Goal: Communication & Community: Share content

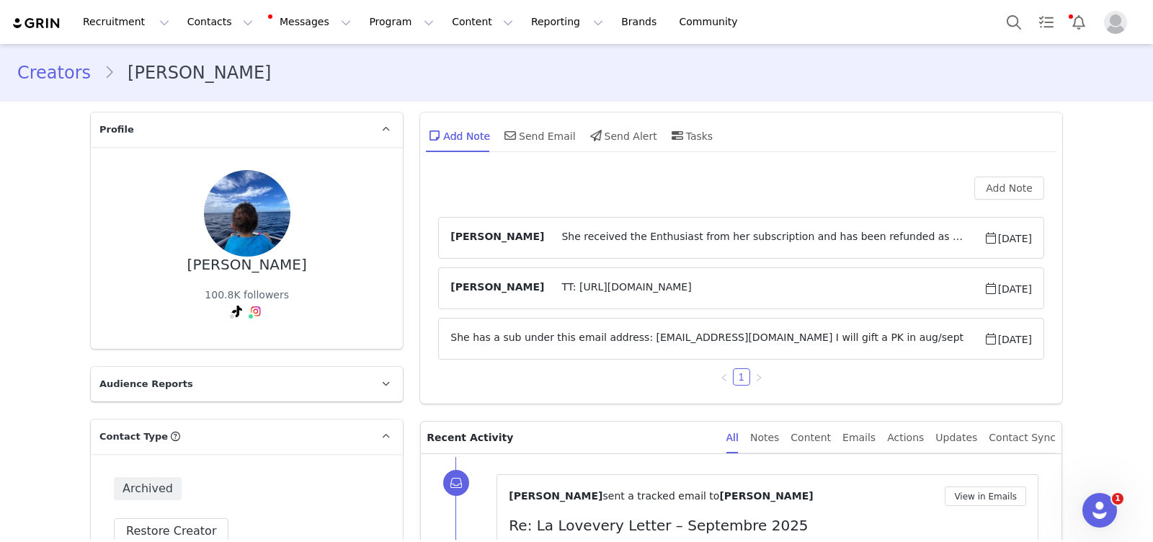
scroll to position [3517, 0]
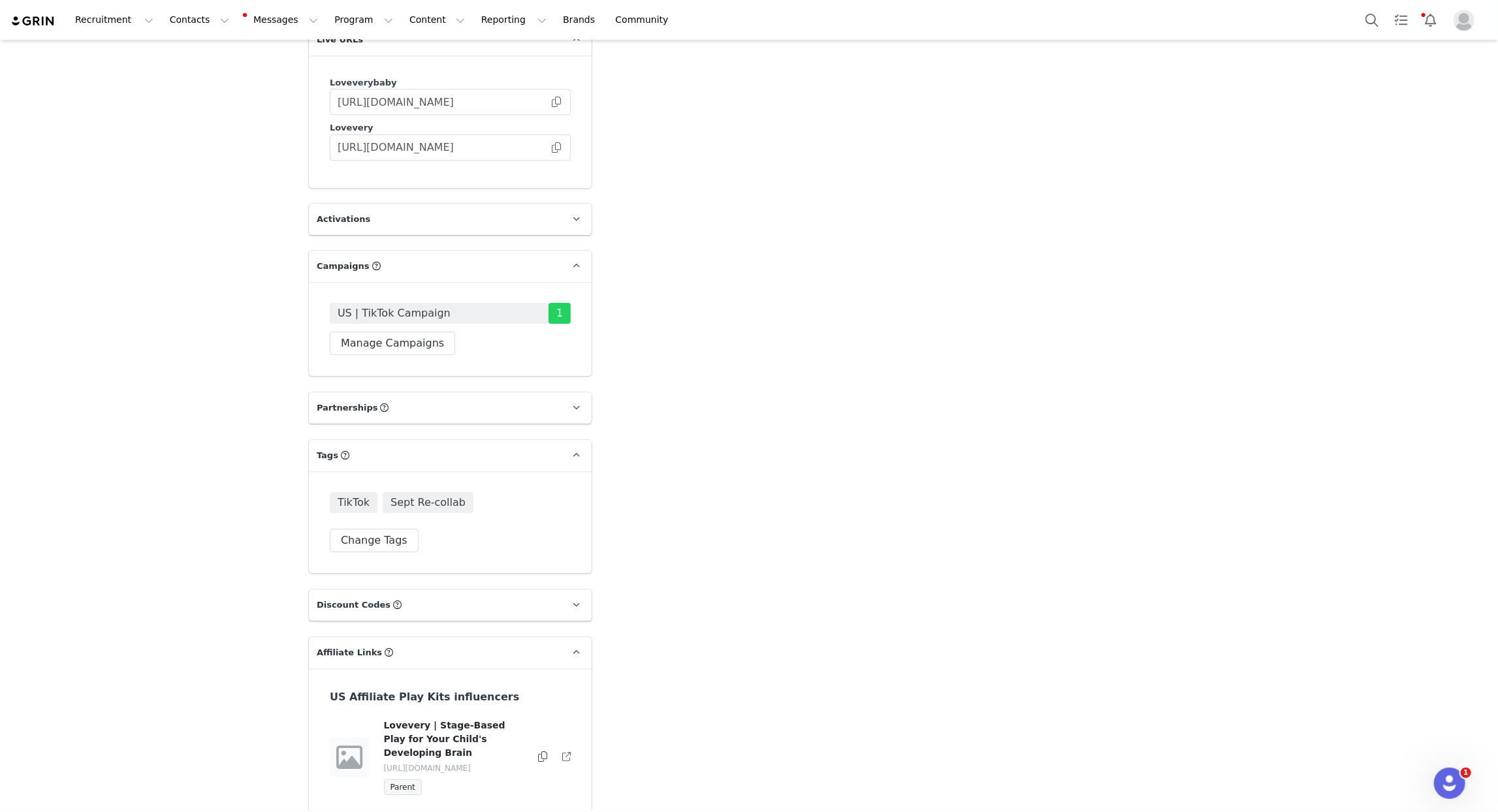
scroll to position [2856, 0]
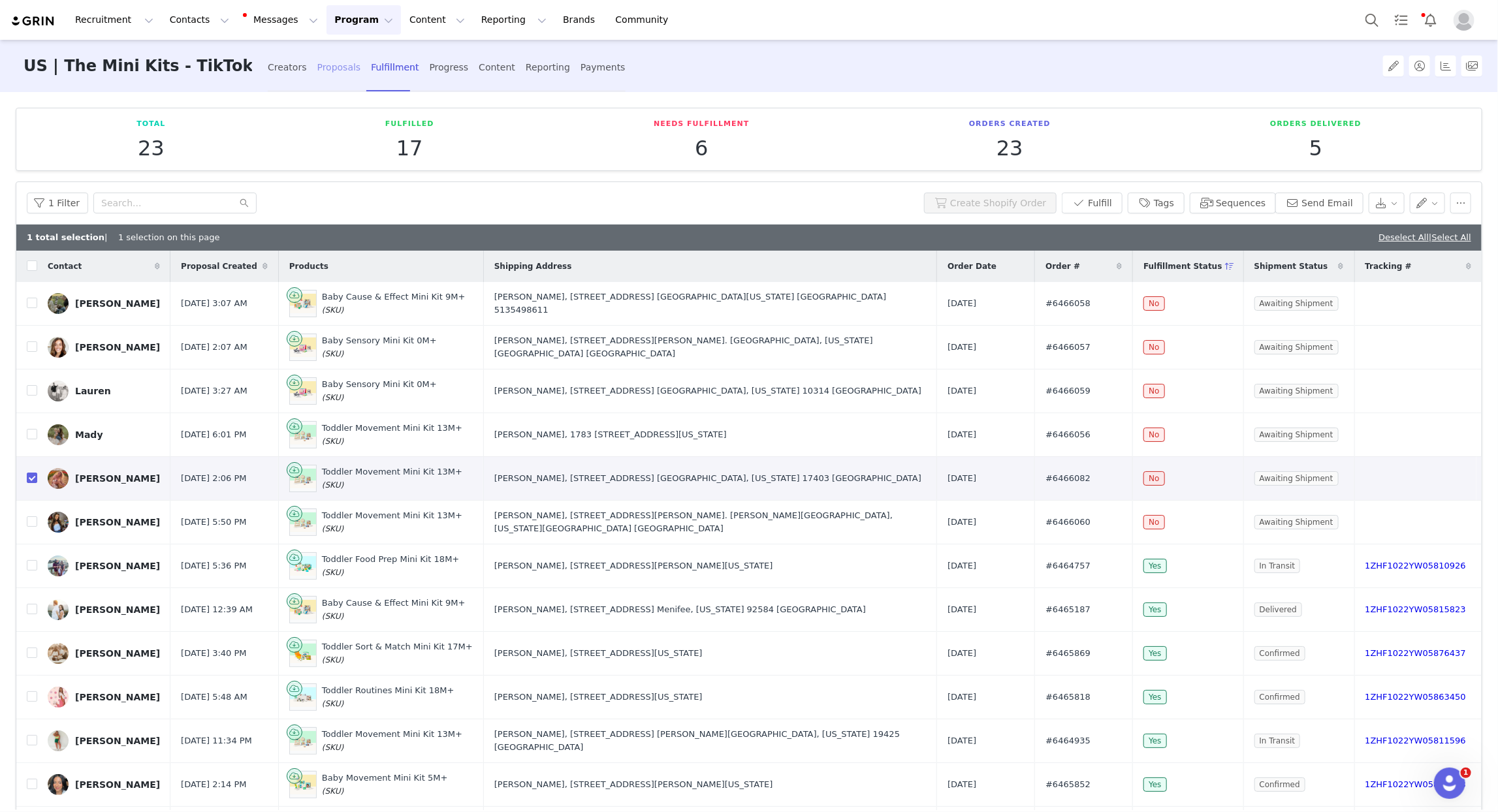
click at [317, 72] on div "Proposals" at bounding box center [339, 67] width 43 height 34
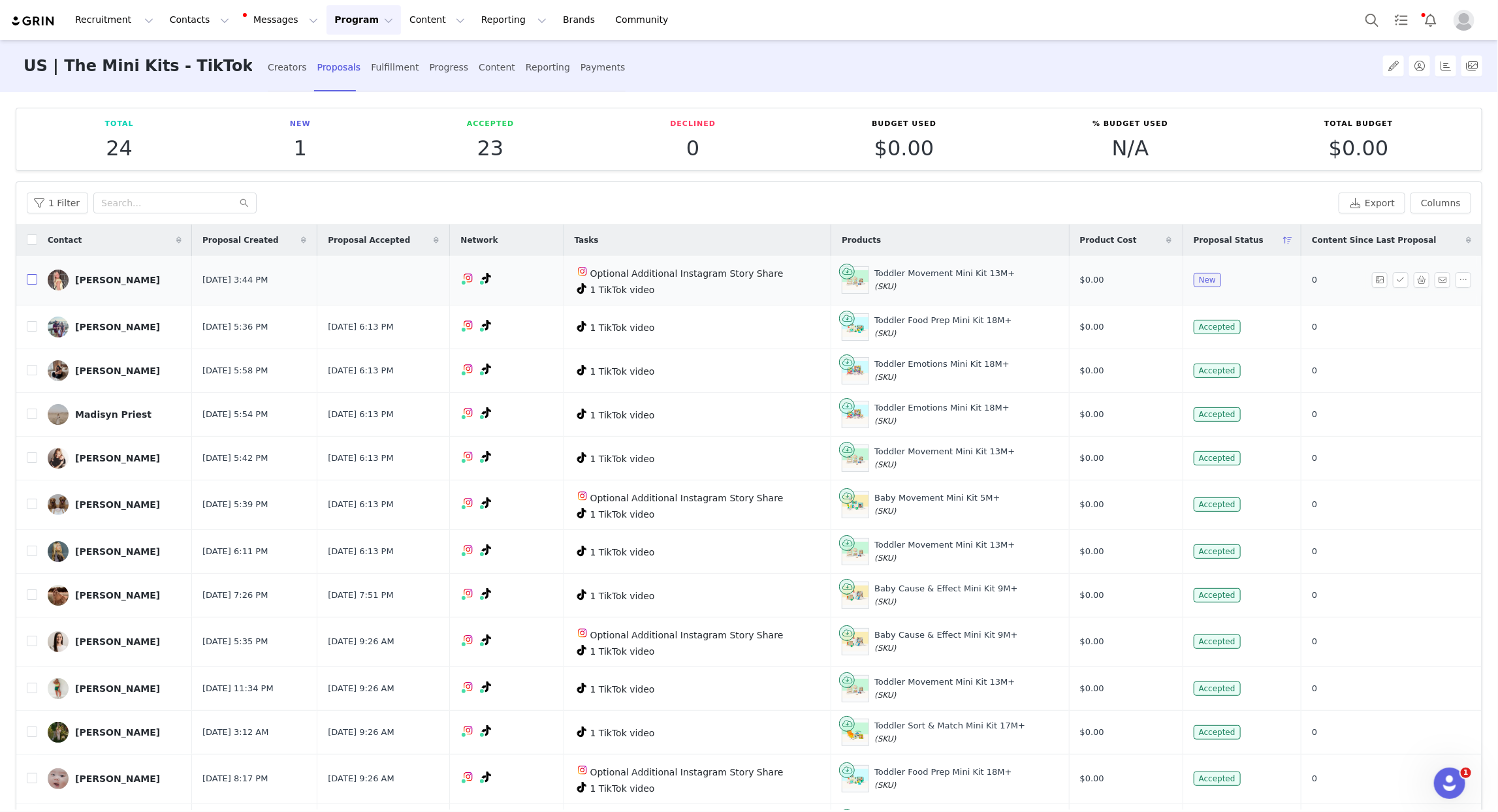
click at [32, 282] on input "checkbox" at bounding box center [33, 280] width 11 height 11
checkbox input "true"
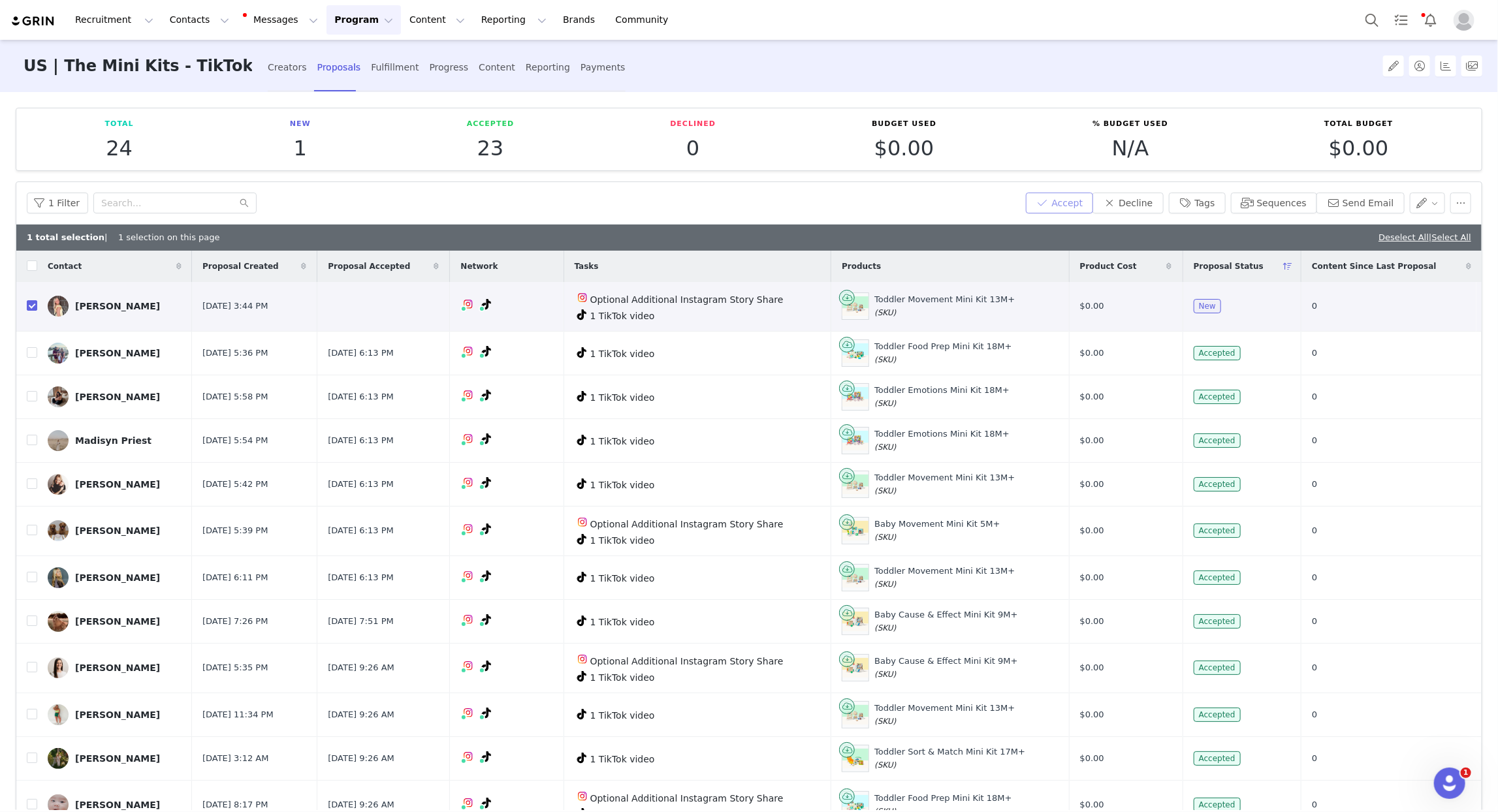
click at [1068, 200] on button "Accept" at bounding box center [1059, 203] width 68 height 21
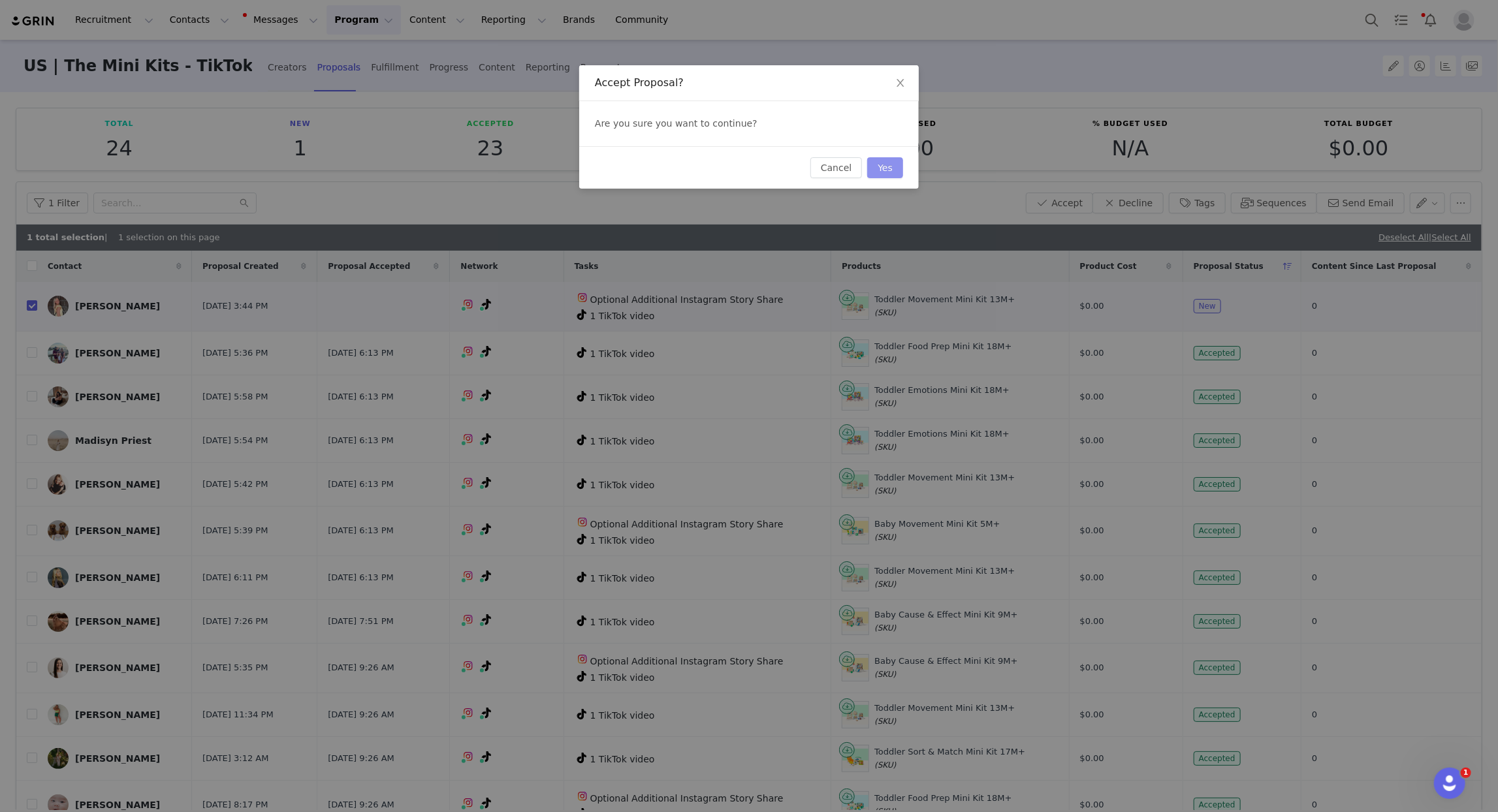
click at [887, 174] on button "Yes" at bounding box center [885, 168] width 36 height 21
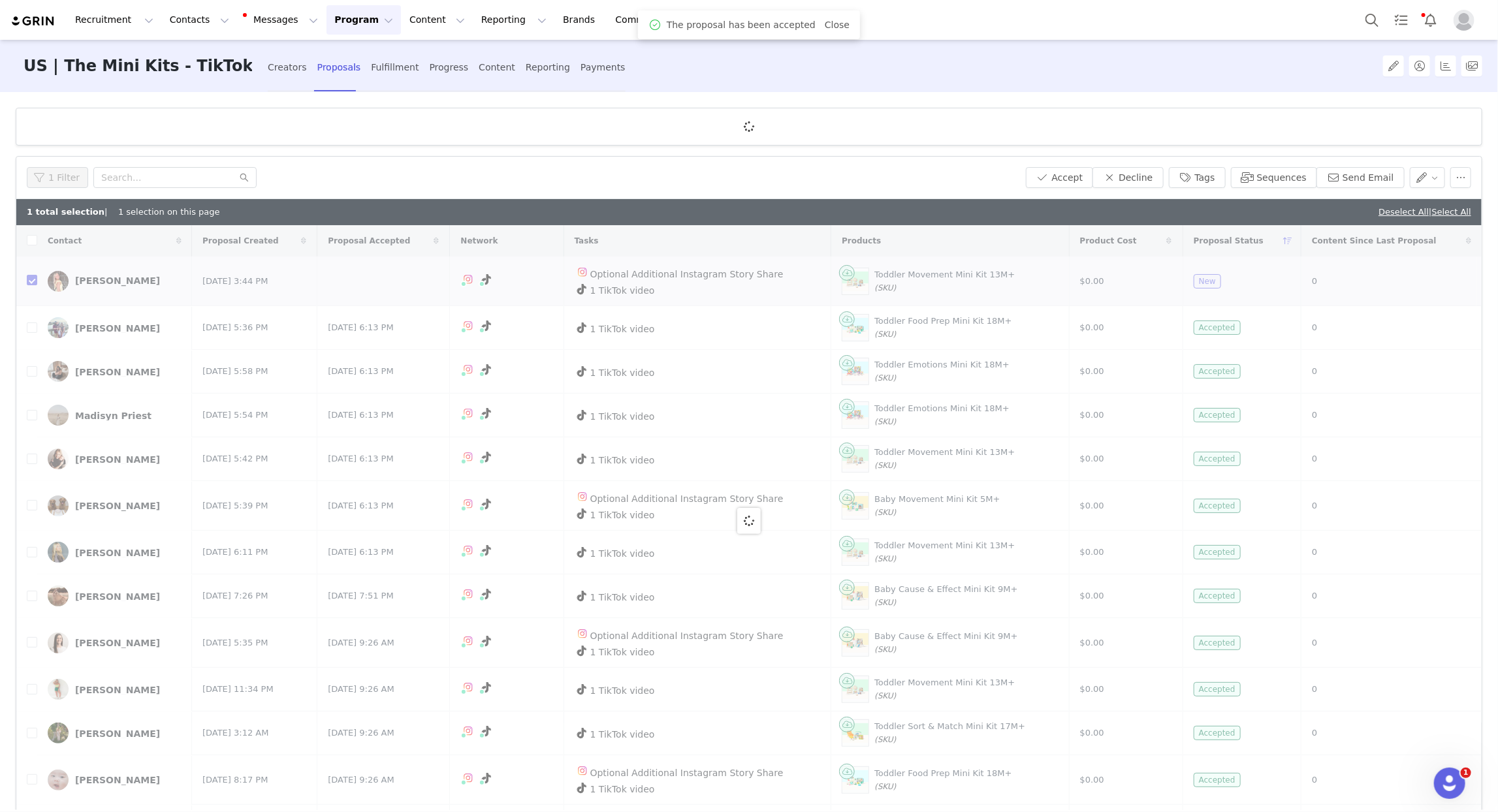
click at [371, 71] on div "Fulfillment" at bounding box center [394, 67] width 48 height 34
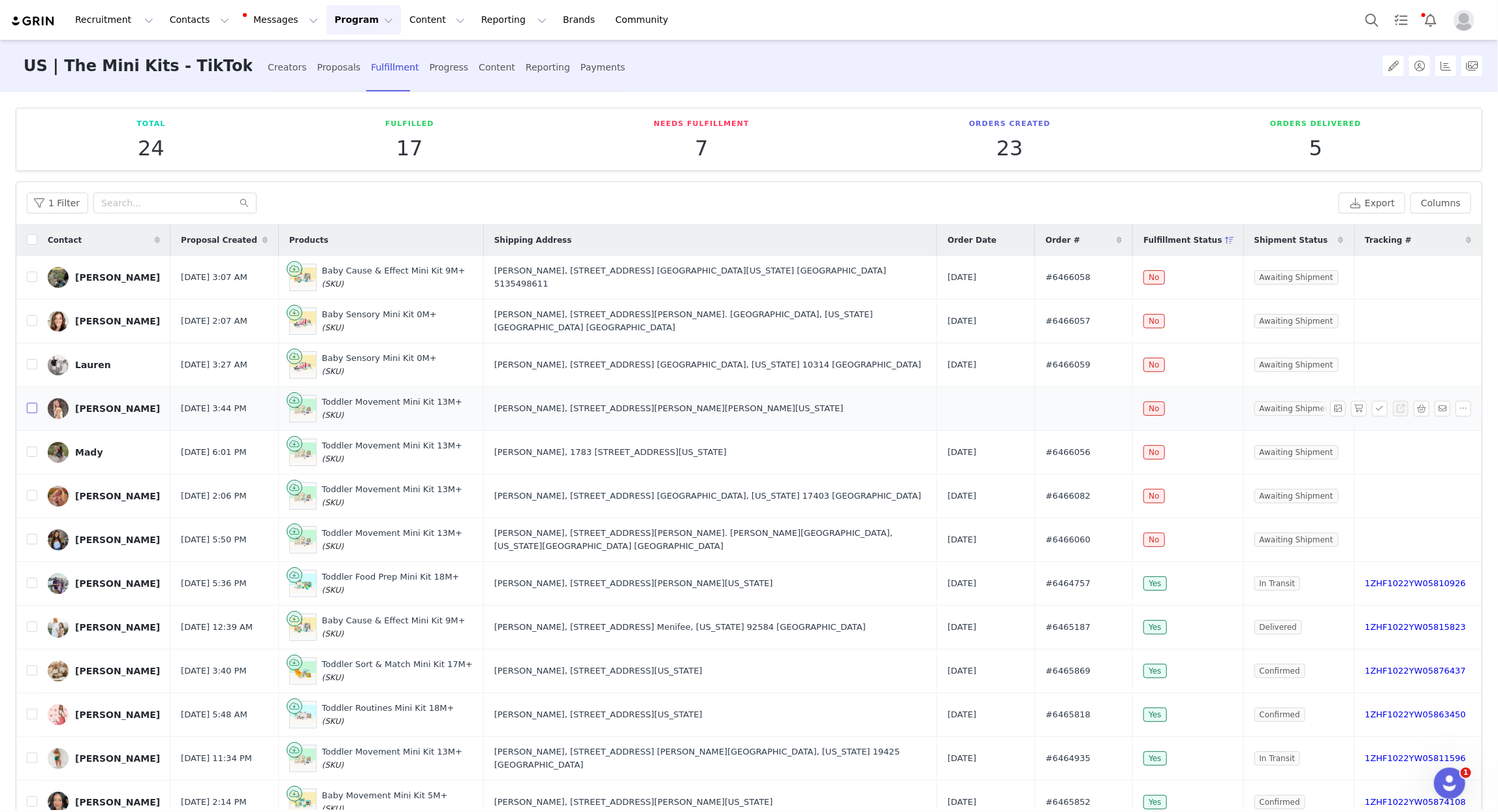
click at [31, 411] on input "checkbox" at bounding box center [33, 409] width 11 height 11
checkbox input "true"
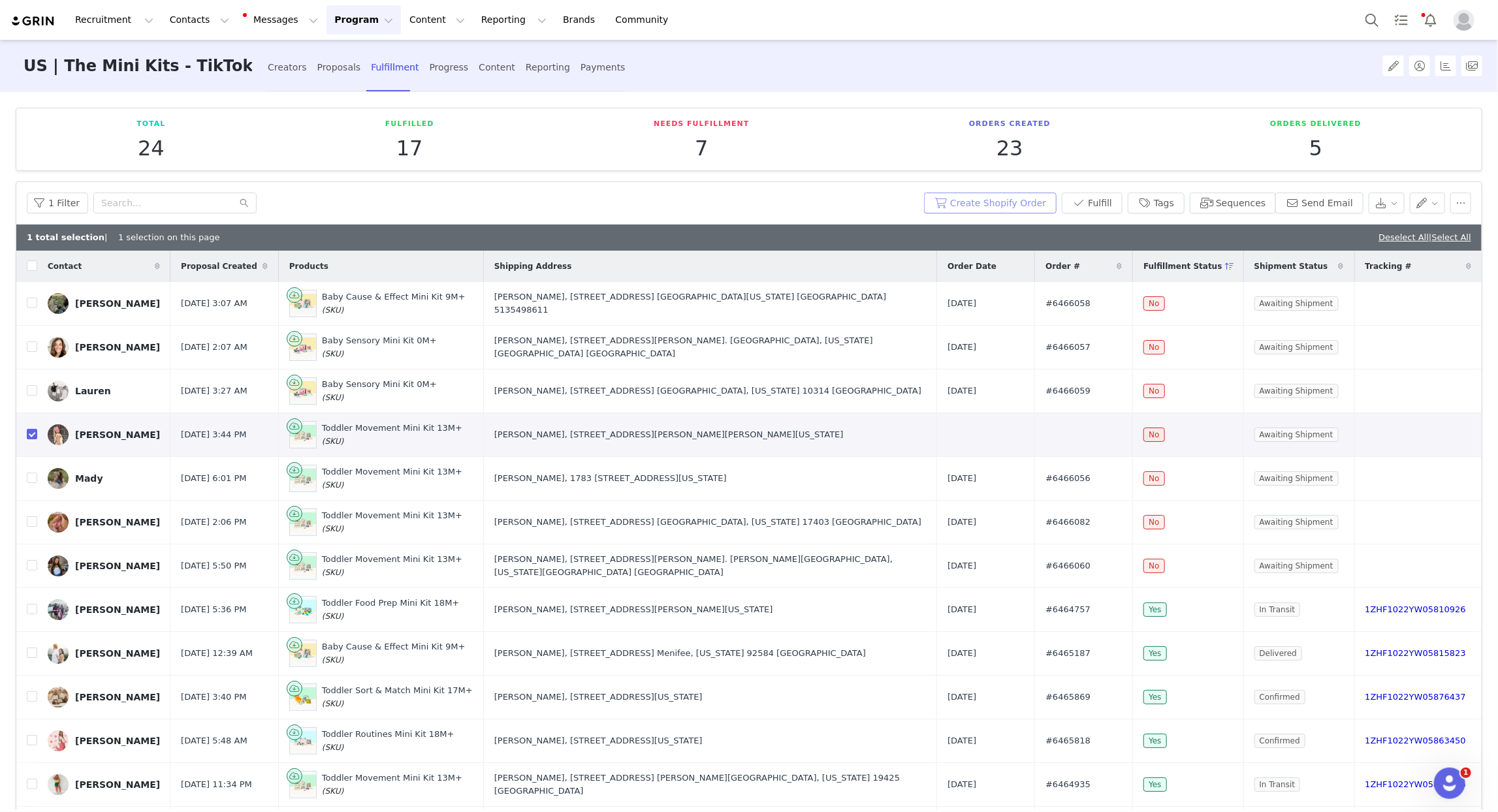
click at [1001, 199] on button "Create Shopify Order" at bounding box center [991, 203] width 132 height 21
click at [1322, 196] on button "Send Email" at bounding box center [1319, 203] width 88 height 21
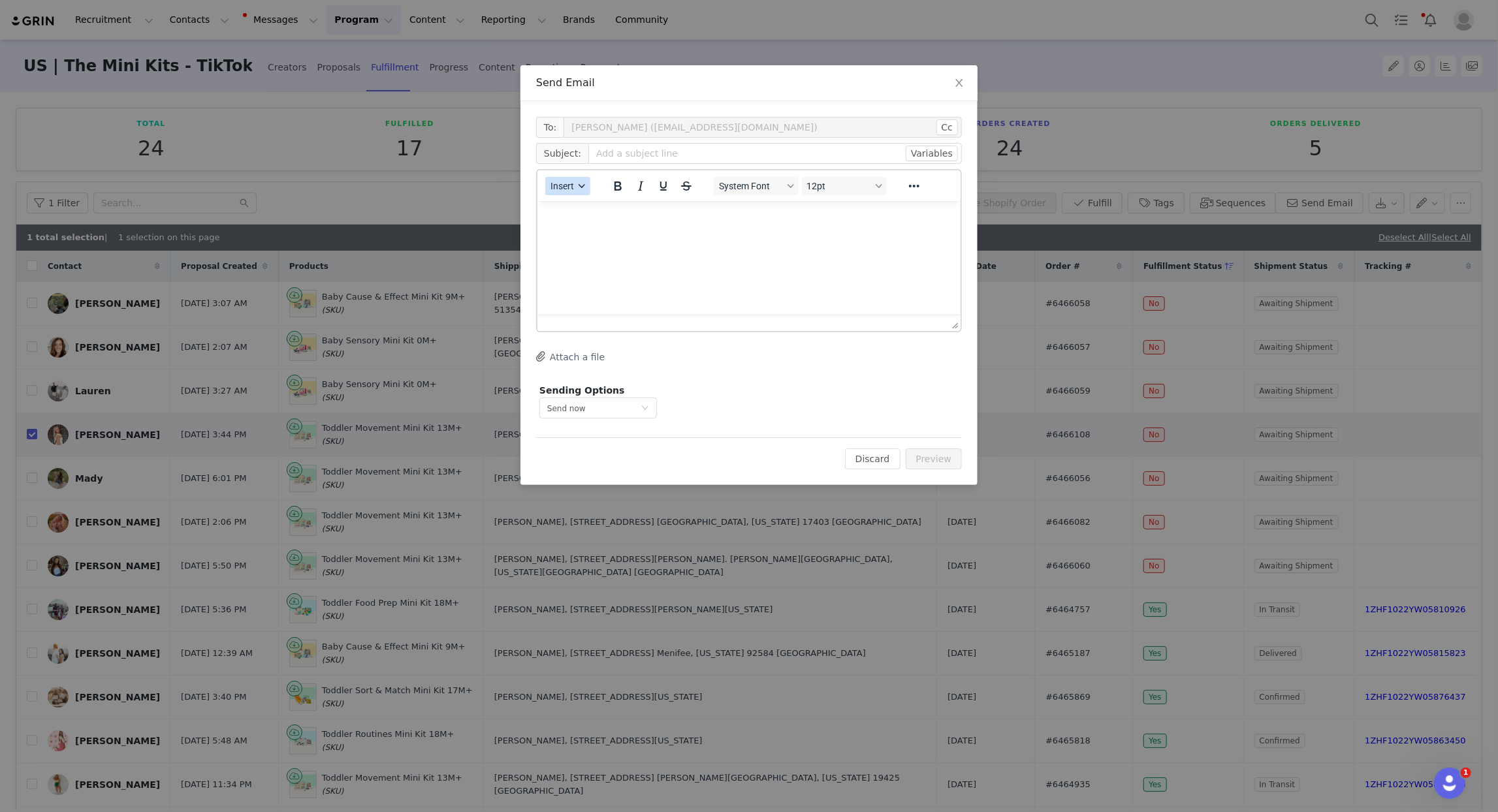
drag, startPoint x: 581, startPoint y: 183, endPoint x: 585, endPoint y: 193, distance: 10.8
click at [581, 183] on icon "button" at bounding box center [582, 186] width 6 height 6
click at [589, 207] on div "Insert Template" at bounding box center [614, 208] width 118 height 15
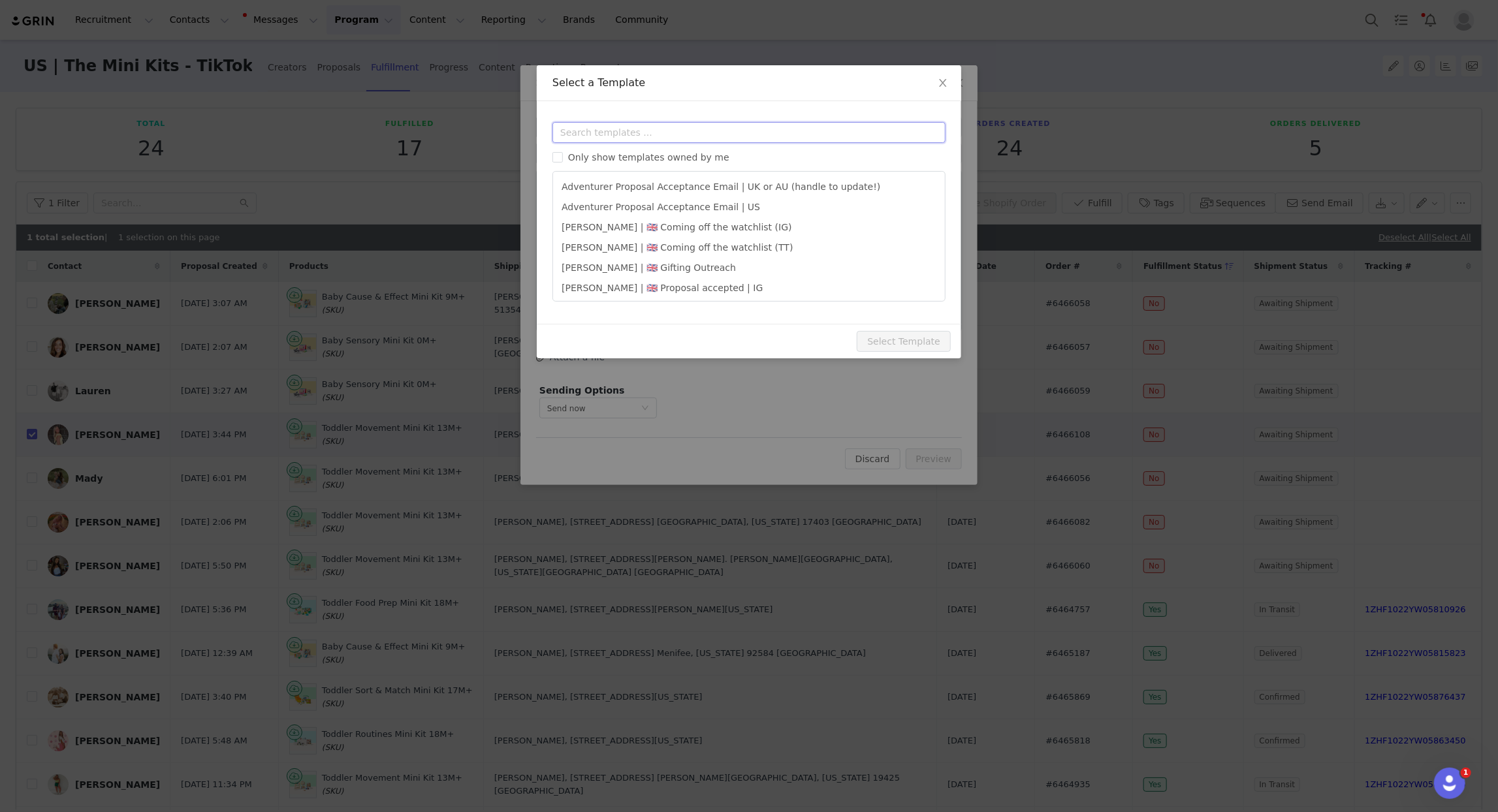
click at [596, 130] on input "text" at bounding box center [749, 132] width 393 height 21
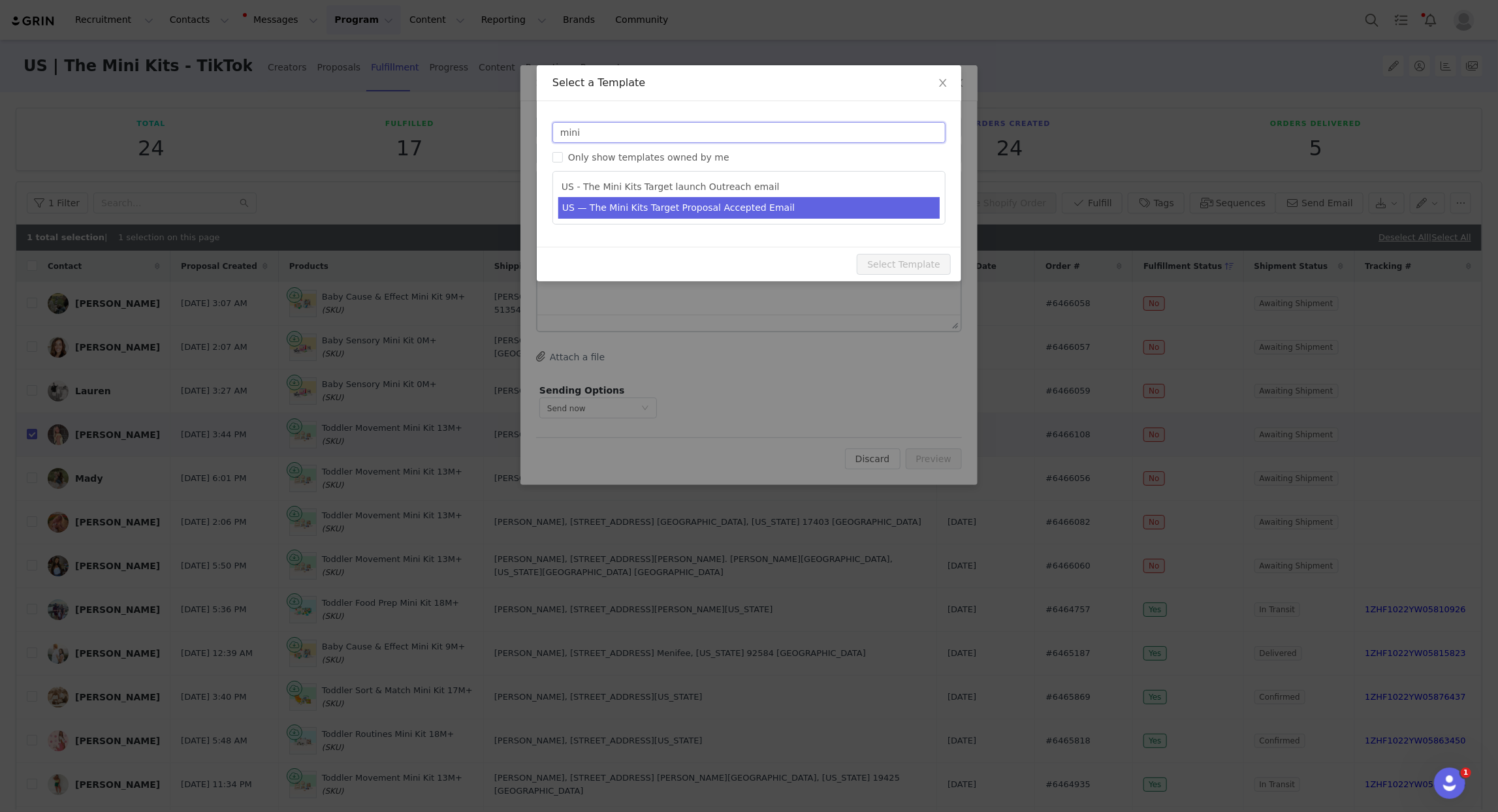
type input "mini"
click at [705, 206] on li "US — The Mini Kits Target Proposal Accepted Email" at bounding box center [749, 208] width 382 height 22
type input "We’re so excited to work with you!"
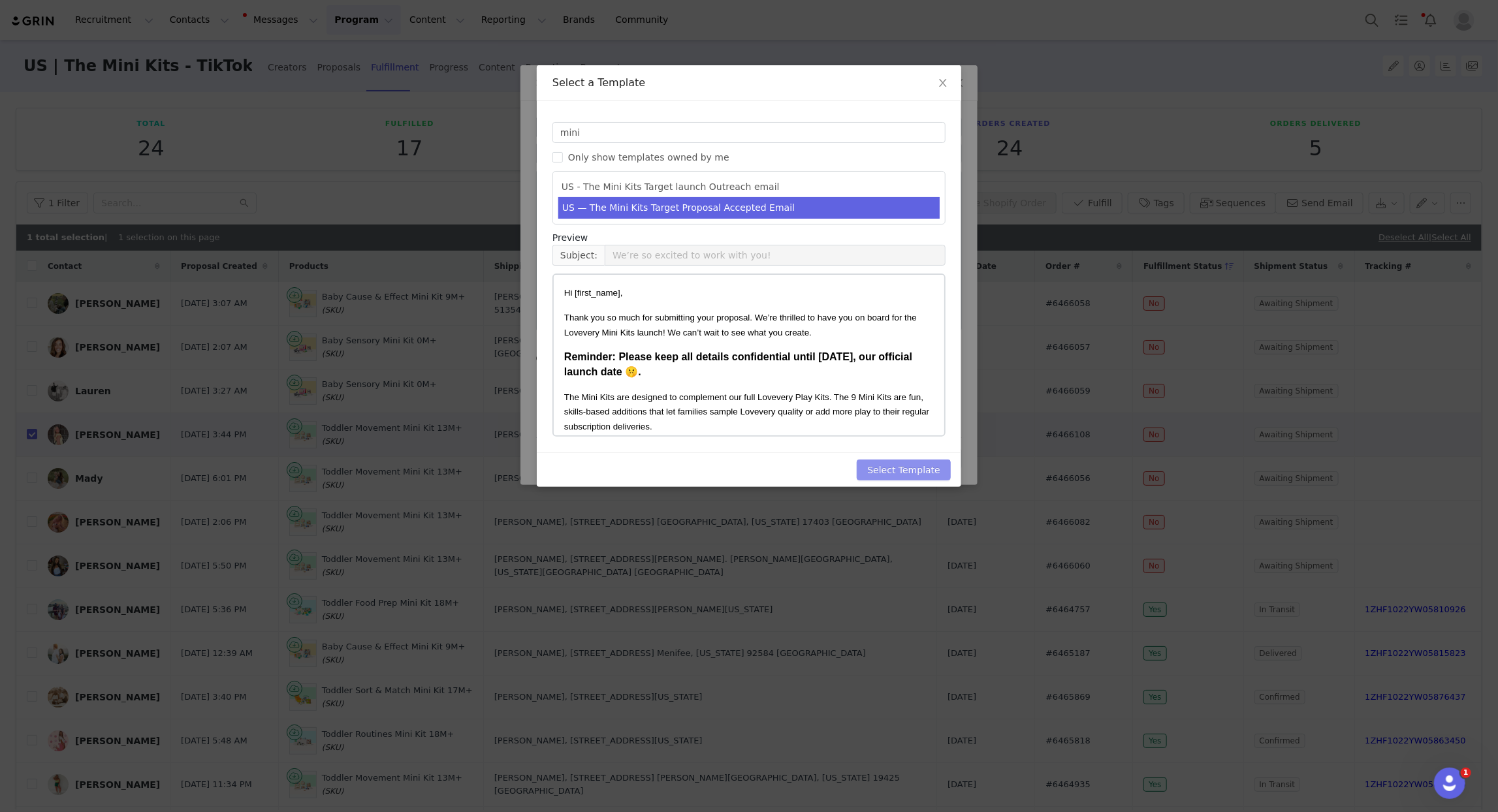
click at [882, 474] on button "Select Template" at bounding box center [904, 469] width 94 height 21
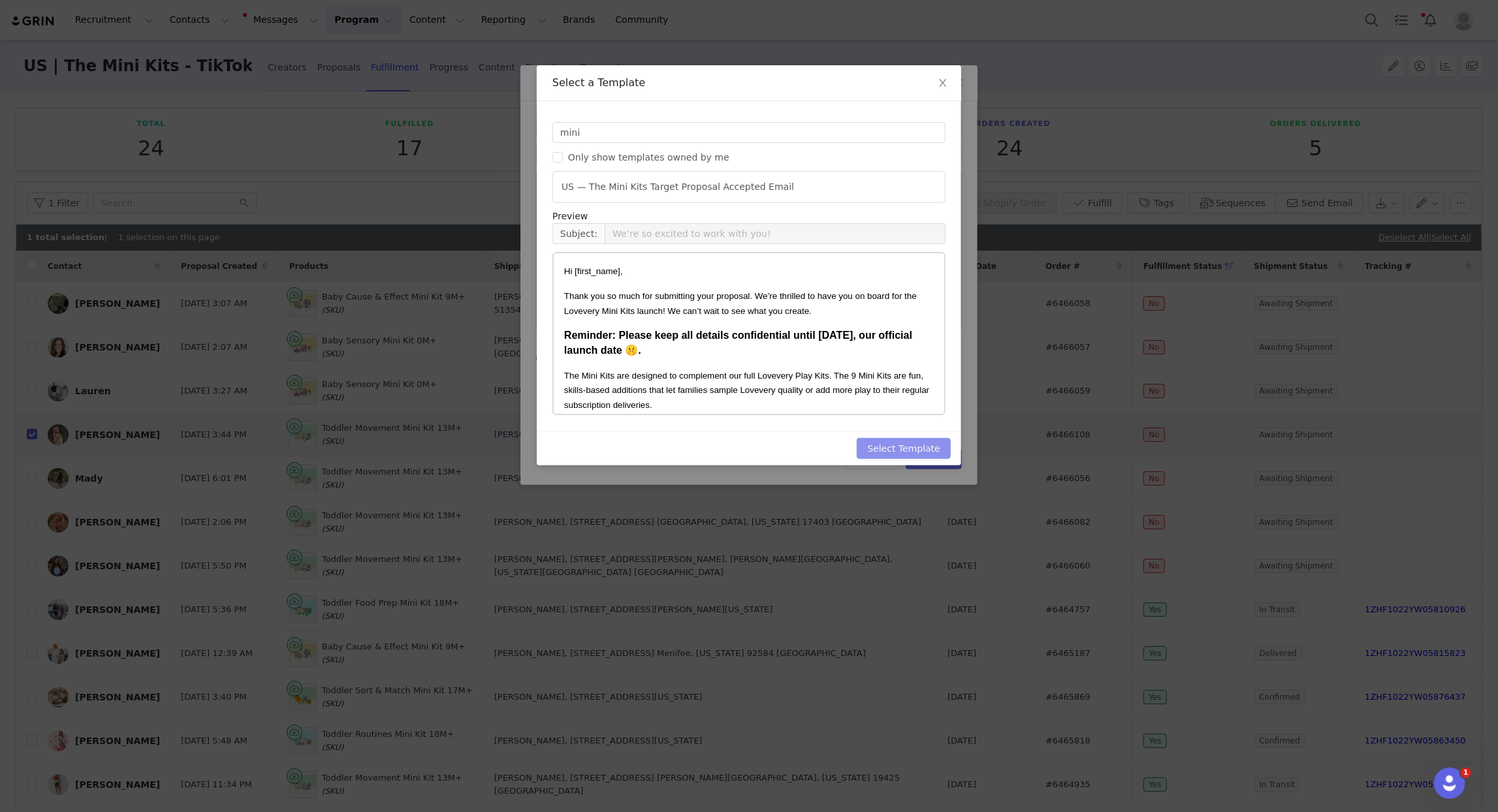
type input "We’re so excited to work with you!"
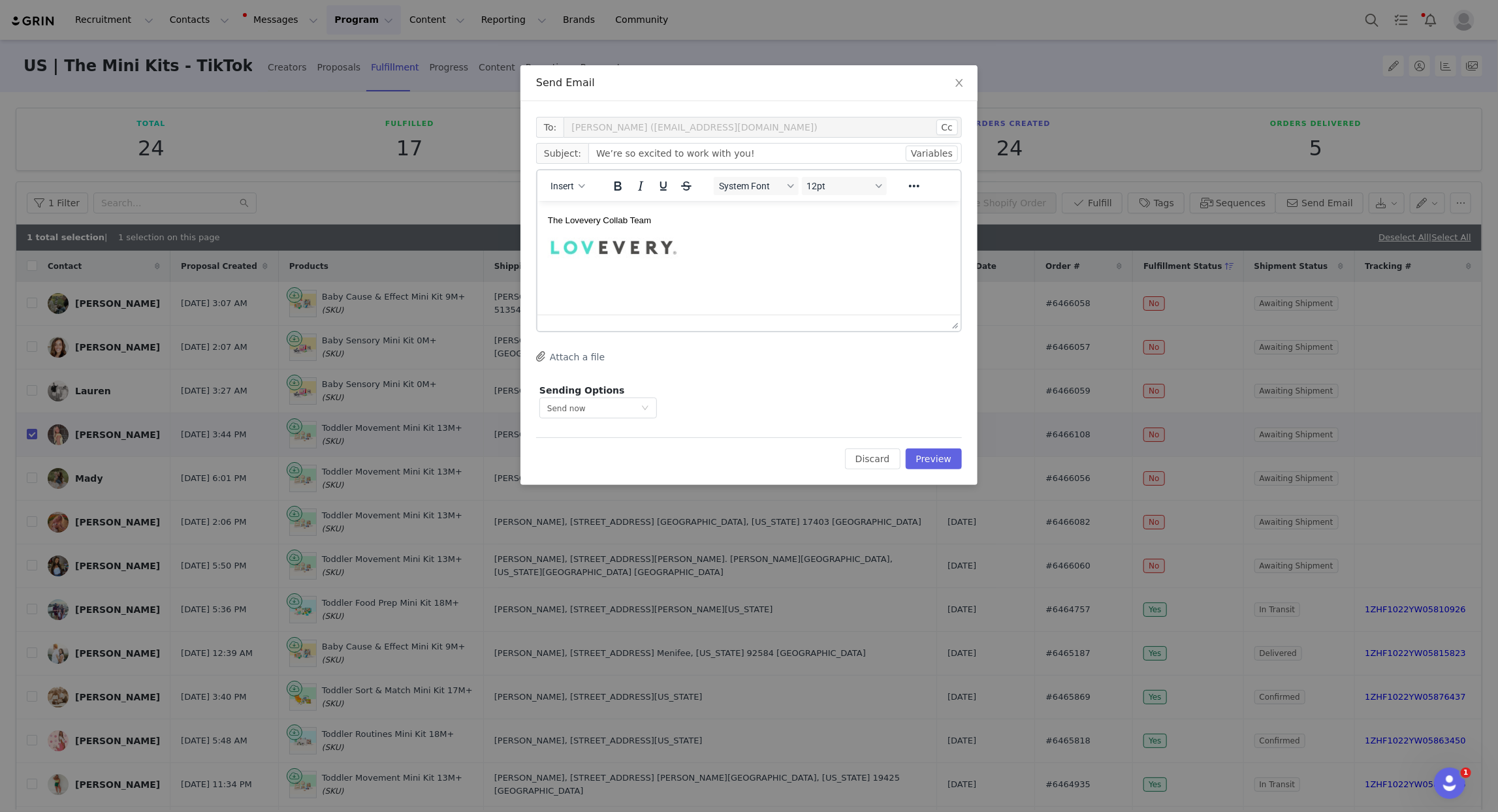
scroll to position [505, 0]
click at [933, 459] on button "Preview" at bounding box center [934, 459] width 57 height 21
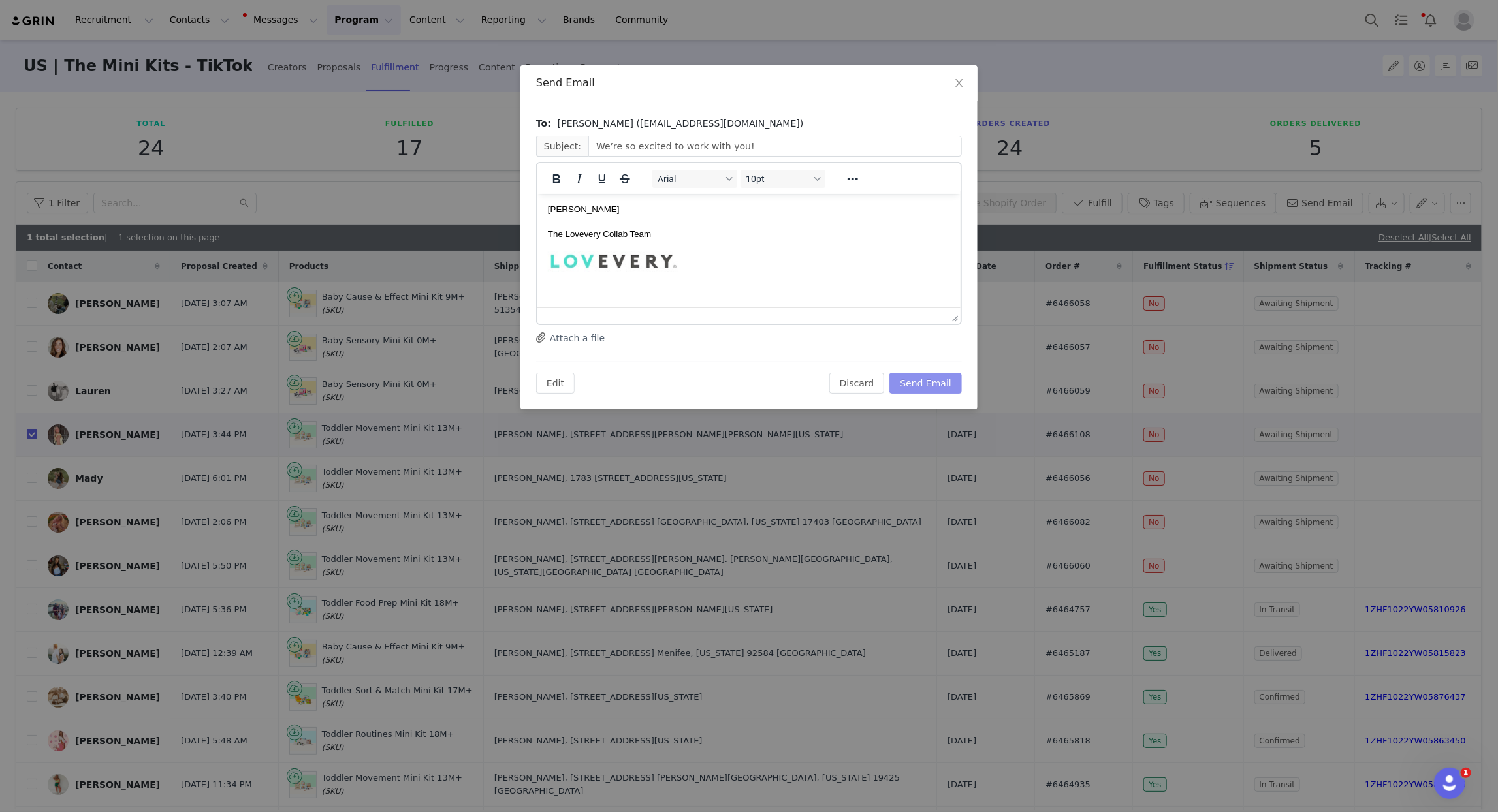
scroll to position [464, 0]
click at [936, 389] on button "Send Email" at bounding box center [926, 382] width 72 height 21
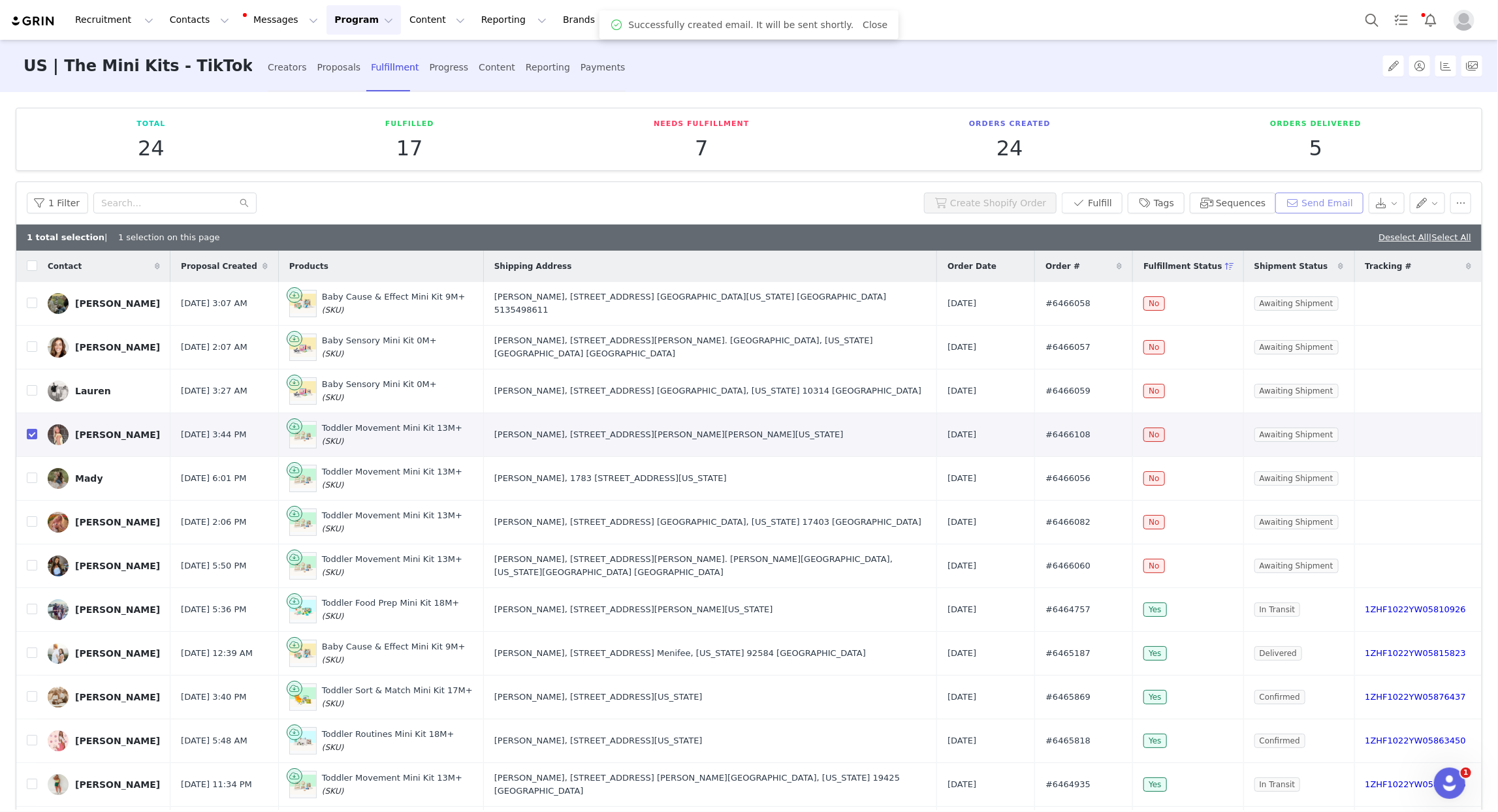
scroll to position [0, 0]
click at [317, 68] on div "Proposals" at bounding box center [339, 67] width 43 height 34
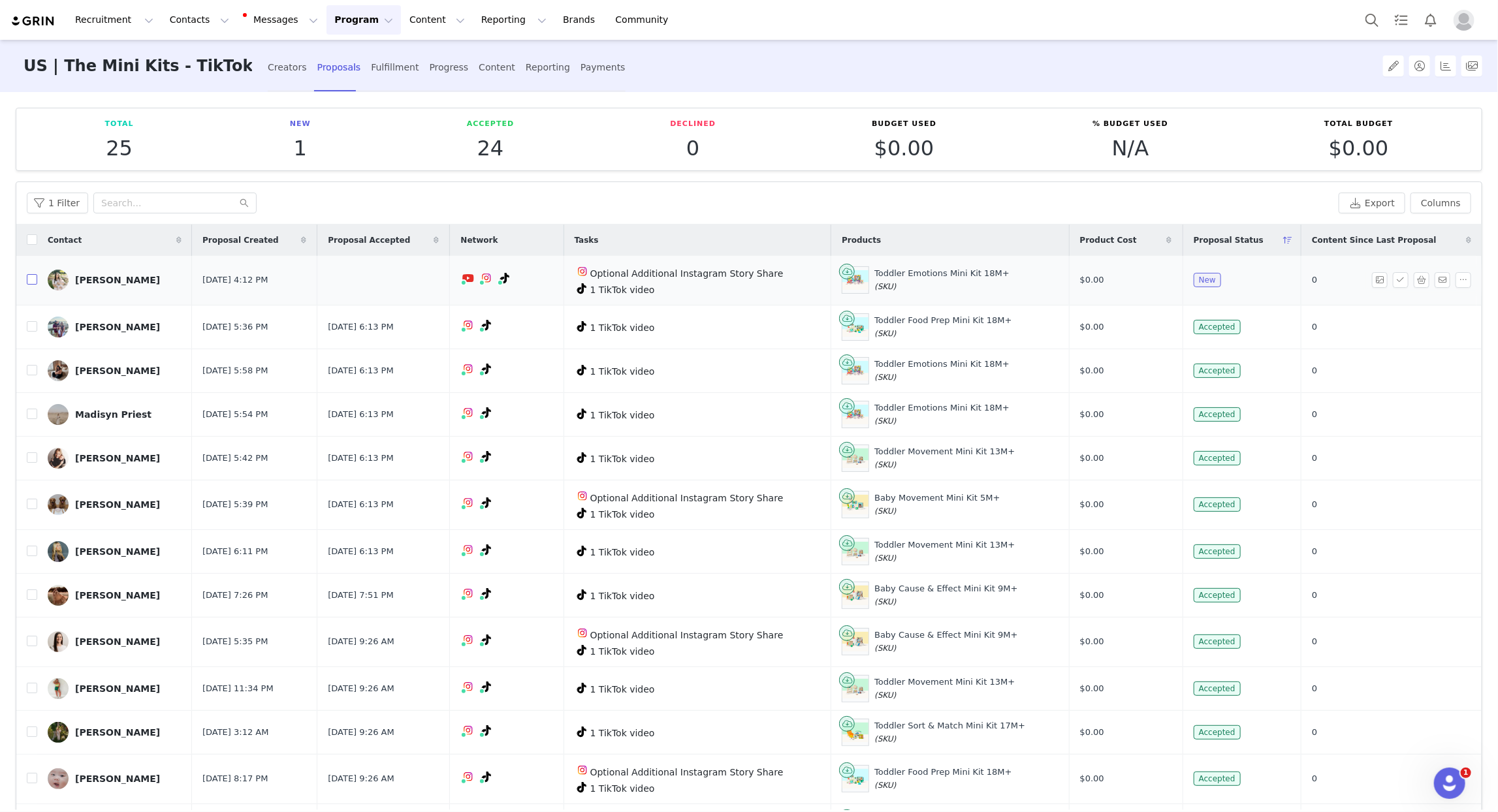
click at [32, 281] on input "checkbox" at bounding box center [33, 280] width 11 height 11
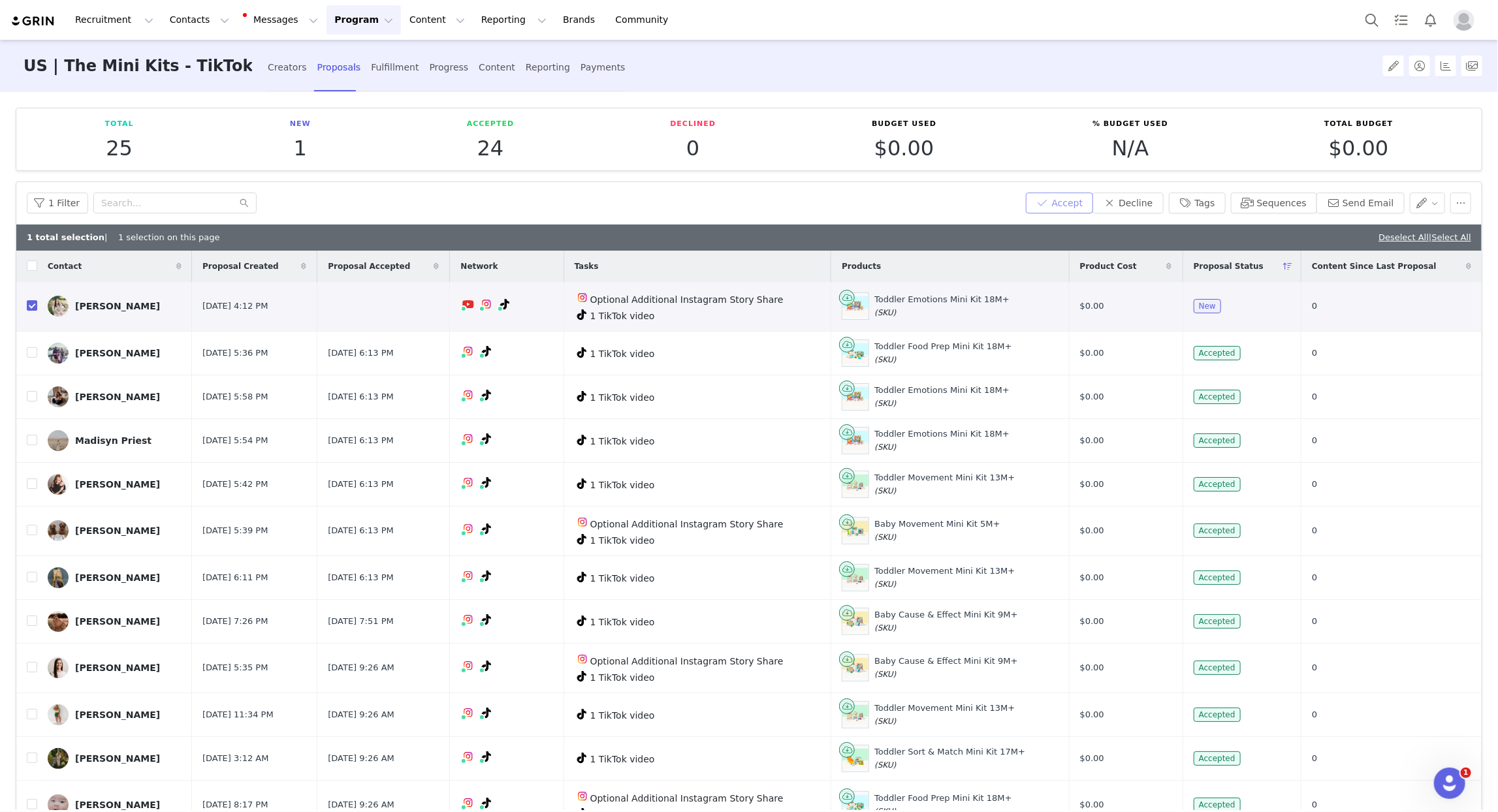
click at [1064, 204] on button "Accept" at bounding box center [1059, 203] width 68 height 21
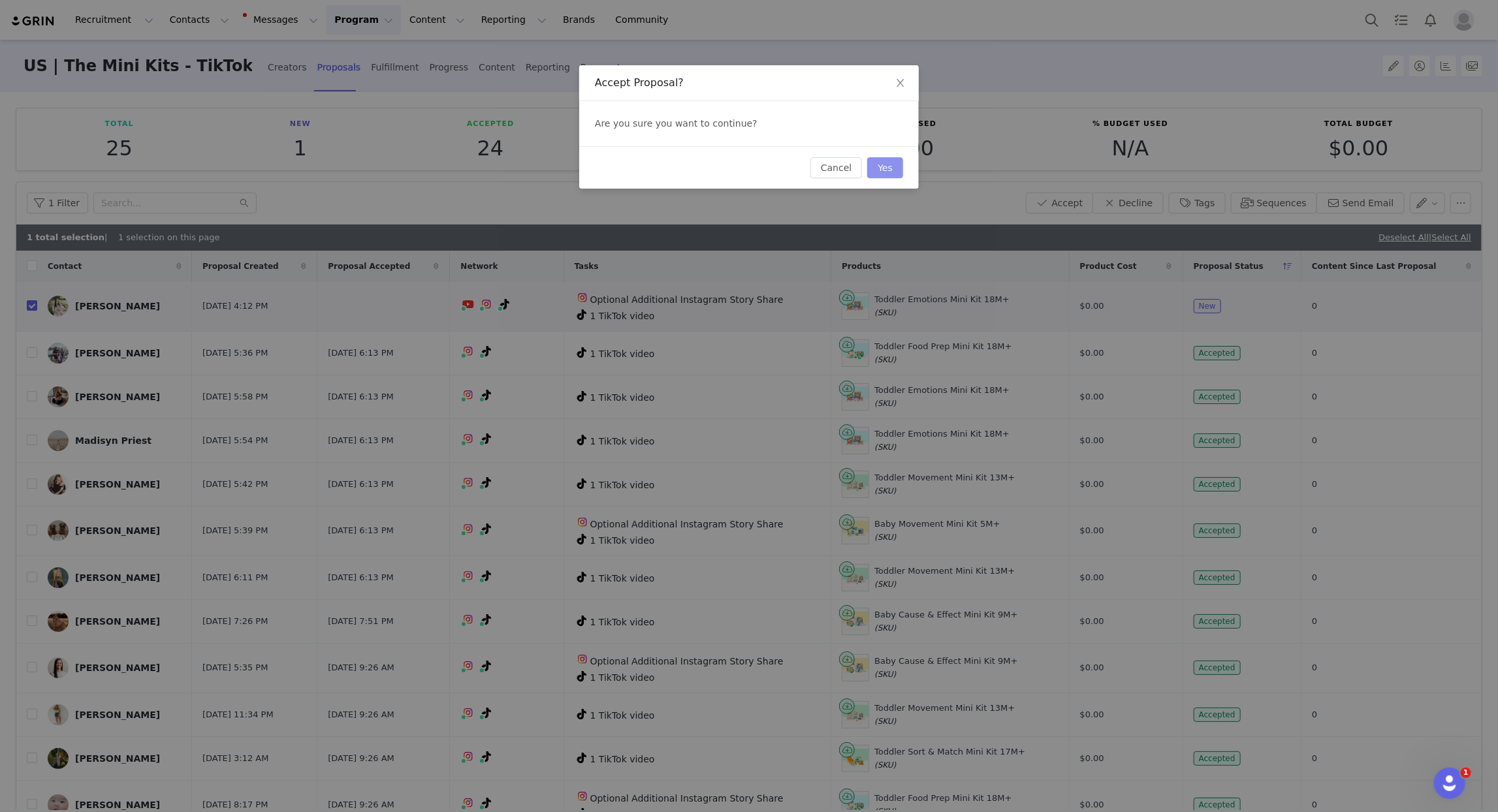
drag, startPoint x: 892, startPoint y: 166, endPoint x: 866, endPoint y: 183, distance: 31.1
click at [891, 166] on button "Yes" at bounding box center [885, 168] width 36 height 21
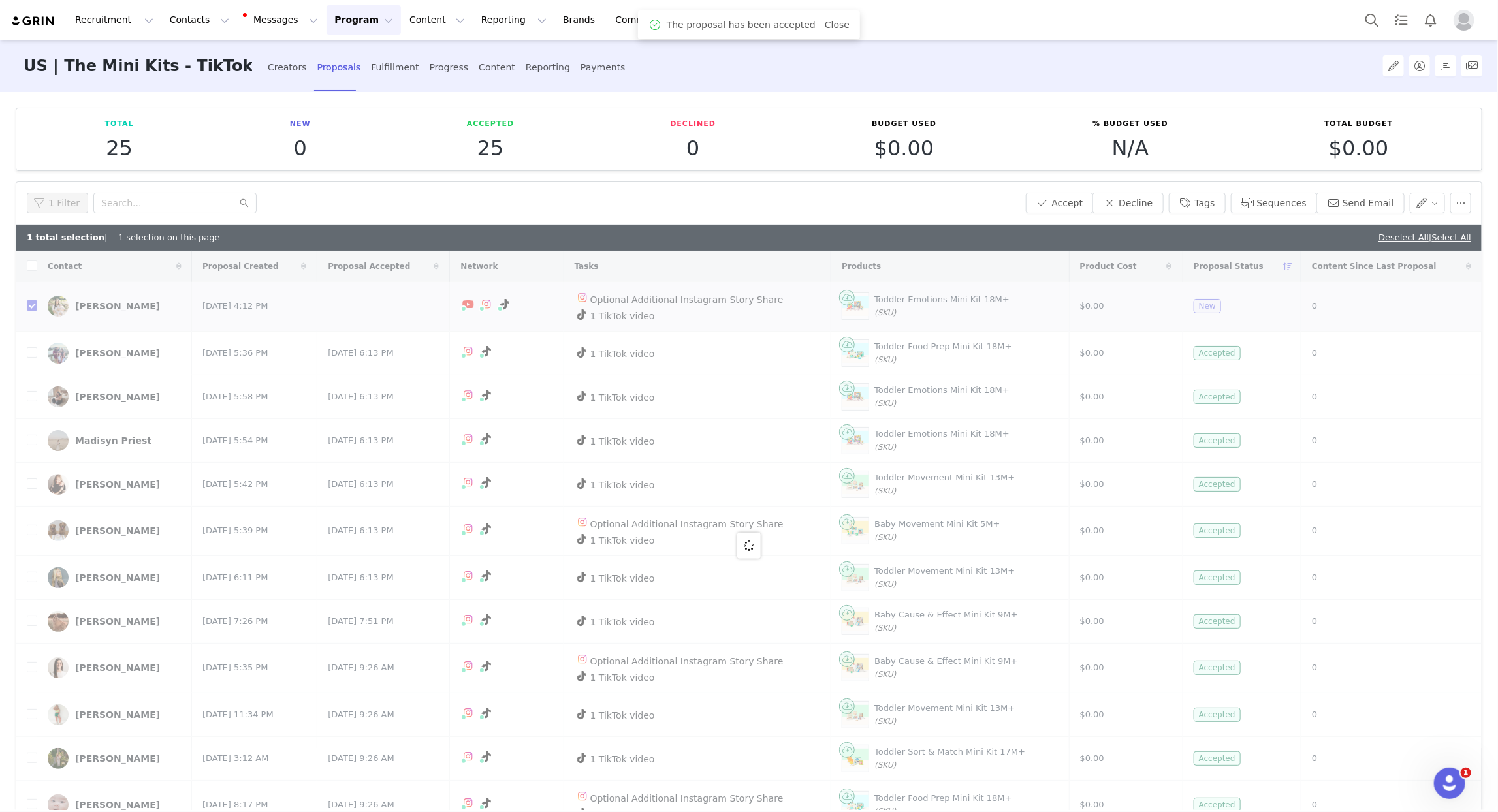
checkbox input "false"
checkbox input "true"
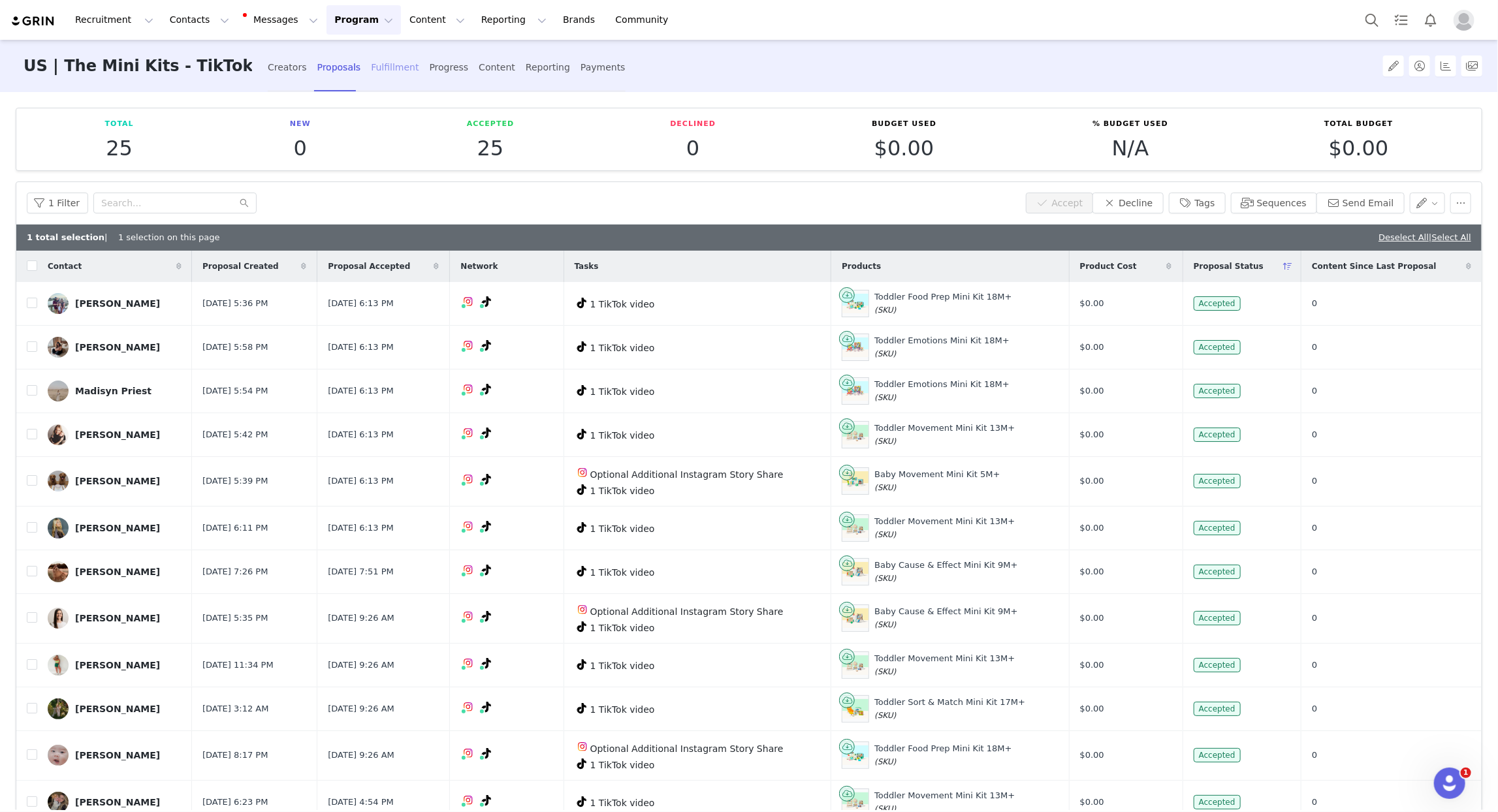
click at [371, 66] on div "Fulfillment" at bounding box center [394, 67] width 48 height 34
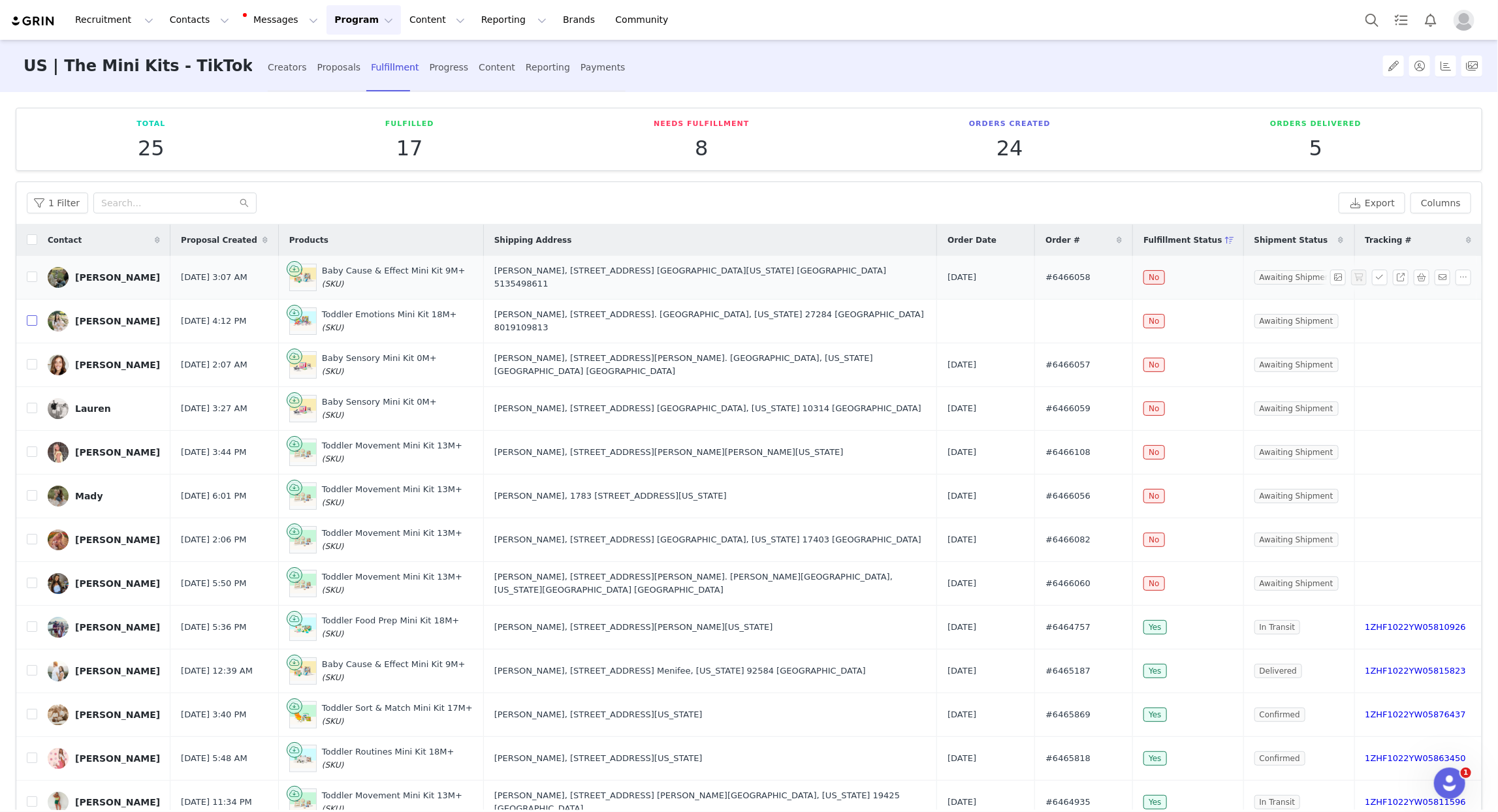
click at [32, 322] on input "checkbox" at bounding box center [33, 321] width 11 height 11
checkbox input "true"
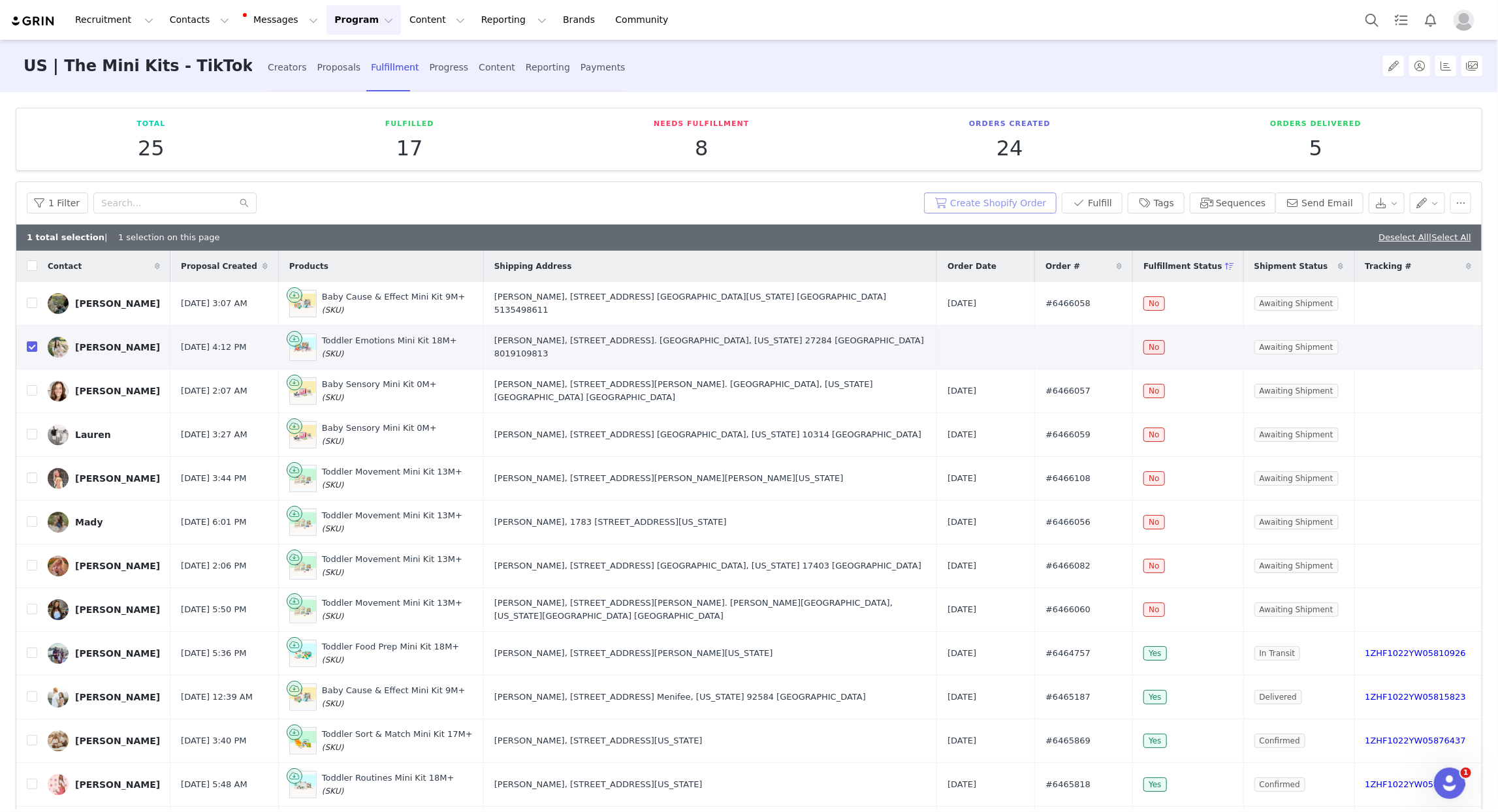
click at [973, 207] on button "Create Shopify Order" at bounding box center [991, 203] width 132 height 21
click at [1327, 201] on button "Send Email" at bounding box center [1319, 203] width 88 height 21
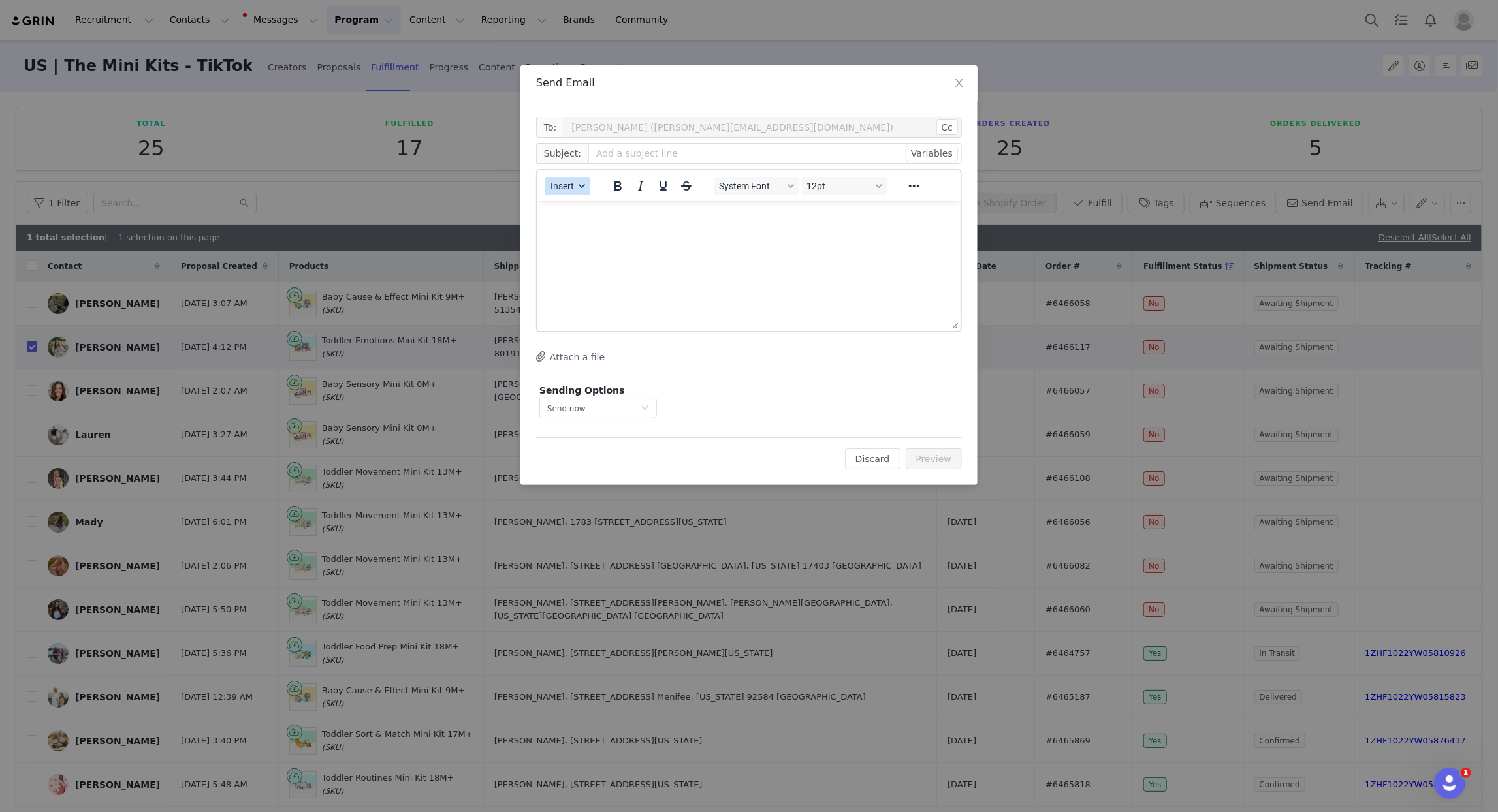
click at [583, 183] on icon "button" at bounding box center [582, 186] width 6 height 6
click at [593, 201] on div "Insert Template" at bounding box center [614, 208] width 118 height 15
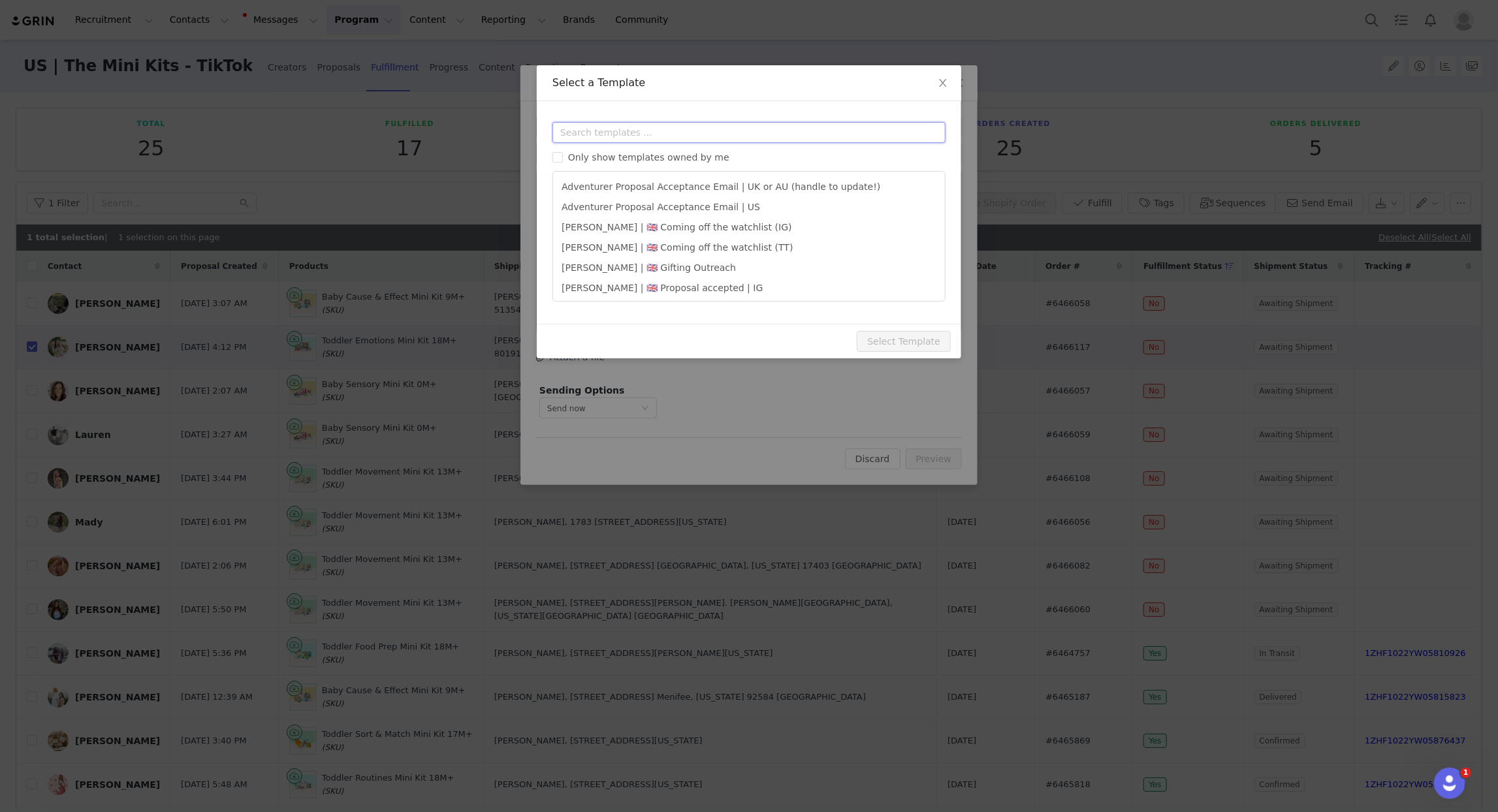
click at [584, 129] on input "text" at bounding box center [749, 132] width 393 height 21
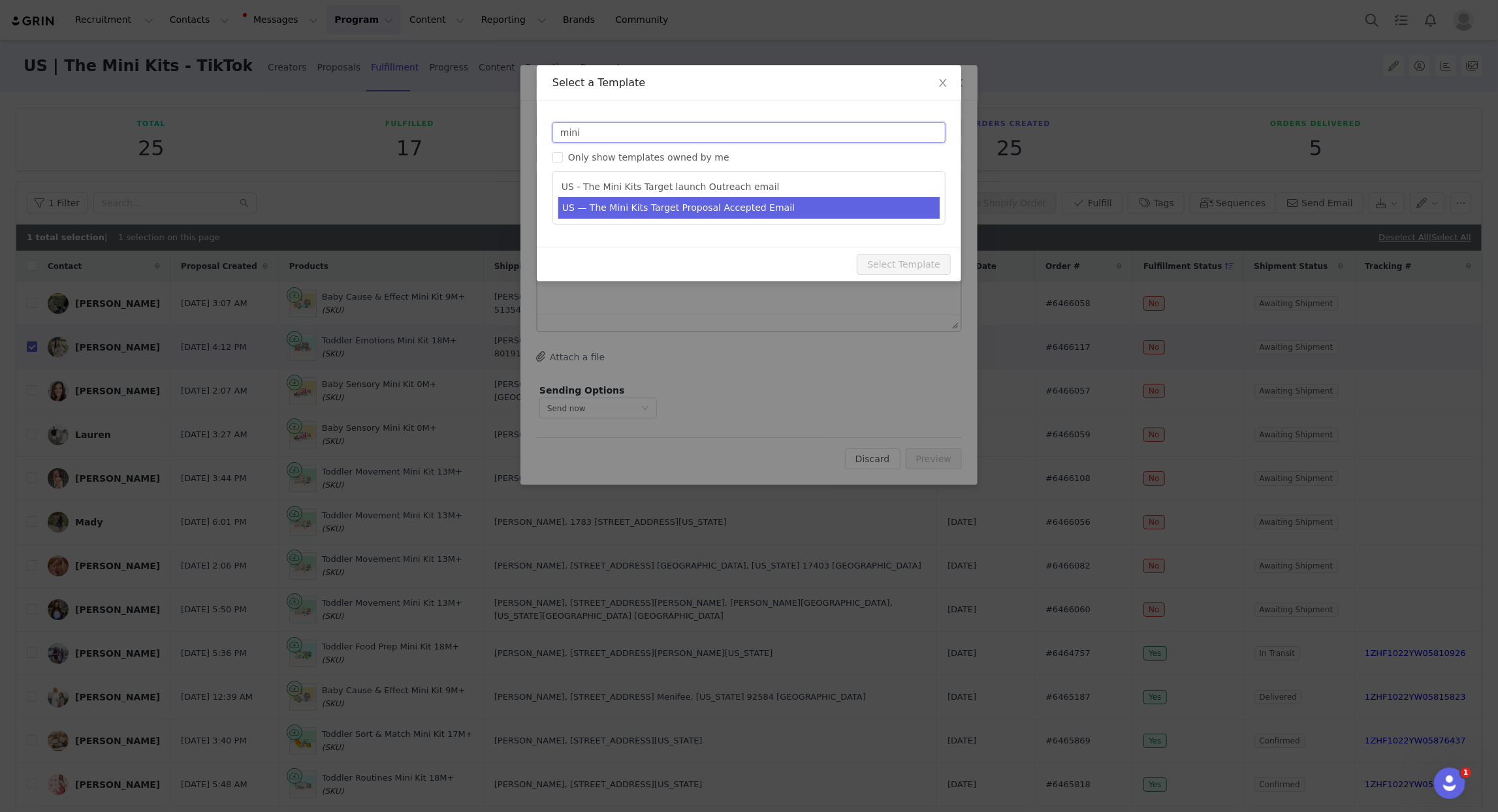
type input "mini"
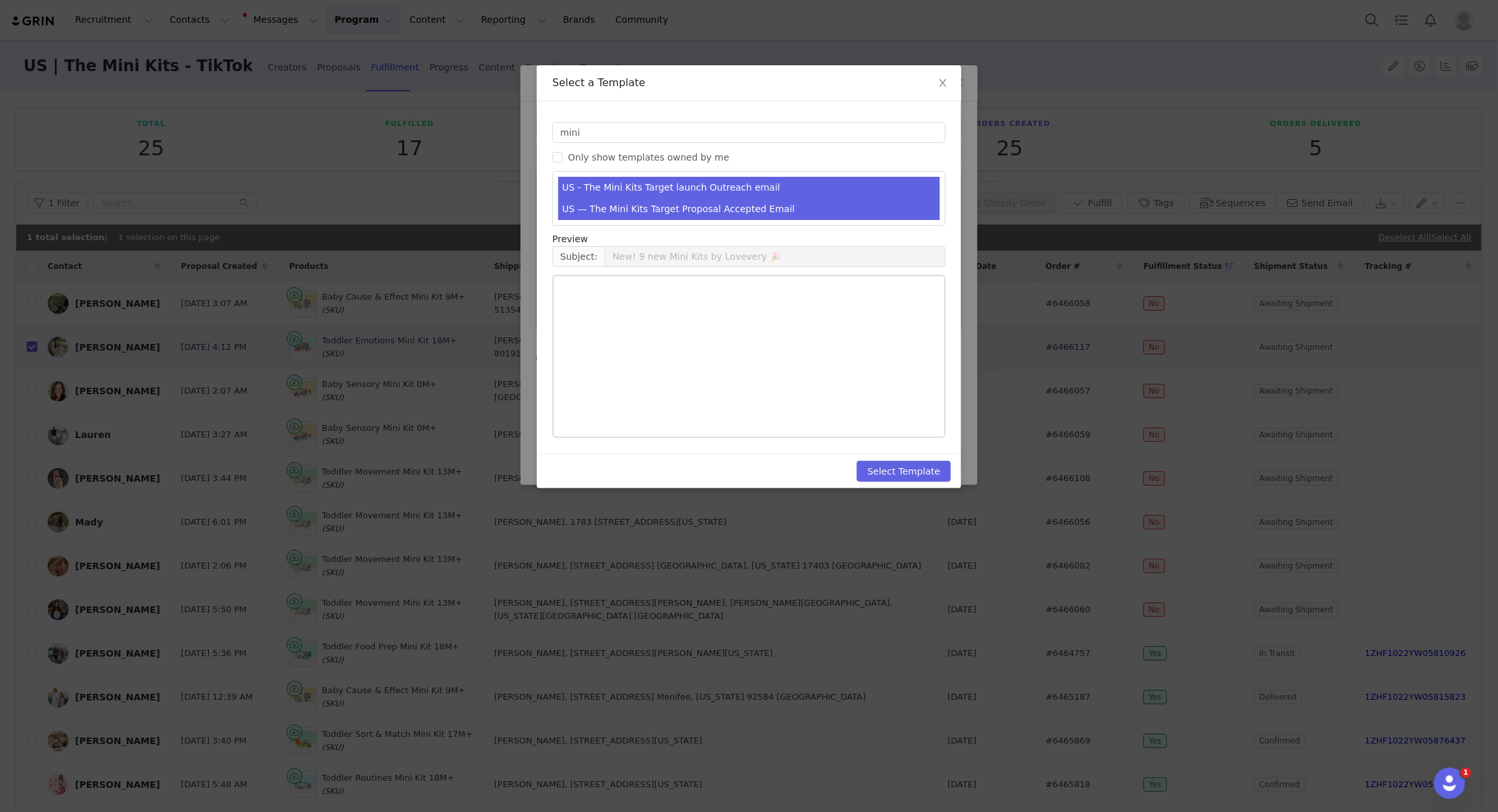
click at [709, 208] on li "US — The Mini Kits Target Proposal Accepted Email" at bounding box center [749, 209] width 382 height 22
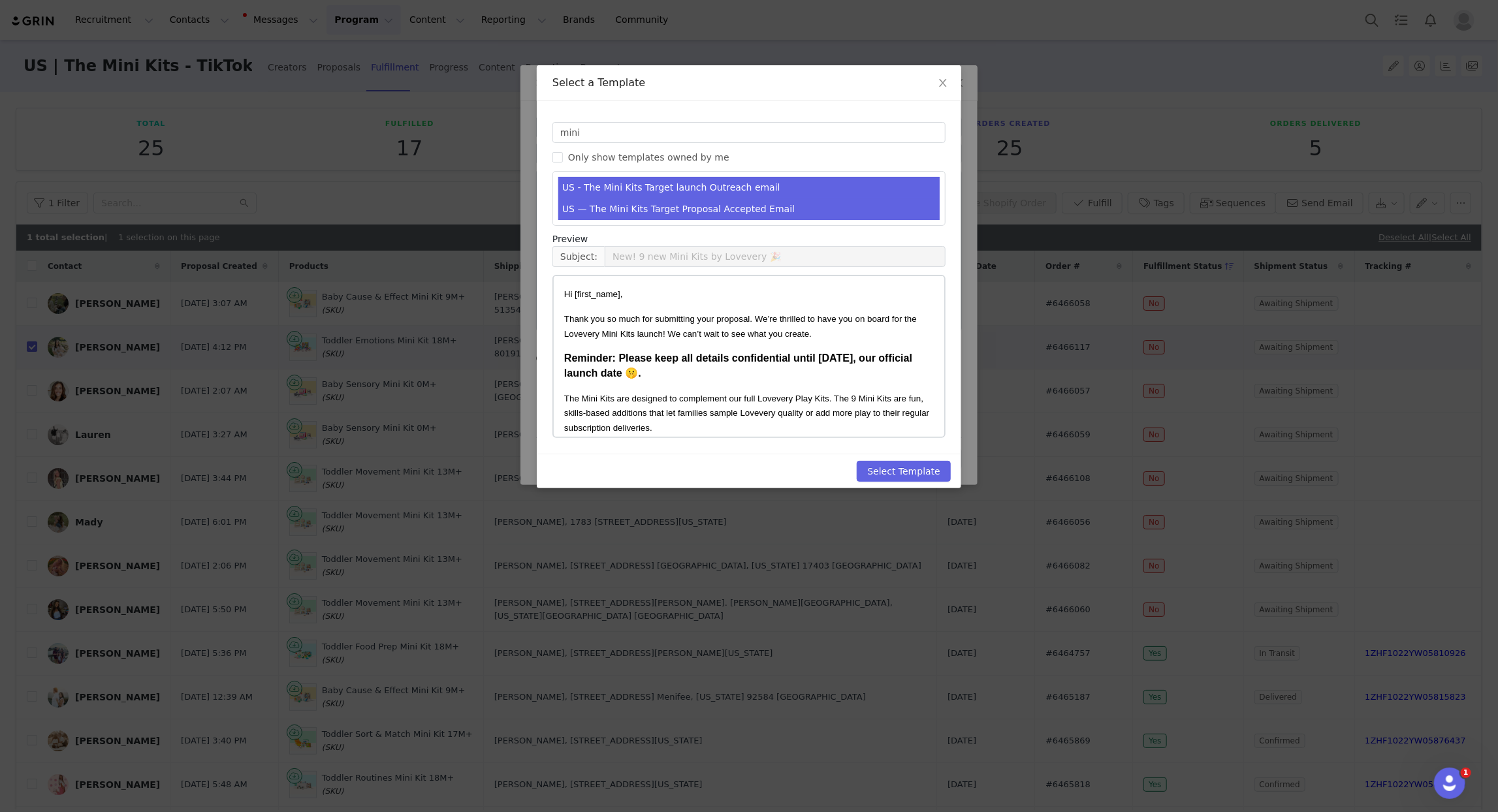
type input "We’re so excited to work with you!"
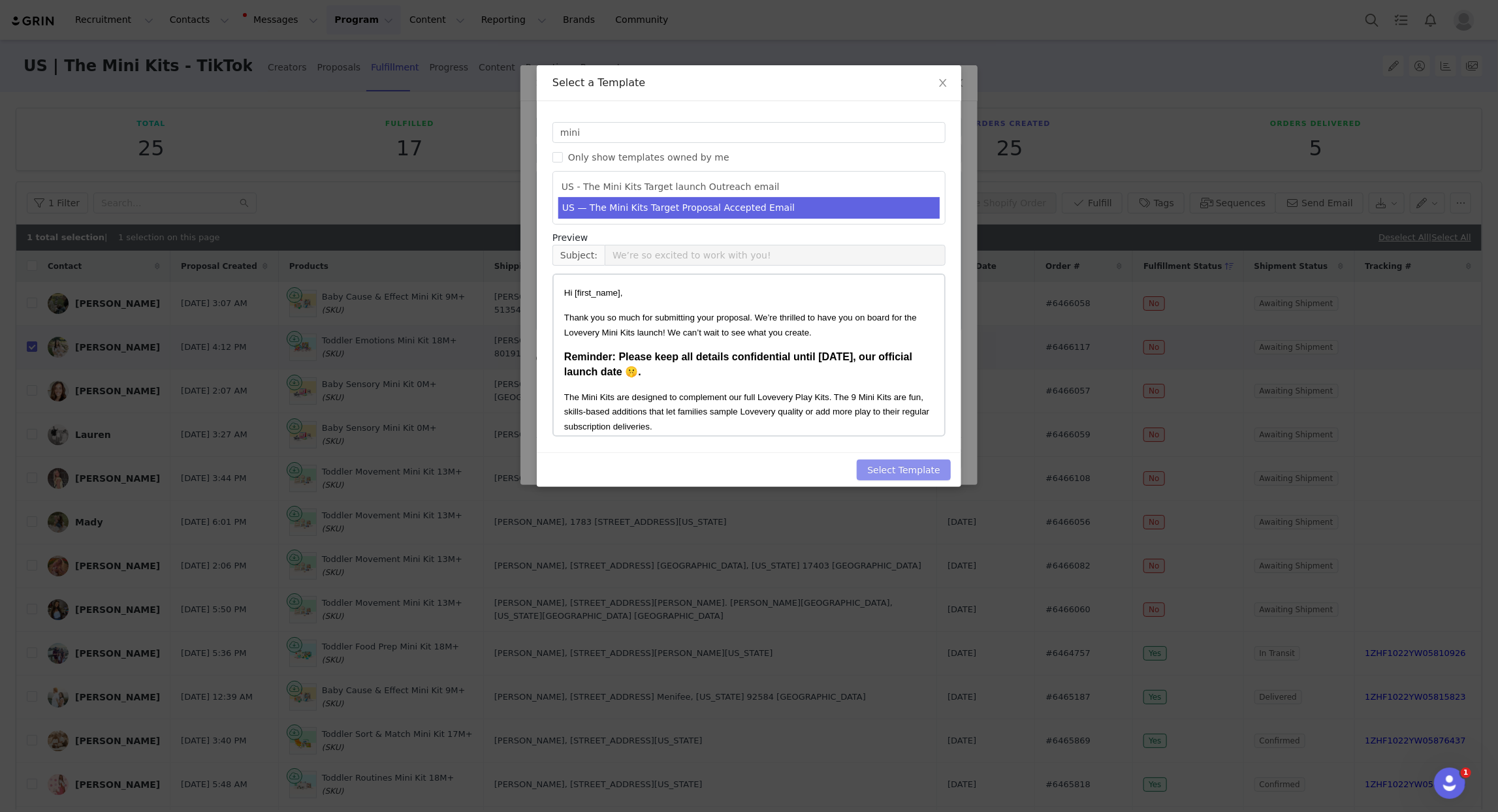
drag, startPoint x: 893, startPoint y: 464, endPoint x: 878, endPoint y: 461, distance: 15.3
click at [893, 464] on button "Select Template" at bounding box center [904, 469] width 94 height 21
type input "We’re so excited to work with you!"
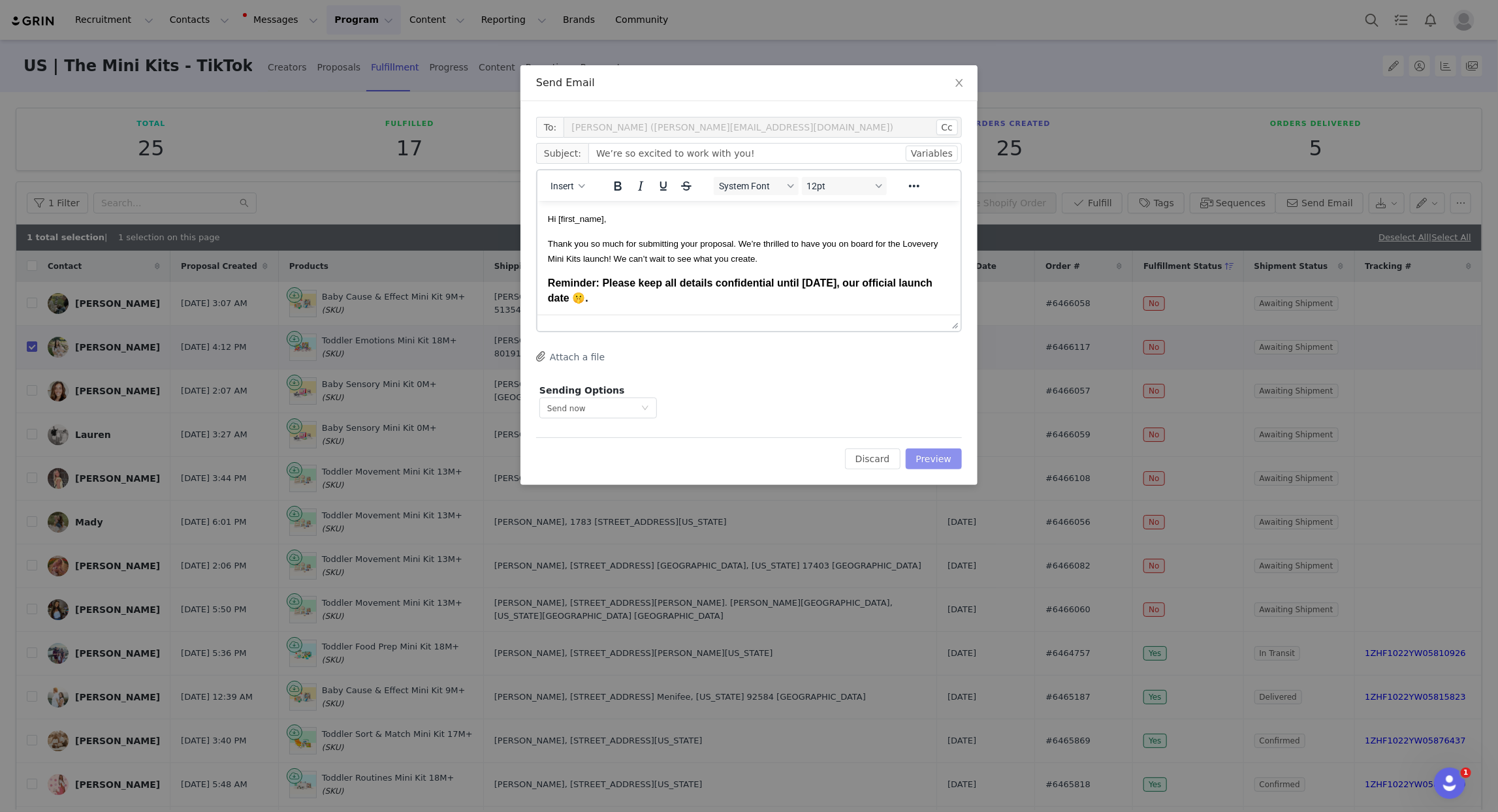
click at [952, 460] on button "Preview" at bounding box center [934, 459] width 57 height 21
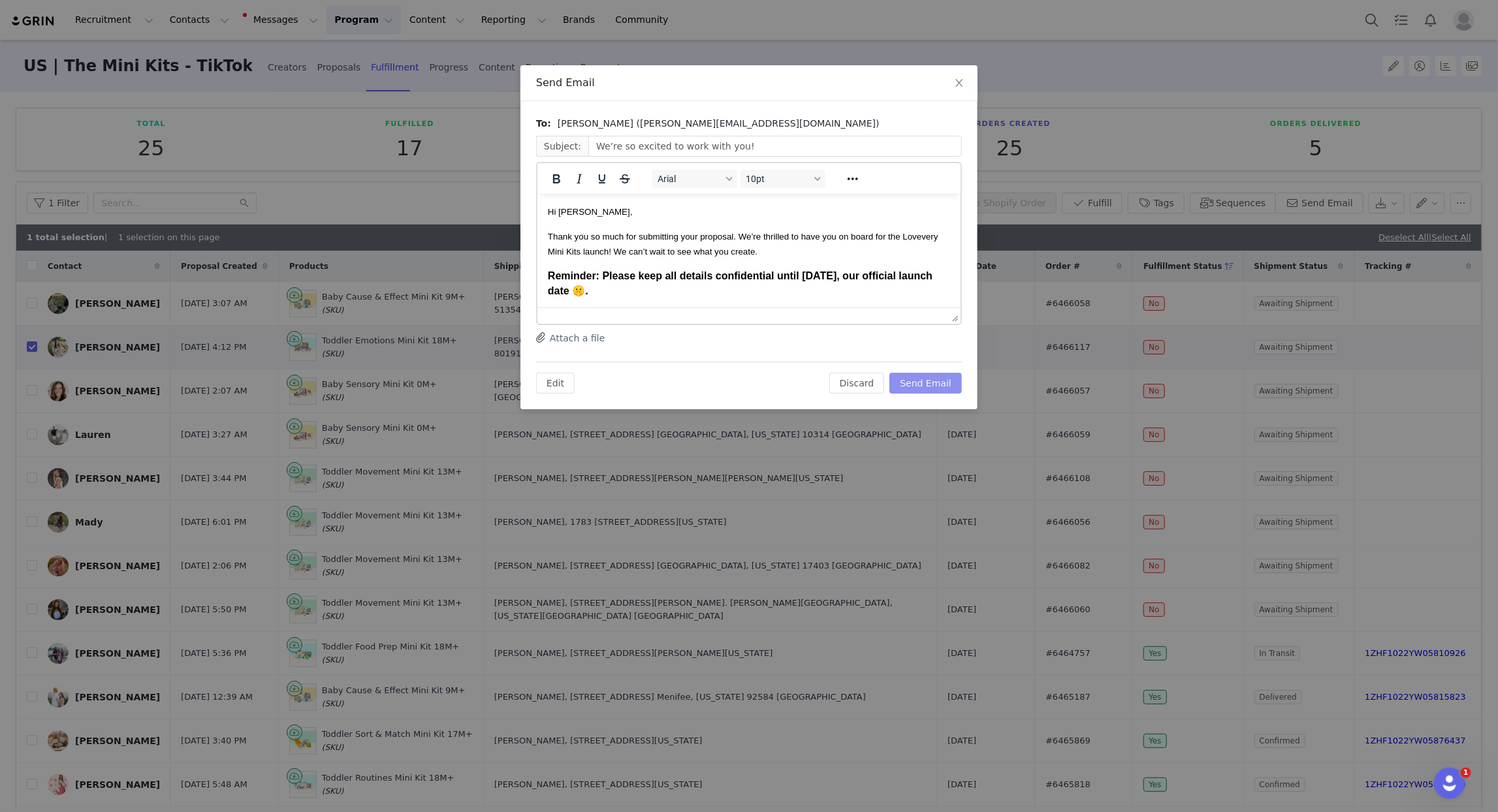
click at [931, 384] on button "Send Email" at bounding box center [926, 382] width 72 height 21
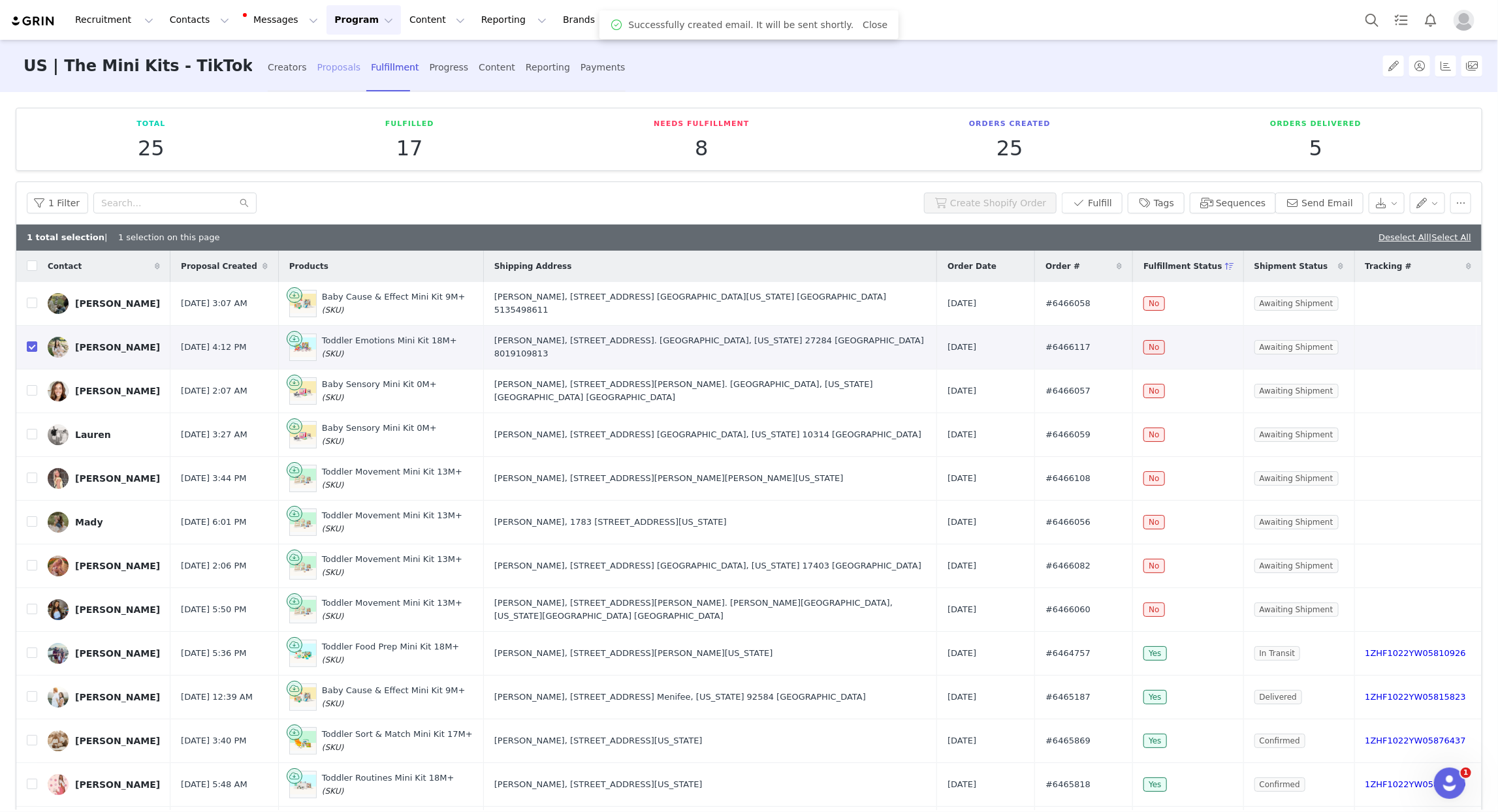
click at [317, 66] on div "Proposals" at bounding box center [339, 67] width 43 height 34
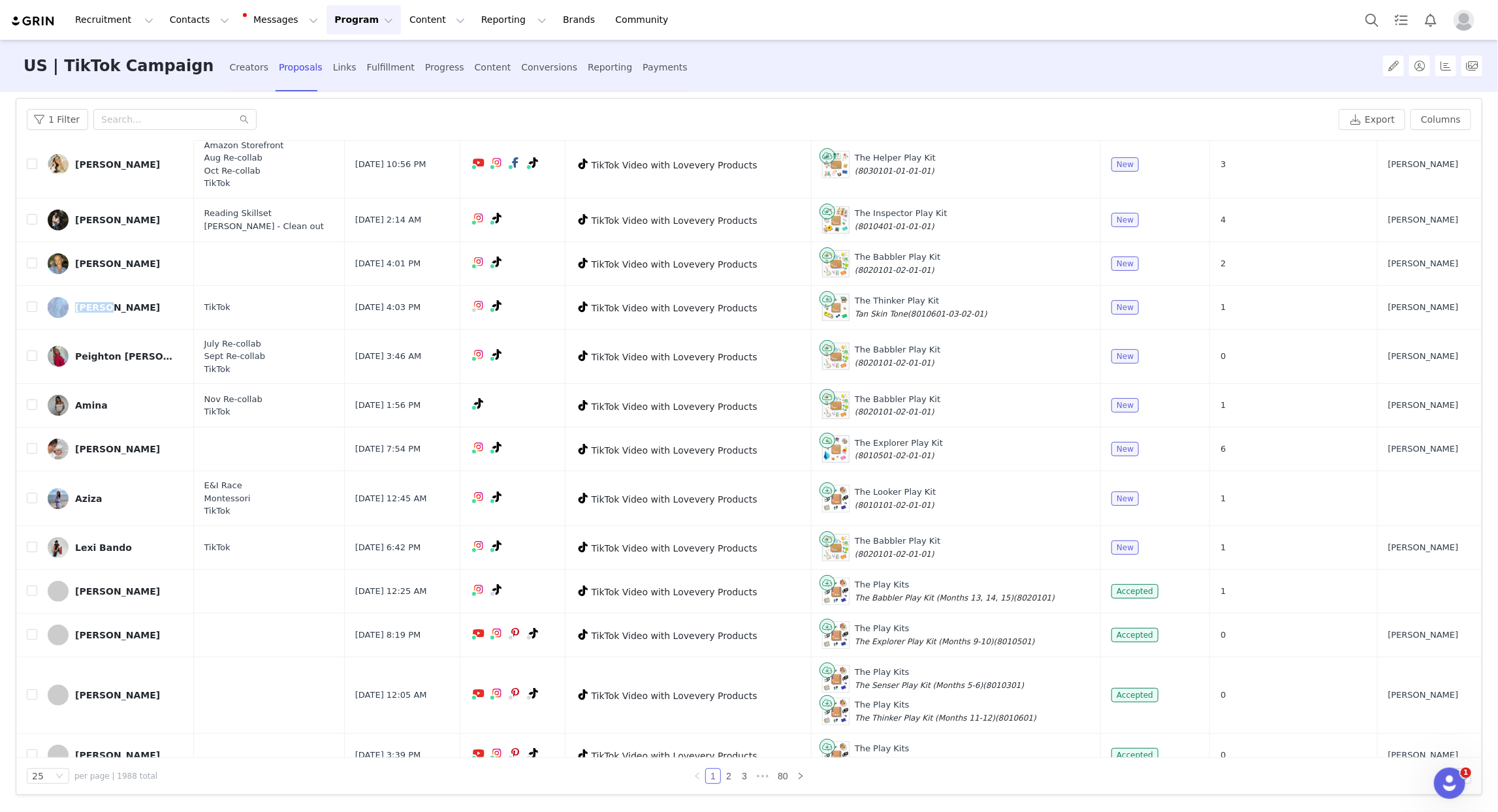
scroll to position [237, 0]
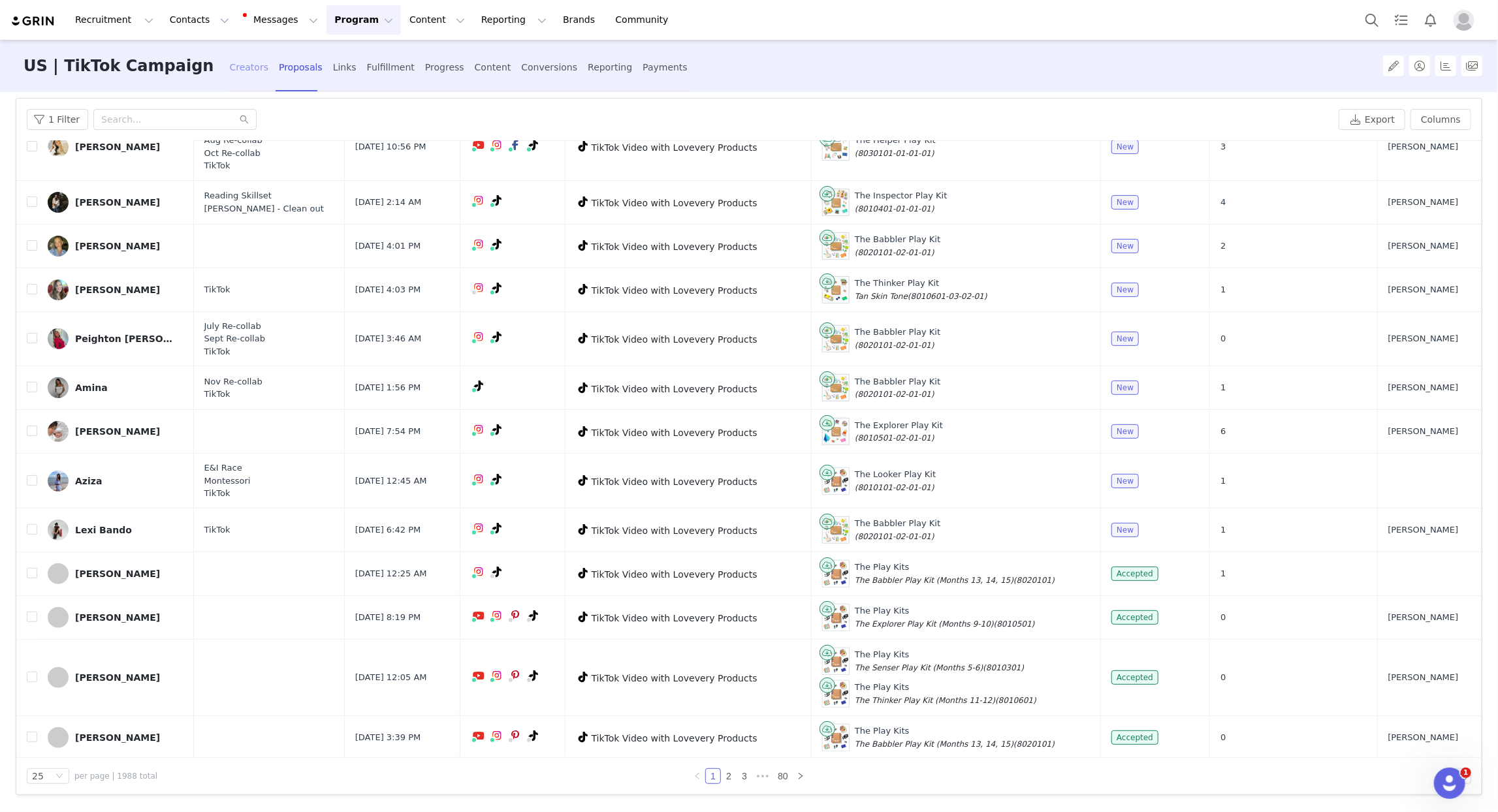
click at [229, 74] on div "Creators" at bounding box center [248, 67] width 39 height 34
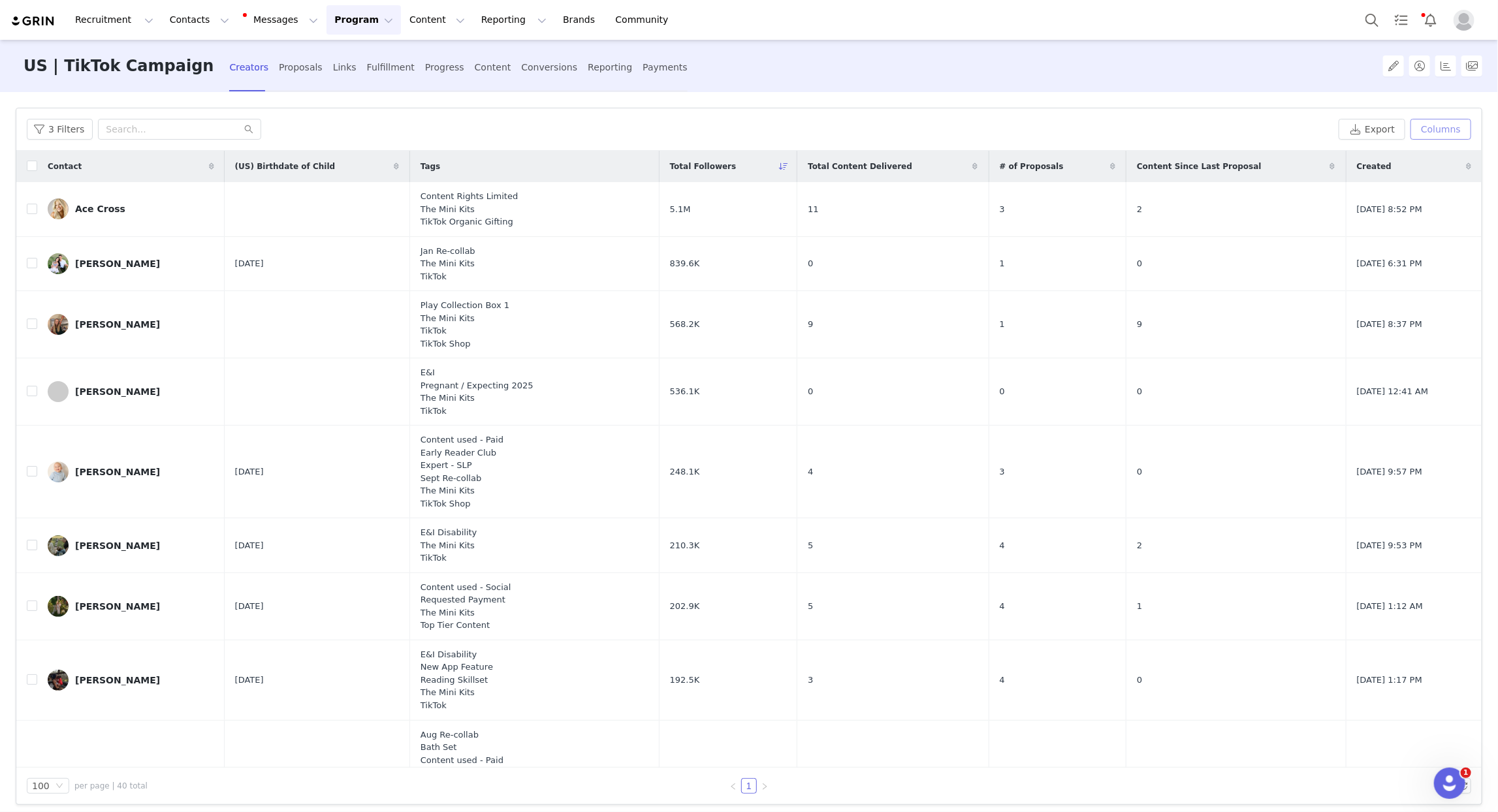
click at [1439, 130] on button "Columns" at bounding box center [1441, 129] width 61 height 21
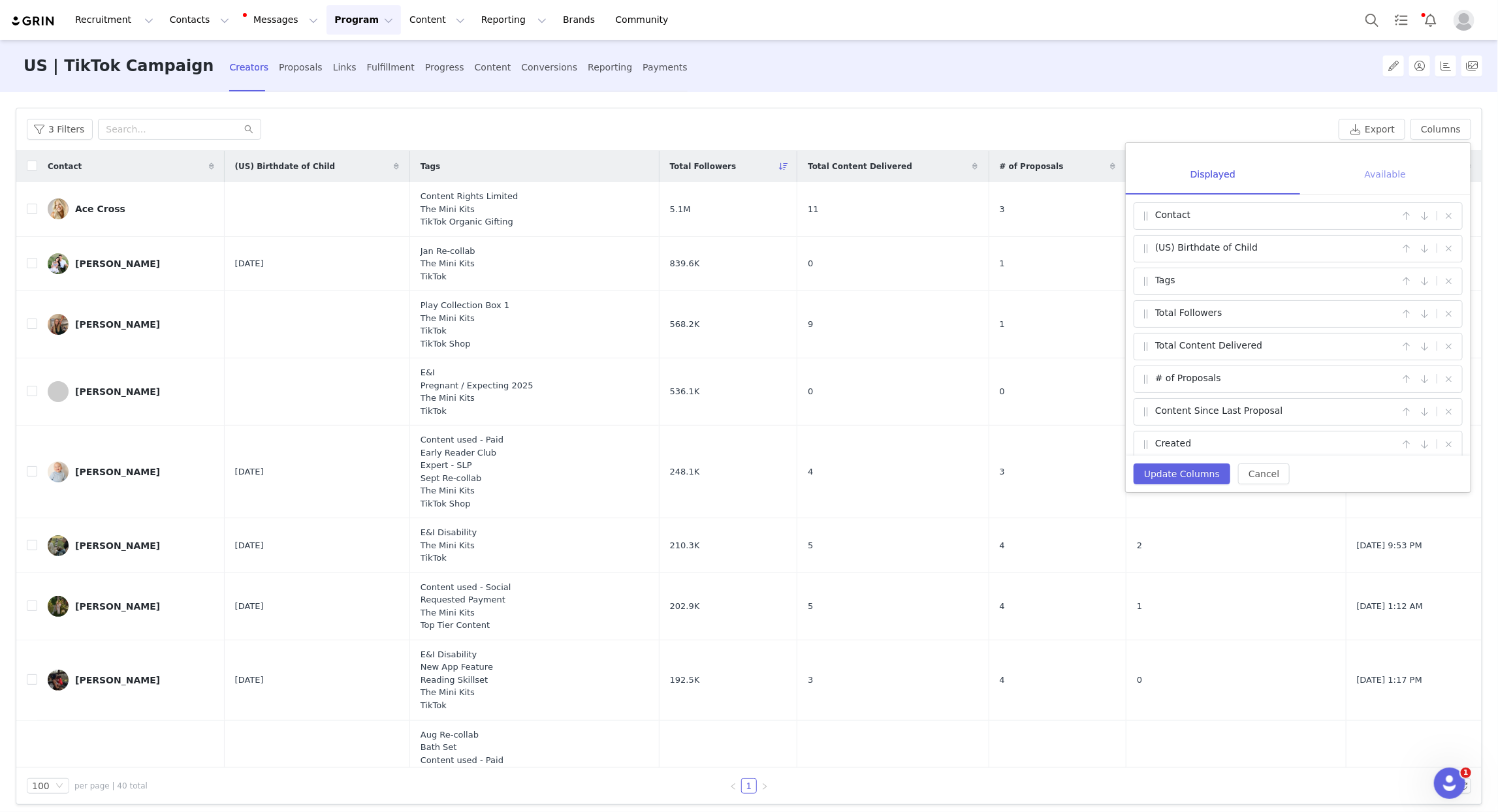
click at [1387, 179] on div "Available" at bounding box center [1386, 174] width 170 height 42
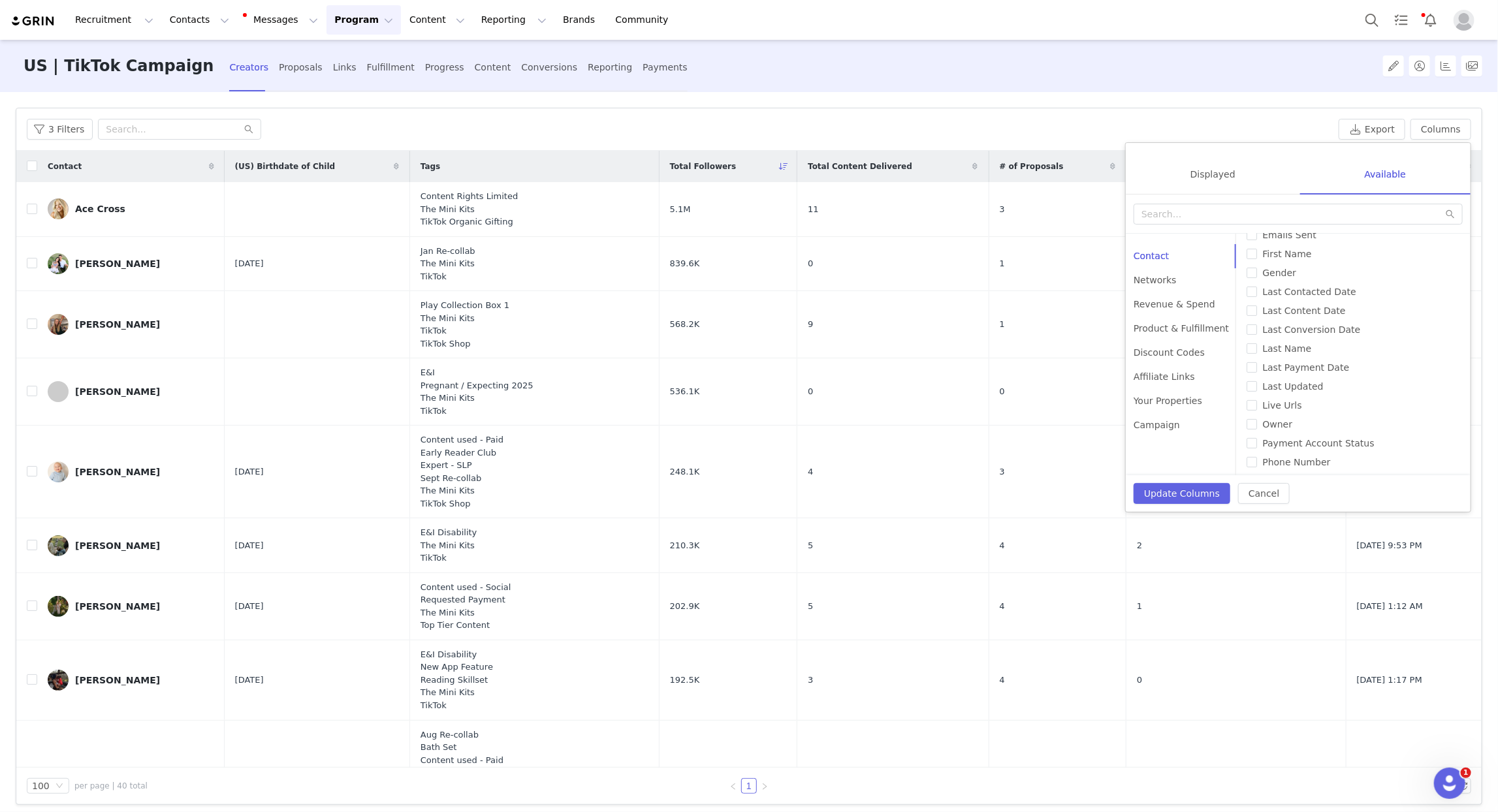
scroll to position [297, 0]
drag, startPoint x: 1273, startPoint y: 383, endPoint x: 1254, endPoint y: 412, distance: 34.7
click at [1273, 383] on span "Owner" at bounding box center [1277, 387] width 41 height 11
click at [1257, 383] on input "Owner" at bounding box center [1252, 387] width 11 height 11
checkbox input "true"
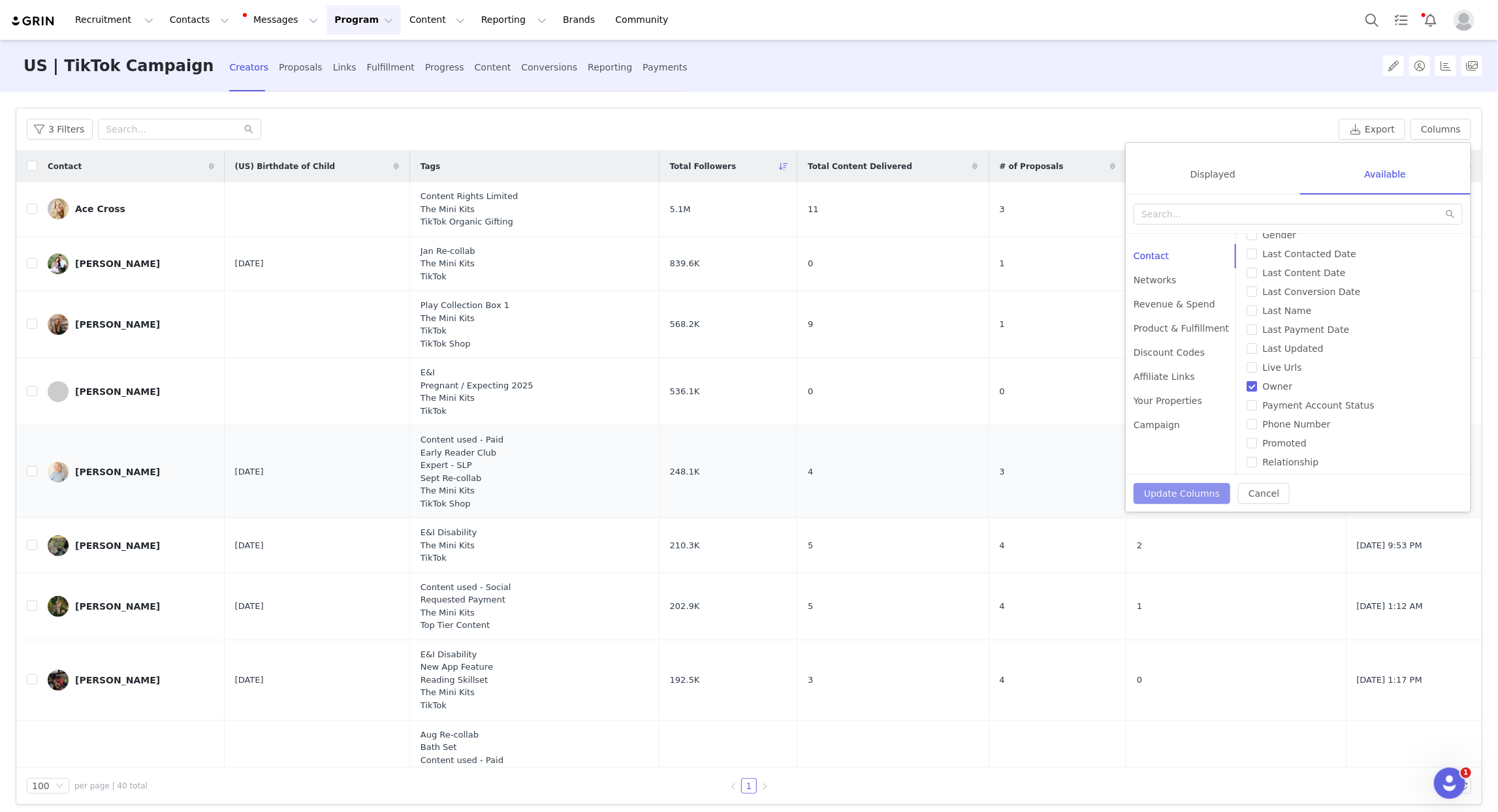
click at [1180, 490] on button "Update Columns" at bounding box center [1182, 493] width 97 height 21
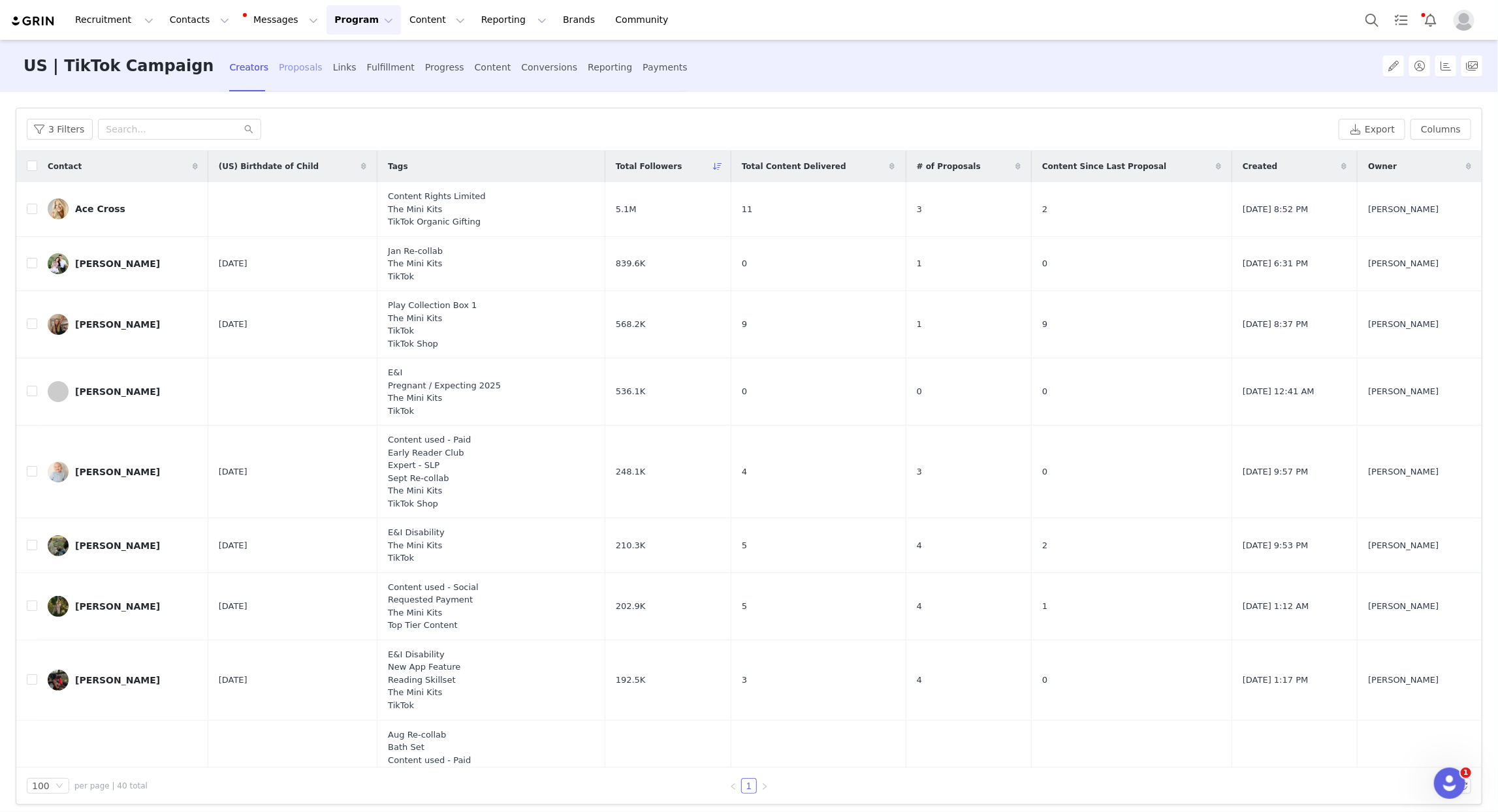
click at [279, 72] on div "Proposals" at bounding box center [301, 67] width 43 height 34
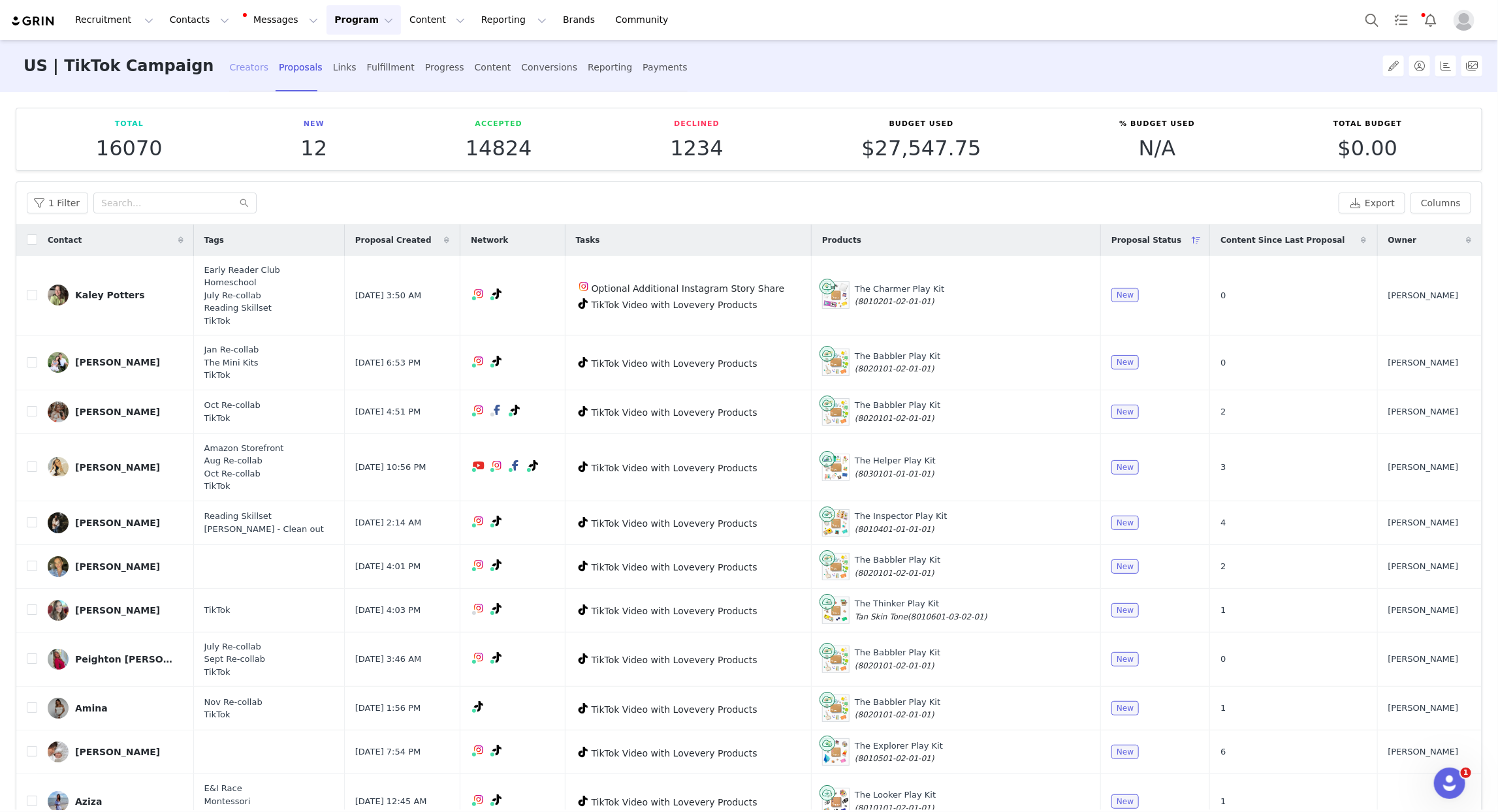
drag, startPoint x: 200, startPoint y: 69, endPoint x: 232, endPoint y: 99, distance: 43.9
click at [229, 69] on div "Creators" at bounding box center [248, 67] width 39 height 34
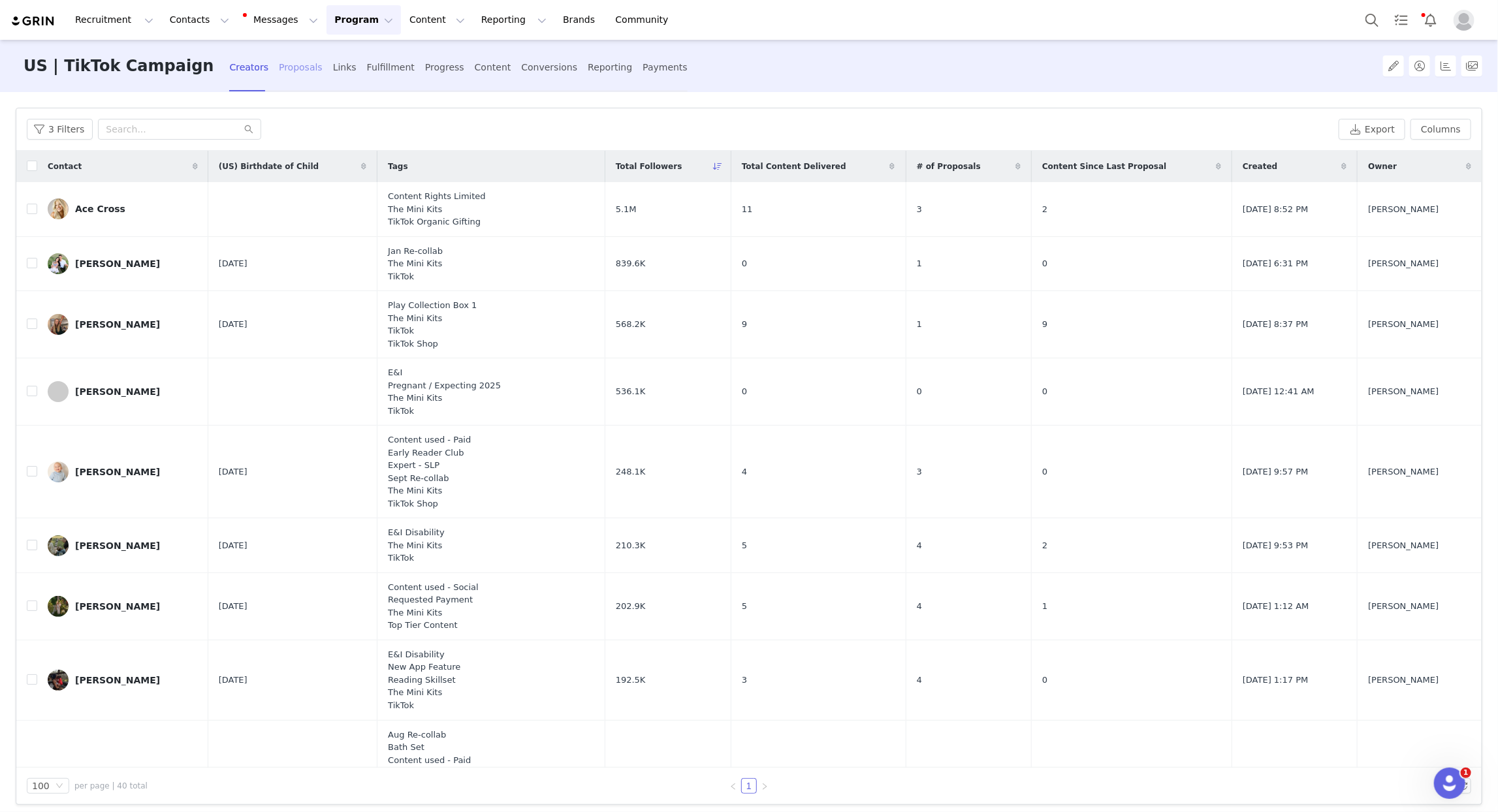
click at [279, 73] on div "Proposals" at bounding box center [301, 67] width 43 height 34
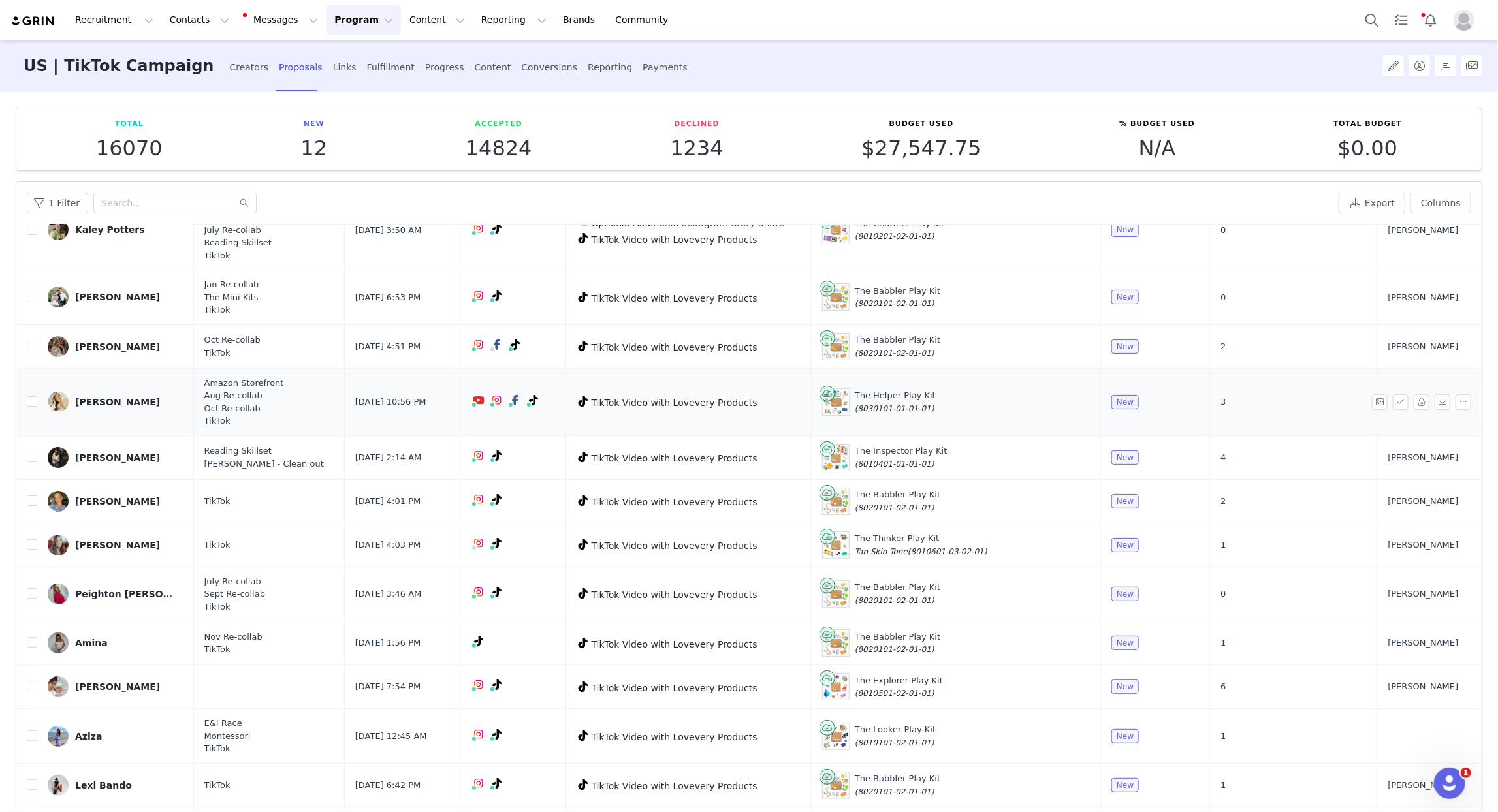
scroll to position [85, 0]
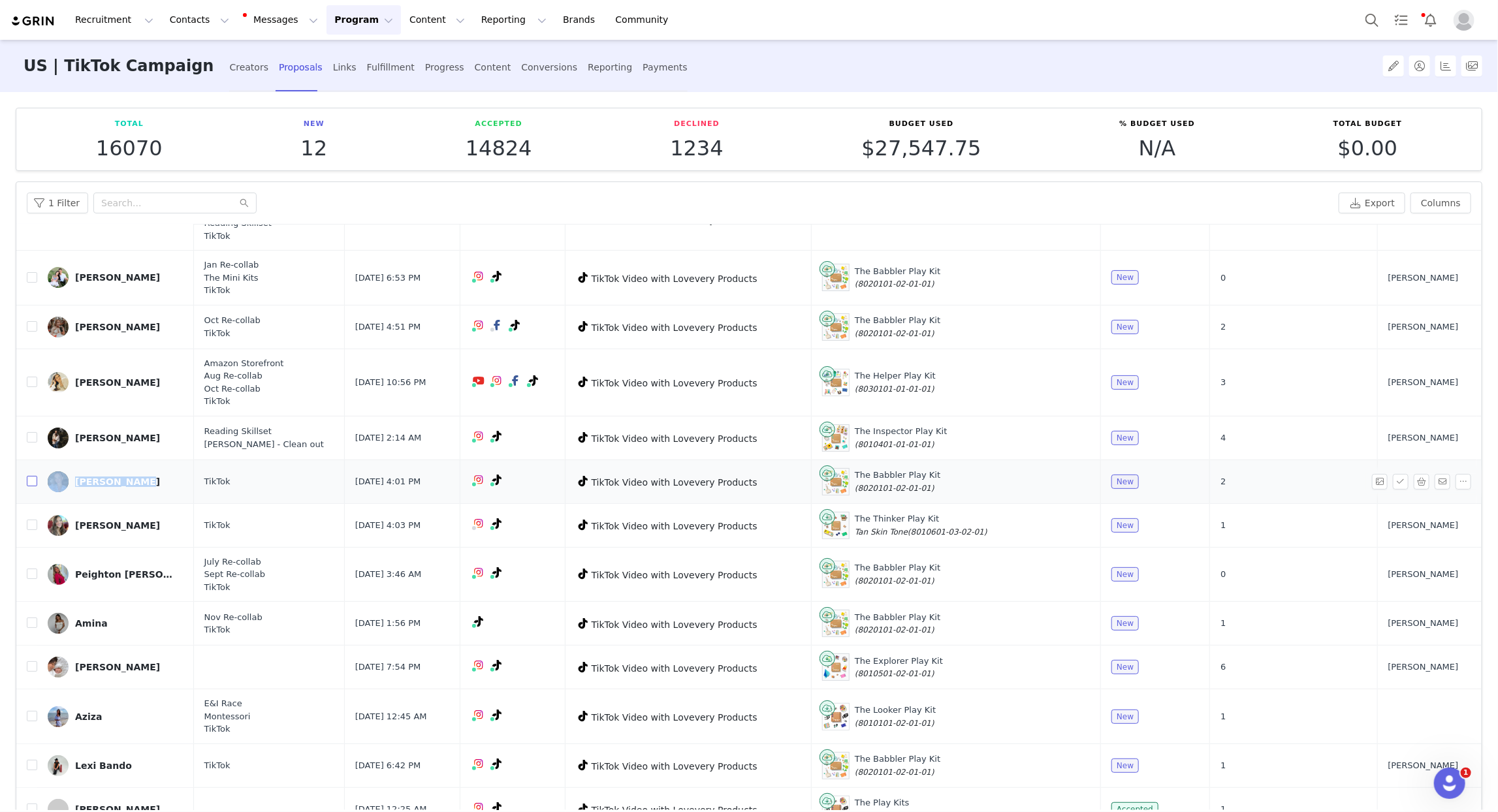
click at [32, 482] on input "checkbox" at bounding box center [33, 481] width 11 height 11
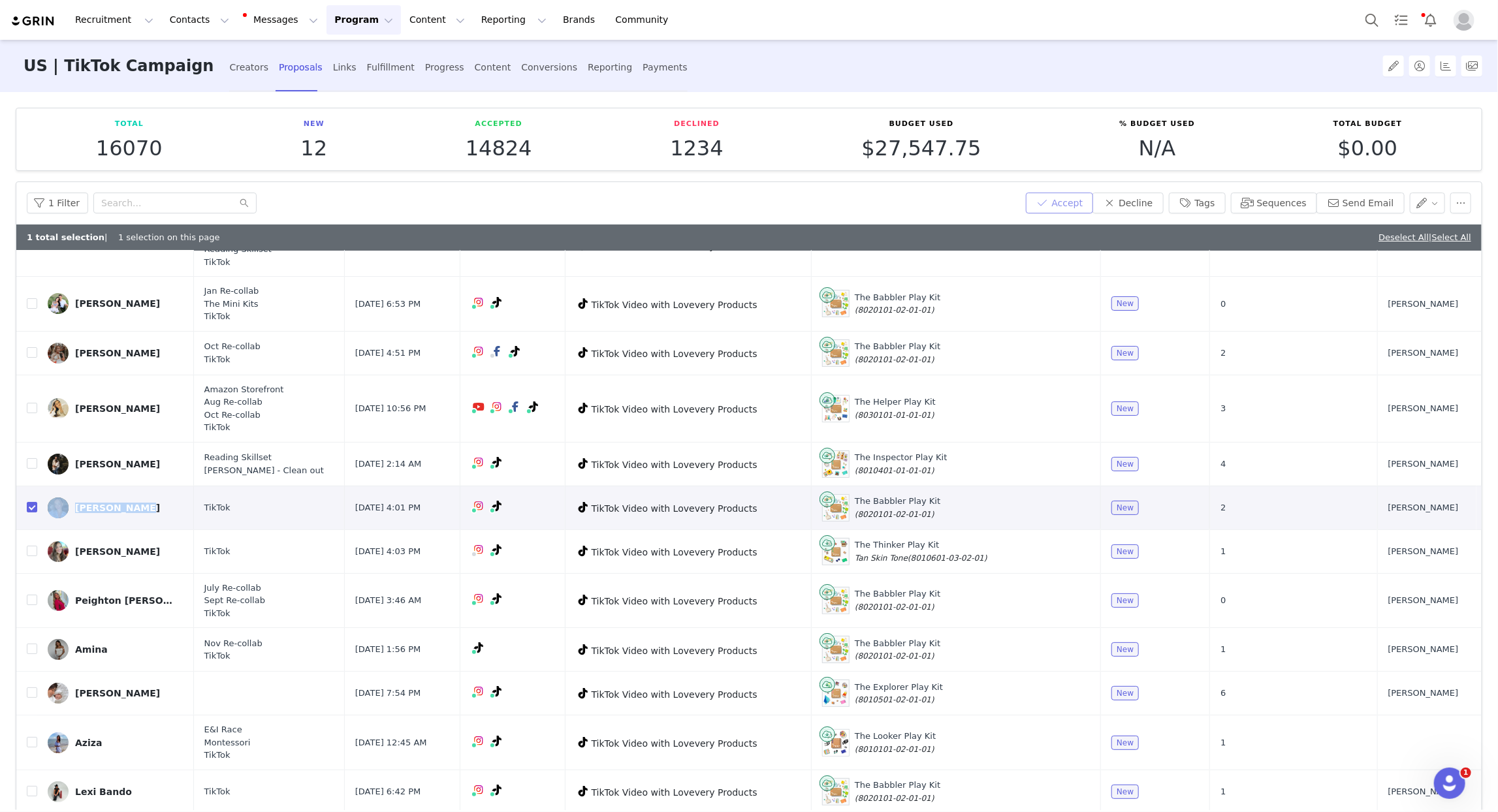
click at [1081, 202] on button "Accept" at bounding box center [1059, 203] width 68 height 21
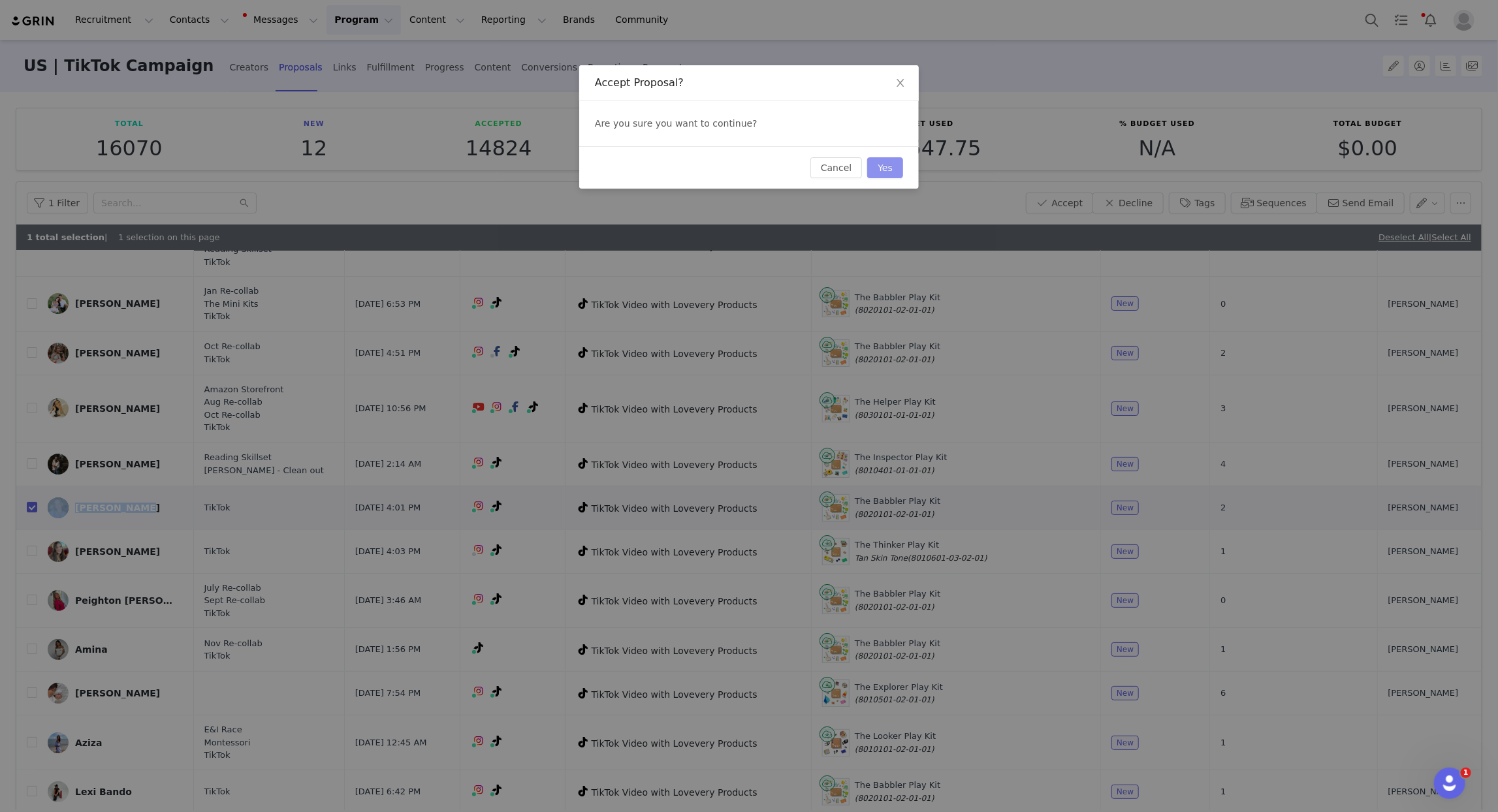
click at [884, 176] on button "Yes" at bounding box center [885, 168] width 36 height 21
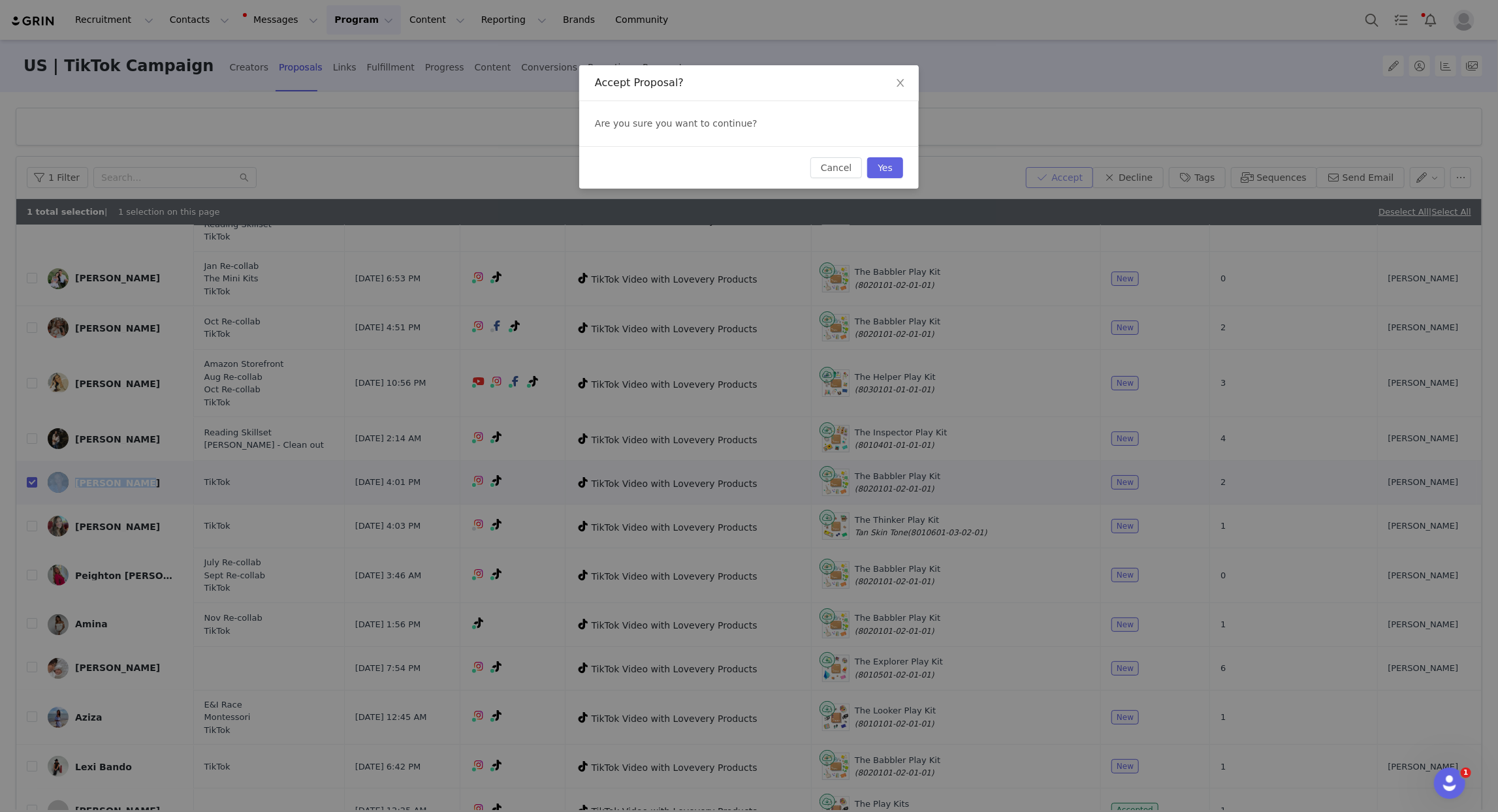
scroll to position [0, 0]
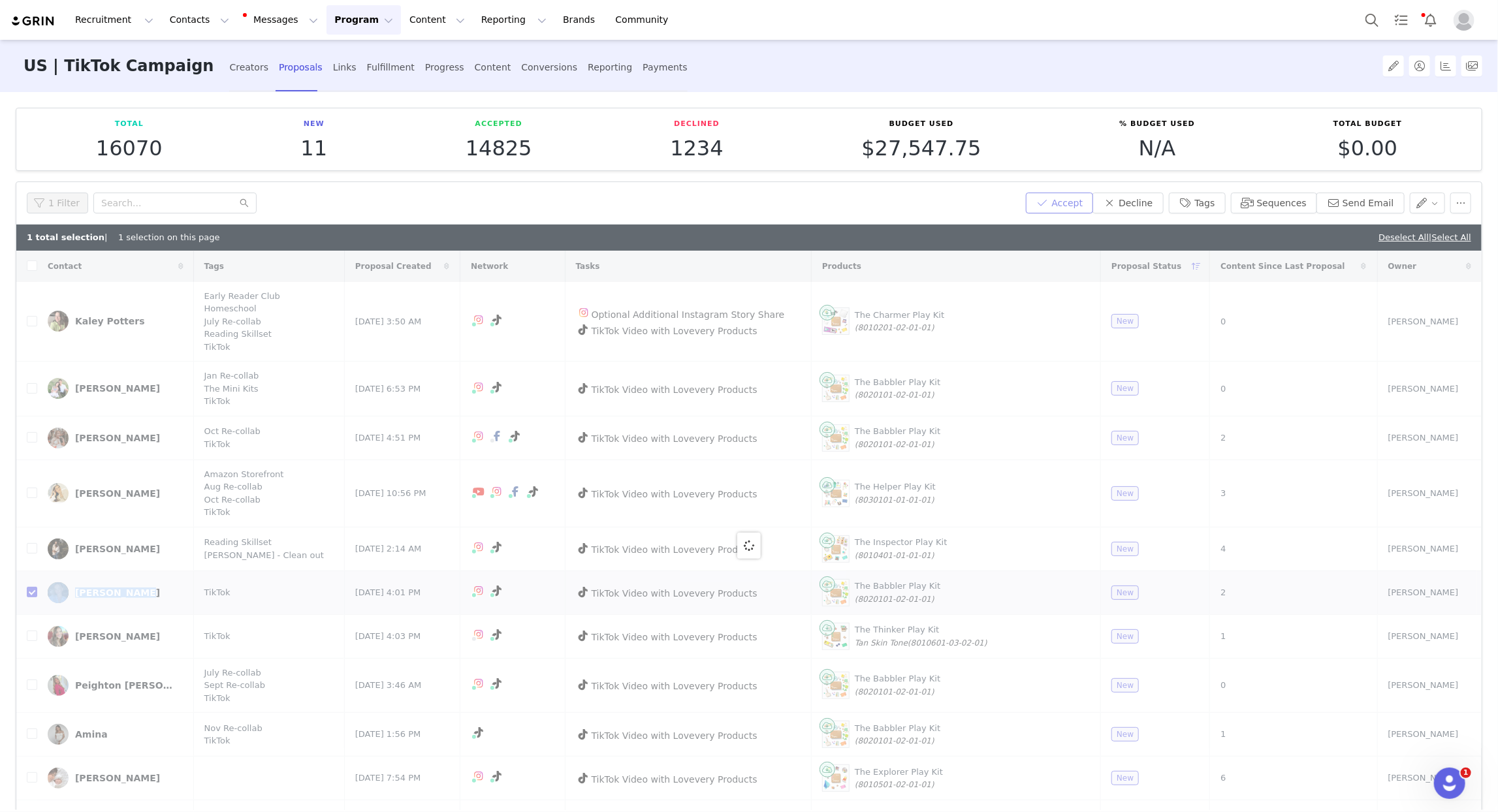
checkbox input "false"
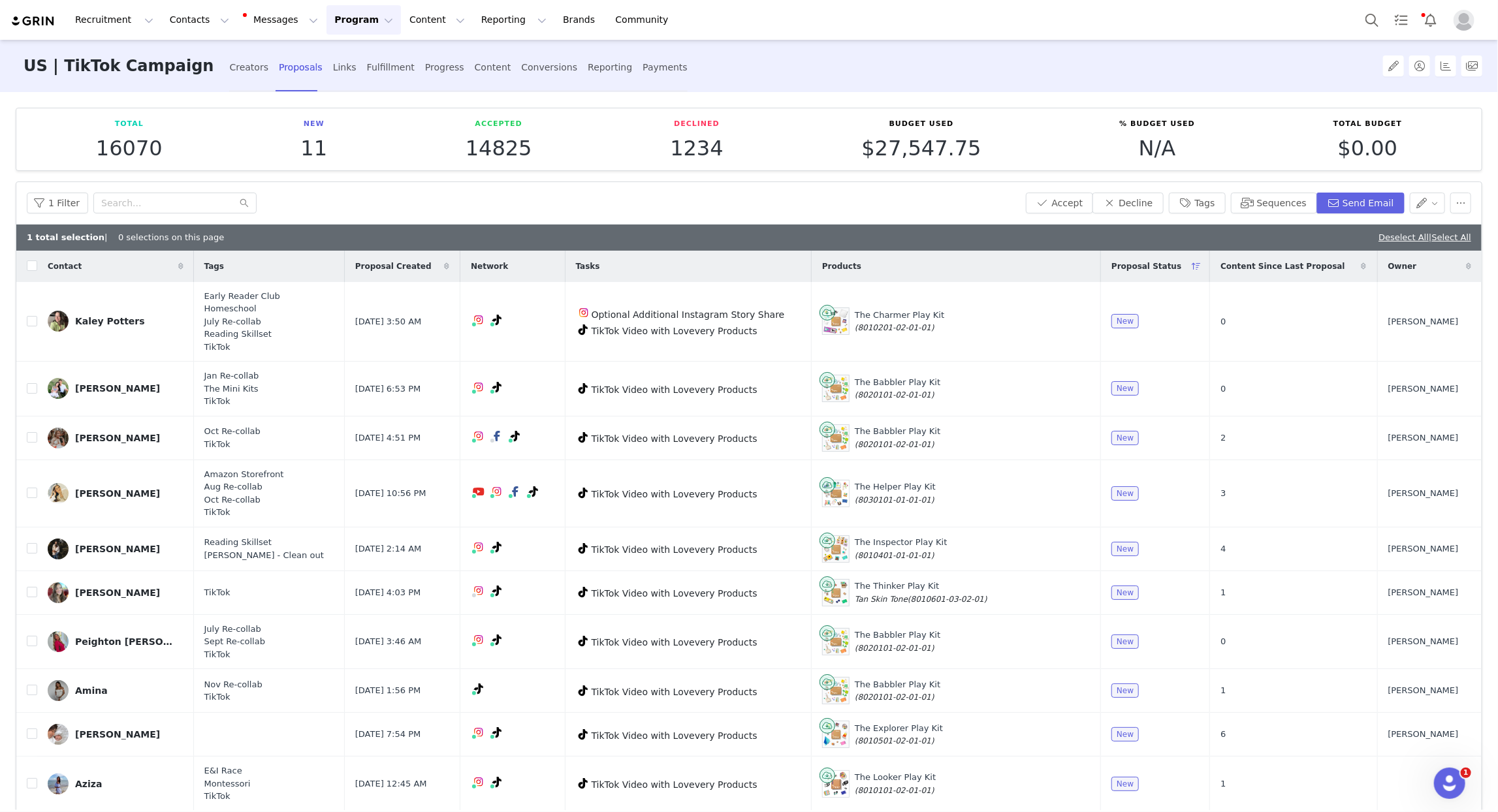
drag, startPoint x: 343, startPoint y: 73, endPoint x: 348, endPoint y: 106, distance: 33.4
click at [367, 73] on div "Fulfillment" at bounding box center [391, 67] width 48 height 34
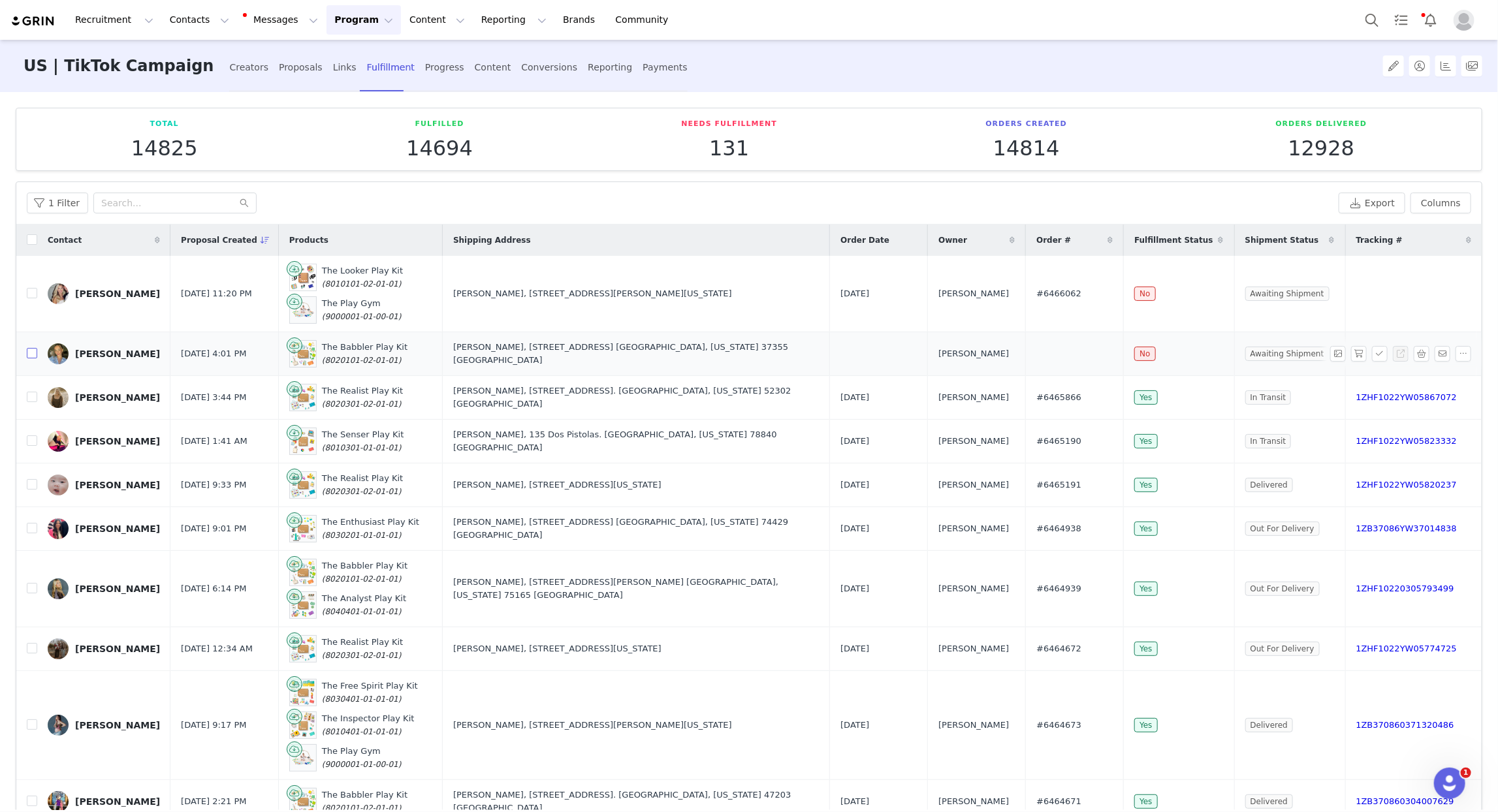
click at [31, 356] on input "checkbox" at bounding box center [33, 353] width 11 height 11
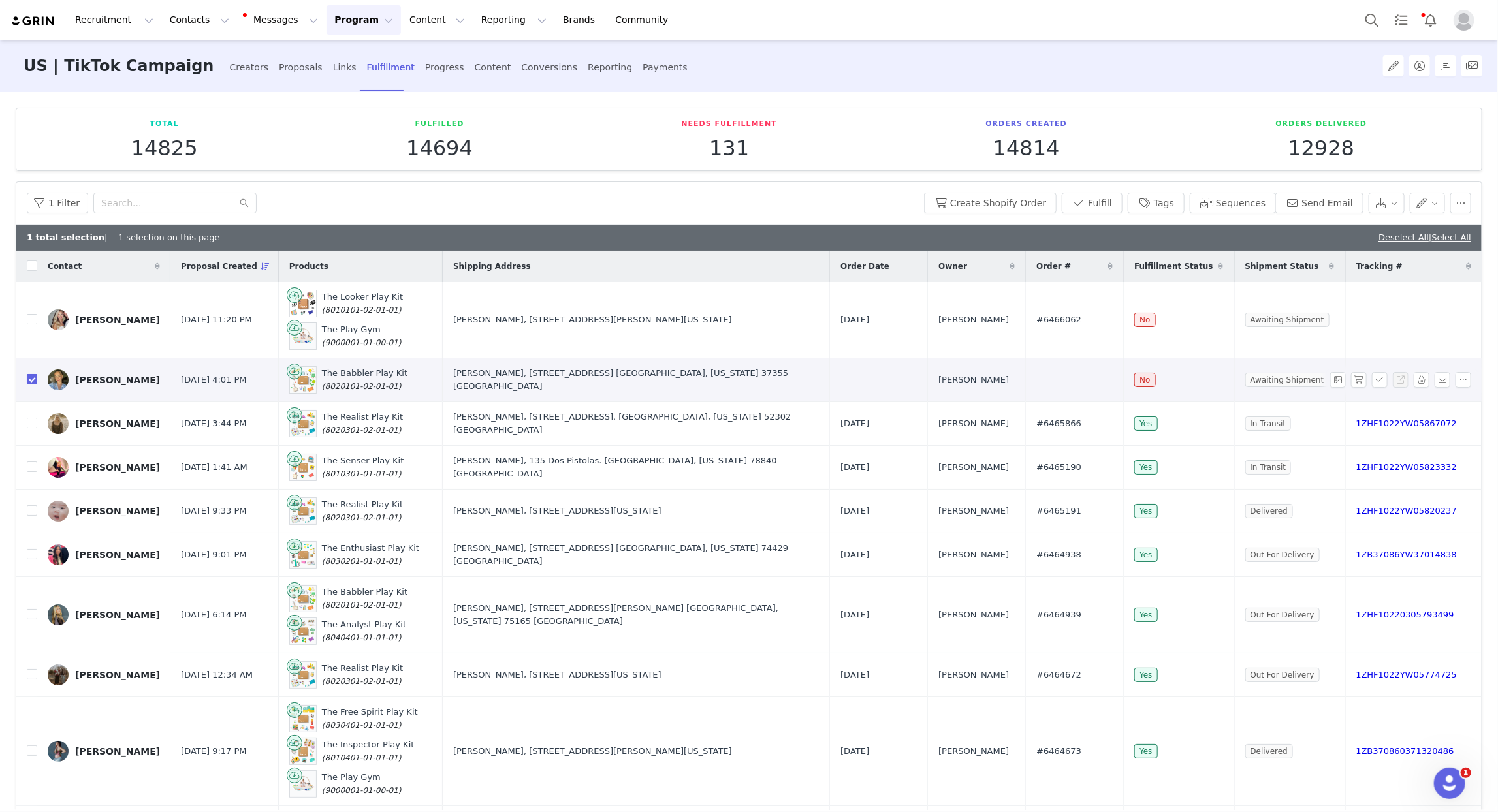
checkbox input "true"
click at [1018, 207] on button "Create Shopify Order" at bounding box center [991, 203] width 132 height 21
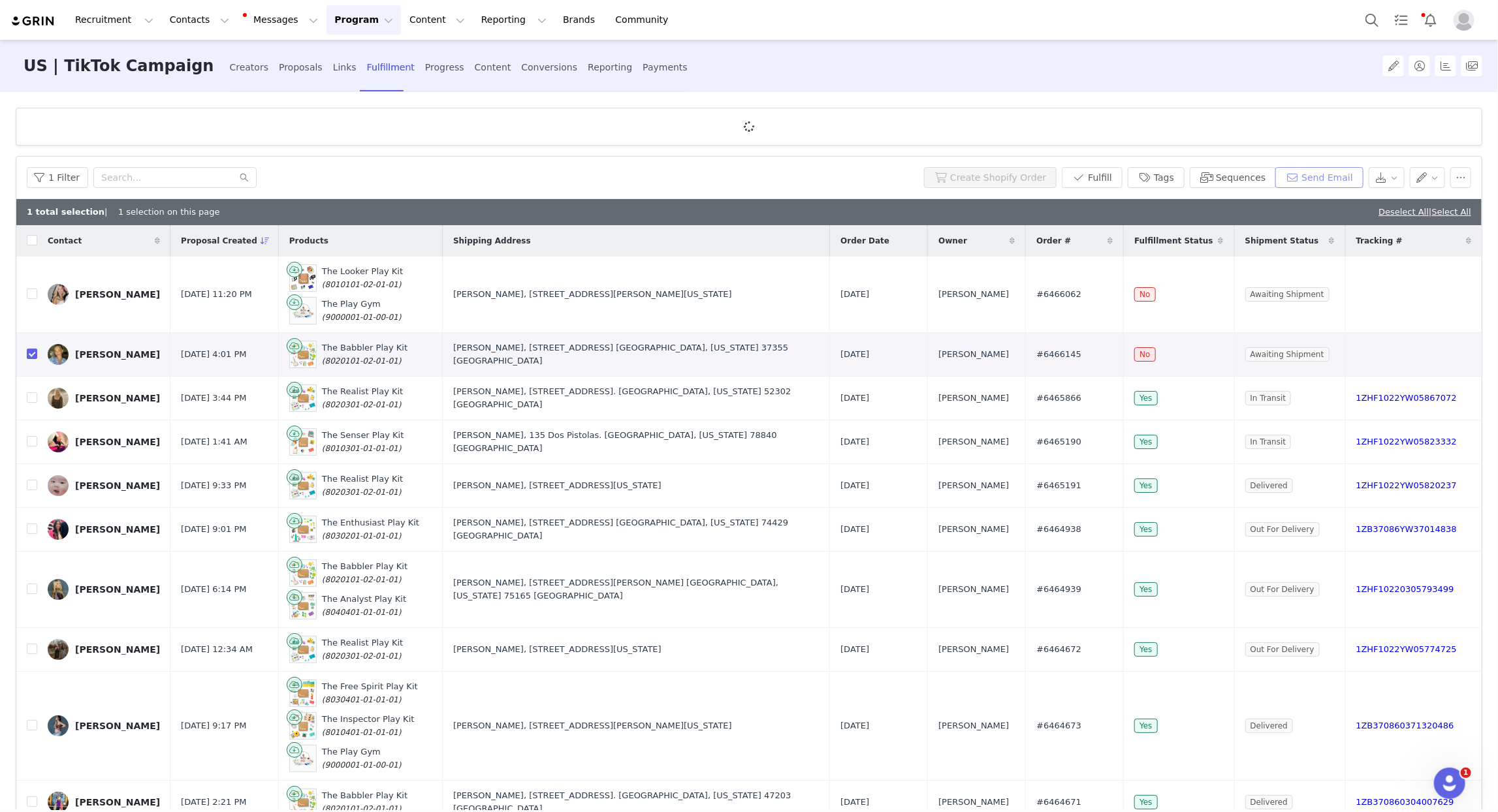
click at [1313, 181] on button "Send Email" at bounding box center [1319, 177] width 88 height 21
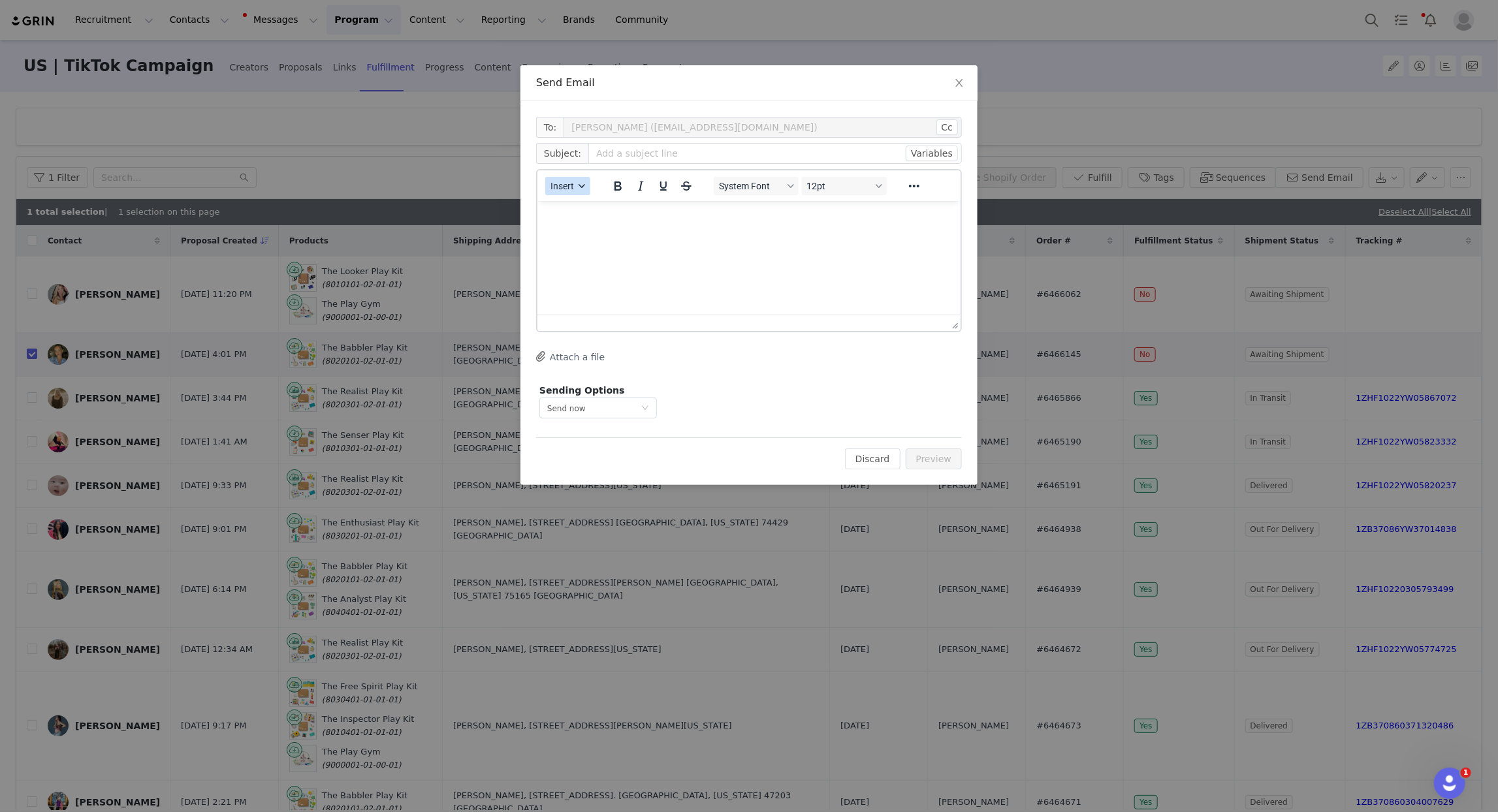
click at [578, 188] on div "button" at bounding box center [582, 186] width 11 height 6
click at [585, 205] on div "Insert Template" at bounding box center [614, 208] width 118 height 15
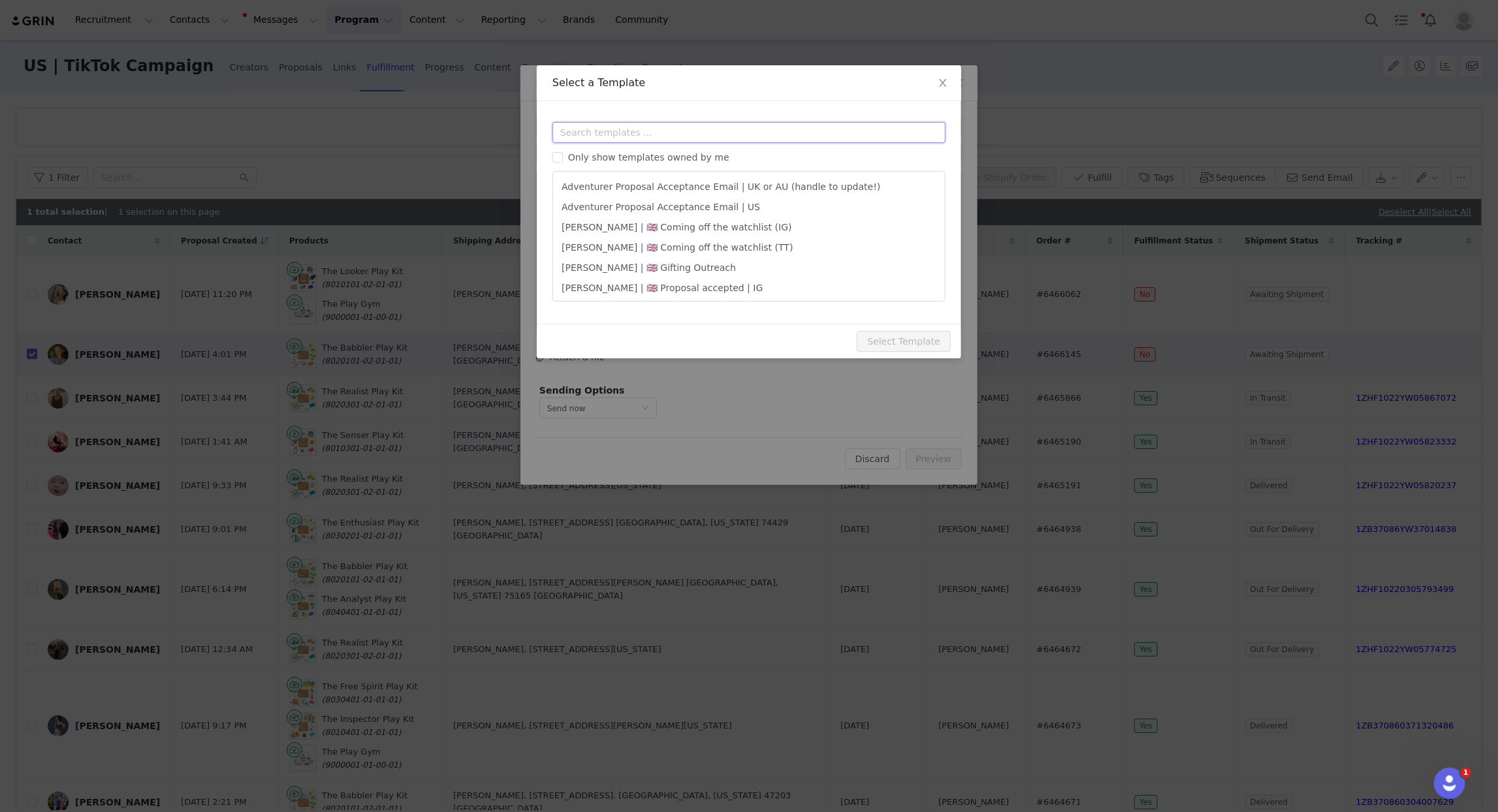
click at [595, 130] on input "text" at bounding box center [749, 132] width 393 height 21
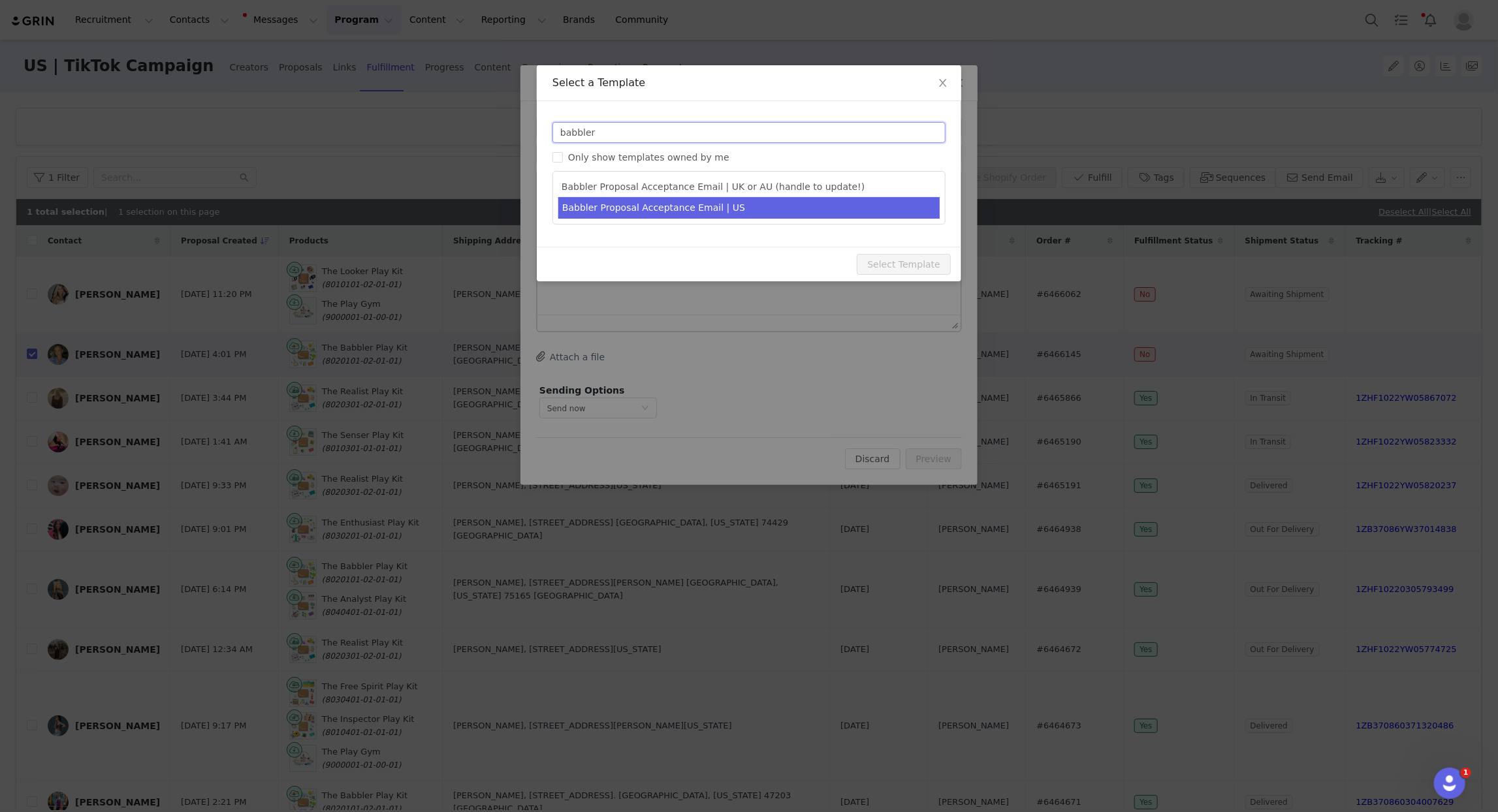
type input "babbler"
type input "Get ready to play with The Babbler! 🌟"
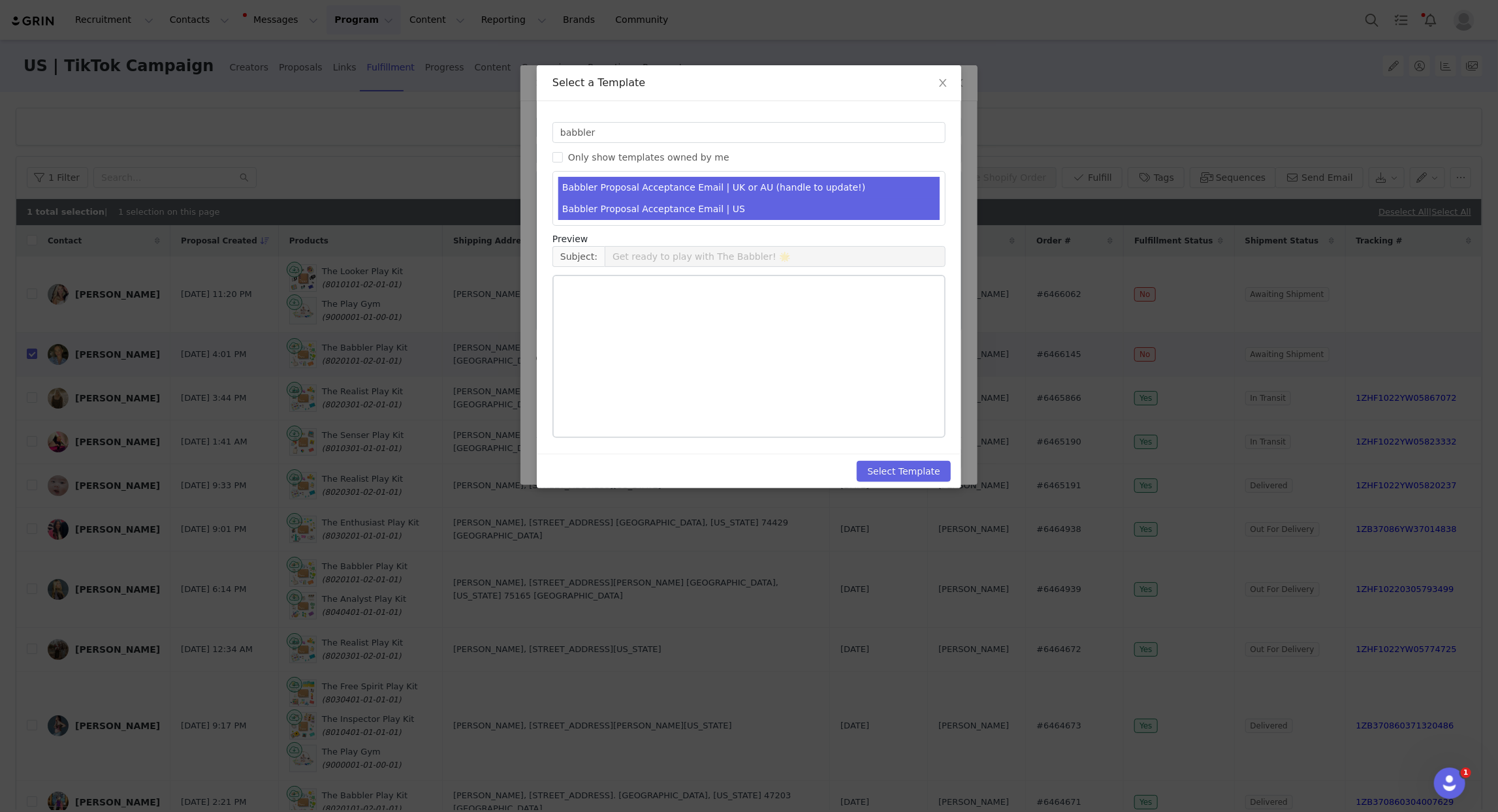
click at [681, 217] on li "Babbler Proposal Acceptance Email | US" at bounding box center [749, 209] width 382 height 22
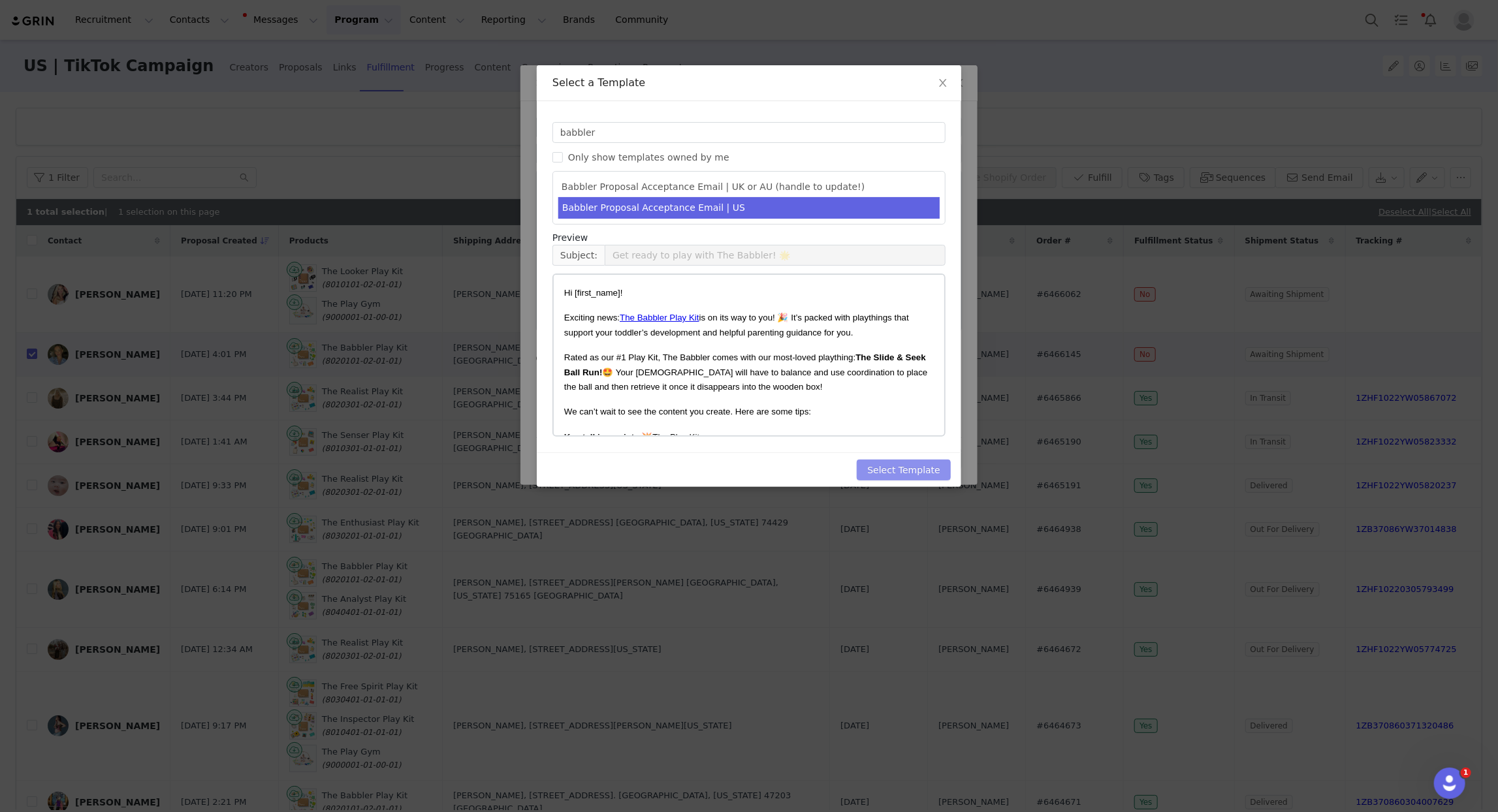
click at [918, 469] on button "Select Template" at bounding box center [904, 469] width 94 height 21
type input "Get ready to play with The Babbler! 🌟"
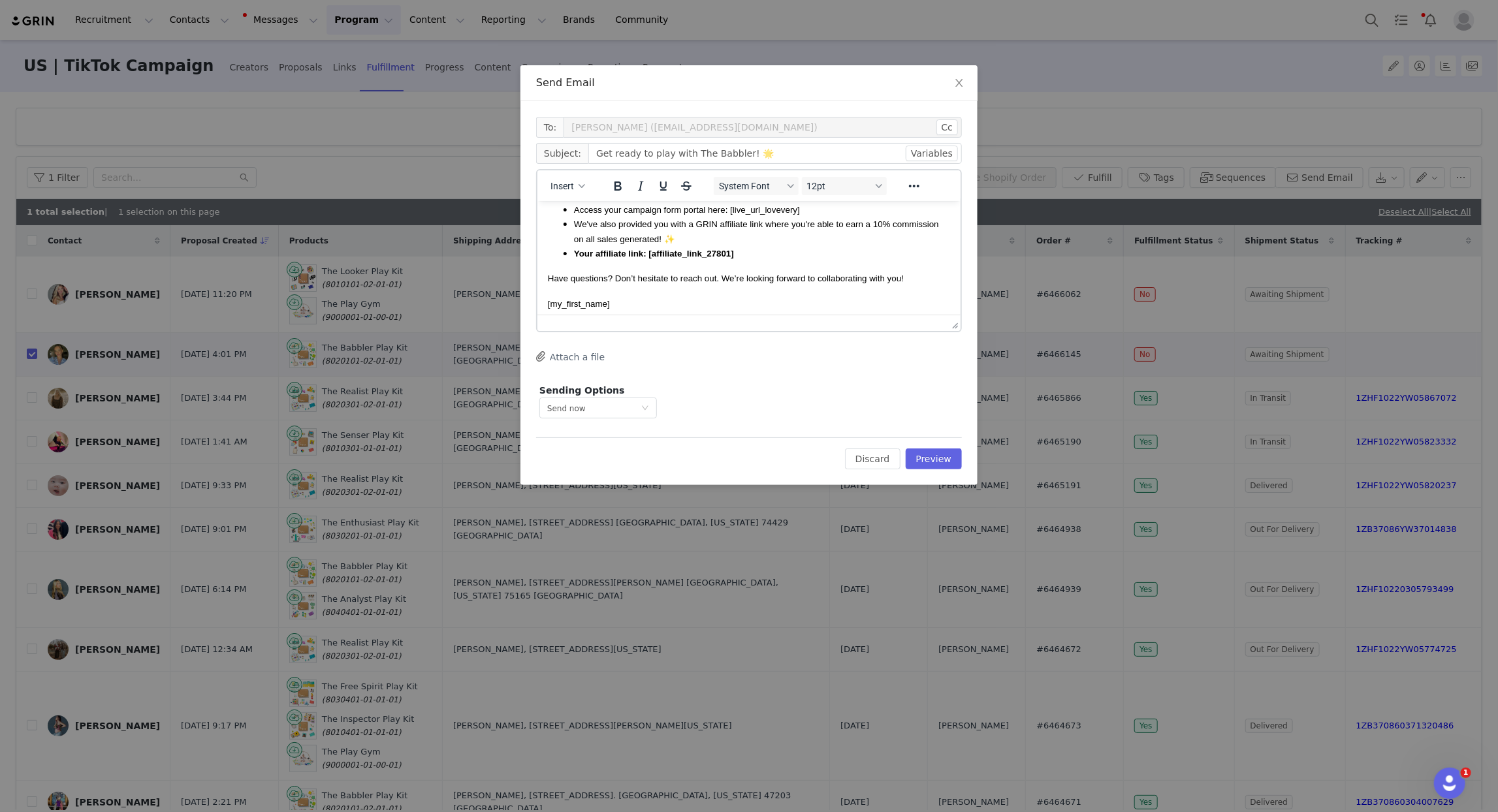
scroll to position [525, 0]
click at [954, 462] on button "Preview" at bounding box center [934, 459] width 57 height 21
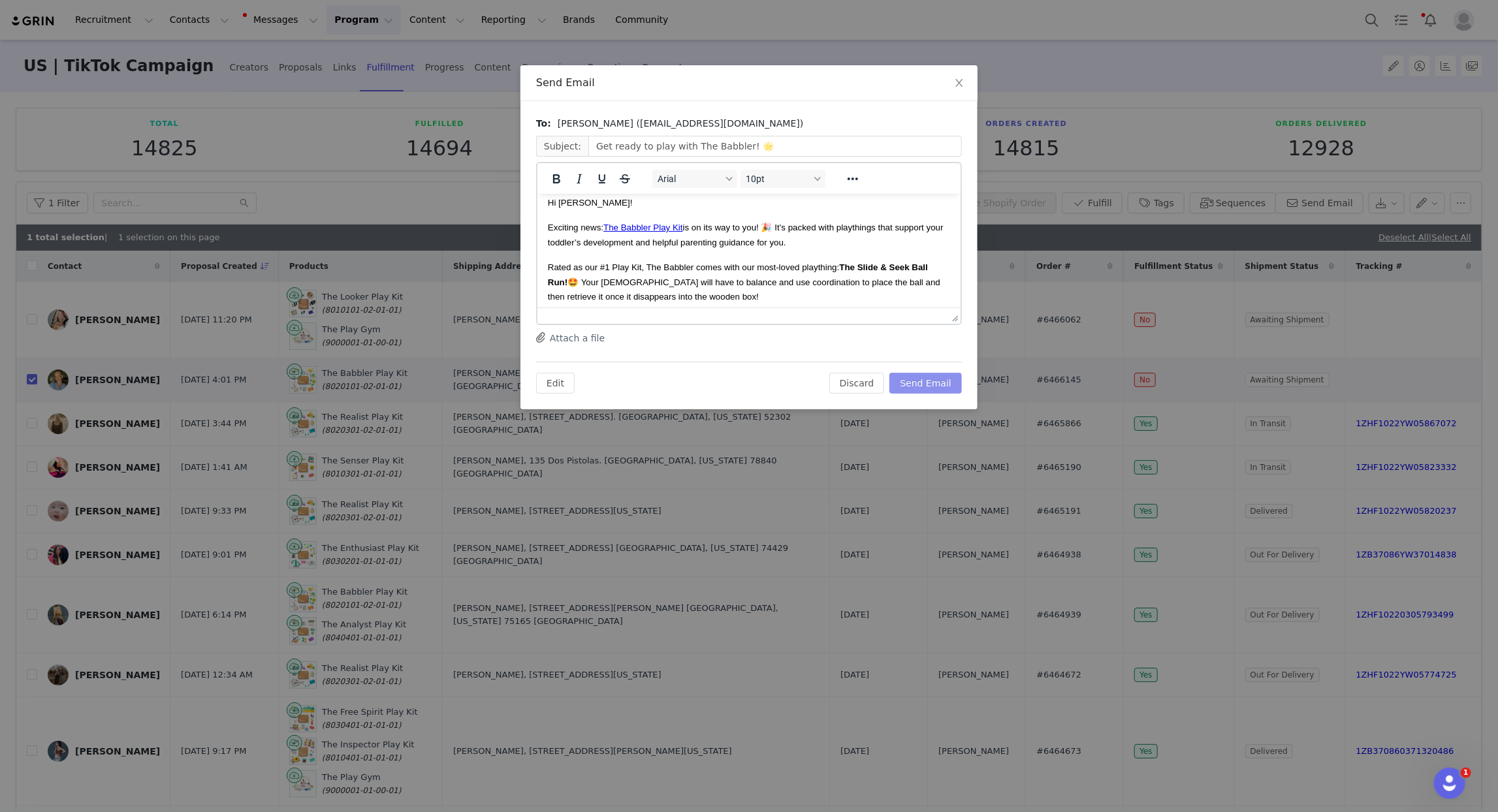
scroll to position [0, 0]
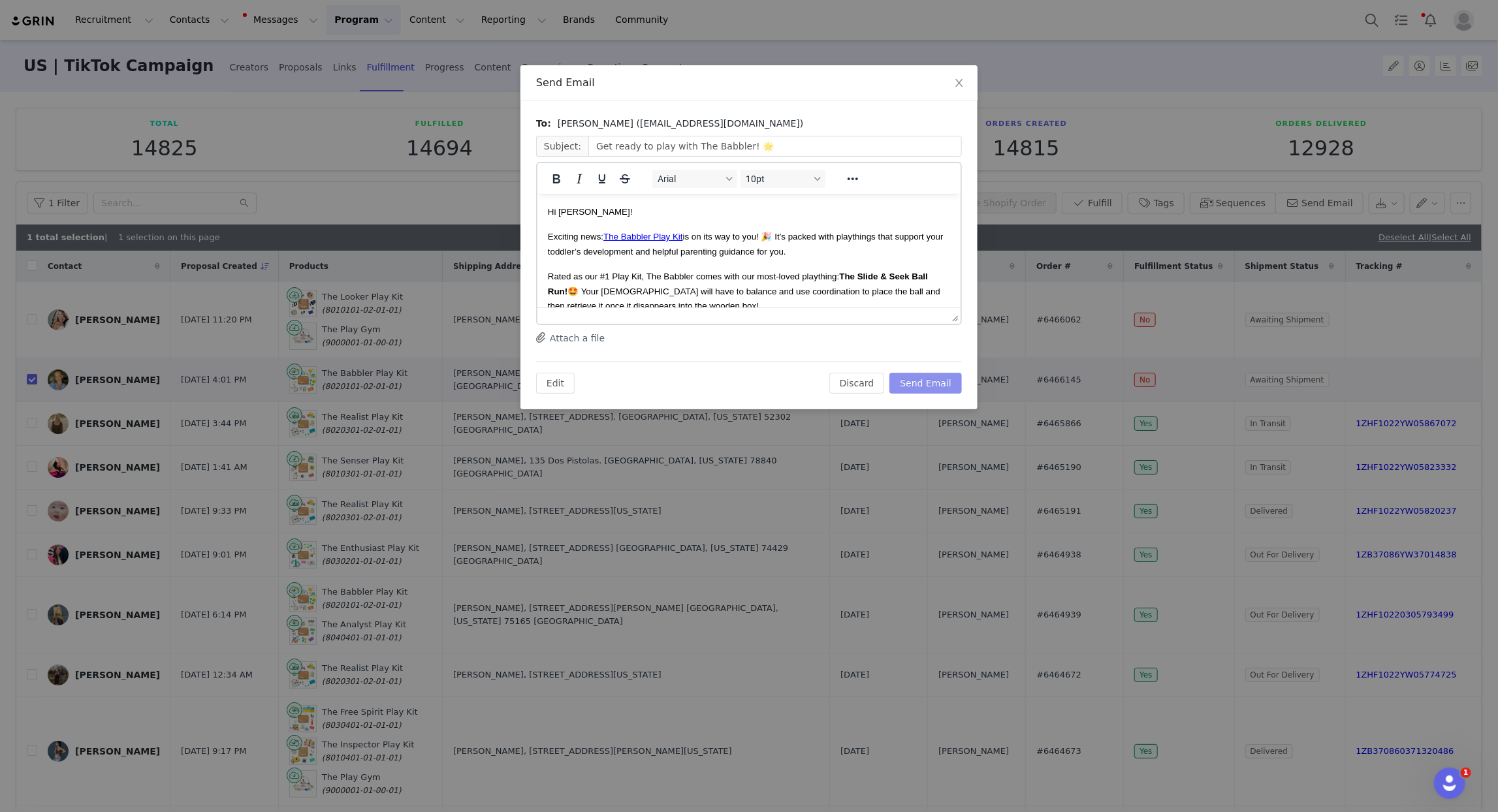
click at [932, 382] on button "Send Email" at bounding box center [926, 382] width 72 height 21
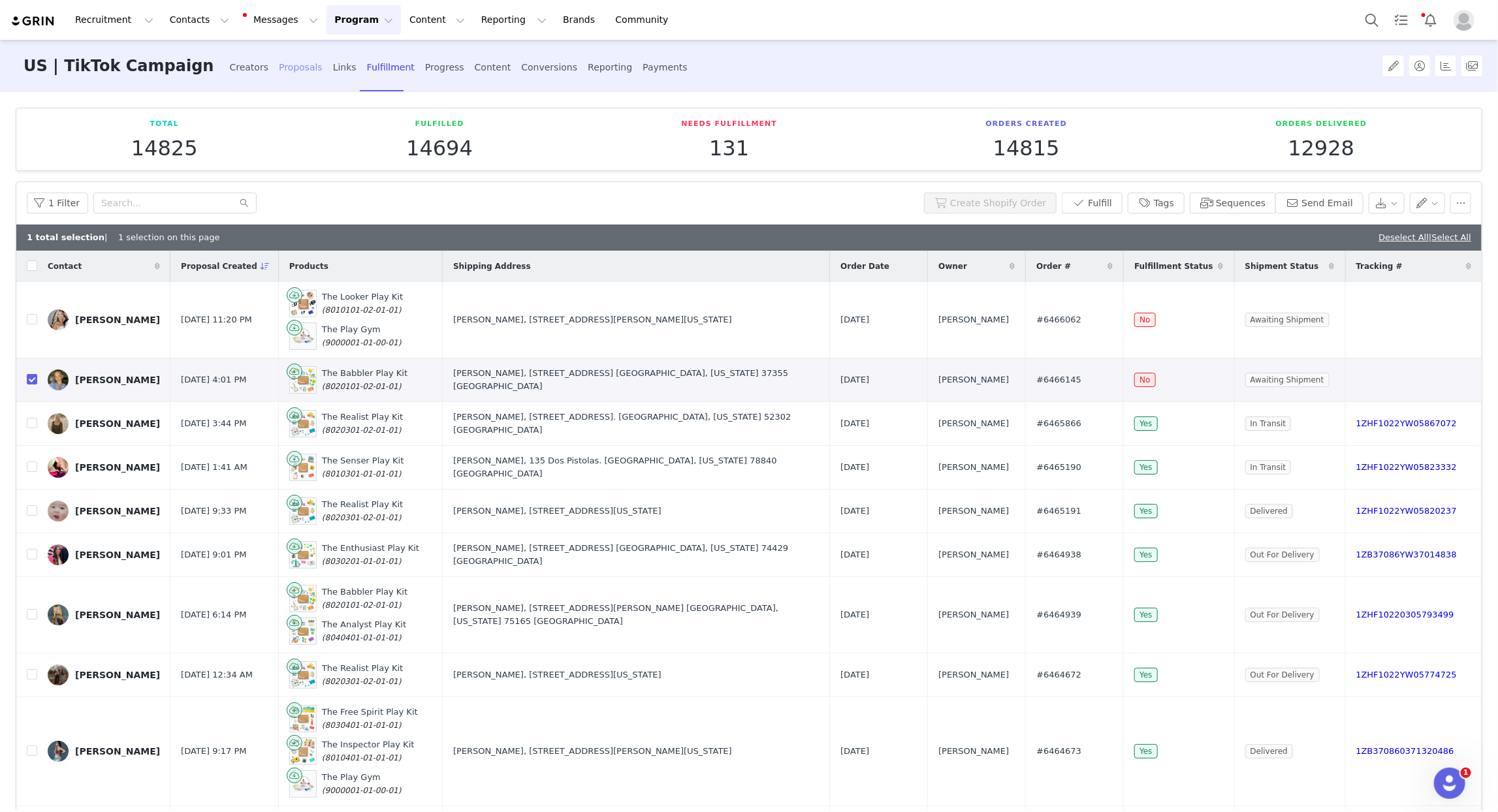
click at [279, 60] on div "Proposals" at bounding box center [301, 67] width 43 height 34
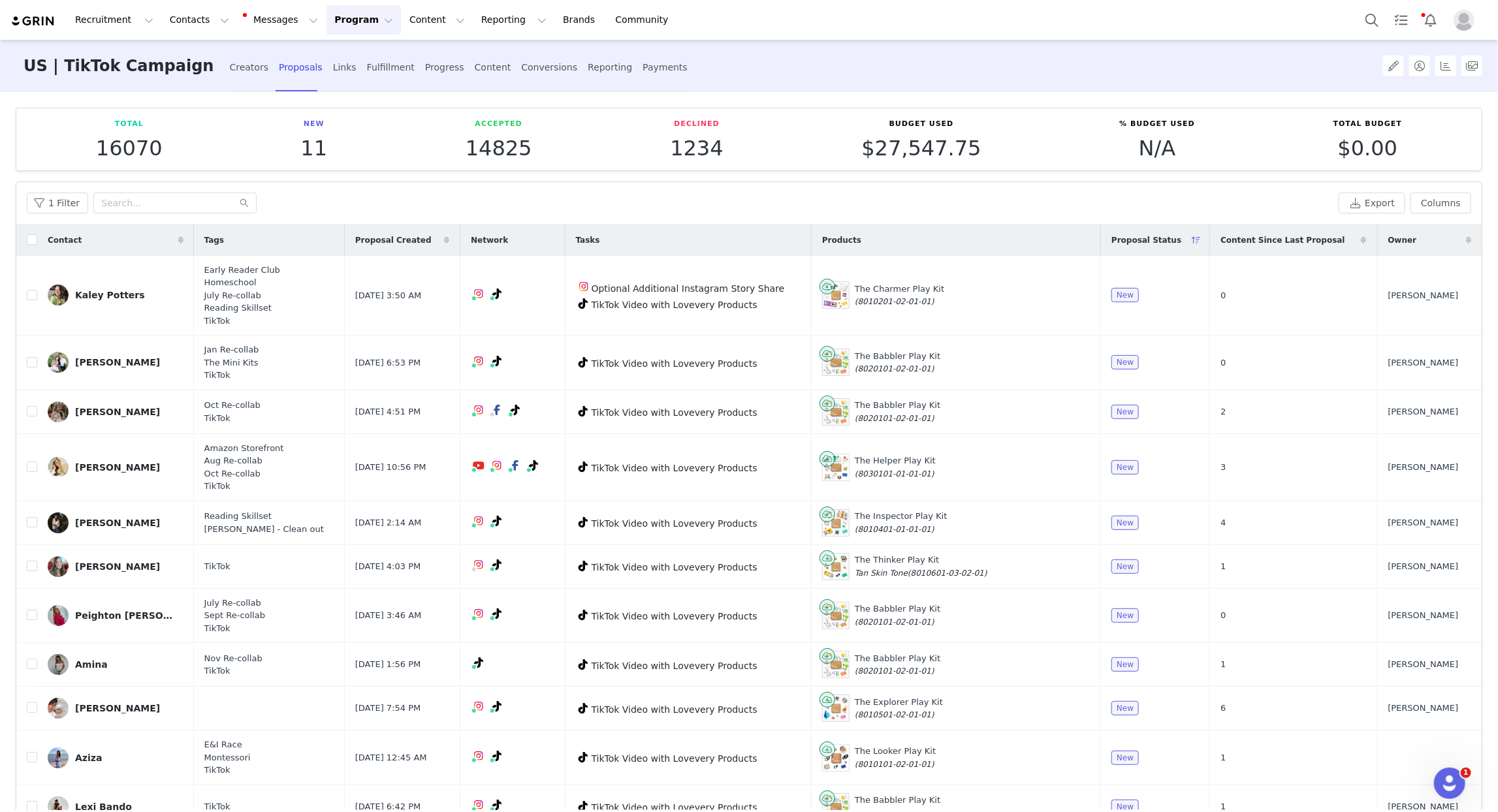
click at [444, 237] on icon at bounding box center [447, 240] width 5 height 8
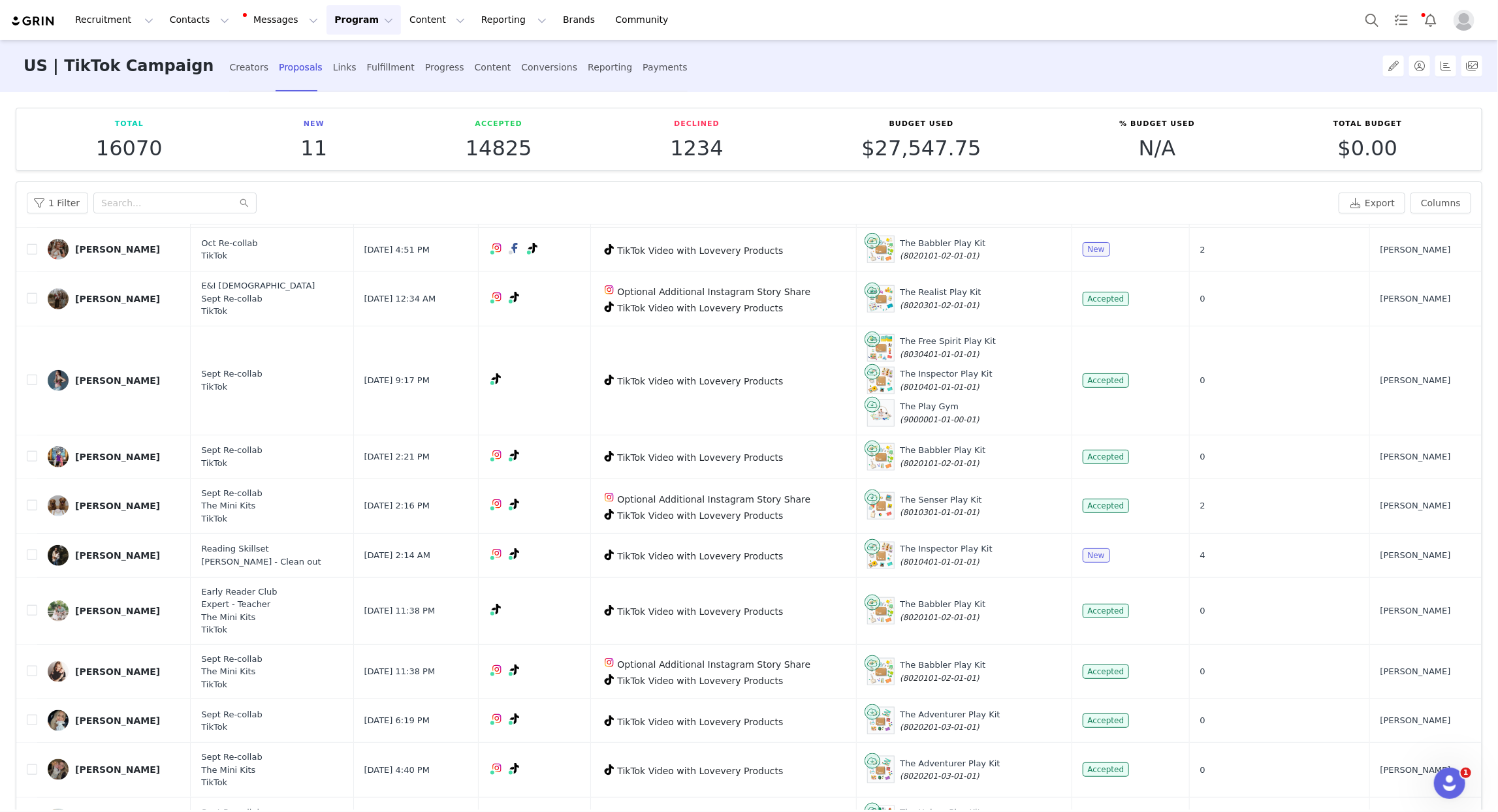
scroll to position [83, 0]
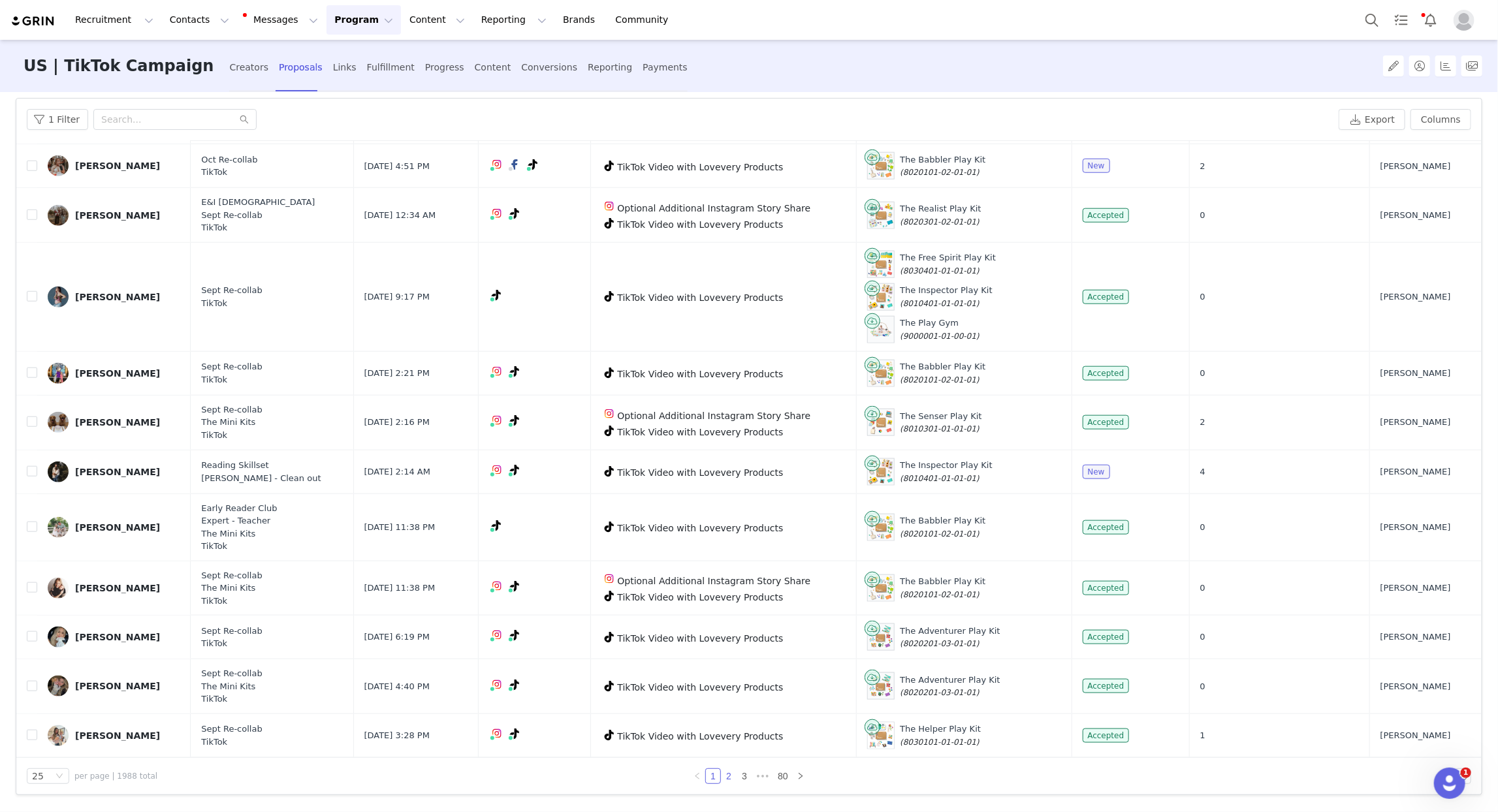
drag, startPoint x: 730, startPoint y: 773, endPoint x: 691, endPoint y: 762, distance: 40.5
click at [730, 773] on link "2" at bounding box center [729, 777] width 14 height 14
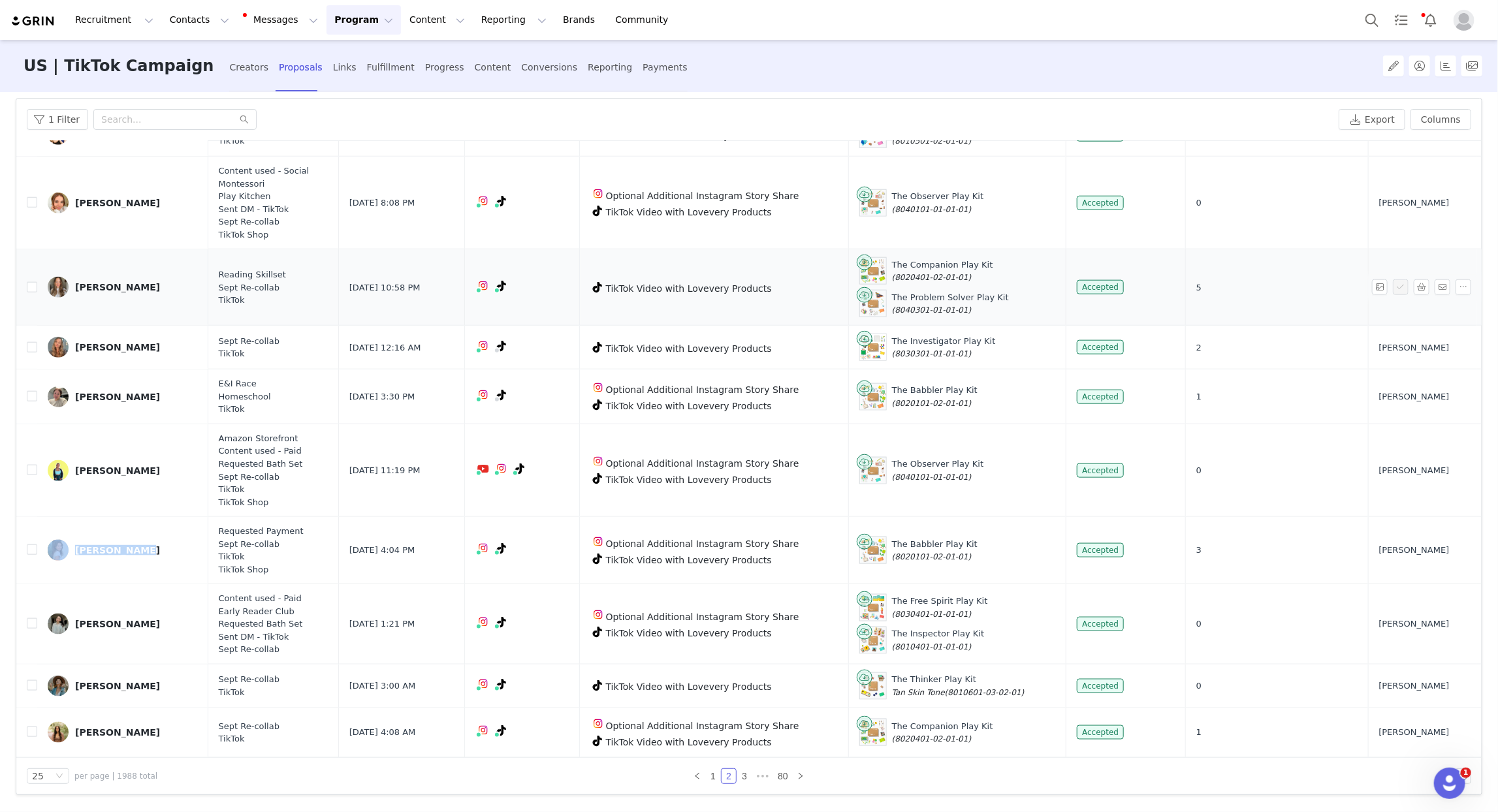
scroll to position [998, 0]
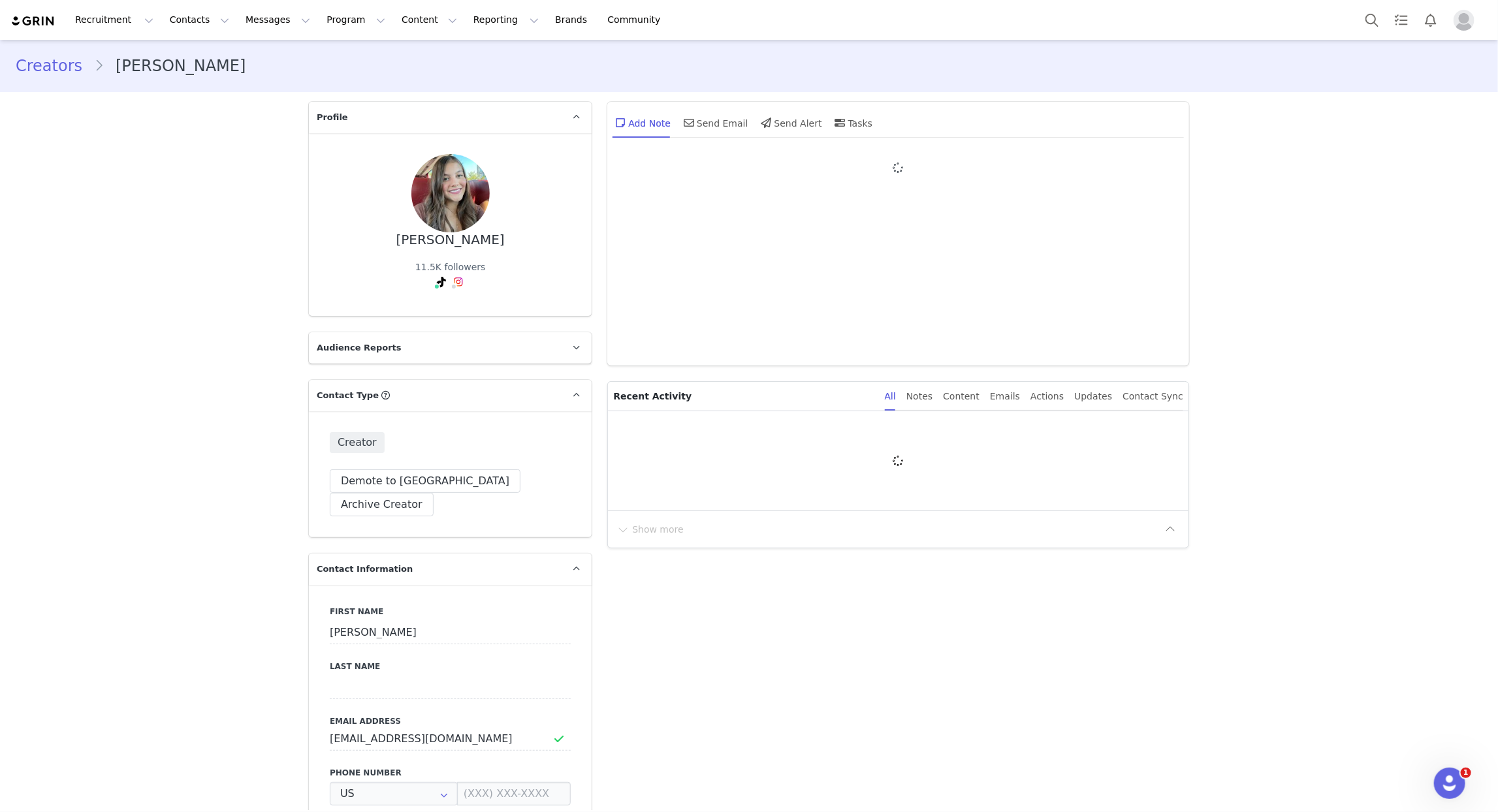
type input "+1 ([GEOGRAPHIC_DATA])"
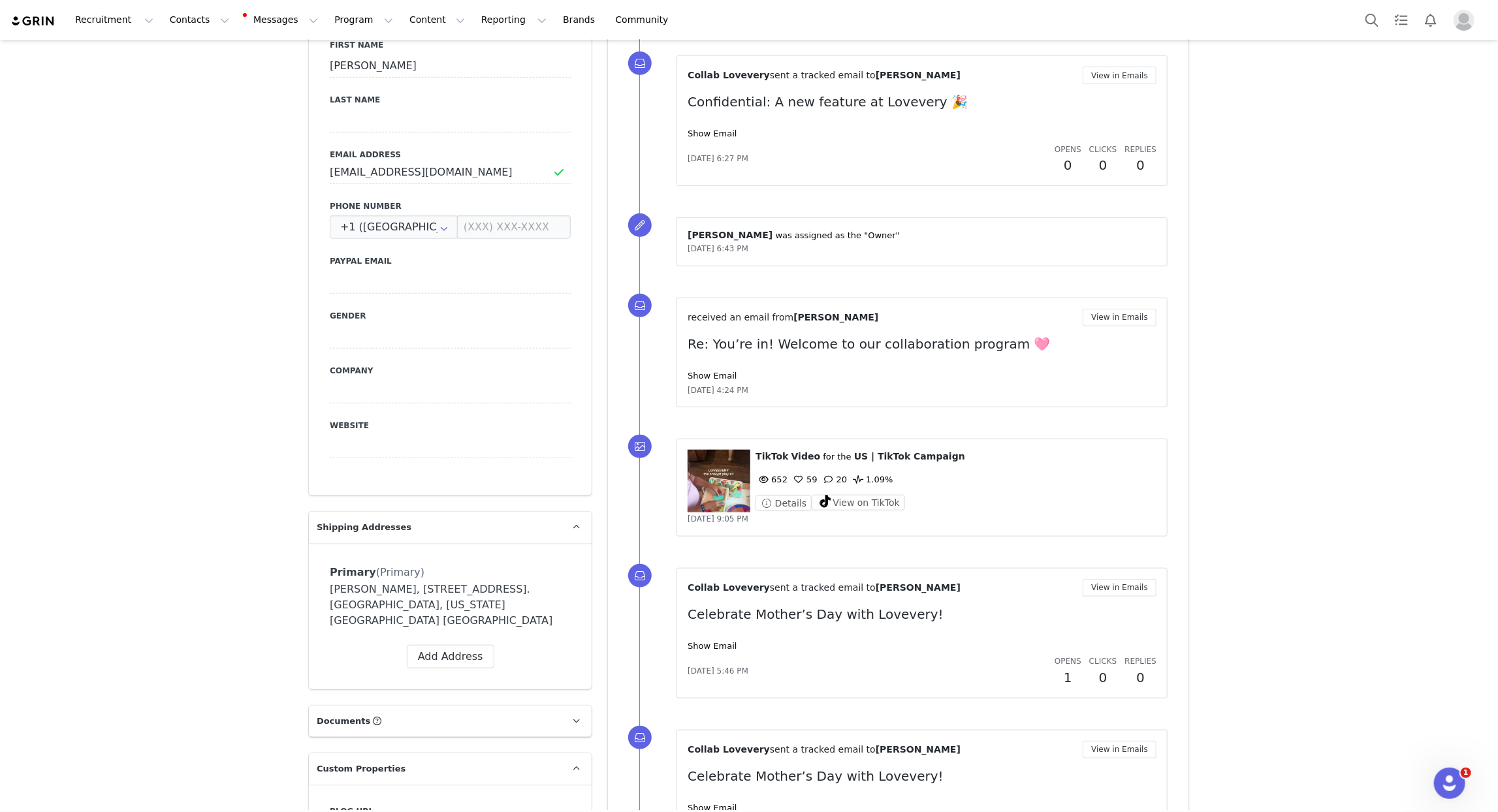
scroll to position [568, 0]
click at [708, 372] on link "Show Email" at bounding box center [712, 374] width 49 height 10
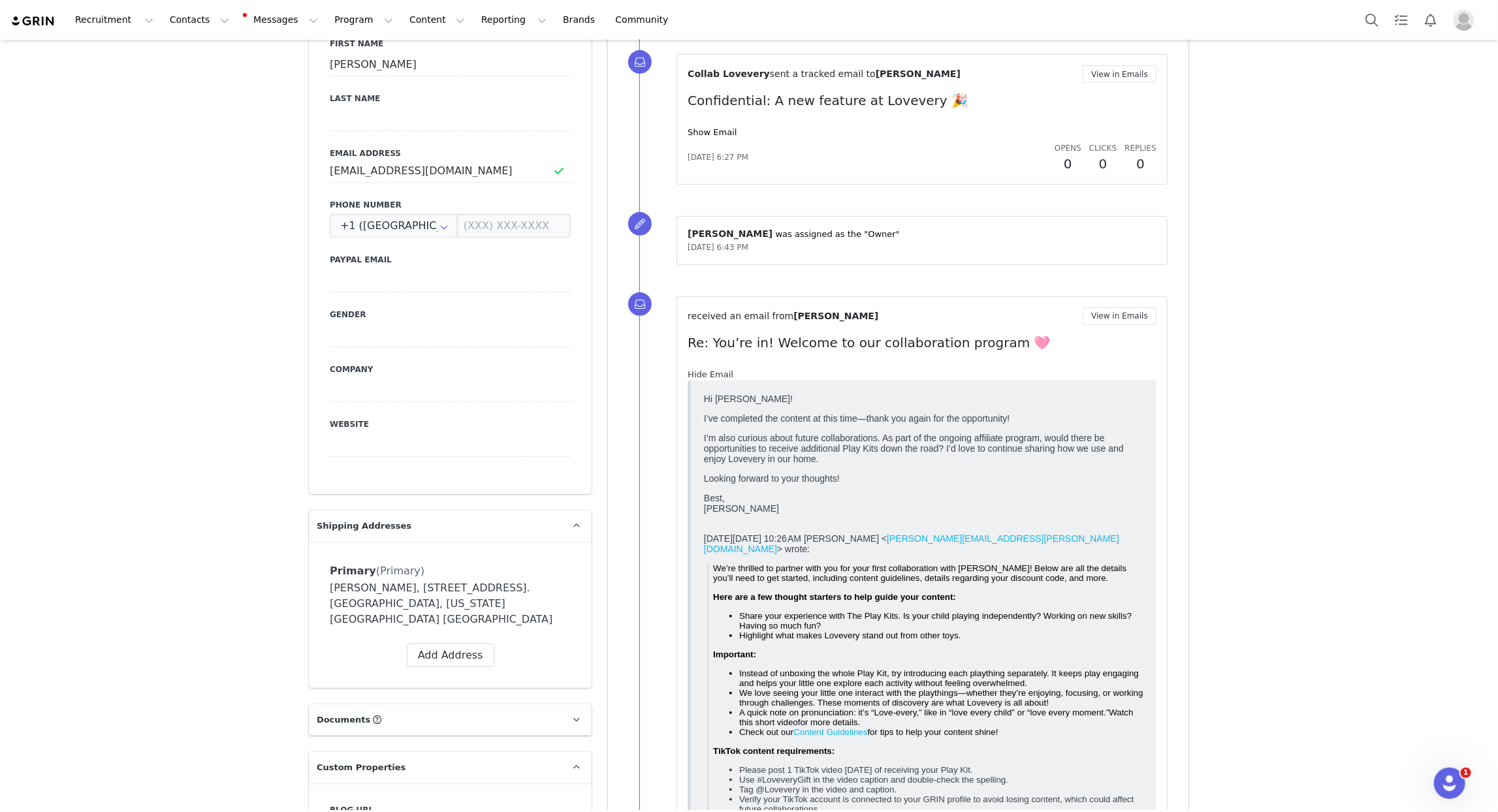
scroll to position [0, 0]
click at [708, 372] on link "Hide Email" at bounding box center [710, 374] width 45 height 10
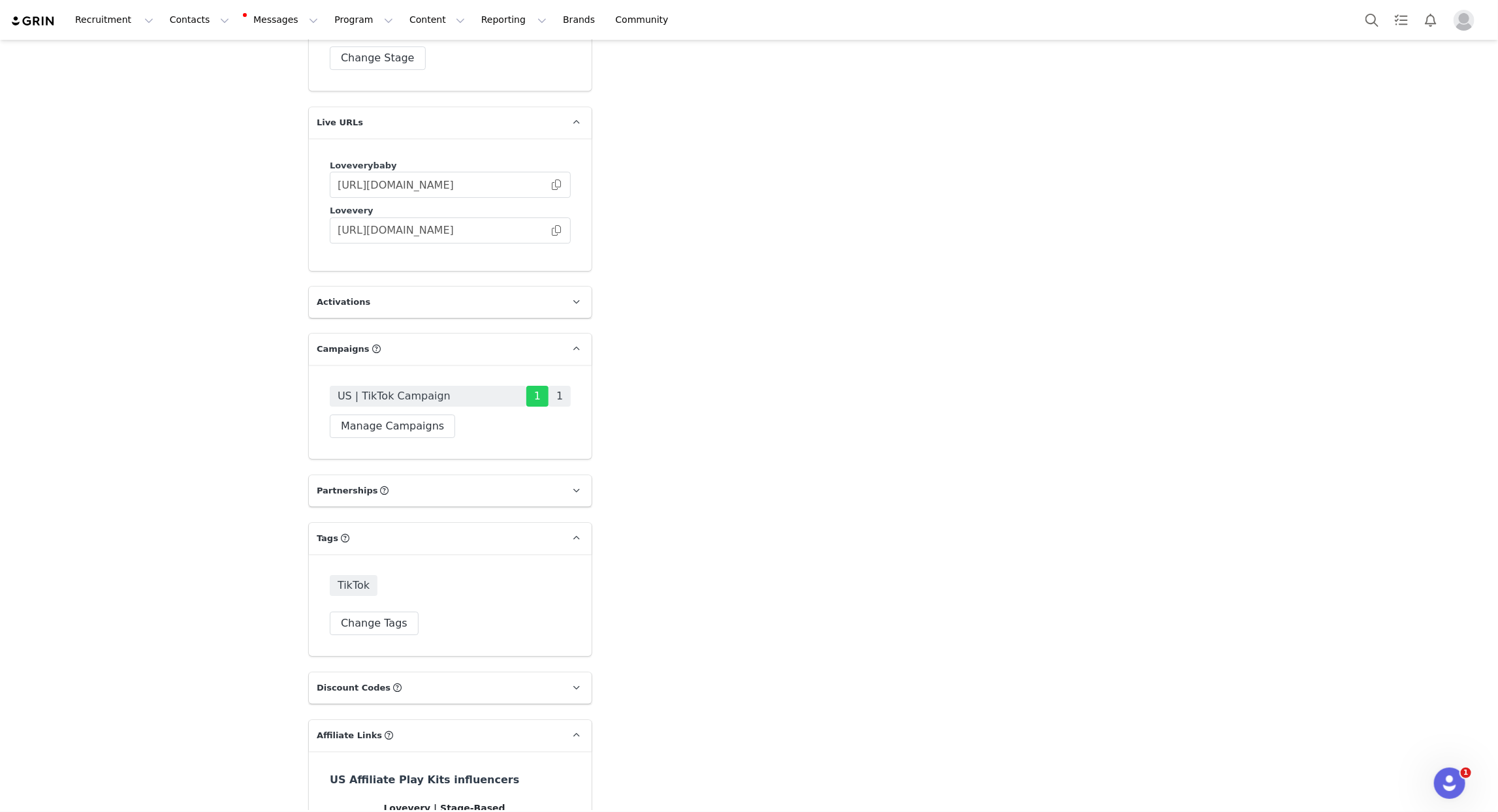
scroll to position [2798, 0]
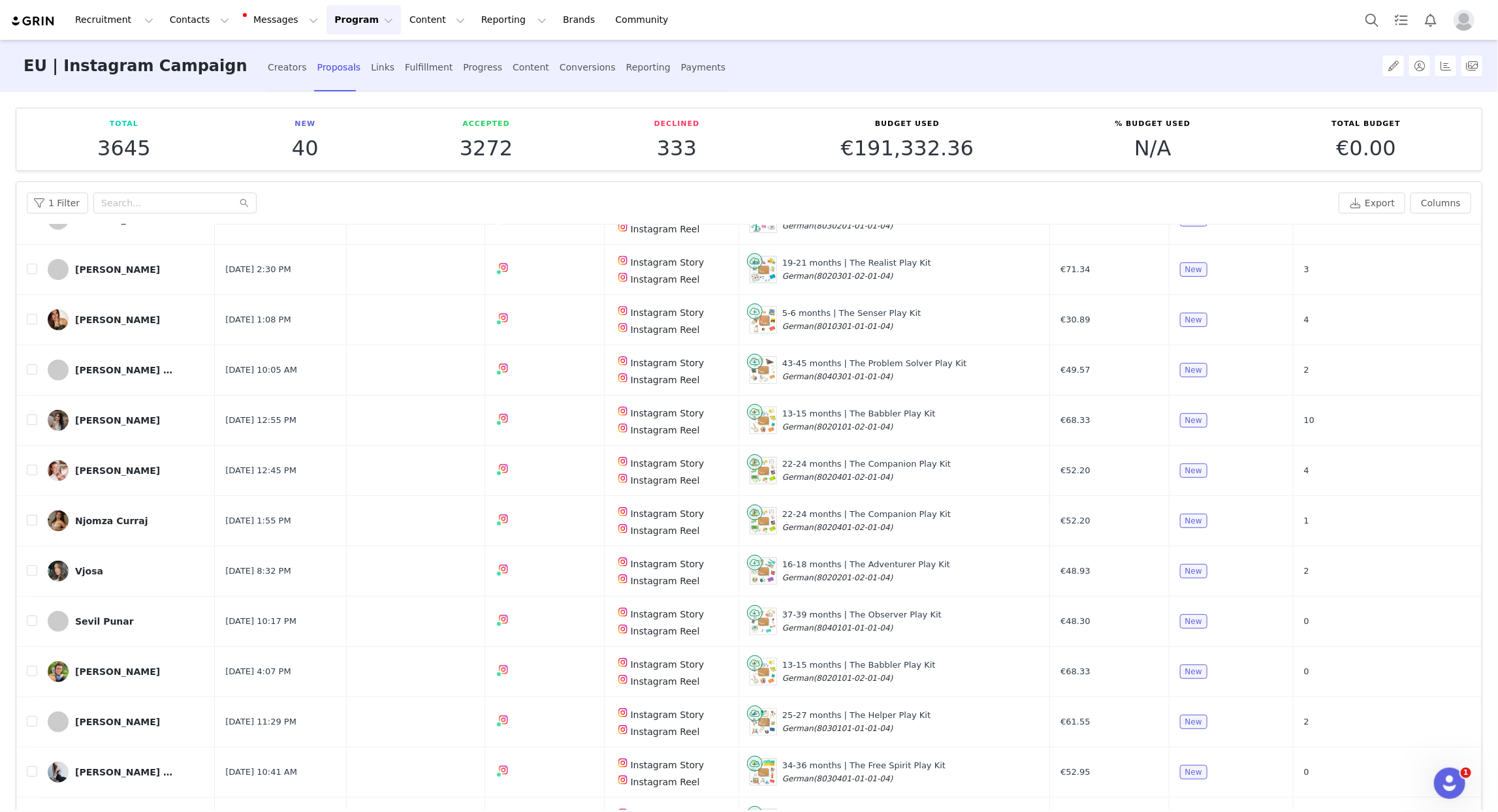
scroll to position [366, 0]
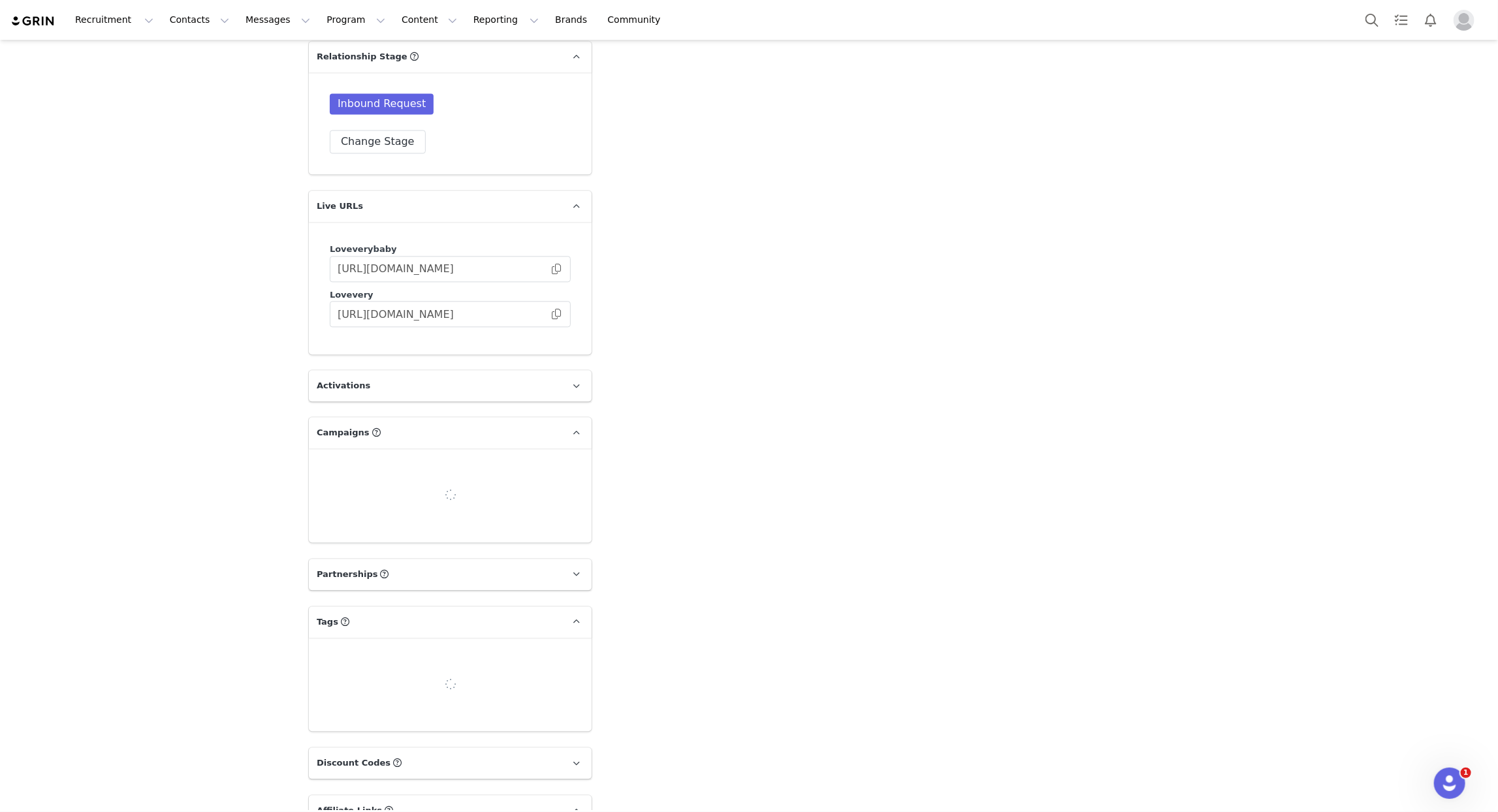
type input "+1 ([GEOGRAPHIC_DATA])"
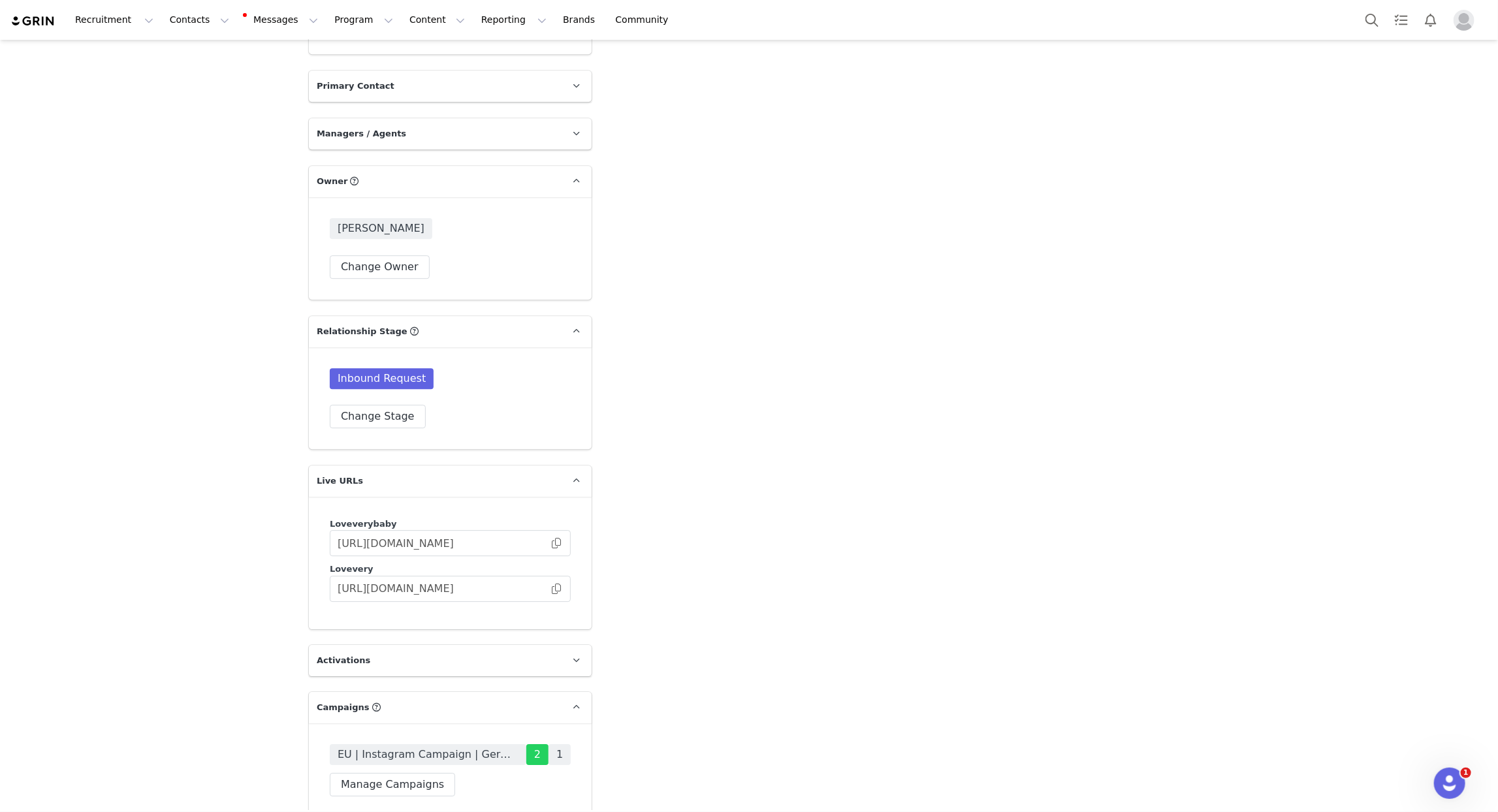
scroll to position [2399, 0]
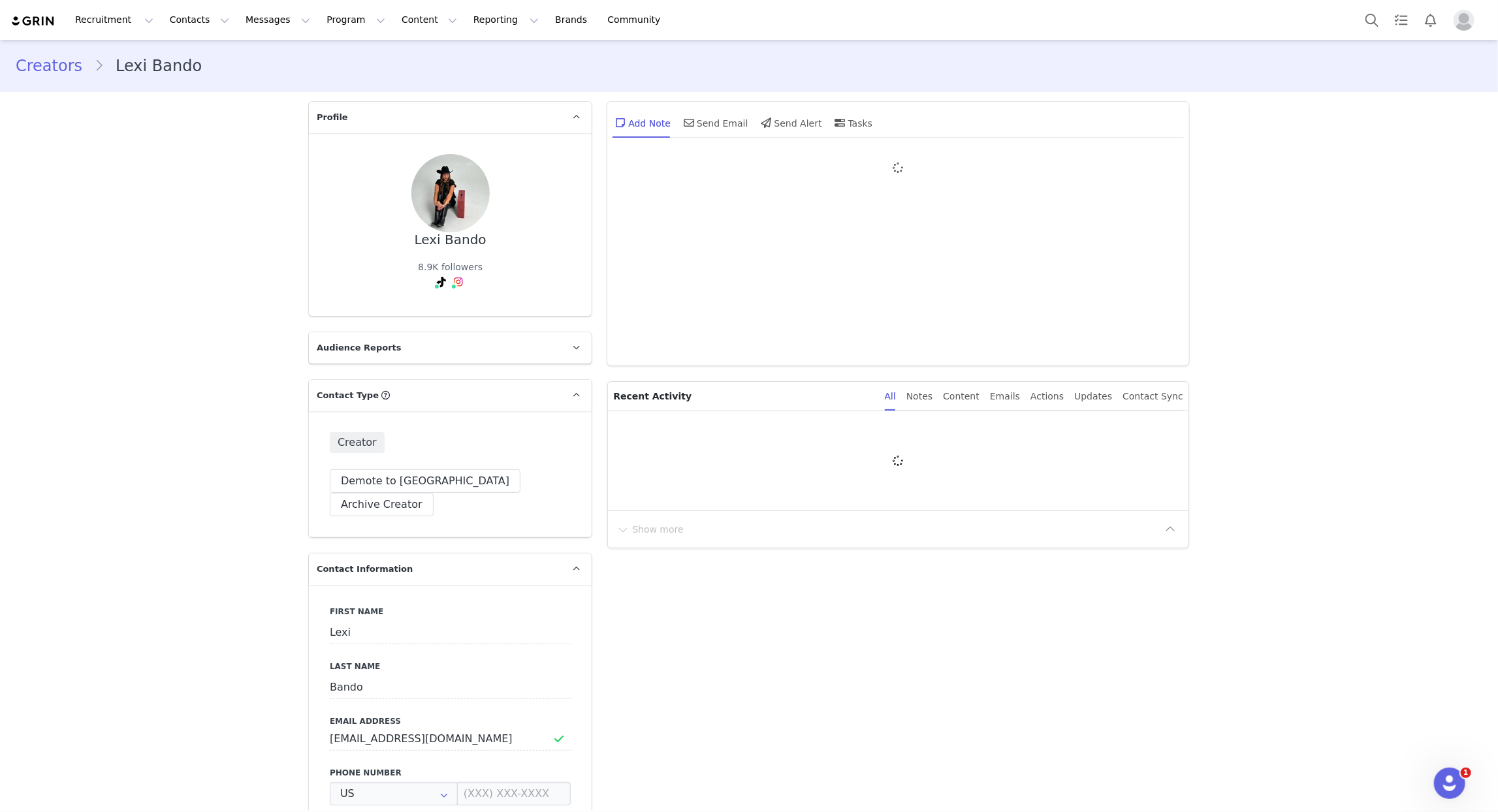
type input "+1 ([GEOGRAPHIC_DATA])"
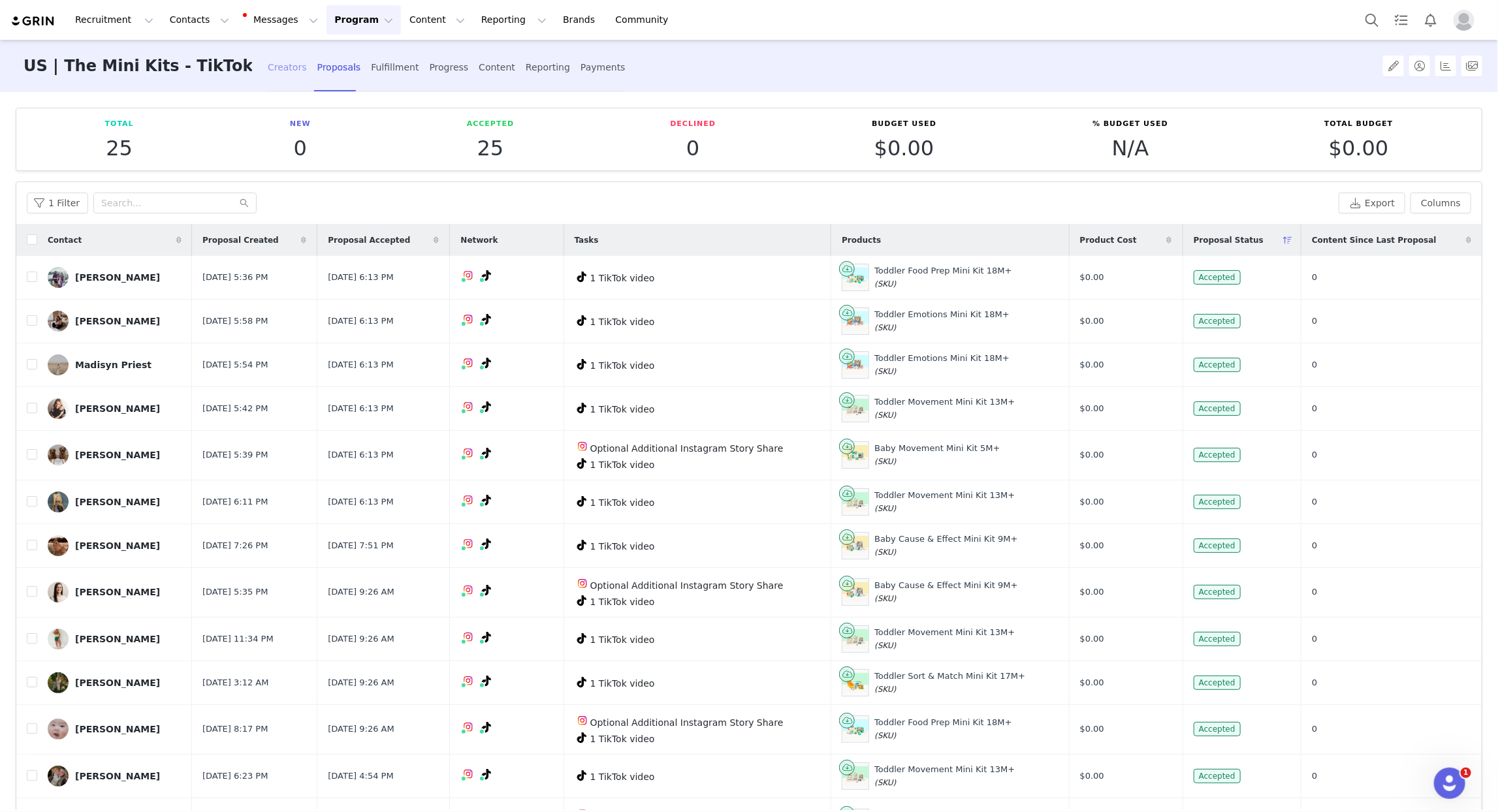
click at [267, 63] on div "Creators" at bounding box center [286, 67] width 39 height 34
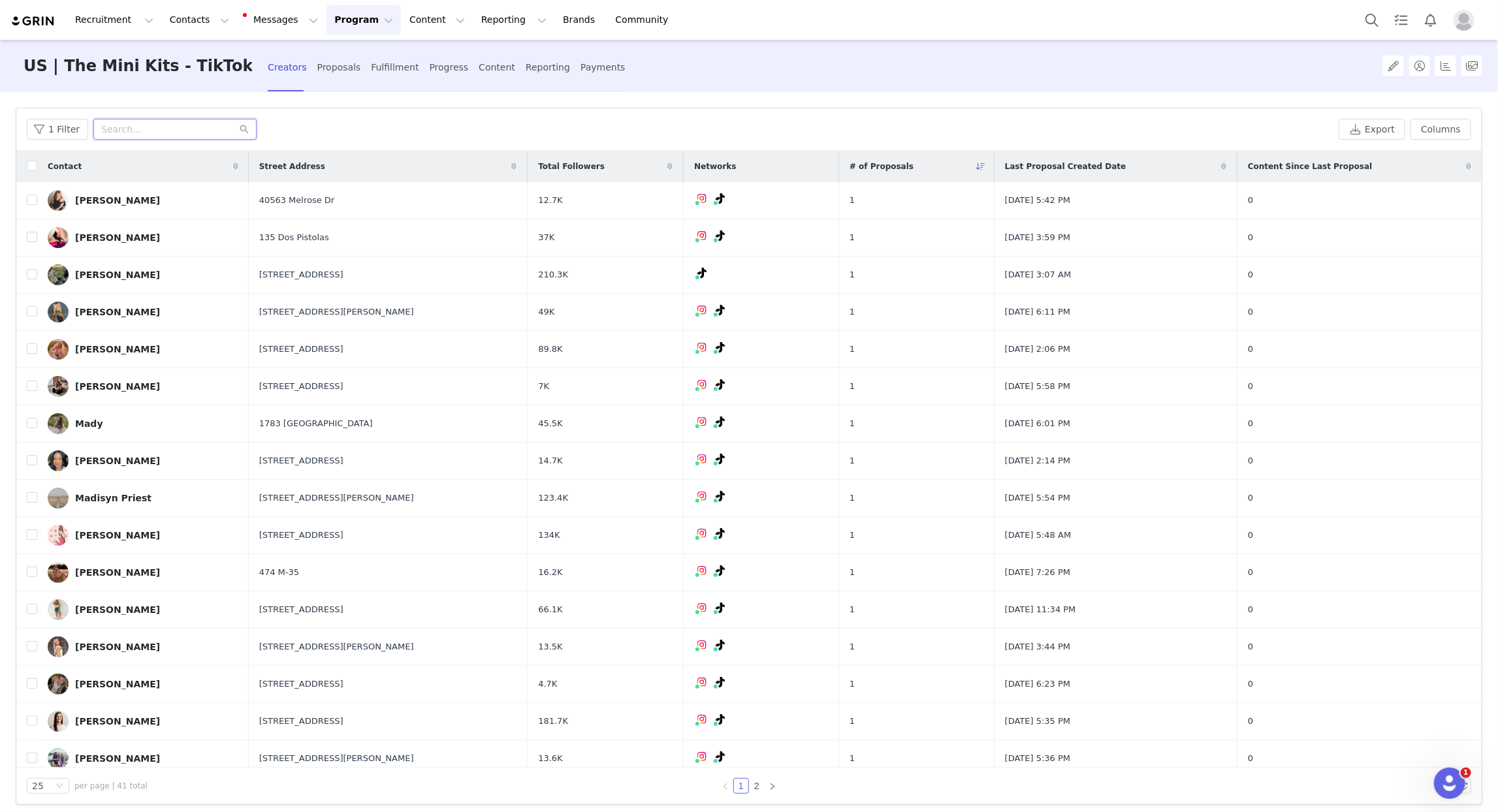
click at [137, 127] on input "text" at bounding box center [175, 129] width 163 height 21
click at [317, 69] on div "Proposals" at bounding box center [339, 67] width 43 height 34
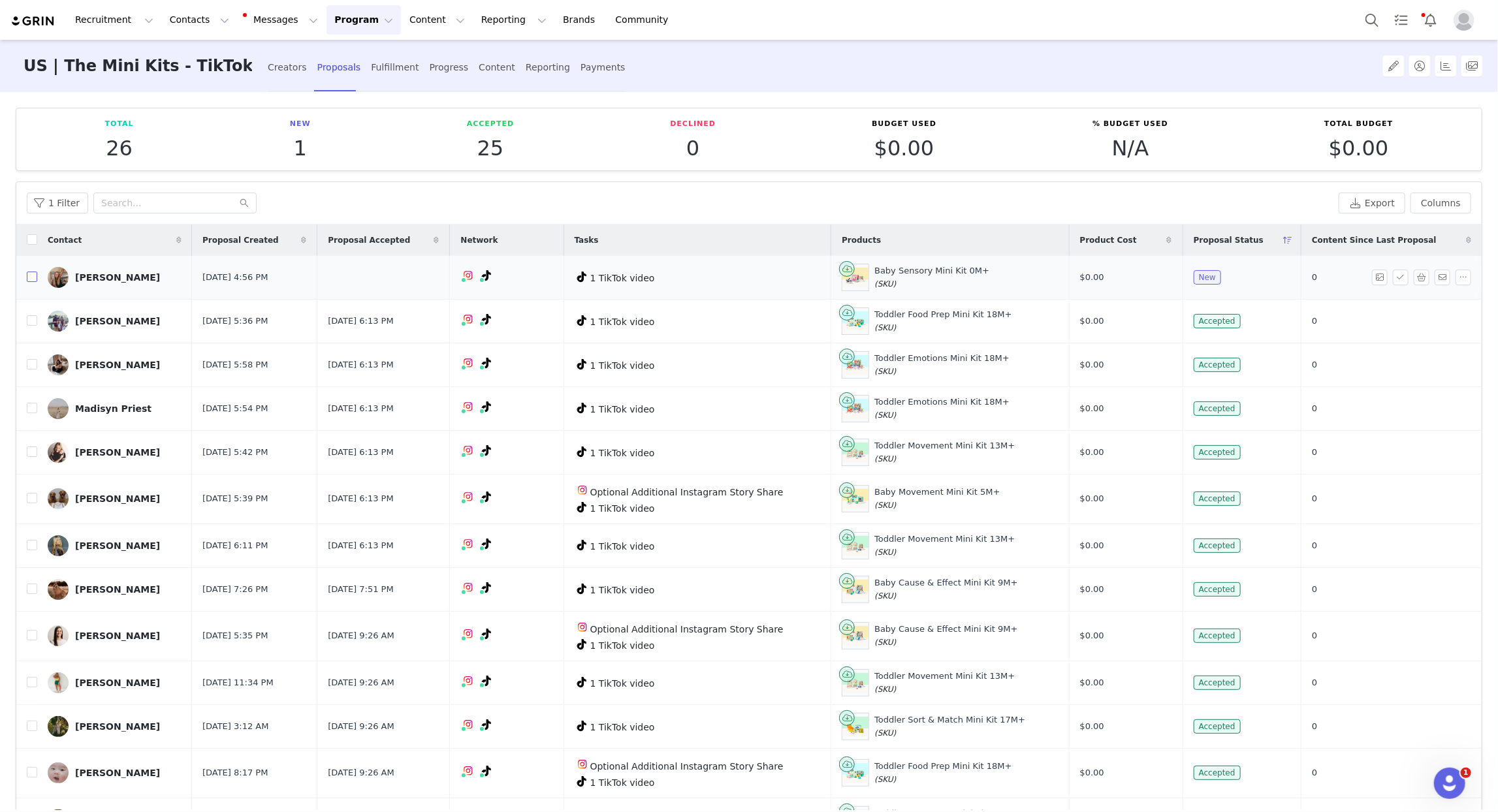
click at [32, 278] on input "checkbox" at bounding box center [33, 277] width 11 height 11
checkbox input "true"
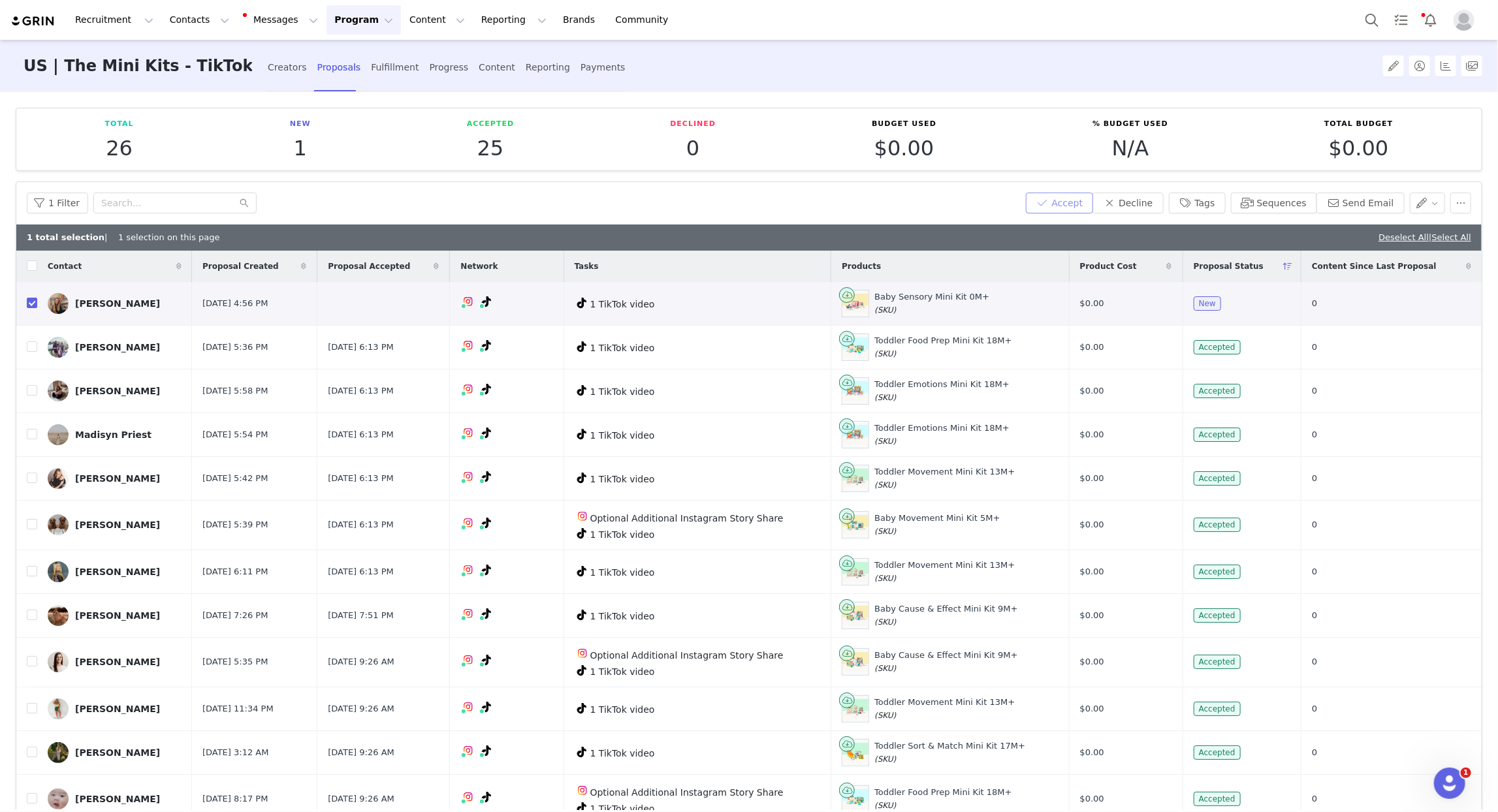
click at [1055, 198] on button "Accept" at bounding box center [1059, 203] width 68 height 21
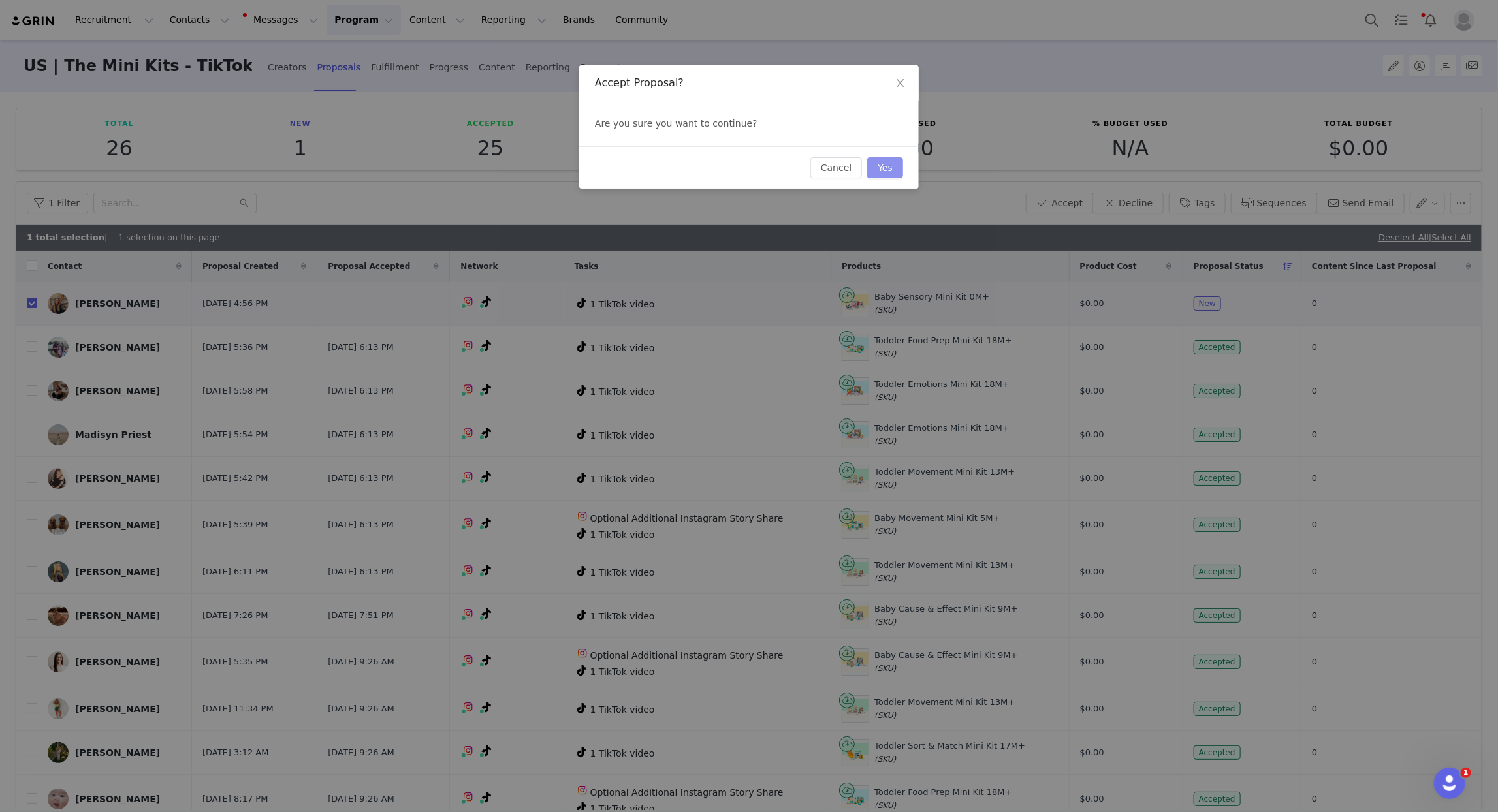
click at [881, 169] on button "Yes" at bounding box center [885, 168] width 36 height 21
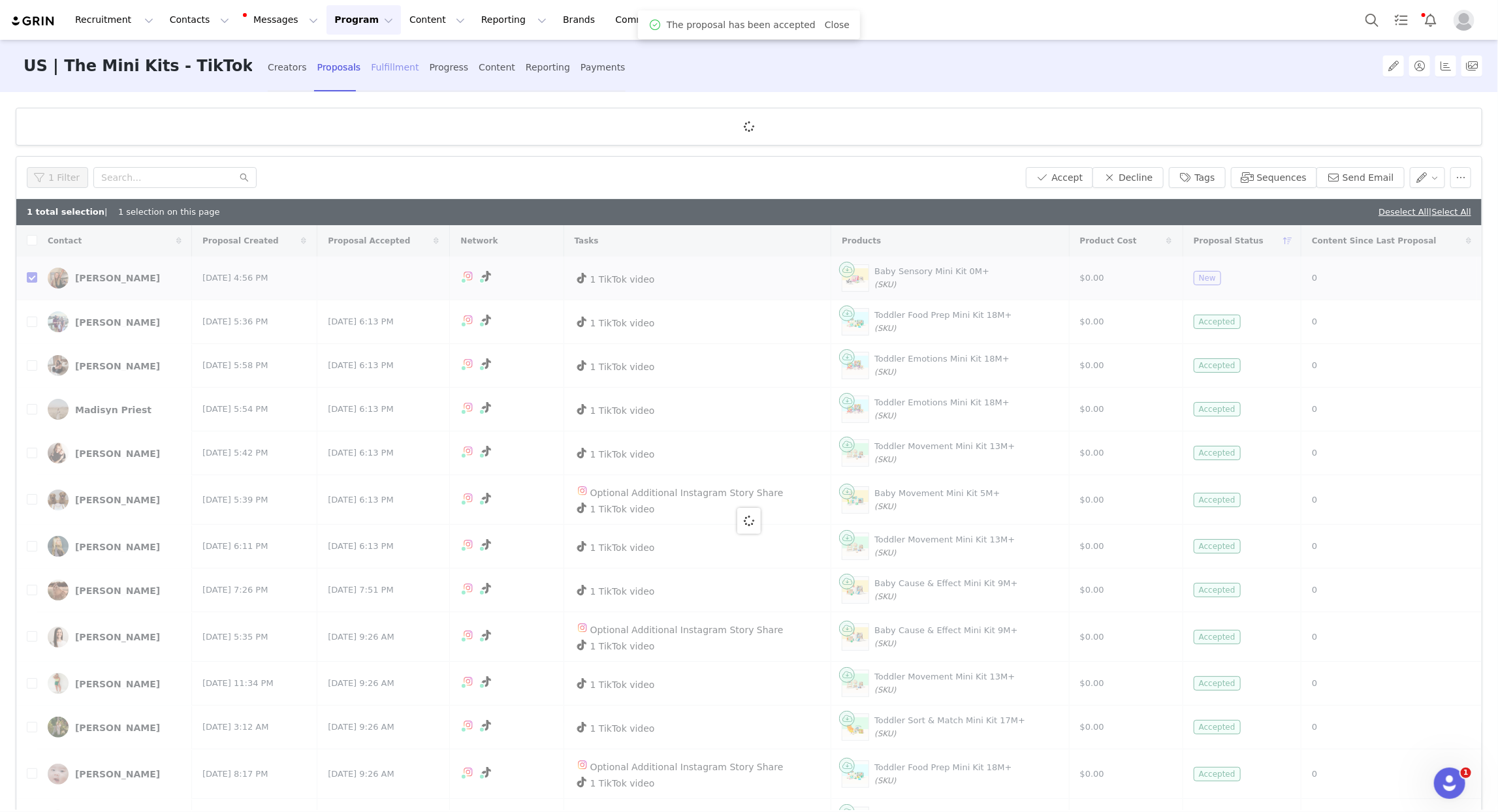
click at [371, 72] on div "Fulfillment" at bounding box center [394, 67] width 48 height 34
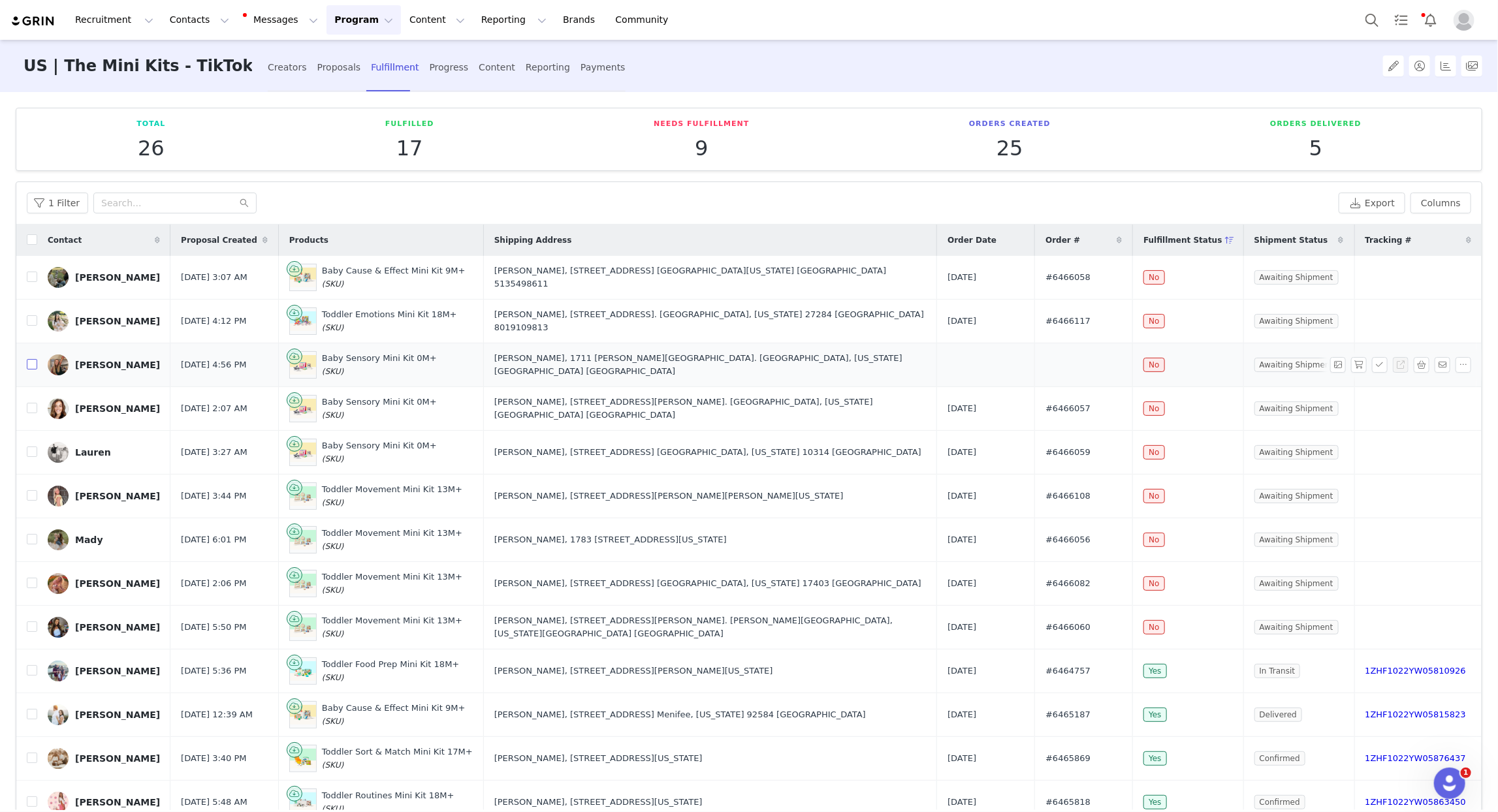
click at [34, 366] on input "checkbox" at bounding box center [33, 364] width 11 height 11
checkbox input "true"
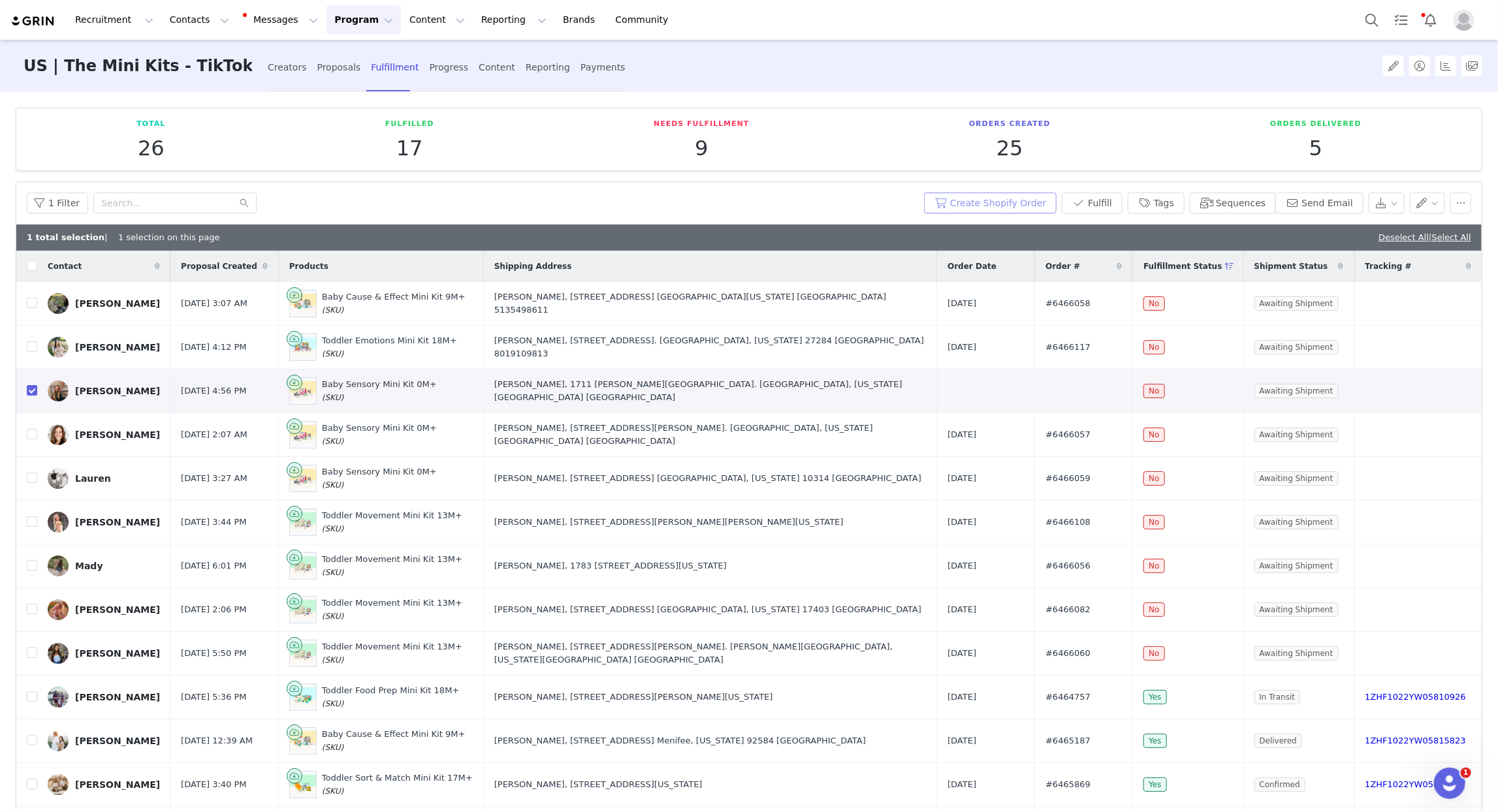
click at [1010, 202] on button "Create Shopify Order" at bounding box center [991, 203] width 132 height 21
click at [1333, 198] on button "Send Email" at bounding box center [1319, 203] width 88 height 21
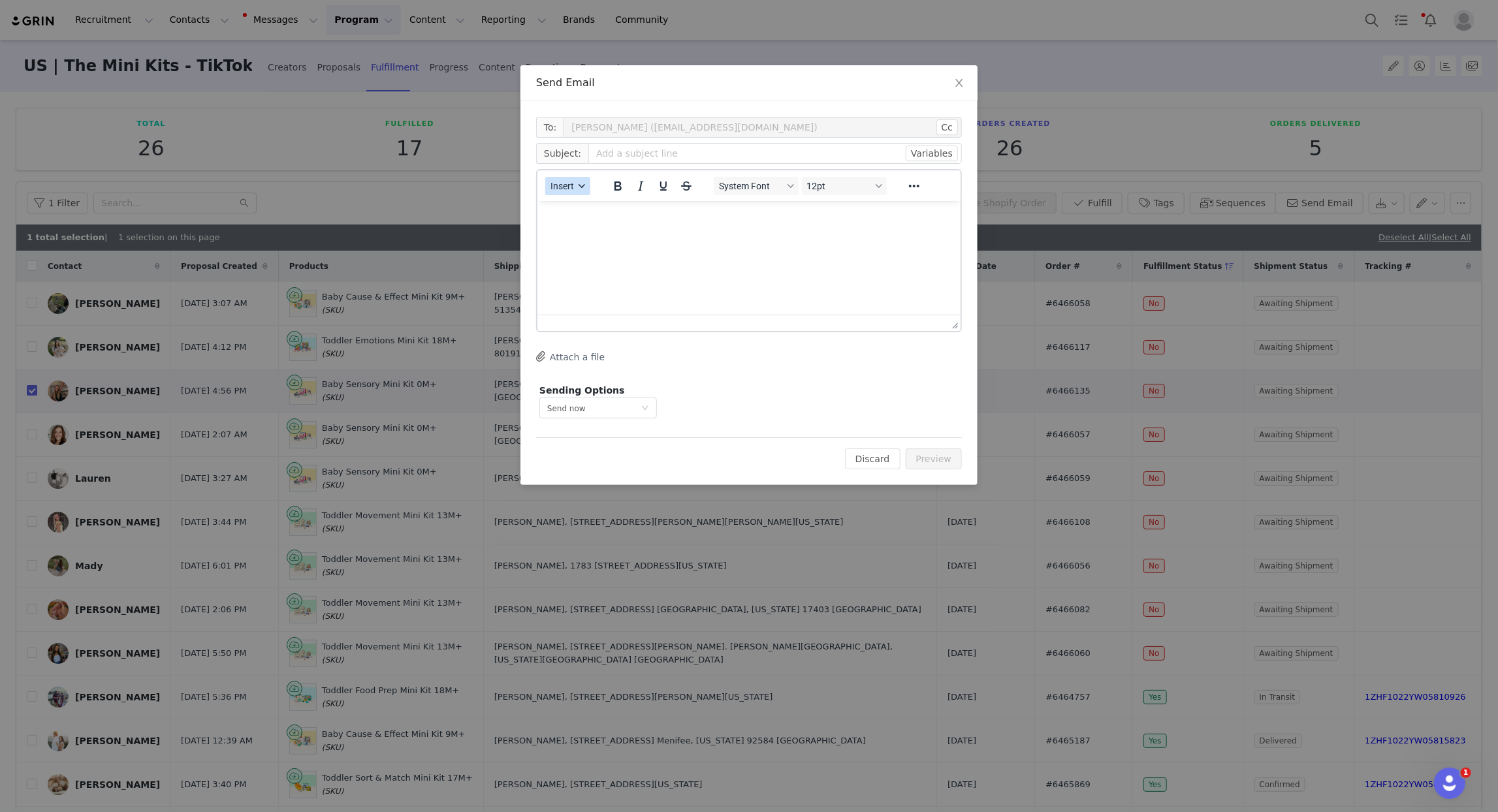
click at [582, 185] on icon "button" at bounding box center [582, 186] width 6 height 6
click at [579, 203] on div "Insert Template" at bounding box center [614, 208] width 118 height 15
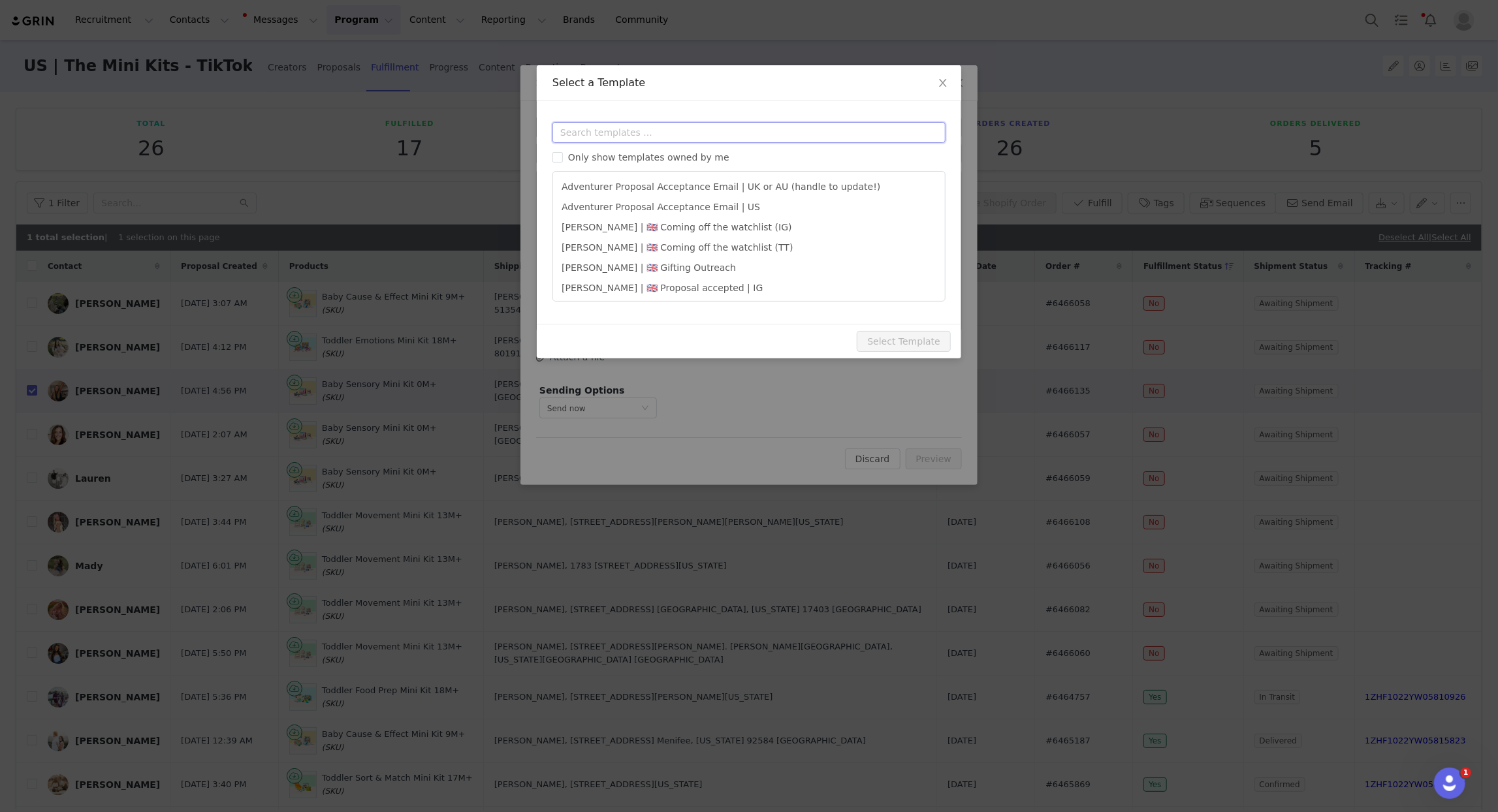
click at [606, 135] on input "text" at bounding box center [749, 132] width 393 height 21
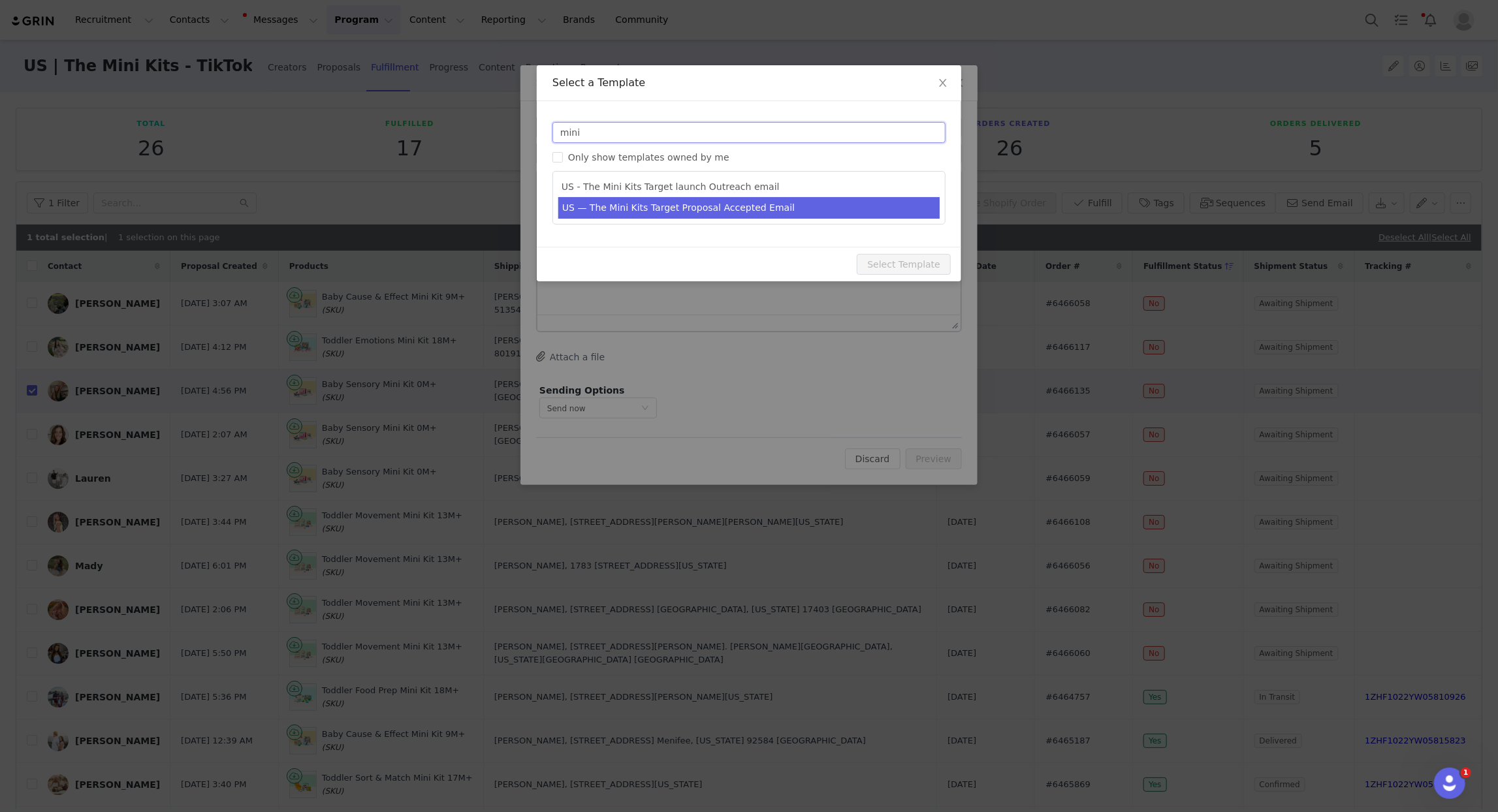
type input "mini"
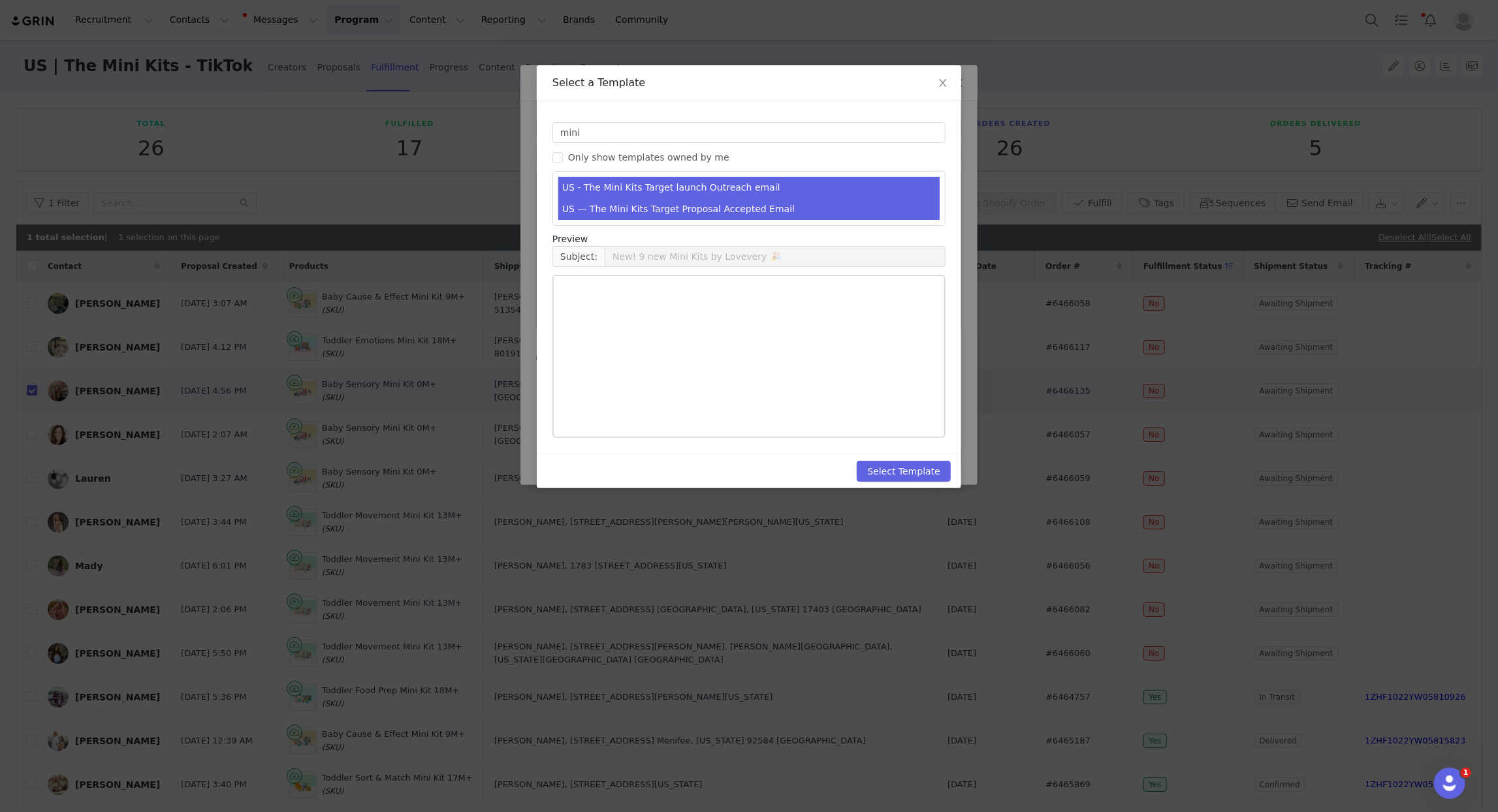
click at [730, 209] on li "US — The Mini Kits Target Proposal Accepted Email" at bounding box center [749, 209] width 382 height 22
type input "We’re so excited to work with you!"
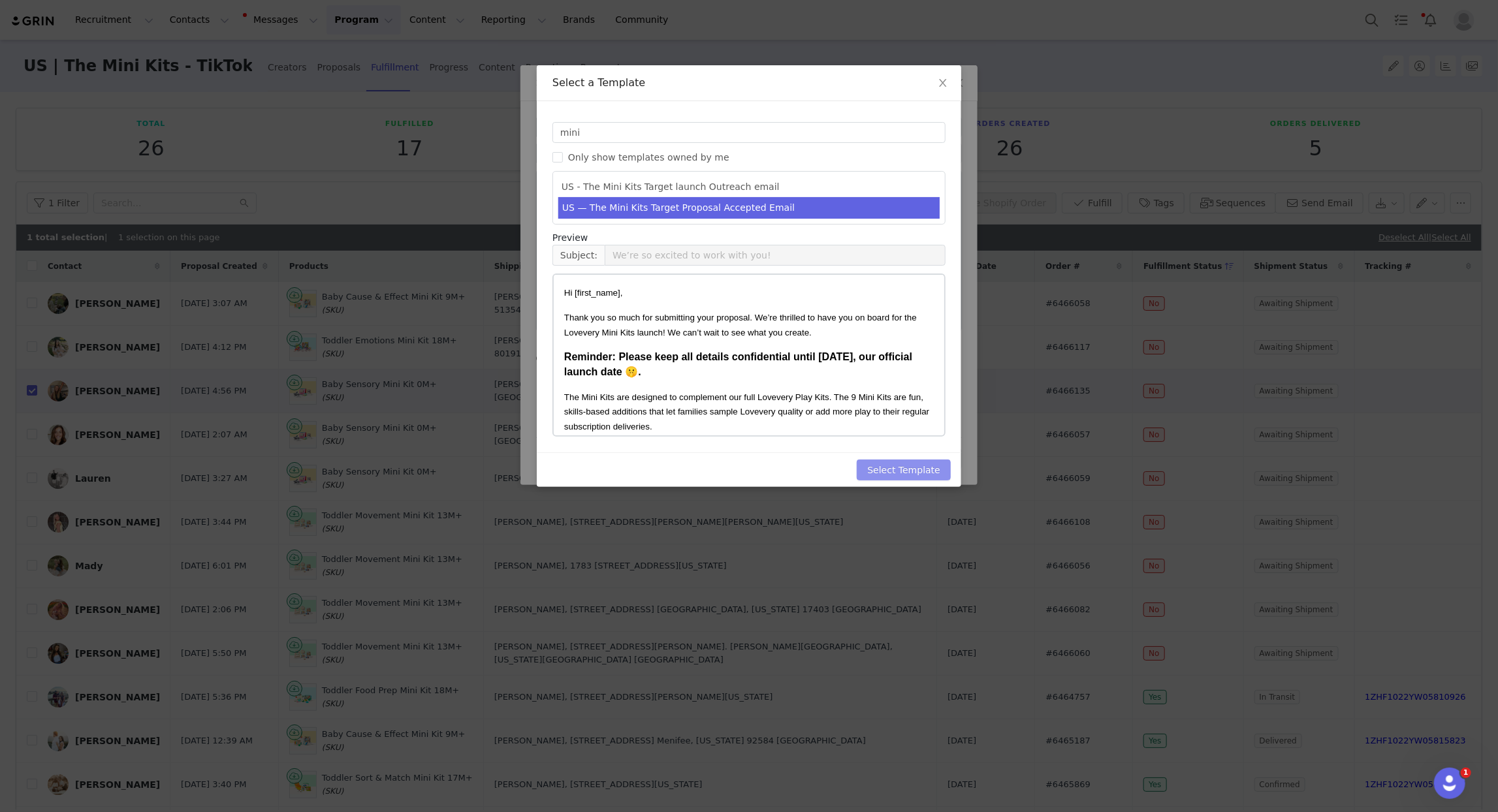
click at [894, 470] on button "Select Template" at bounding box center [904, 469] width 94 height 21
type input "We’re so excited to work with you!"
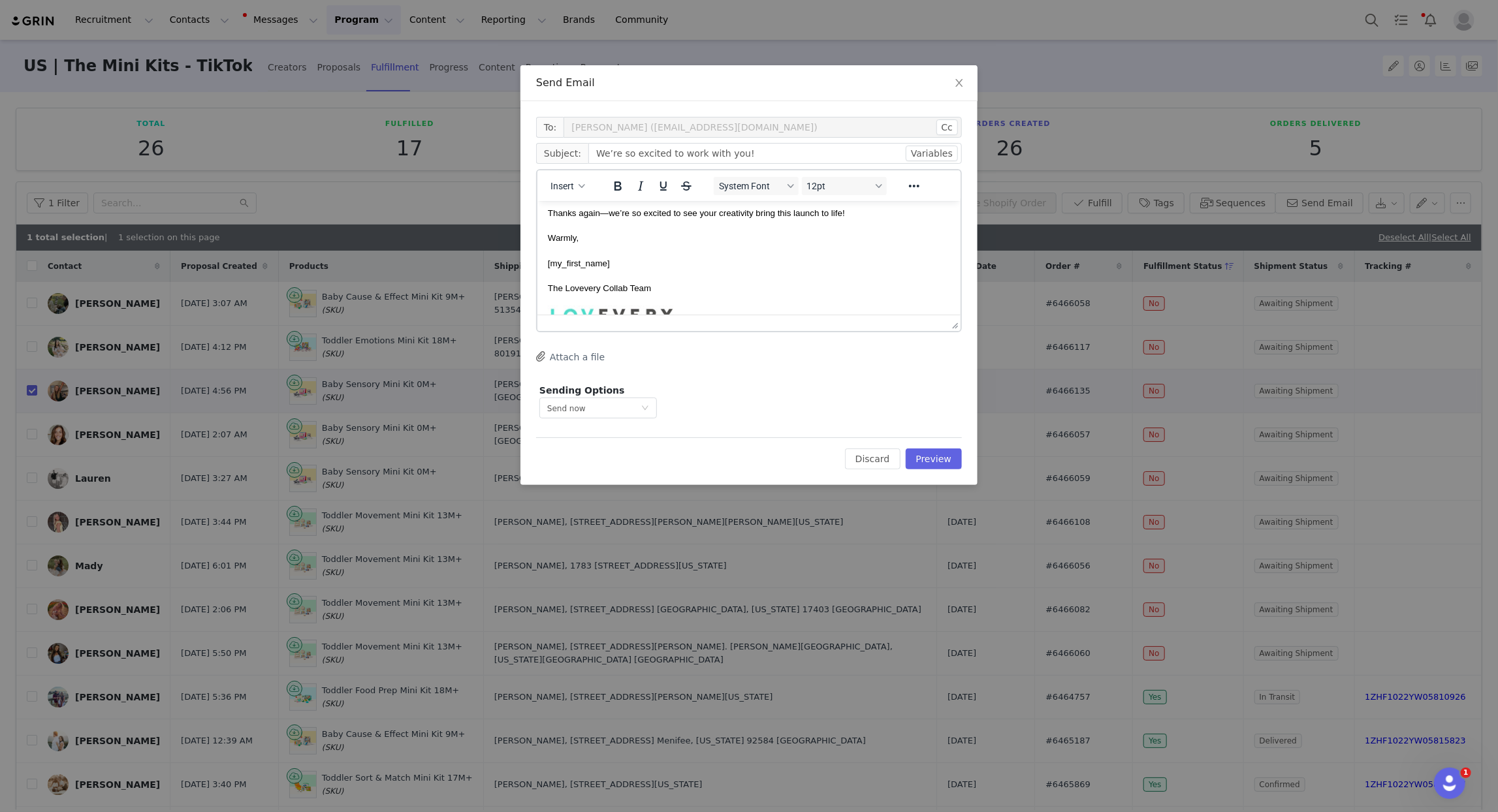
scroll to position [419, 0]
click at [942, 459] on button "Preview" at bounding box center [934, 459] width 57 height 21
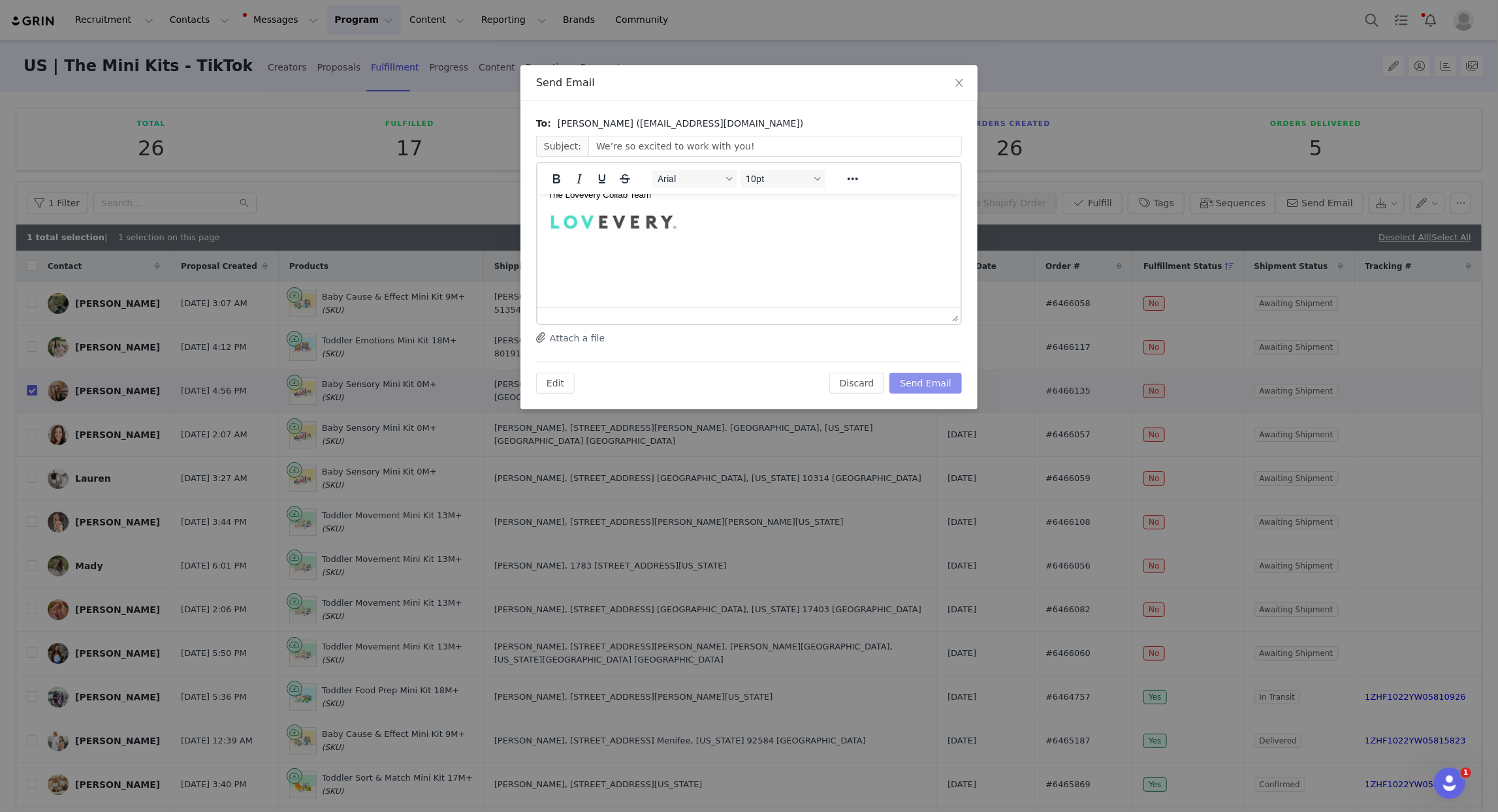
scroll to position [505, 0]
click at [942, 387] on button "Send Email" at bounding box center [926, 382] width 72 height 21
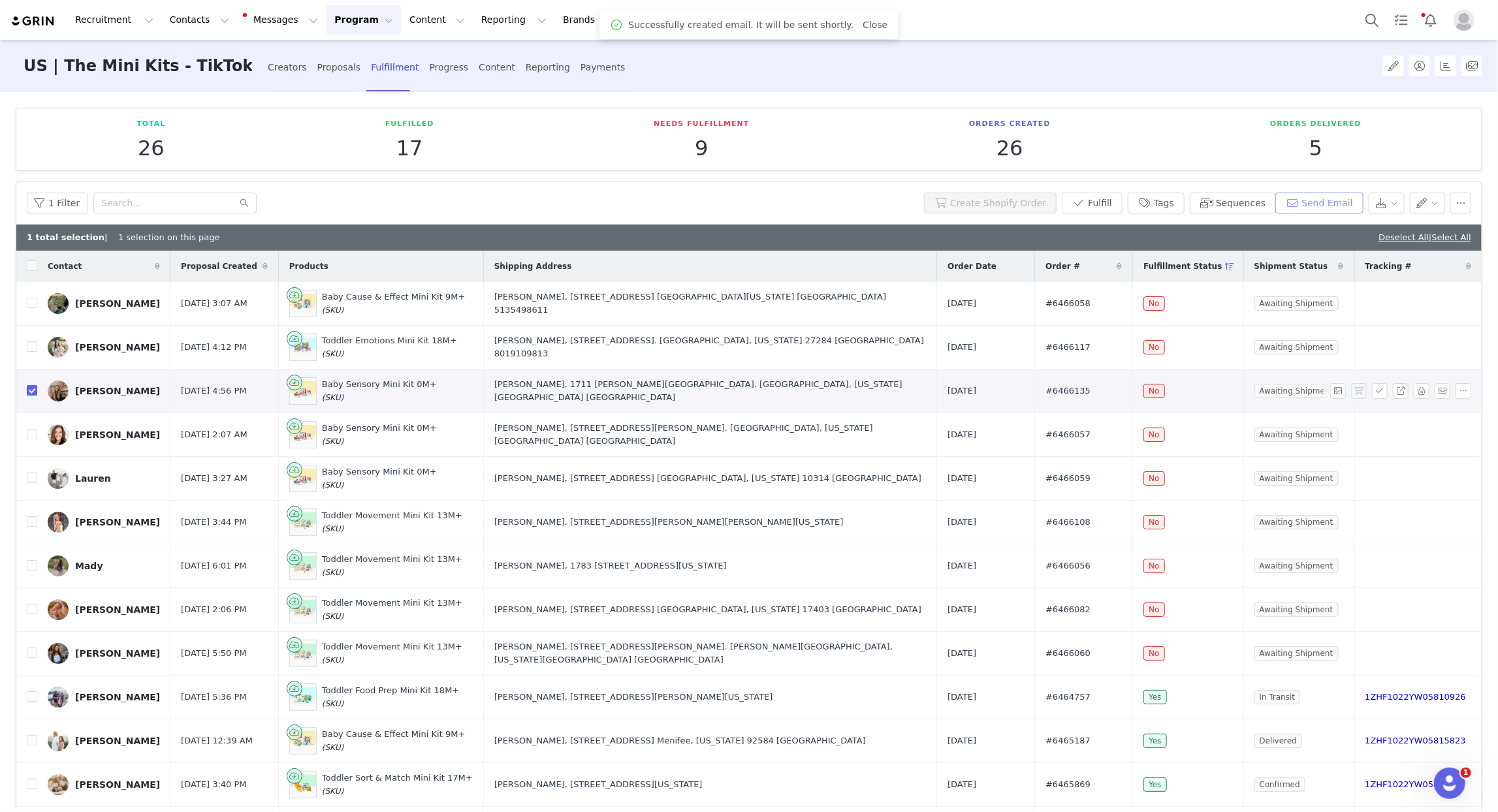
scroll to position [0, 0]
drag, startPoint x: 33, startPoint y: 392, endPoint x: 52, endPoint y: 343, distance: 52.6
click at [32, 392] on input "checkbox" at bounding box center [33, 391] width 11 height 11
checkbox input "false"
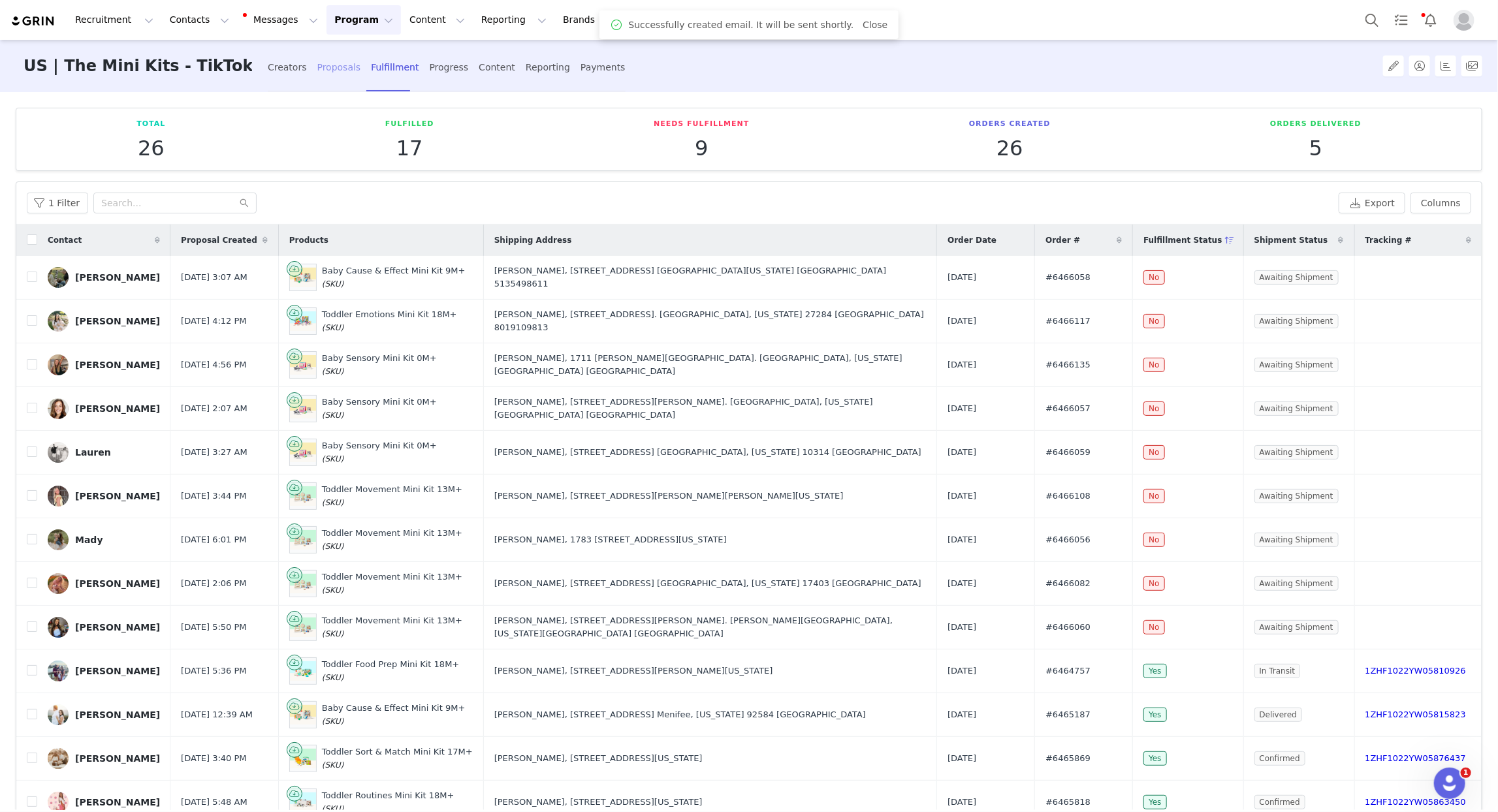
click at [317, 72] on div "Proposals" at bounding box center [339, 67] width 43 height 34
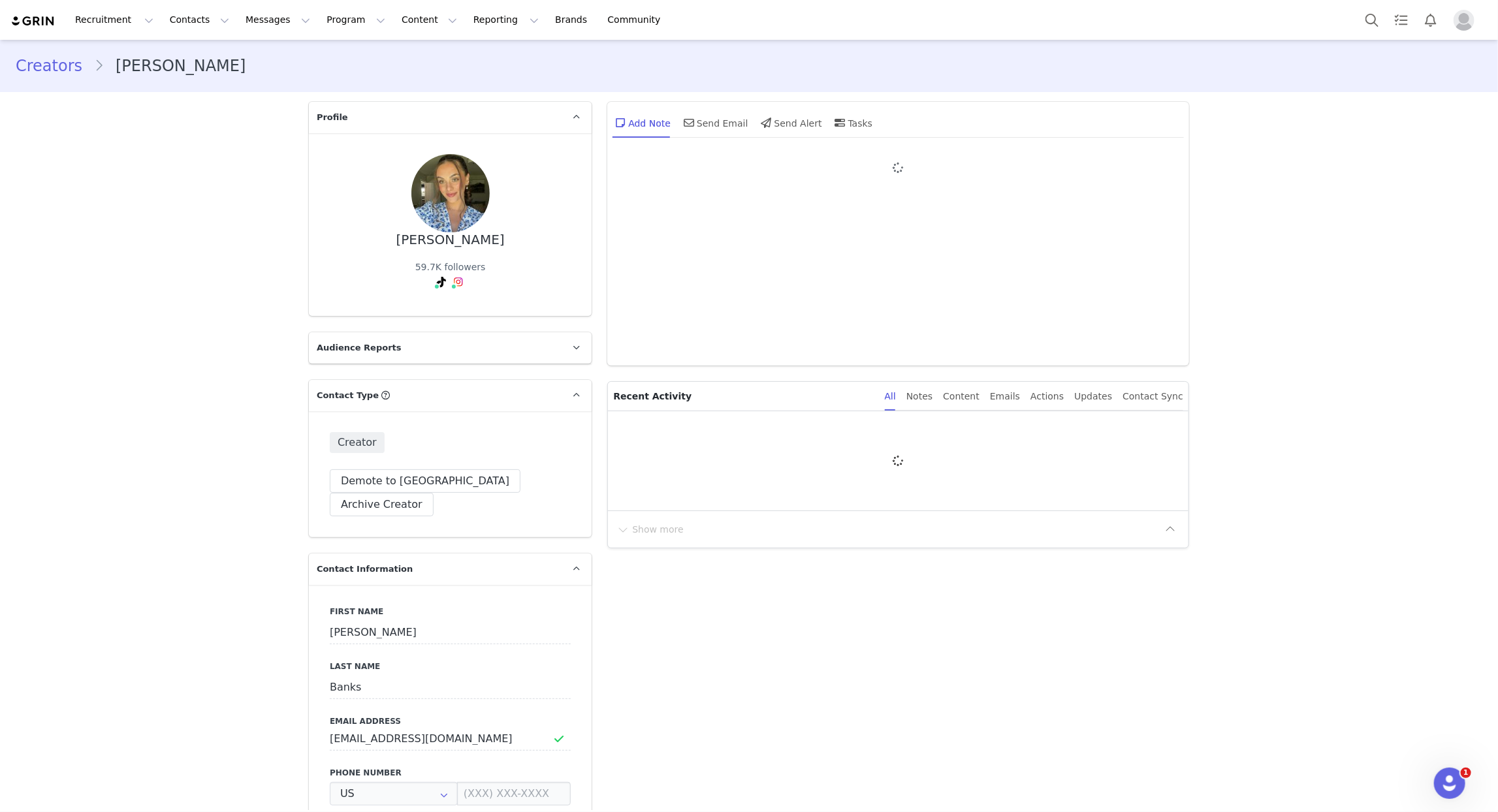
type input "+1 (United States)"
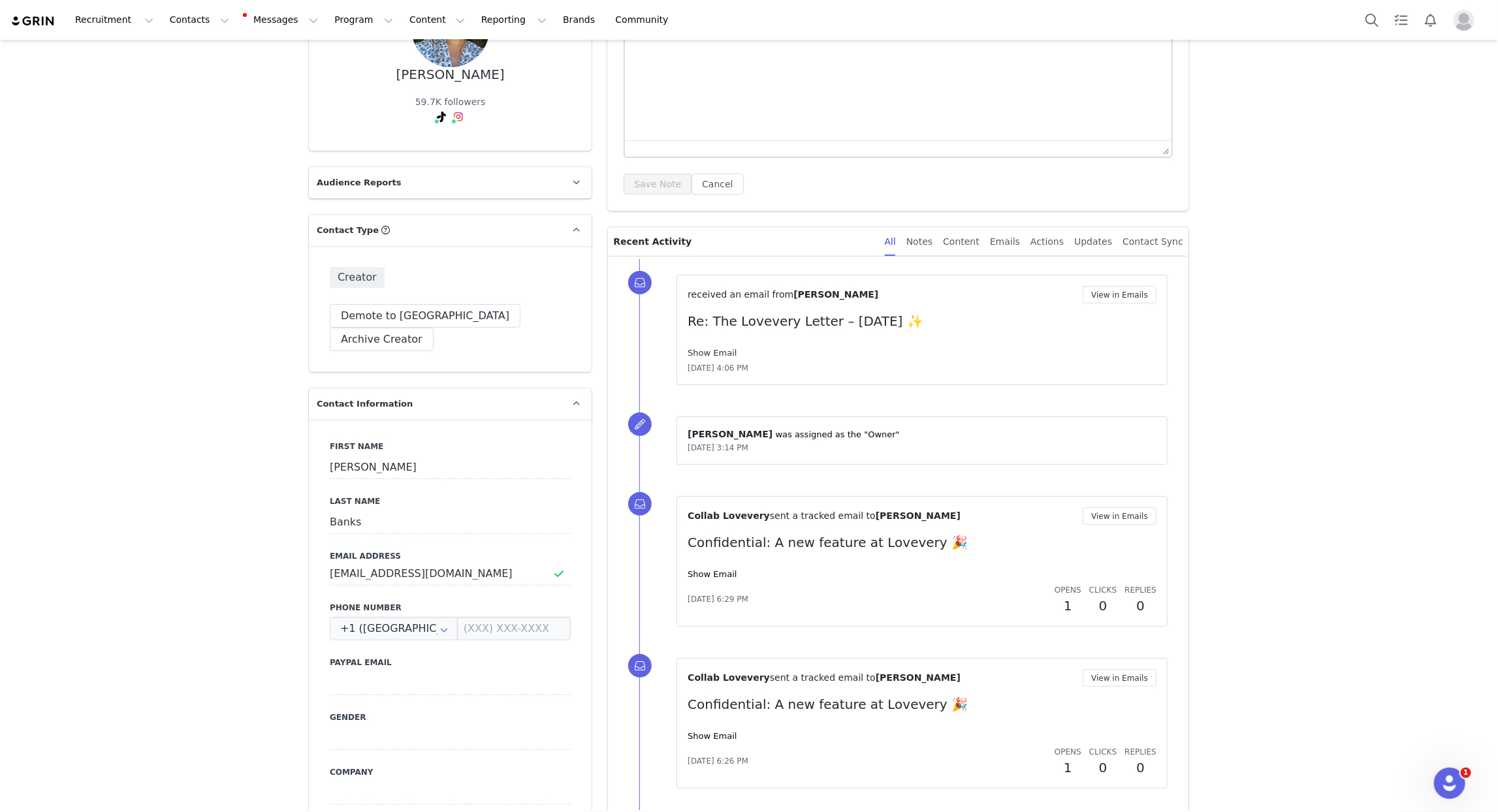
scroll to position [194, 0]
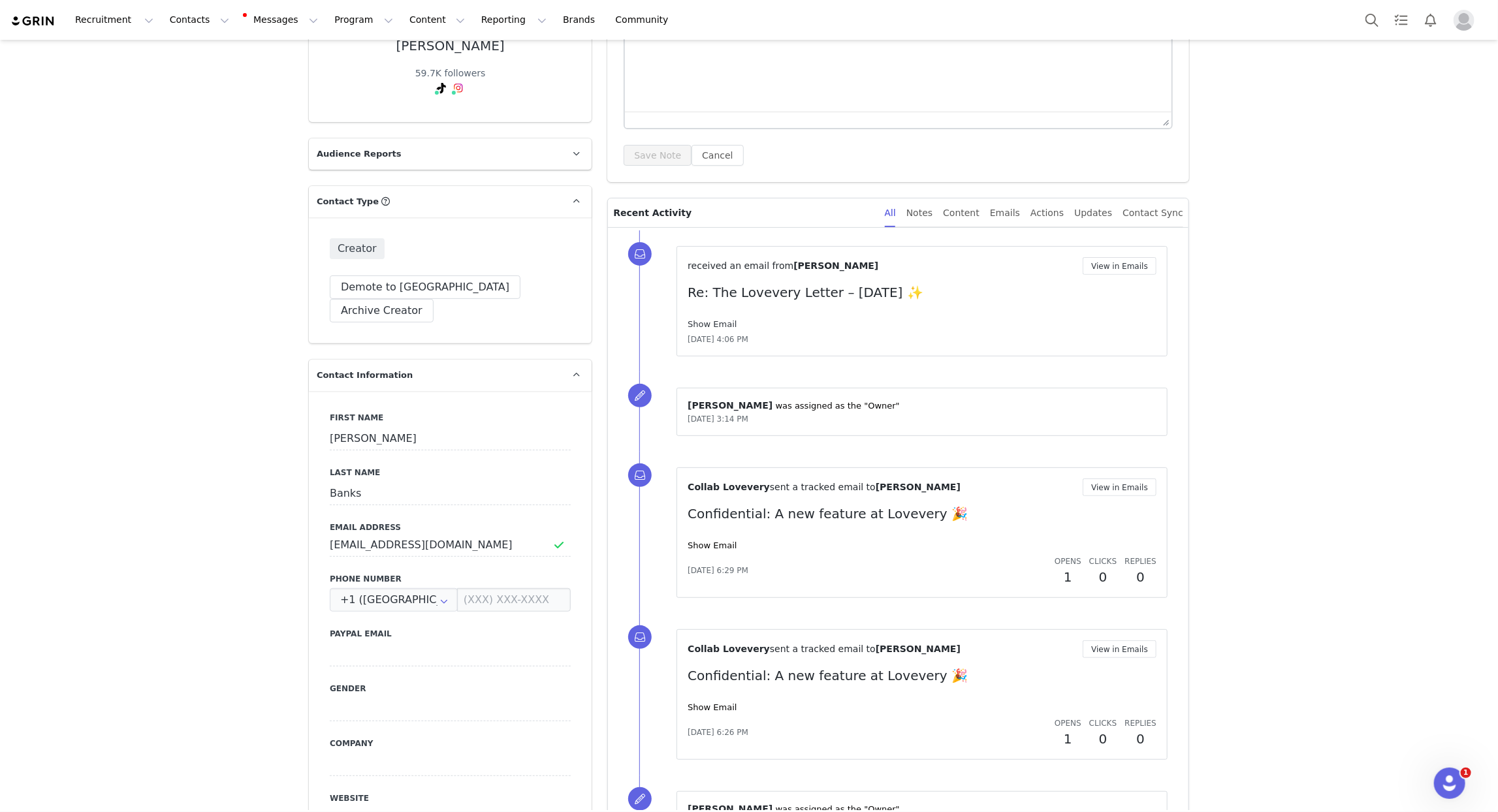
click at [710, 324] on link "Show Email" at bounding box center [712, 324] width 49 height 10
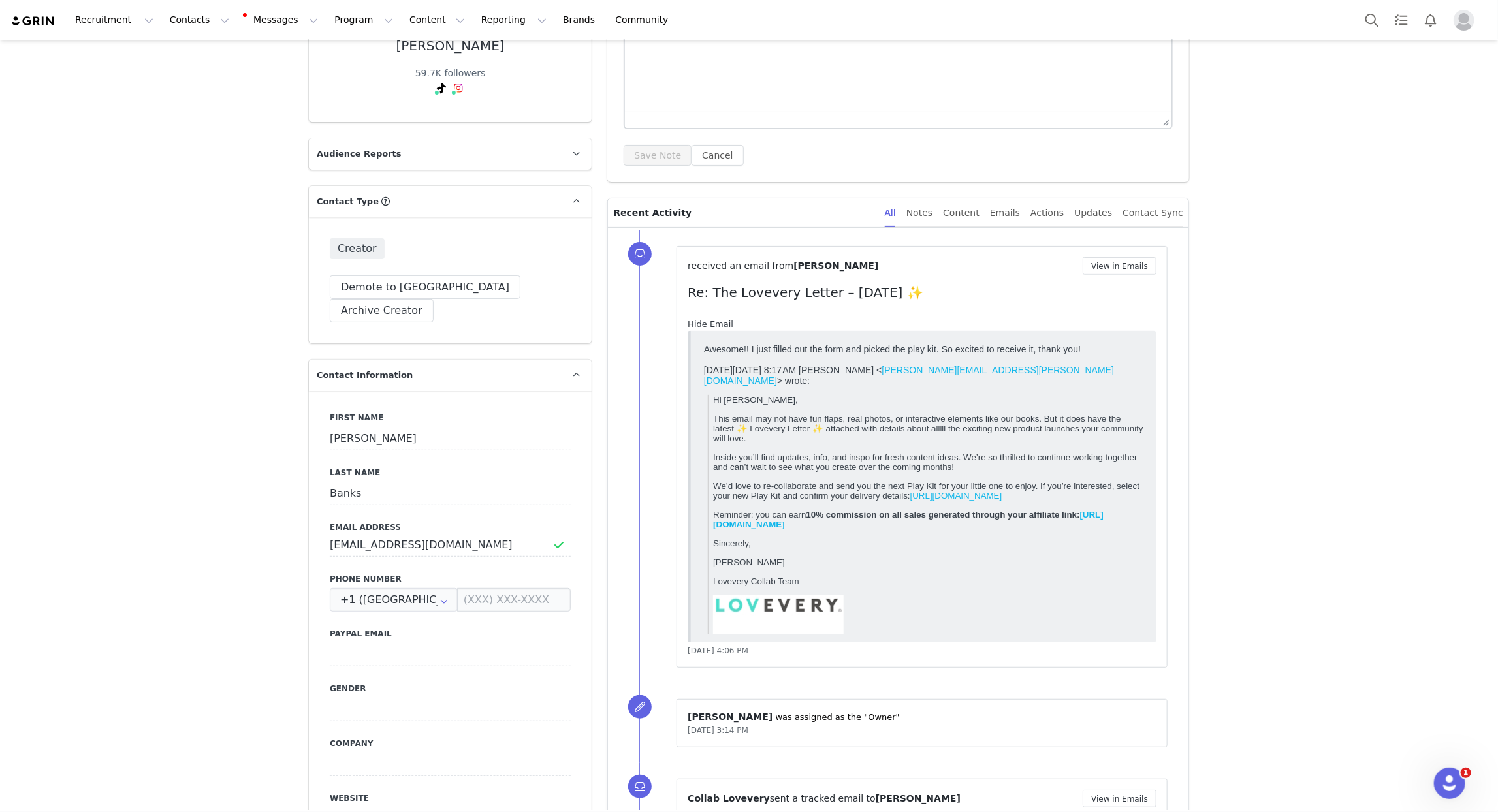
scroll to position [0, 0]
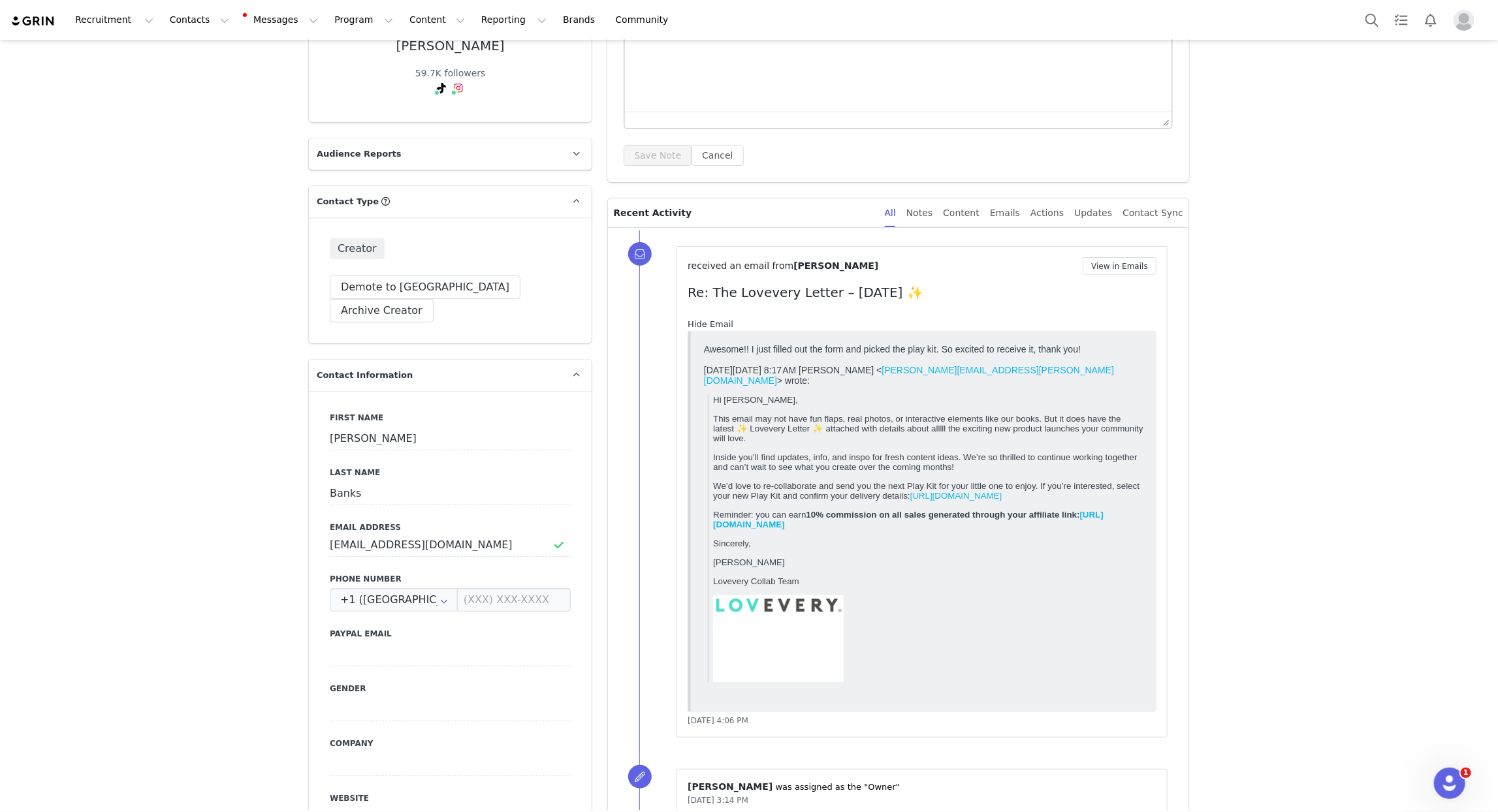
click at [710, 324] on link "Hide Email" at bounding box center [710, 324] width 45 height 10
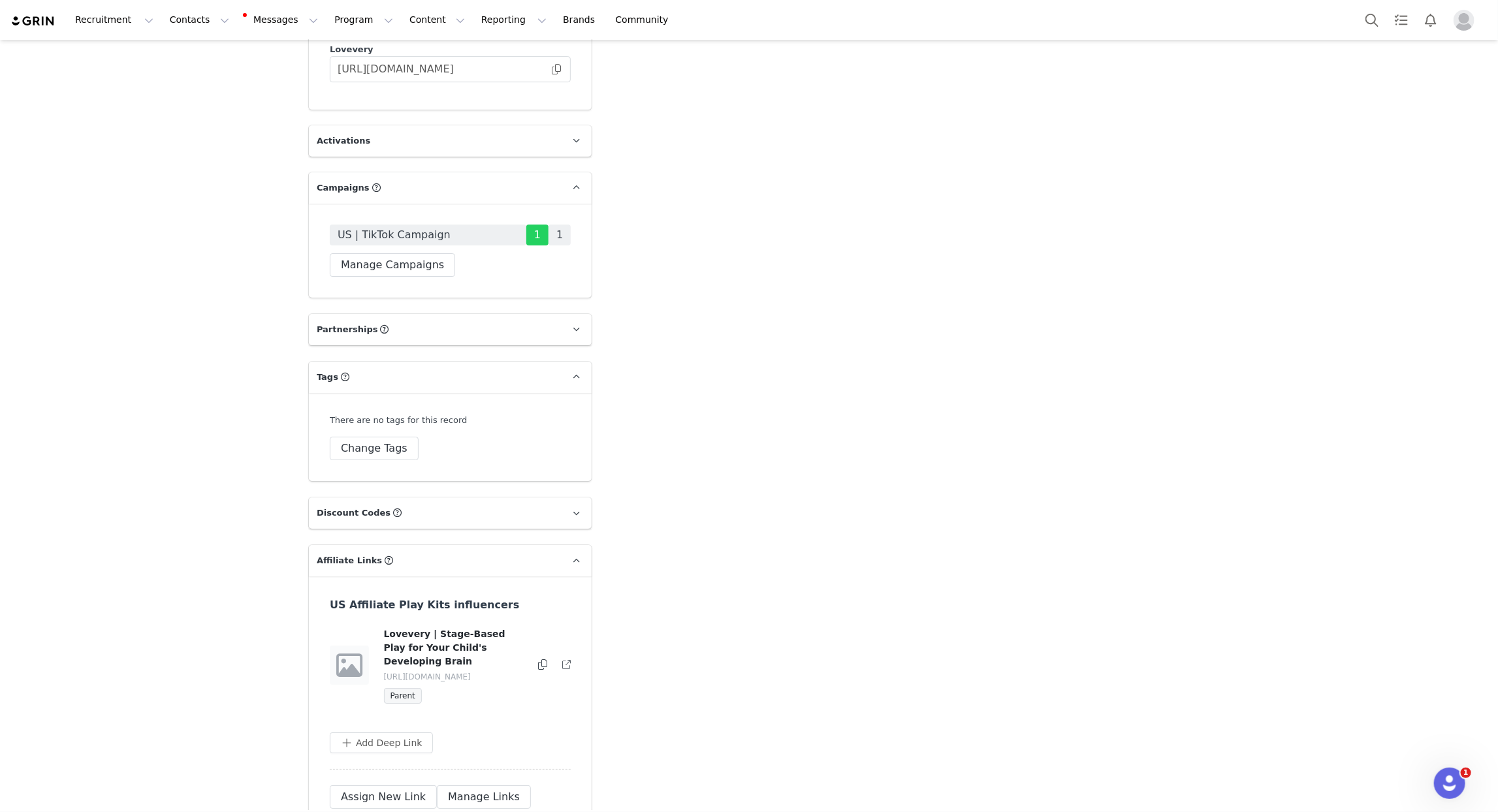
scroll to position [2975, 0]
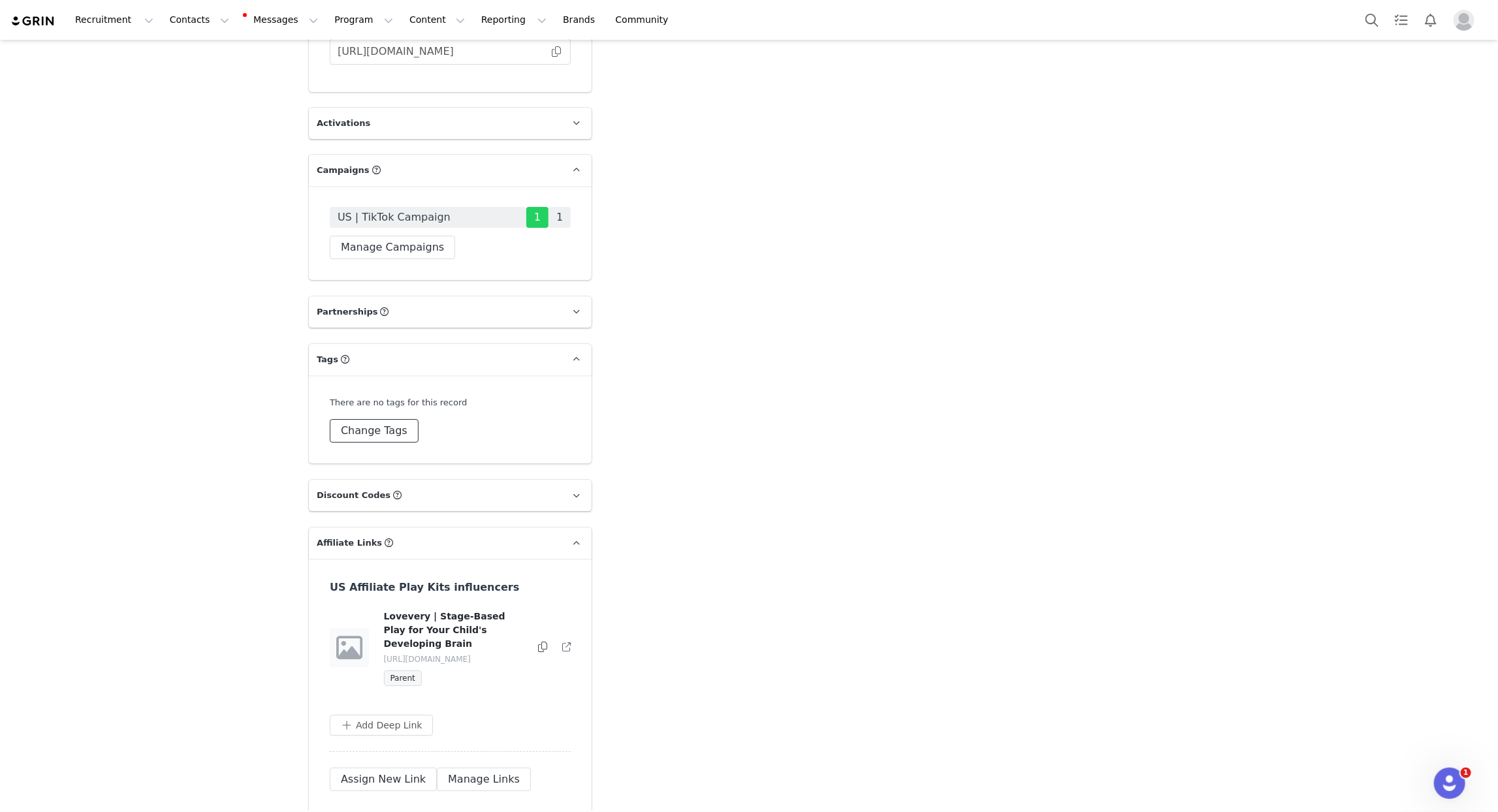
click at [369, 420] on button "Change Tags" at bounding box center [374, 431] width 89 height 24
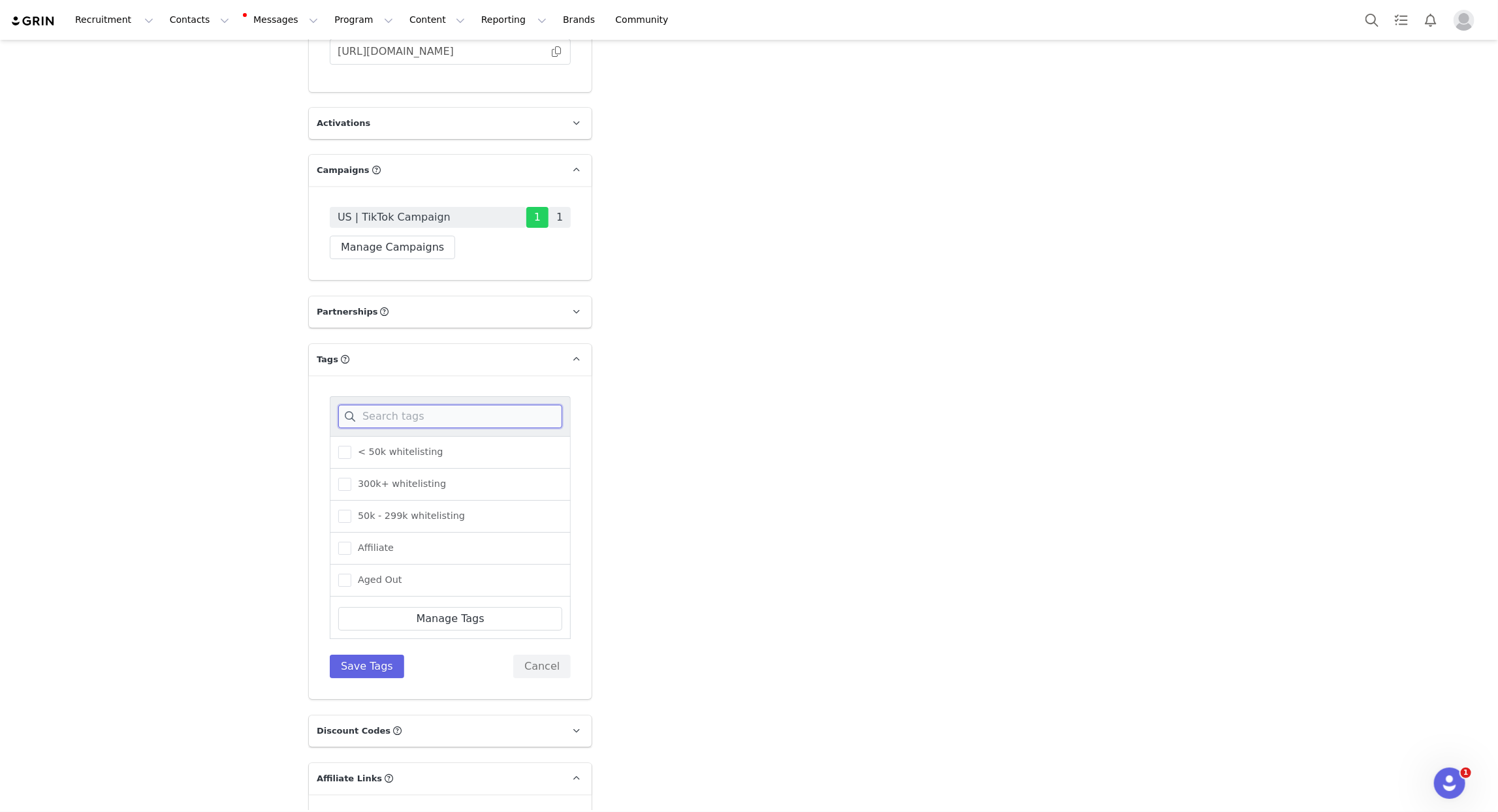
click at [386, 405] on input at bounding box center [449, 417] width 224 height 24
type input "tik"
drag, startPoint x: 380, startPoint y: 504, endPoint x: 378, endPoint y: 516, distance: 12.2
click at [379, 542] on span "TikTok" at bounding box center [369, 548] width 35 height 13
click at [352, 542] on input "TikTok" at bounding box center [352, 542] width 0 height 0
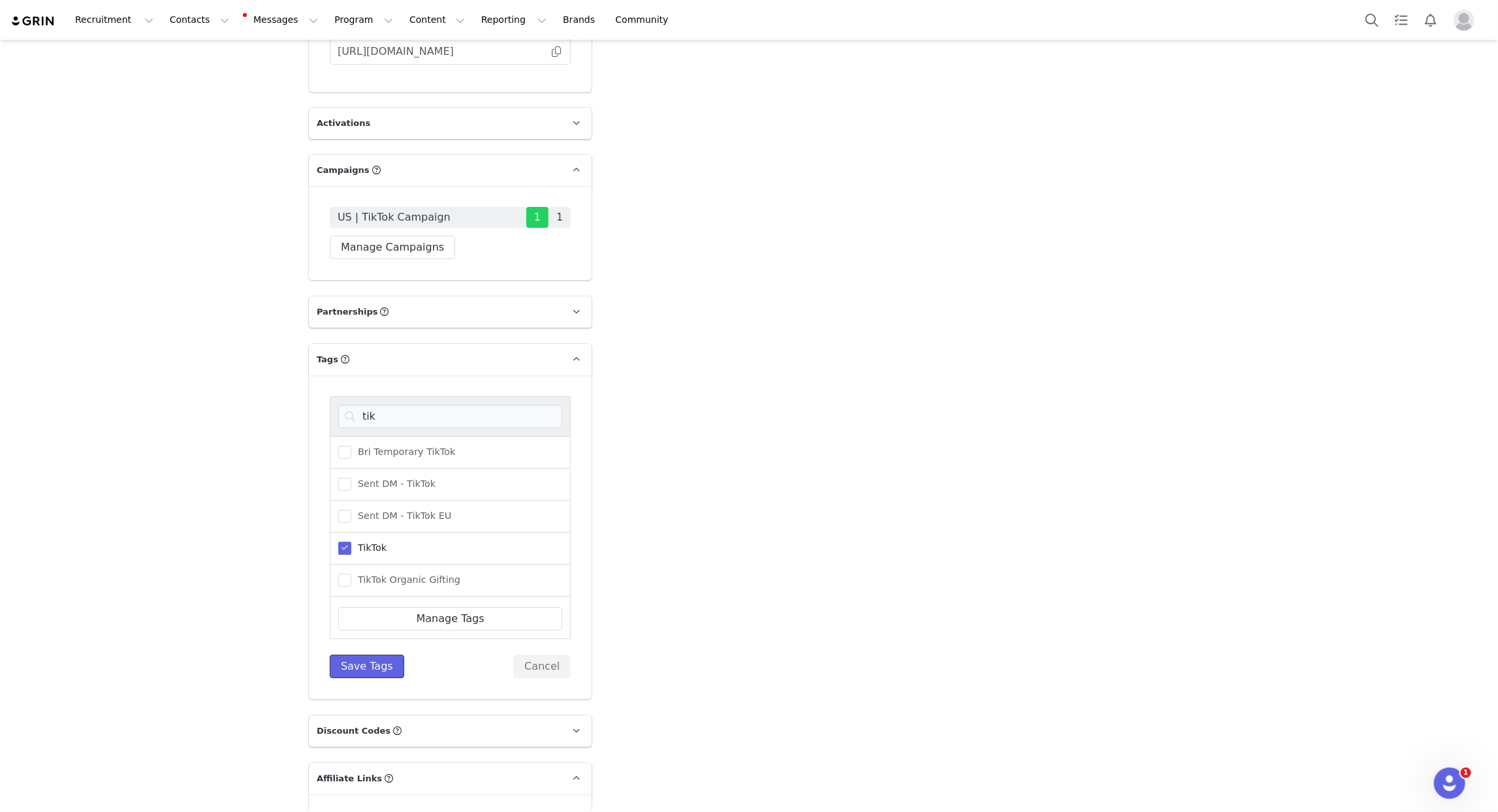
click at [371, 655] on button "Save Tags" at bounding box center [367, 667] width 74 height 24
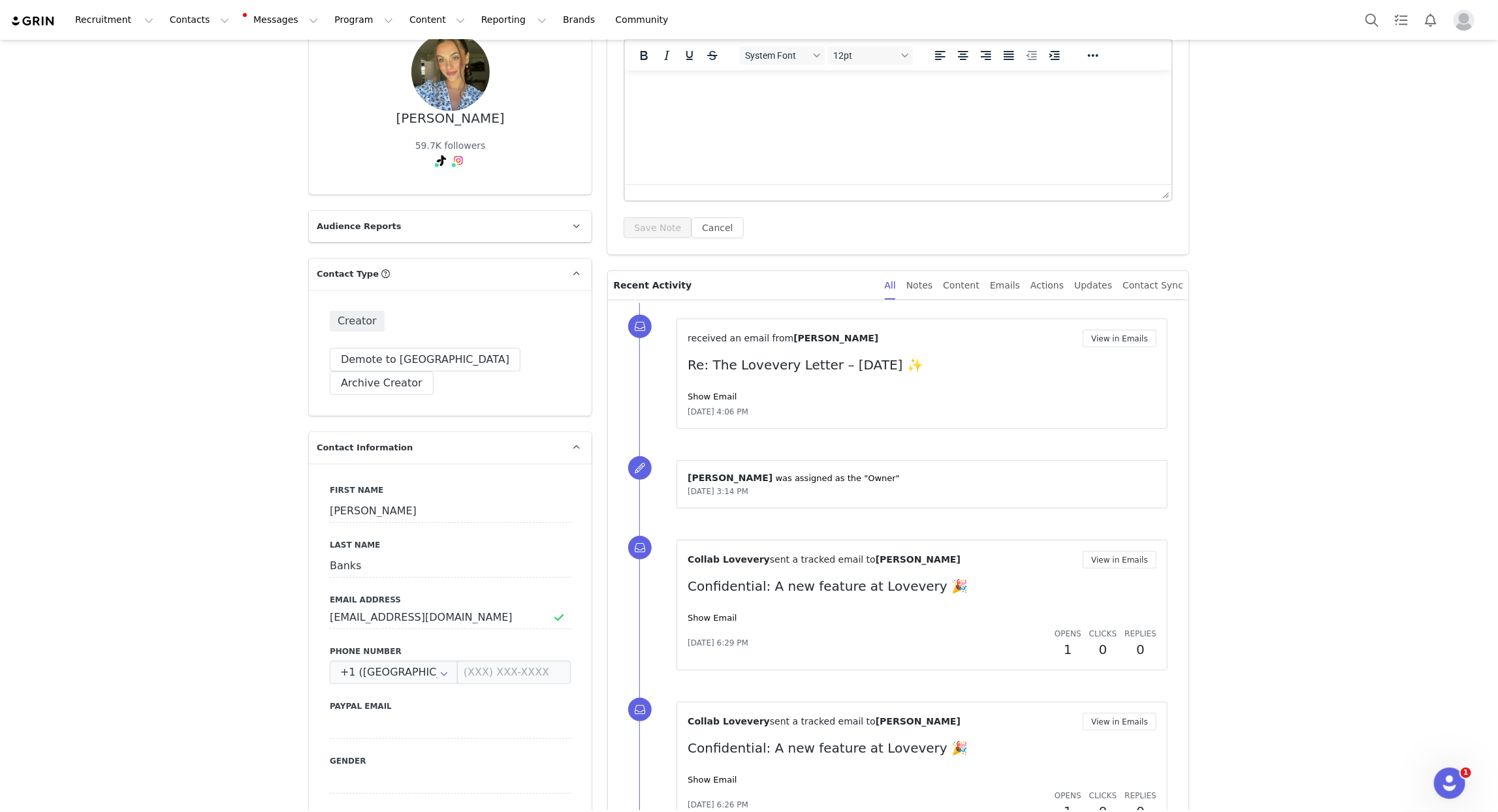
scroll to position [0, 0]
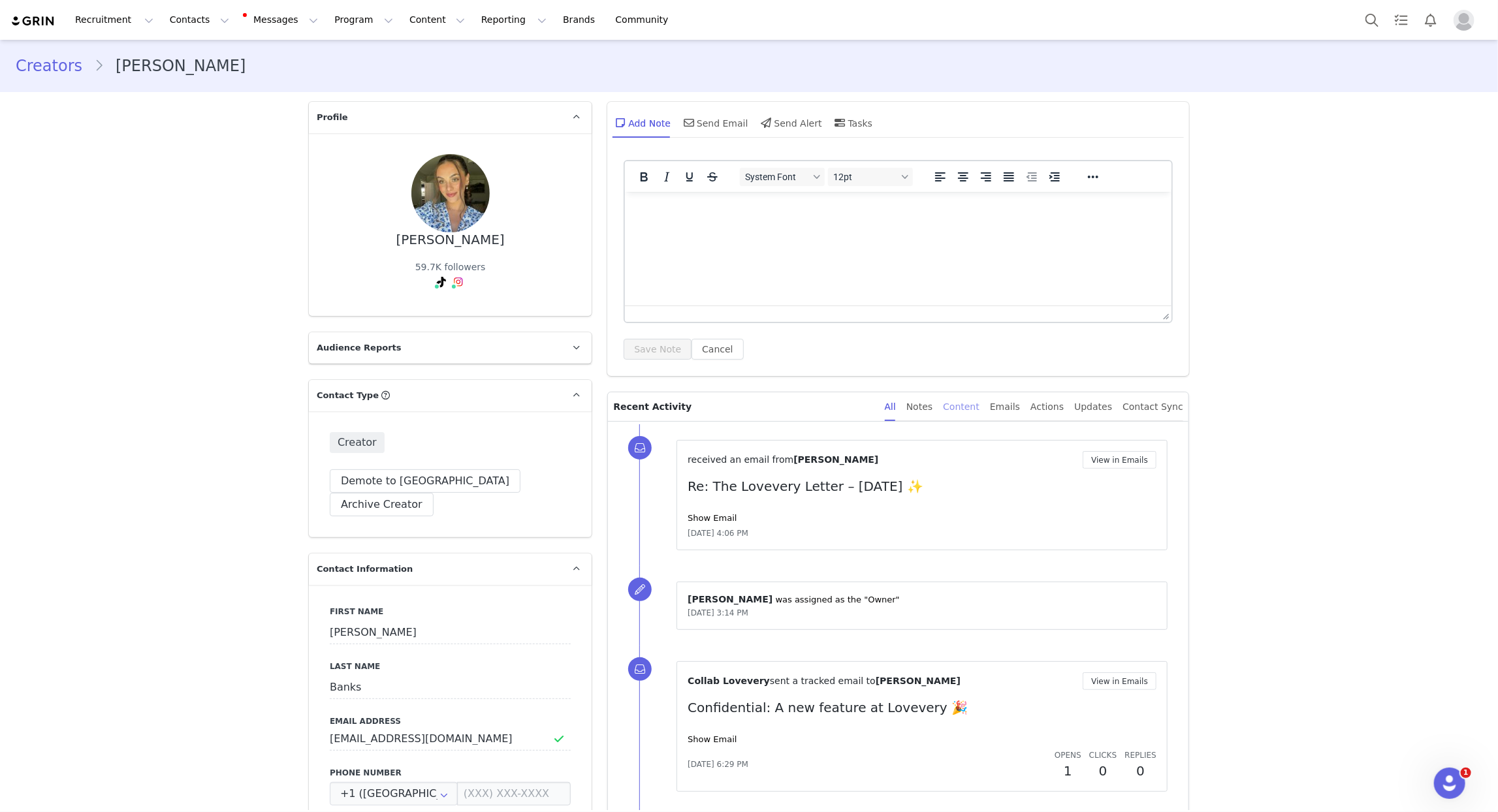
click at [980, 401] on div "Content" at bounding box center [962, 407] width 36 height 29
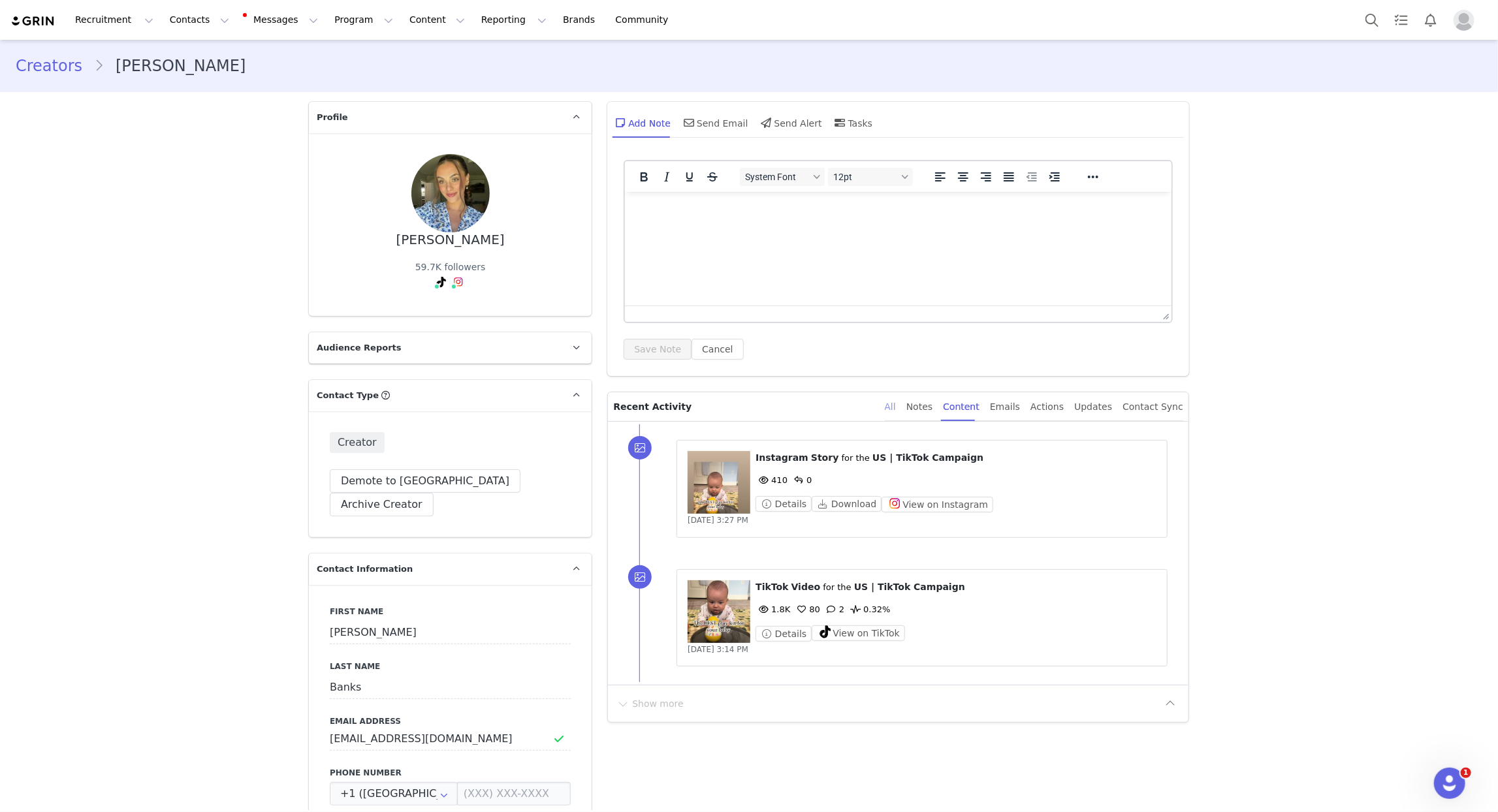
click at [896, 403] on div "All" at bounding box center [890, 407] width 11 height 29
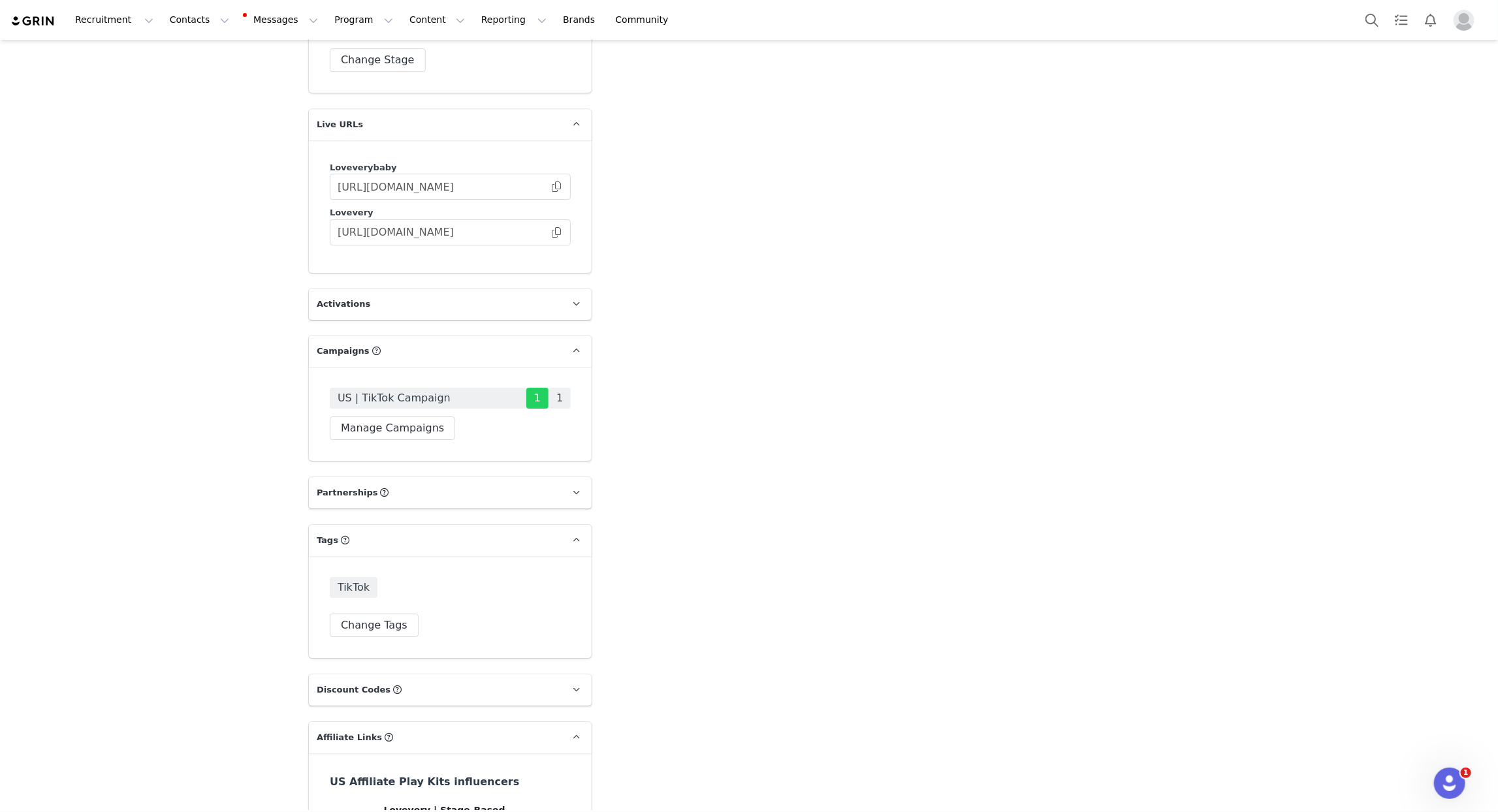
scroll to position [2797, 0]
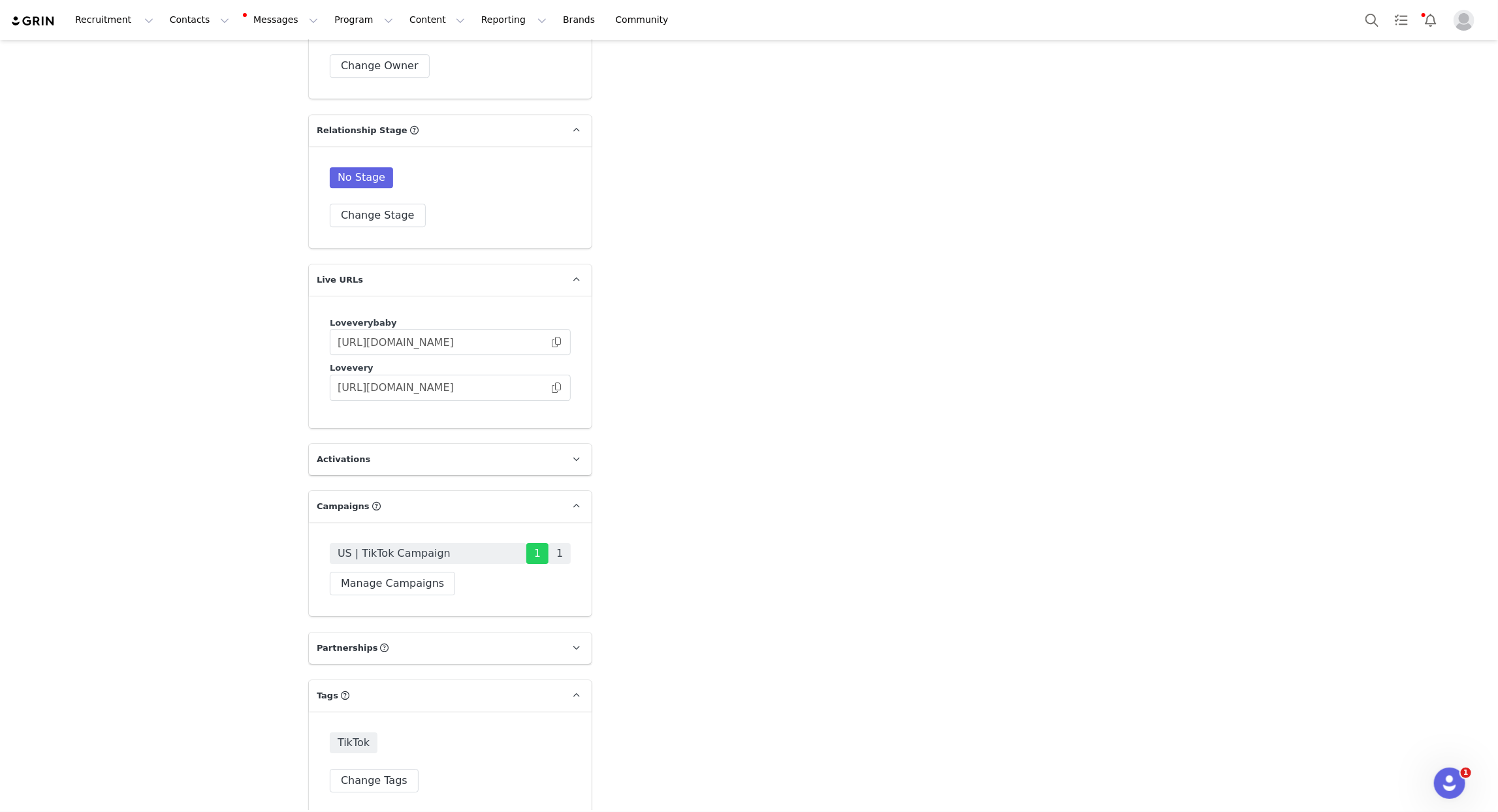
scroll to position [2644, 0]
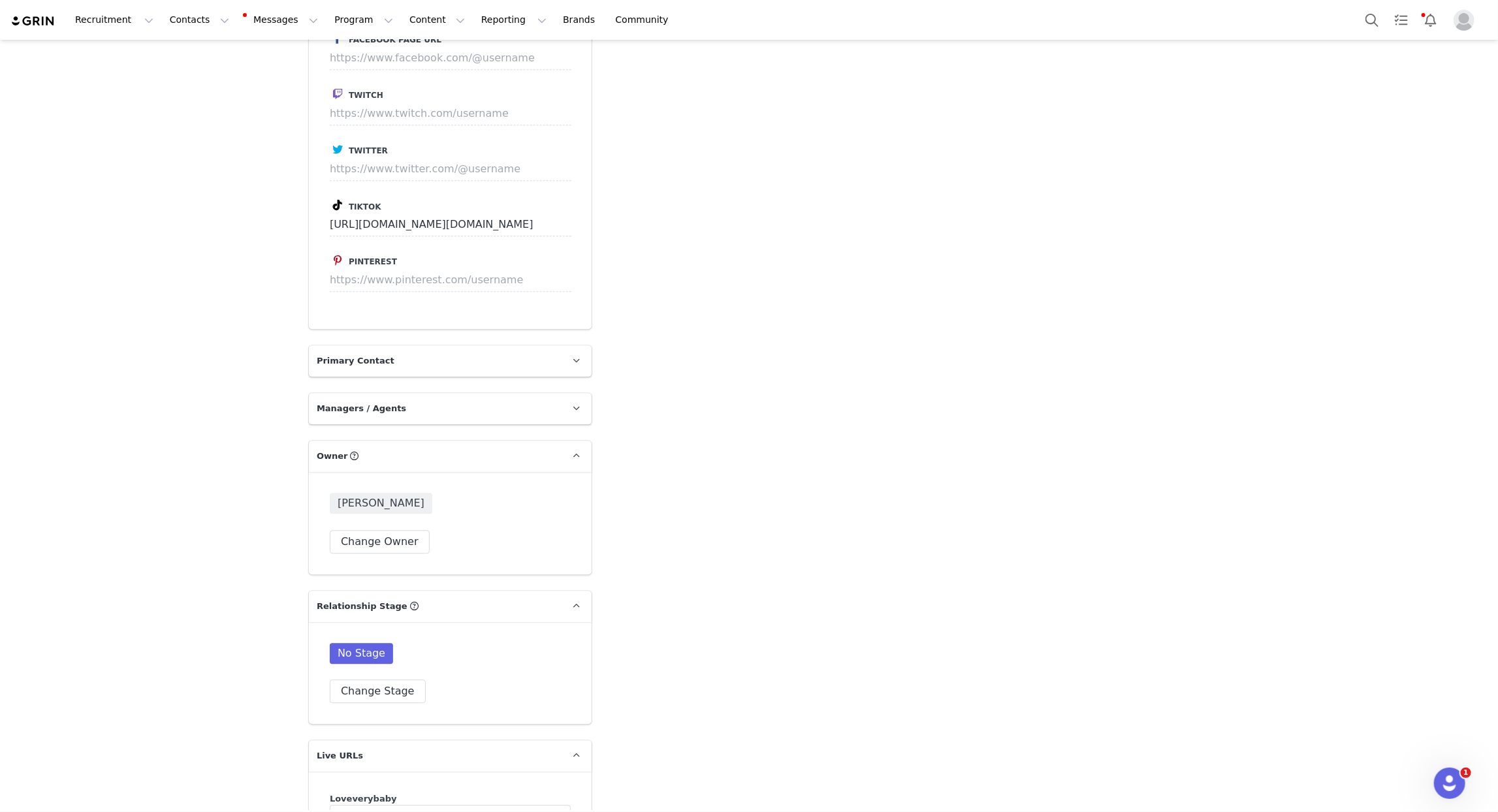
scroll to position [2124, 0]
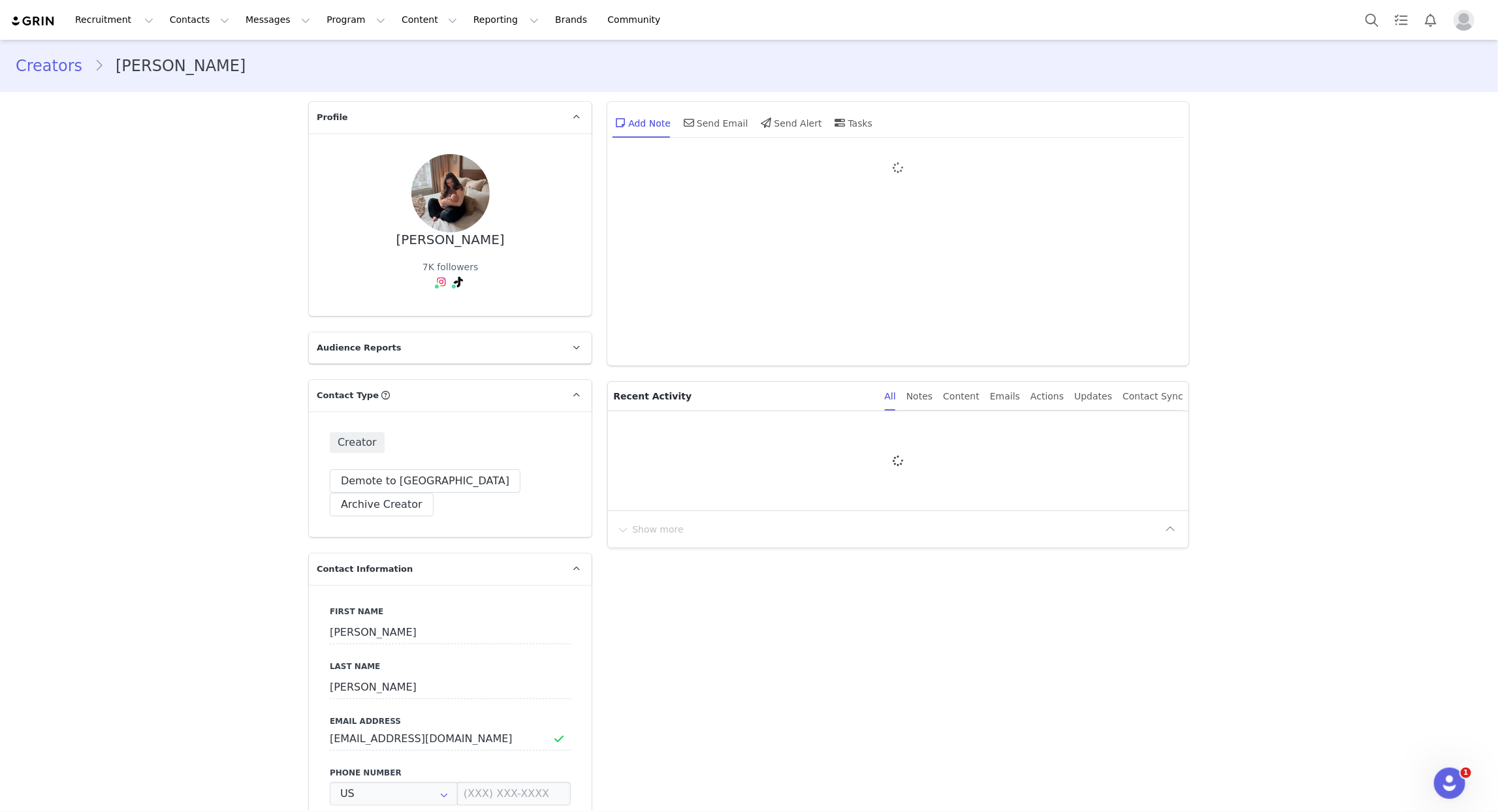
type input "+1 ([GEOGRAPHIC_DATA])"
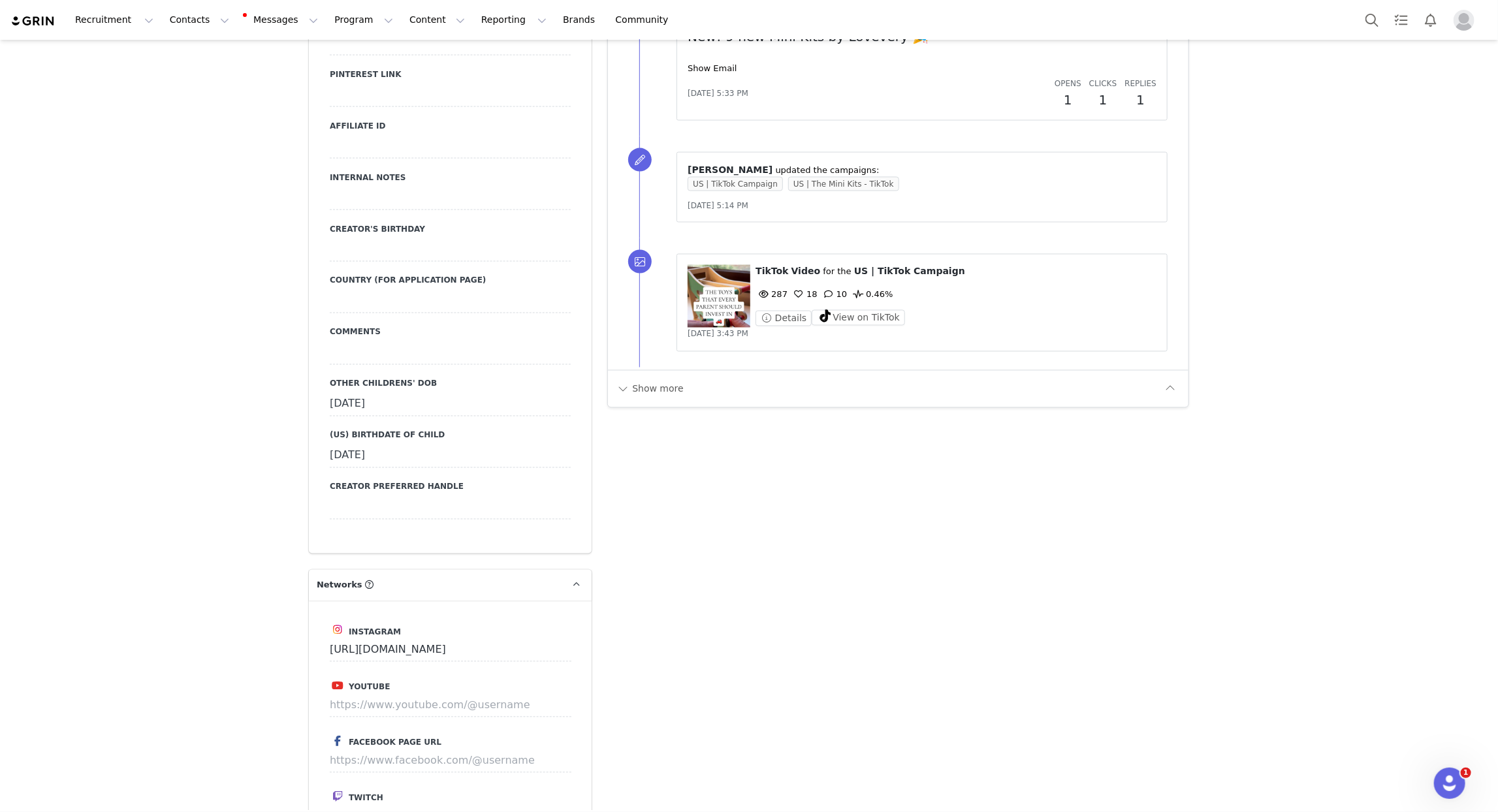
scroll to position [1521, 0]
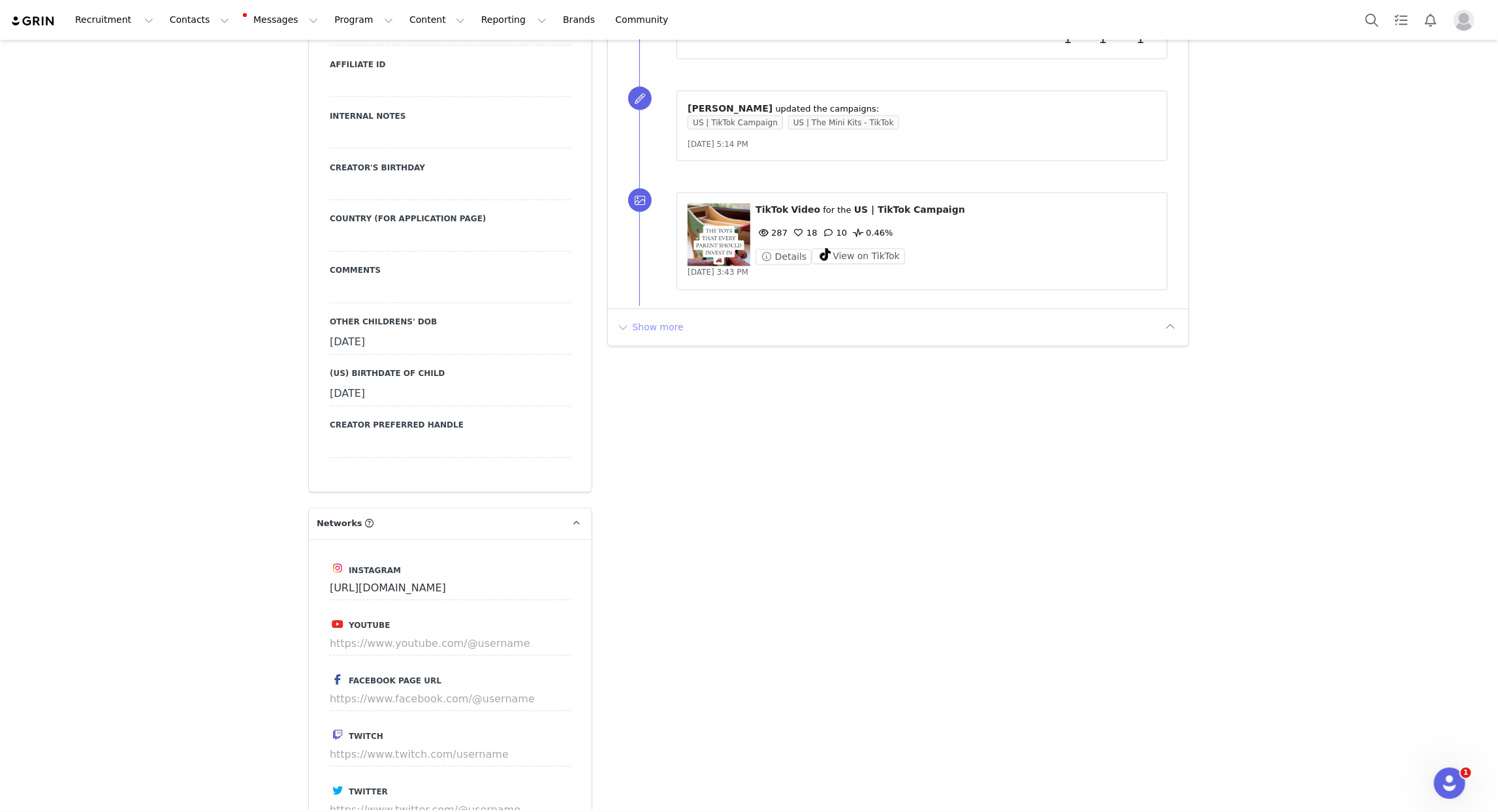
click at [667, 328] on button "Show more" at bounding box center [651, 327] width 69 height 21
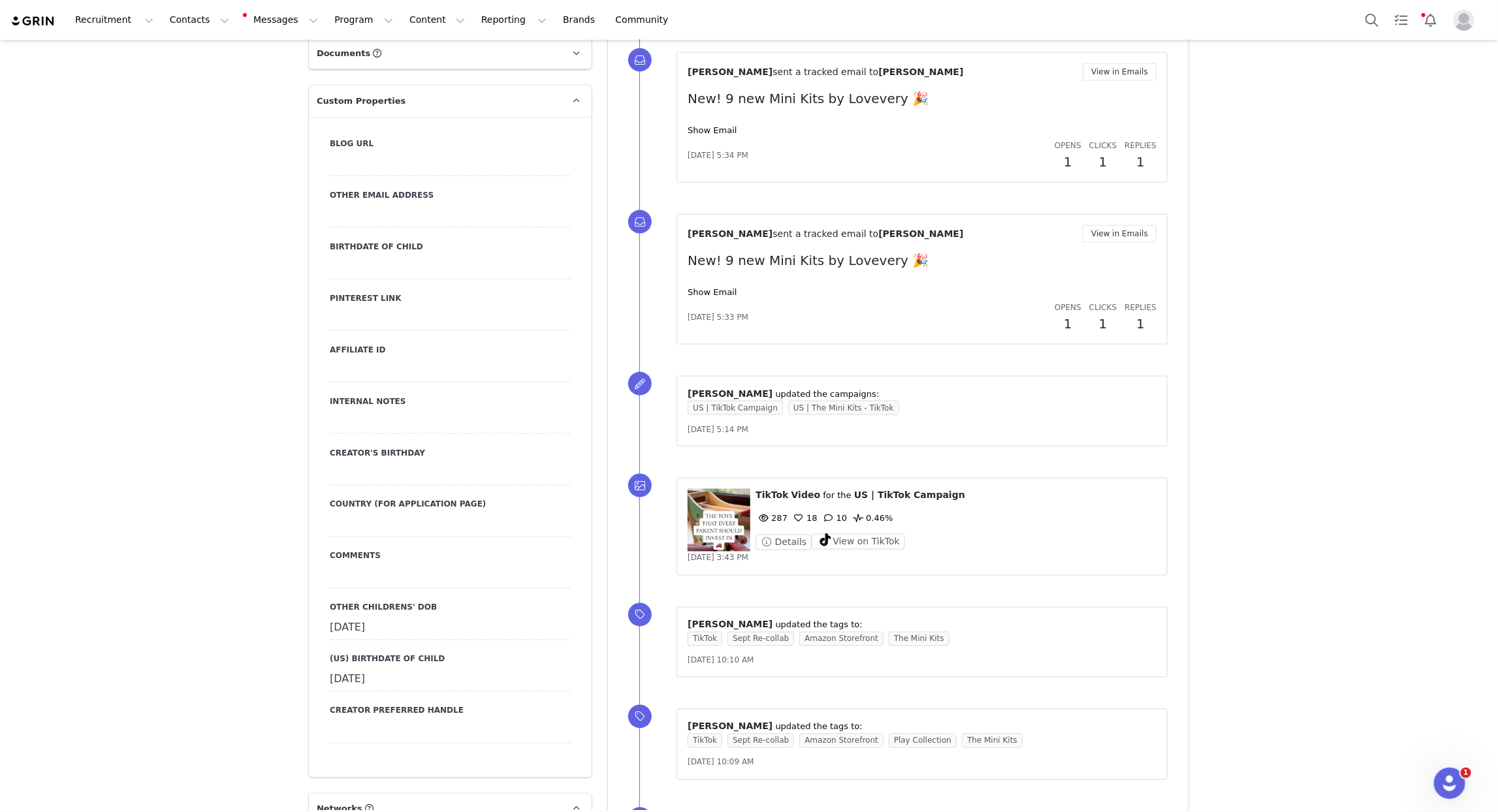
scroll to position [0, 0]
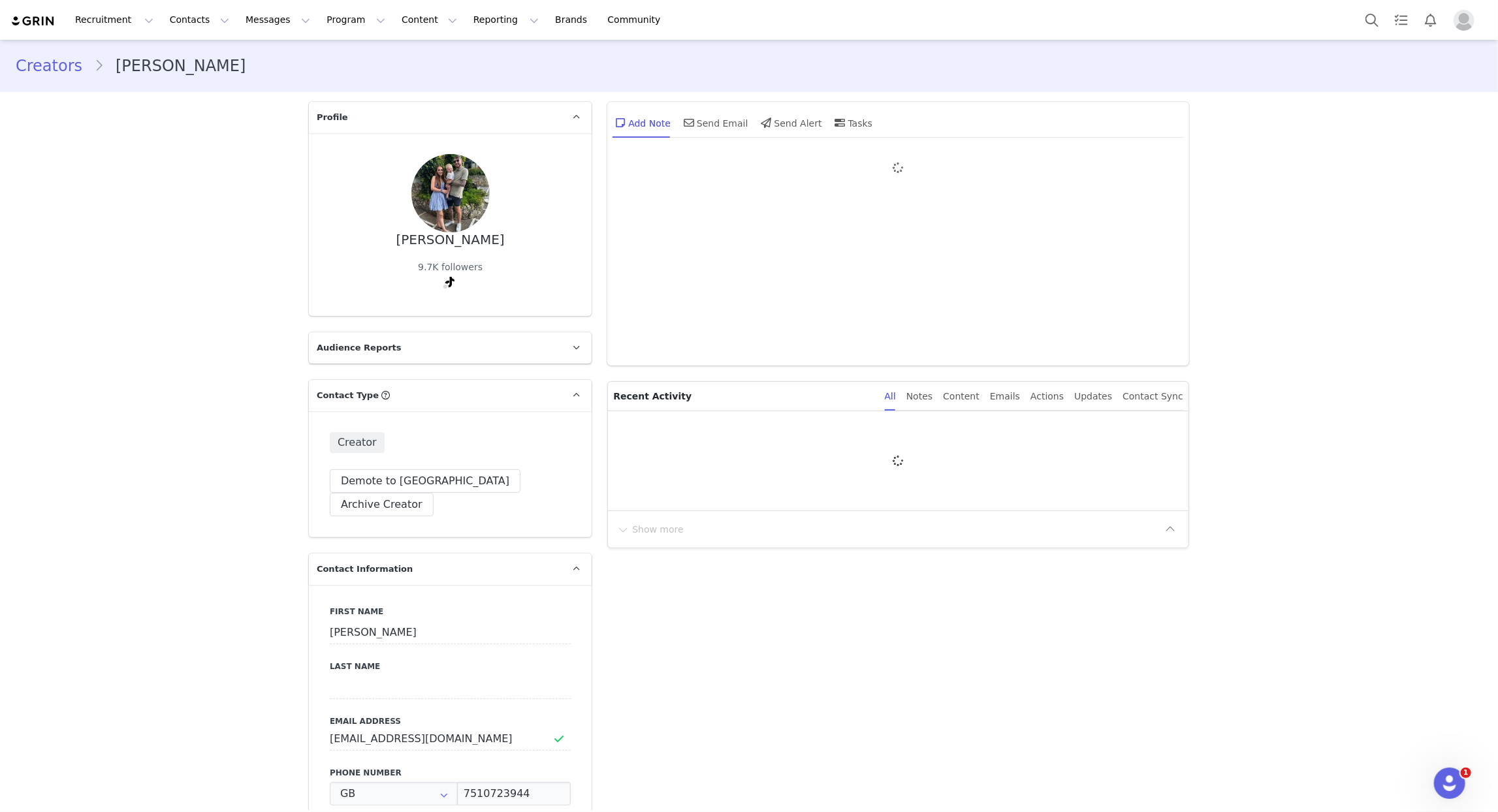
type input "+44 ([GEOGRAPHIC_DATA])"
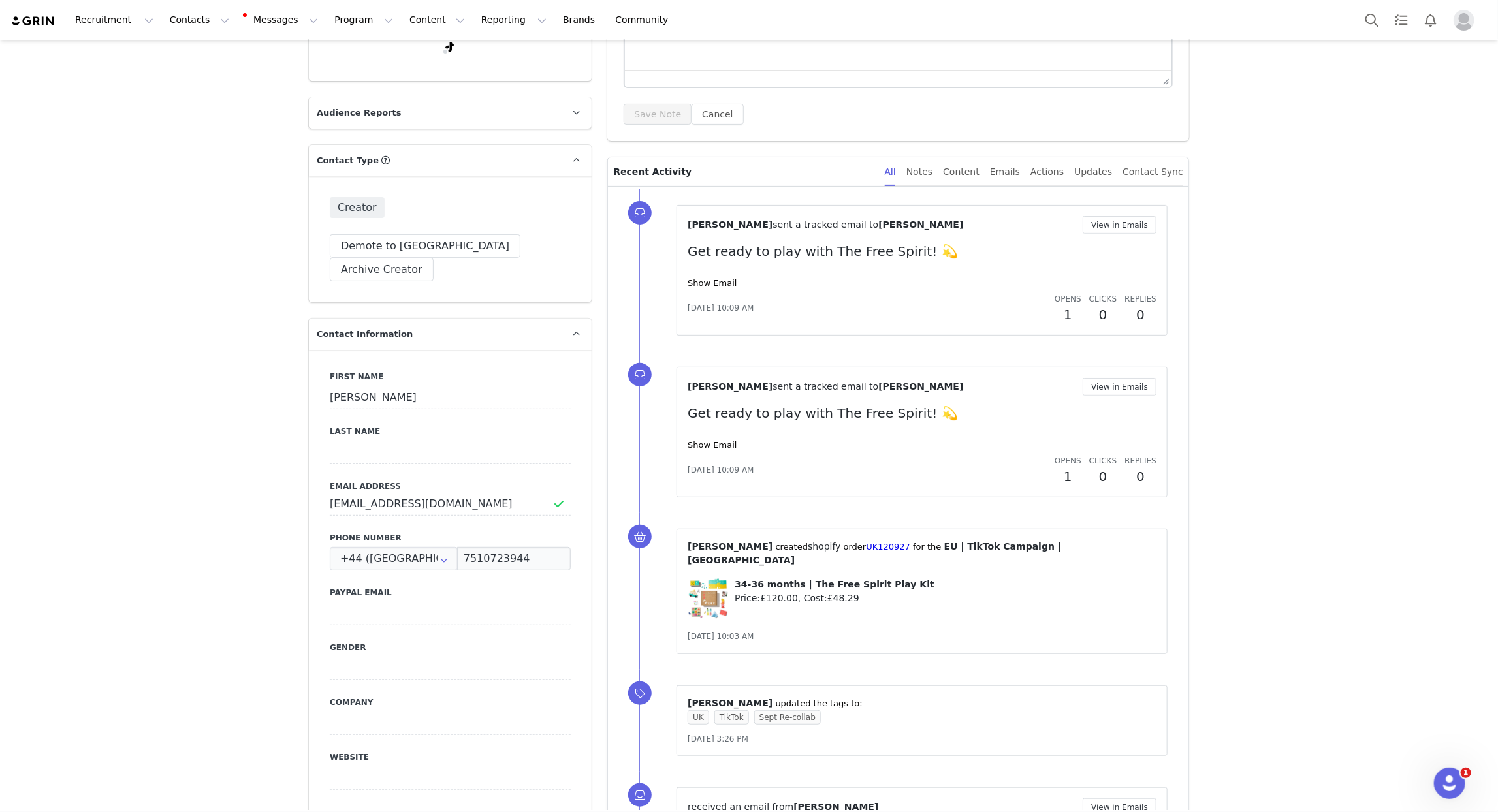
scroll to position [236, 0]
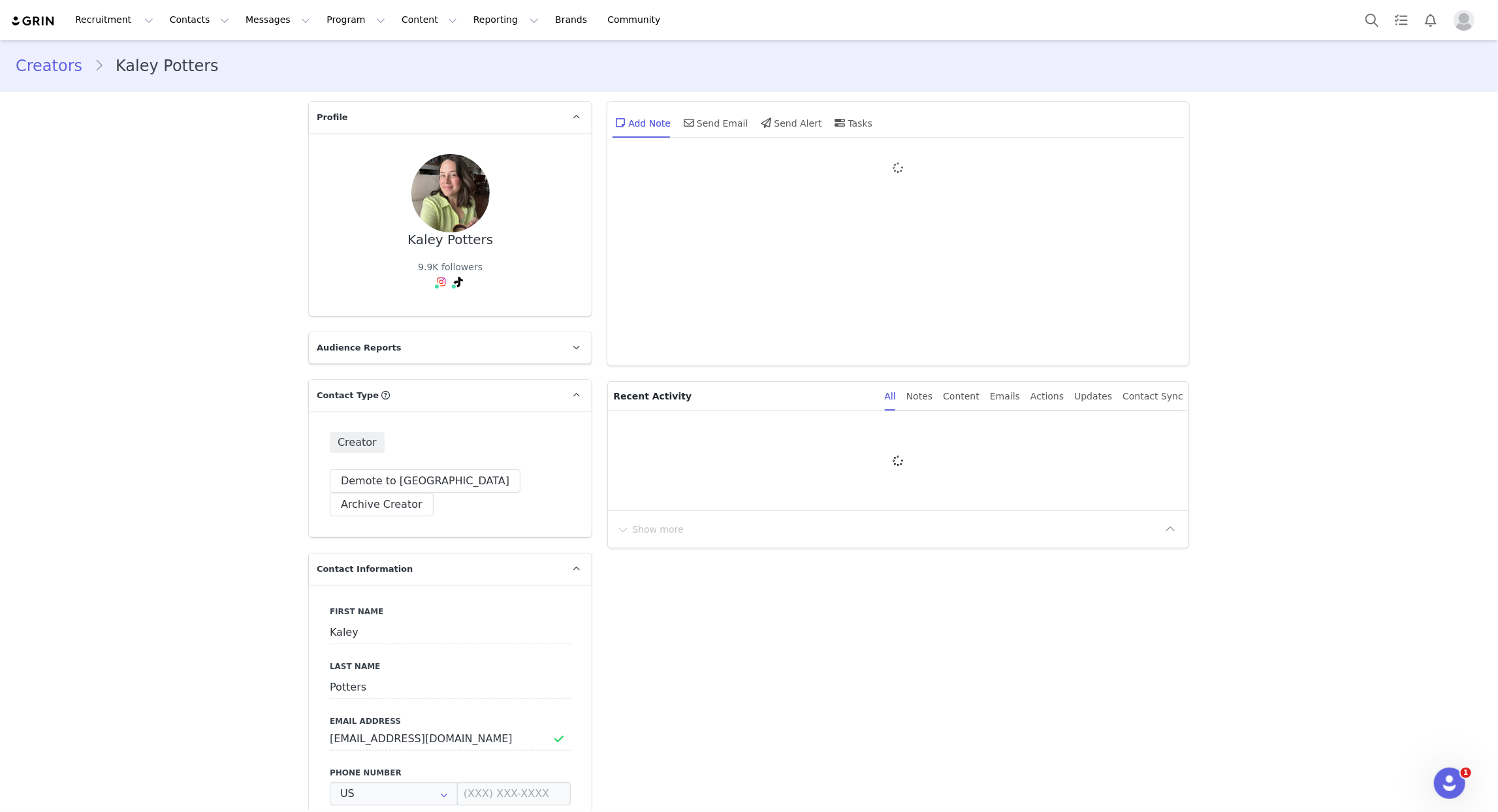
type input "+1 ([GEOGRAPHIC_DATA])"
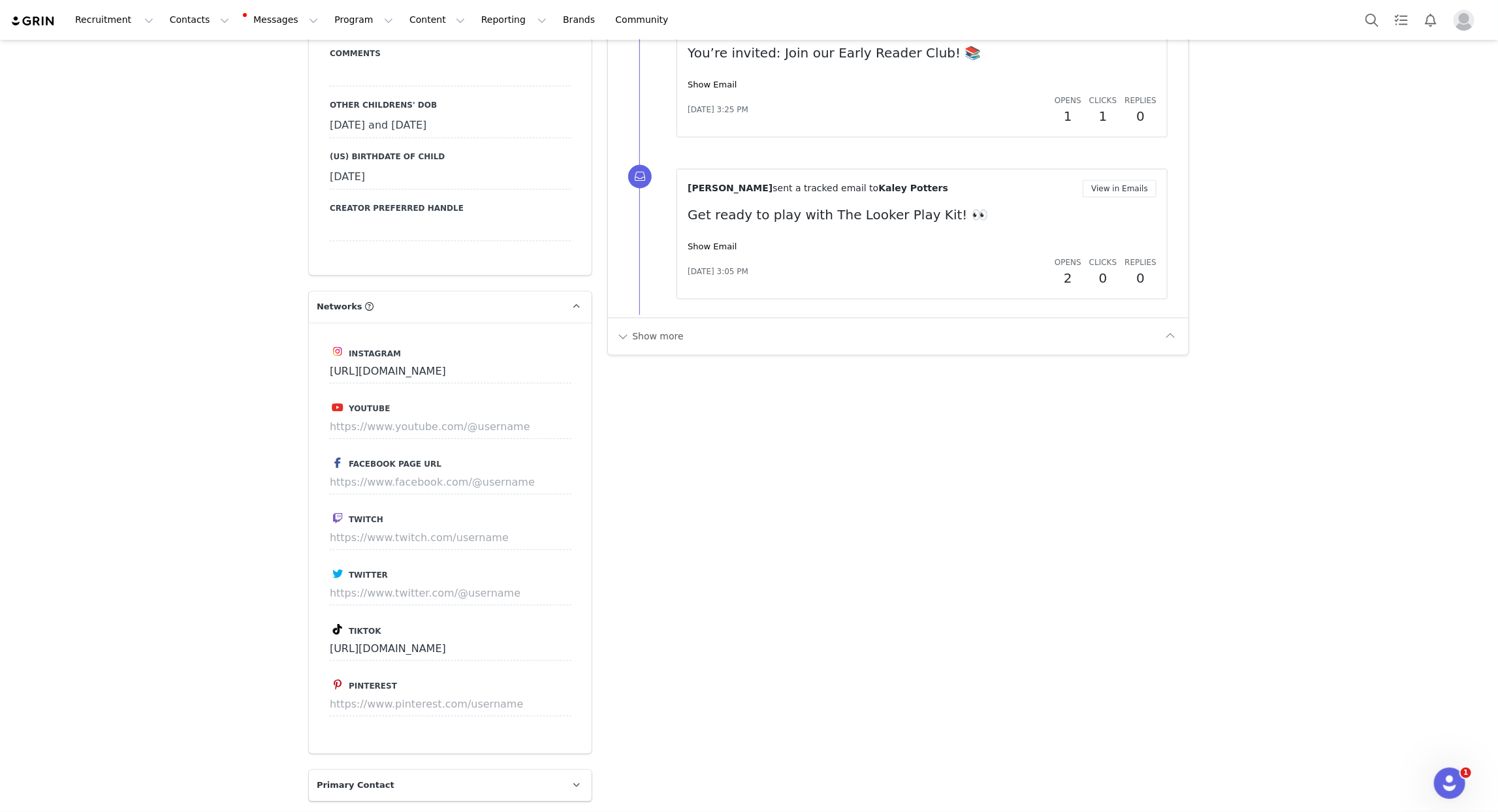
scroll to position [1748, 0]
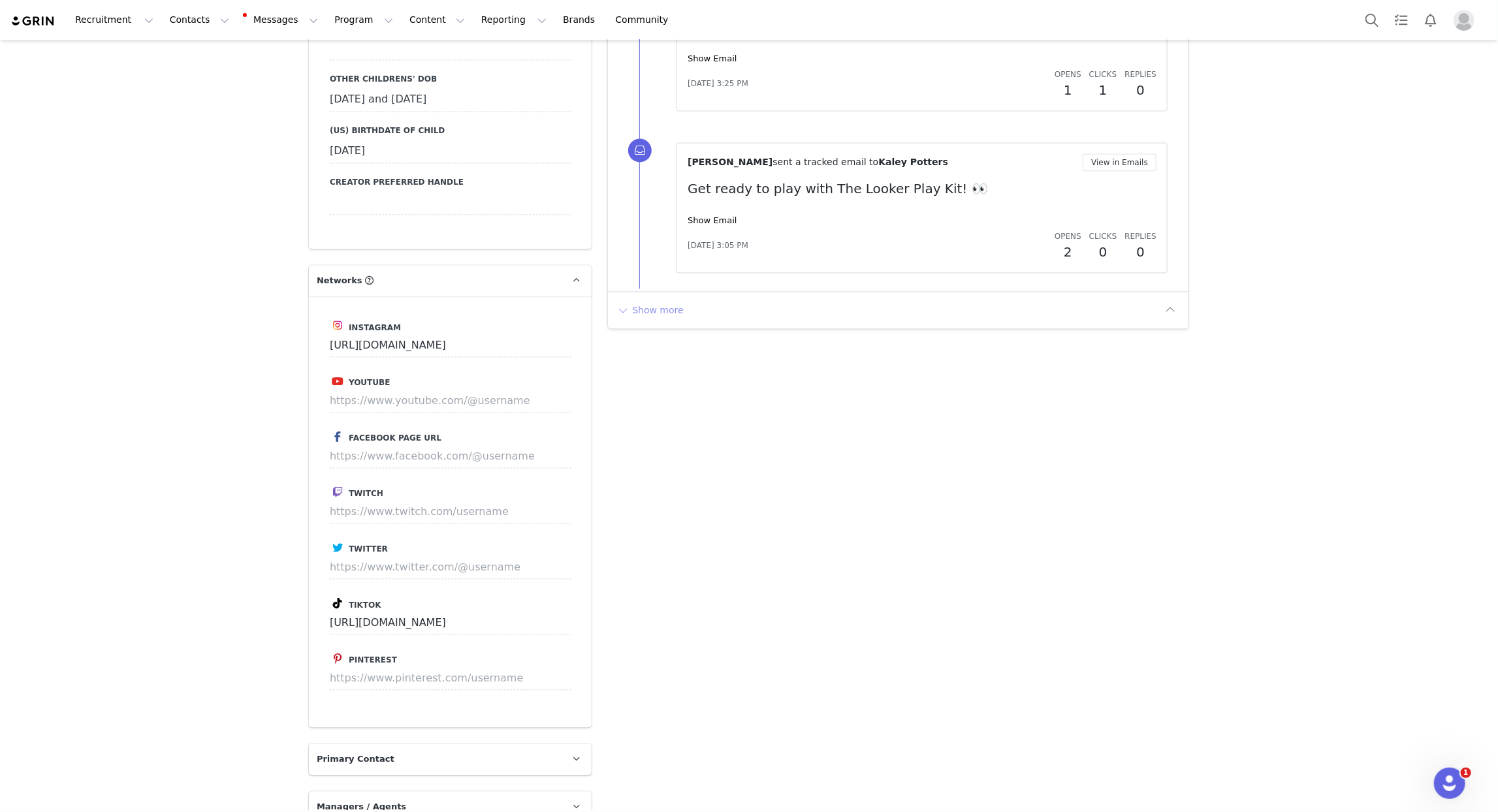
click at [640, 300] on button "Show more" at bounding box center [651, 310] width 69 height 21
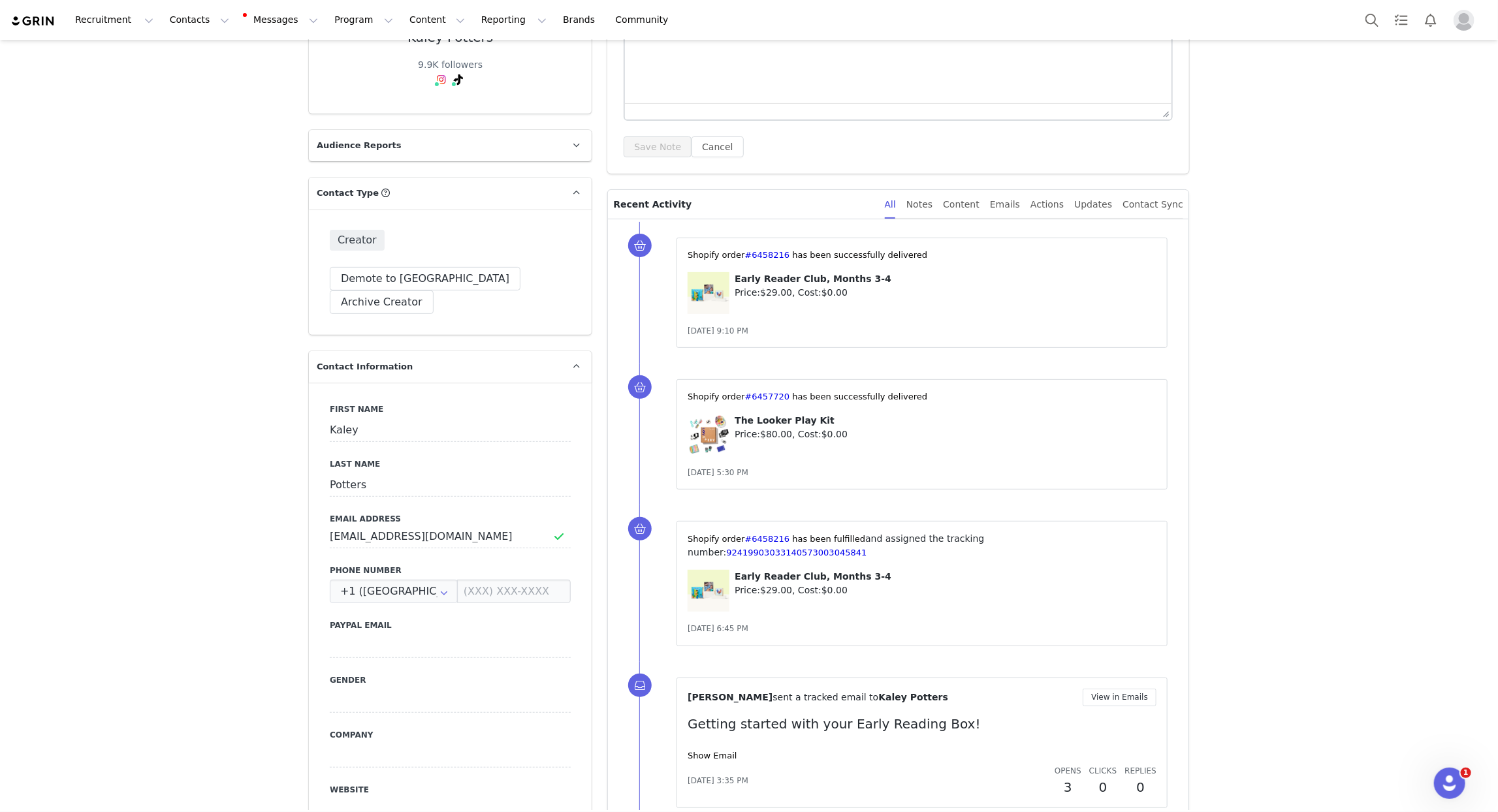
scroll to position [0, 0]
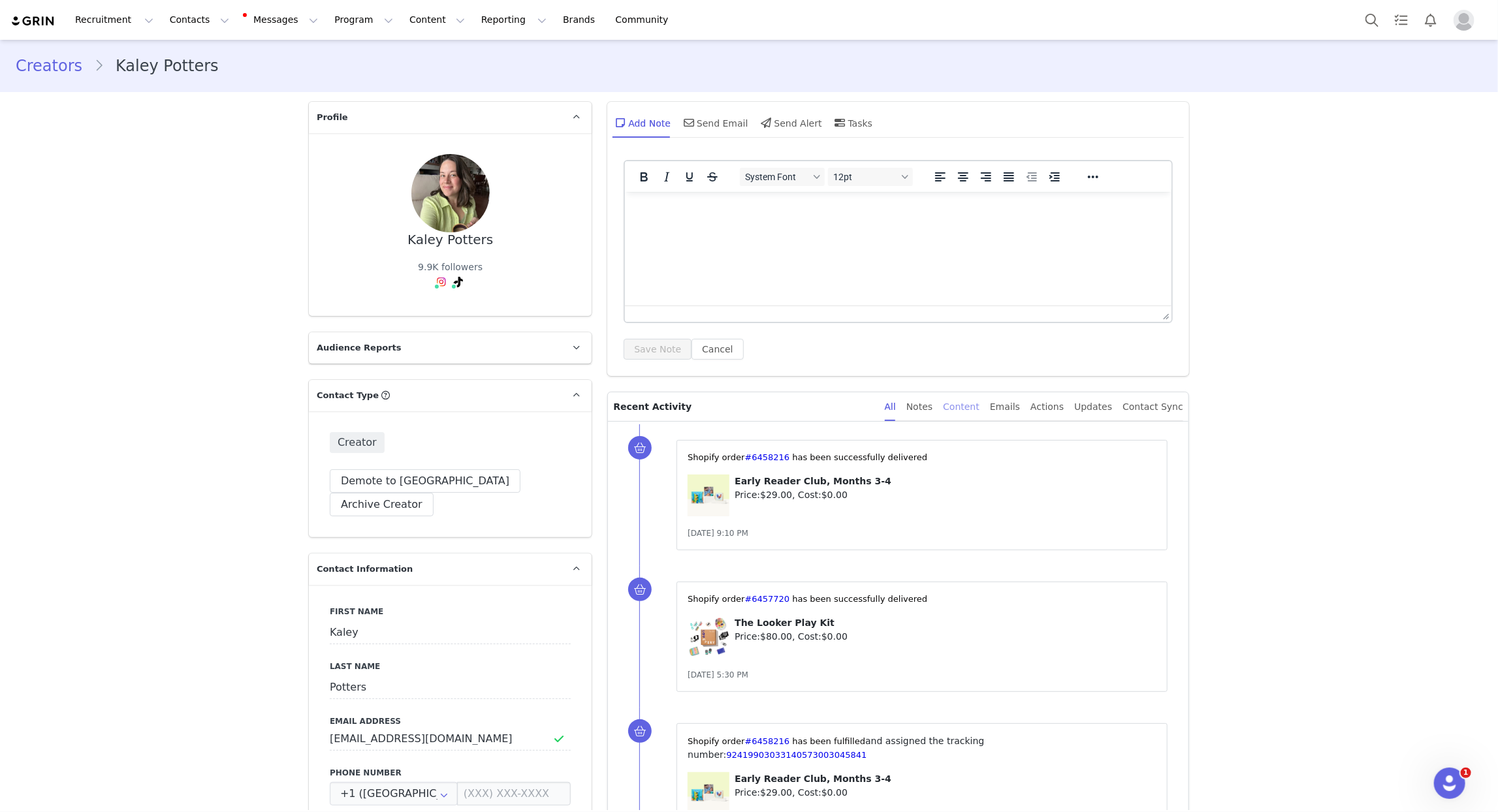
click at [980, 404] on div "Content" at bounding box center [962, 407] width 36 height 29
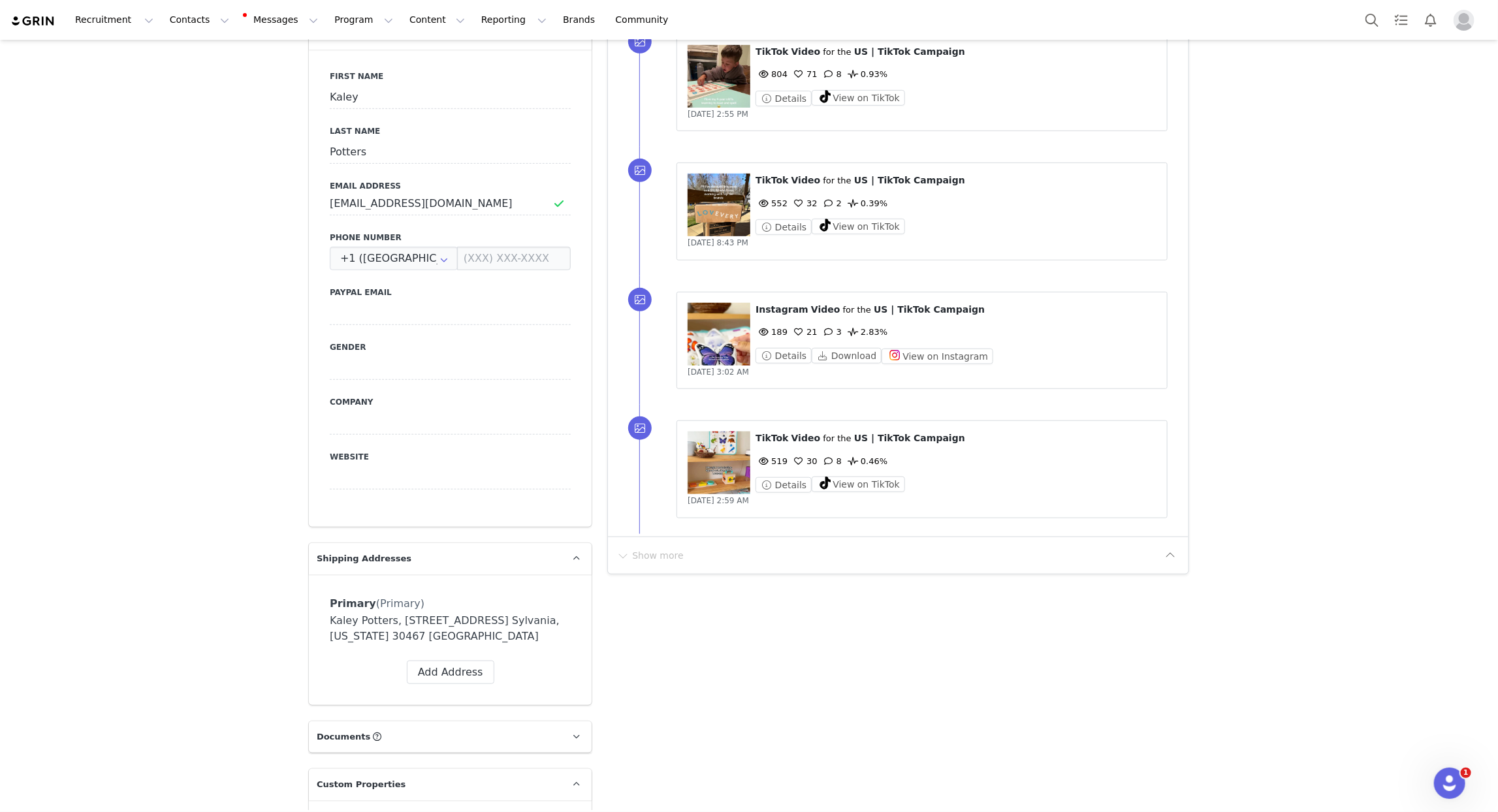
scroll to position [543, 0]
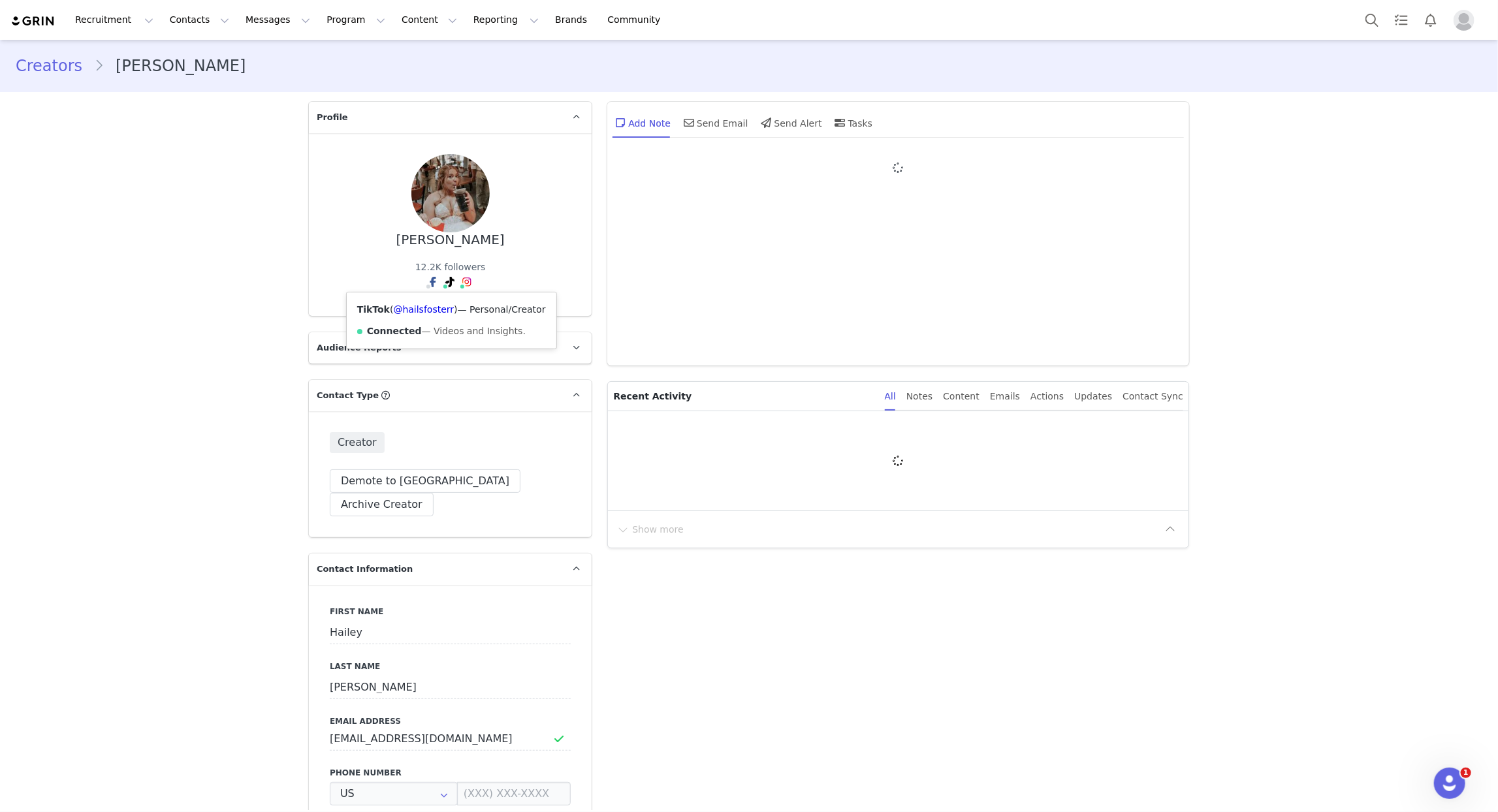
type input "+1 ([GEOGRAPHIC_DATA])"
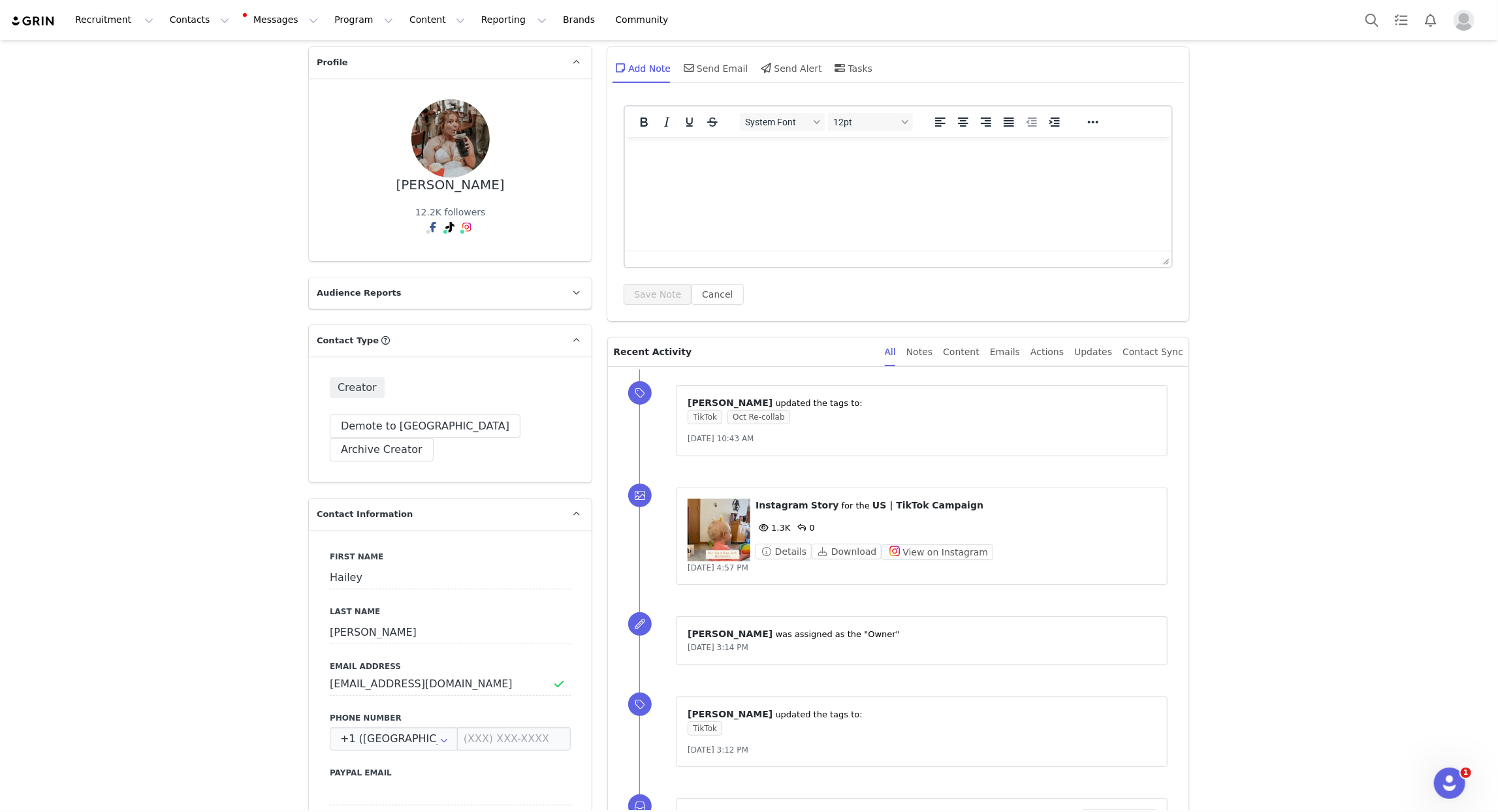
scroll to position [76, 0]
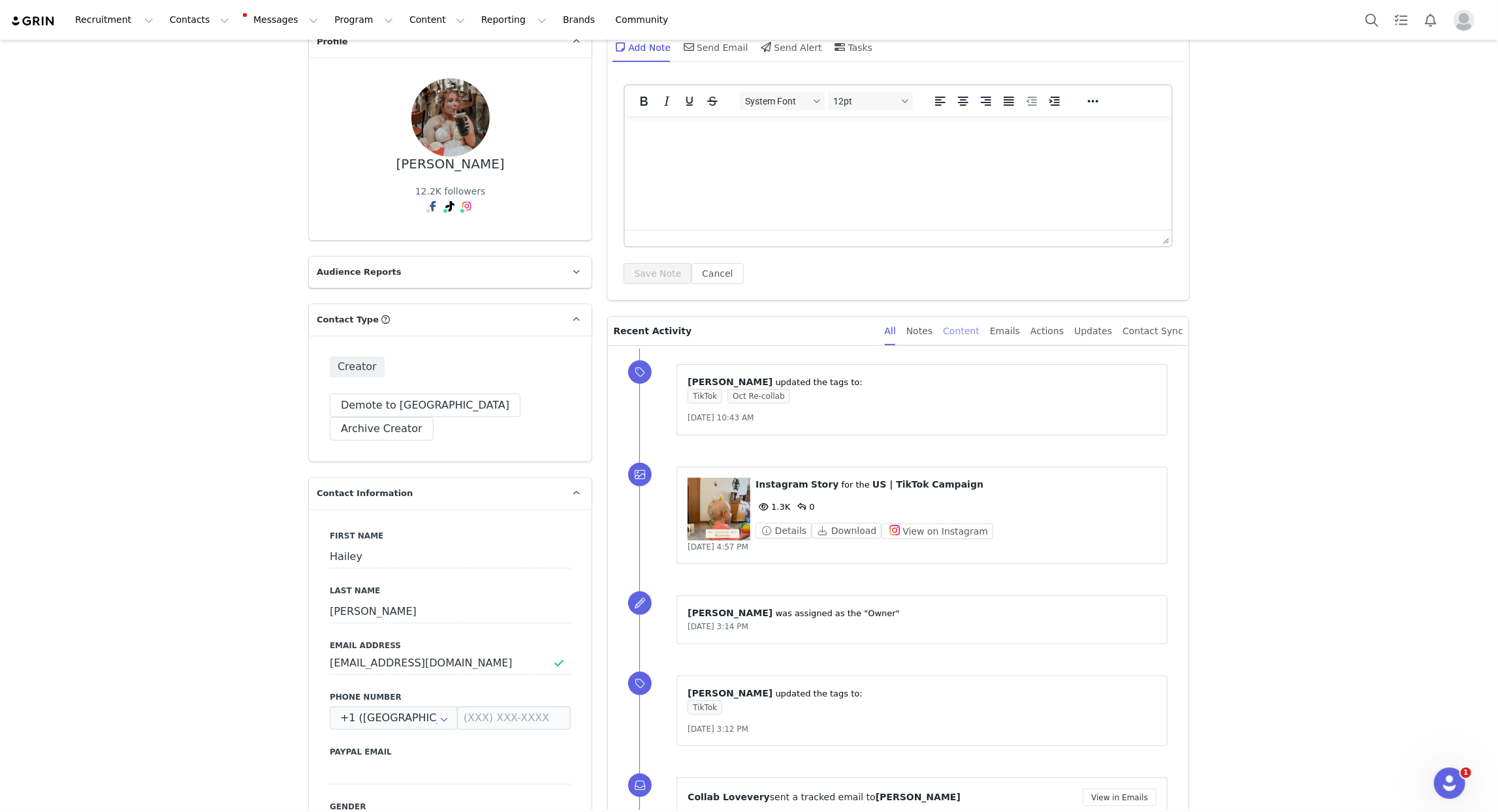
click at [980, 334] on div "Content" at bounding box center [962, 332] width 36 height 29
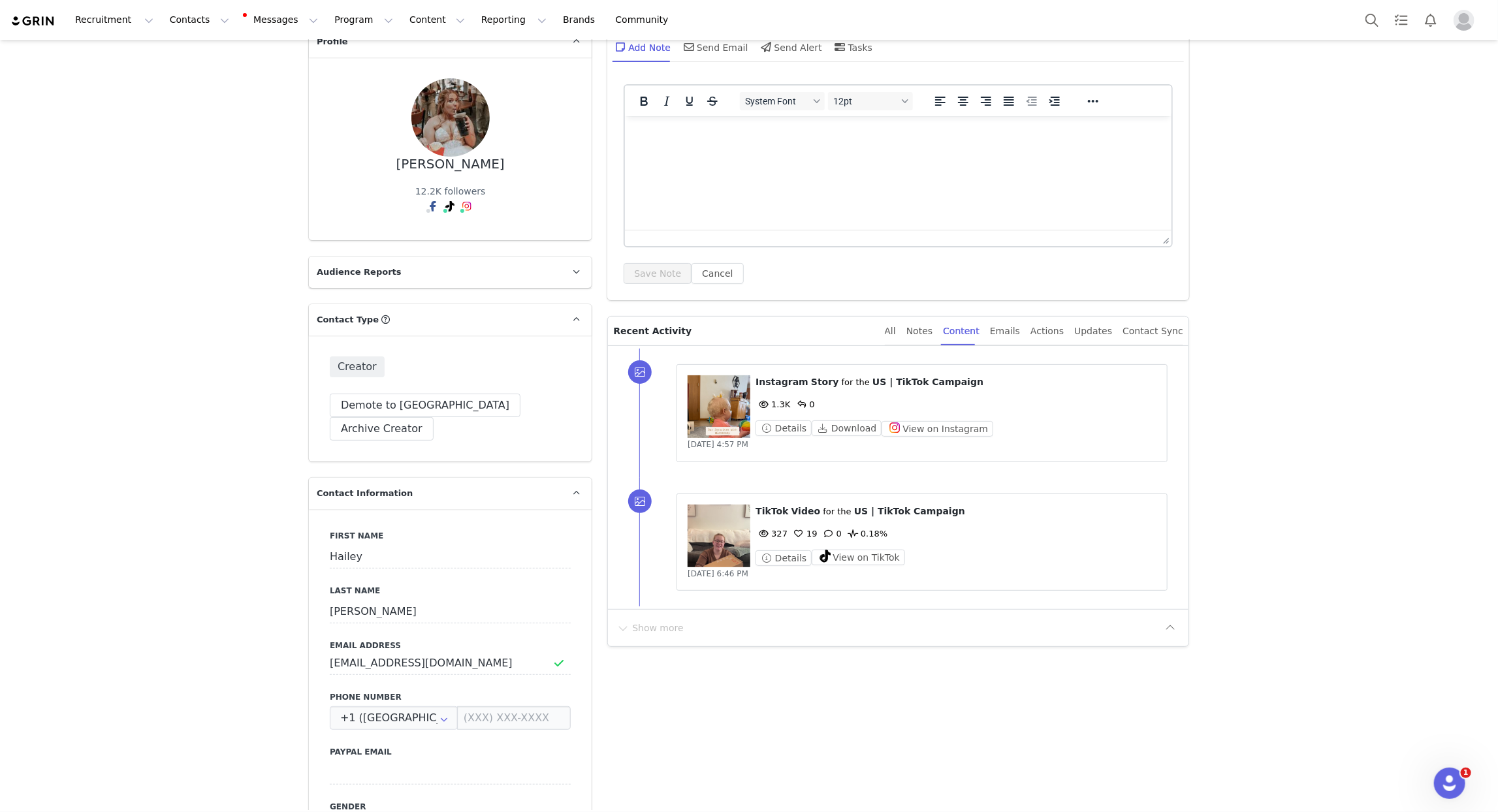
scroll to position [82, 0]
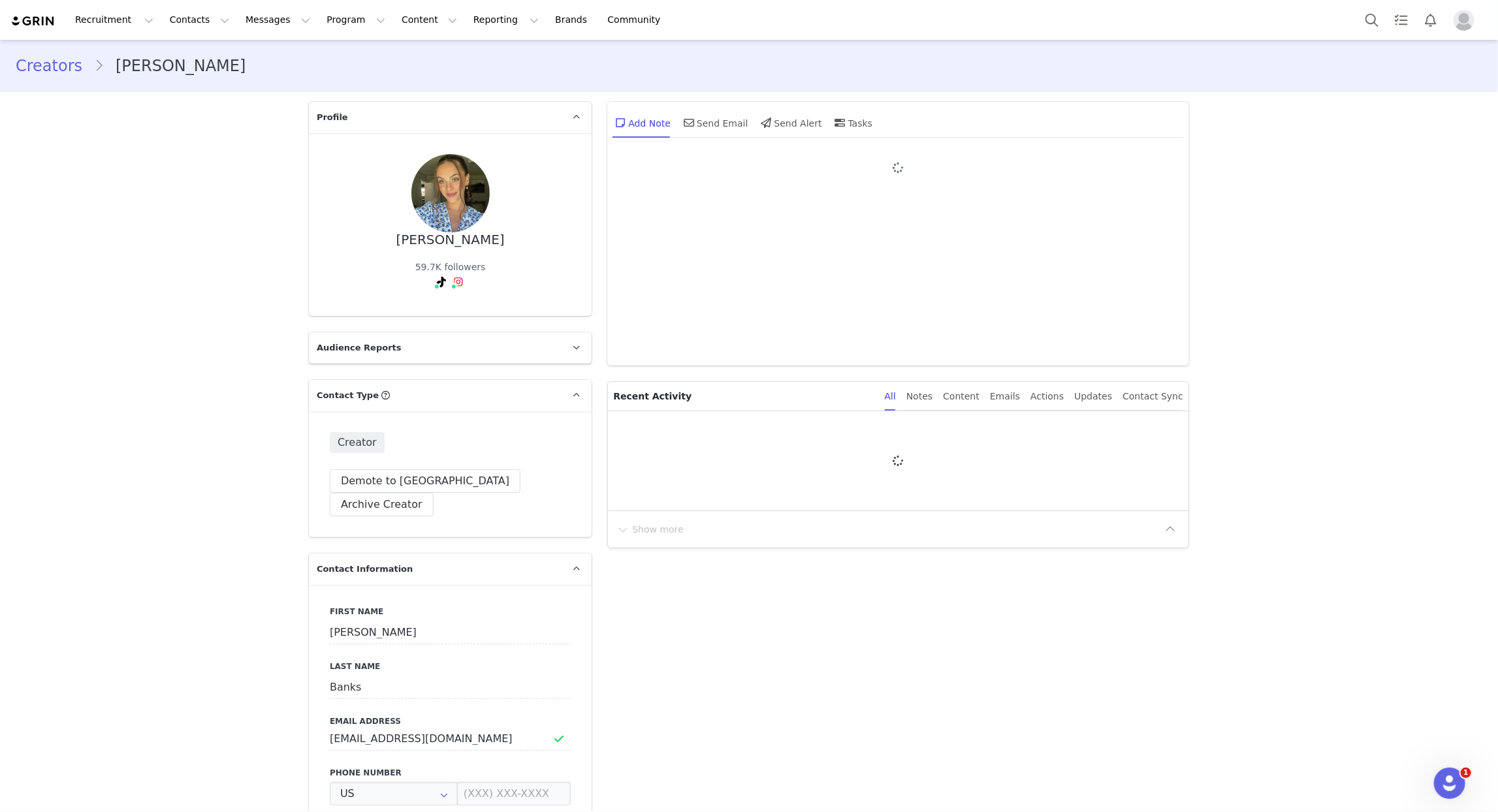
type input "+1 ([GEOGRAPHIC_DATA])"
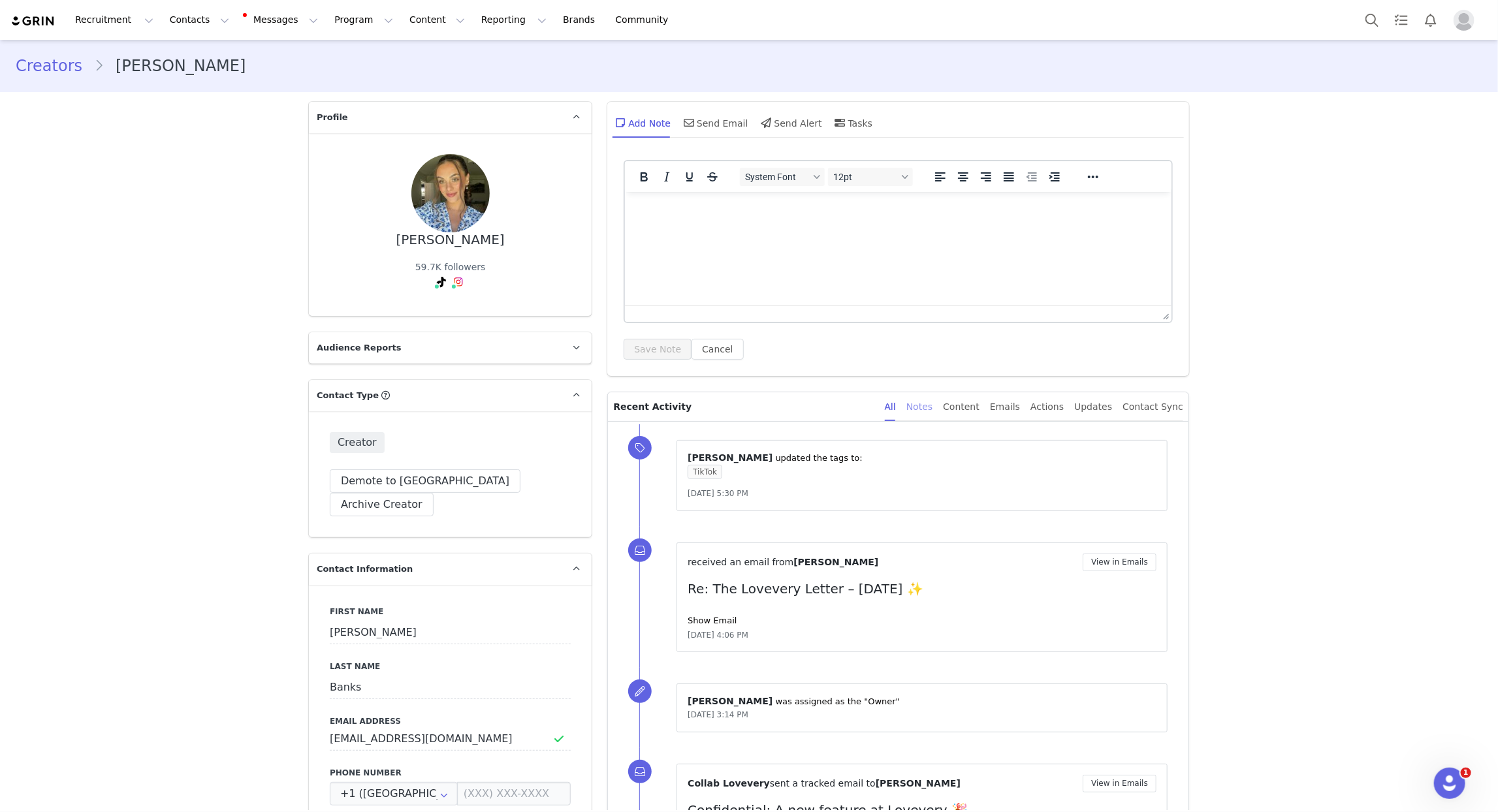
drag, startPoint x: 984, startPoint y: 410, endPoint x: 944, endPoint y: 406, distance: 40.2
click at [980, 410] on div "Content" at bounding box center [962, 407] width 36 height 29
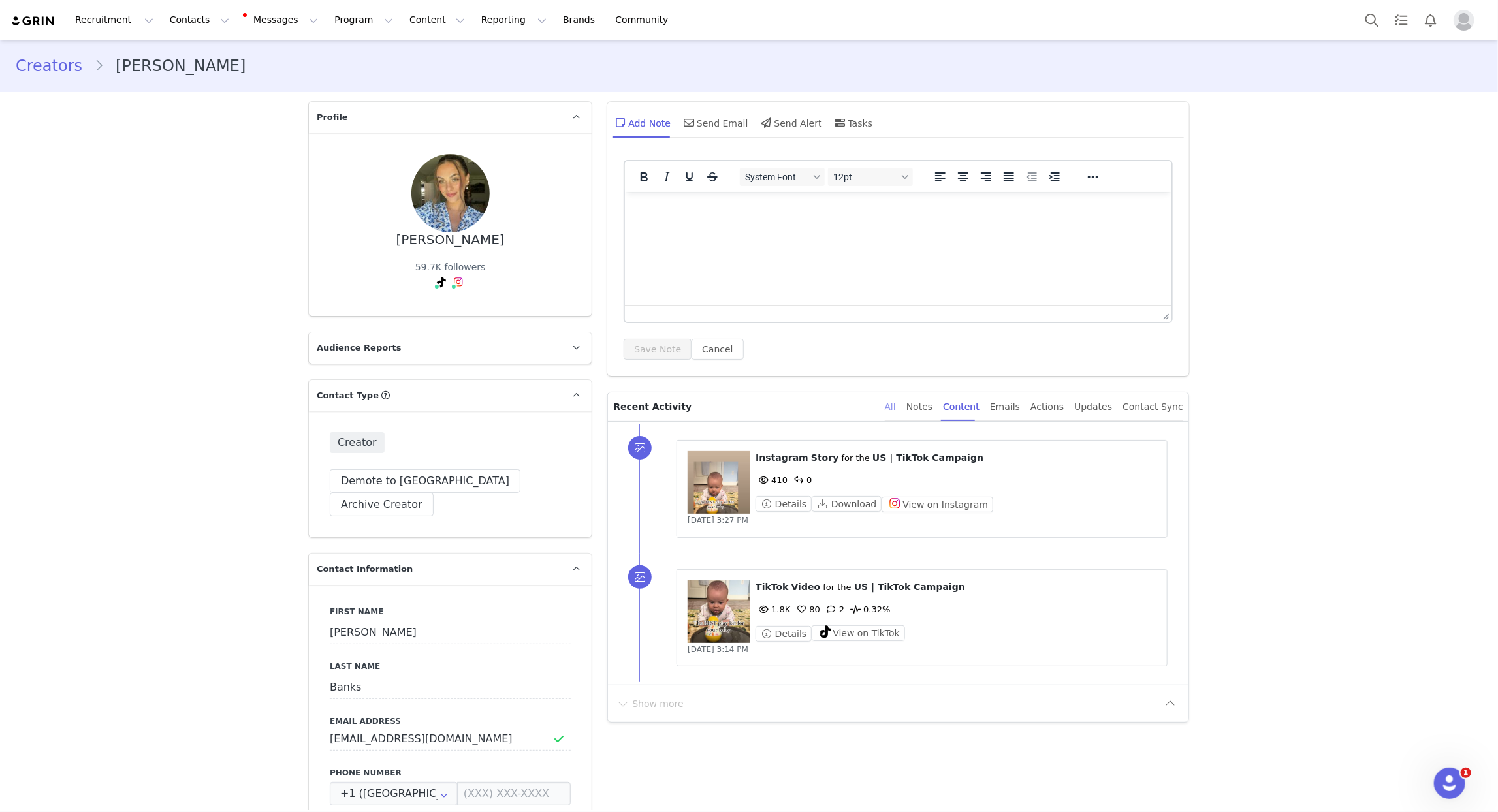
click at [896, 406] on div "All" at bounding box center [890, 407] width 11 height 29
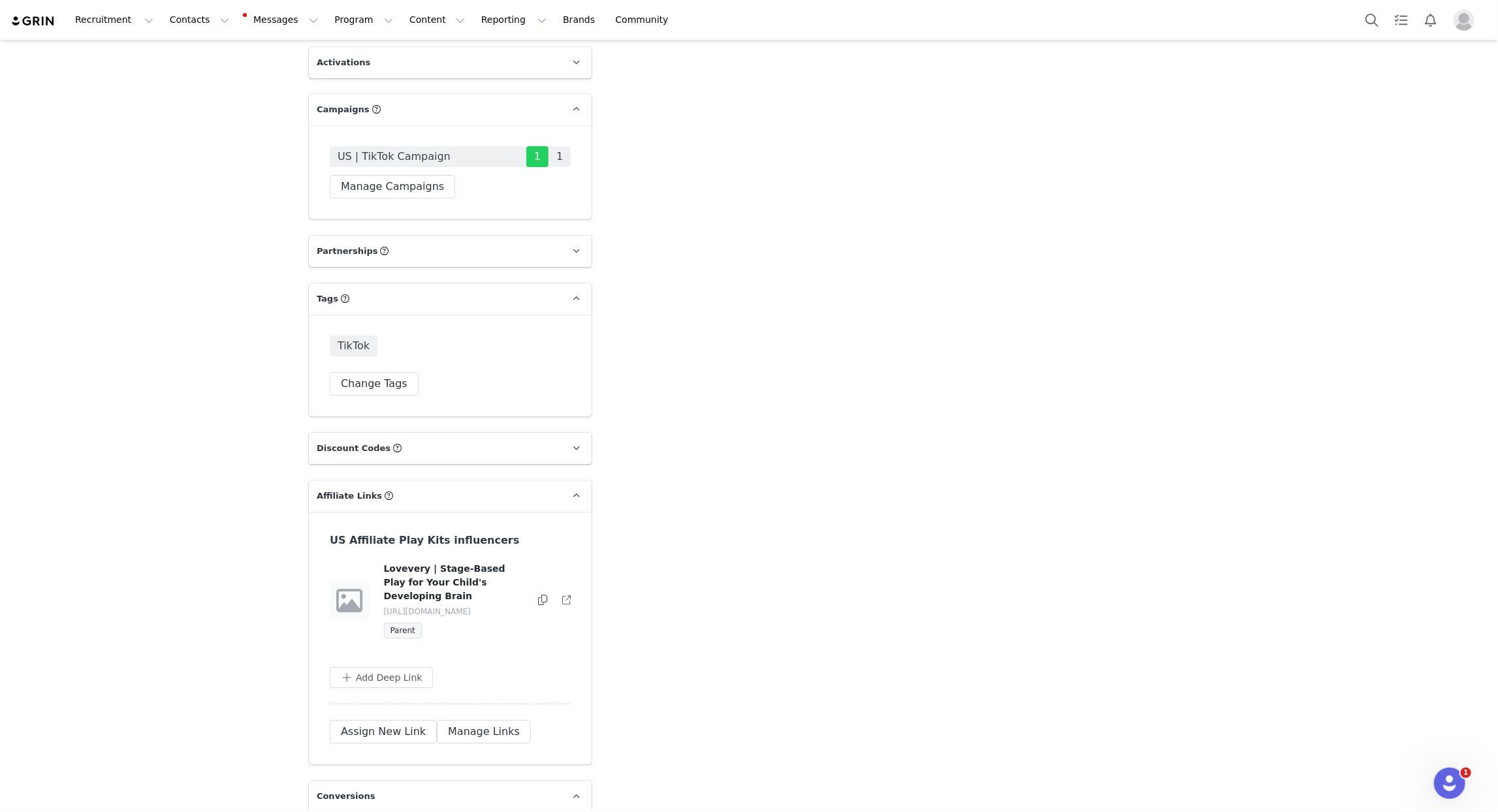
scroll to position [3029, 0]
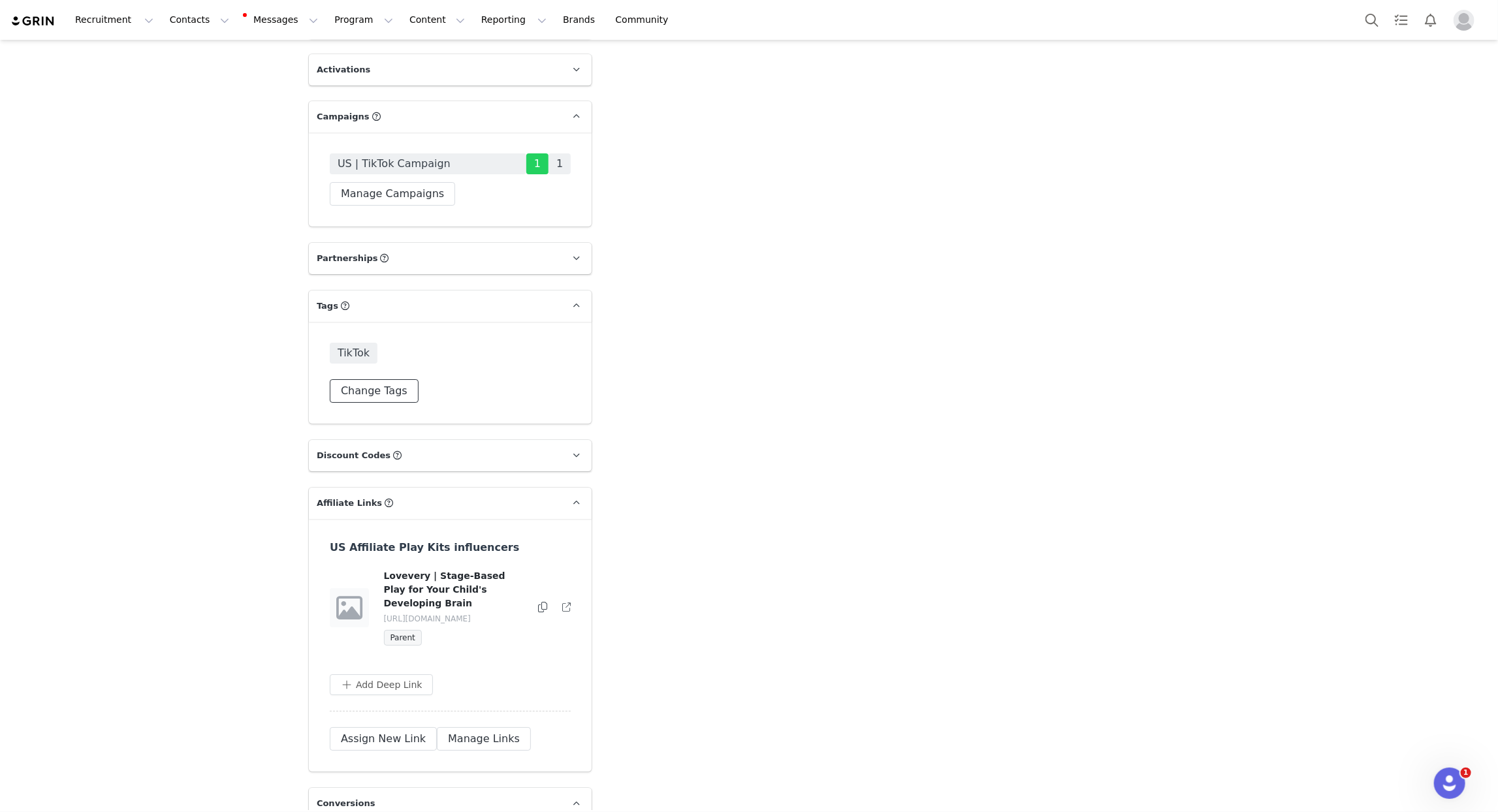
click at [375, 380] on button "Change Tags" at bounding box center [374, 392] width 89 height 24
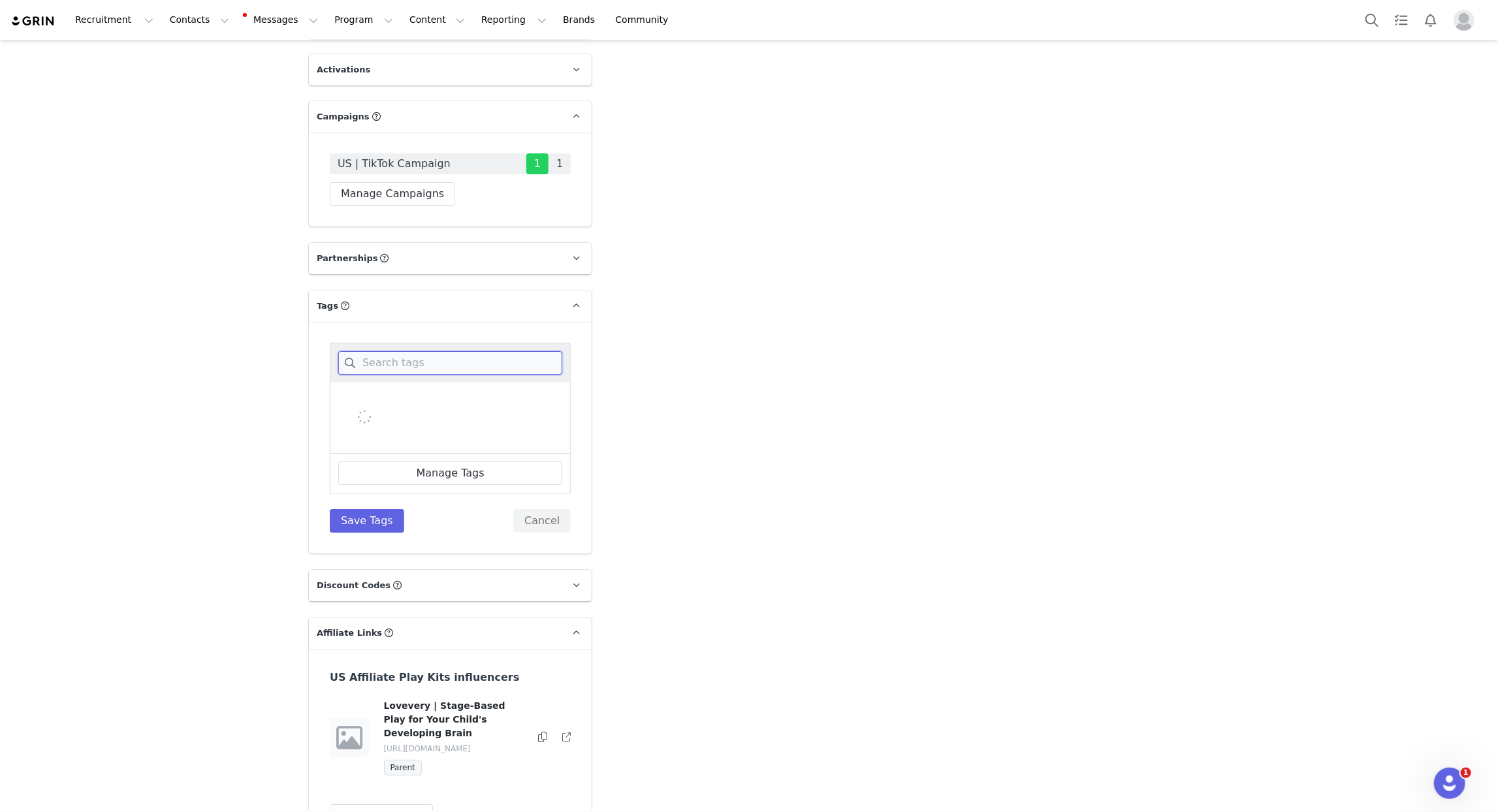
click at [399, 352] on input at bounding box center [449, 363] width 224 height 24
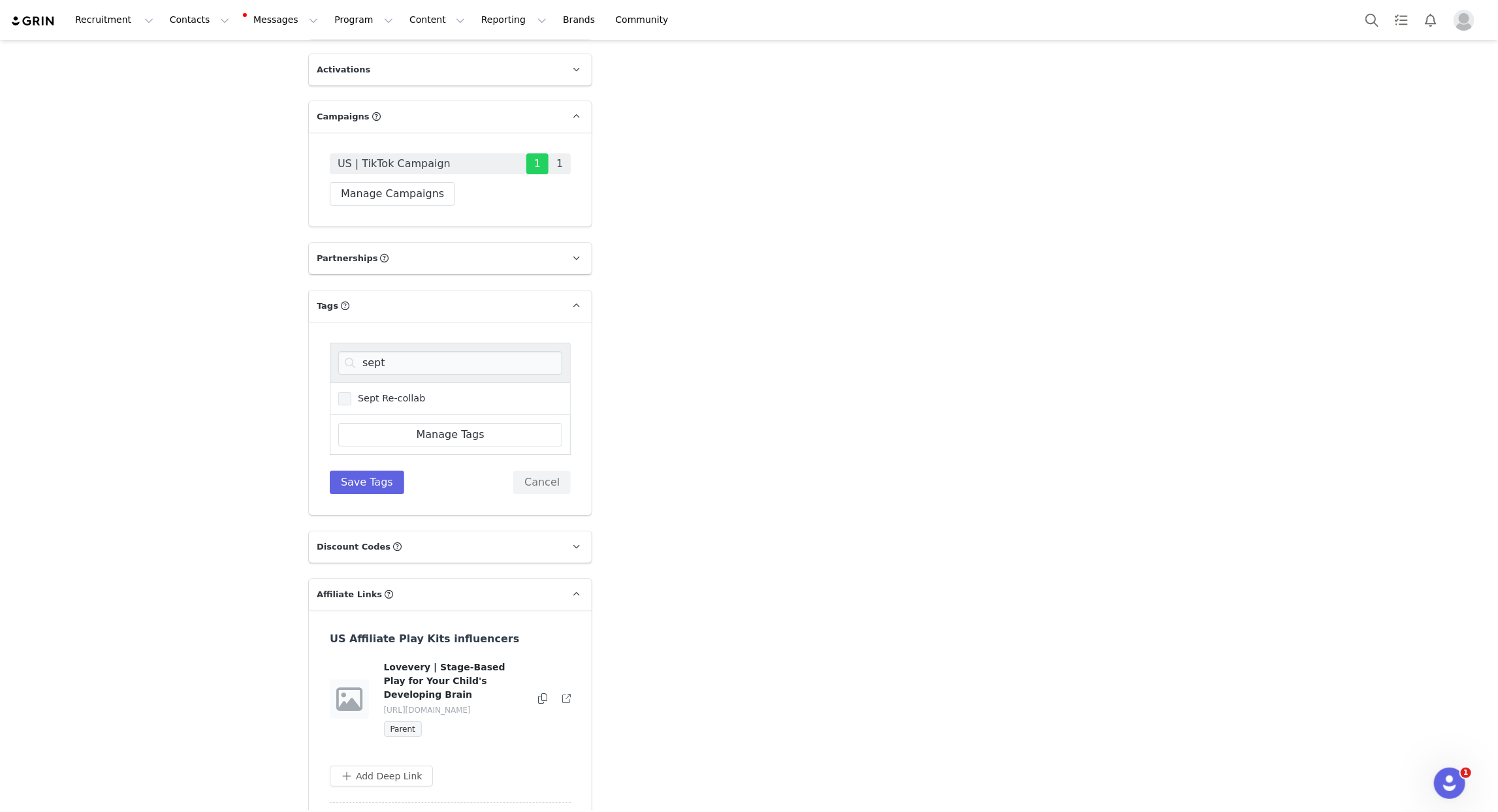
click at [397, 392] on span "Sept Re-collab" at bounding box center [388, 399] width 73 height 13
click at [352, 392] on input "Sept Re-collab" at bounding box center [352, 392] width 0 height 0
drag, startPoint x: 396, startPoint y: 328, endPoint x: 323, endPoint y: 318, distance: 73.7
click at [323, 322] on div "sept Sept Re-collab Manage Tags Save Tags Cancel" at bounding box center [450, 418] width 283 height 193
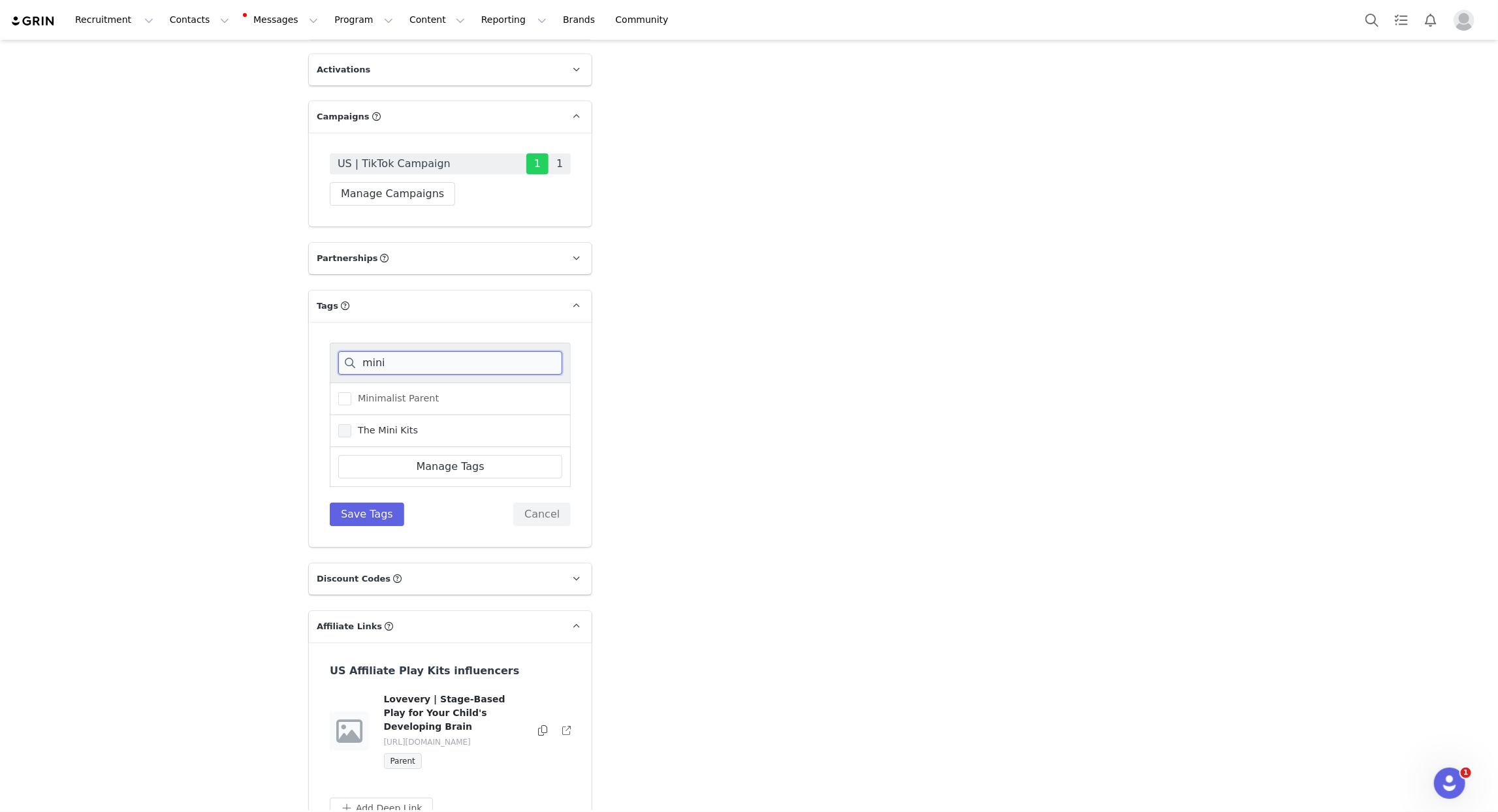
type input "mini"
drag, startPoint x: 382, startPoint y: 390, endPoint x: 392, endPoint y: 443, distance: 53.9
click at [382, 424] on span "The Mini Kits" at bounding box center [385, 430] width 67 height 13
click at [352, 424] on input "The Mini Kits" at bounding box center [352, 424] width 0 height 0
click at [391, 503] on button "Save Tags" at bounding box center [367, 515] width 74 height 24
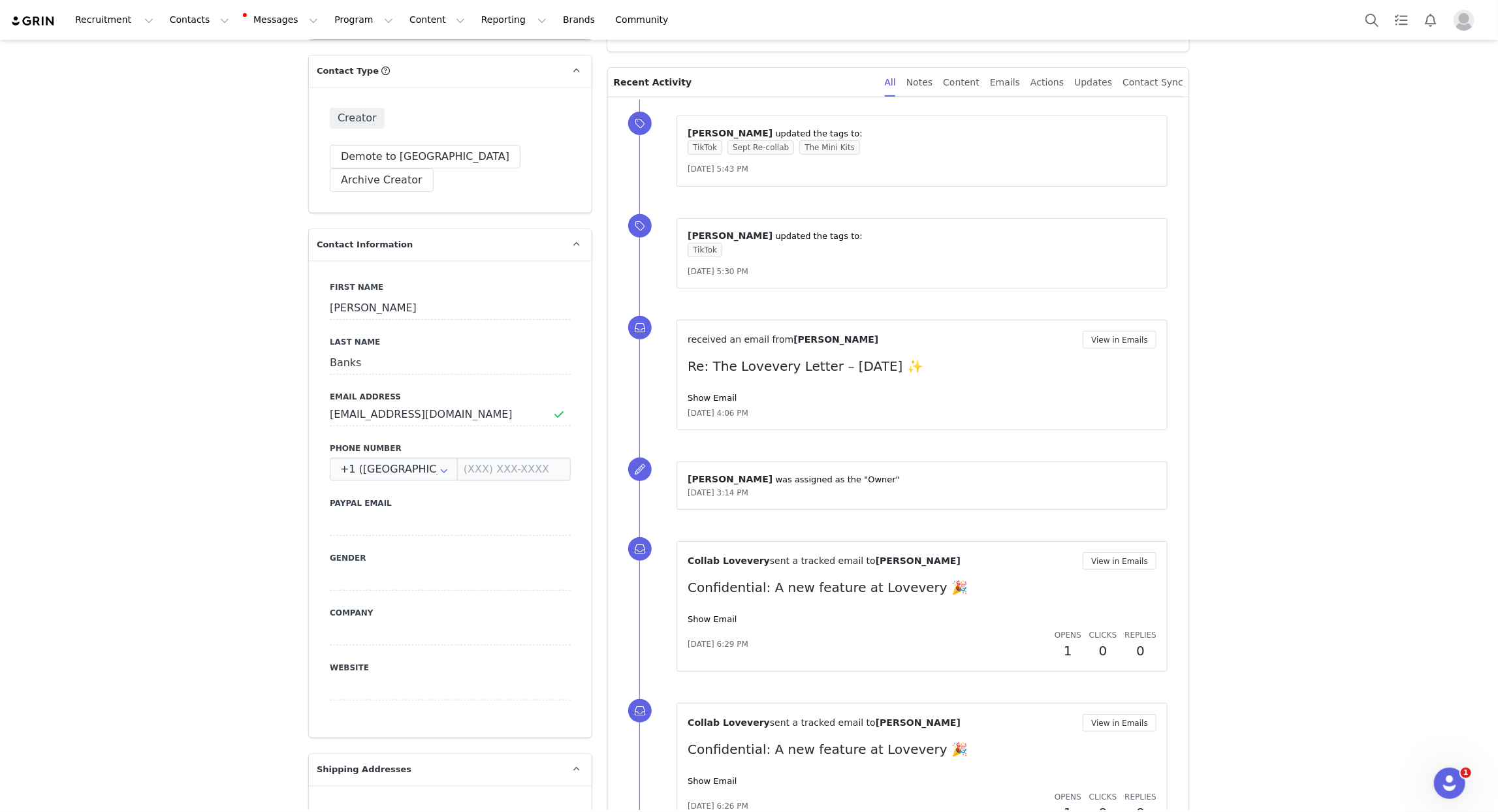
scroll to position [0, 0]
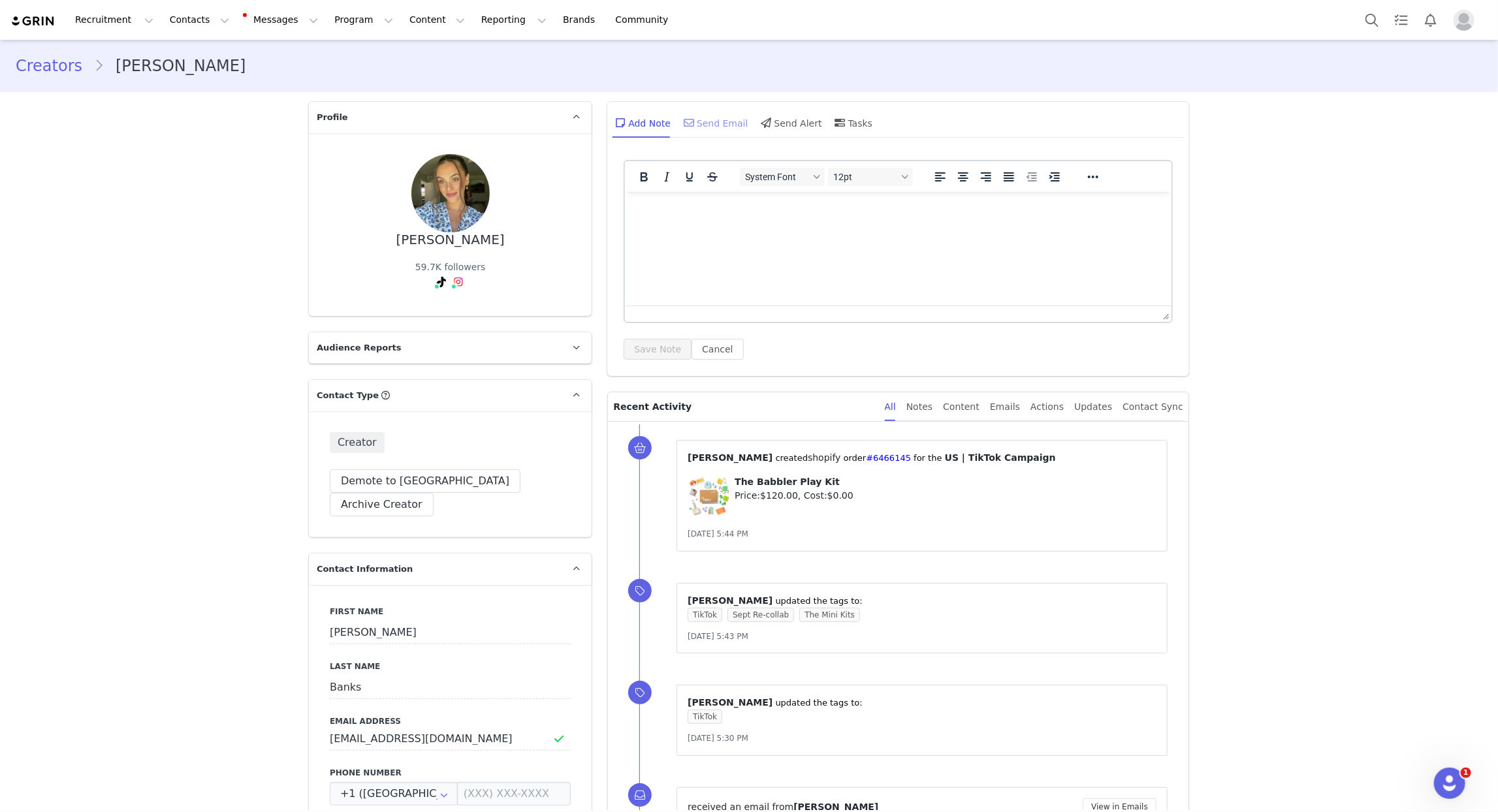
click at [701, 134] on div "Send Email" at bounding box center [715, 122] width 67 height 32
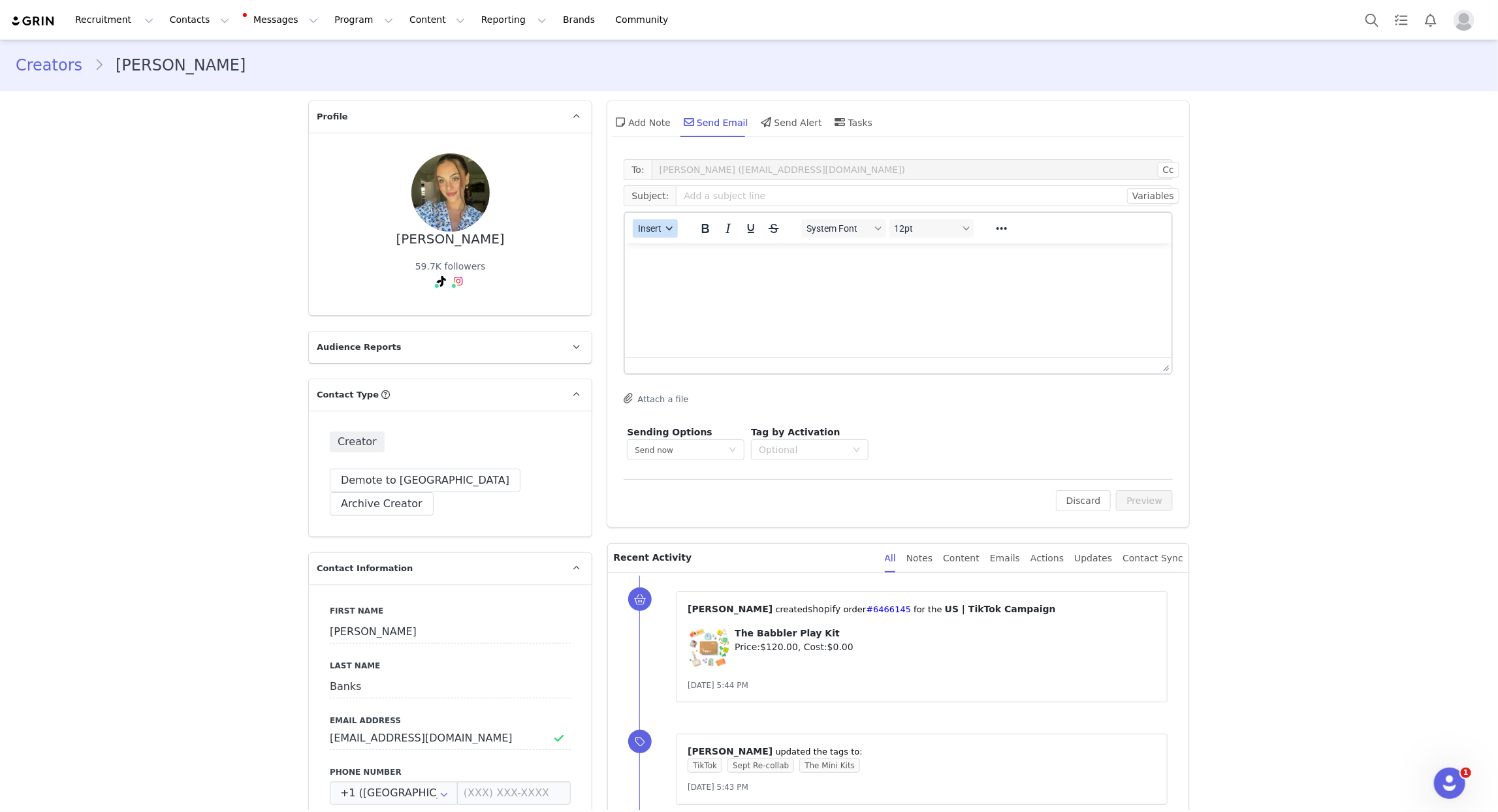
click at [670, 226] on icon "button" at bounding box center [670, 228] width 6 height 6
click at [672, 247] on div "Insert Template" at bounding box center [703, 250] width 118 height 15
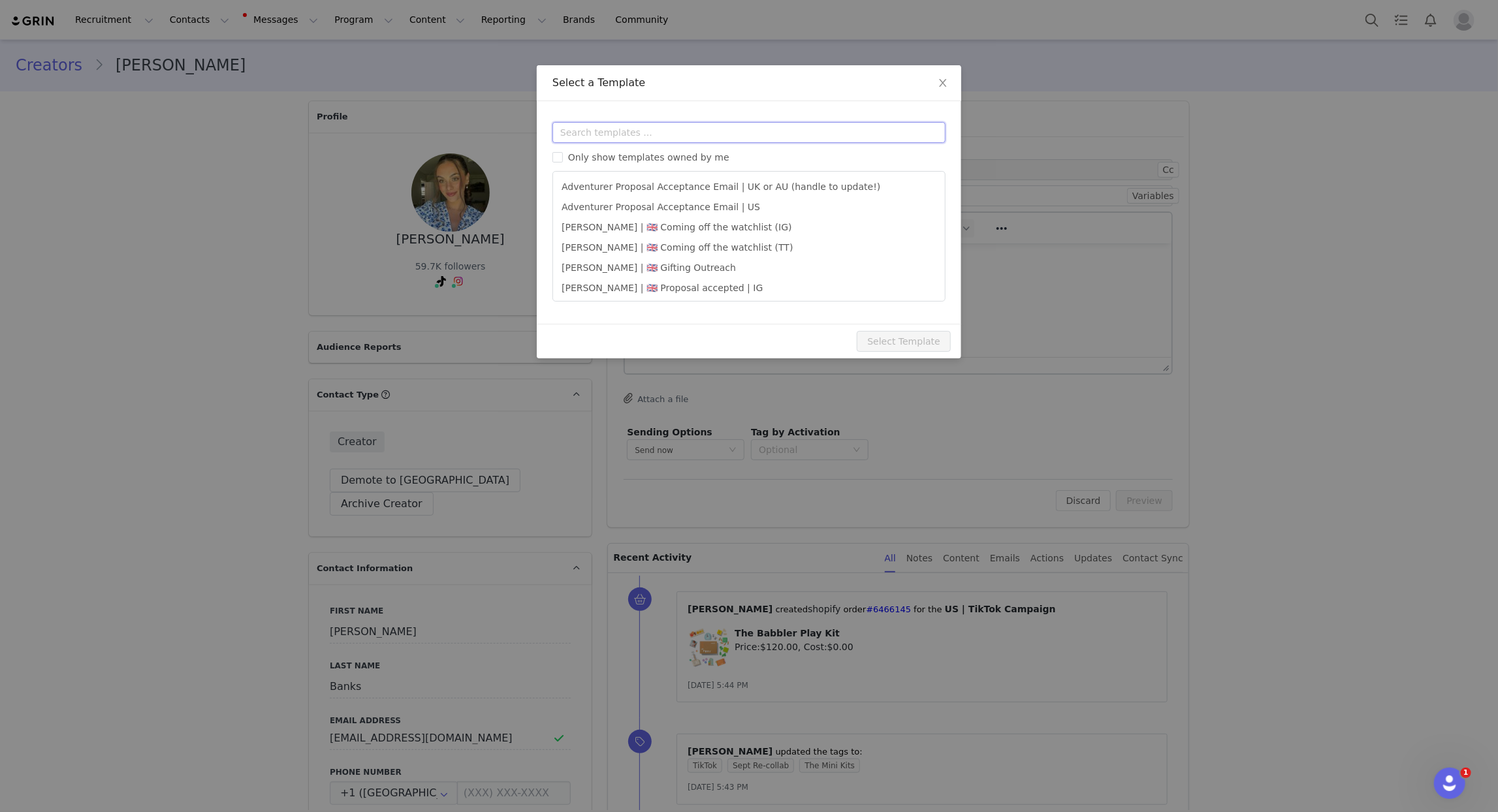
click at [676, 141] on input "text" at bounding box center [749, 132] width 393 height 21
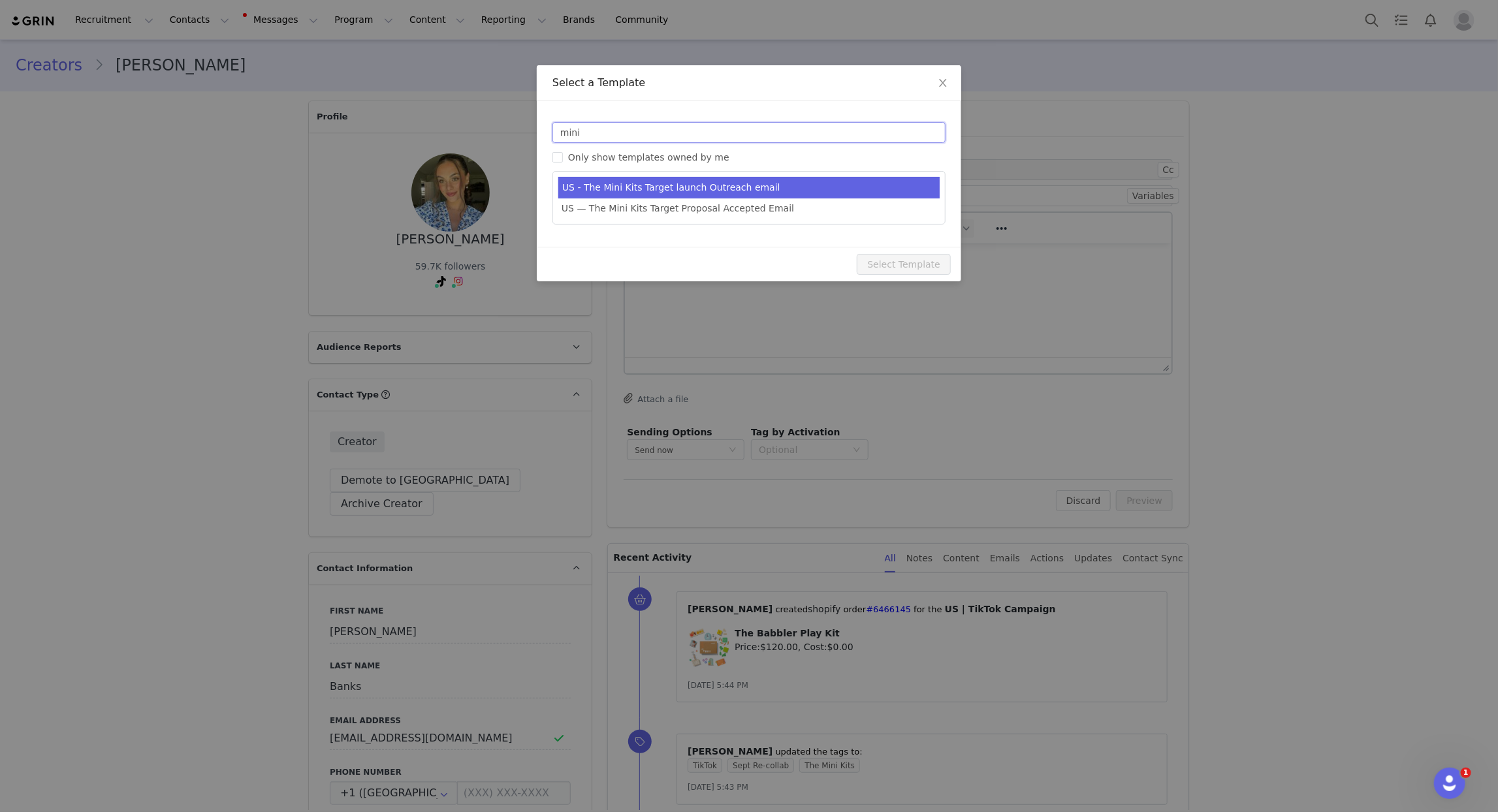
type input "mini"
type input "New! 9 new Mini Kits by Lovevery 🎉"
click at [757, 189] on li "US - The Mini Kits Target launch Outreach email" at bounding box center [749, 188] width 382 height 22
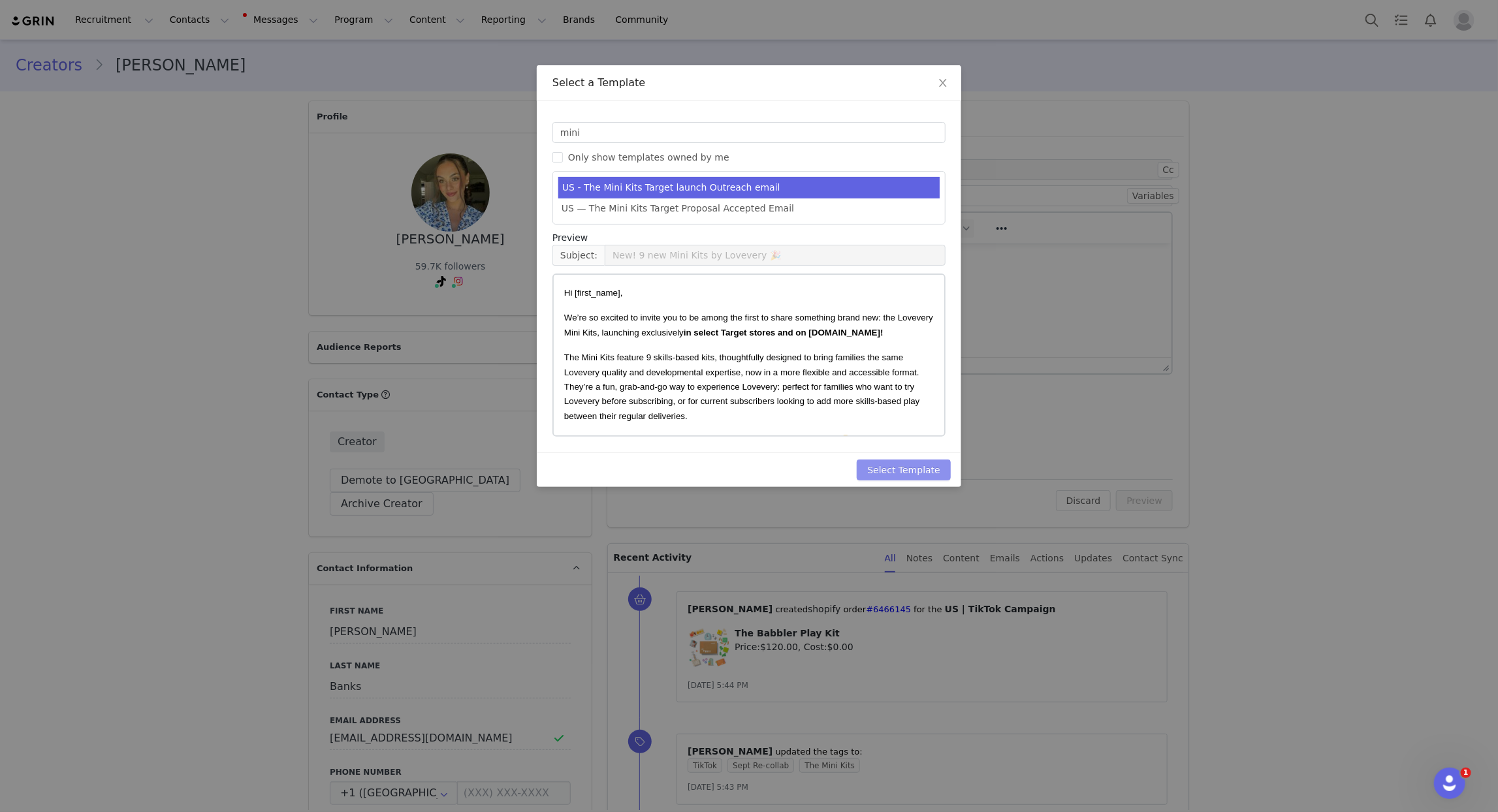
drag, startPoint x: 890, startPoint y: 466, endPoint x: 647, endPoint y: 467, distance: 243.0
click at [890, 466] on button "Select Template" at bounding box center [904, 469] width 94 height 21
type input "New! 9 new Mini Kits by Lovevery 🎉"
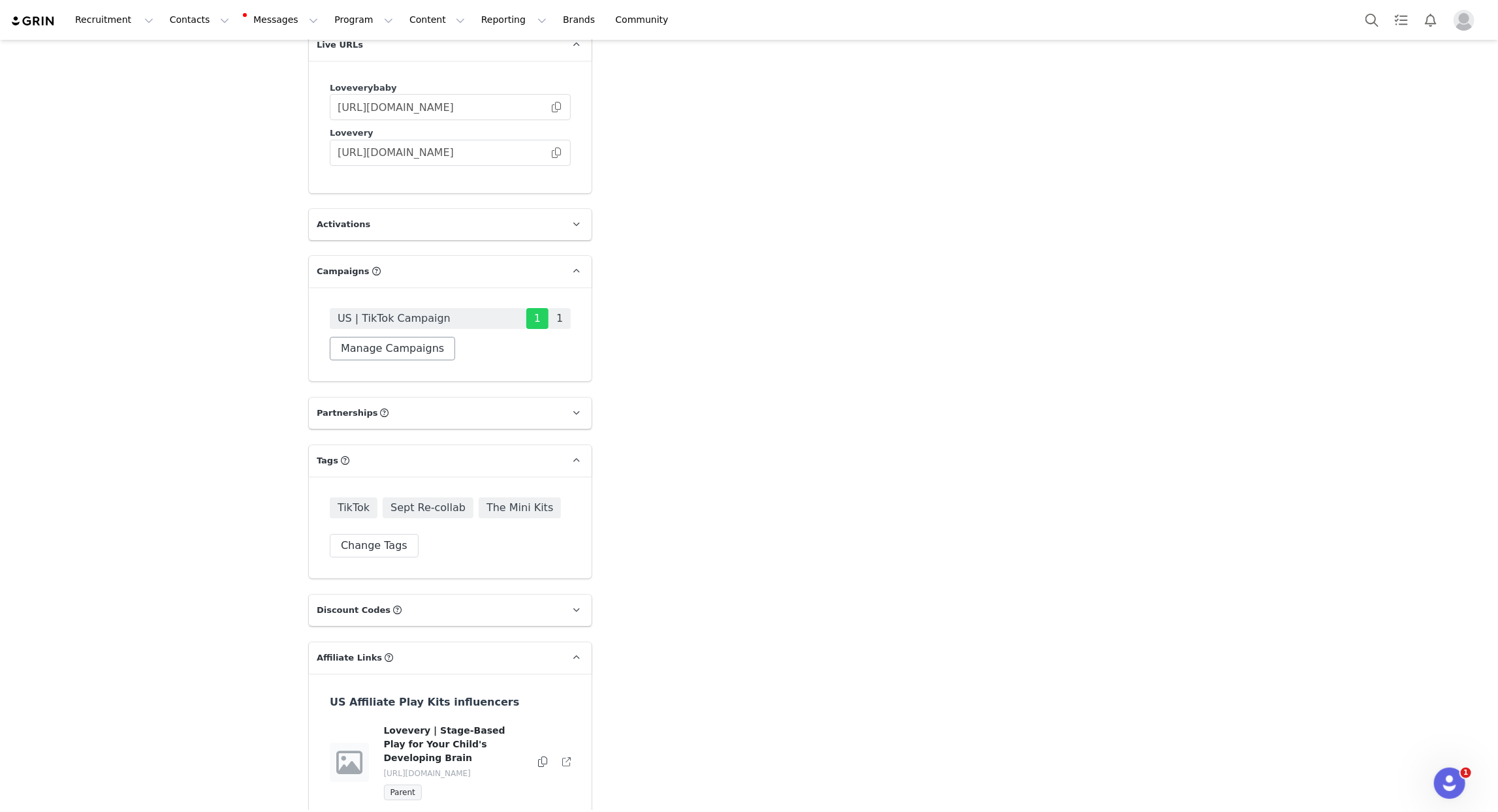
scroll to position [2852, 0]
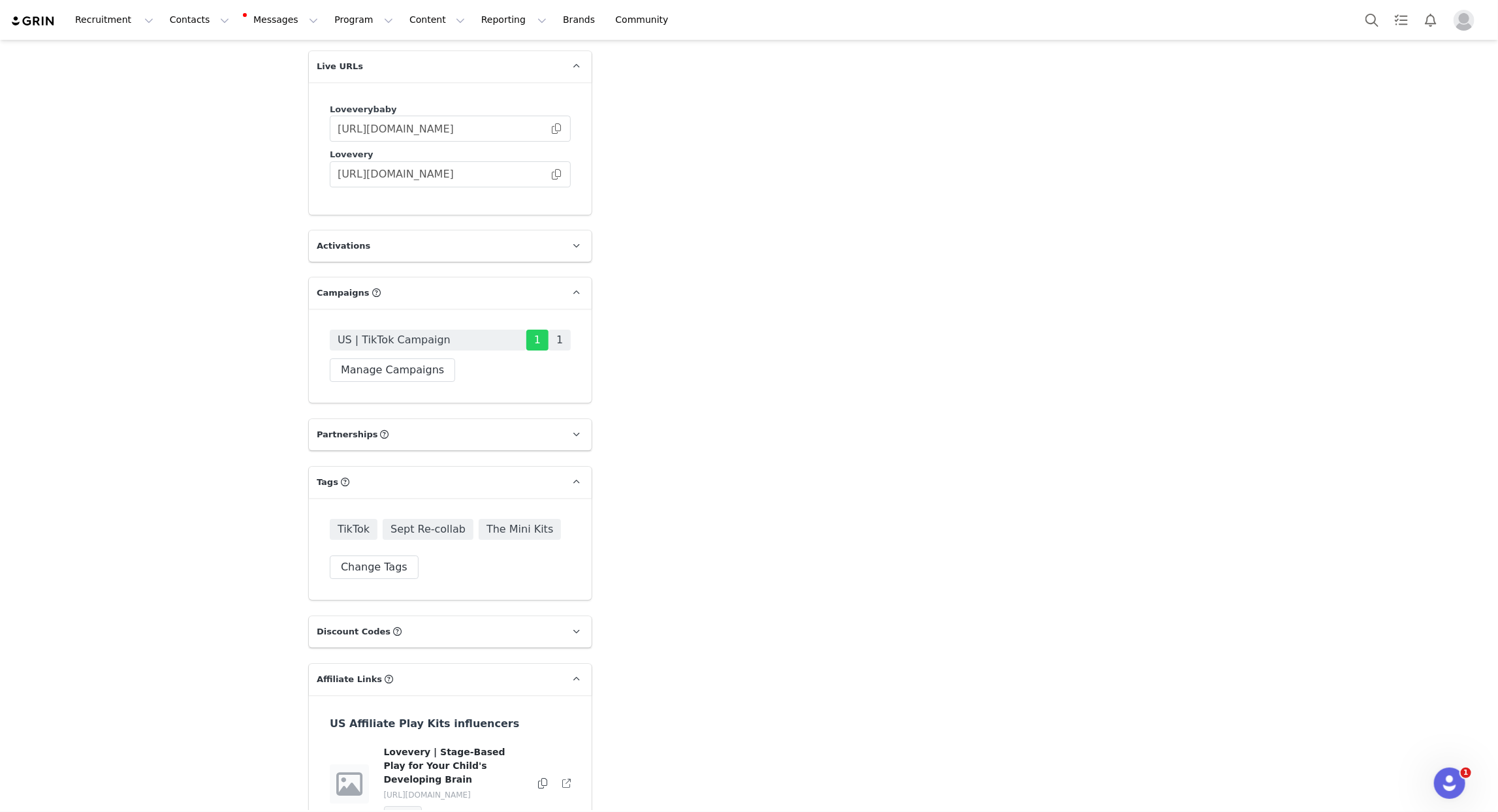
click at [407, 341] on div "US | TikTok Campaign 1 1 Manage Campaigns" at bounding box center [450, 356] width 283 height 94
click at [407, 359] on button "Manage Campaigns" at bounding box center [392, 371] width 125 height 24
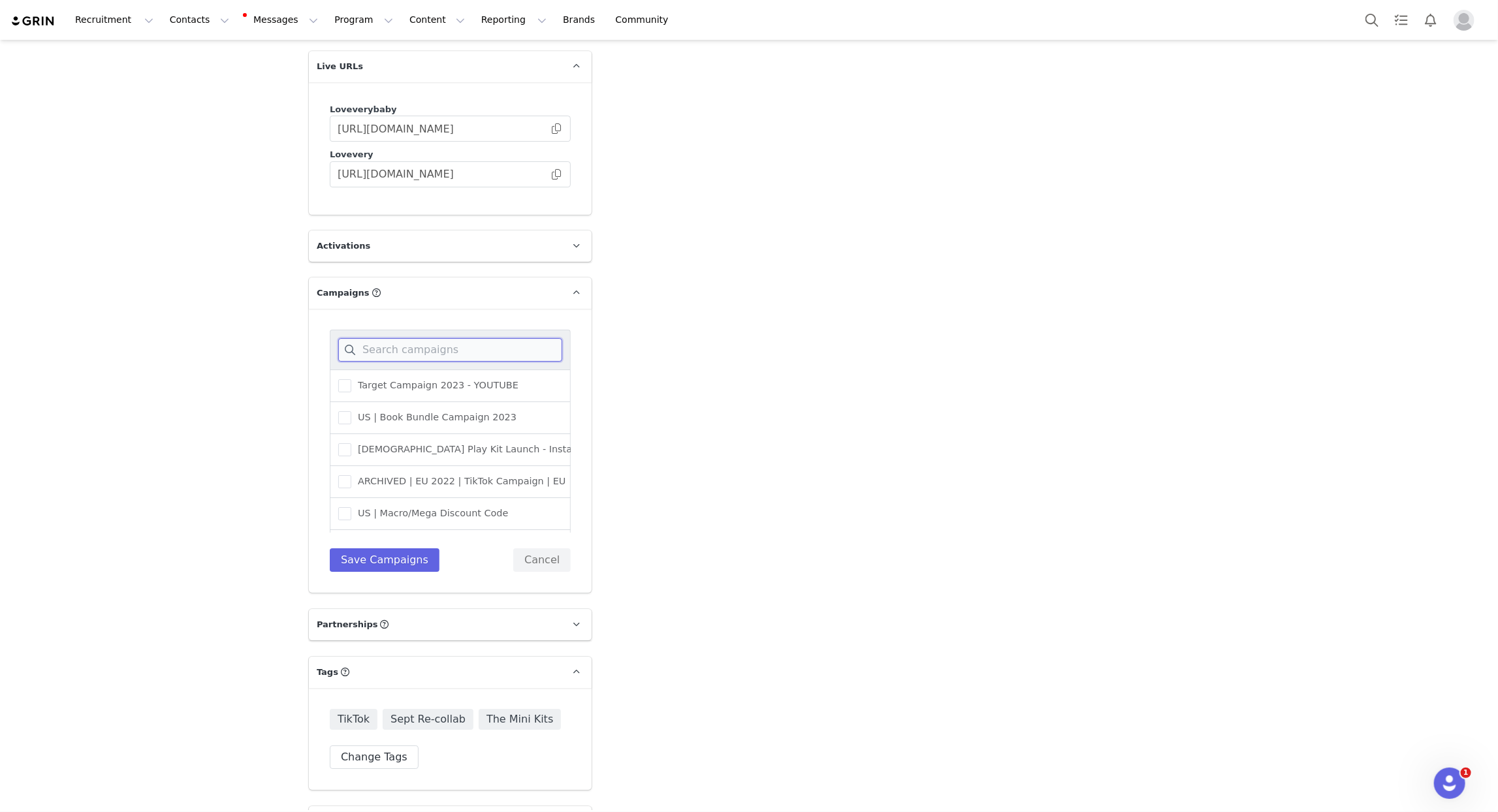
click at [403, 338] on input at bounding box center [449, 350] width 224 height 24
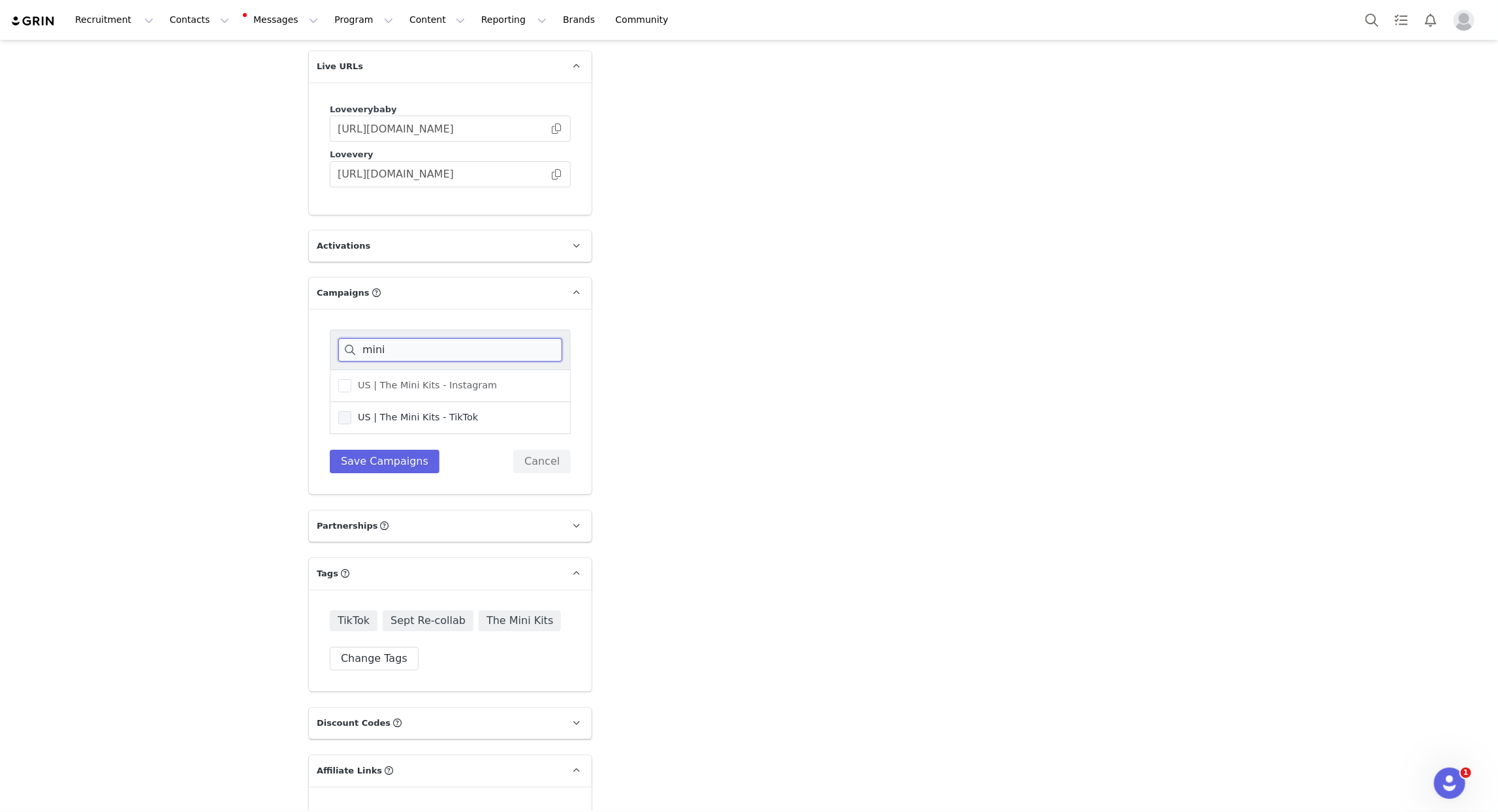
type input "mini"
drag, startPoint x: 436, startPoint y: 375, endPoint x: 411, endPoint y: 404, distance: 38.3
click at [435, 411] on span "US | The Mini Kits - TikTok" at bounding box center [415, 418] width 127 height 13
click at [352, 411] on input "US | The Mini Kits - TikTok" at bounding box center [352, 411] width 0 height 0
drag, startPoint x: 391, startPoint y: 421, endPoint x: 263, endPoint y: 320, distance: 163.0
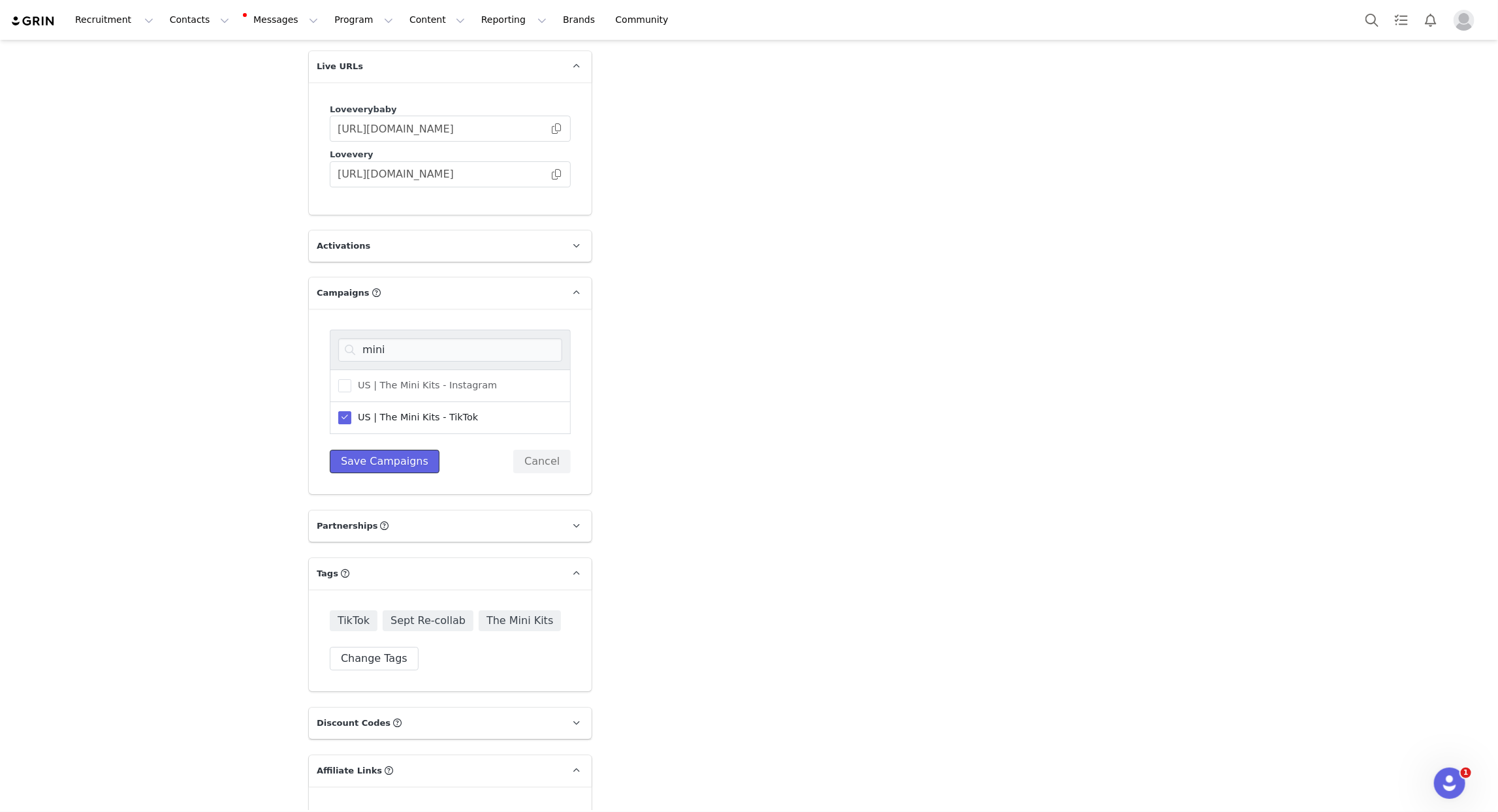
click at [391, 450] on button "Save Campaigns" at bounding box center [384, 462] width 110 height 24
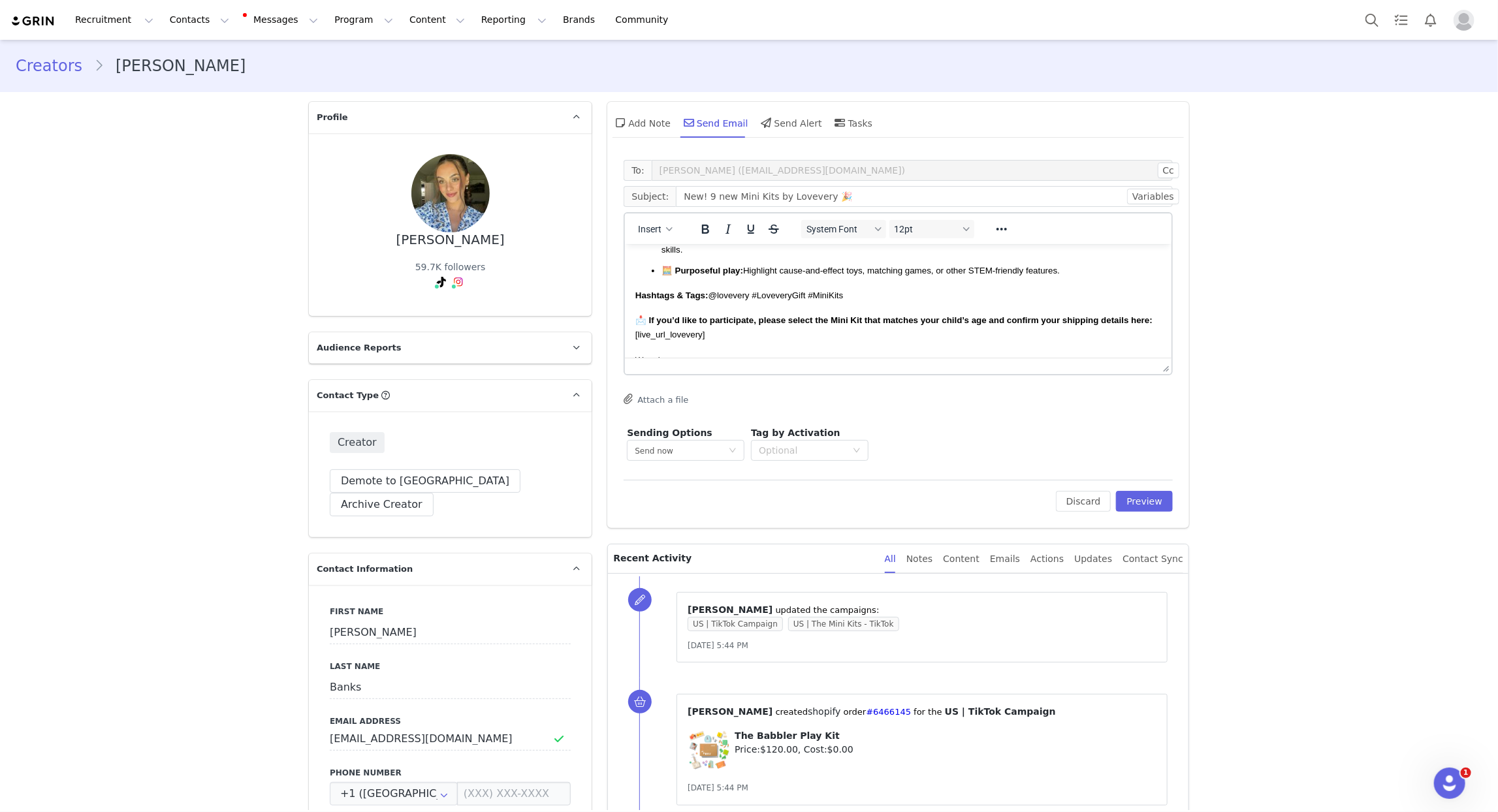
scroll to position [408, 0]
click at [1145, 502] on button "Preview" at bounding box center [1145, 501] width 57 height 21
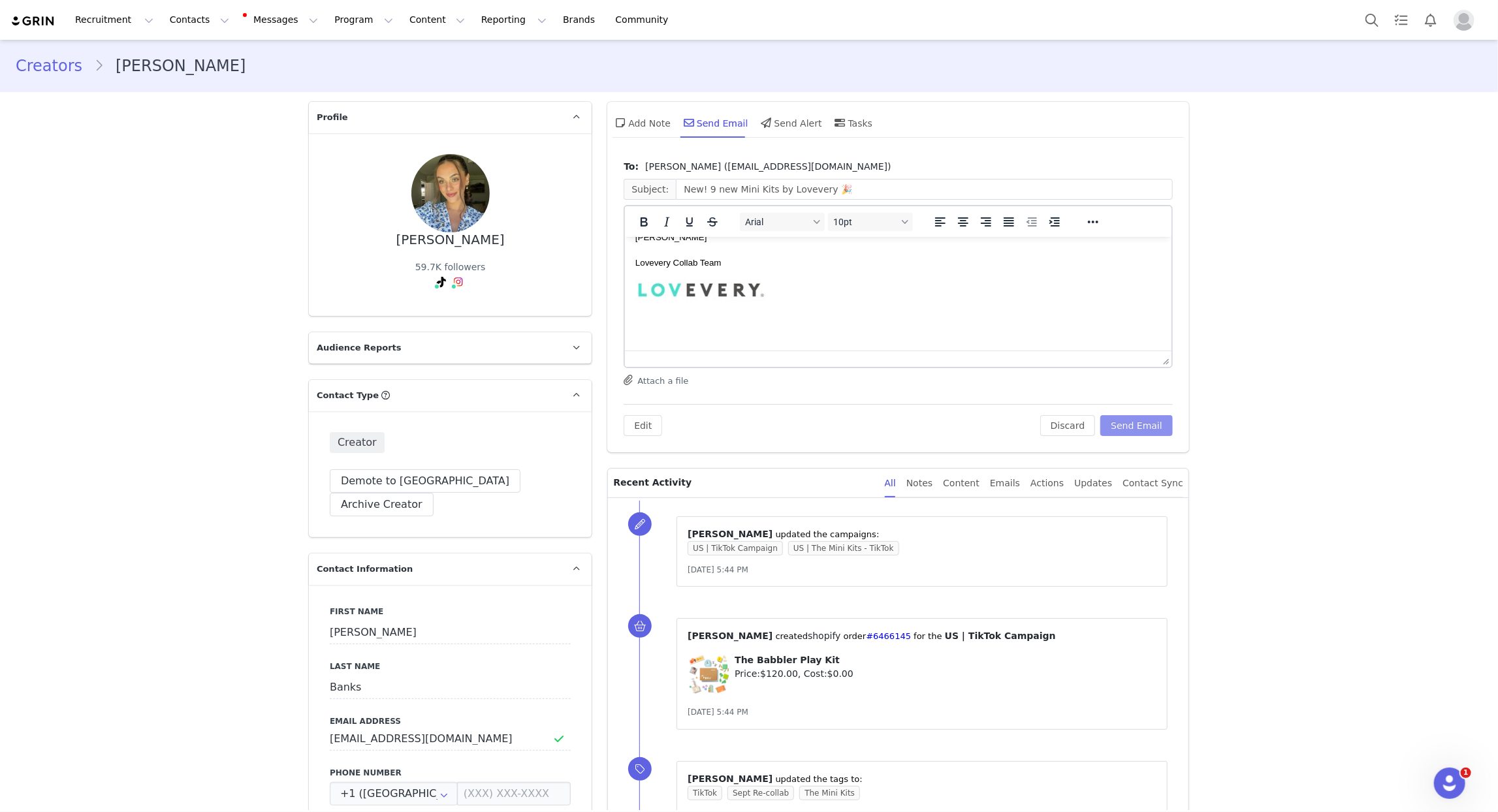
scroll to position [549, 0]
click at [1146, 433] on button "Send Email" at bounding box center [1136, 425] width 72 height 21
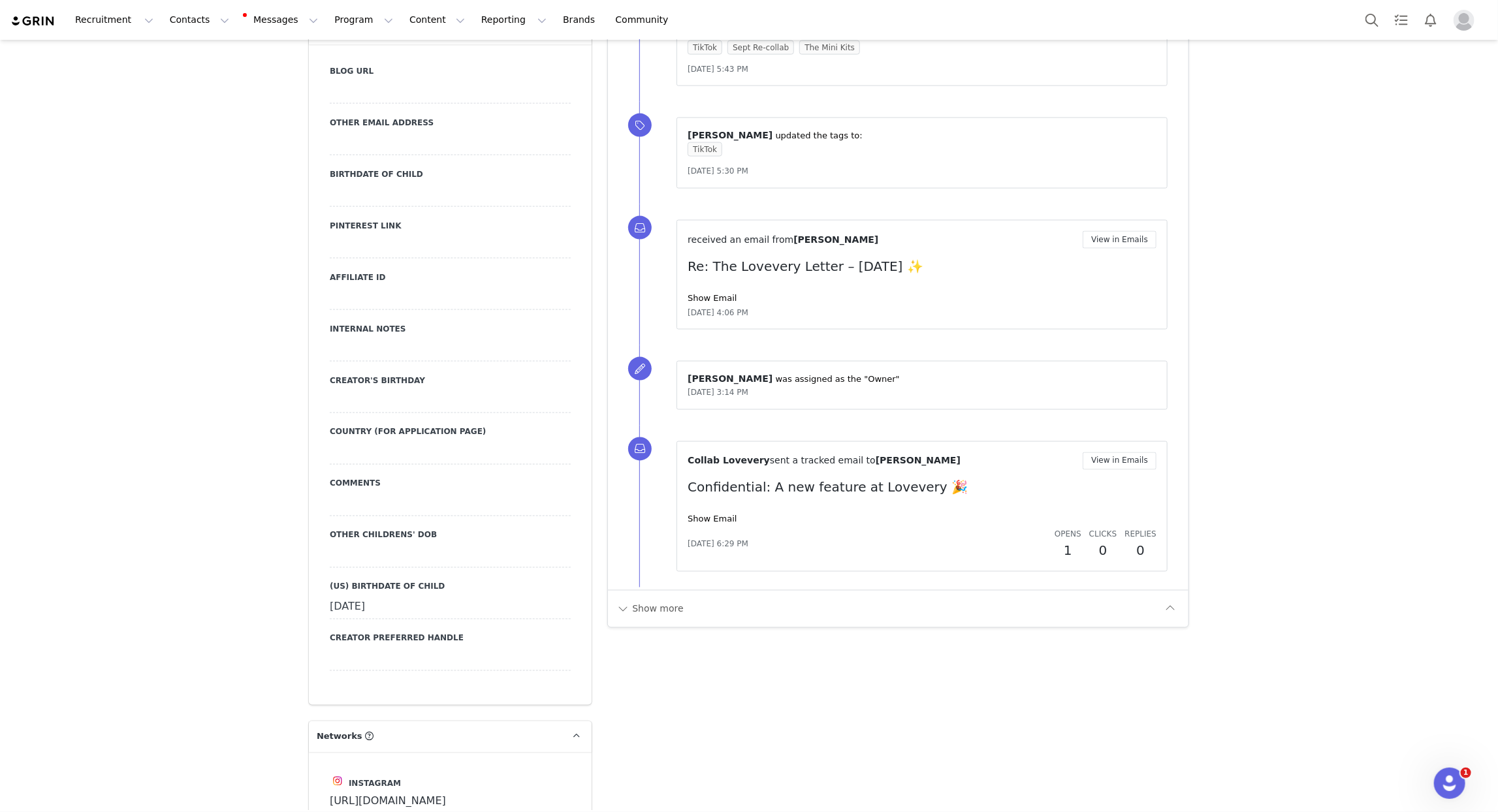
scroll to position [1337, 0]
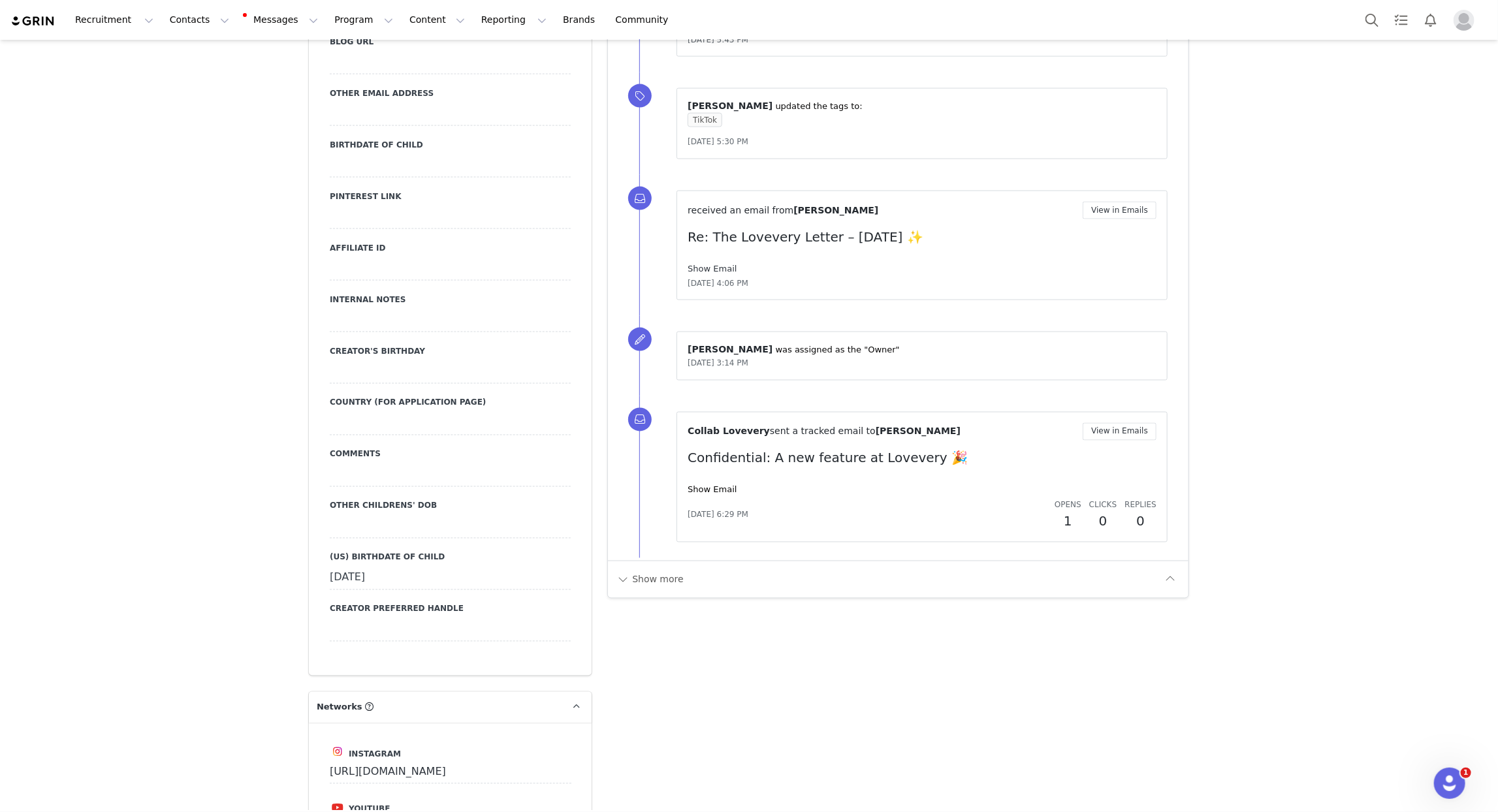
click at [710, 265] on link "Show Email" at bounding box center [712, 268] width 49 height 10
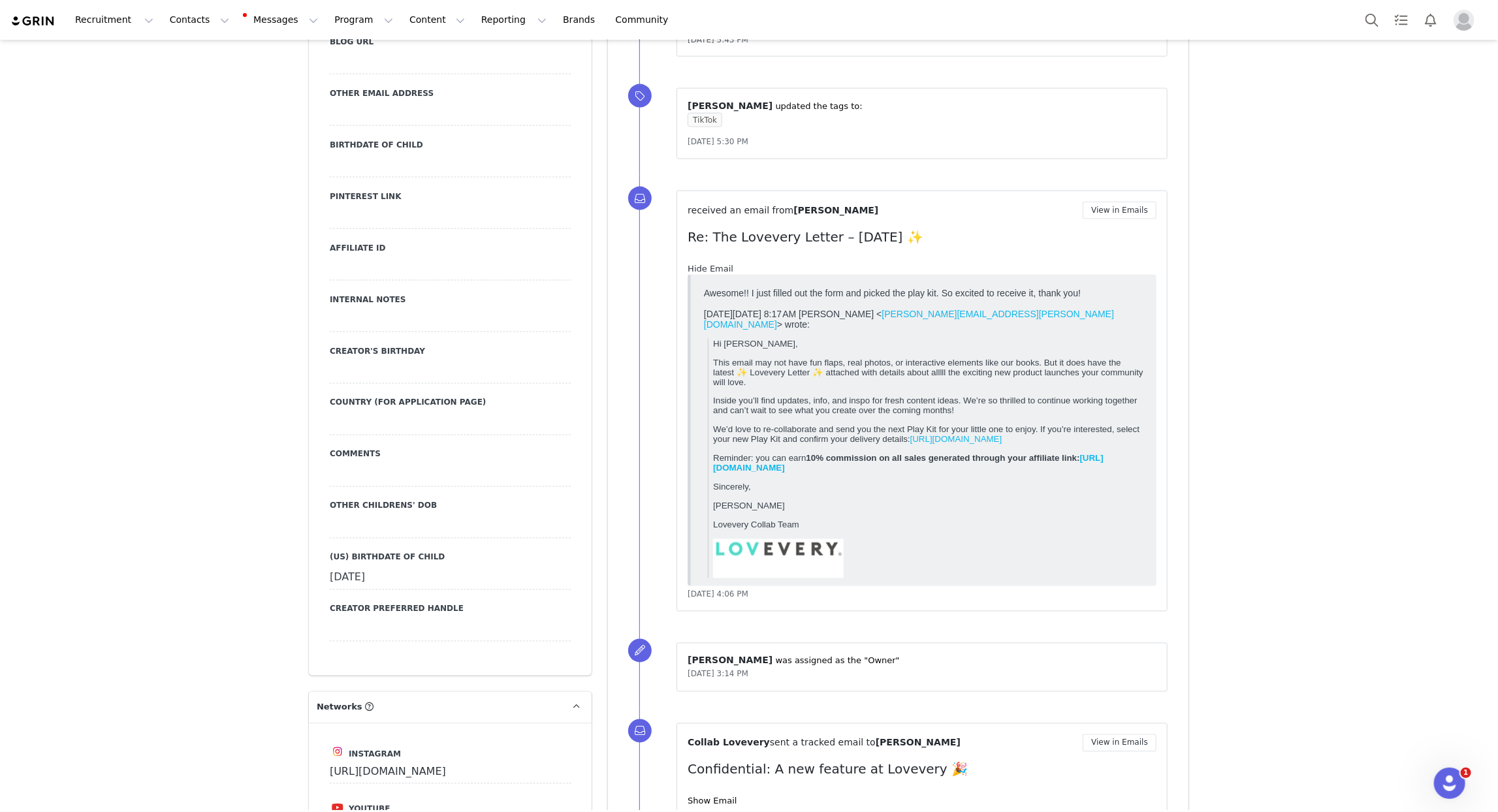
scroll to position [0, 0]
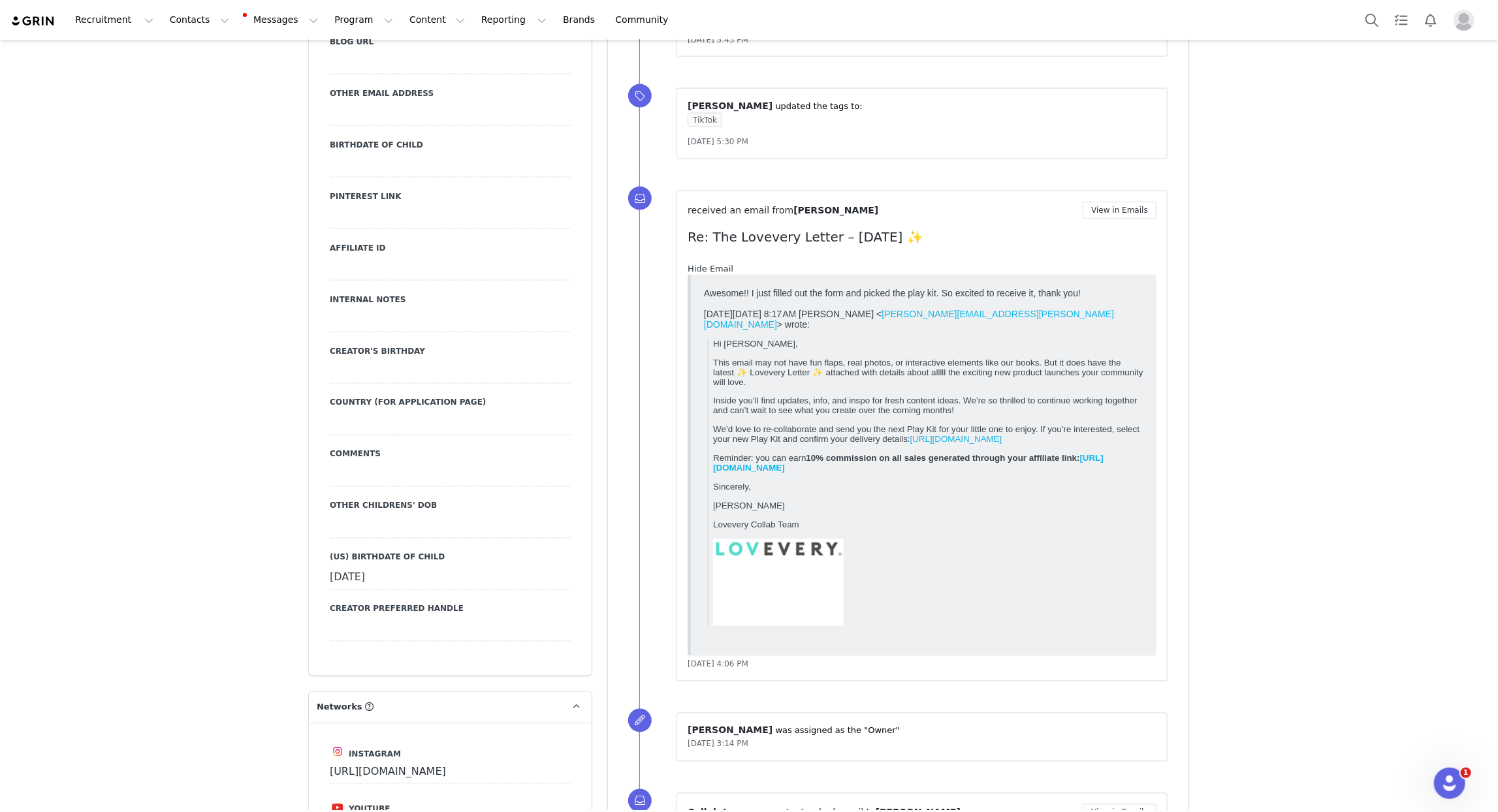
click at [710, 265] on link "Hide Email" at bounding box center [710, 268] width 45 height 10
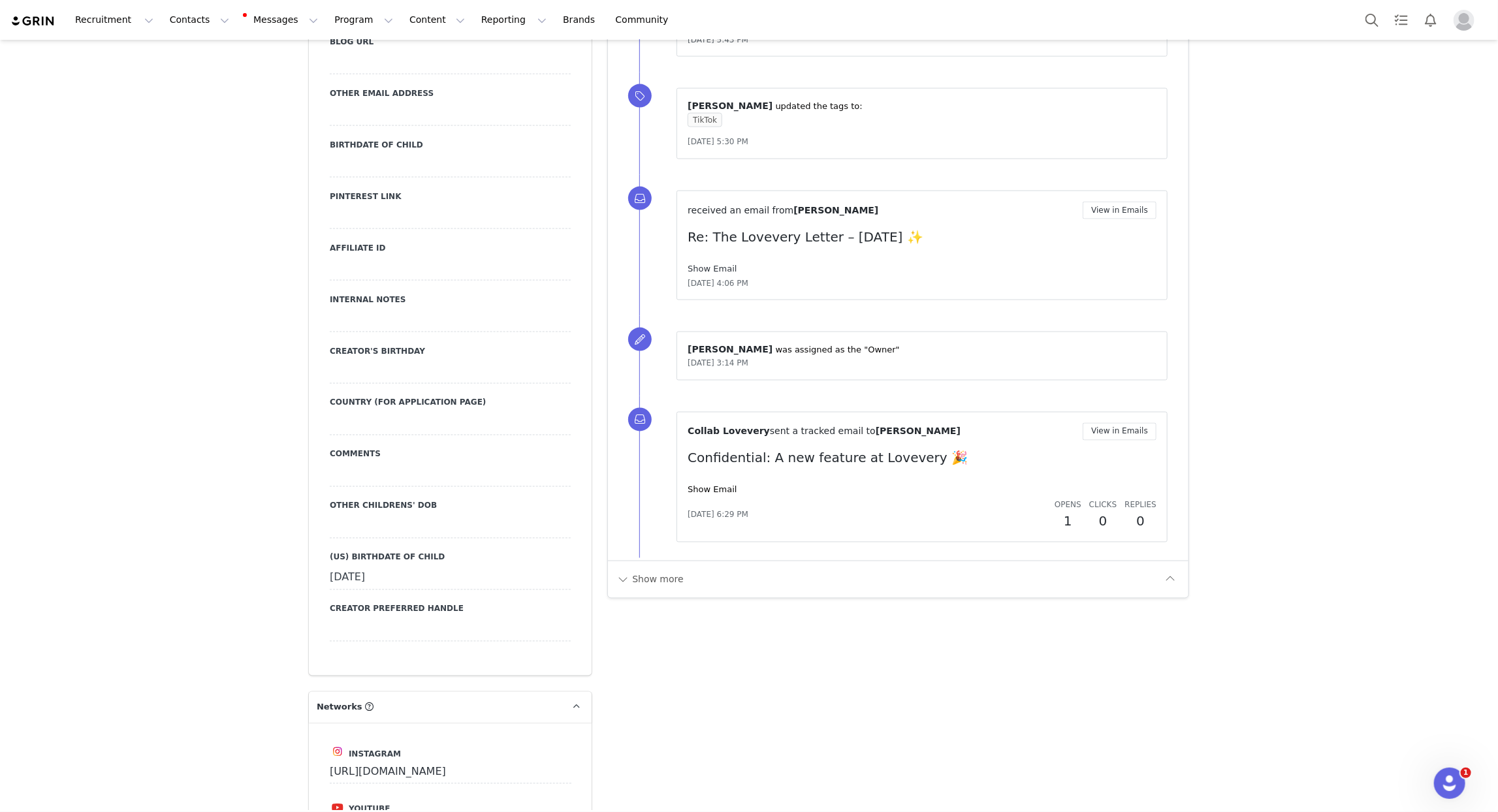
click at [710, 265] on link "Show Email" at bounding box center [712, 268] width 49 height 10
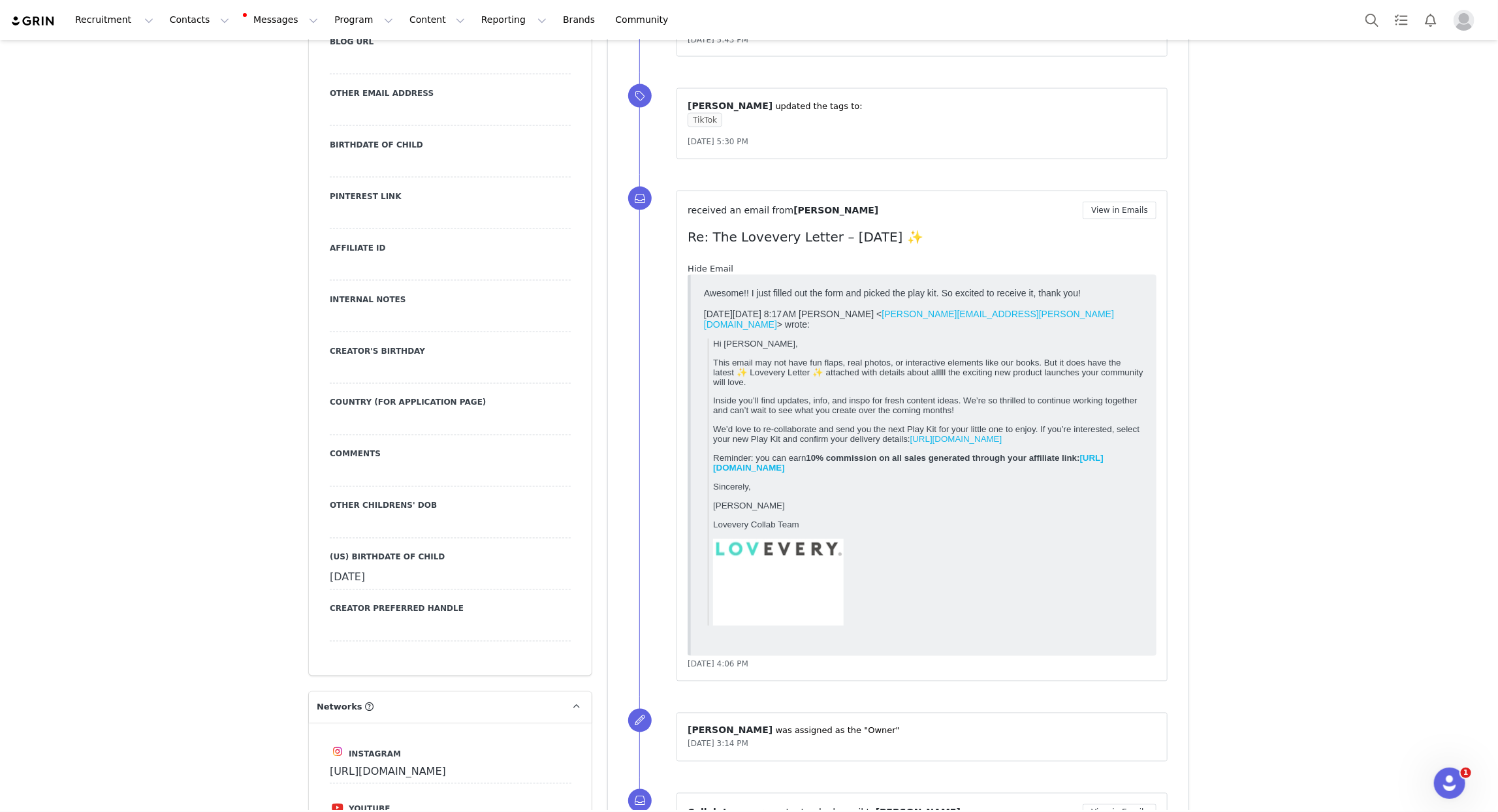
click at [710, 265] on link "Hide Email" at bounding box center [710, 268] width 45 height 10
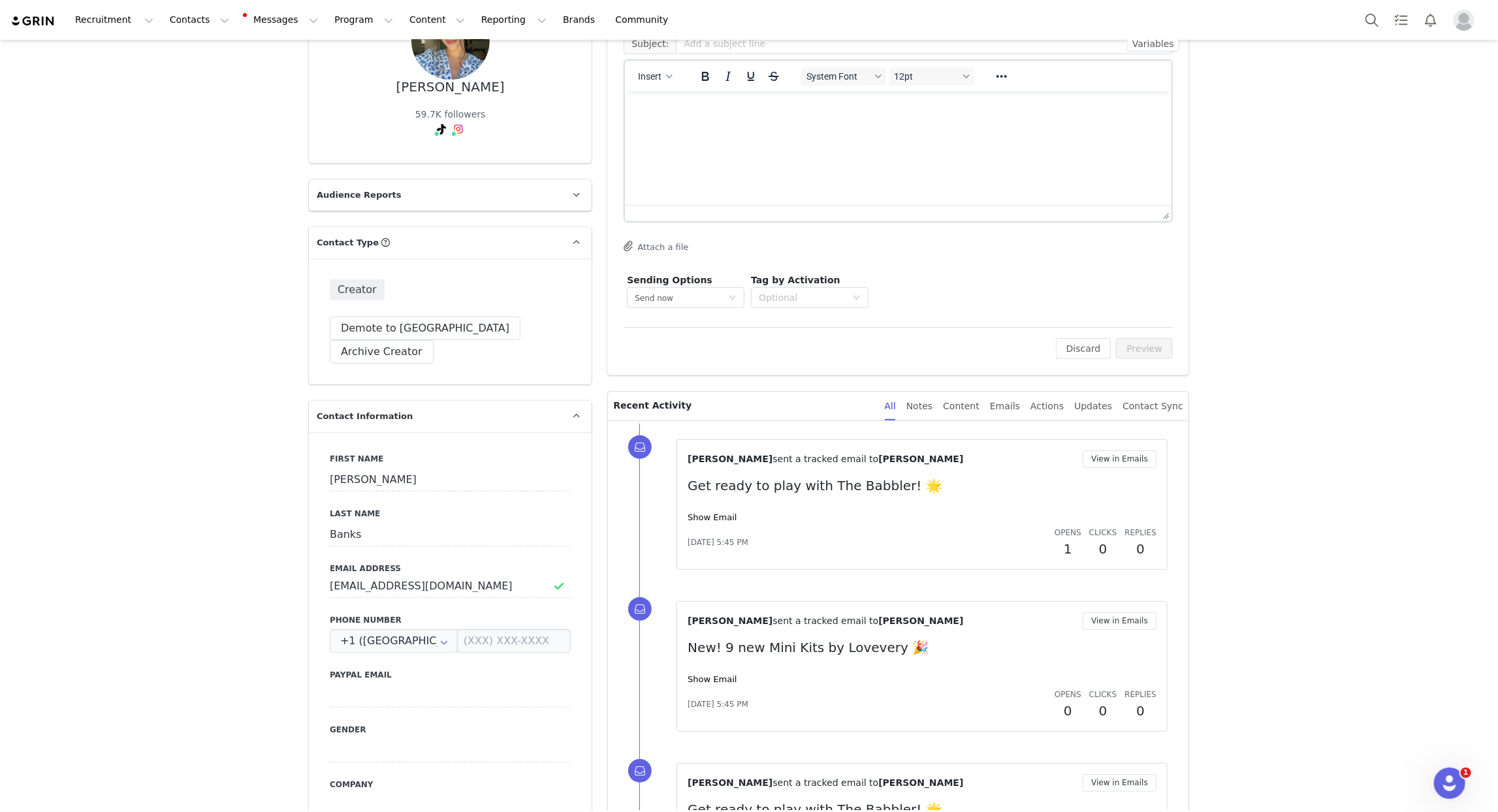
scroll to position [153, 0]
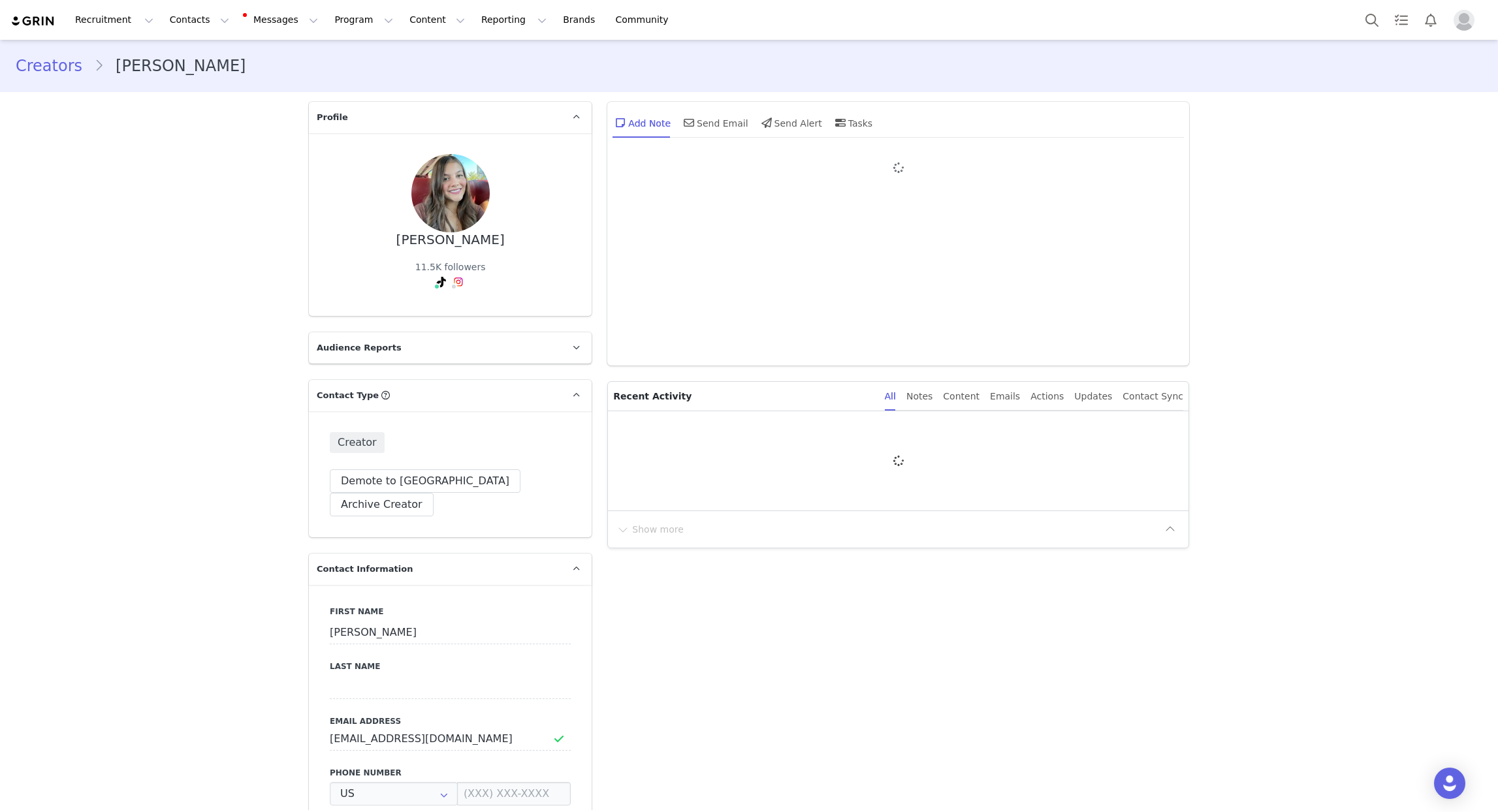
type input "+1 ([GEOGRAPHIC_DATA])"
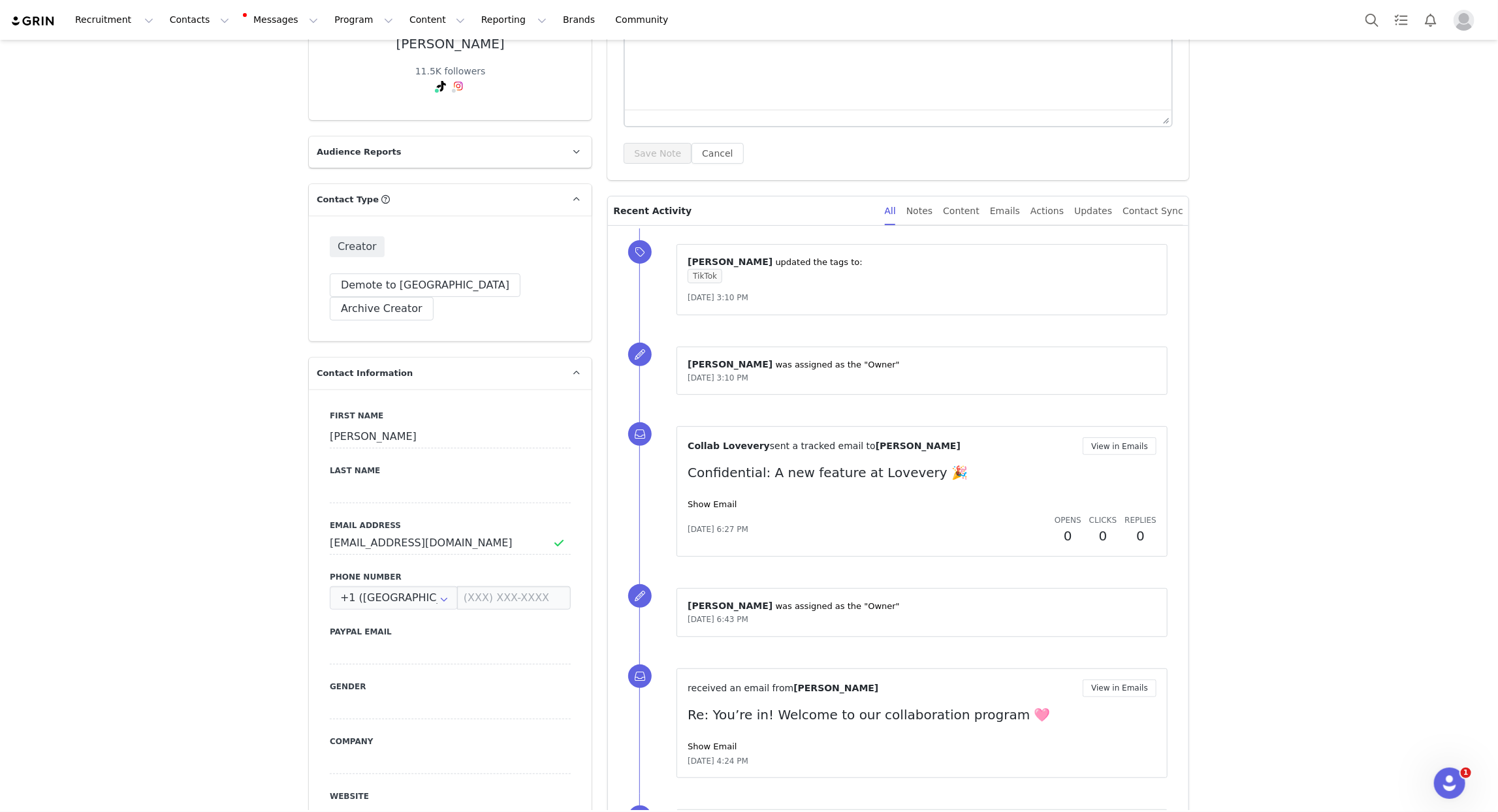
scroll to position [188, 0]
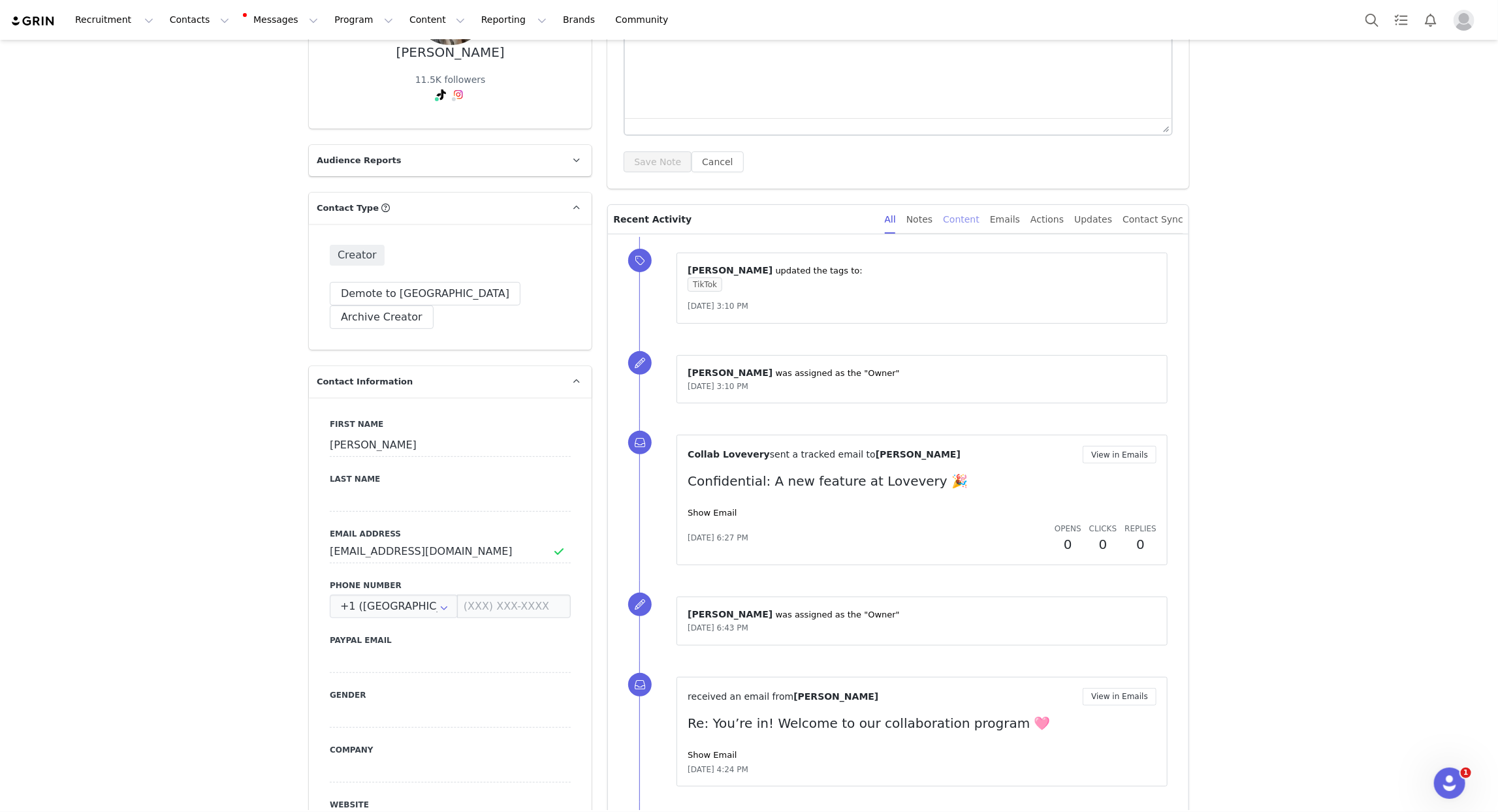
click at [980, 218] on div "Content" at bounding box center [962, 219] width 36 height 29
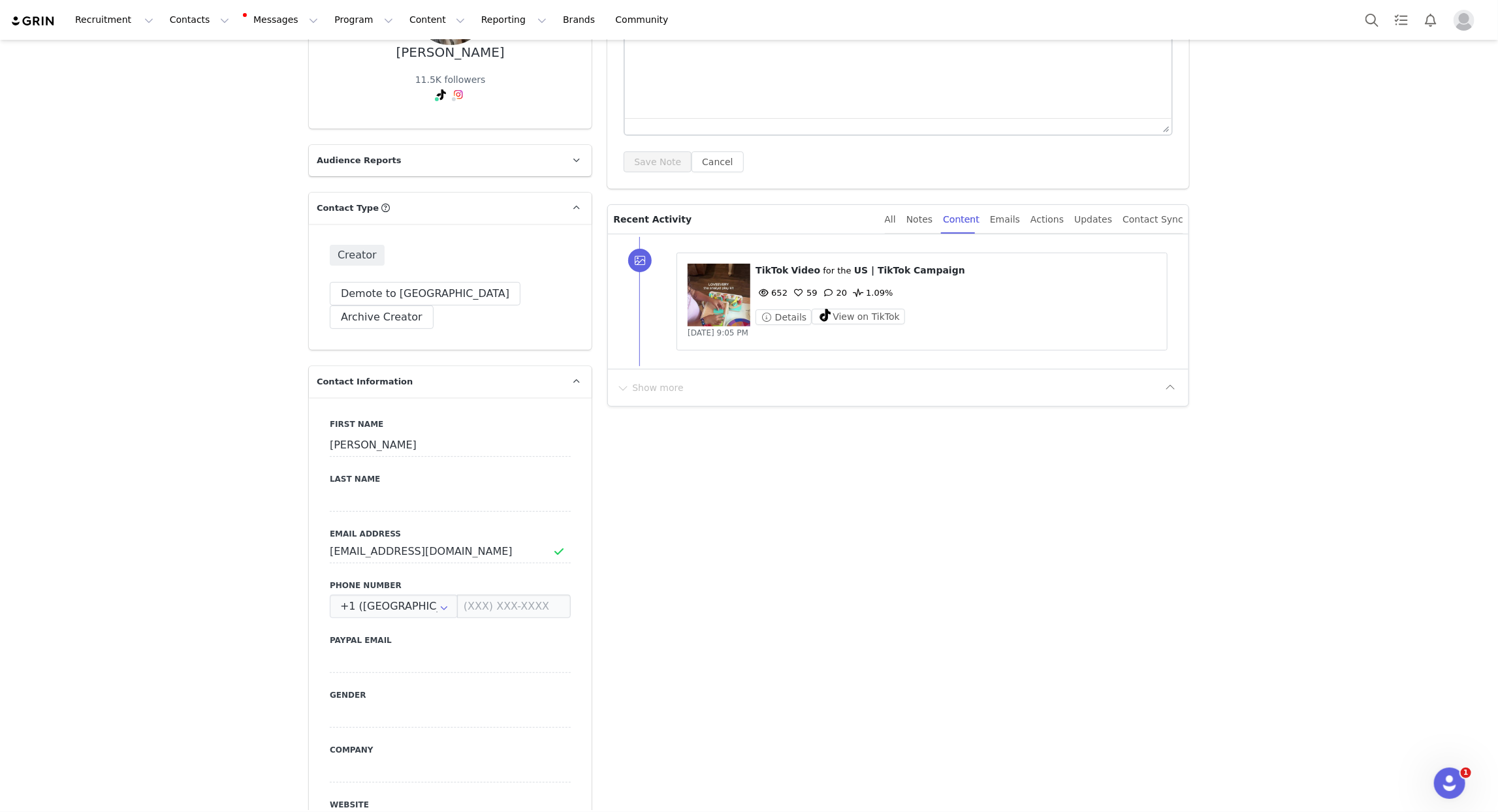
click at [896, 221] on div "All Notes Content Emails Actions Updates Contact Sync" at bounding box center [1029, 219] width 309 height 29
click at [896, 218] on div "All" at bounding box center [890, 219] width 11 height 29
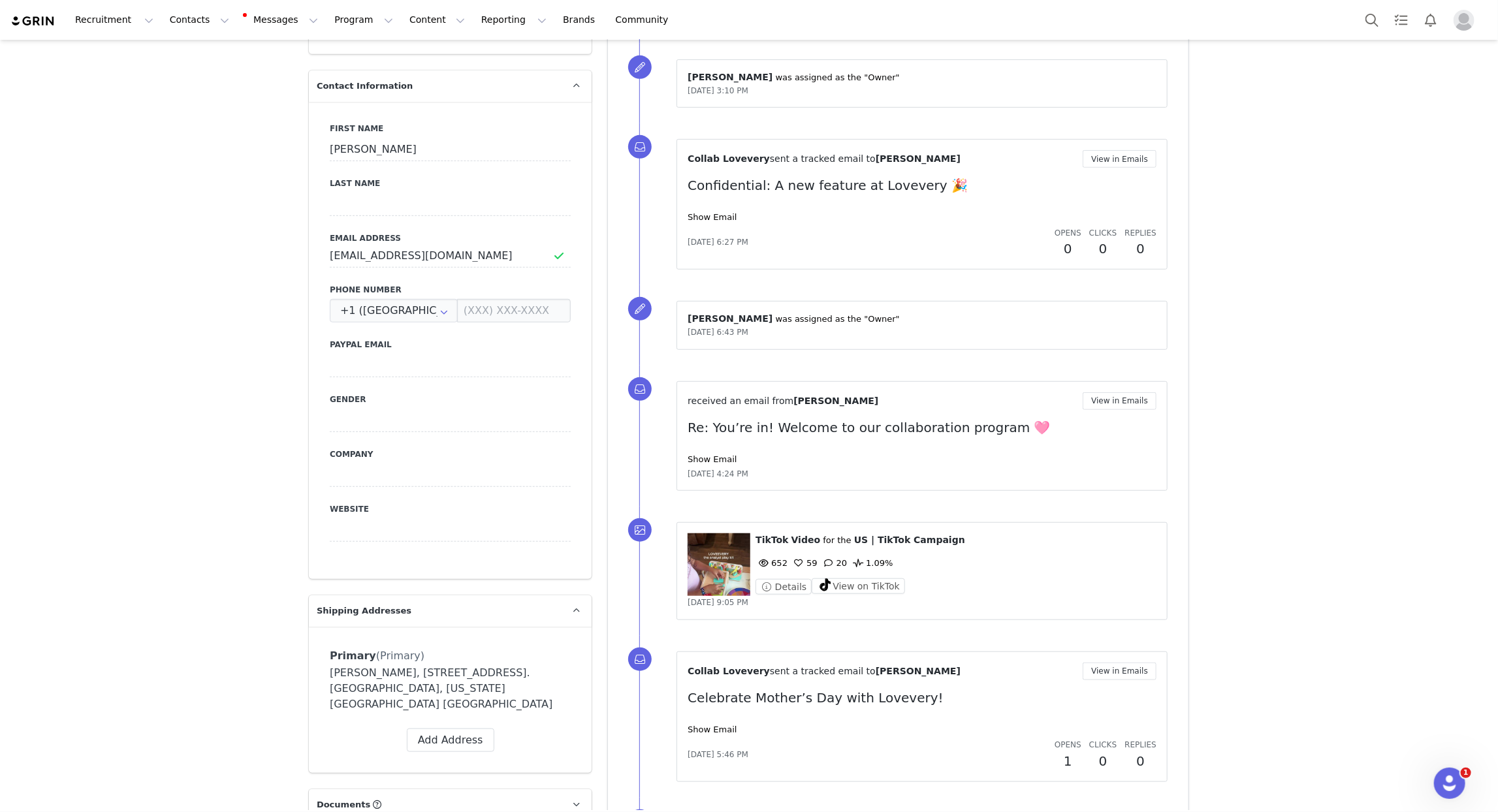
scroll to position [0, 0]
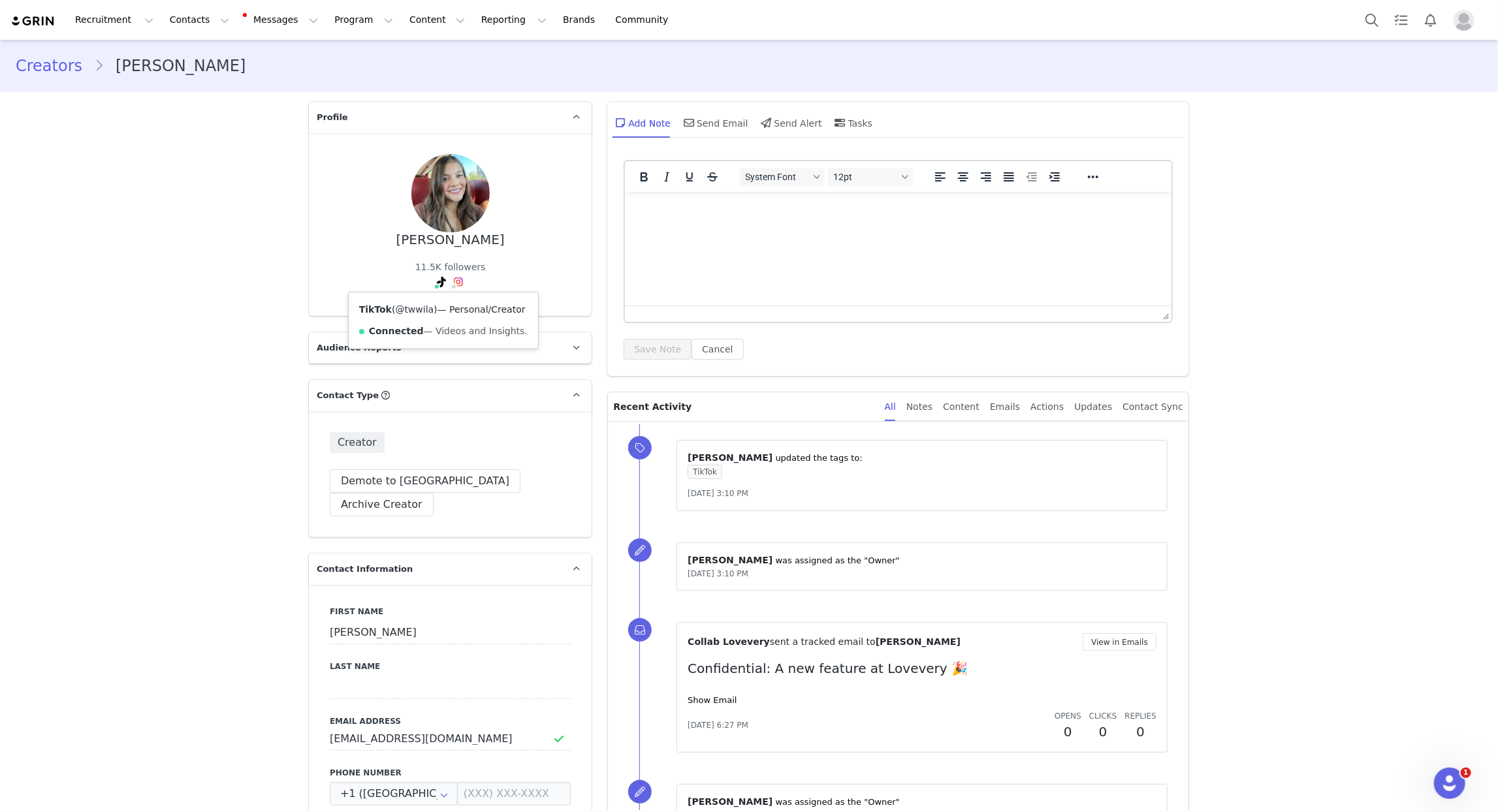
click at [423, 305] on link "@twwila" at bounding box center [415, 310] width 39 height 11
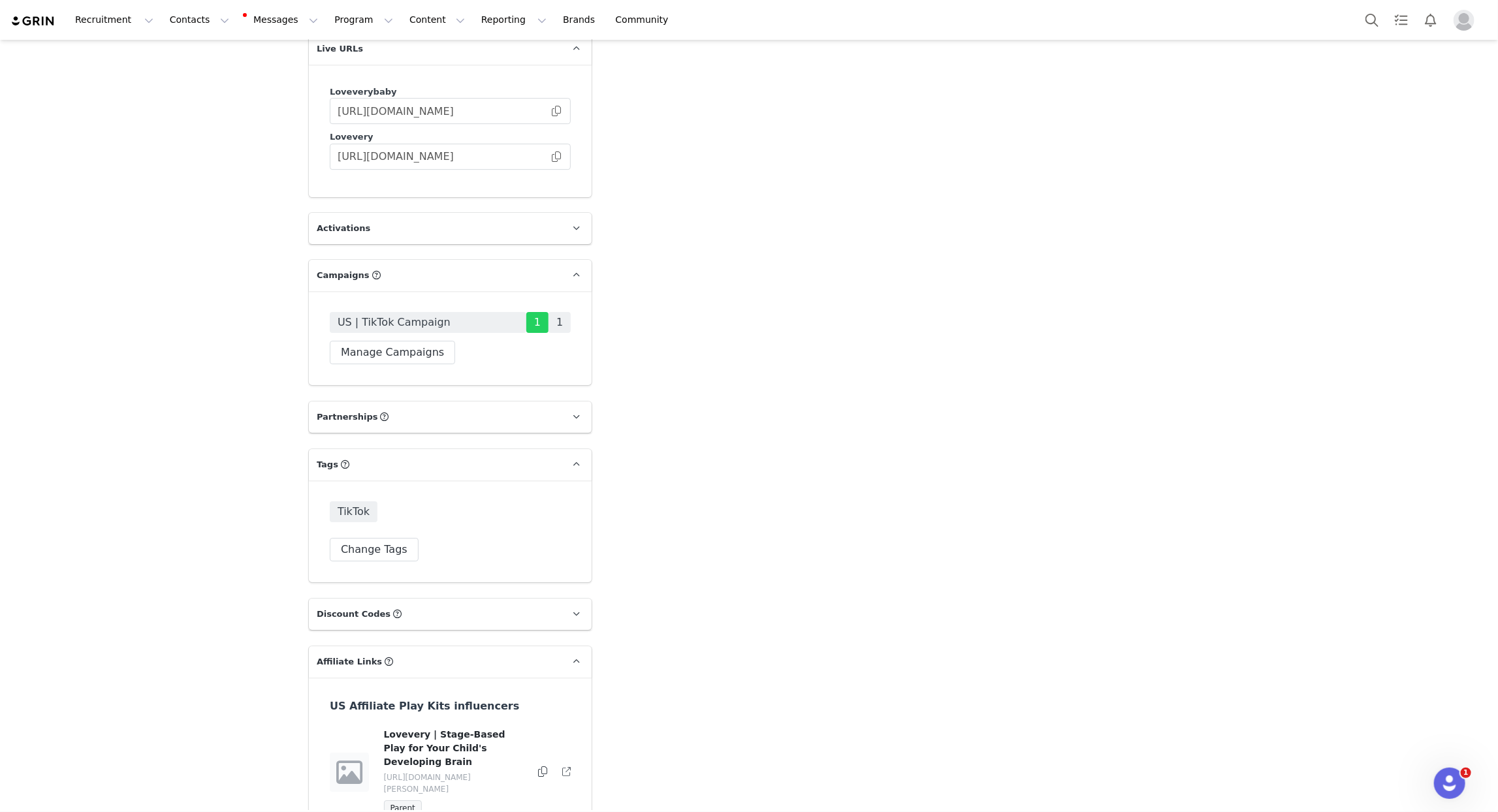
scroll to position [3176, 0]
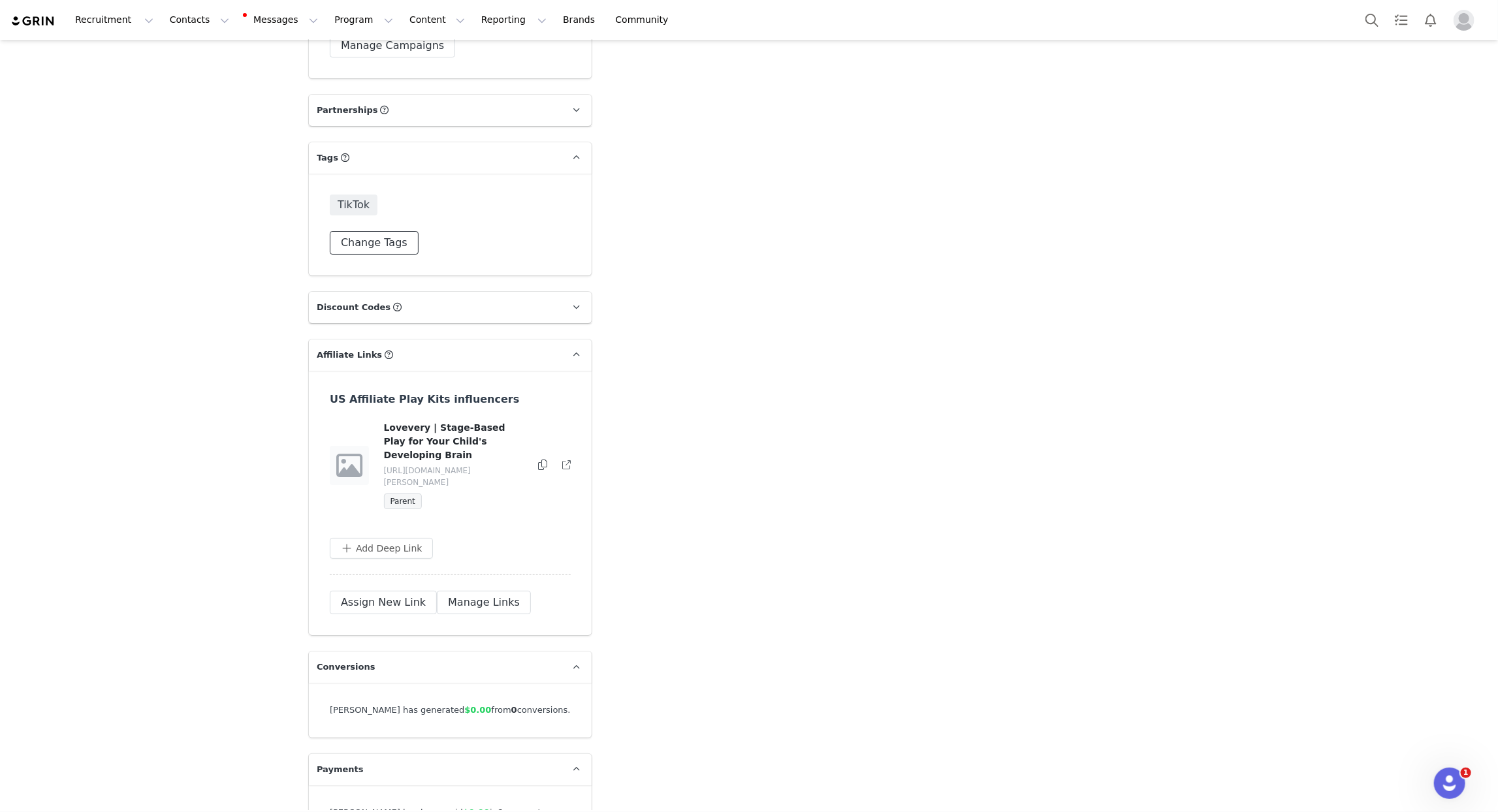
click at [373, 231] on button "Change Tags" at bounding box center [374, 243] width 89 height 24
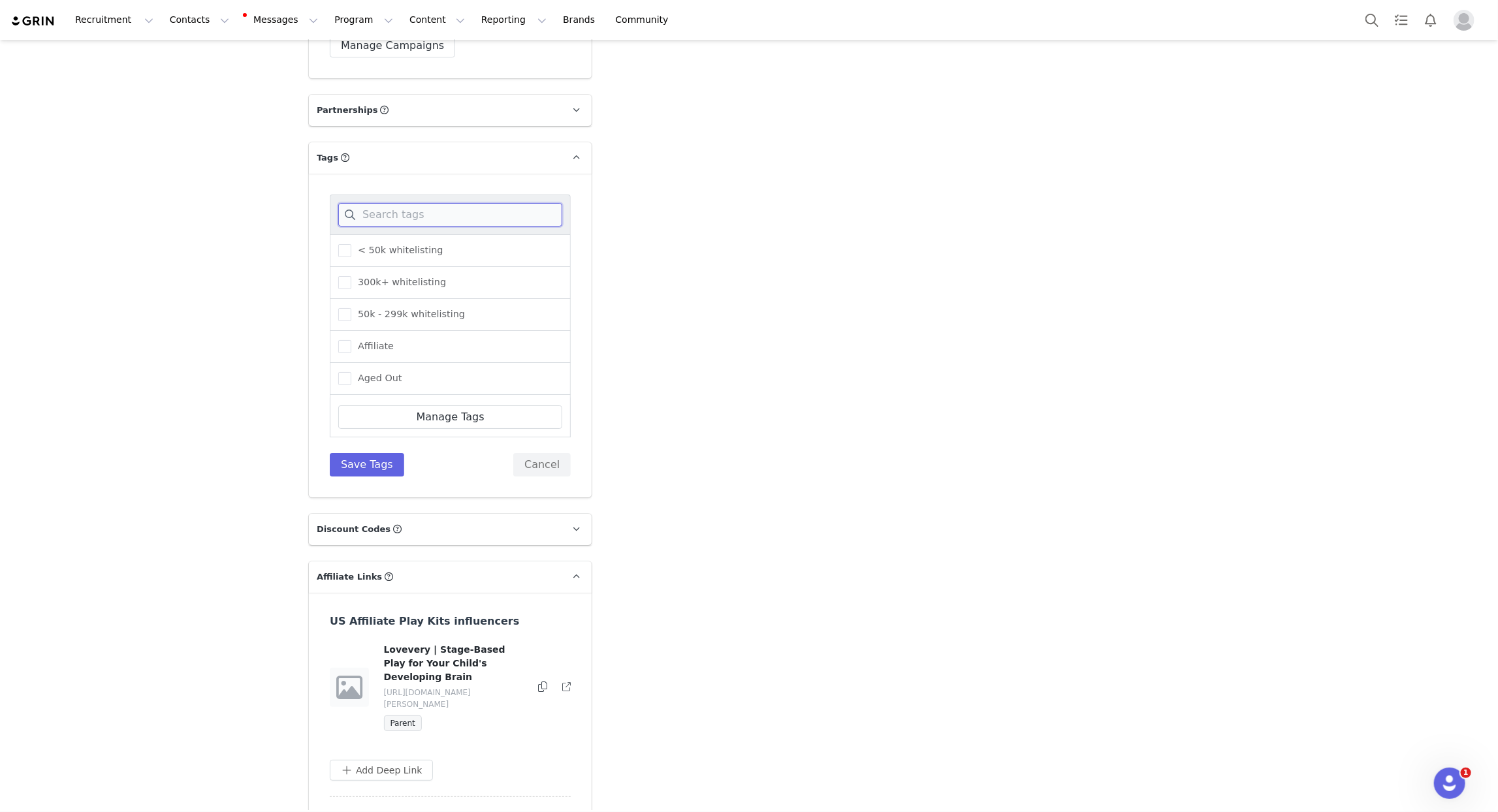
click at [383, 203] on input at bounding box center [449, 215] width 224 height 24
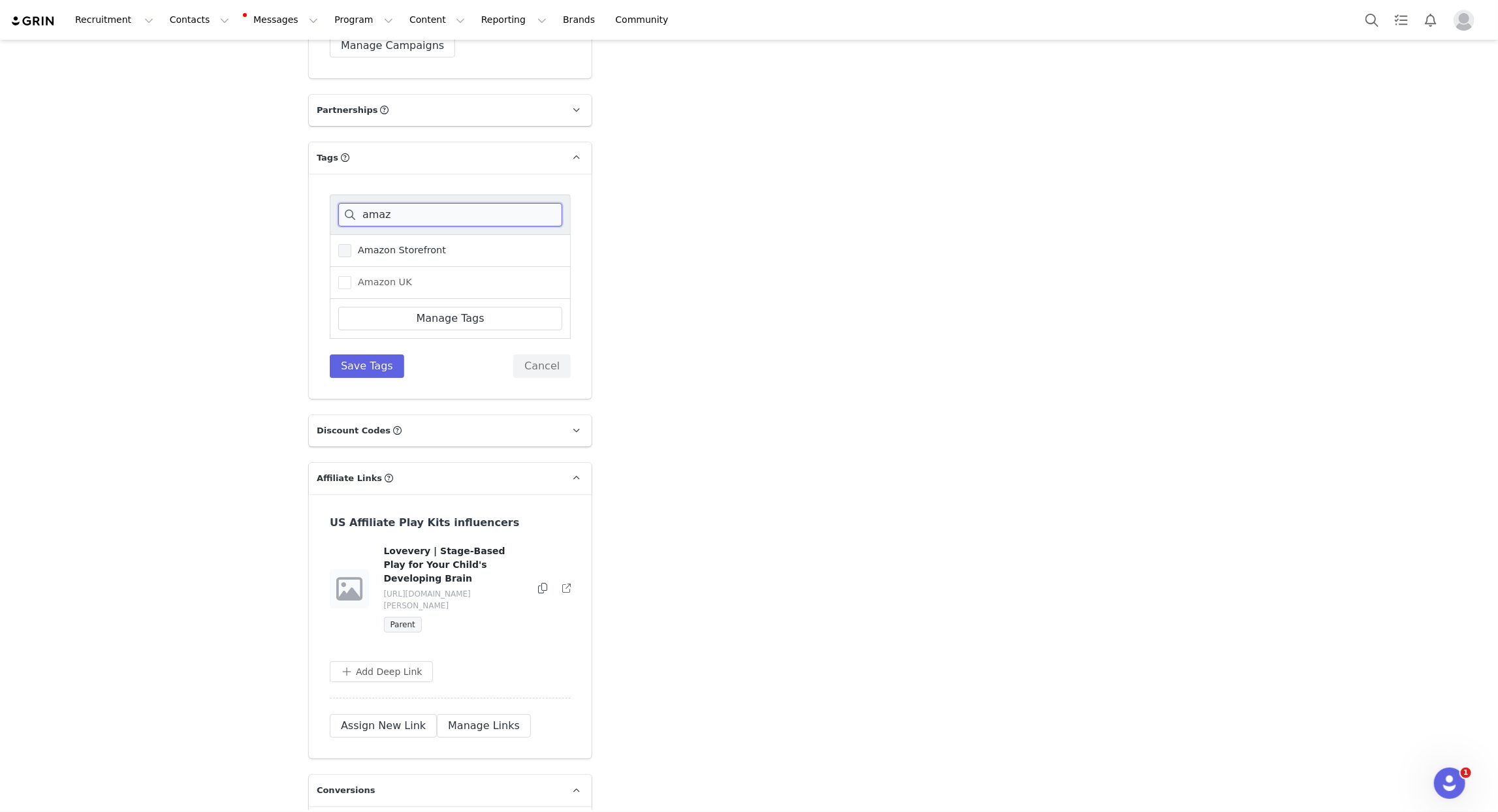
type input "amaz"
drag, startPoint x: 409, startPoint y: 204, endPoint x: 397, endPoint y: 301, distance: 97.7
click at [409, 245] on span "Amazon Storefront" at bounding box center [399, 251] width 94 height 13
click at [352, 245] on input "Amazon Storefront" at bounding box center [352, 245] width 0 height 0
drag, startPoint x: 388, startPoint y: 317, endPoint x: 500, endPoint y: 137, distance: 212.0
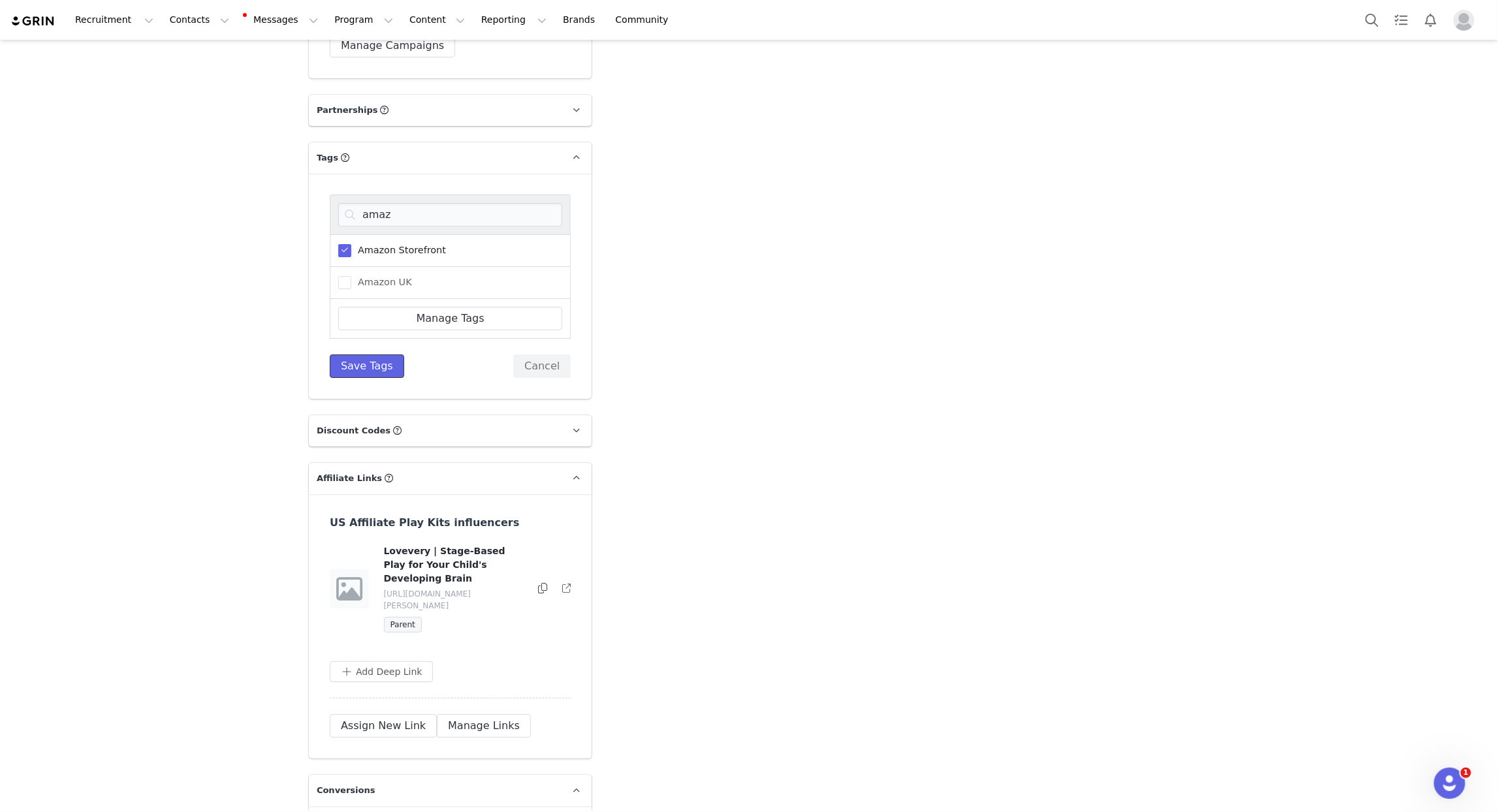
click at [388, 354] on button "Save Tags" at bounding box center [367, 366] width 74 height 24
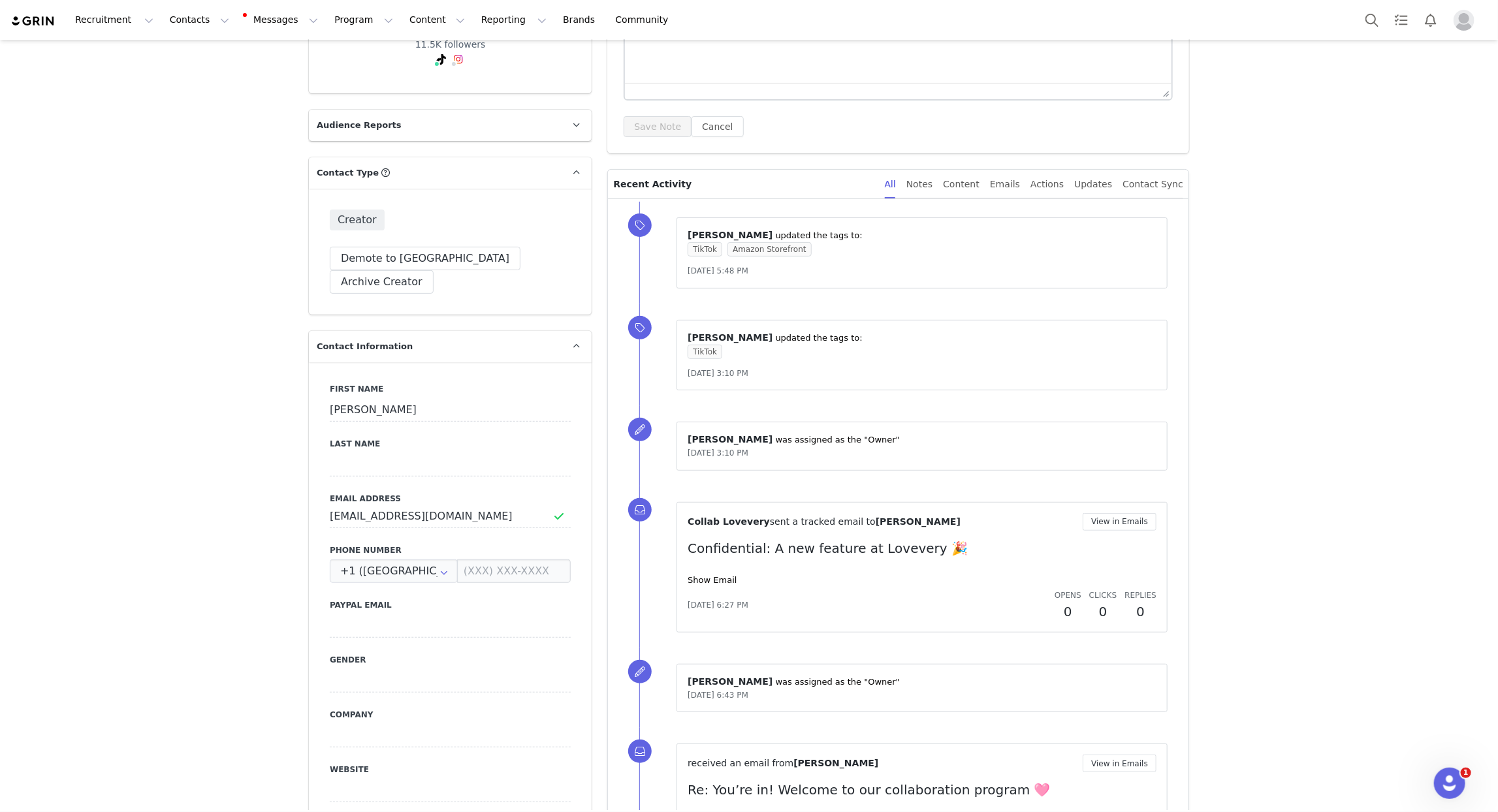
scroll to position [0, 0]
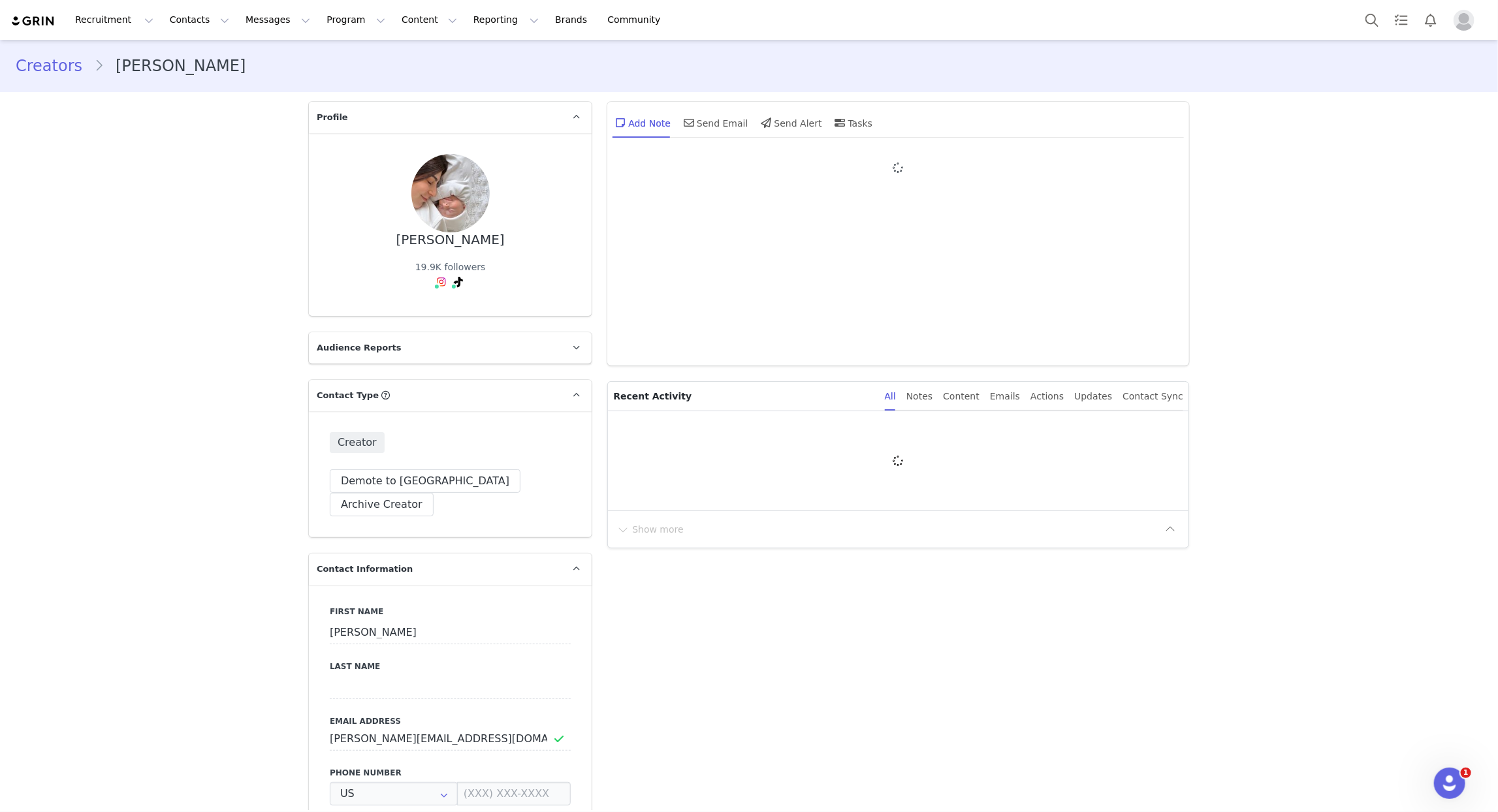
type input "+1 ([GEOGRAPHIC_DATA])"
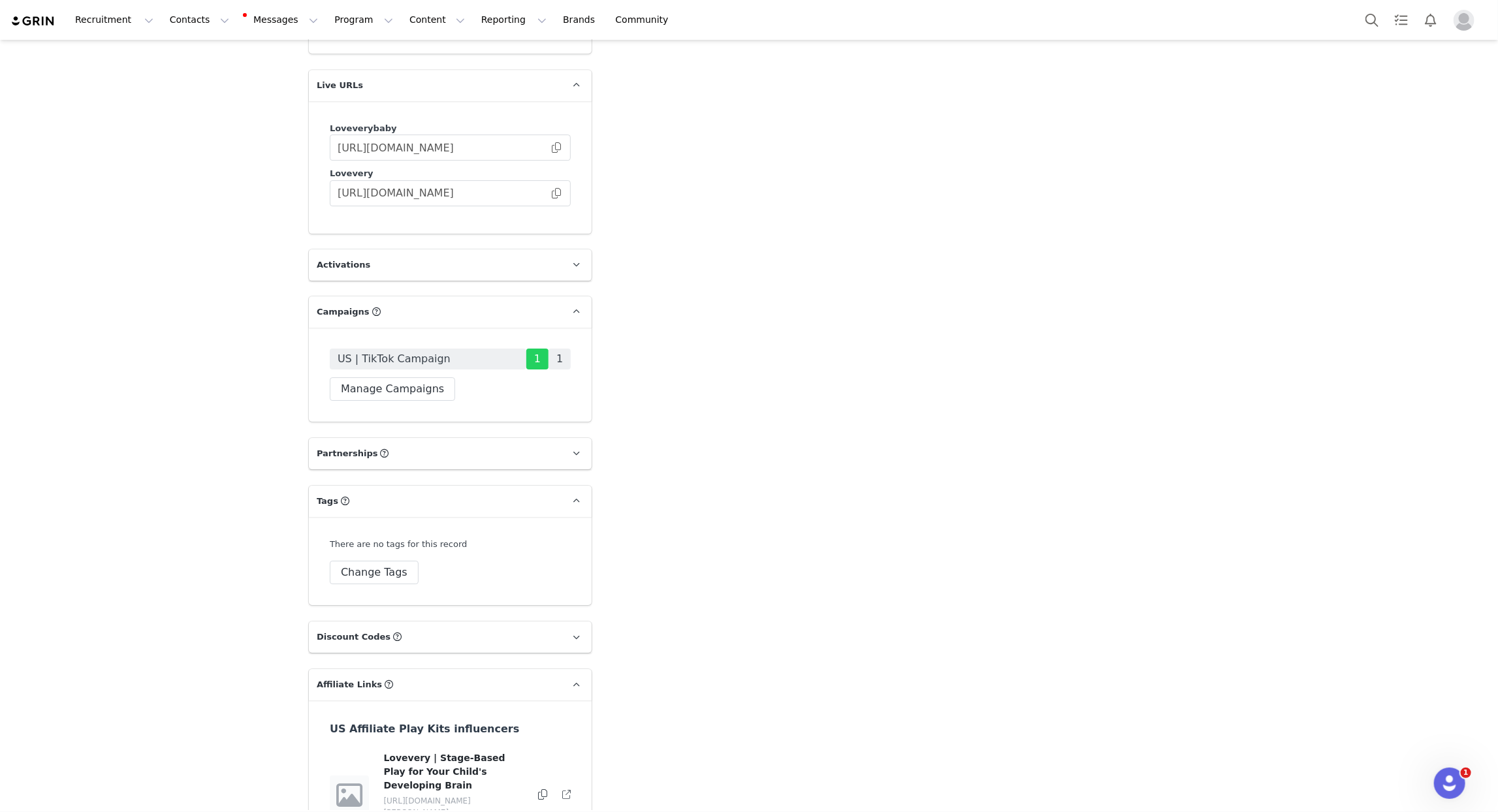
scroll to position [2828, 0]
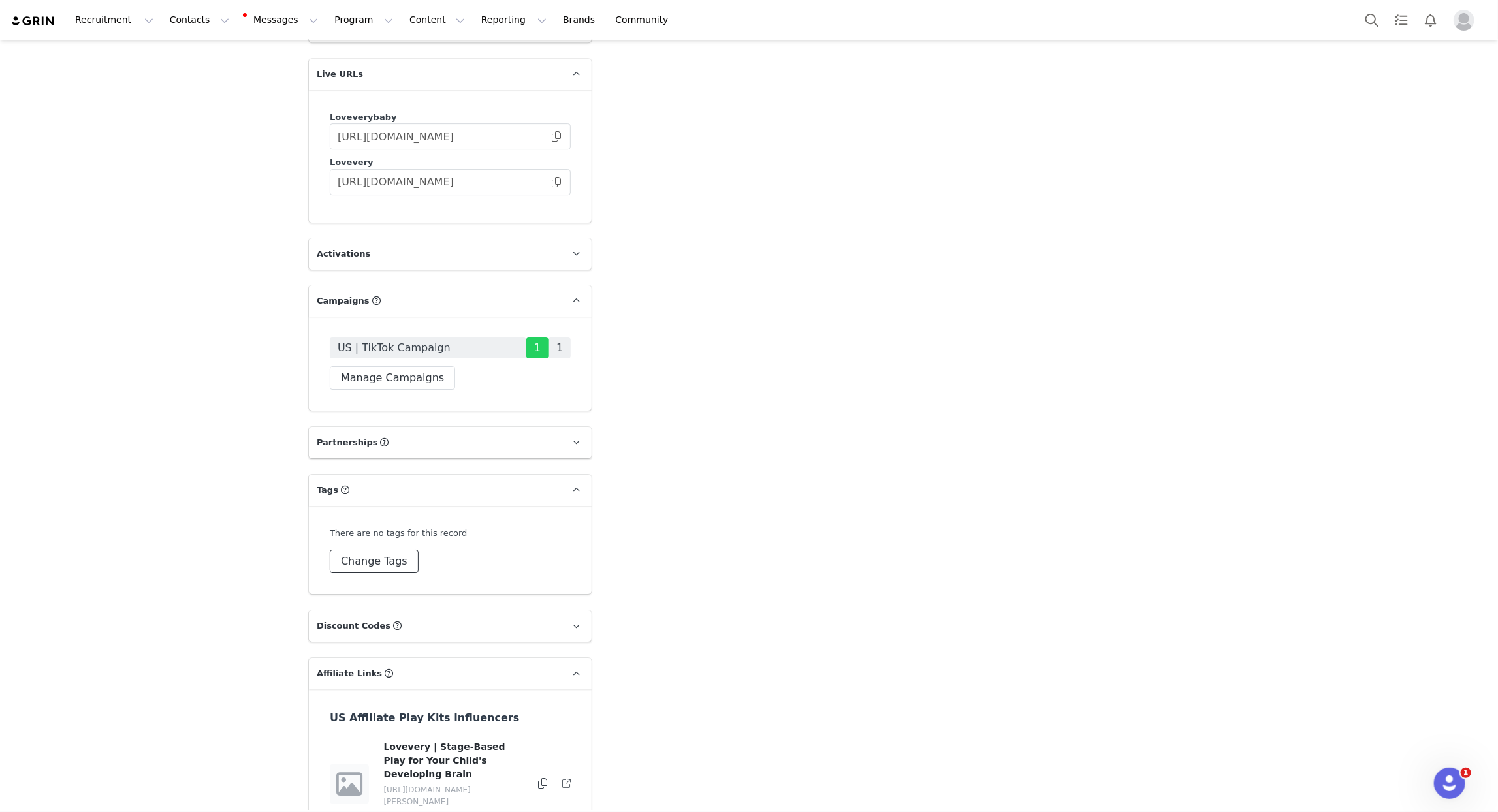
click at [399, 550] on button "Change Tags" at bounding box center [374, 562] width 89 height 24
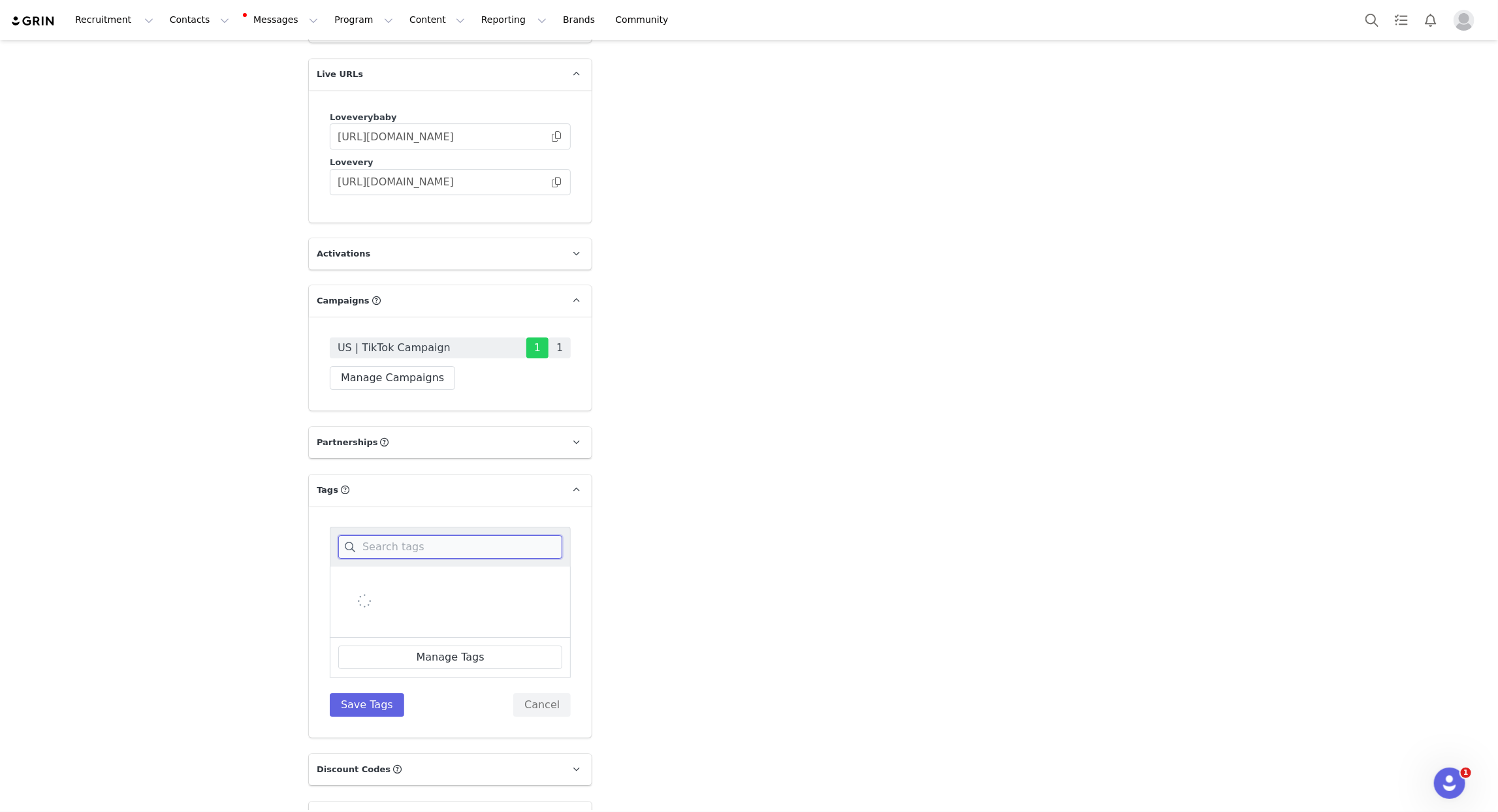
click at [396, 536] on input at bounding box center [449, 547] width 224 height 24
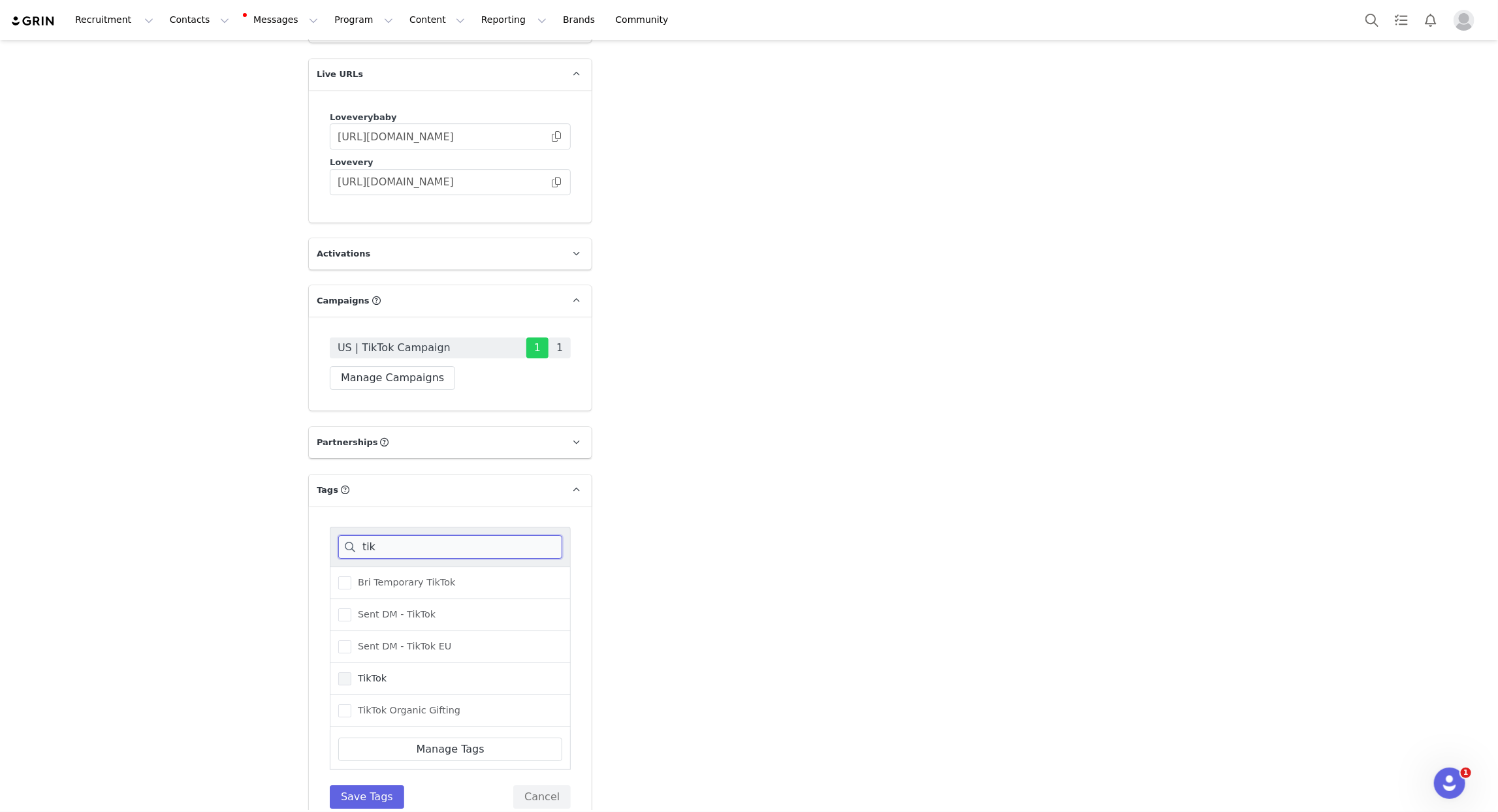
type input "tik"
drag, startPoint x: 363, startPoint y: 647, endPoint x: 369, endPoint y: 678, distance: 31.6
click at [363, 672] on label "TikTok" at bounding box center [362, 679] width 48 height 15
click at [352, 672] on input "TikTok" at bounding box center [352, 672] width 0 height 0
drag, startPoint x: 389, startPoint y: 768, endPoint x: 398, endPoint y: 717, distance: 51.8
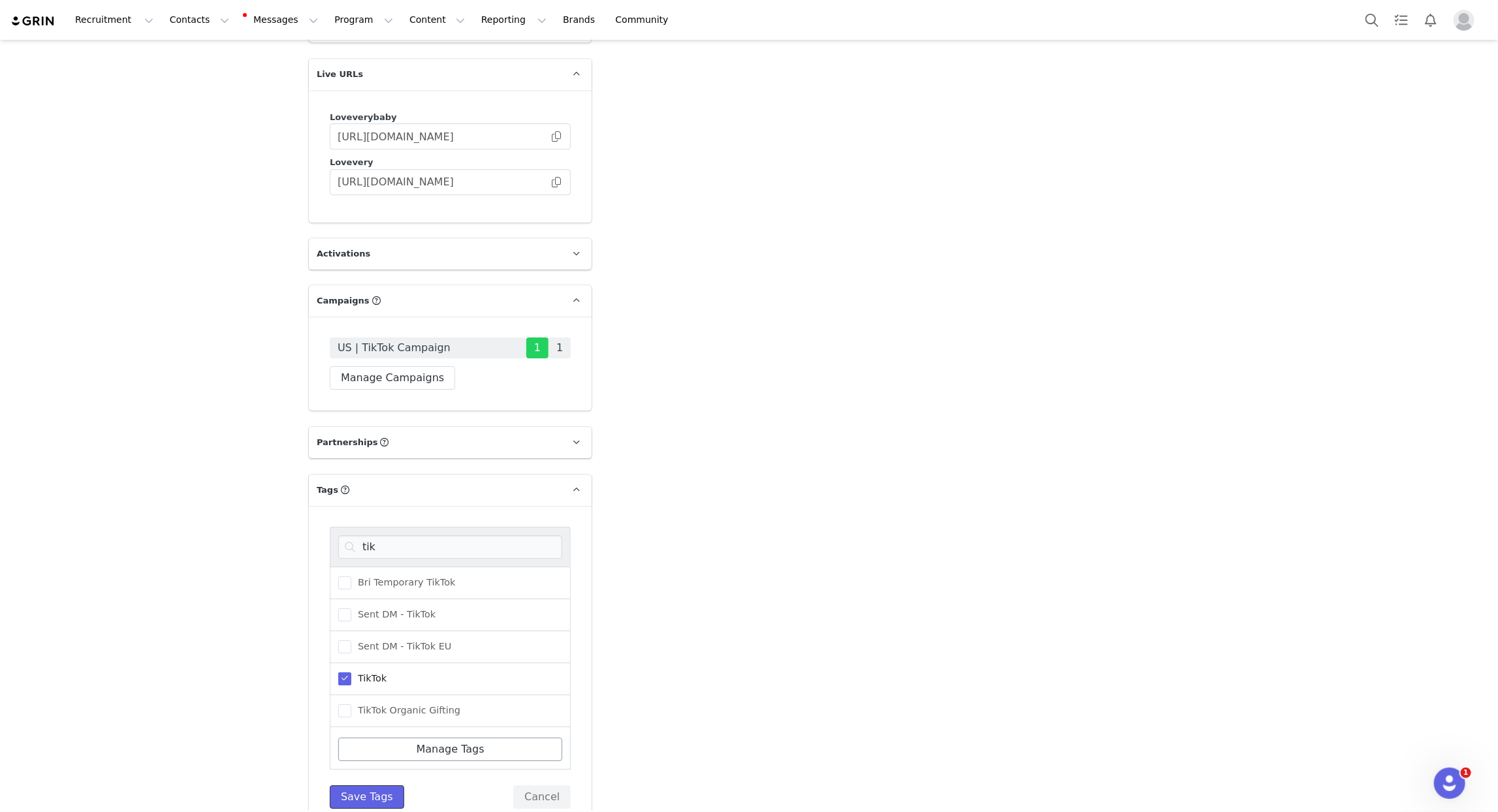
click at [388, 786] on button "Save Tags" at bounding box center [367, 798] width 74 height 24
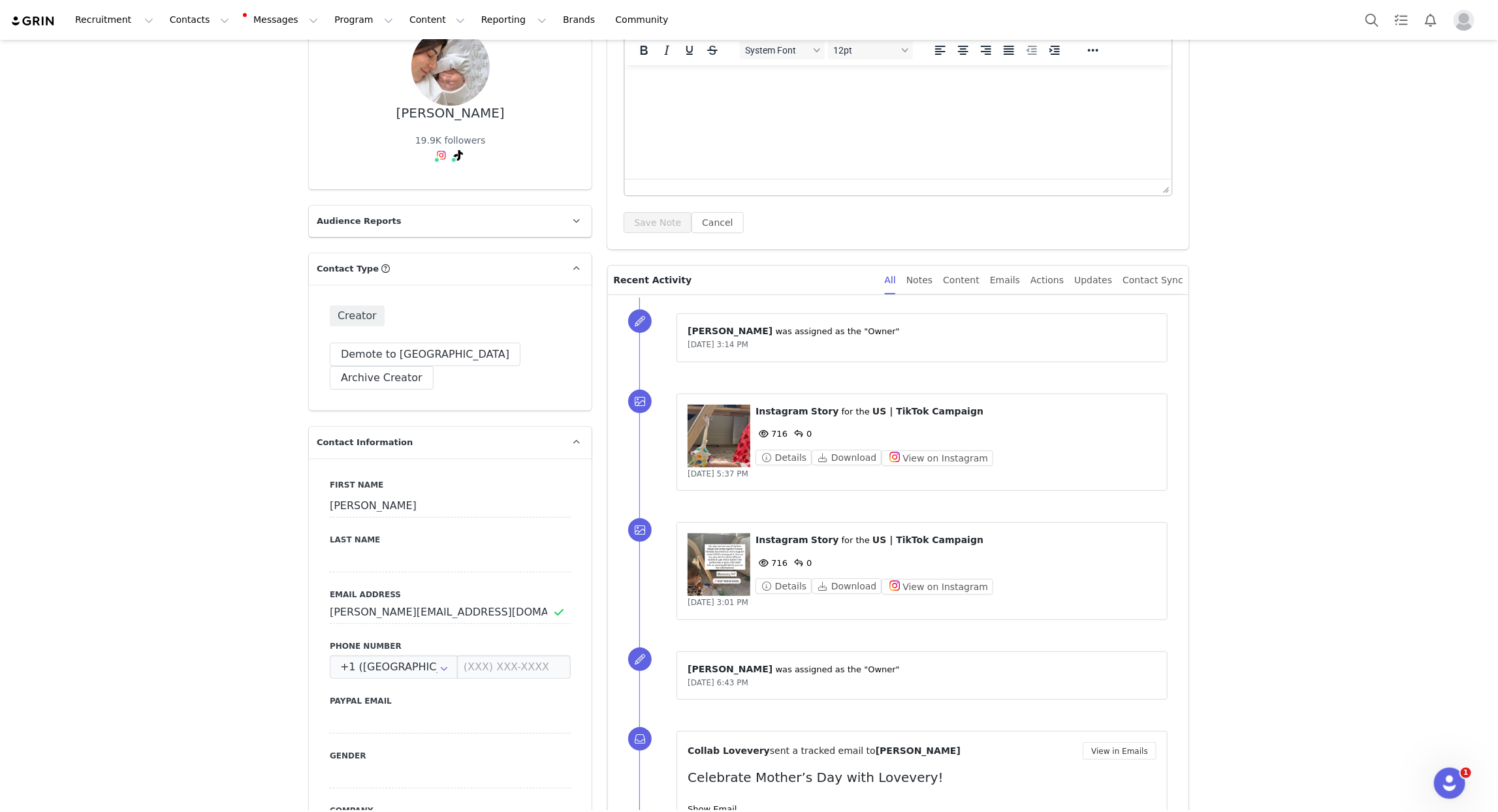
scroll to position [0, 0]
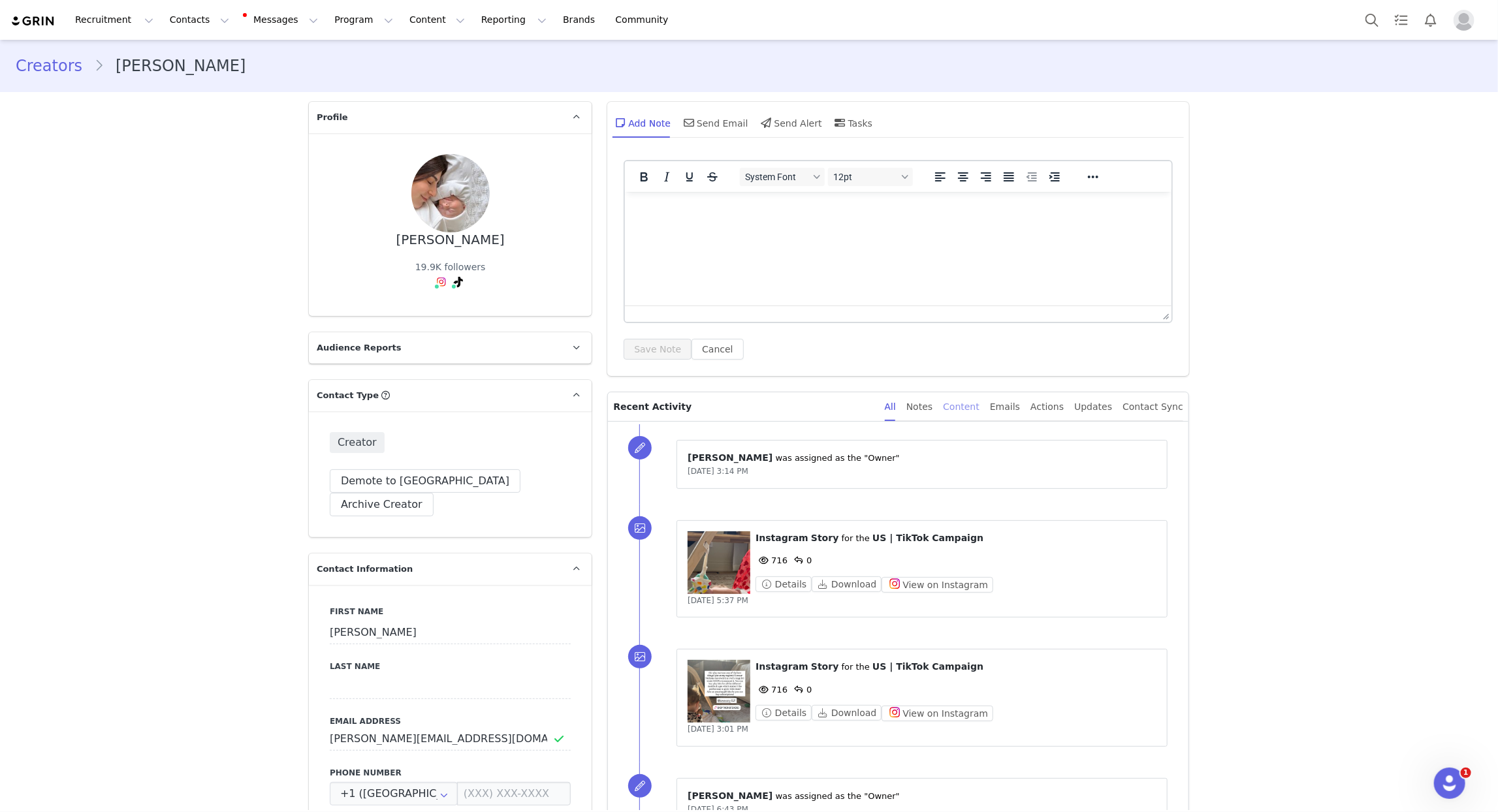
click at [980, 410] on div "Content" at bounding box center [962, 407] width 36 height 29
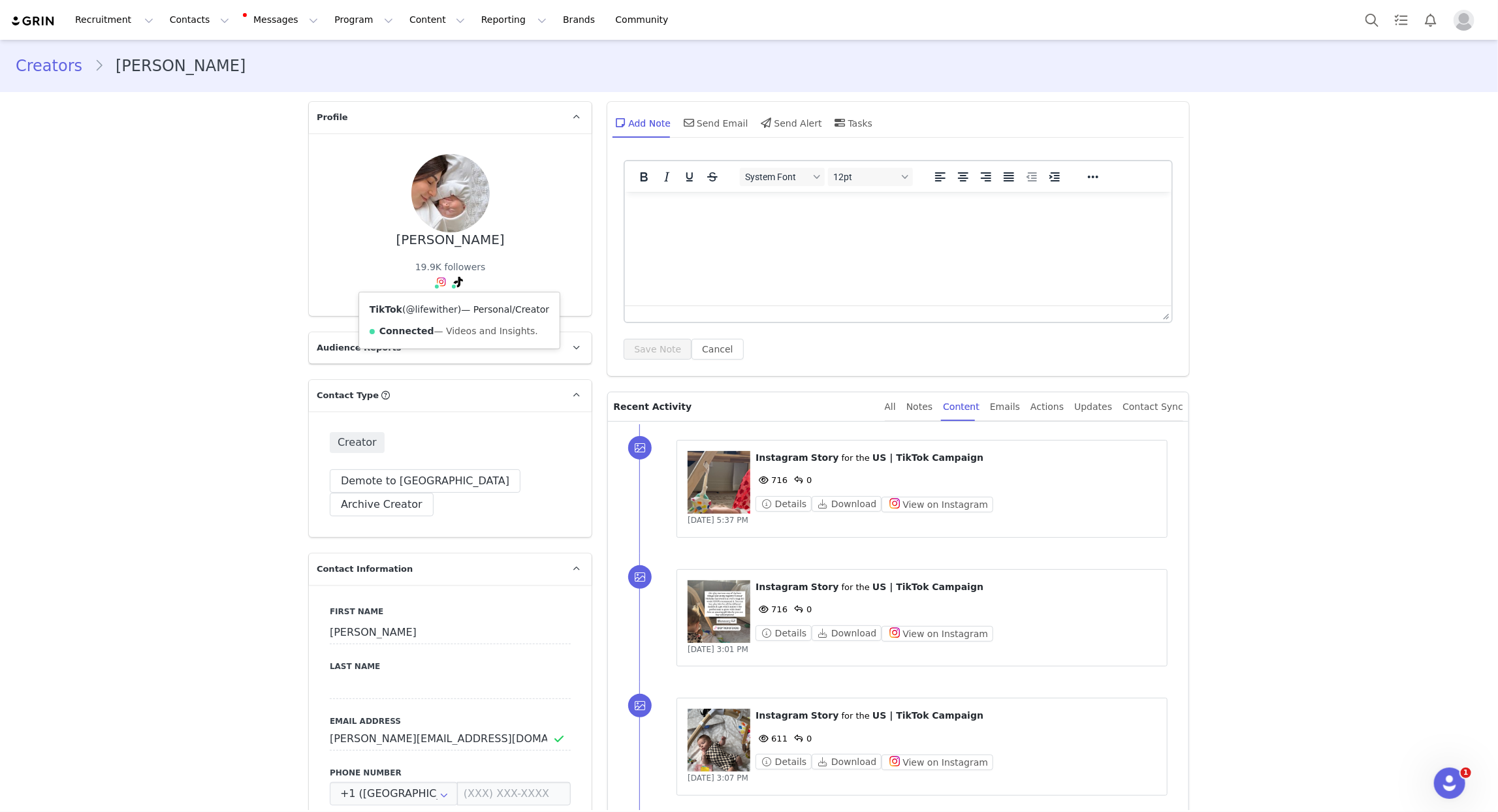
click at [443, 309] on link "@lifewither" at bounding box center [431, 310] width 52 height 11
click at [710, 133] on div "Send Email" at bounding box center [715, 122] width 67 height 32
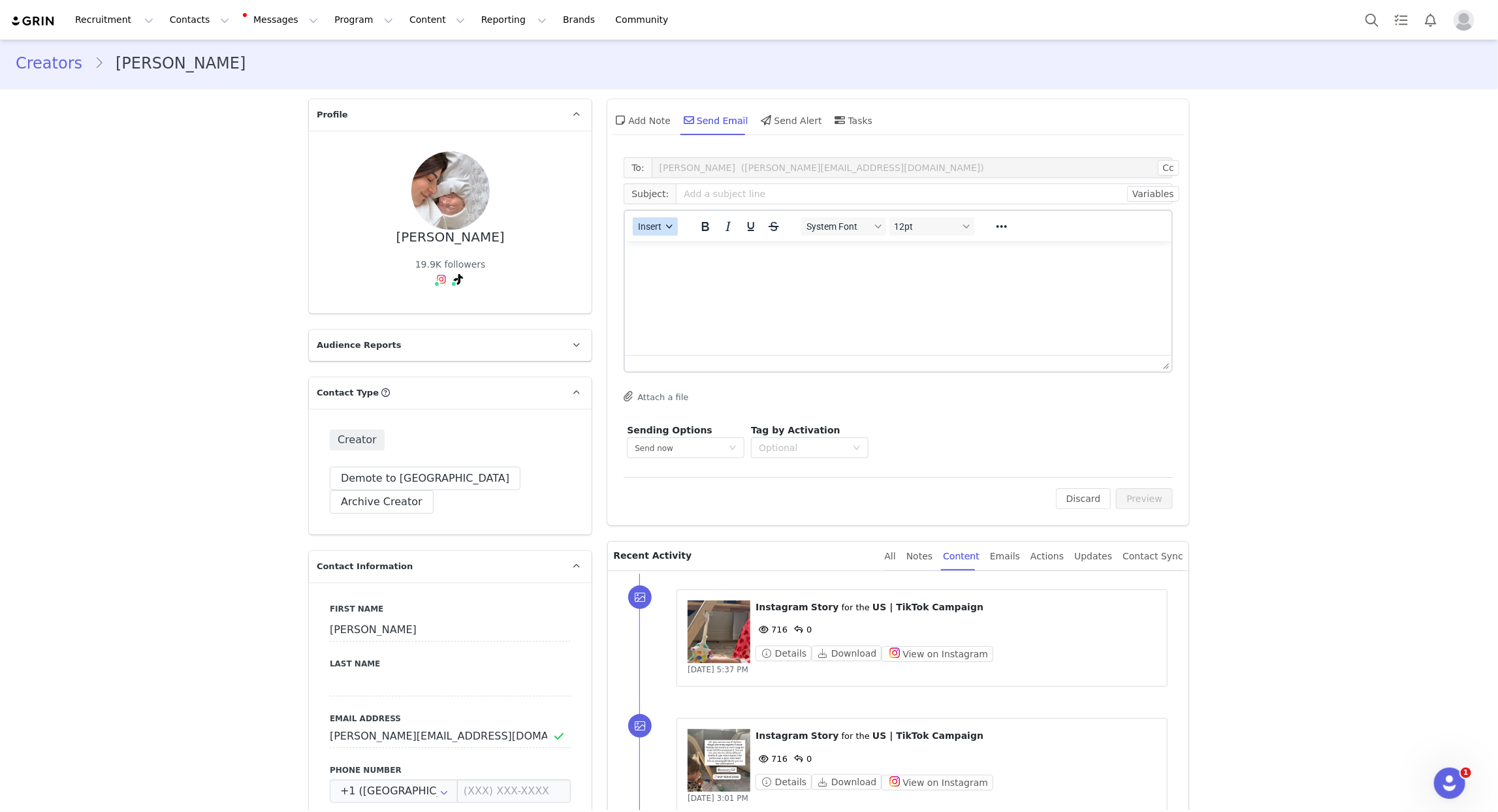
drag, startPoint x: 663, startPoint y: 225, endPoint x: 665, endPoint y: 232, distance: 7.3
click at [665, 227] on div "button" at bounding box center [671, 226] width 11 height 6
click at [670, 244] on div "Insert Template" at bounding box center [703, 247] width 118 height 15
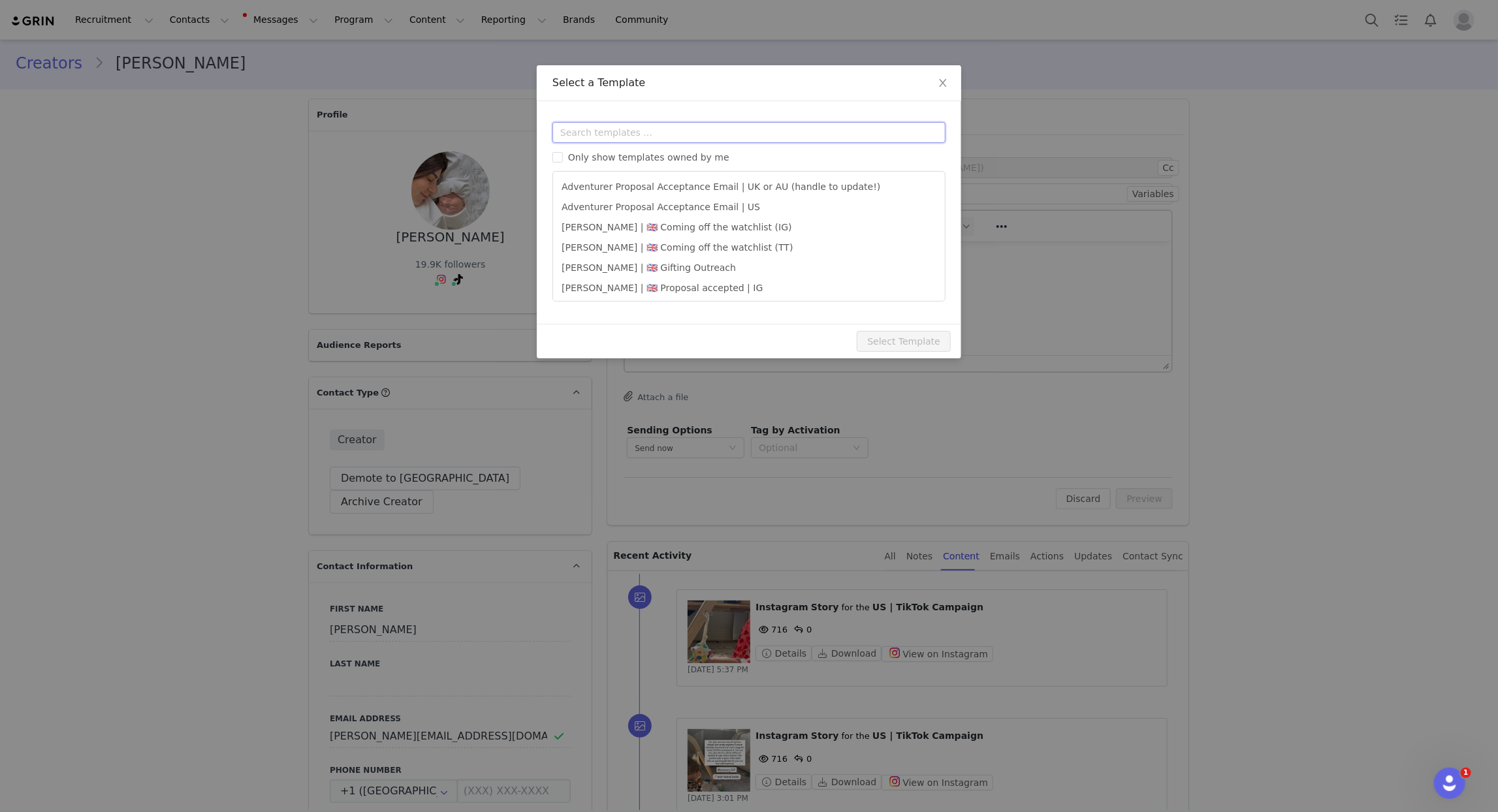
click at [630, 124] on input "text" at bounding box center [749, 132] width 393 height 21
type input "l"
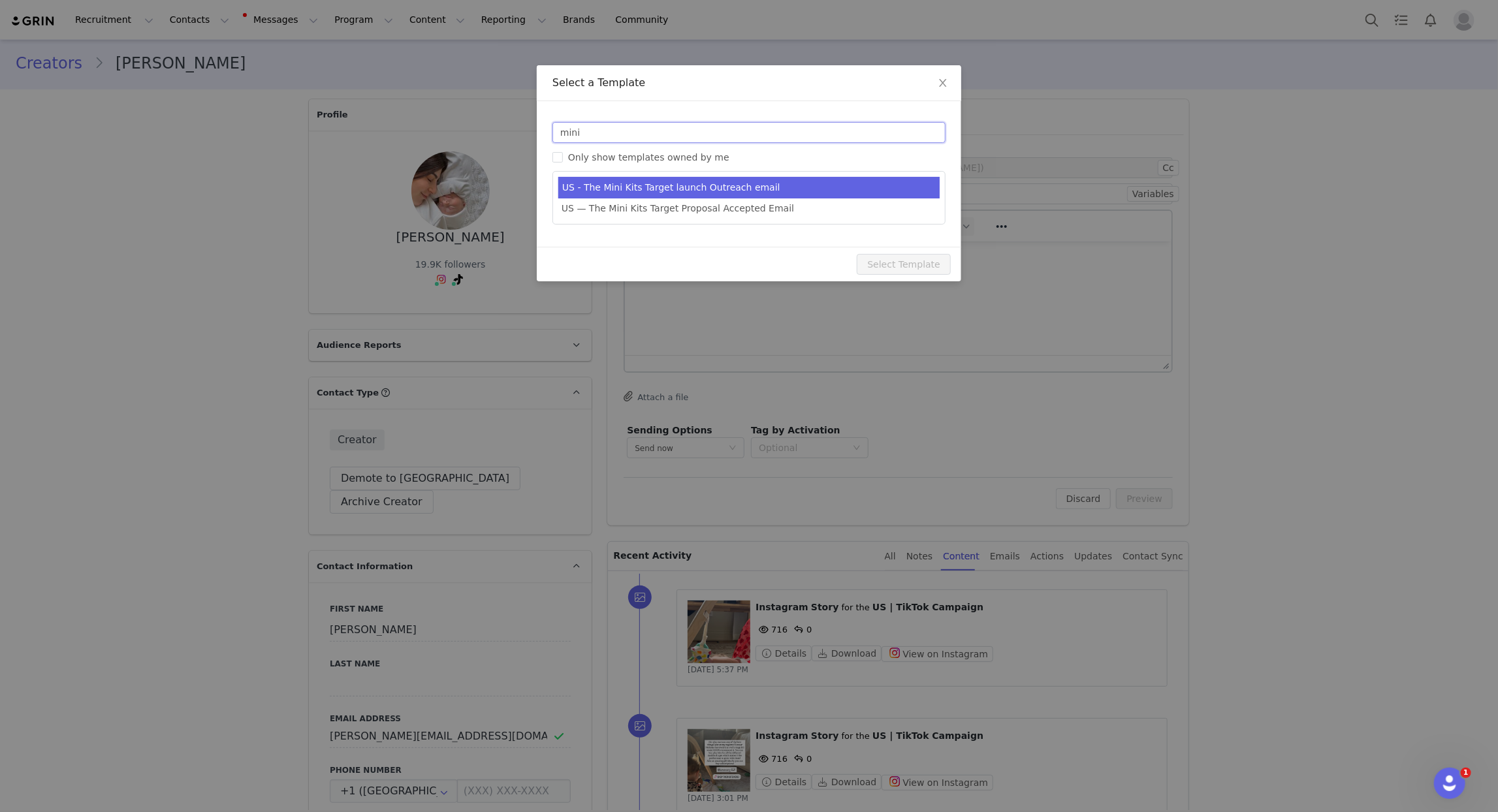
type input "mini"
type input "New! 9 new Mini Kits by Lovevery 🎉"
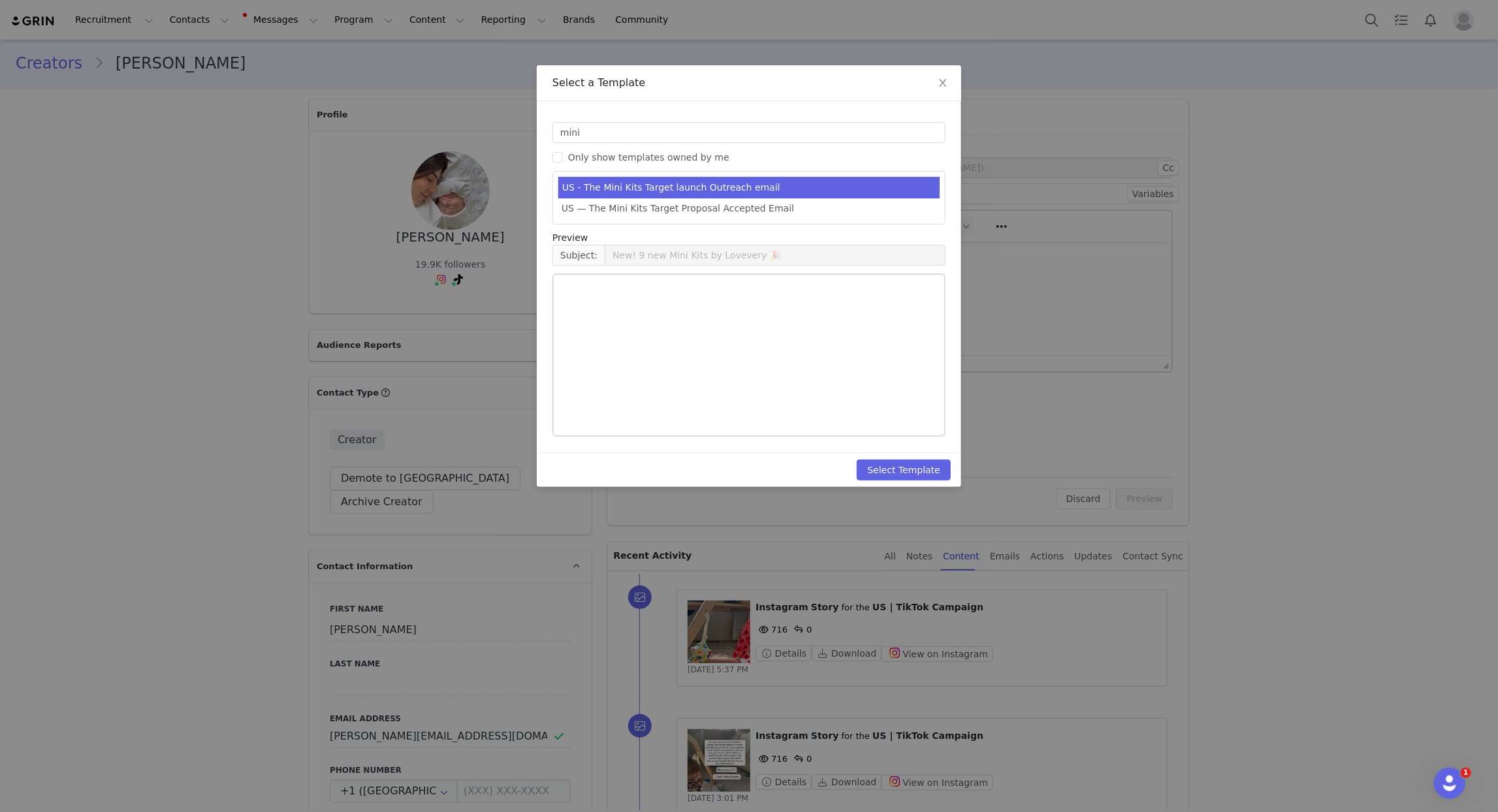
click at [723, 190] on li "US - The Mini Kits Target launch Outreach email" at bounding box center [749, 188] width 382 height 22
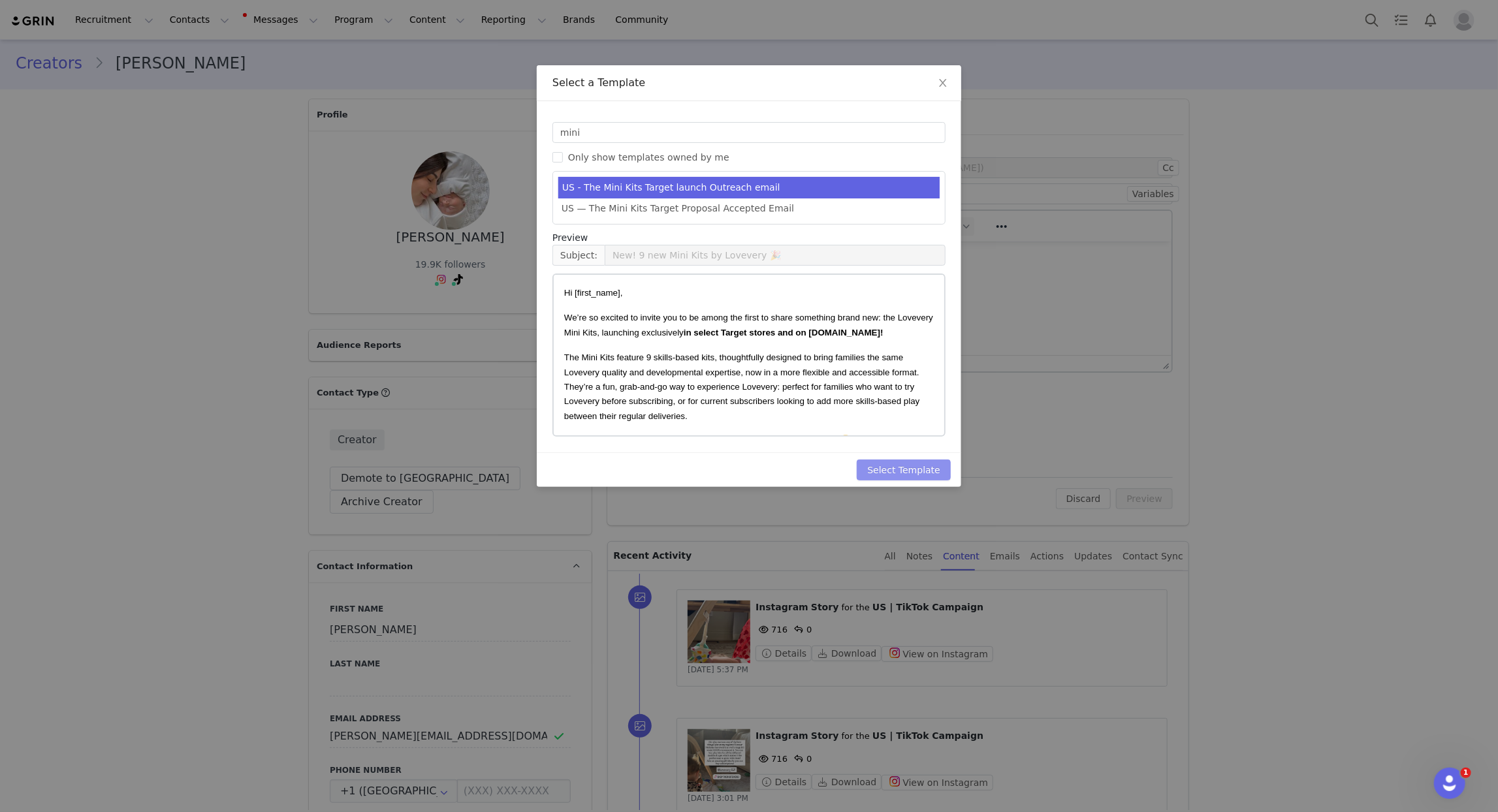
drag, startPoint x: 906, startPoint y: 470, endPoint x: 721, endPoint y: 484, distance: 185.5
click at [905, 470] on button "Select Template" at bounding box center [904, 469] width 94 height 21
type input "New! 9 new Mini Kits by Lovevery 🎉"
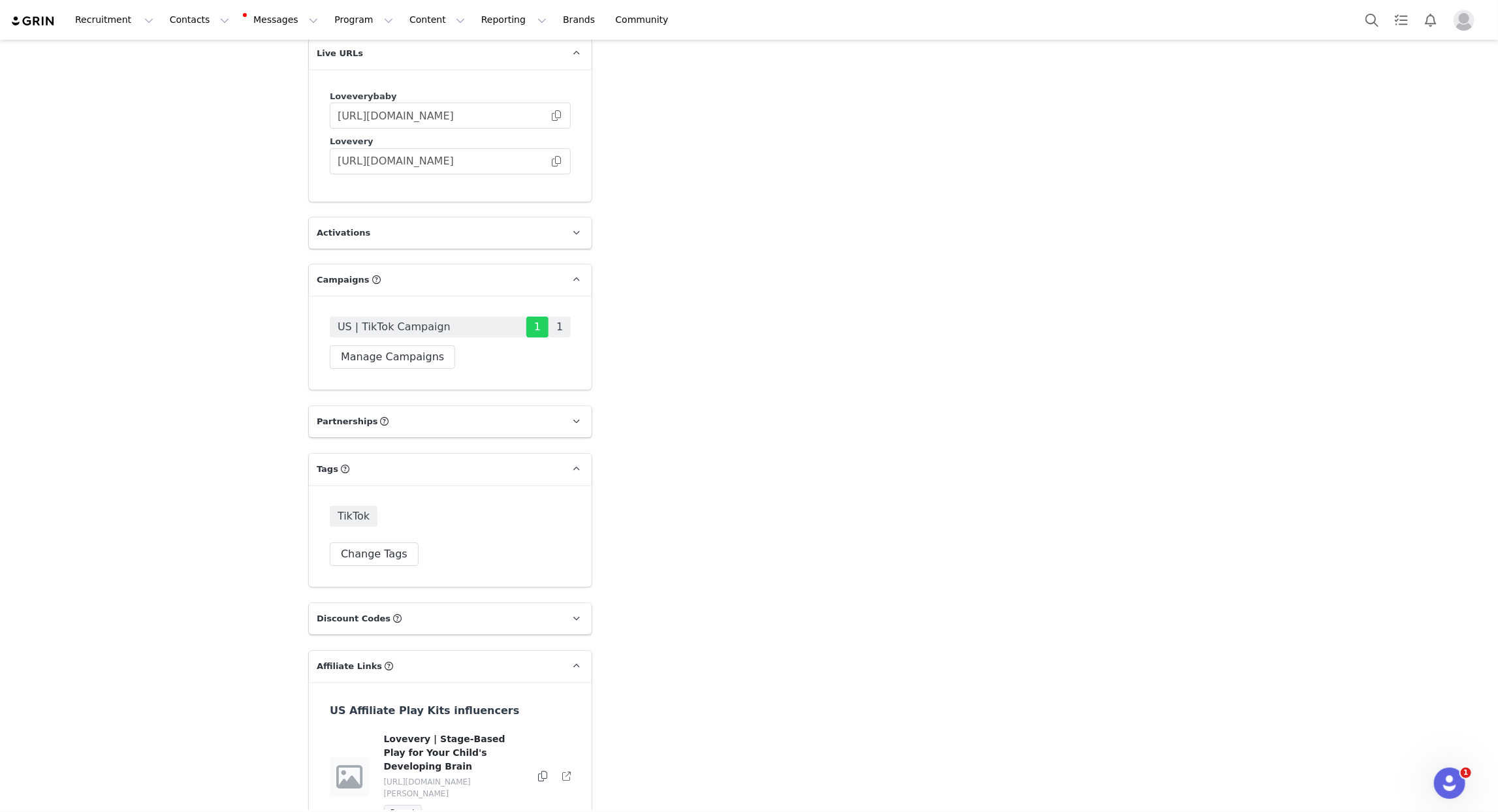
scroll to position [2858, 0]
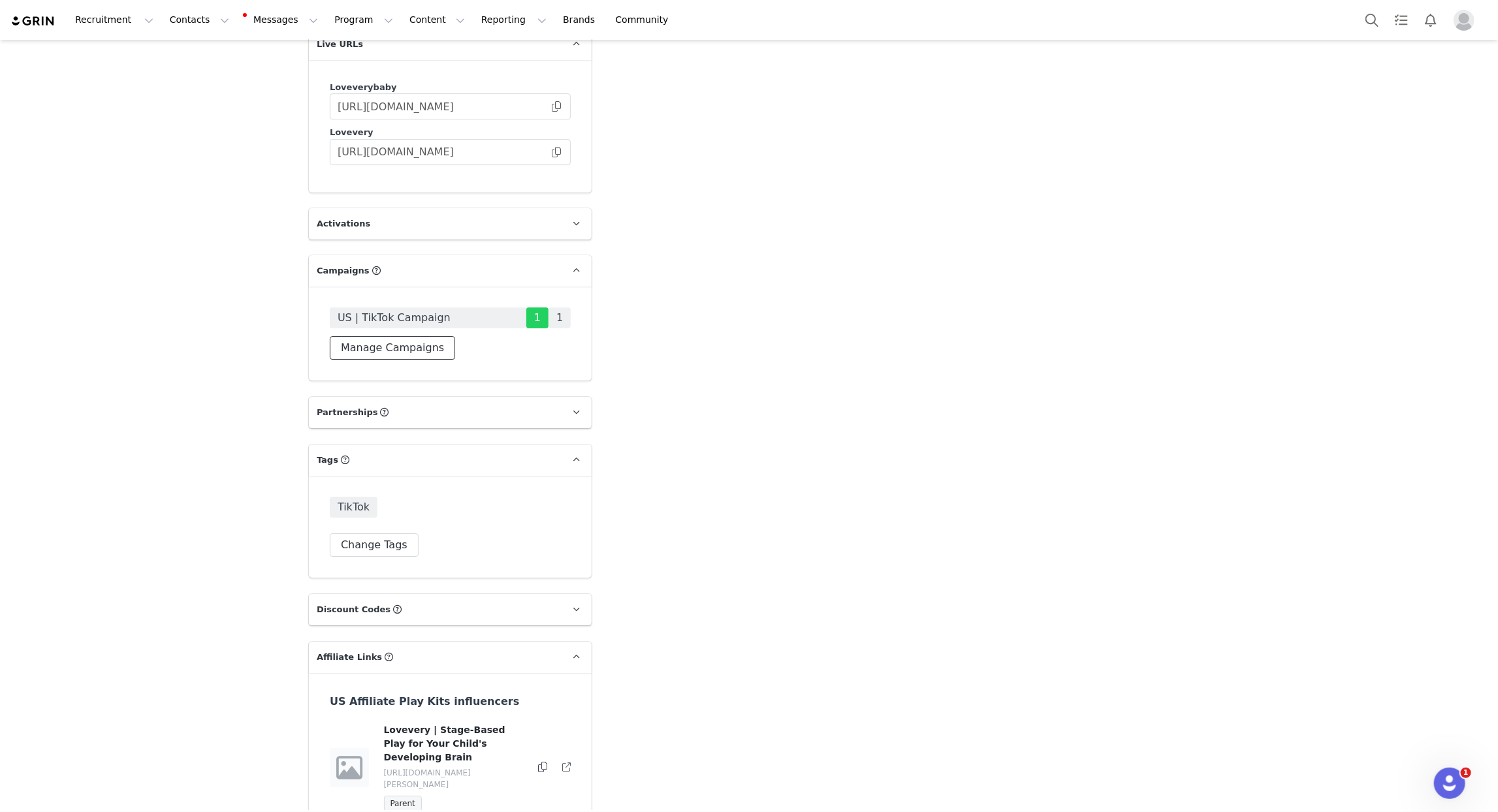
click at [422, 336] on button "Manage Campaigns" at bounding box center [392, 348] width 125 height 24
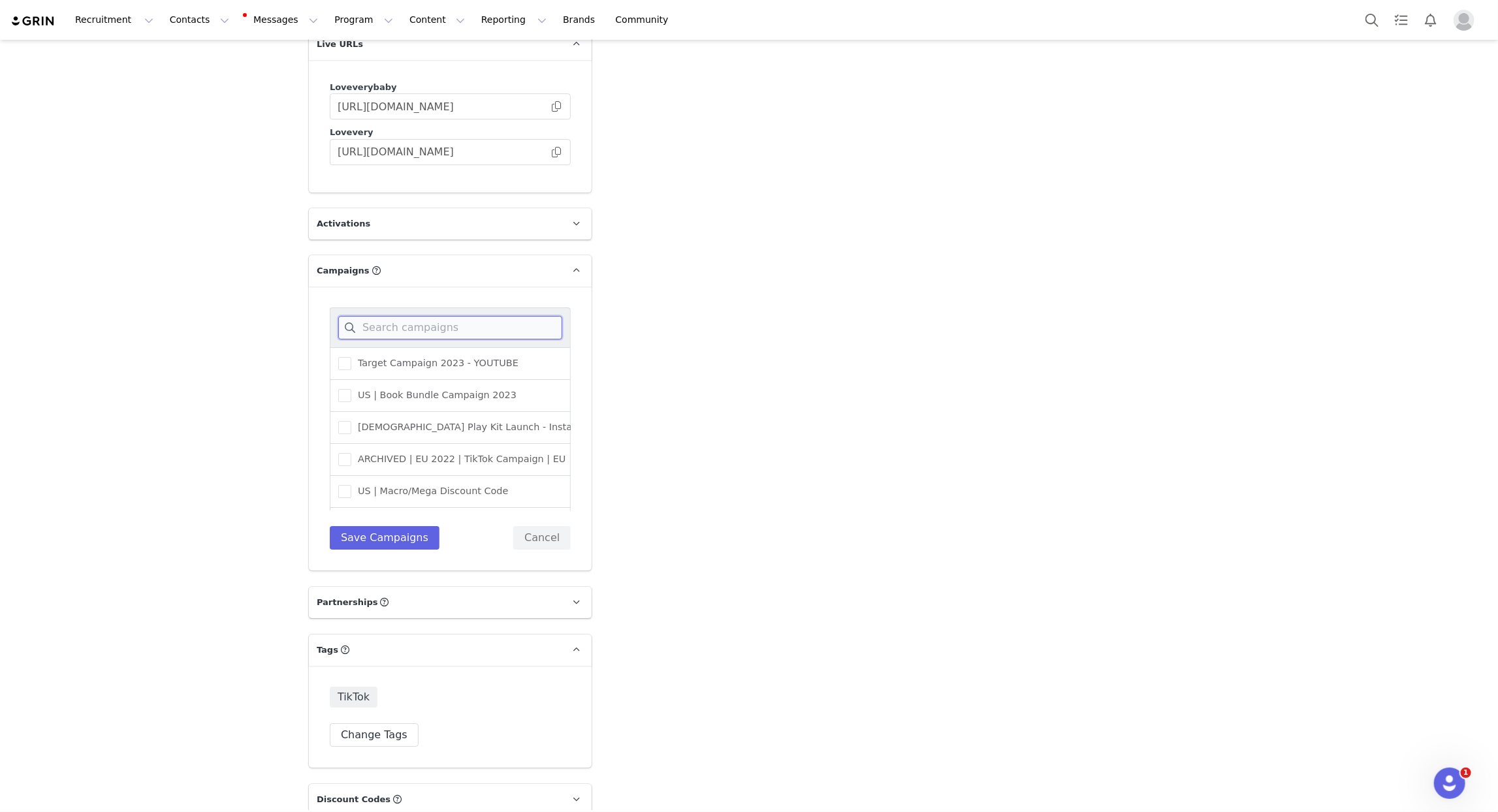
click at [421, 316] on input at bounding box center [449, 328] width 224 height 24
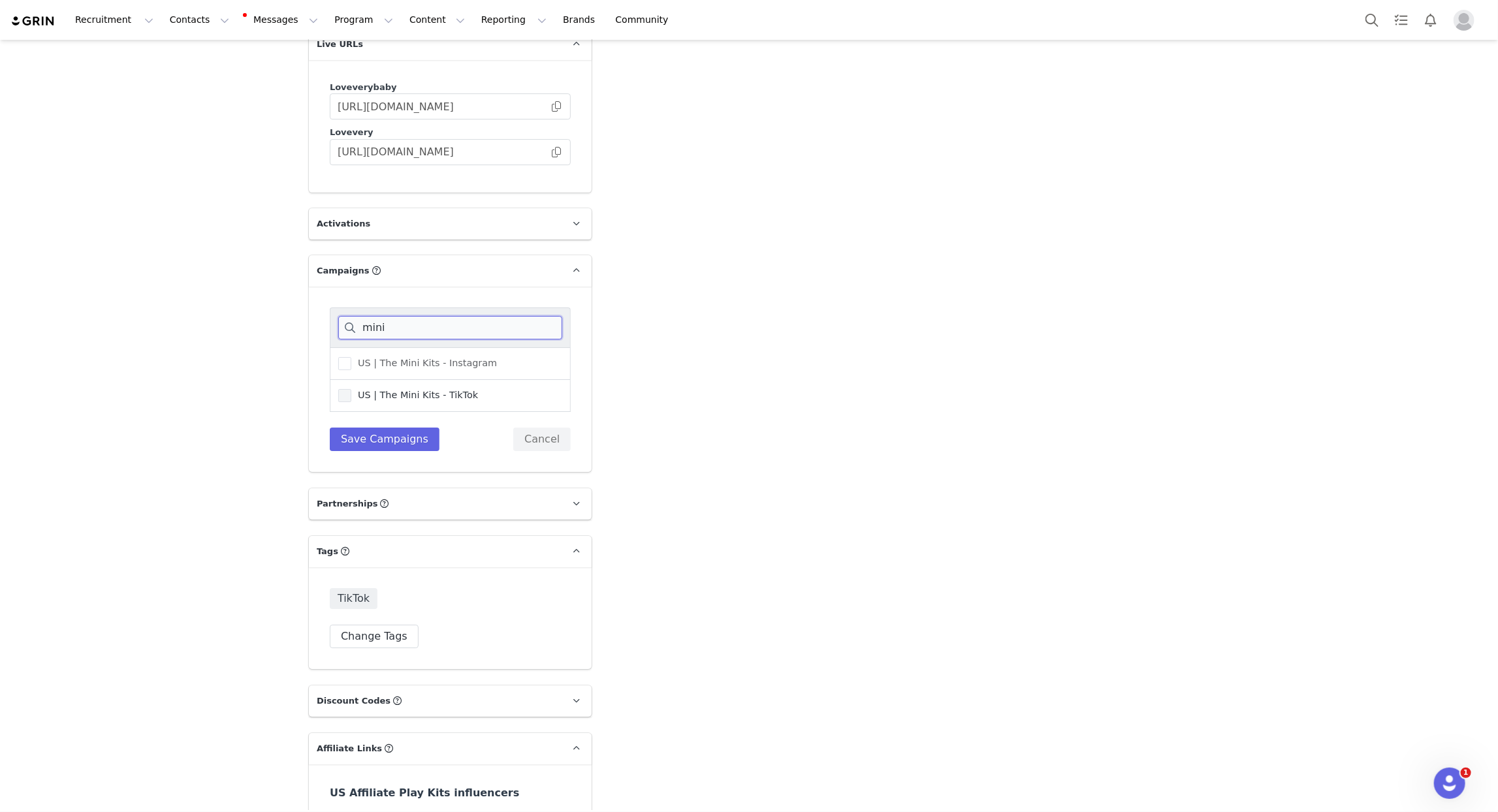
type input "mini"
drag, startPoint x: 445, startPoint y: 375, endPoint x: 432, endPoint y: 391, distance: 20.6
click at [445, 390] on span "US | The Mini Kits - TikTok" at bounding box center [415, 396] width 127 height 13
click at [352, 390] on input "US | The Mini Kits - TikTok" at bounding box center [352, 390] width 0 height 0
click at [409, 428] on button "Save Campaigns" at bounding box center [384, 440] width 110 height 24
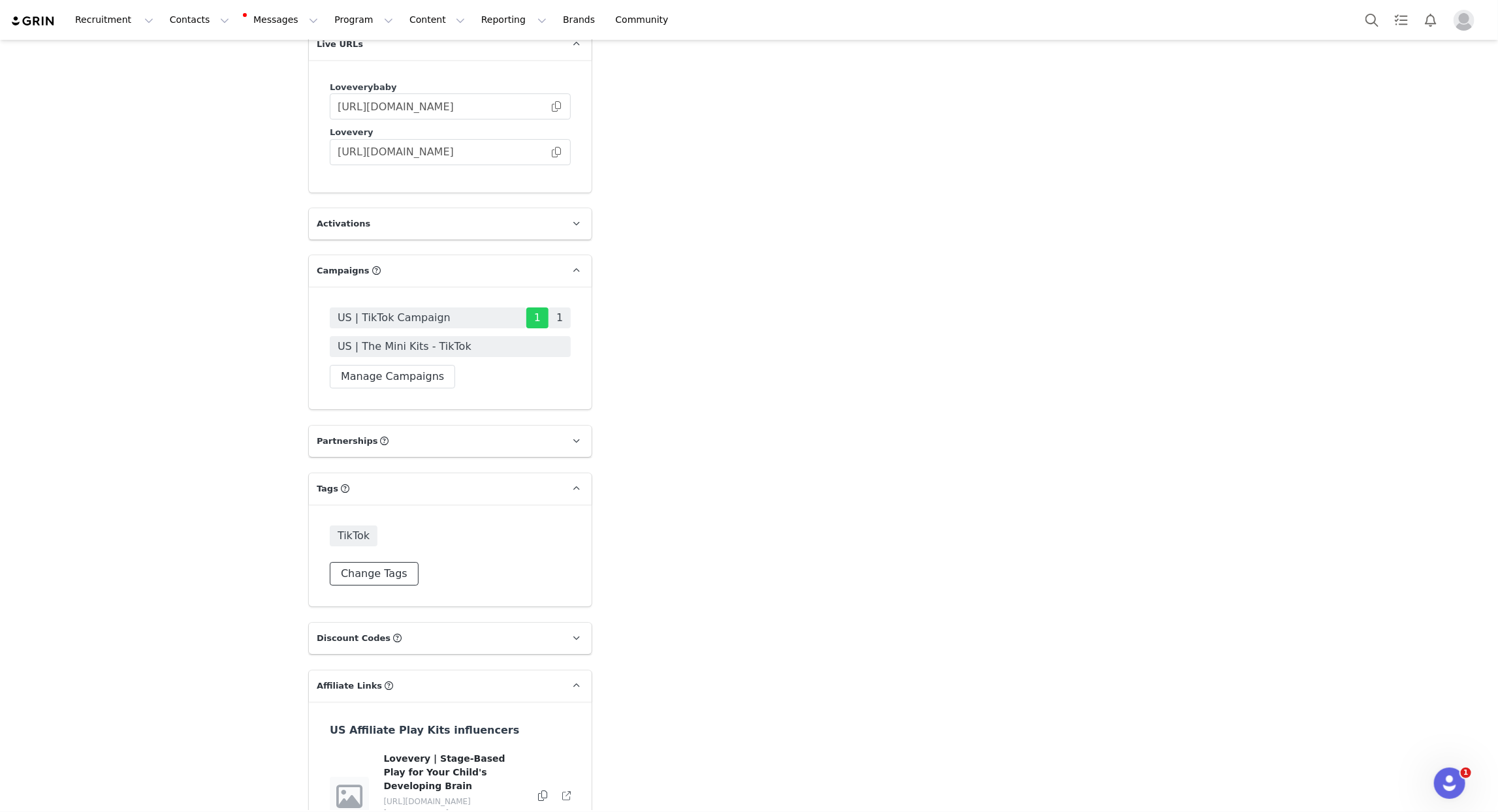
click at [375, 562] on button "Change Tags" at bounding box center [374, 574] width 89 height 24
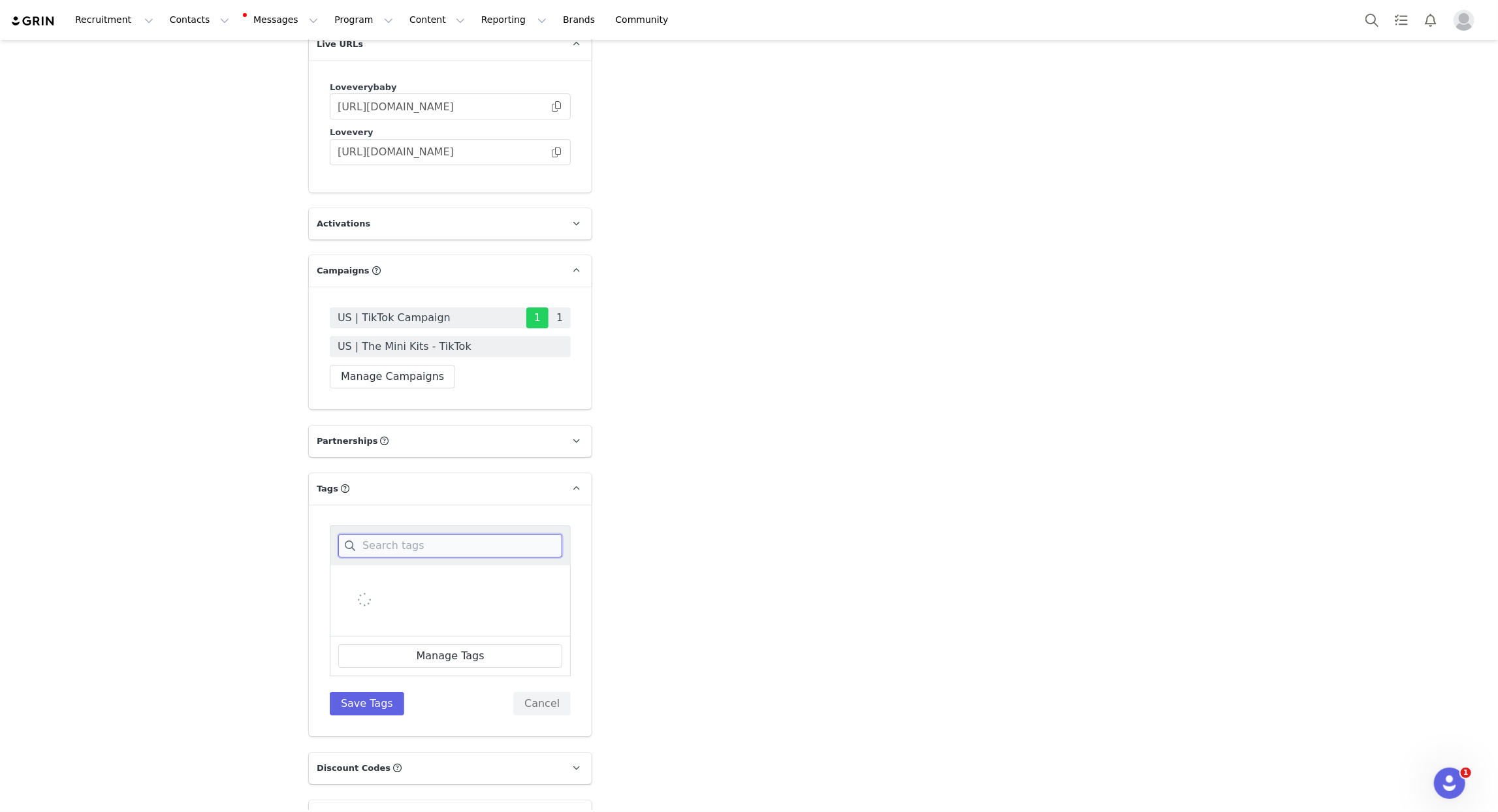
drag, startPoint x: 375, startPoint y: 545, endPoint x: 394, endPoint y: 520, distance: 31.4
click at [394, 534] on input at bounding box center [449, 546] width 224 height 24
type input "mini"
drag, startPoint x: 397, startPoint y: 595, endPoint x: 385, endPoint y: 660, distance: 66.1
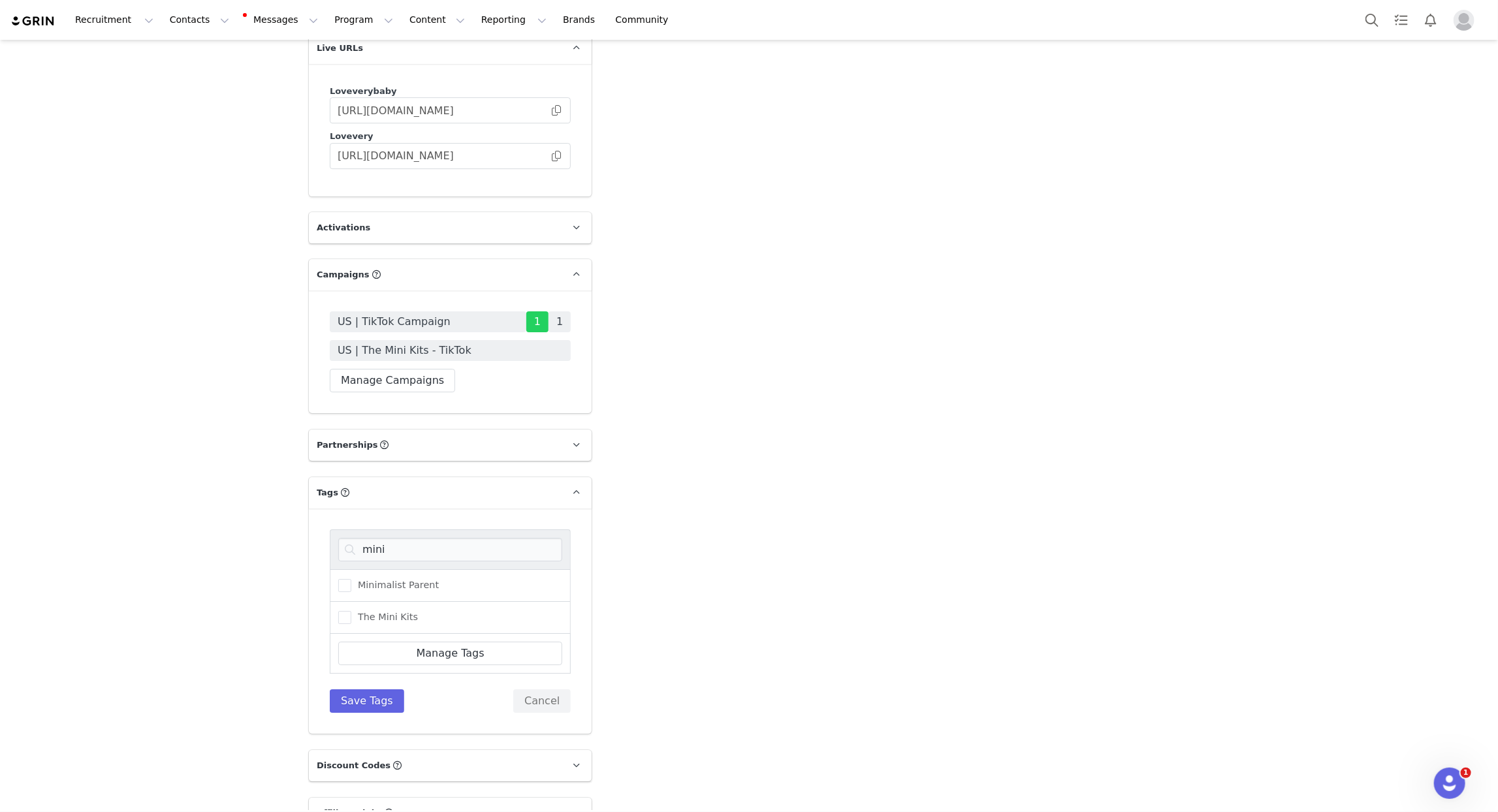
click at [396, 612] on span "The Mini Kits" at bounding box center [385, 618] width 67 height 13
click at [352, 612] on input "The Mini Kits" at bounding box center [352, 612] width 0 height 0
click at [377, 690] on button "Save Tags" at bounding box center [367, 701] width 74 height 24
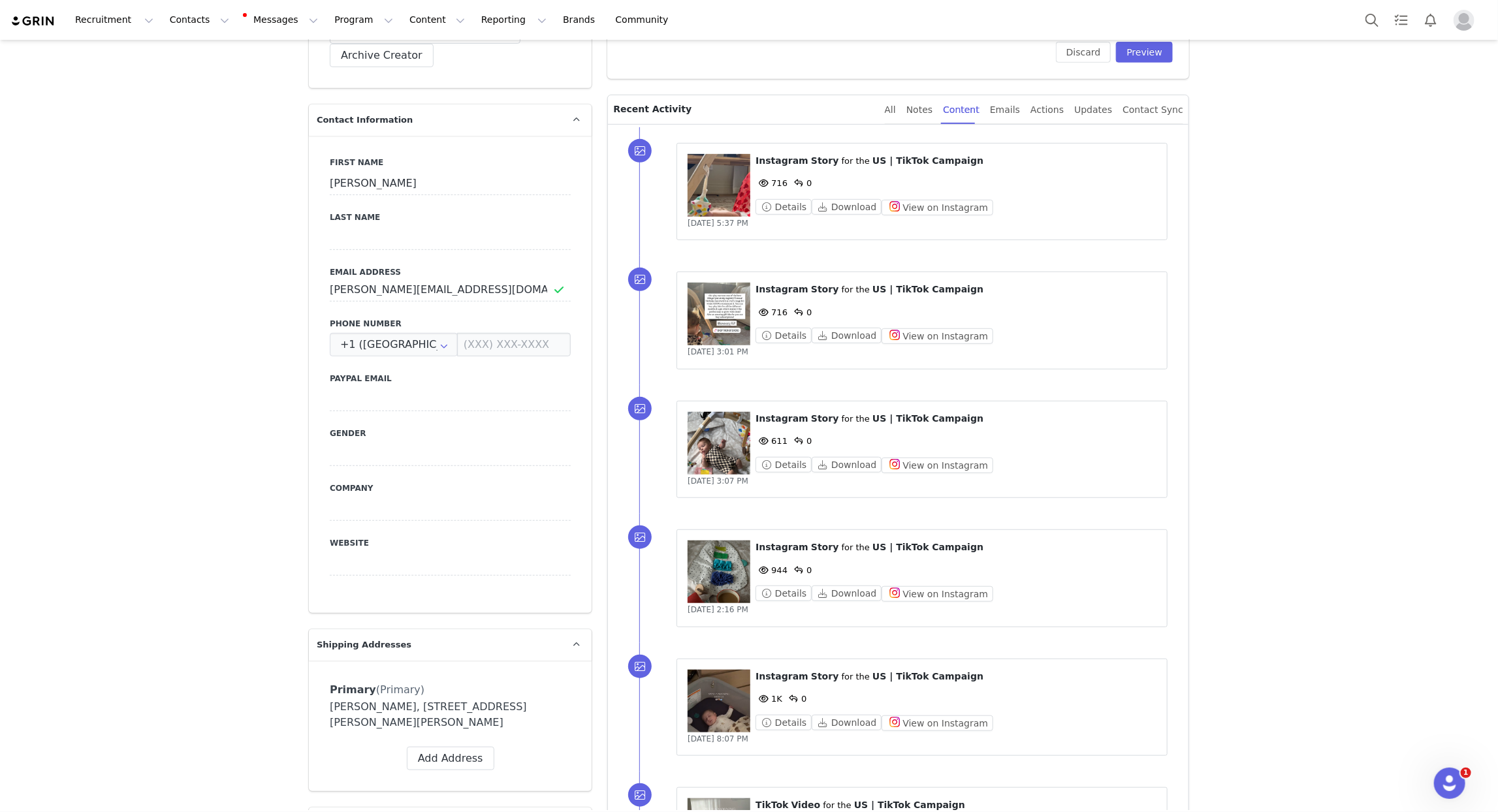
scroll to position [0, 0]
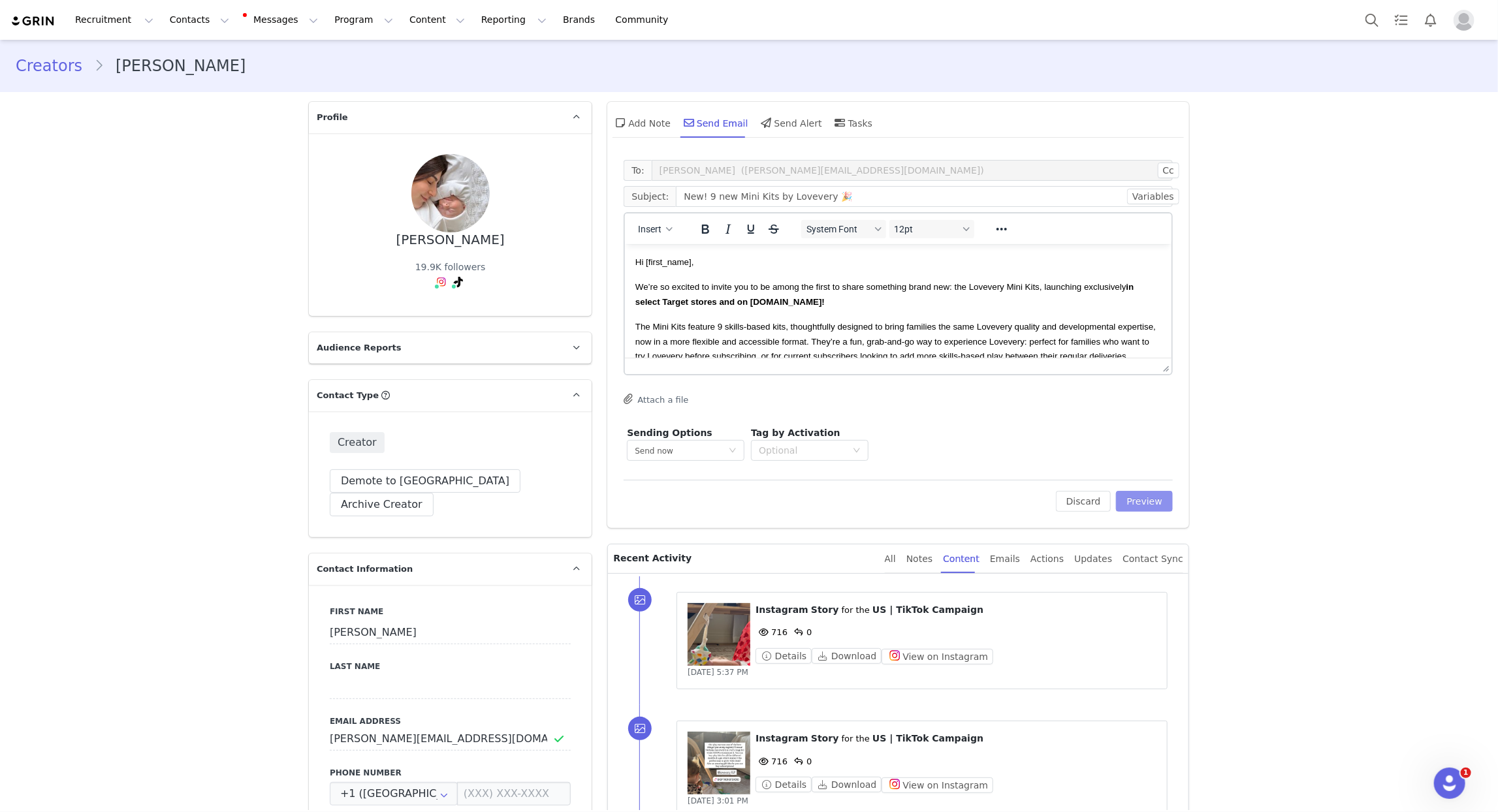
click at [1162, 504] on button "Preview" at bounding box center [1145, 501] width 57 height 21
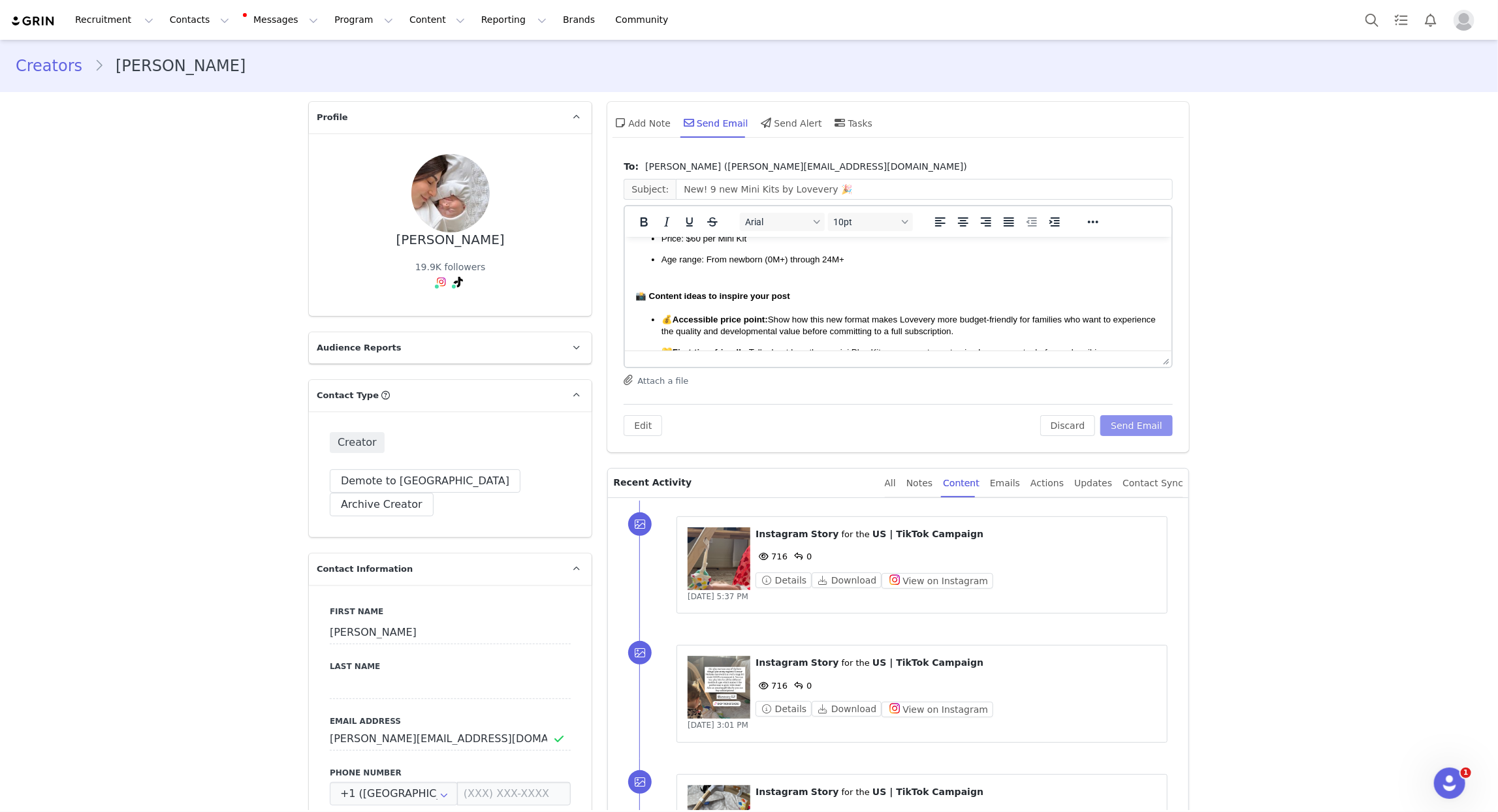
scroll to position [191, 0]
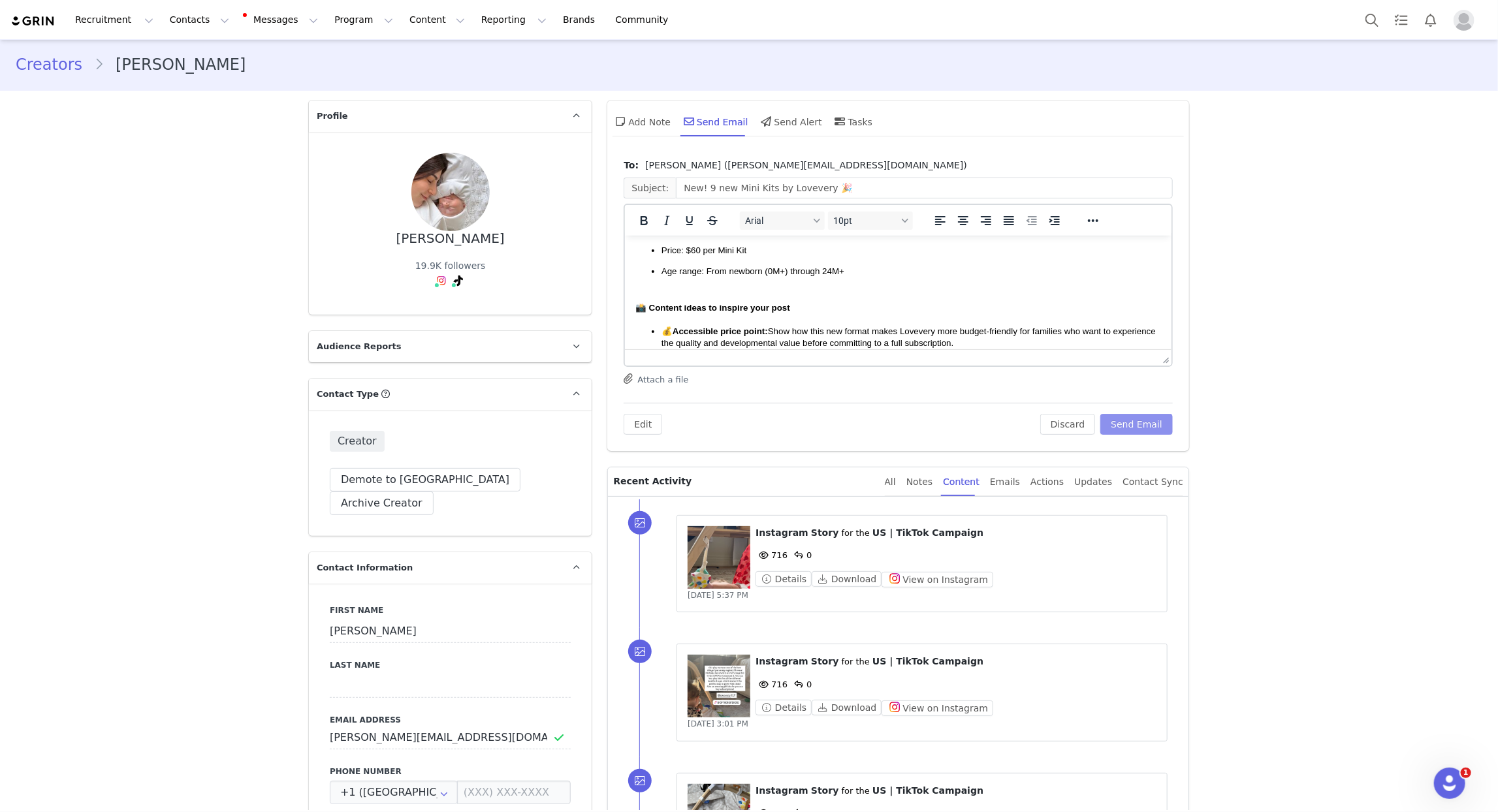
click at [1143, 436] on div "To: Erica (erica@centralhairsalon.ca) Subject: New! 9 new Mini Kits by Lovevery…" at bounding box center [898, 302] width 582 height 299
drag, startPoint x: 1152, startPoint y: 420, endPoint x: 1161, endPoint y: 420, distance: 9.0
click at [1152, 420] on button "Send Email" at bounding box center [1136, 423] width 72 height 21
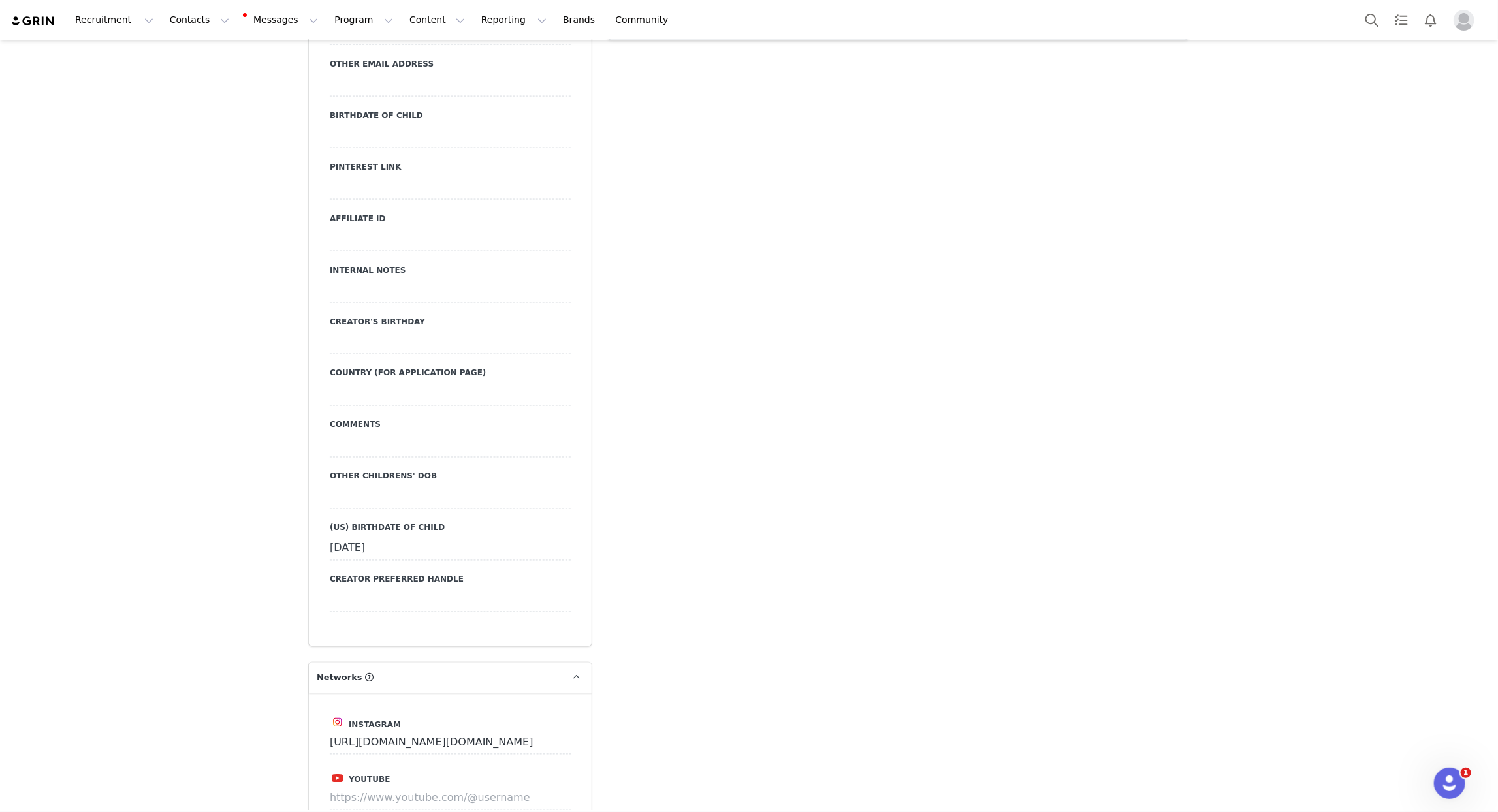
scroll to position [0, 0]
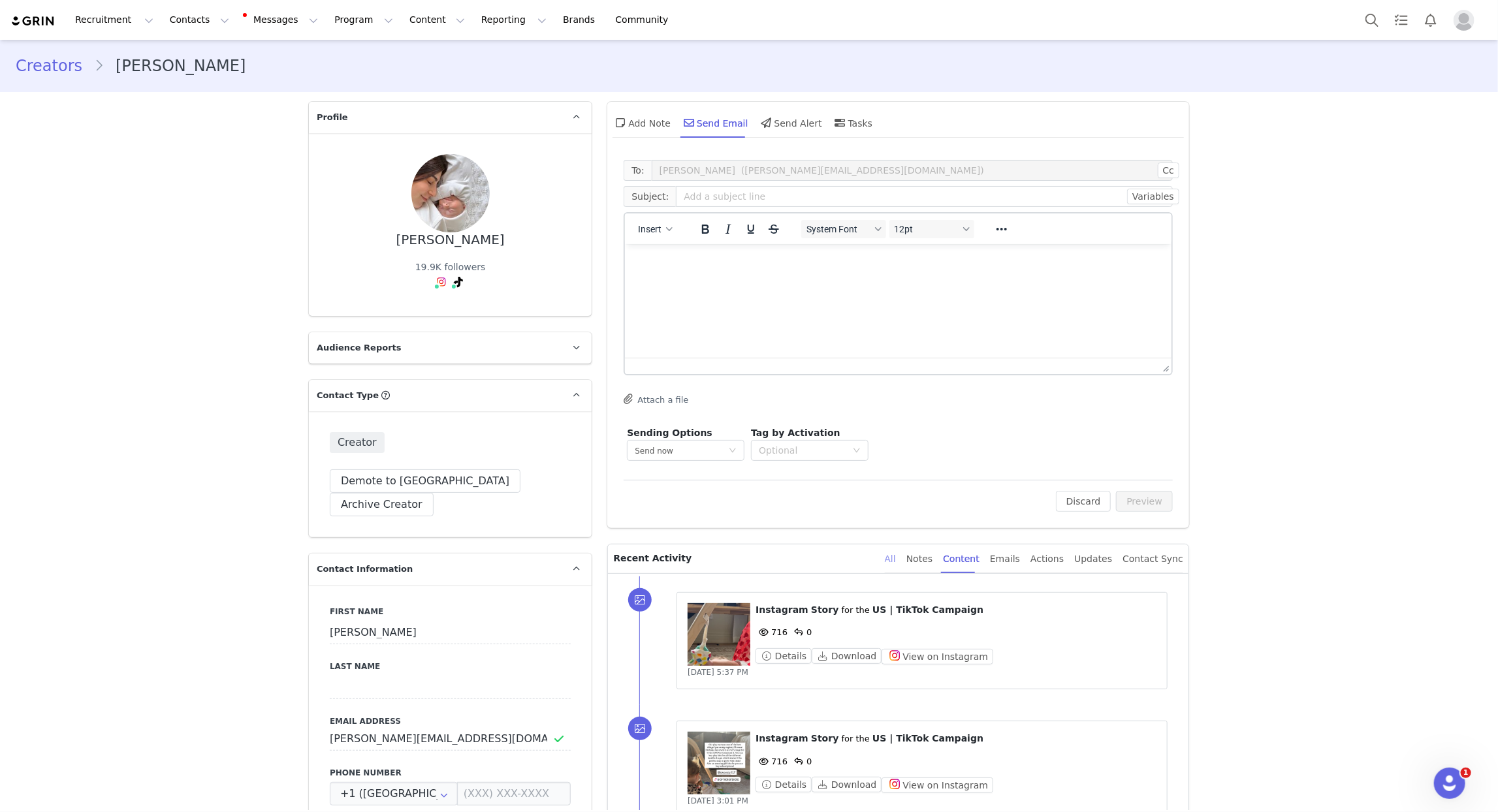
click at [896, 558] on div "All" at bounding box center [890, 559] width 11 height 29
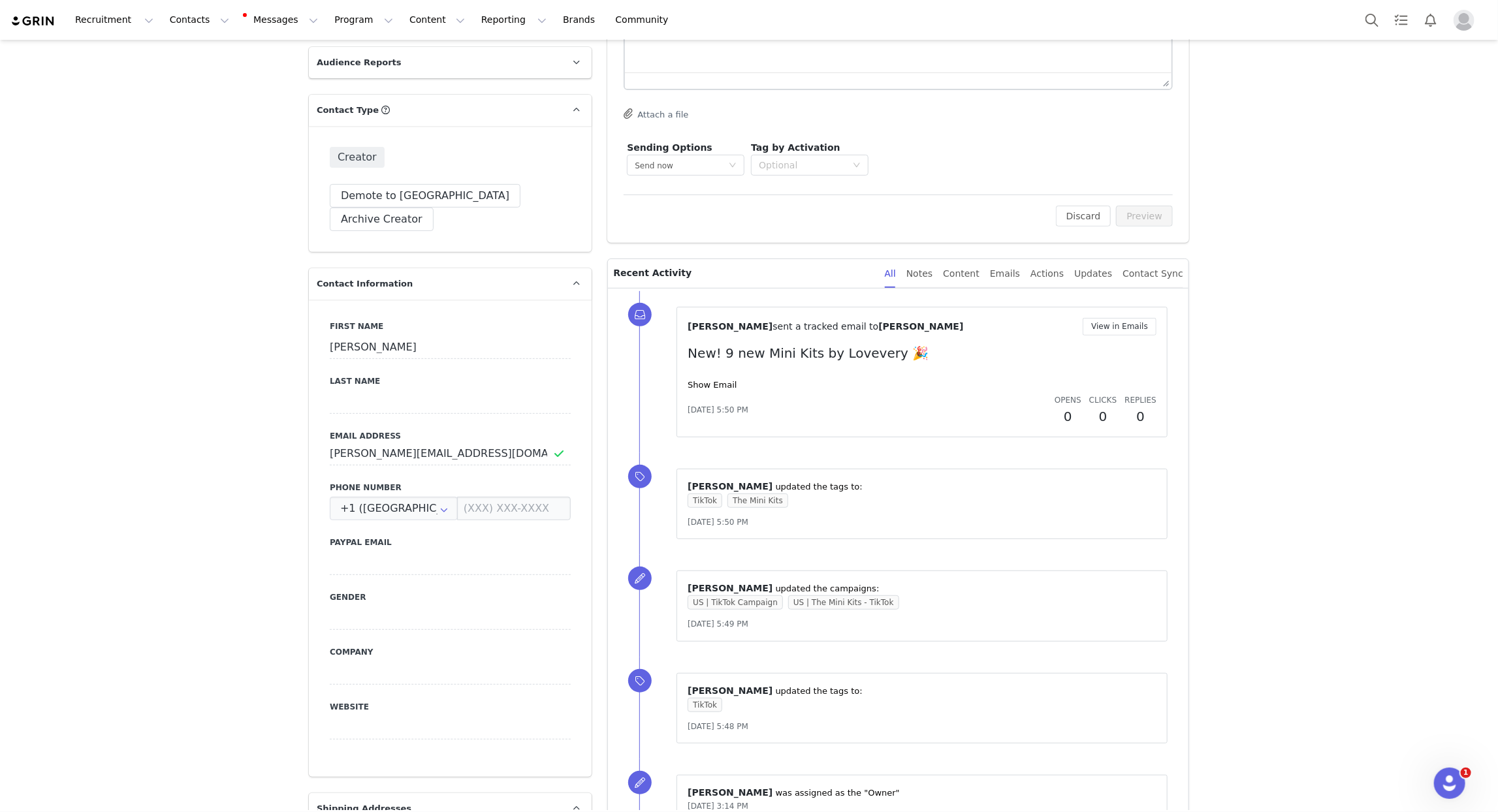
scroll to position [304, 0]
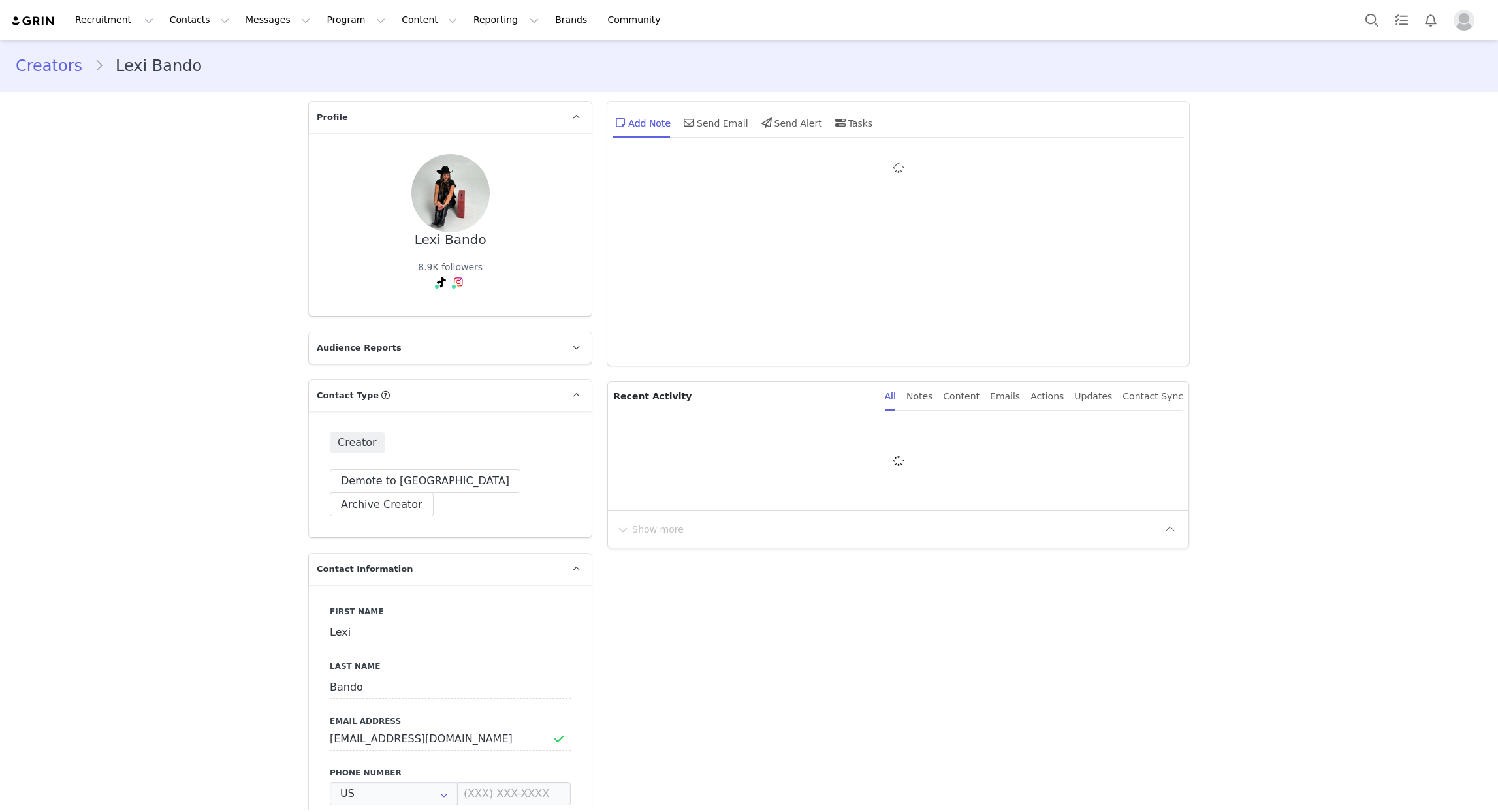
type input "+1 ([GEOGRAPHIC_DATA])"
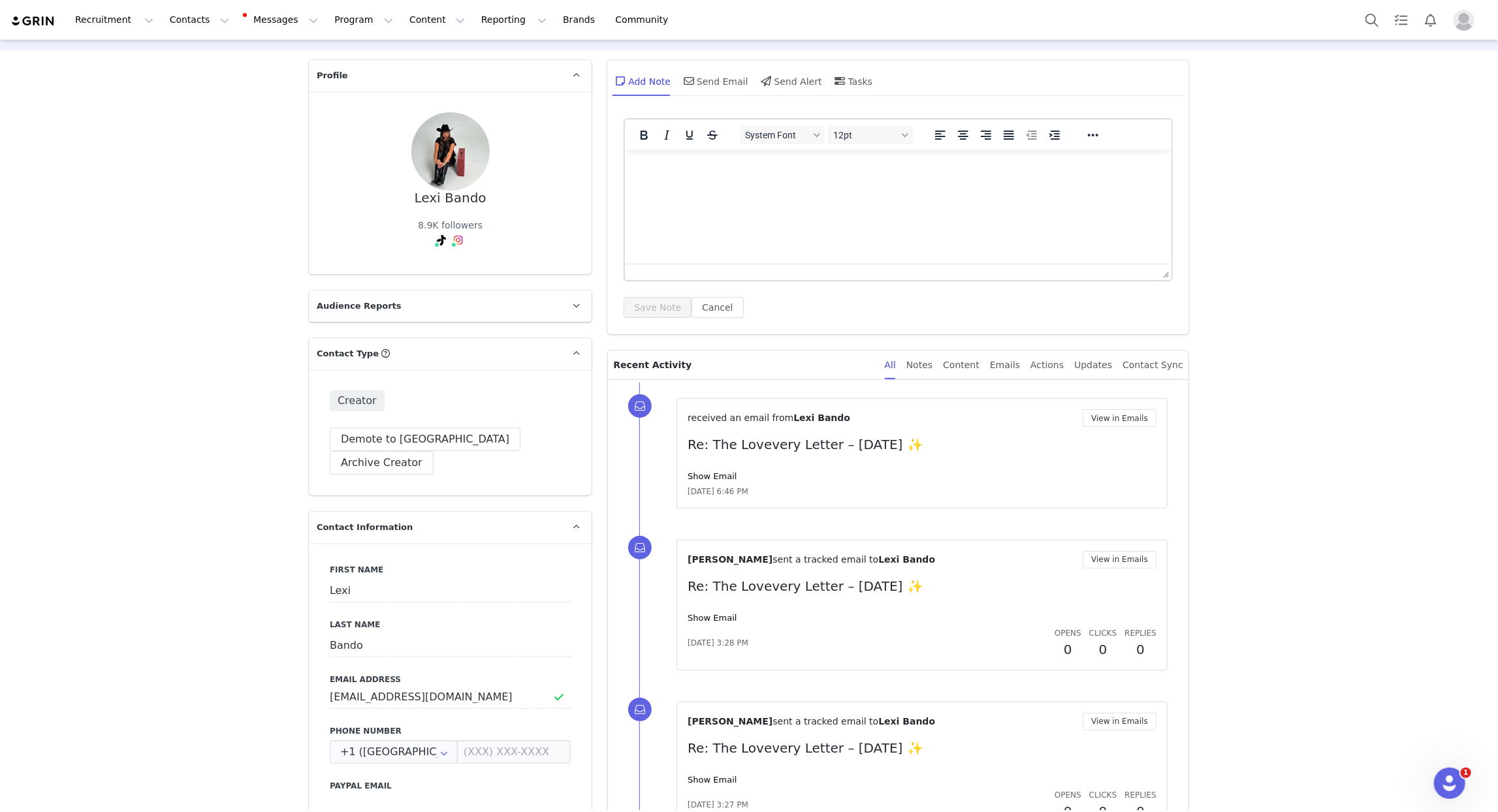
scroll to position [43, 0]
click at [706, 474] on link "Show Email" at bounding box center [712, 476] width 49 height 10
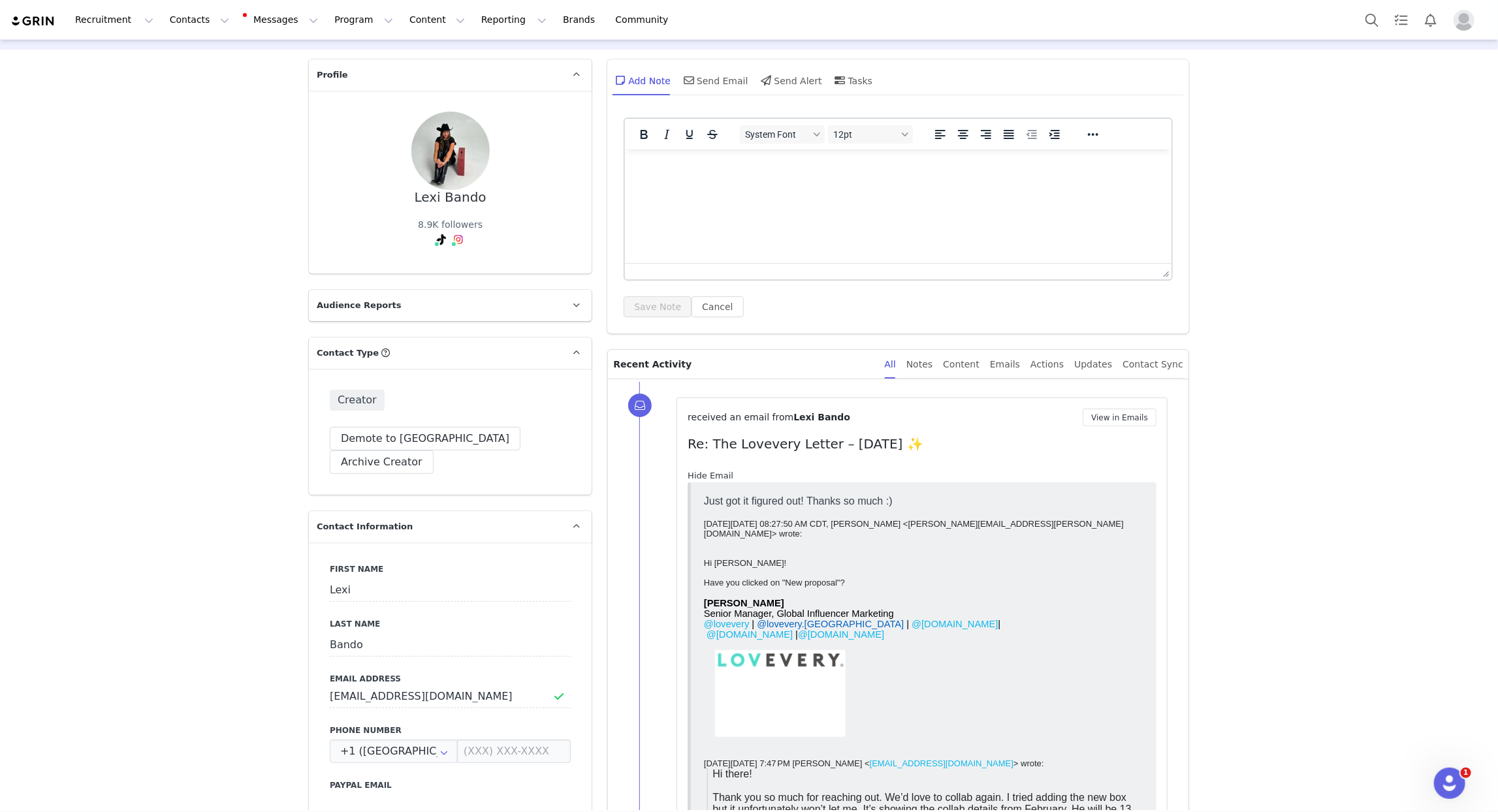
scroll to position [0, 0]
drag, startPoint x: 706, startPoint y: 474, endPoint x: 749, endPoint y: 443, distance: 53.0
click at [706, 473] on link "Hide Email" at bounding box center [710, 476] width 45 height 10
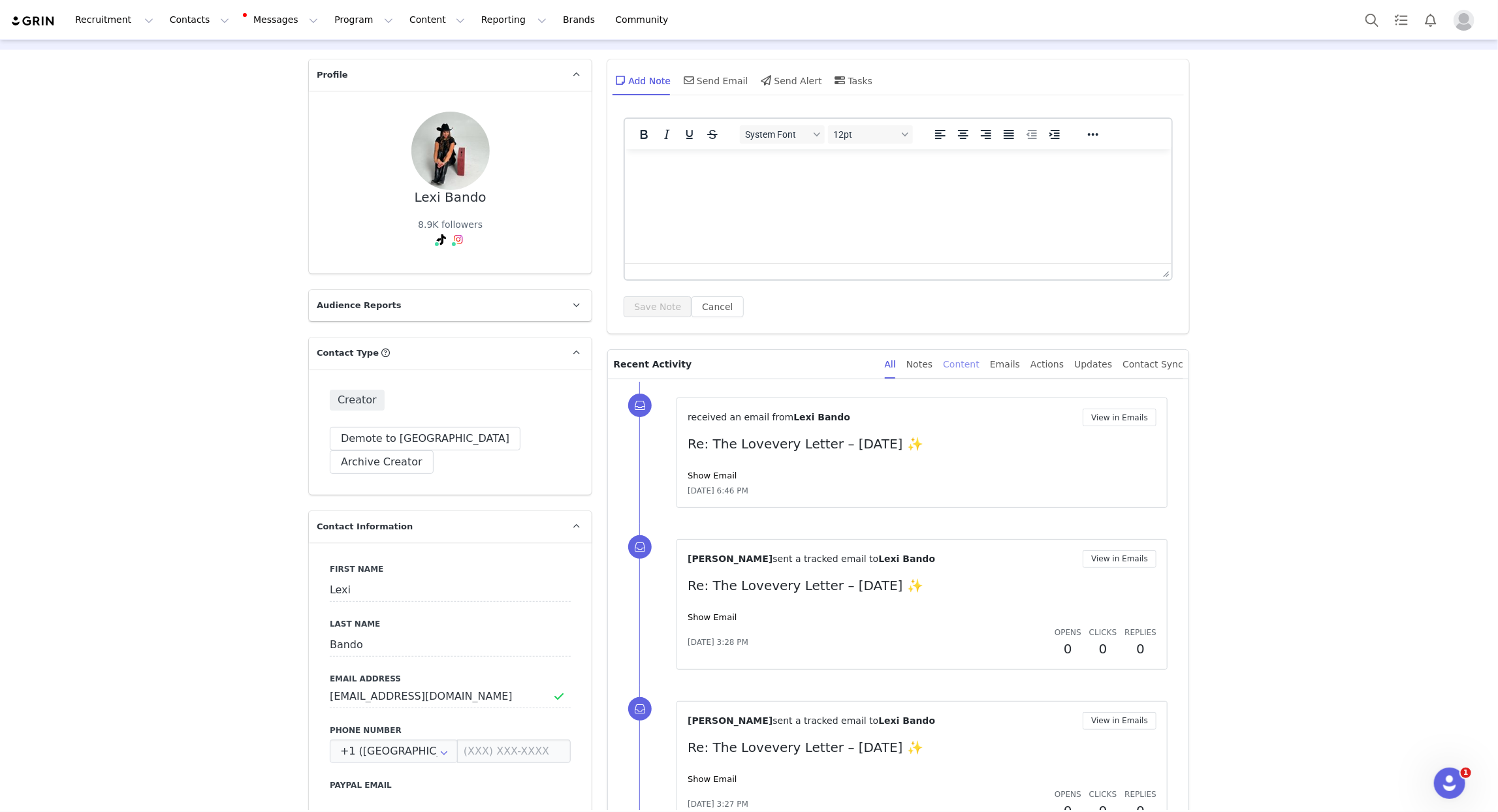
click at [980, 362] on div "Content" at bounding box center [962, 364] width 36 height 29
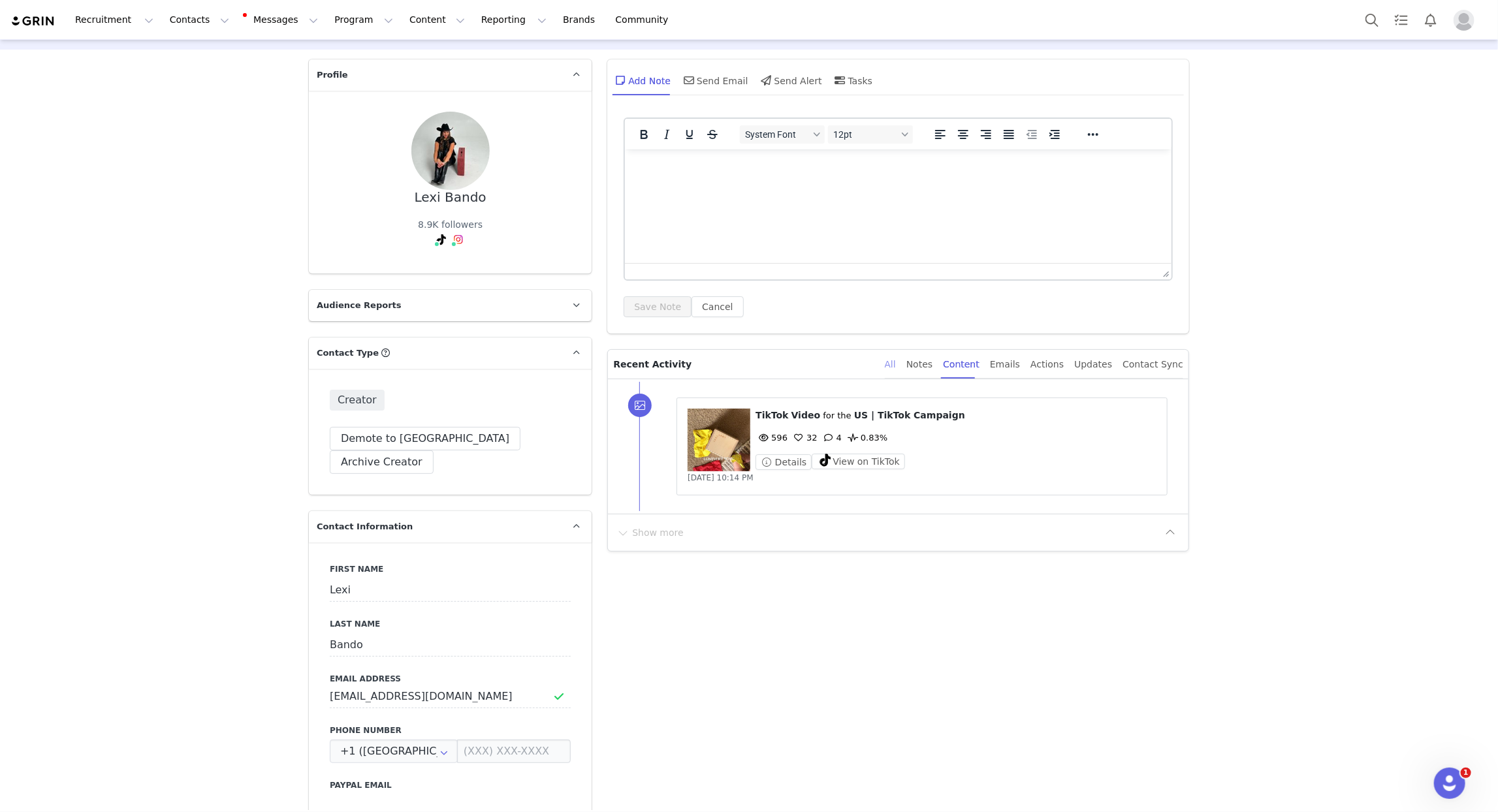
click at [896, 366] on div "All" at bounding box center [890, 364] width 11 height 29
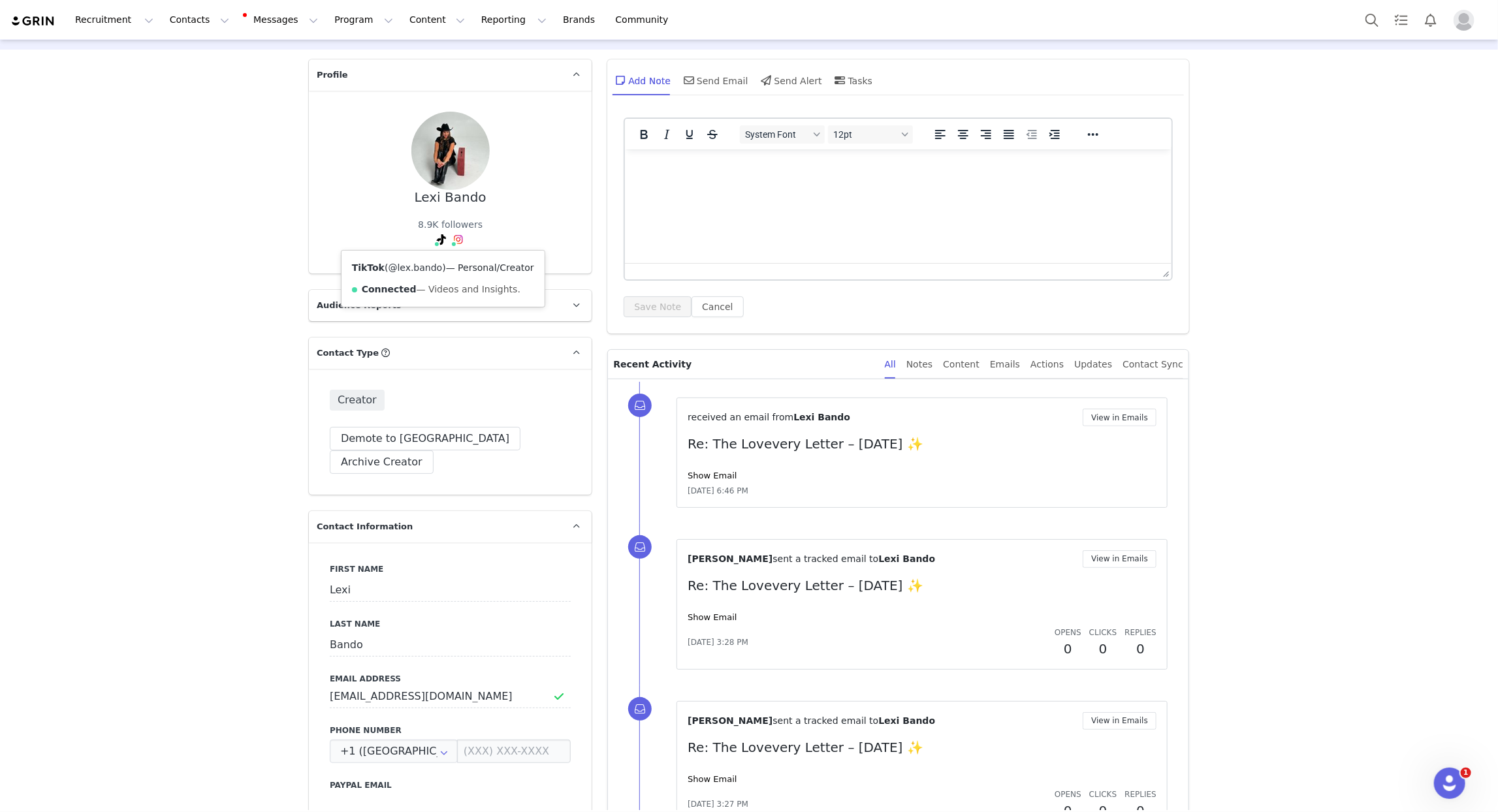
click at [425, 263] on link "@lex.bando" at bounding box center [416, 268] width 54 height 11
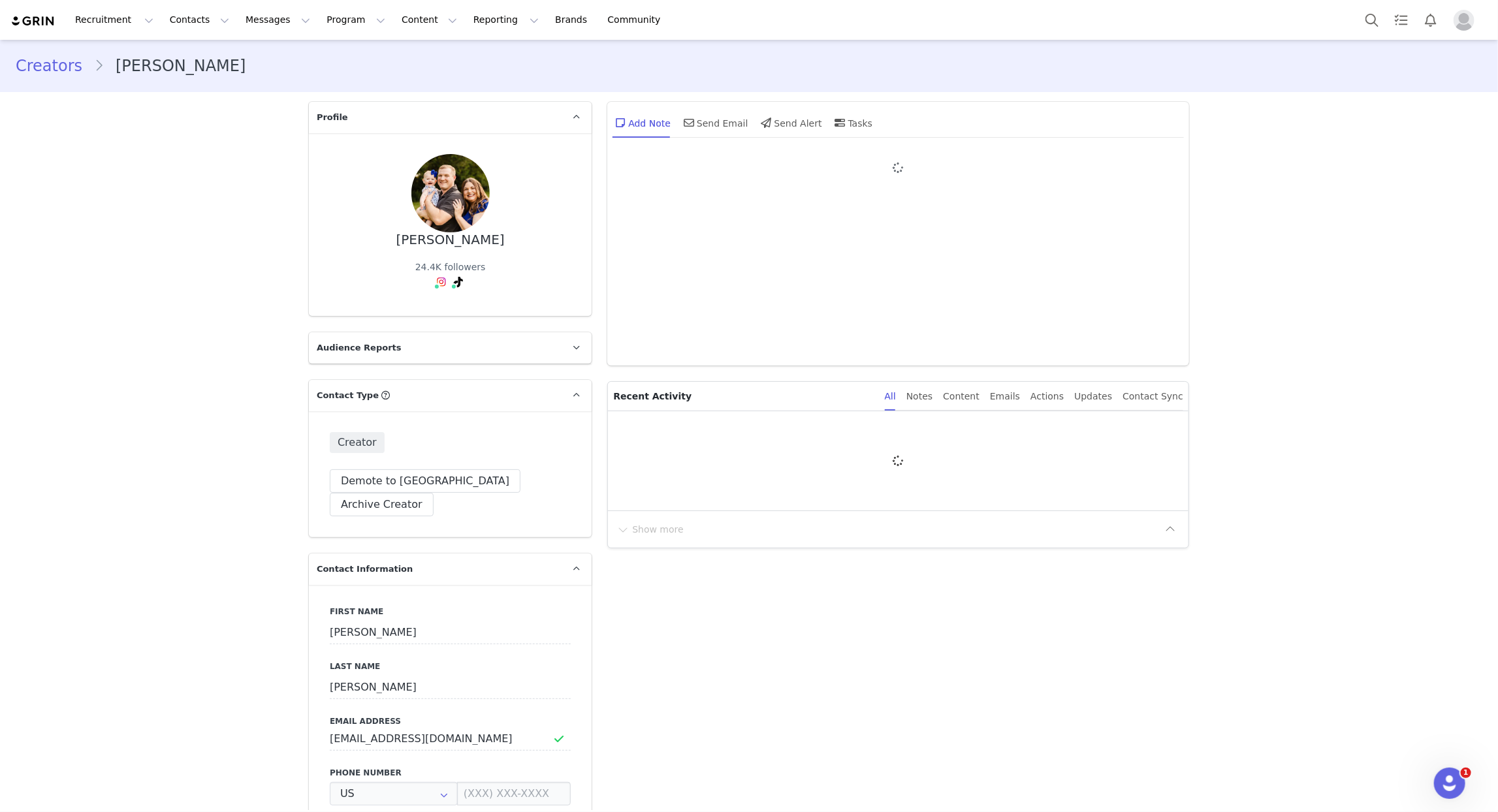
type input "+1 ([GEOGRAPHIC_DATA])"
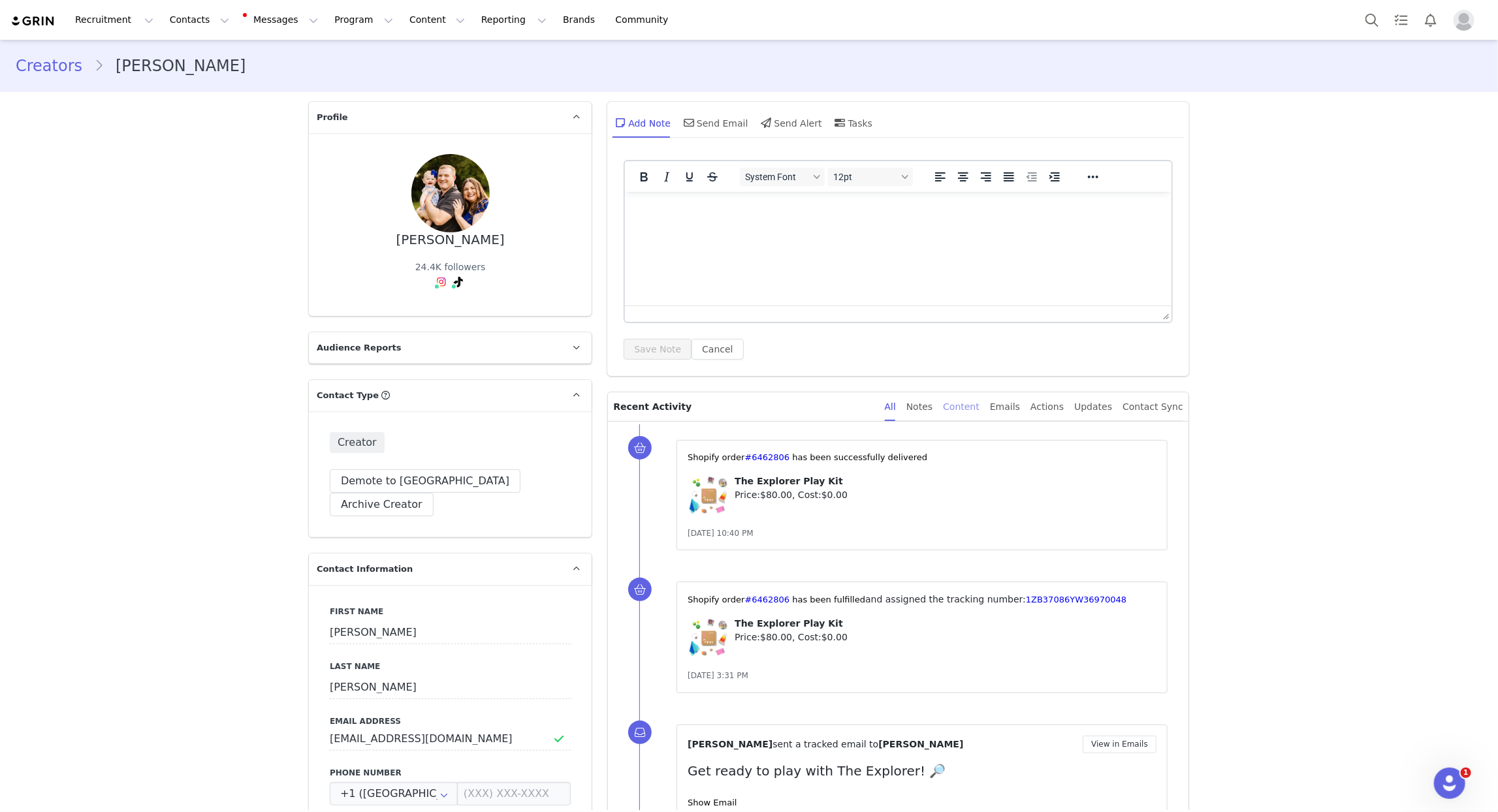
click at [963, 405] on div "Content" at bounding box center [962, 407] width 36 height 29
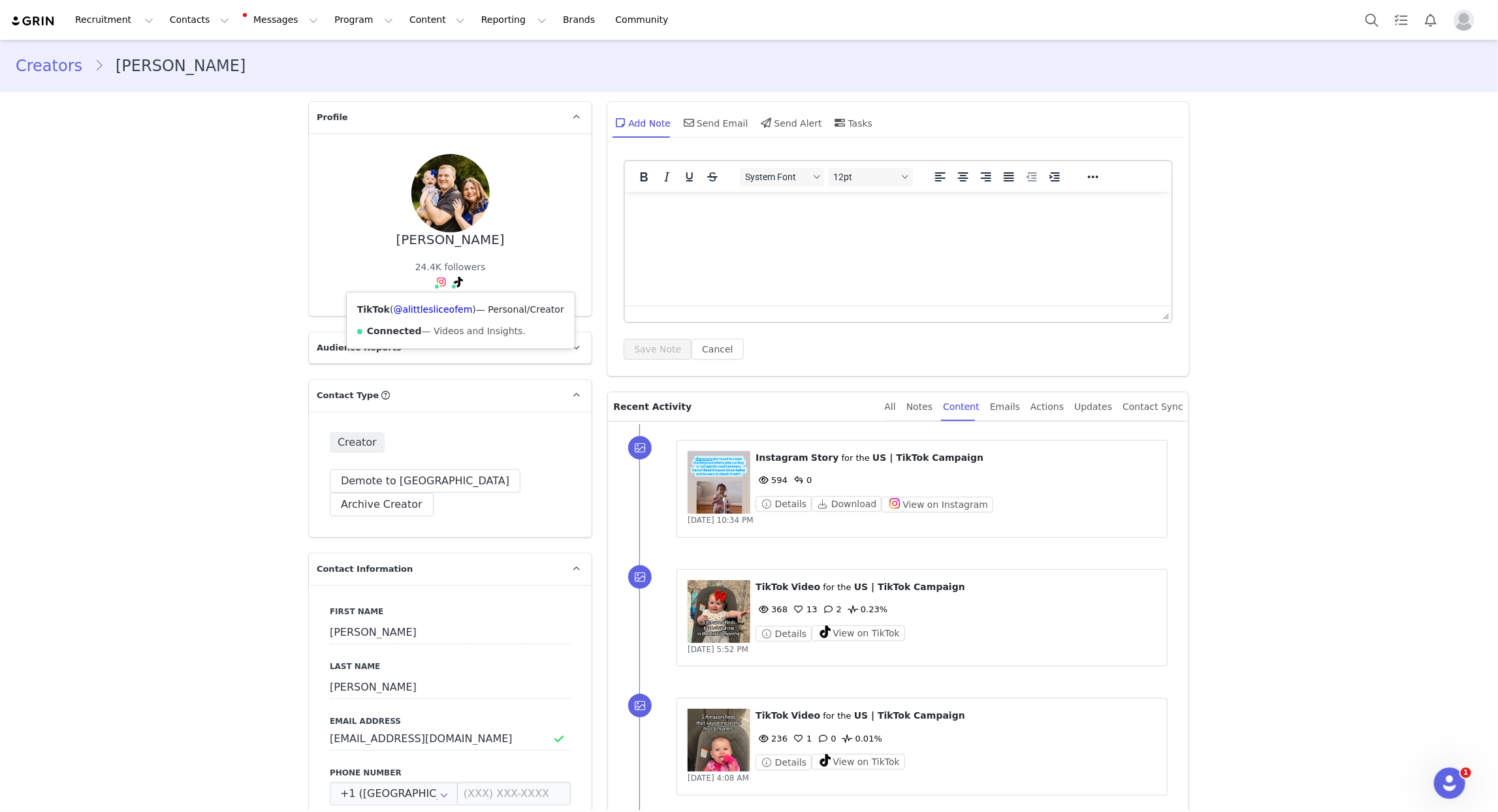
click at [449, 303] on div "TikTok ( @alittlesliceofem ) — Personal/Creator Connected — Videos and Insights." at bounding box center [461, 321] width 228 height 56
click at [443, 312] on link "@alittlesliceofem" at bounding box center [433, 310] width 79 height 11
click at [896, 411] on div "All" at bounding box center [890, 407] width 11 height 29
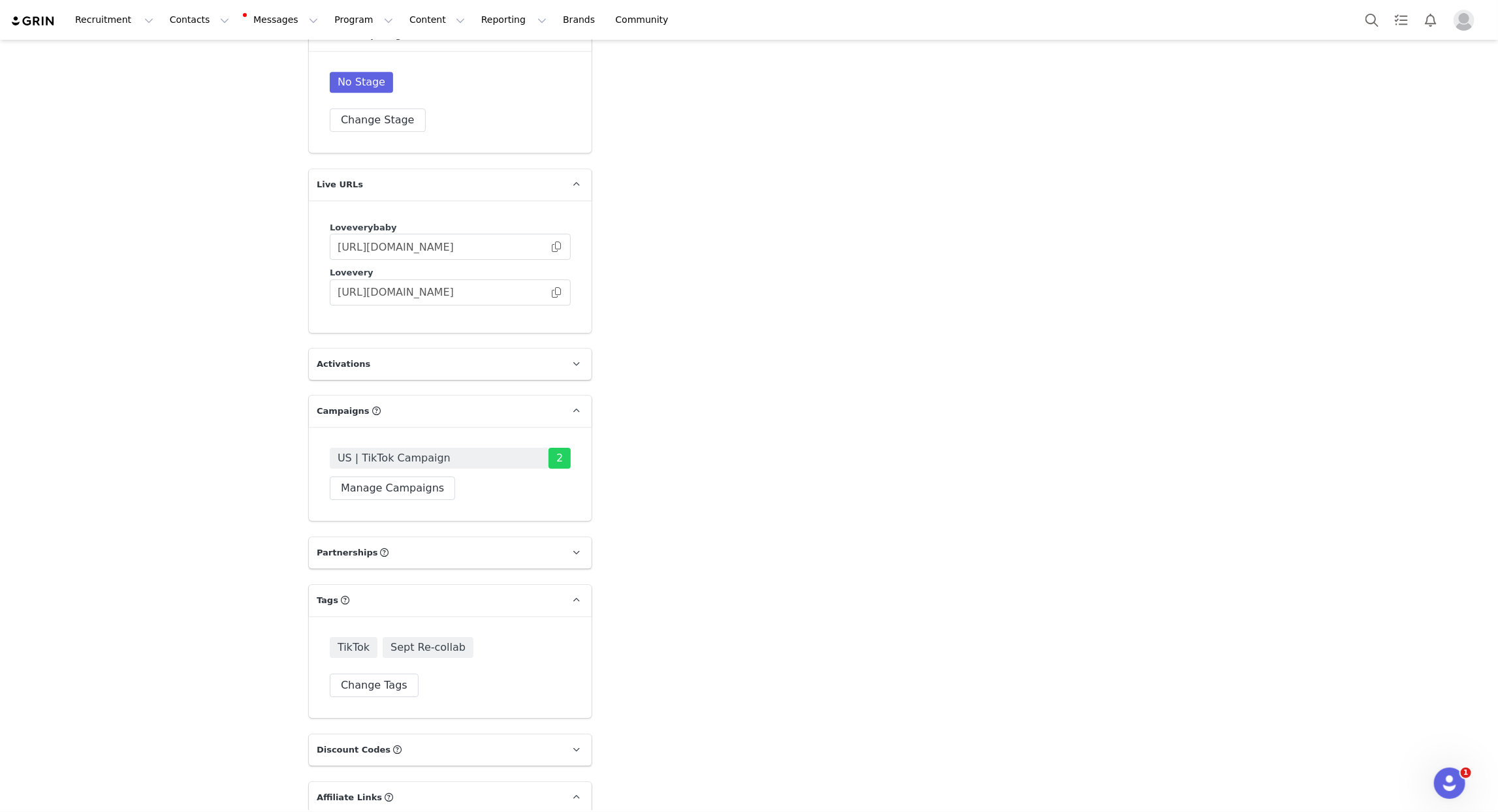
scroll to position [2737, 0]
click at [394, 672] on button "Change Tags" at bounding box center [374, 683] width 89 height 24
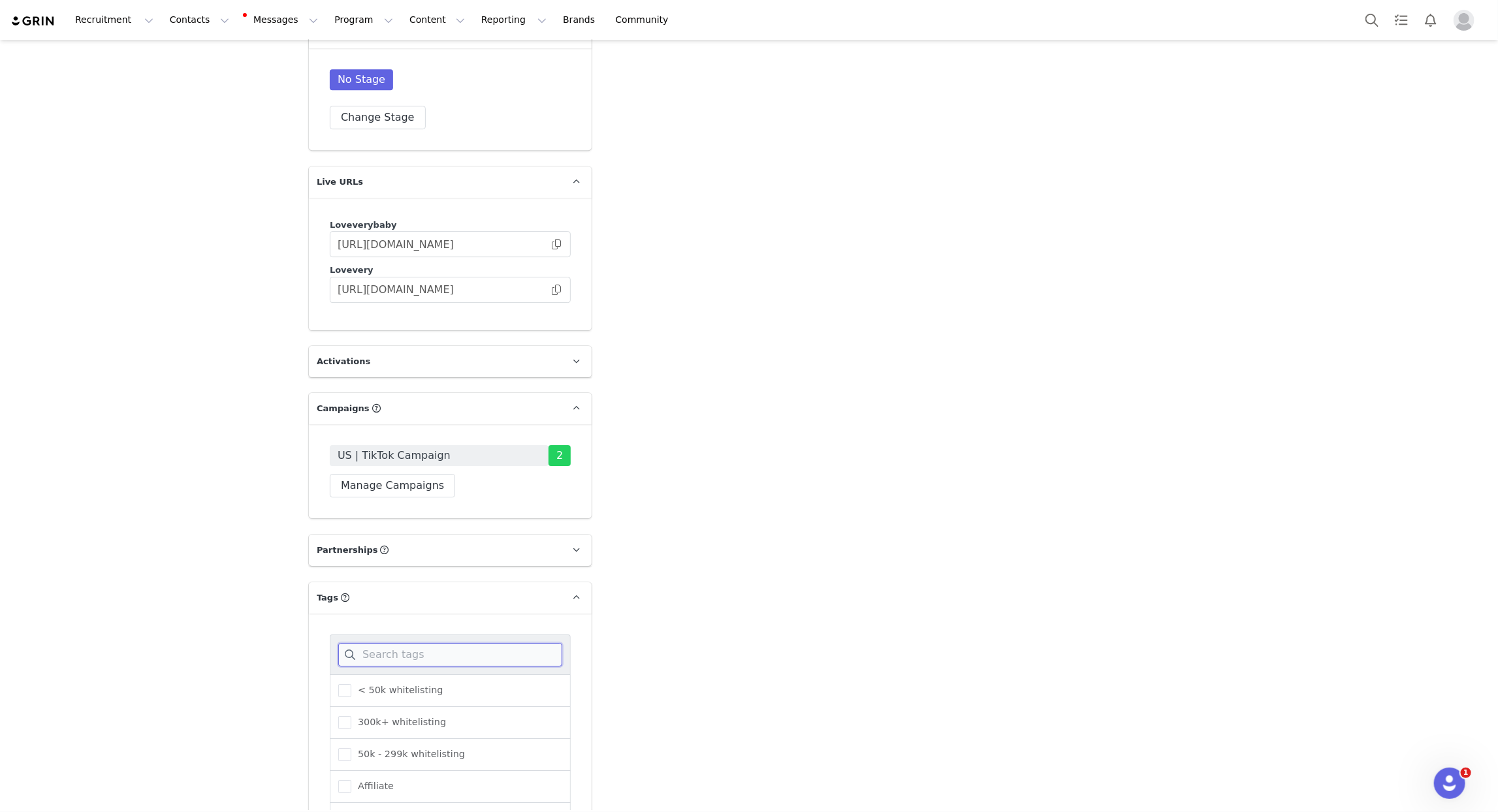
click at [403, 643] on input at bounding box center [449, 655] width 224 height 24
type input "tik"
drag, startPoint x: 403, startPoint y: 752, endPoint x: 624, endPoint y: 693, distance: 228.7
click at [403, 785] on span "TikTok Shop" at bounding box center [382, 791] width 62 height 13
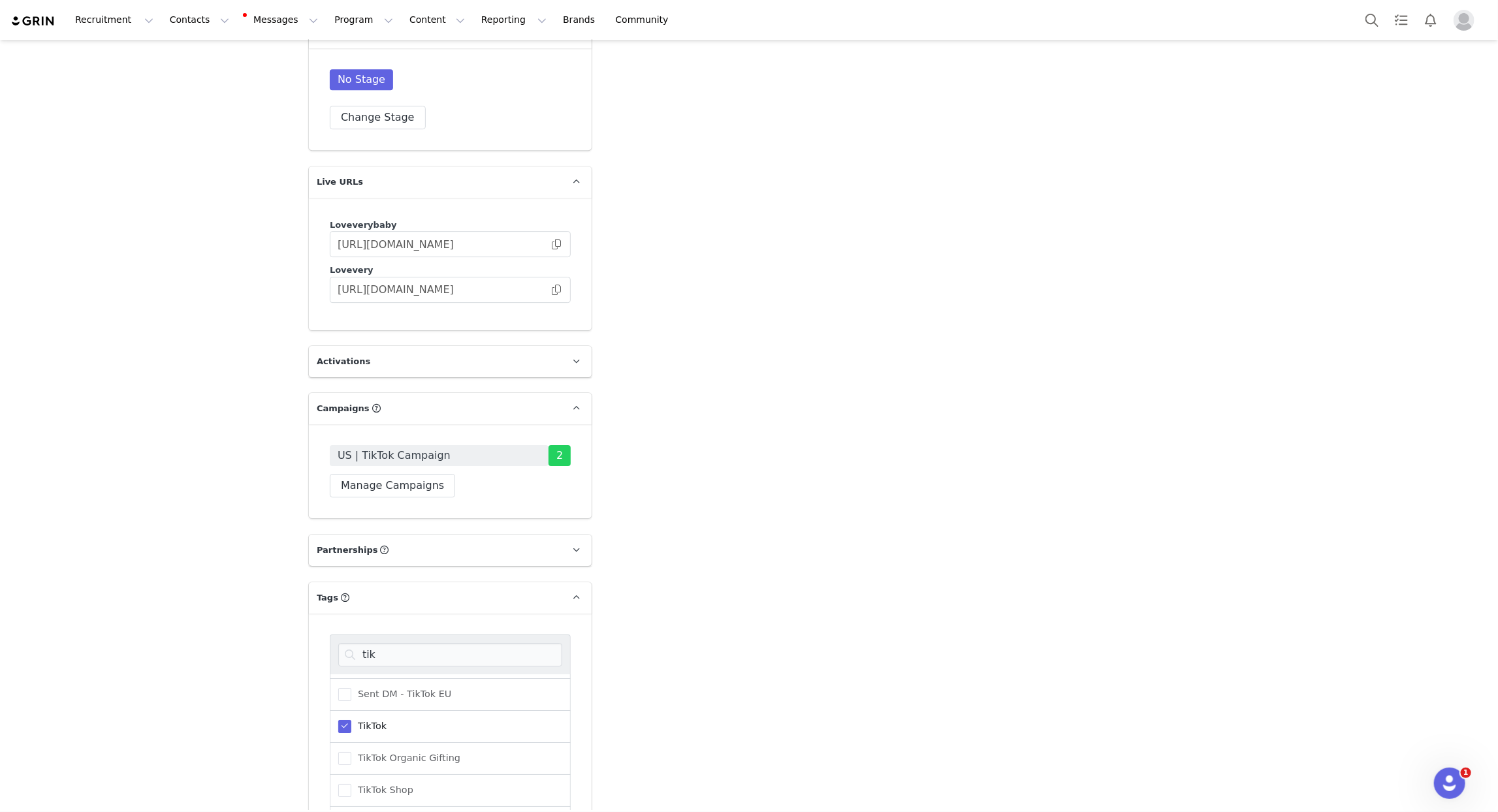
click at [352, 785] on input "TikTok Shop" at bounding box center [352, 785] width 0 height 0
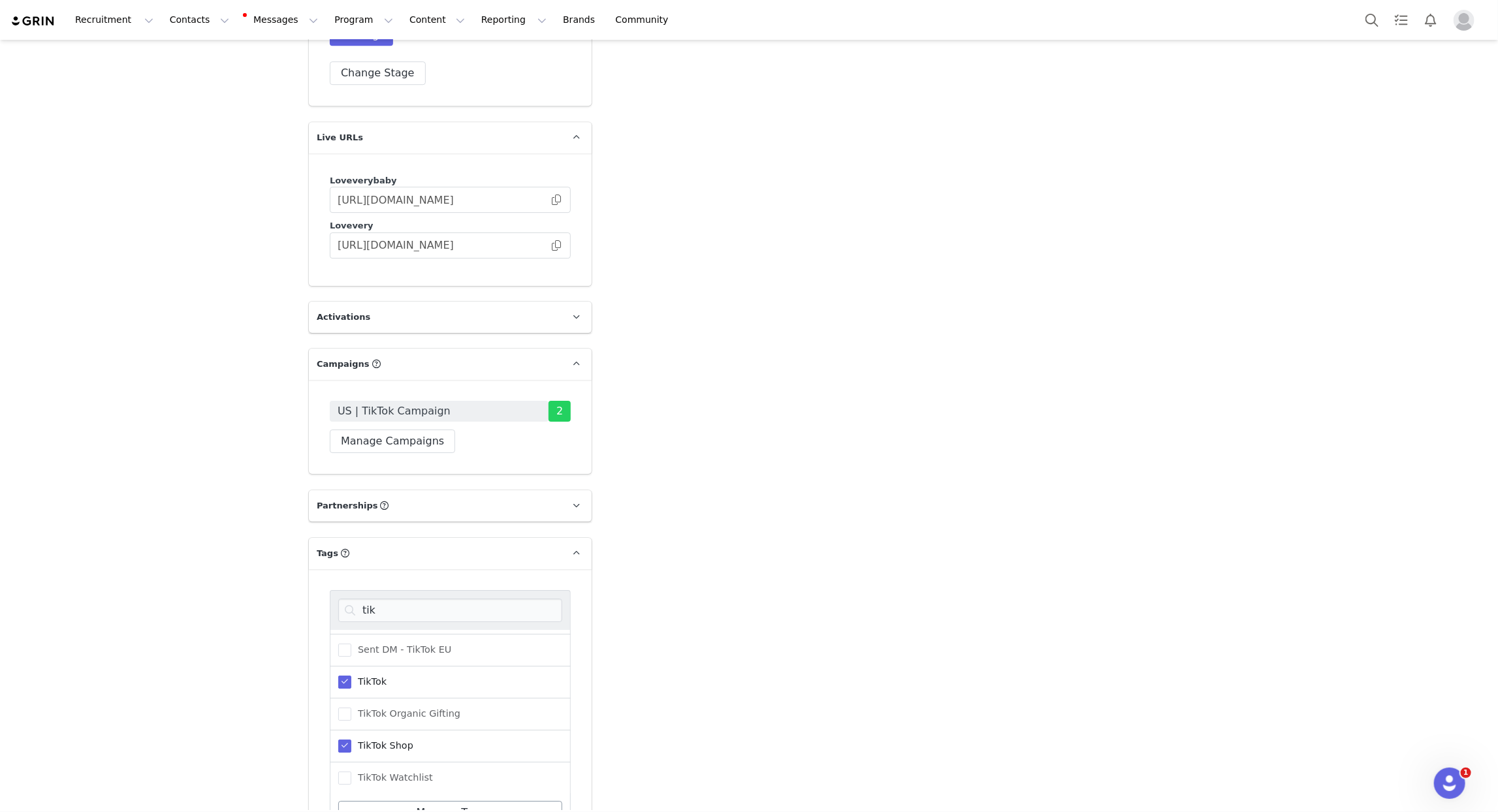
scroll to position [2856, 0]
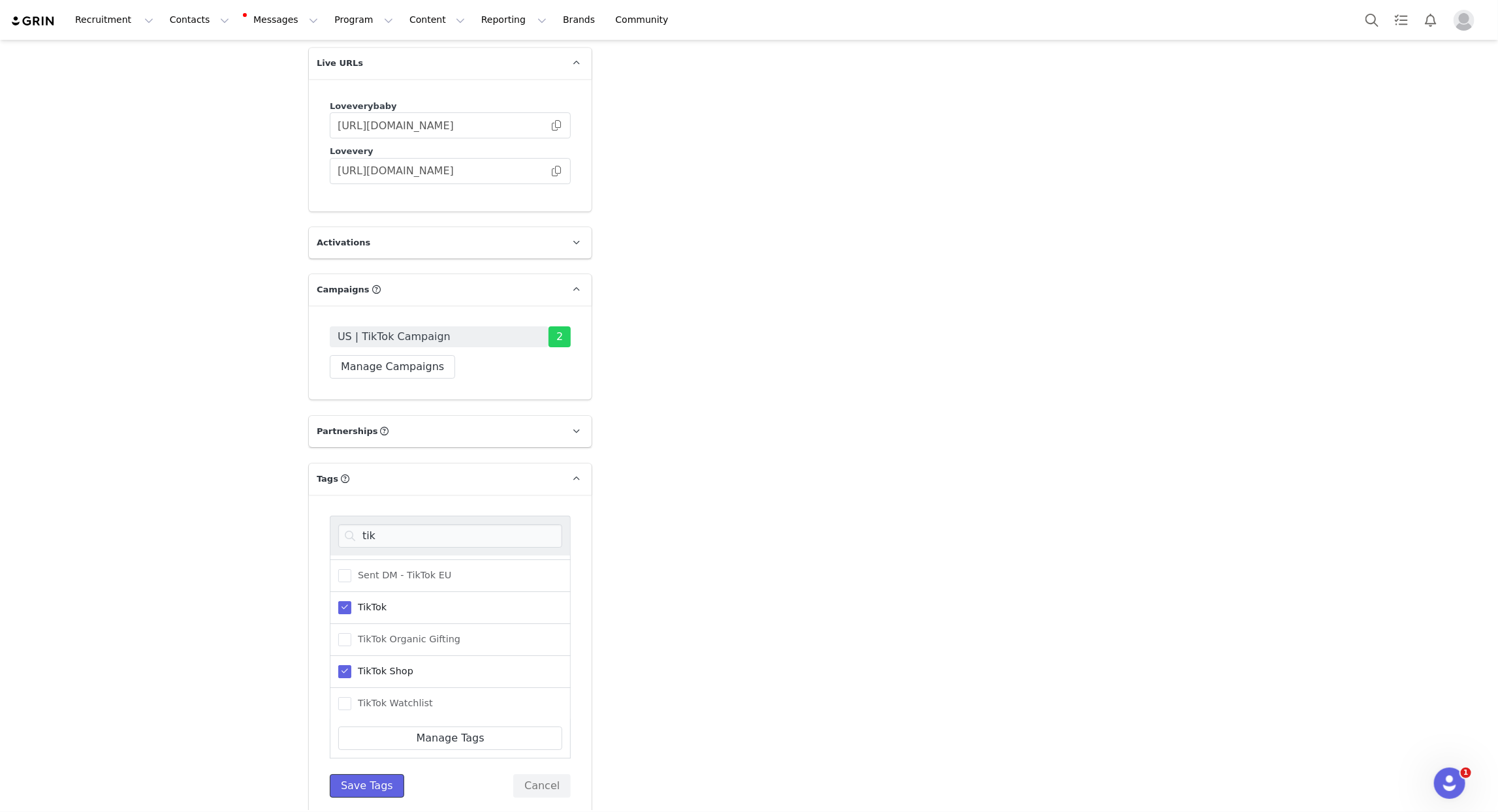
click at [371, 775] on button "Save Tags" at bounding box center [367, 787] width 74 height 24
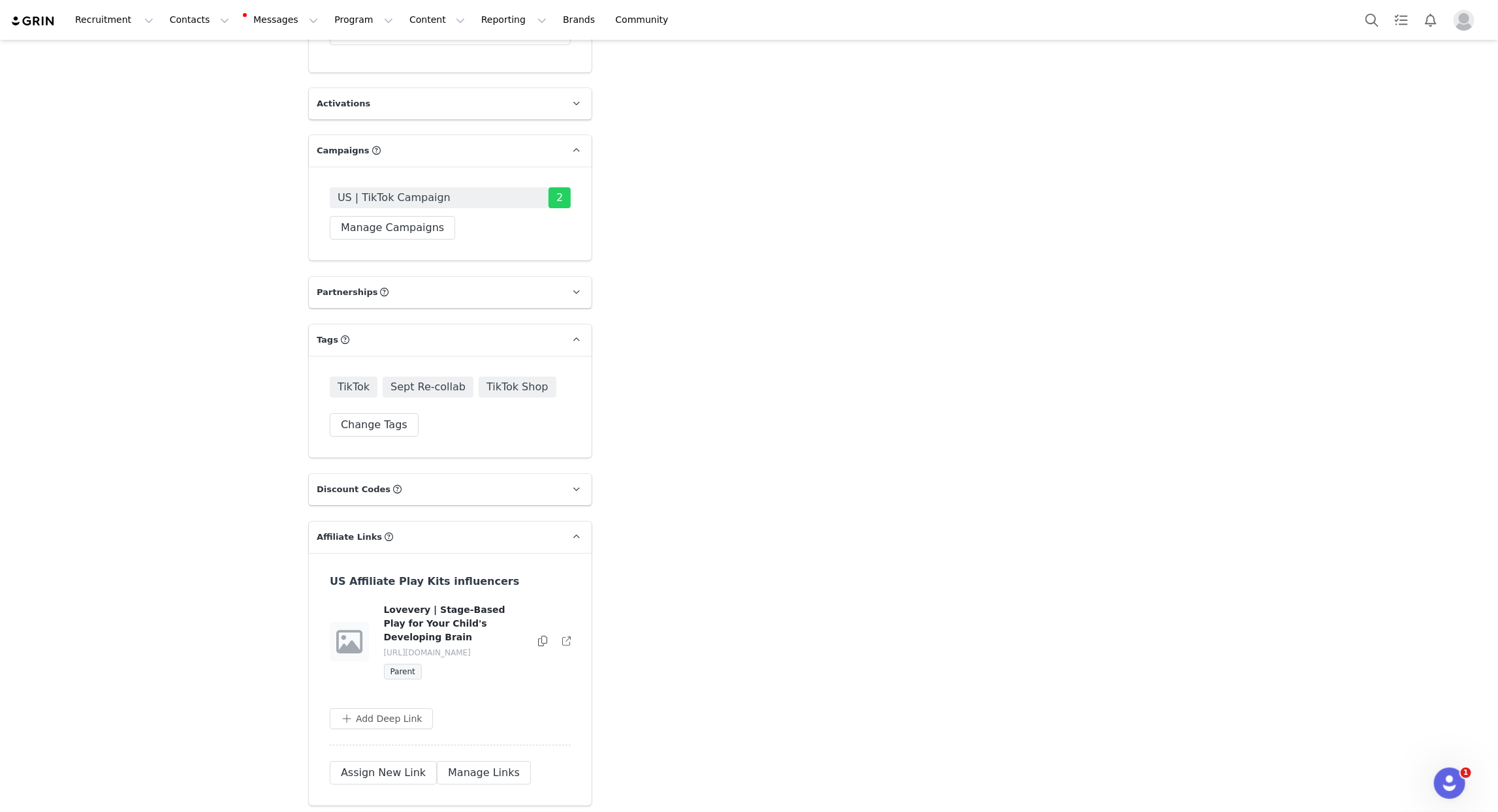
scroll to position [3001, 0]
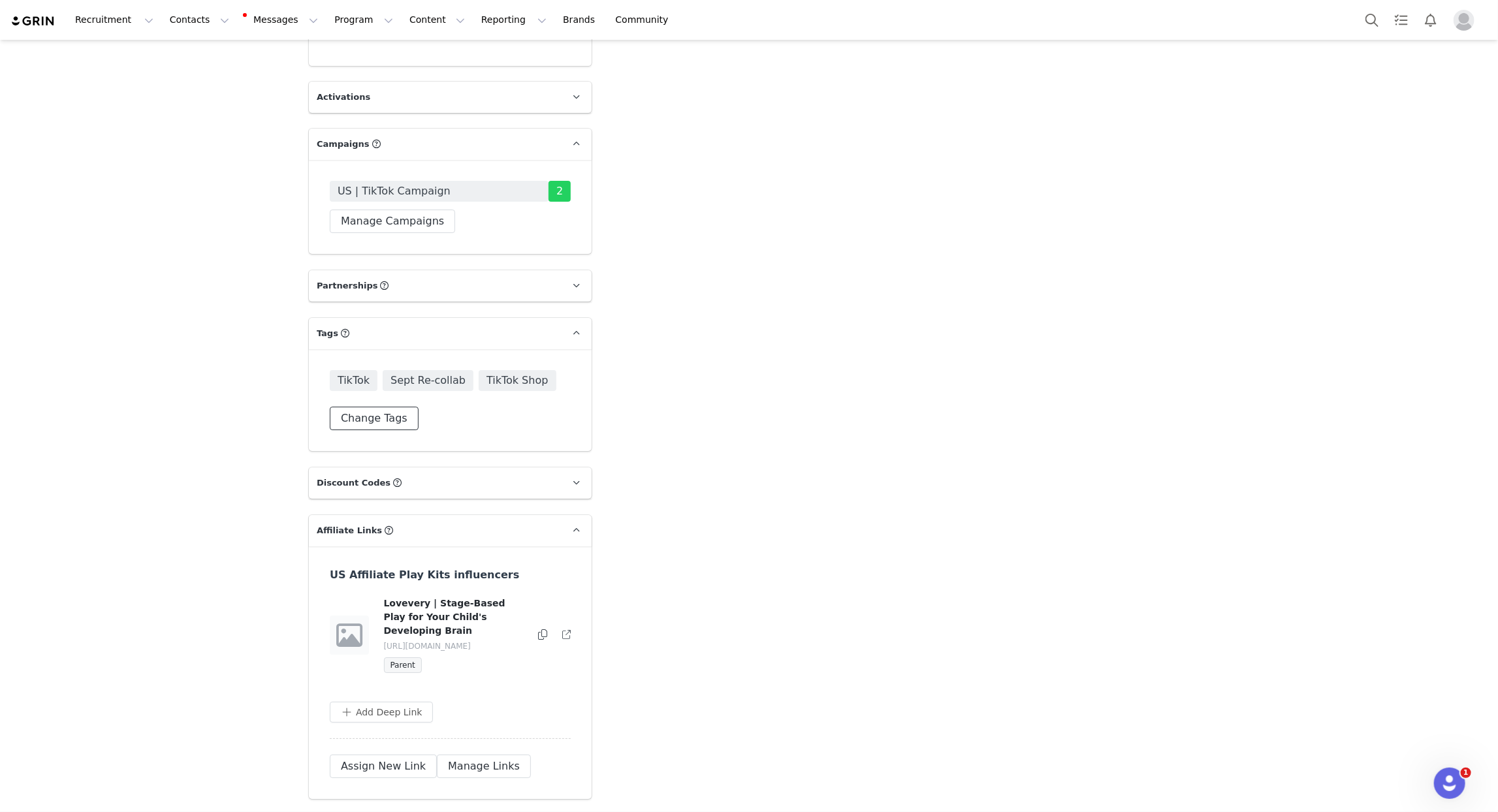
click at [384, 407] on button "Change Tags" at bounding box center [374, 419] width 89 height 24
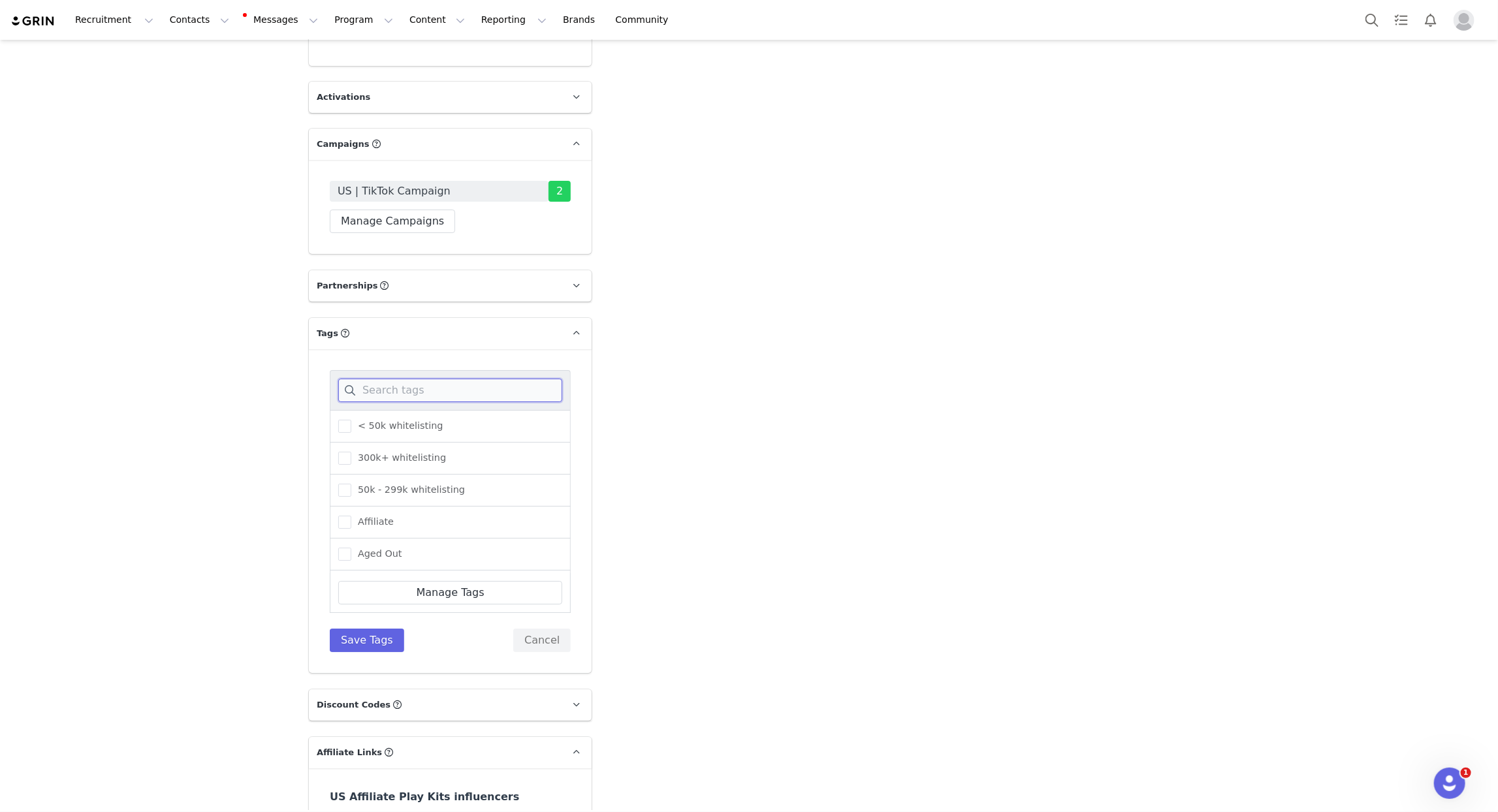
click at [395, 379] on input at bounding box center [449, 391] width 224 height 24
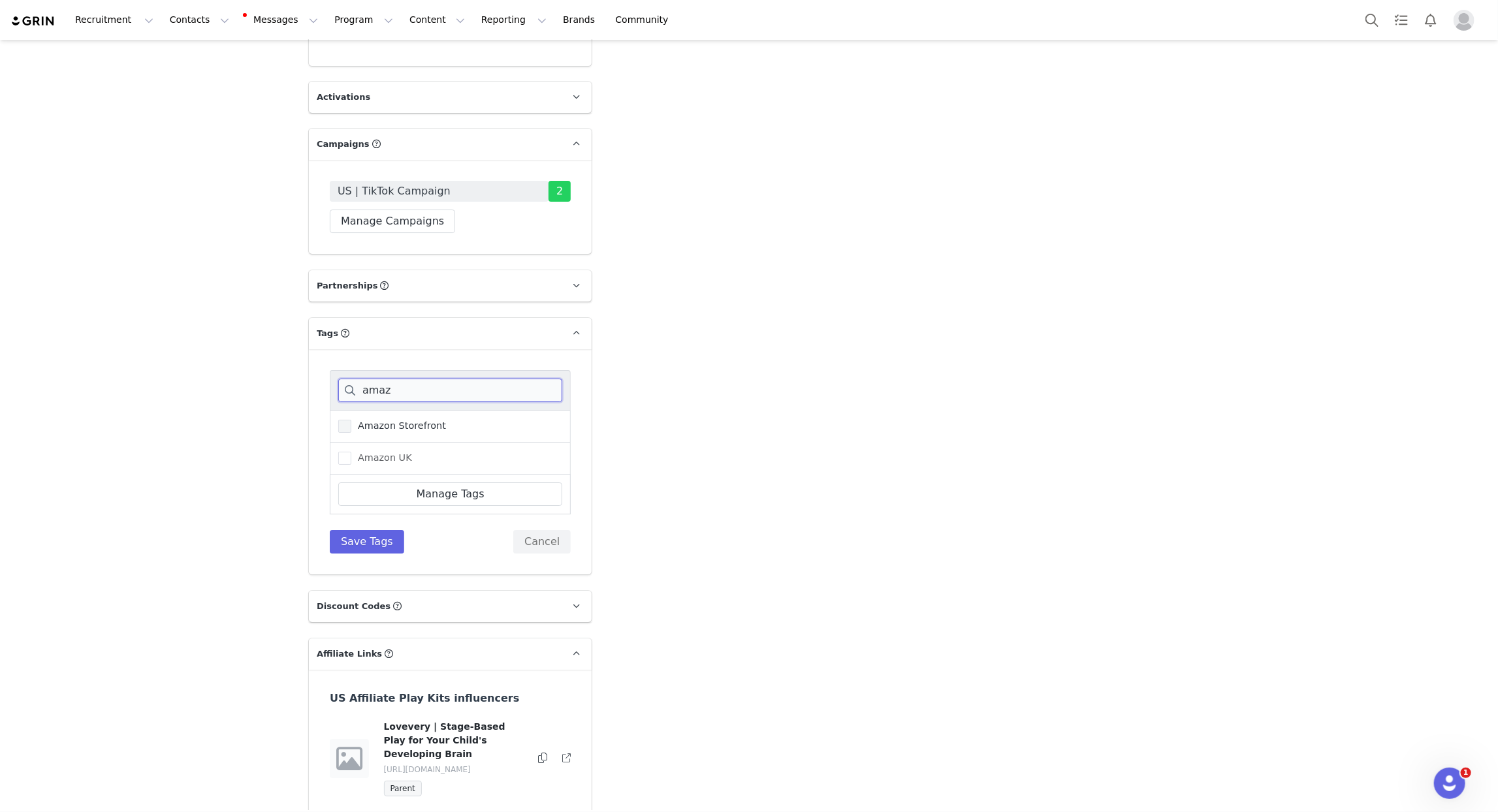
type input "amaz"
drag, startPoint x: 424, startPoint y: 386, endPoint x: 394, endPoint y: 429, distance: 52.4
click at [424, 420] on span "Amazon Storefront" at bounding box center [399, 426] width 94 height 13
click at [352, 420] on input "Amazon Storefront" at bounding box center [352, 420] width 0 height 0
click at [371, 530] on button "Save Tags" at bounding box center [367, 542] width 74 height 24
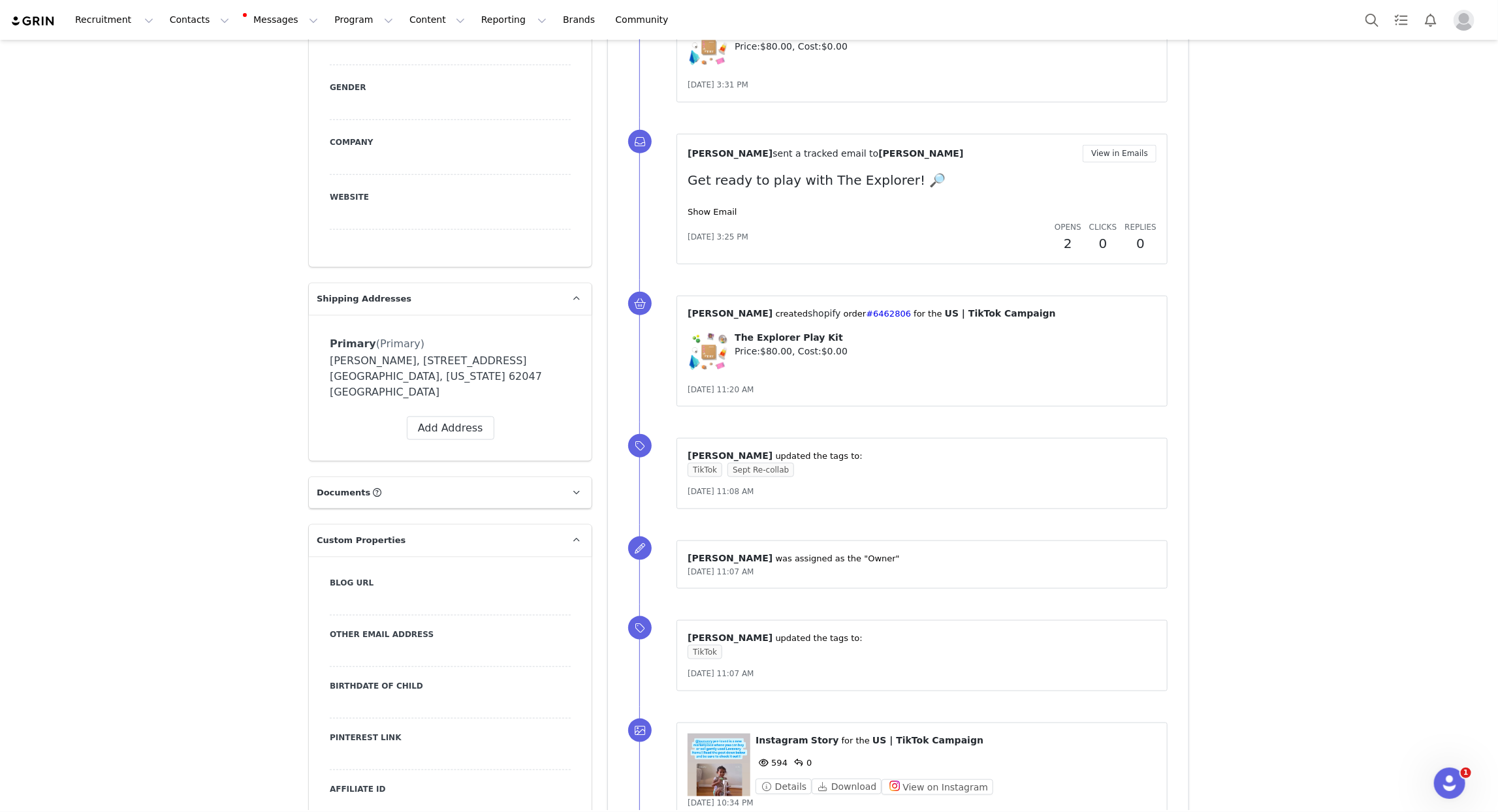
scroll to position [0, 0]
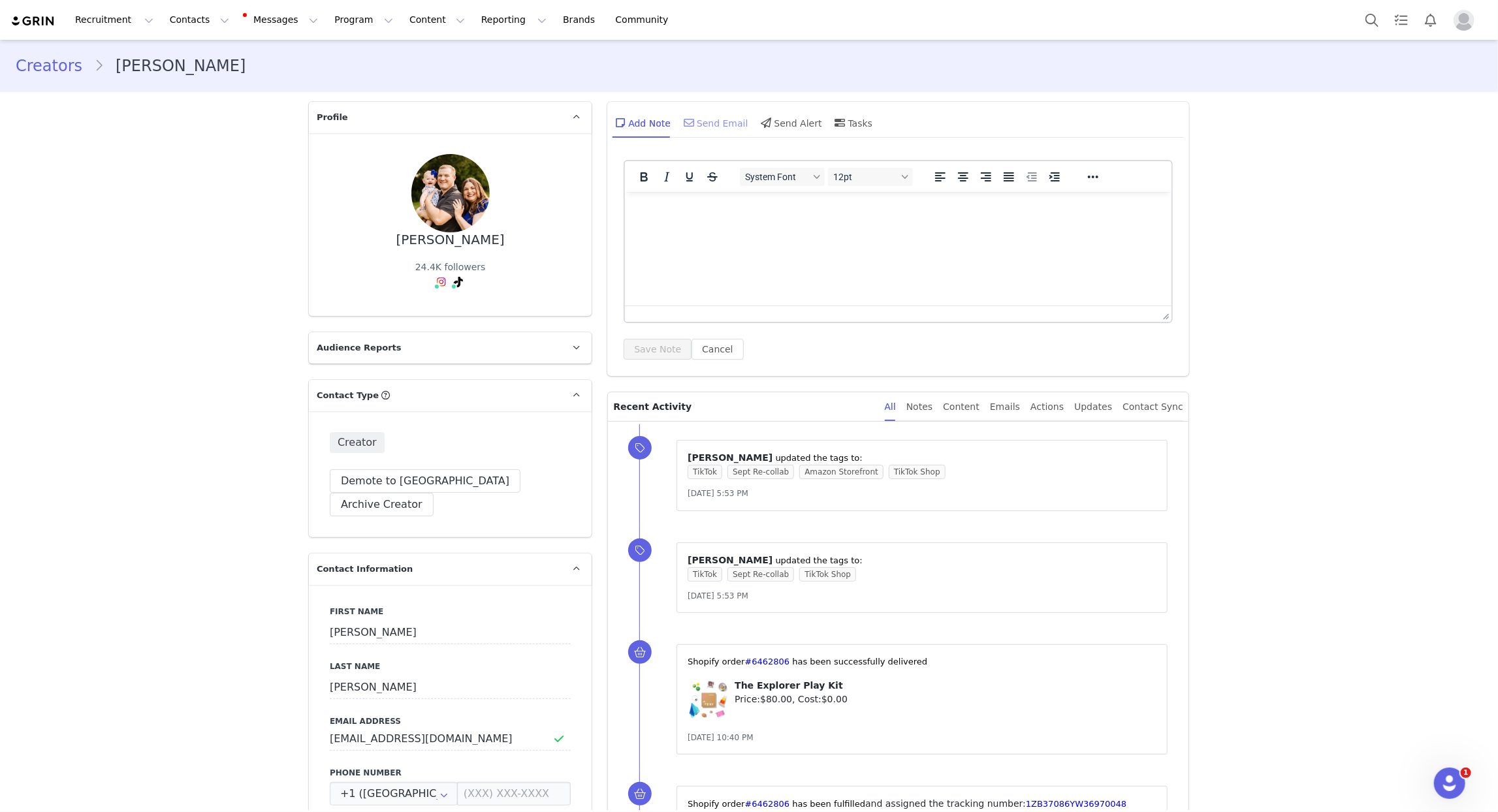
click at [719, 131] on div "Send Email" at bounding box center [715, 122] width 67 height 32
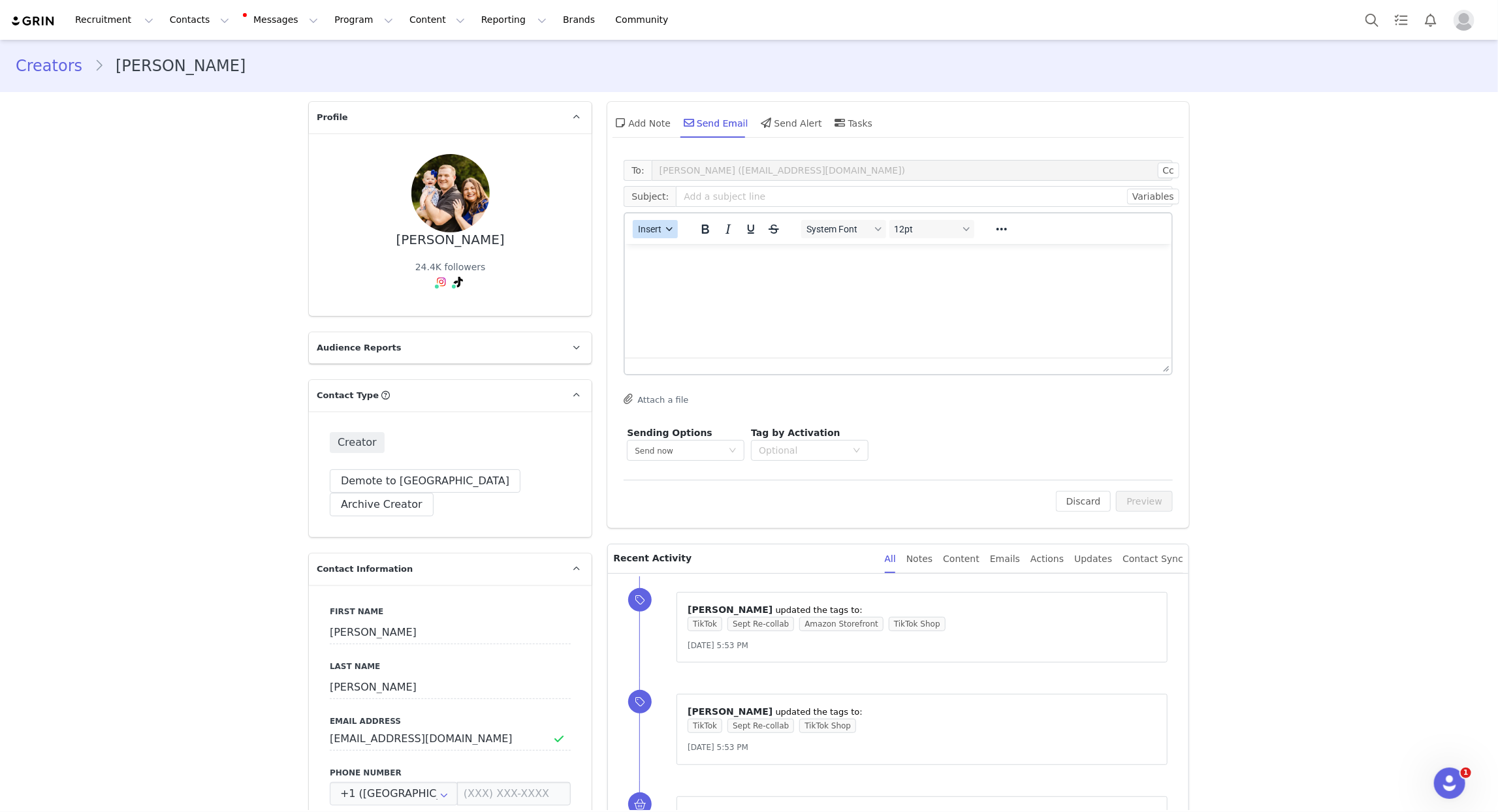
click at [660, 227] on span "Insert" at bounding box center [651, 229] width 24 height 11
click at [674, 251] on div "Insert Template" at bounding box center [703, 251] width 118 height 15
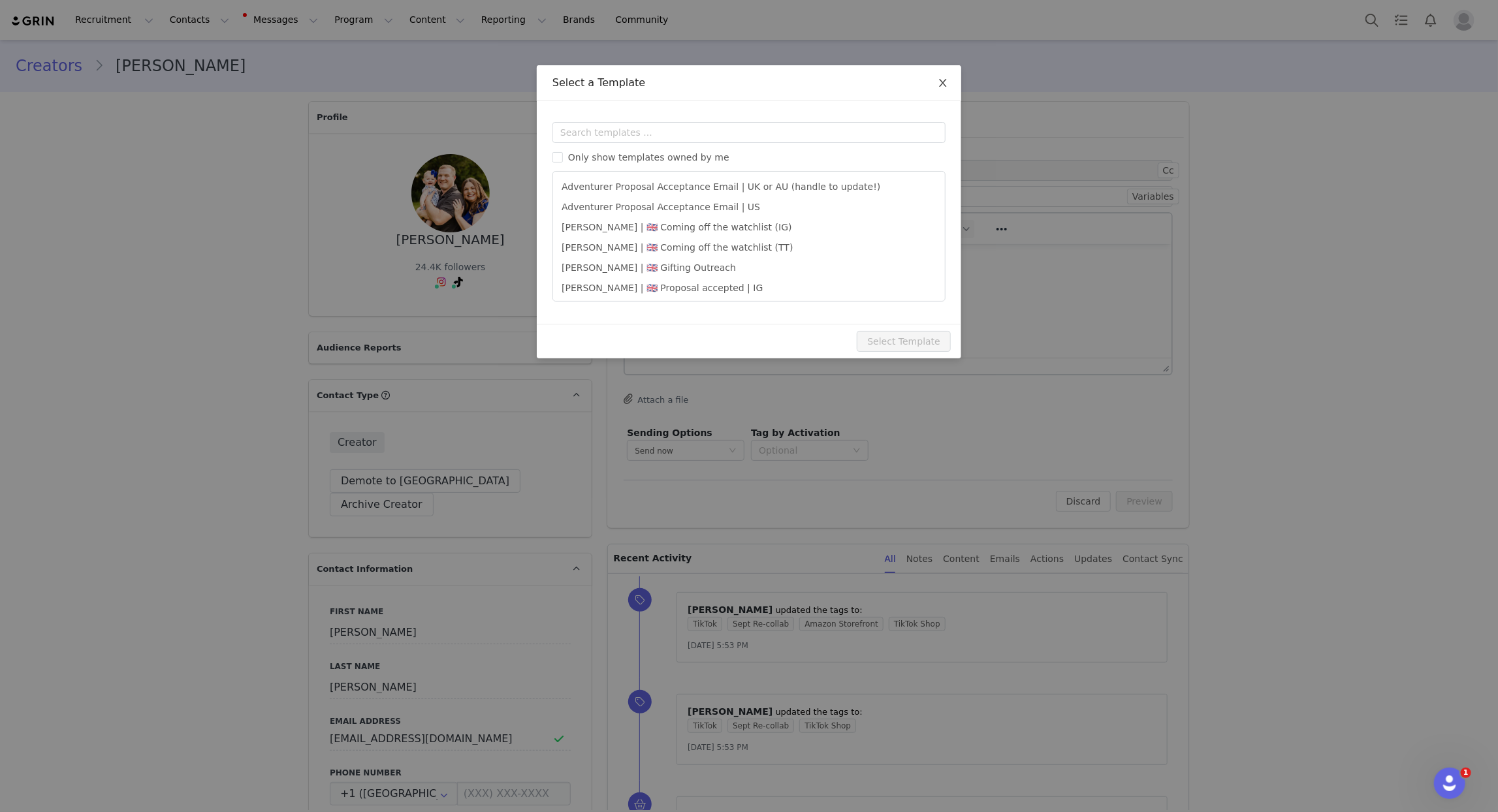
click at [936, 90] on span "Close" at bounding box center [942, 83] width 36 height 36
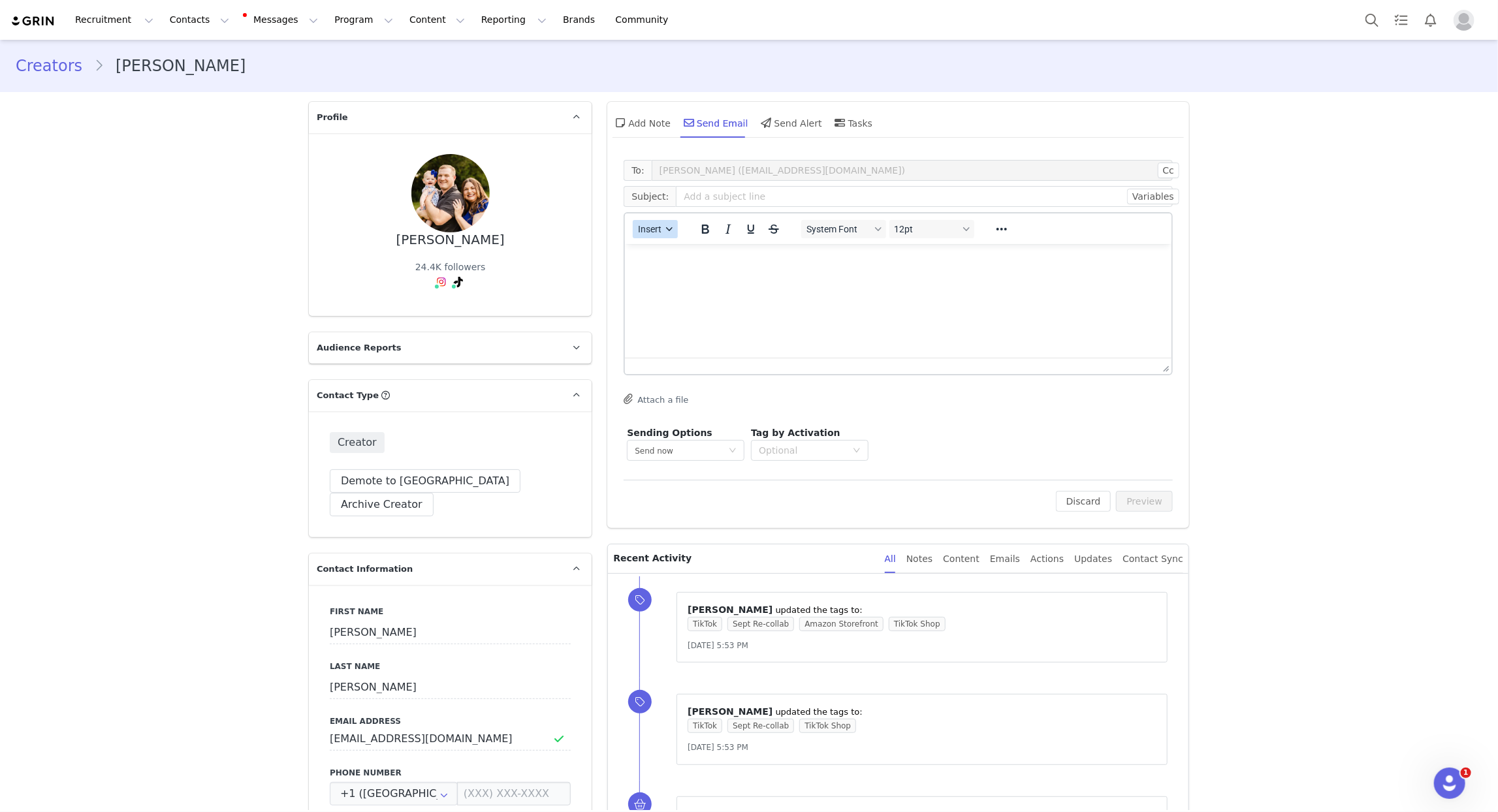
drag, startPoint x: 662, startPoint y: 227, endPoint x: 664, endPoint y: 235, distance: 8.2
click at [662, 229] on button "Insert" at bounding box center [655, 229] width 45 height 18
click at [669, 246] on div "Insert Template" at bounding box center [703, 251] width 118 height 15
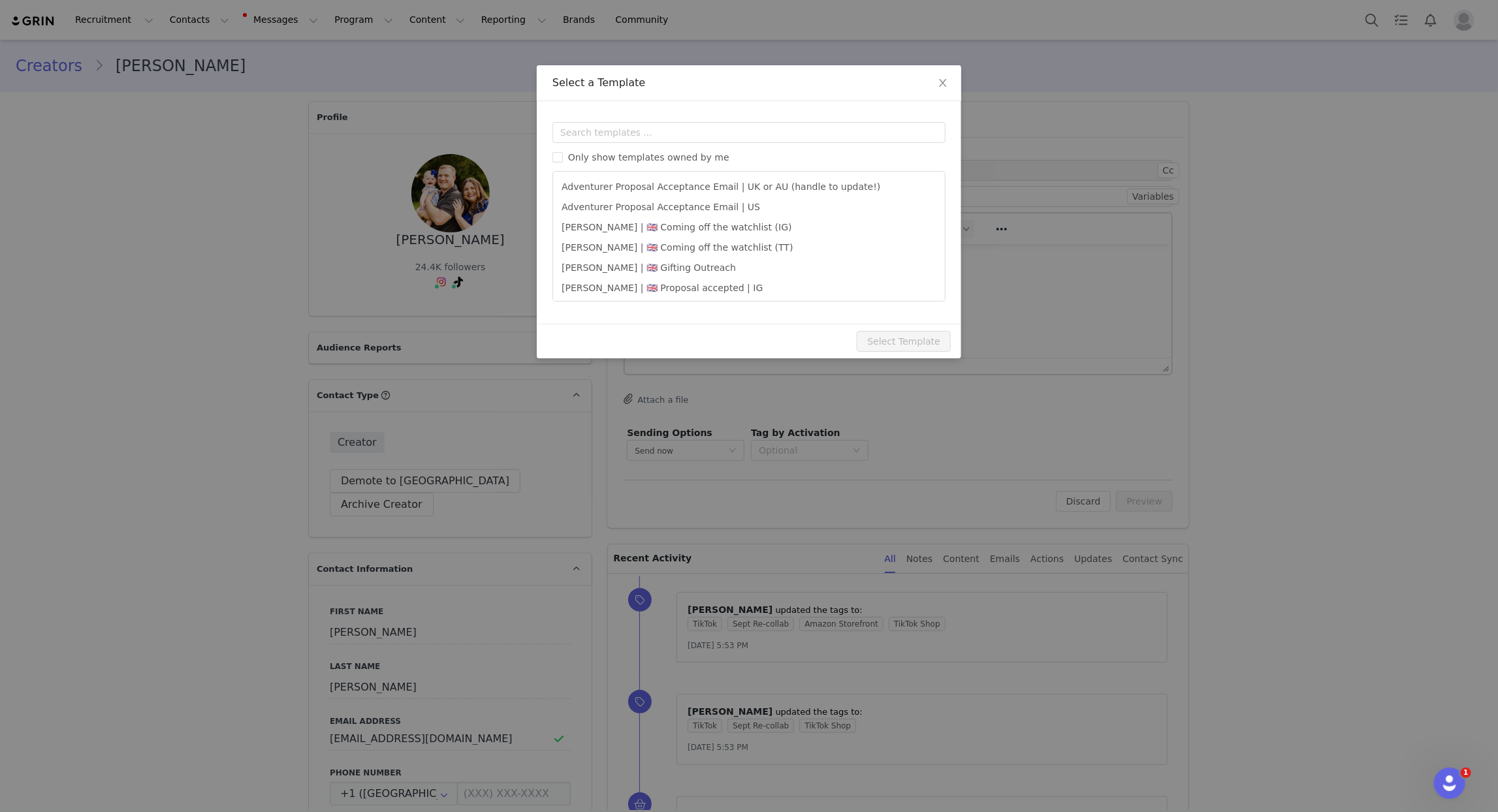
click at [691, 144] on div "Only show templates owned by me Adventurer Proposal Acceptance Email | UK or AU…" at bounding box center [749, 212] width 393 height 179
click at [692, 134] on input "text" at bounding box center [749, 132] width 393 height 21
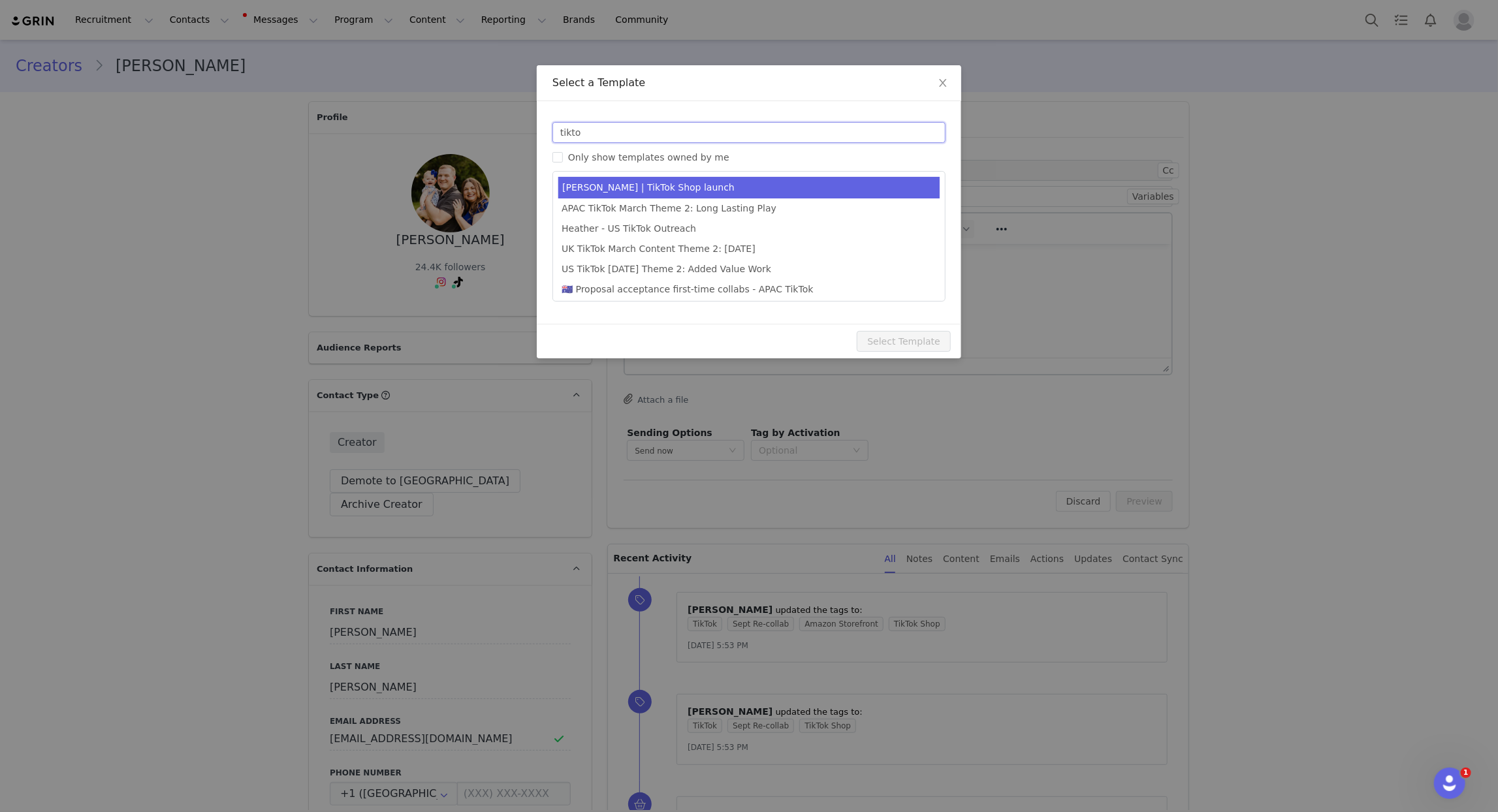
type input "tikto"
type input "Share & Win: Top 2 creators get $500 💵"
click at [674, 186] on li "Anne-Sophie | TikTok Shop launch" at bounding box center [749, 188] width 382 height 22
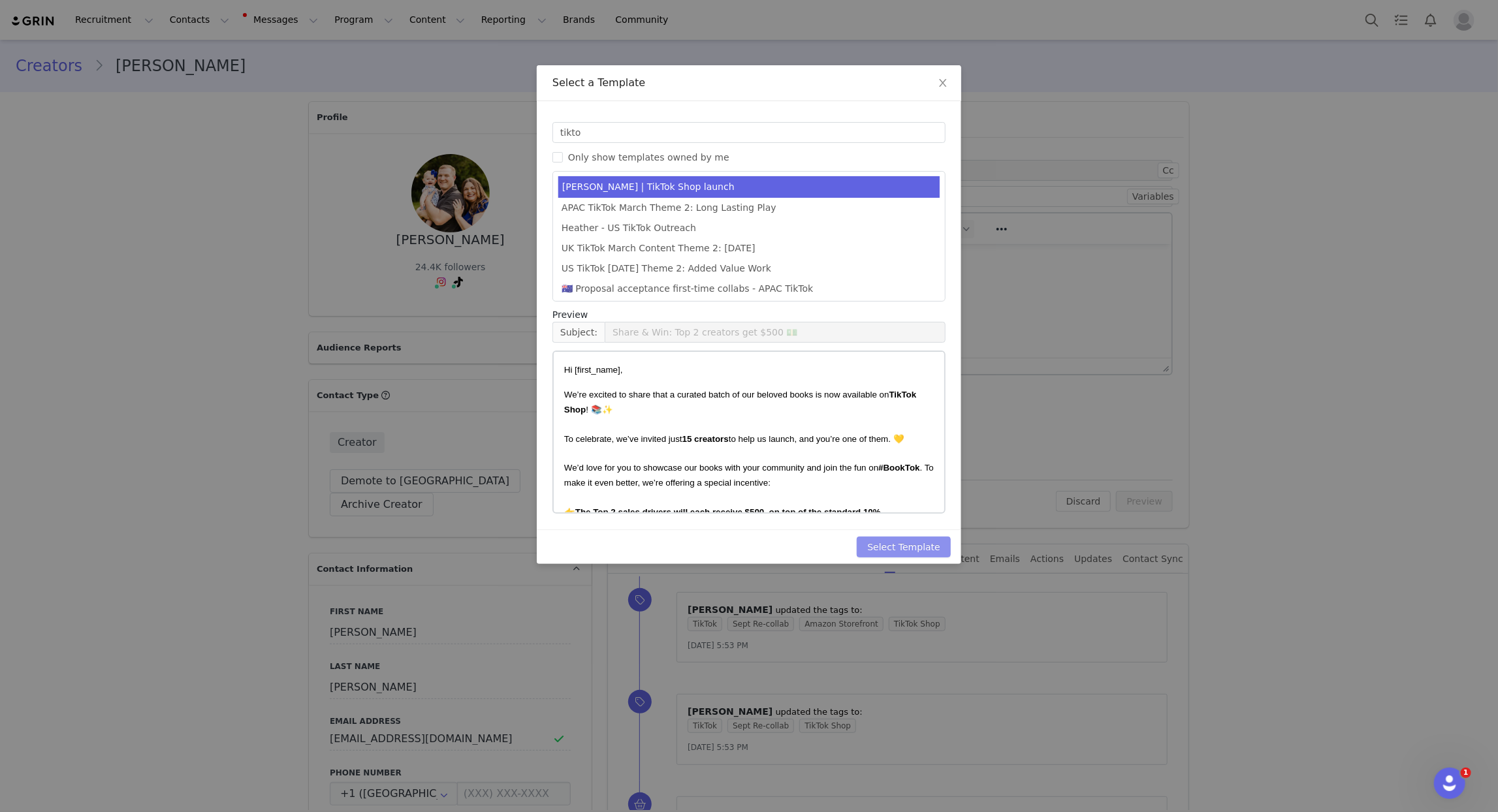
click at [914, 548] on button "Select Template" at bounding box center [904, 546] width 94 height 21
type input "Share & Win: Top 2 creators get $500 💵"
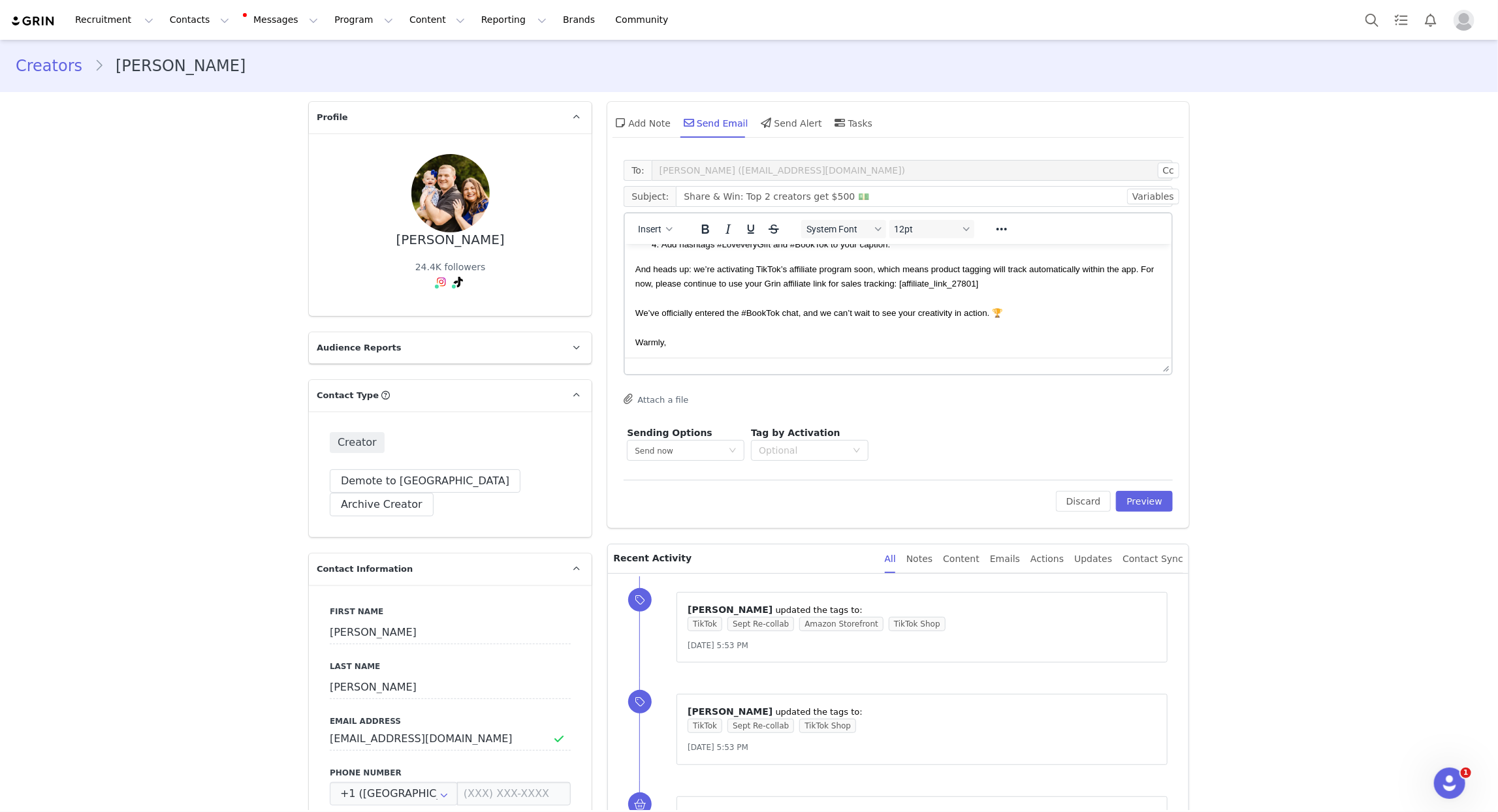
scroll to position [218, 0]
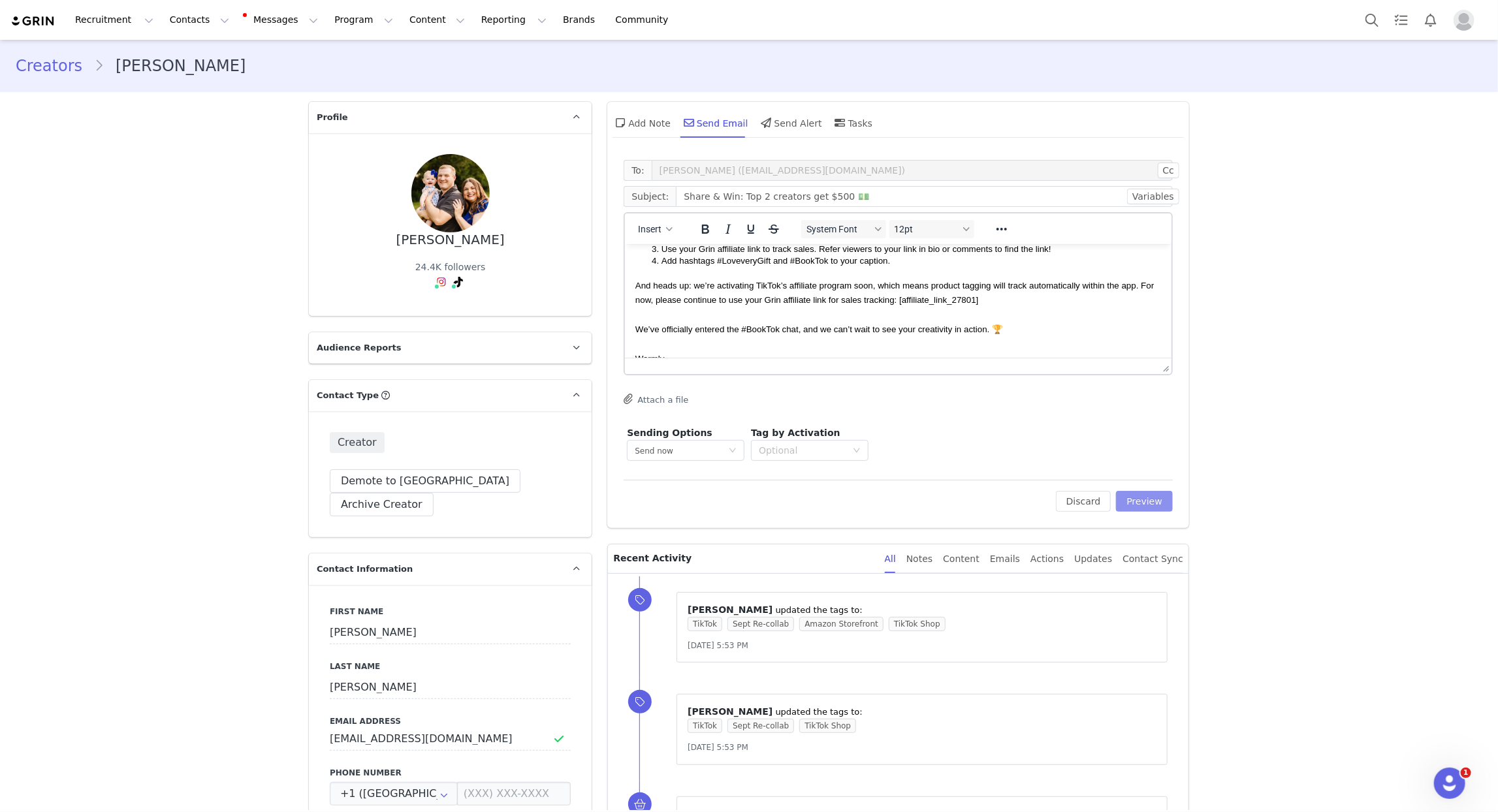
click at [1147, 504] on button "Preview" at bounding box center [1145, 501] width 57 height 21
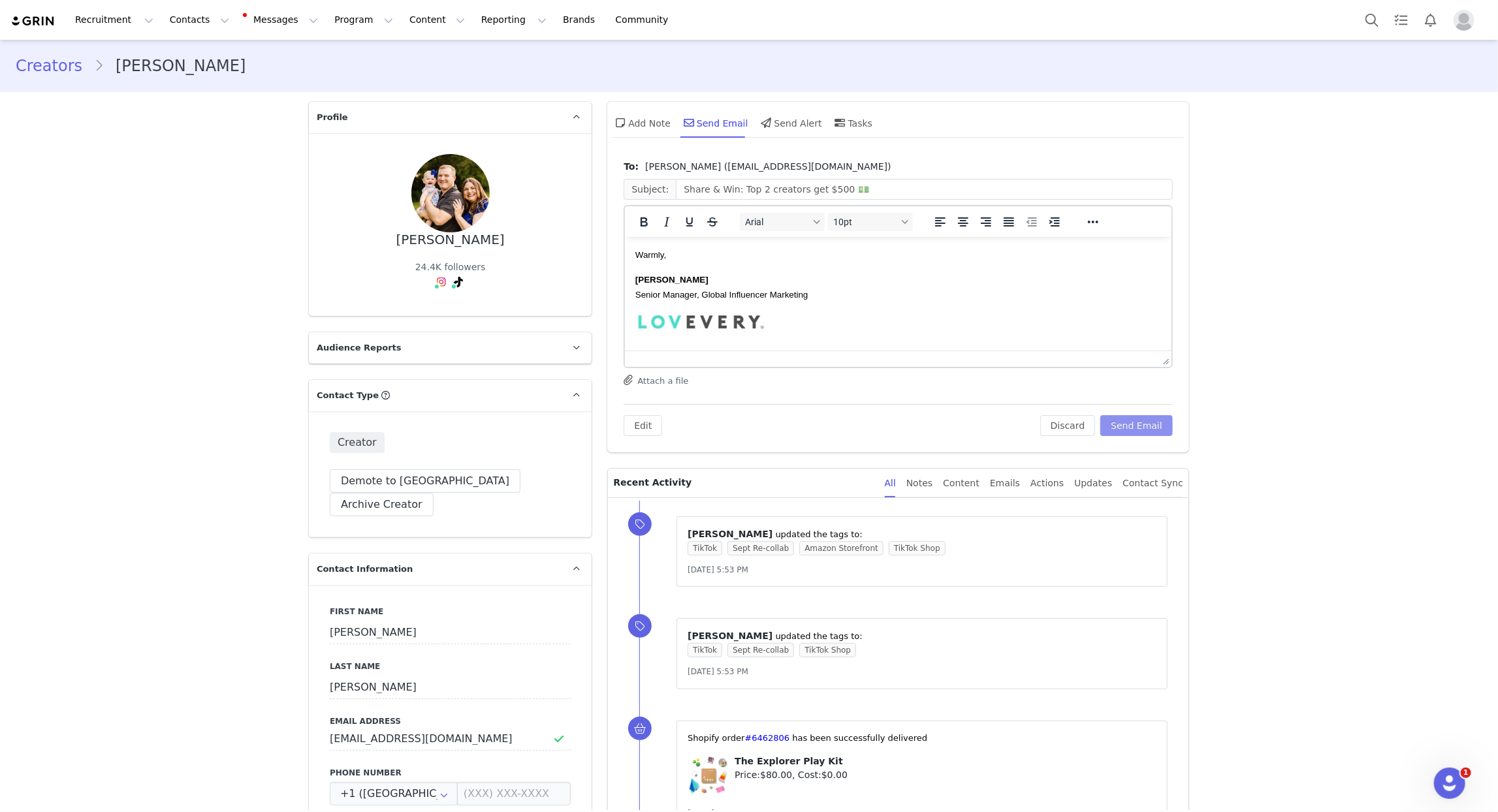
scroll to position [319, 0]
click at [1127, 428] on button "Send Email" at bounding box center [1136, 425] width 72 height 21
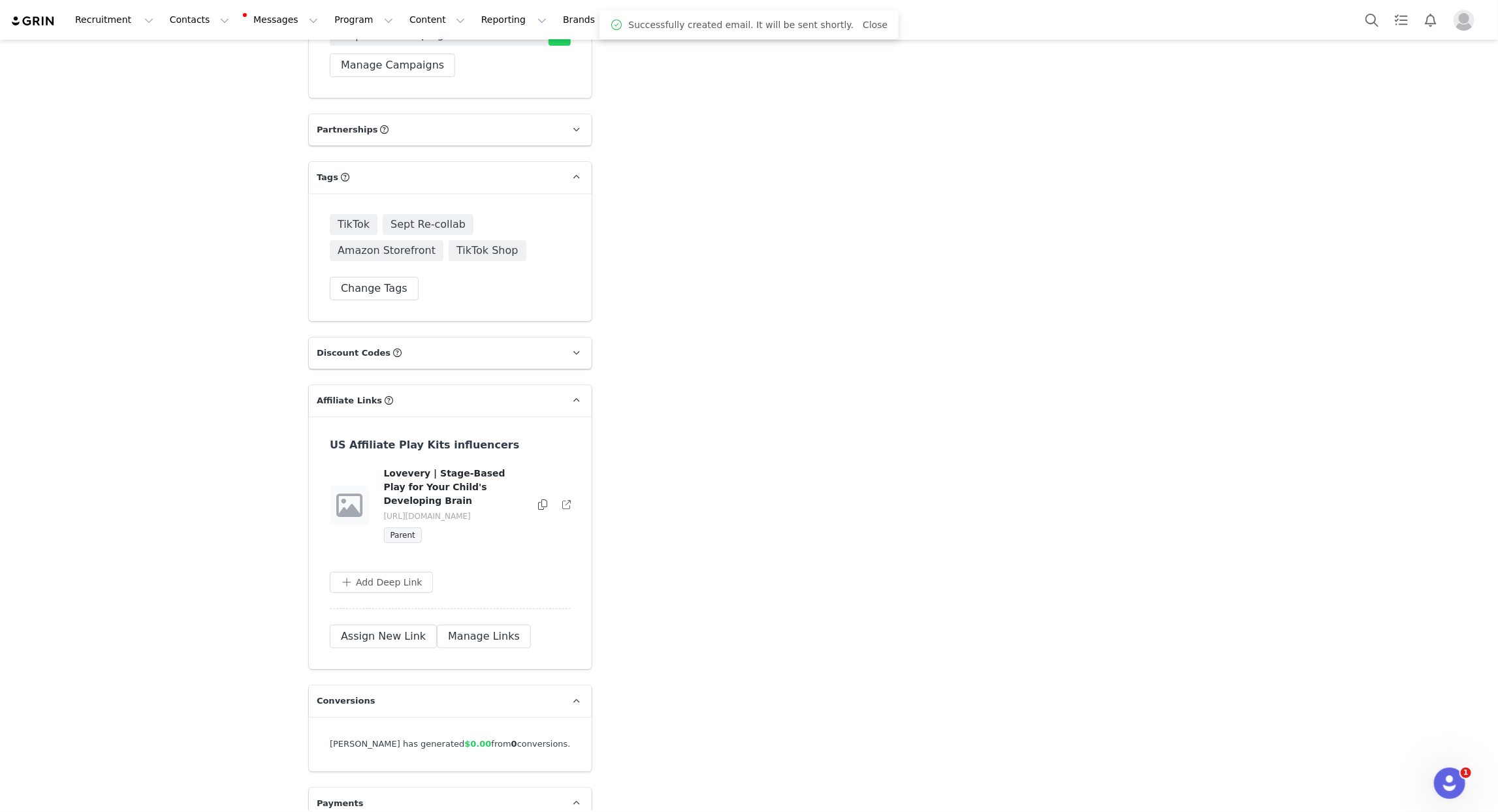
scroll to position [3157, 0]
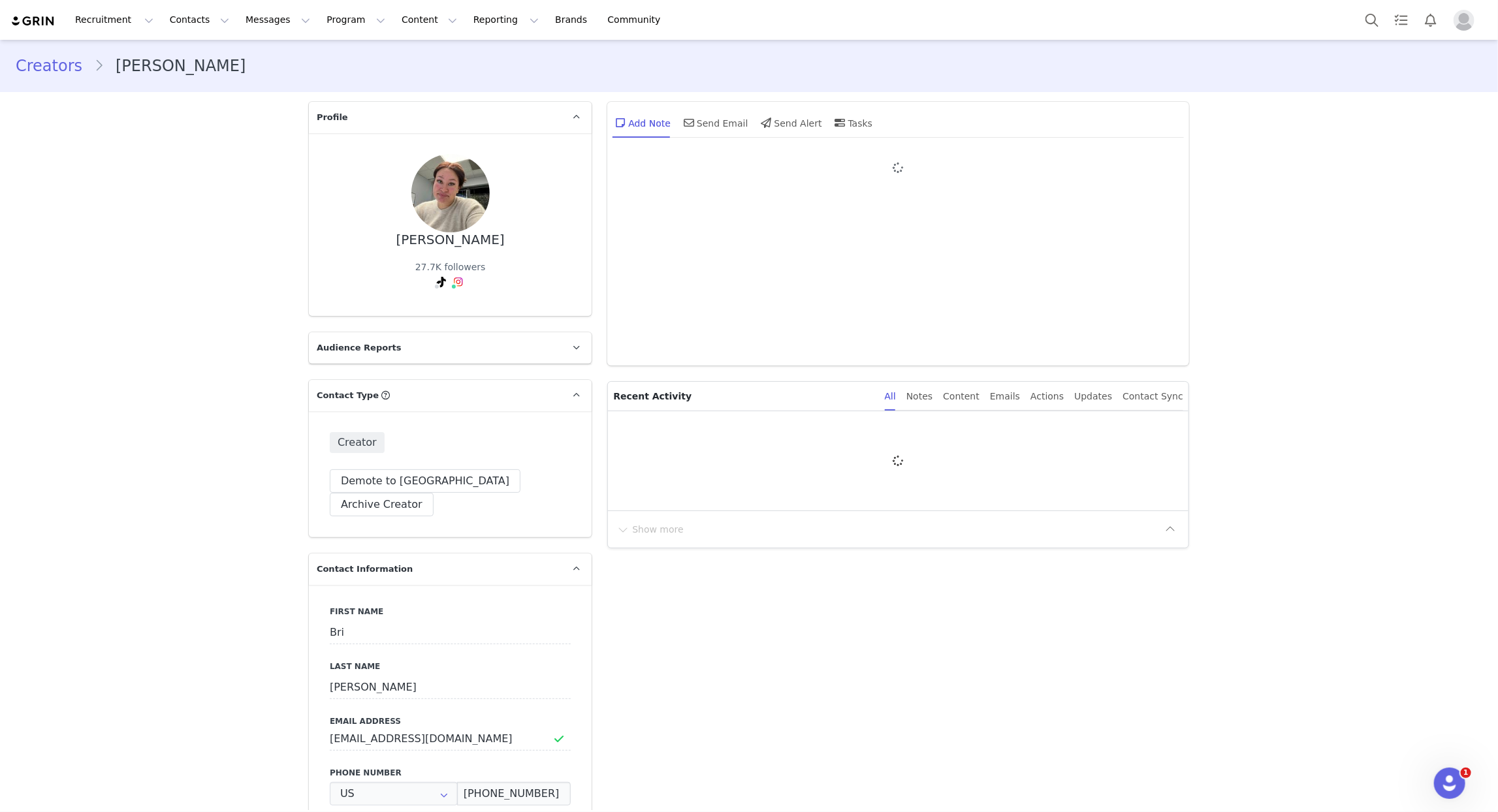
type input "+1 ([GEOGRAPHIC_DATA])"
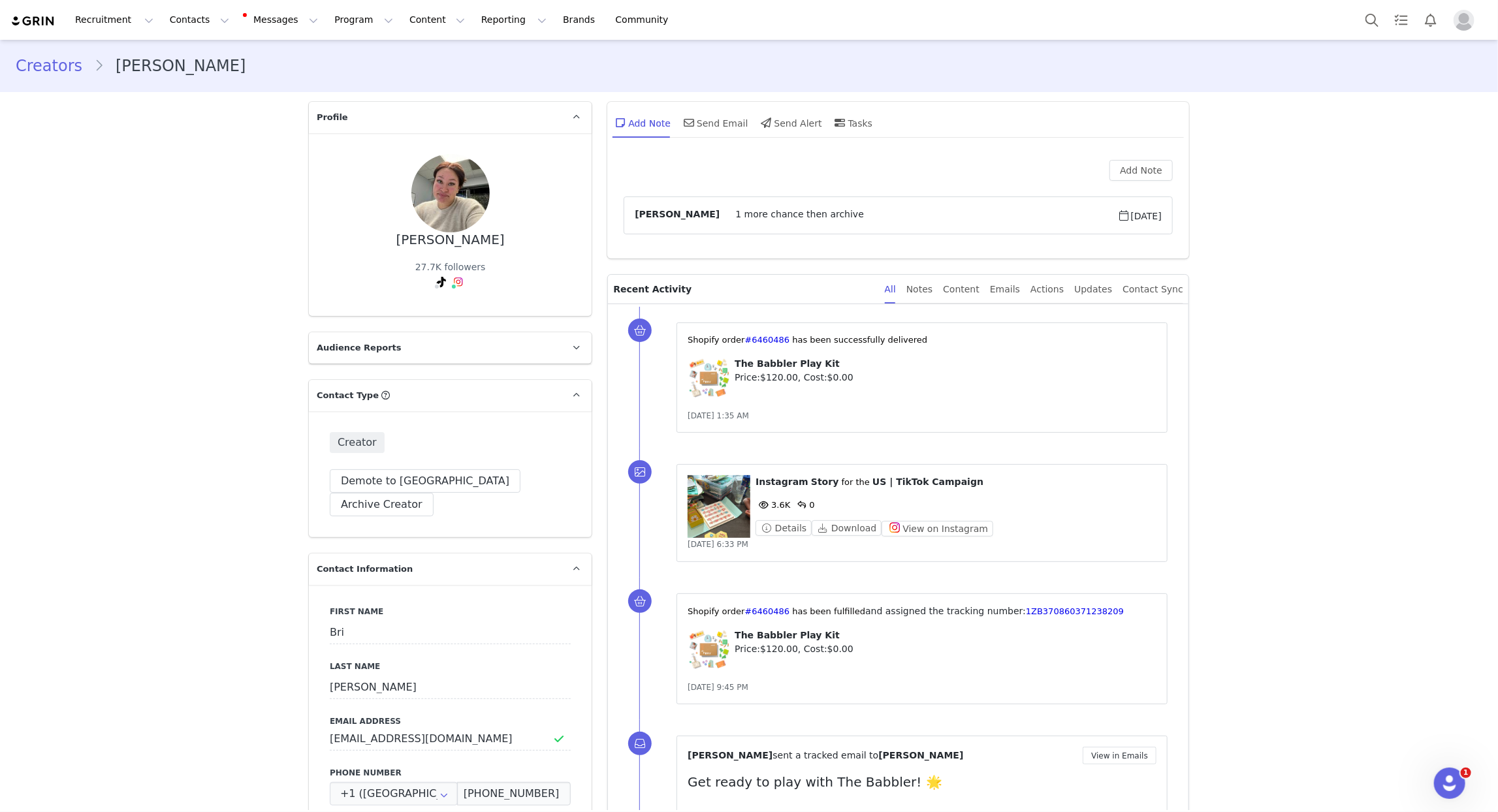
scroll to position [7, 0]
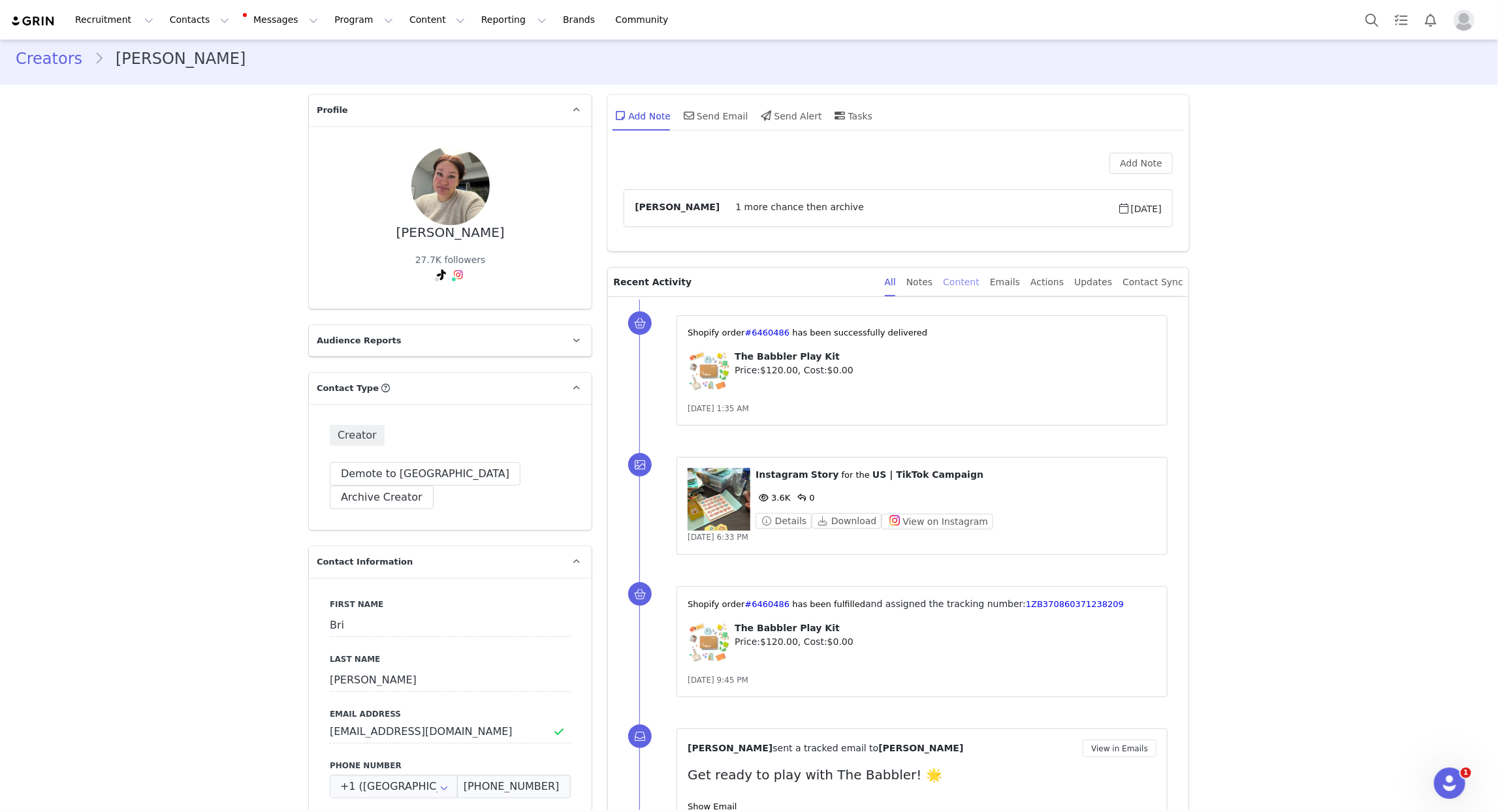
click at [980, 288] on div "Content" at bounding box center [962, 282] width 36 height 29
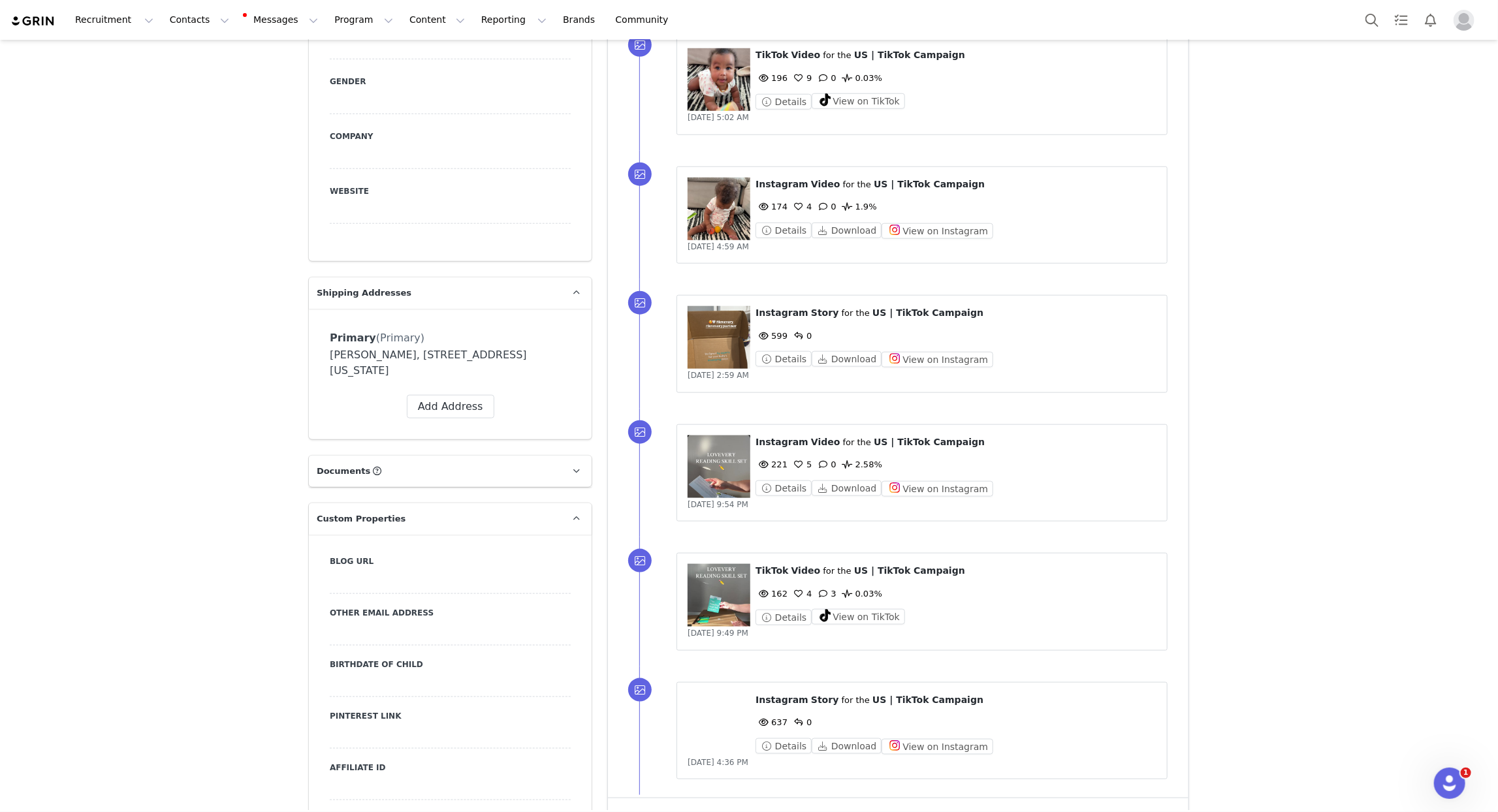
scroll to position [0, 0]
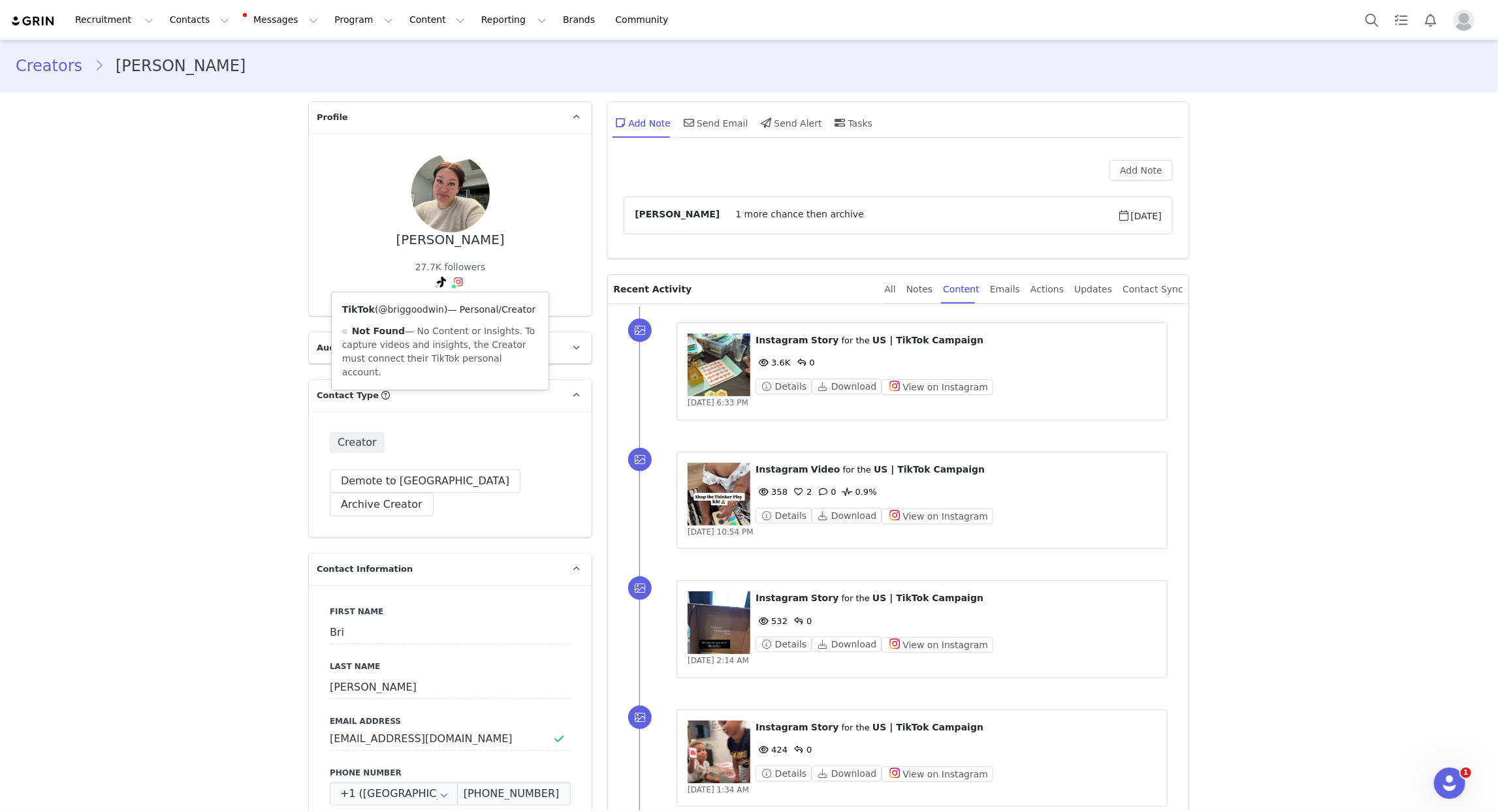
click at [423, 310] on link "@briggoodwin" at bounding box center [411, 310] width 66 height 11
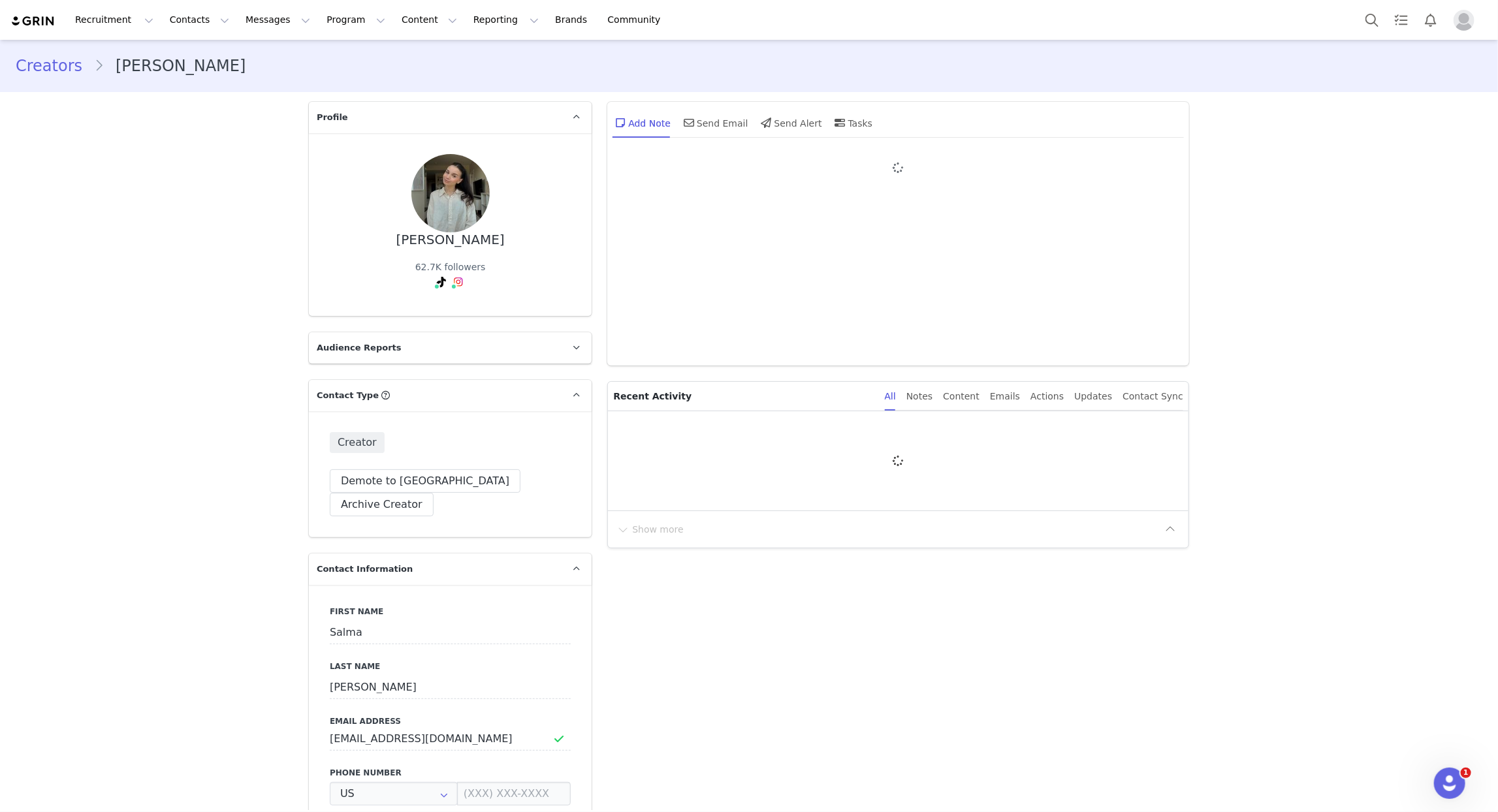
type input "+1 ([GEOGRAPHIC_DATA])"
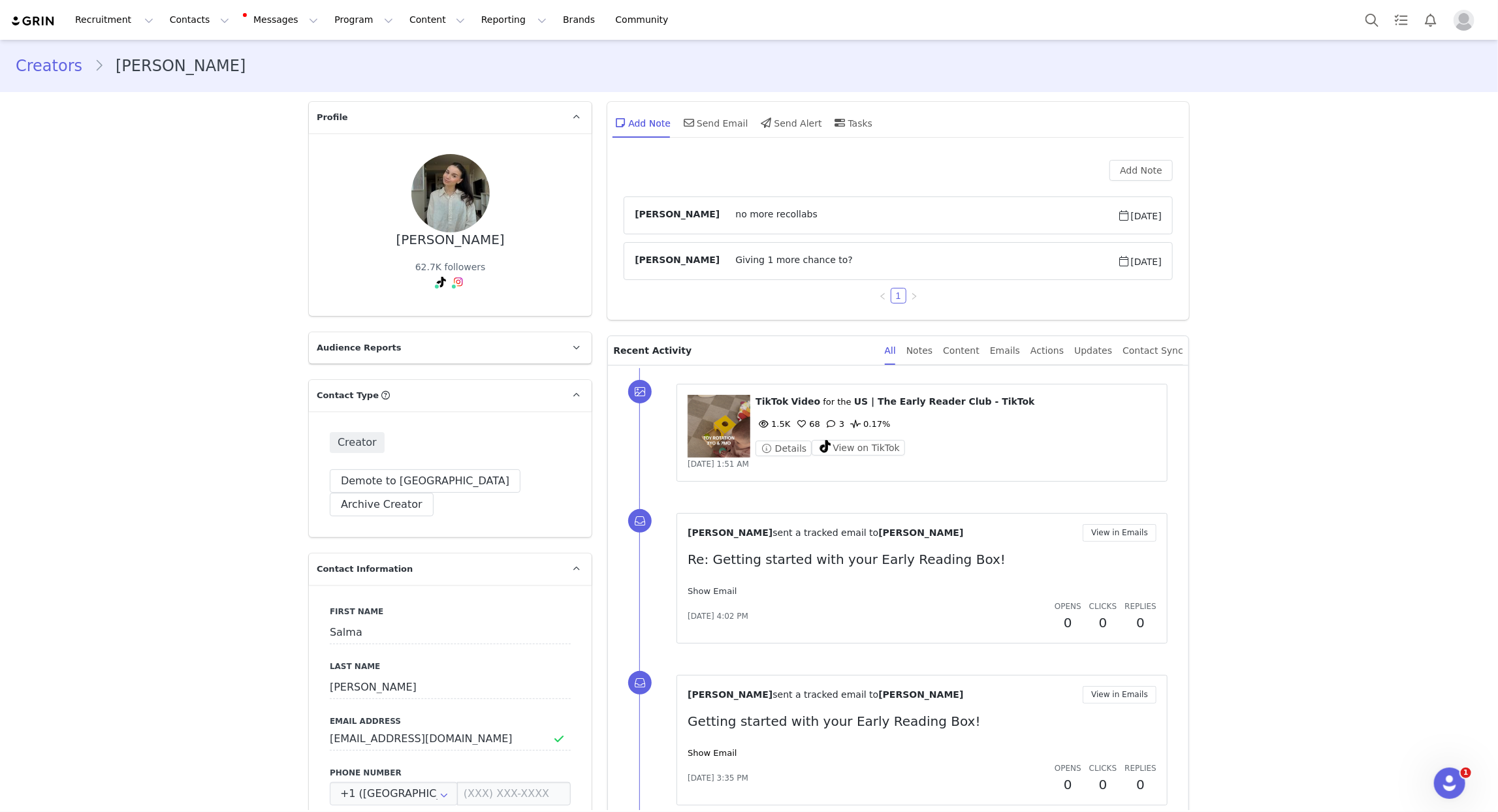
click at [714, 593] on link "Show Email" at bounding box center [712, 591] width 49 height 10
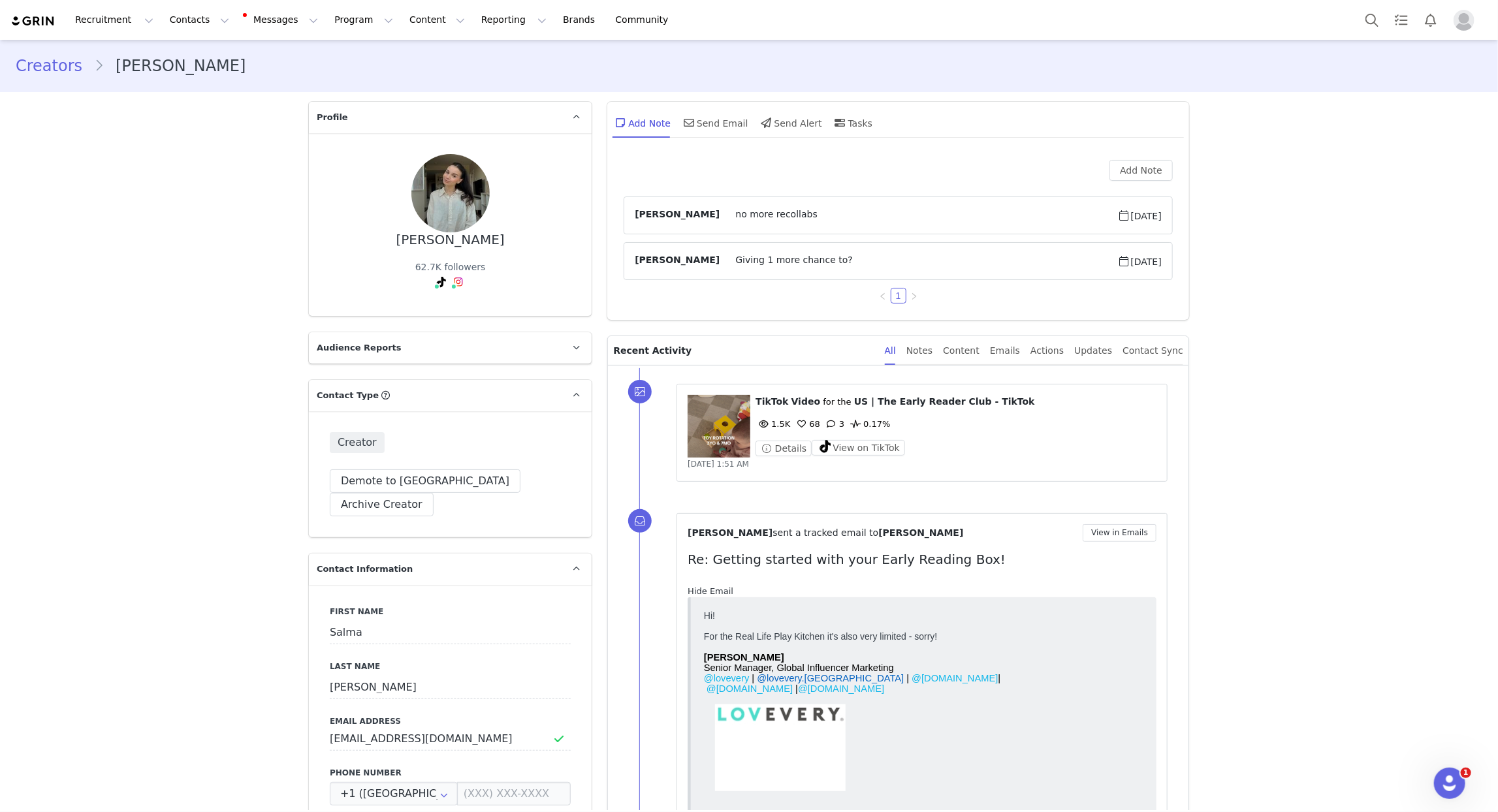
click at [714, 593] on link "Hide Email" at bounding box center [710, 591] width 45 height 10
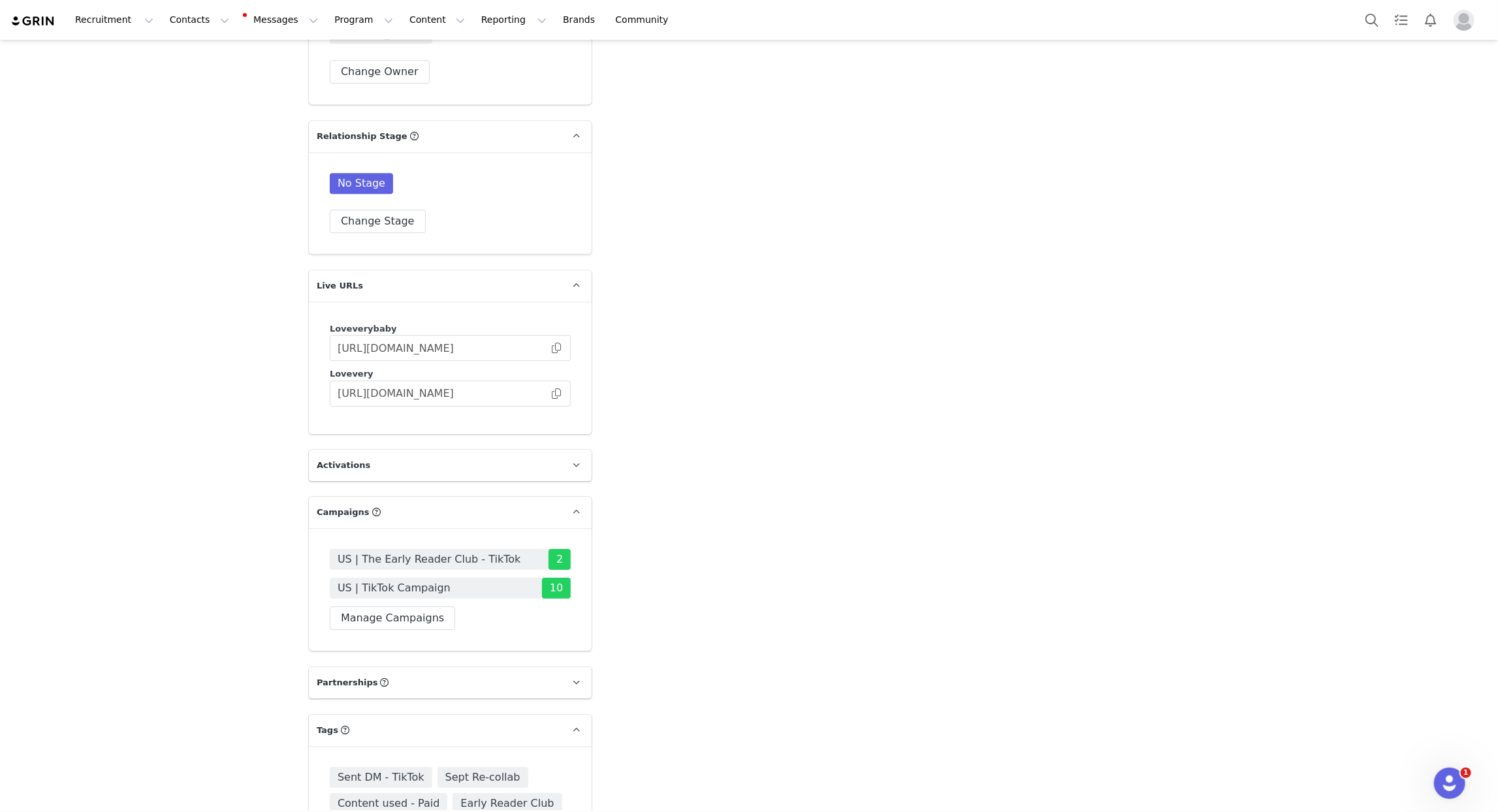
scroll to position [2672, 0]
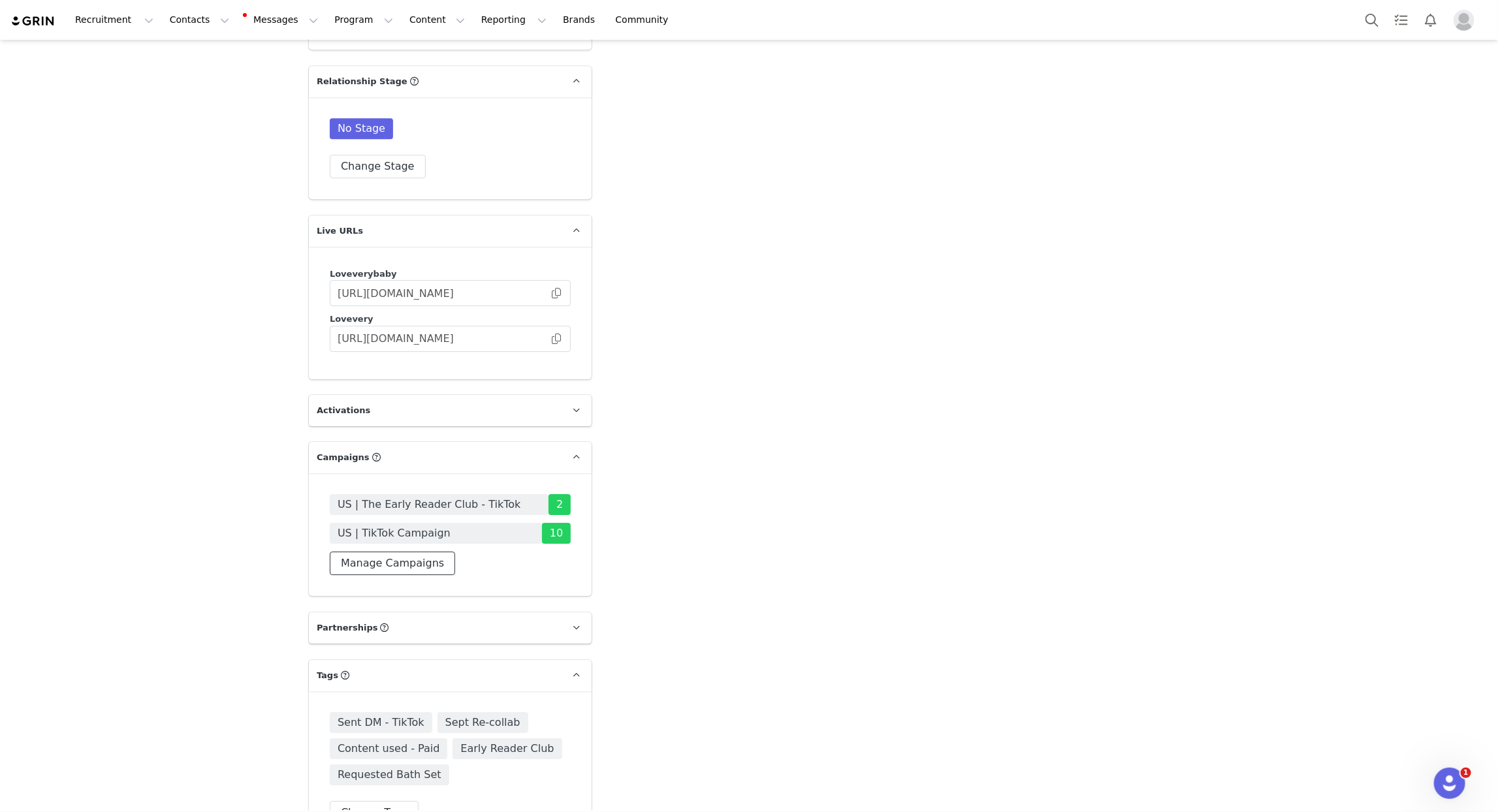
click at [409, 552] on button "Manage Campaigns" at bounding box center [392, 564] width 125 height 24
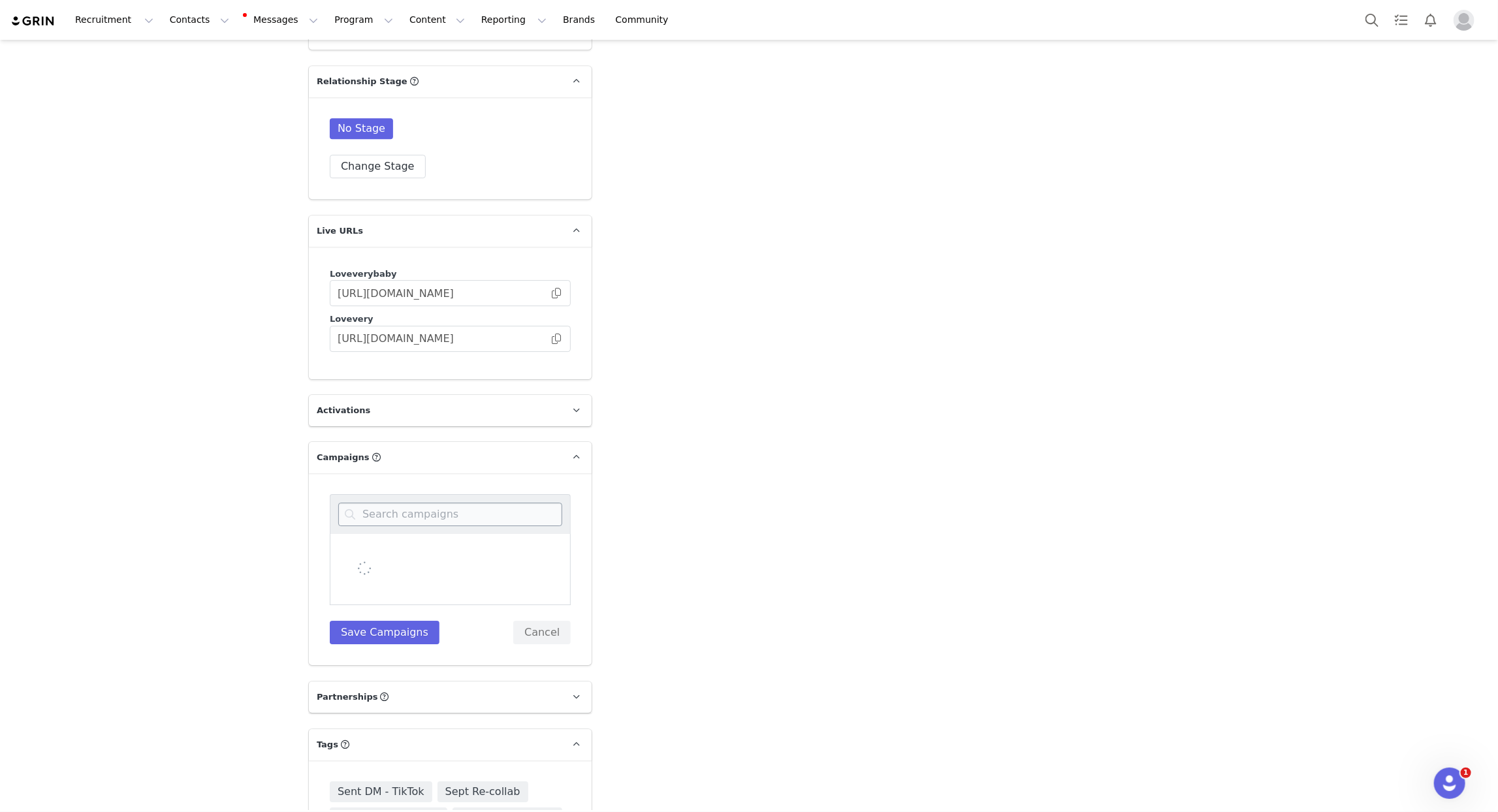
click at [431, 502] on div at bounding box center [450, 515] width 241 height 40
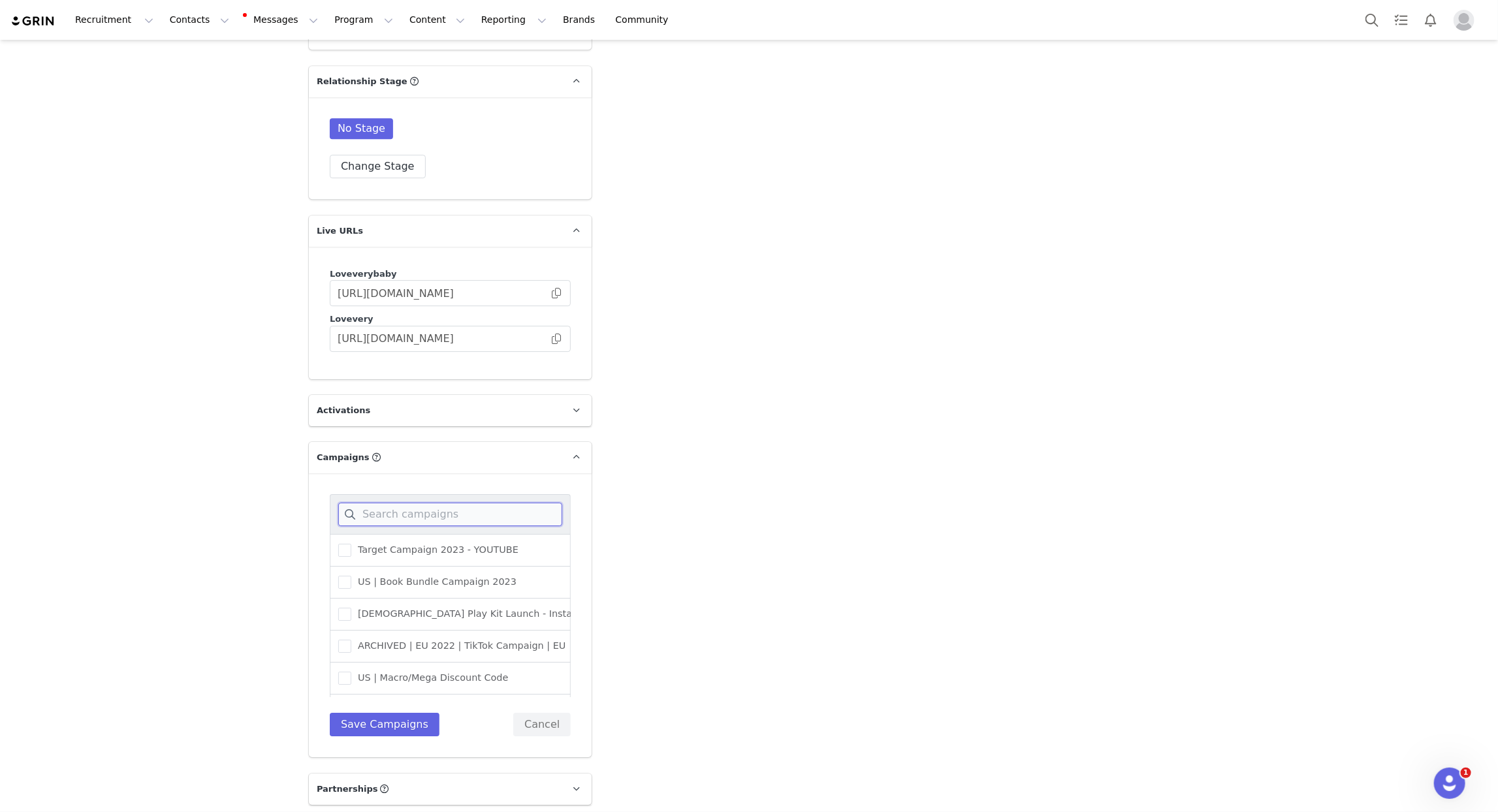
click at [437, 503] on input at bounding box center [449, 515] width 224 height 24
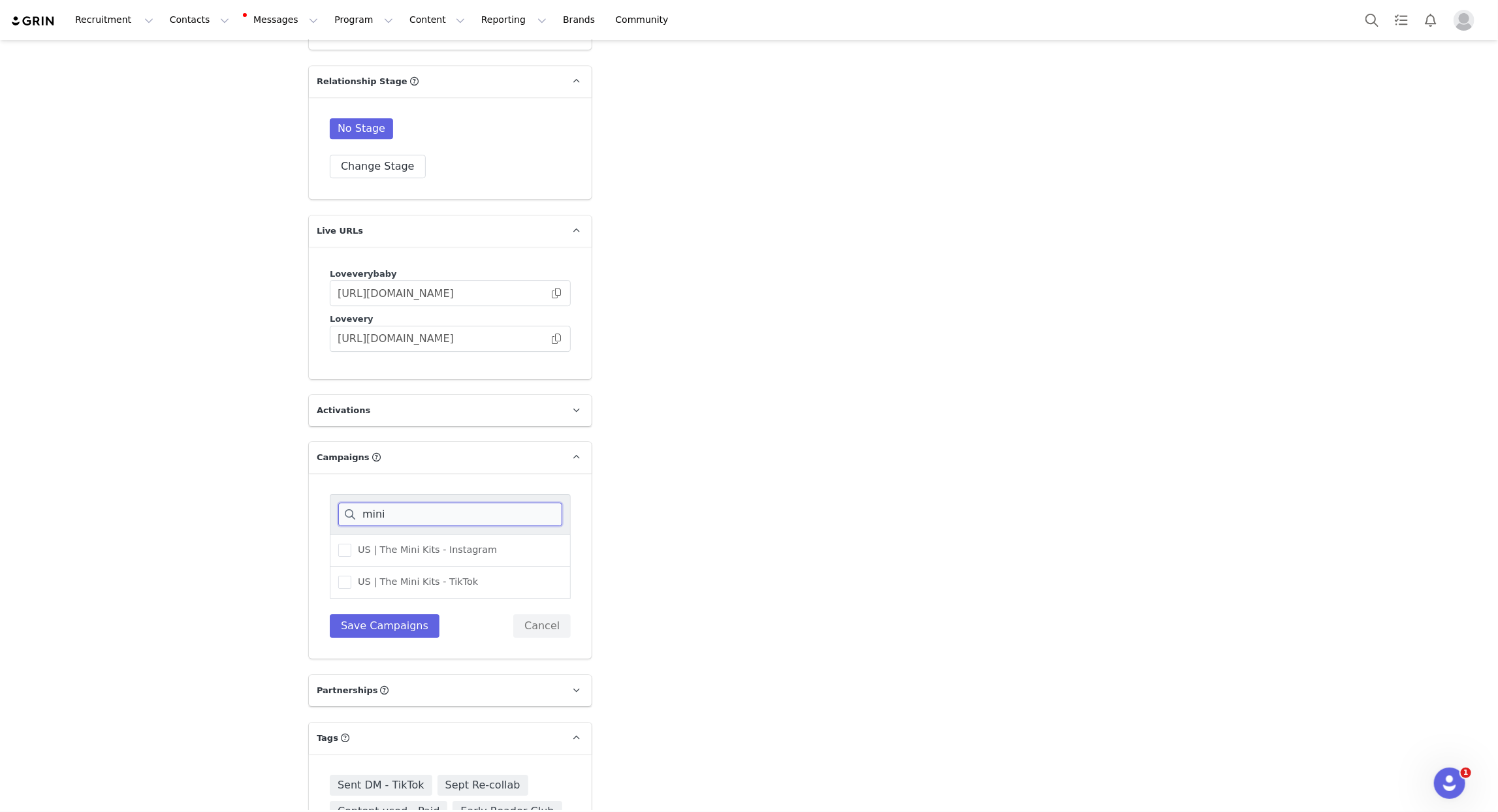
type input "mini"
click at [444, 567] on div "US | The Mini Kits - TikTok" at bounding box center [450, 583] width 241 height 32
click at [439, 576] on span "US | The Mini Kits - TikTok" at bounding box center [415, 583] width 127 height 13
click at [352, 576] on input "US | The Mini Kits - TikTok" at bounding box center [352, 576] width 0 height 0
click at [399, 614] on button "Save Campaigns" at bounding box center [384, 626] width 110 height 24
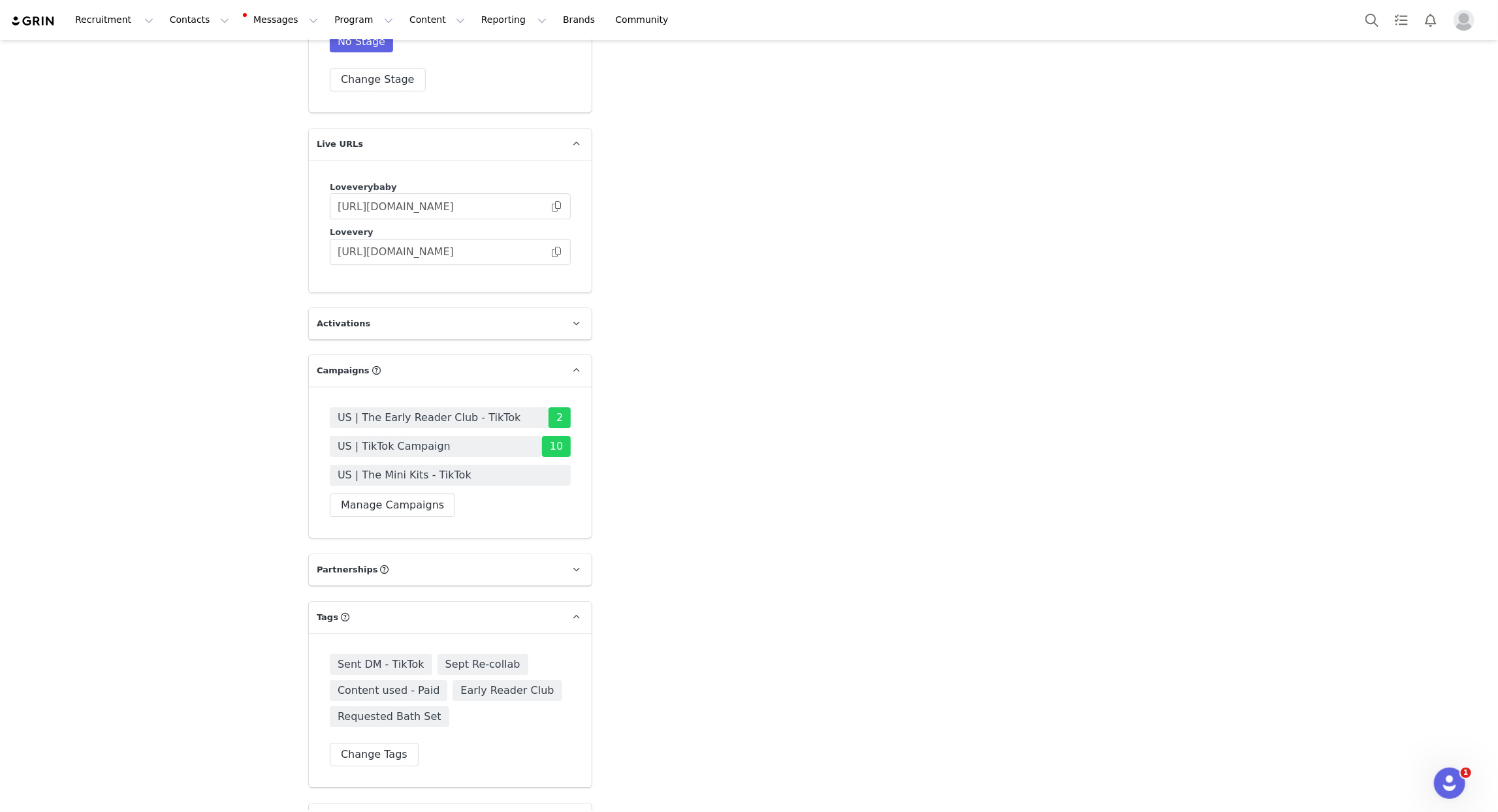
scroll to position [2767, 0]
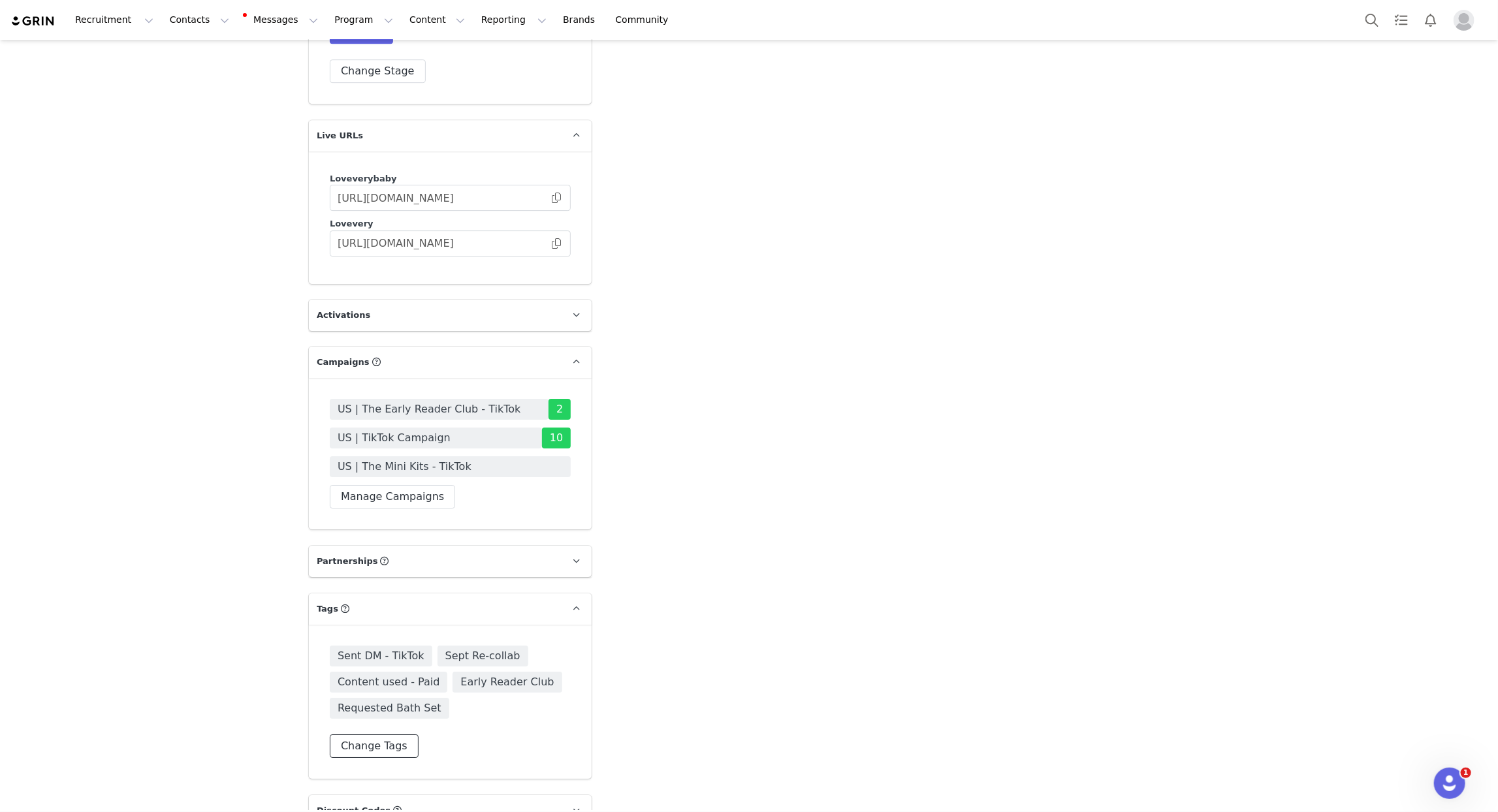
click at [391, 735] on button "Change Tags" at bounding box center [374, 747] width 89 height 24
click at [405, 654] on input at bounding box center [449, 666] width 224 height 24
type input "mini"
click at [401, 728] on span "The Mini Kits" at bounding box center [385, 734] width 67 height 13
click at [352, 728] on input "The Mini Kits" at bounding box center [352, 728] width 0 height 0
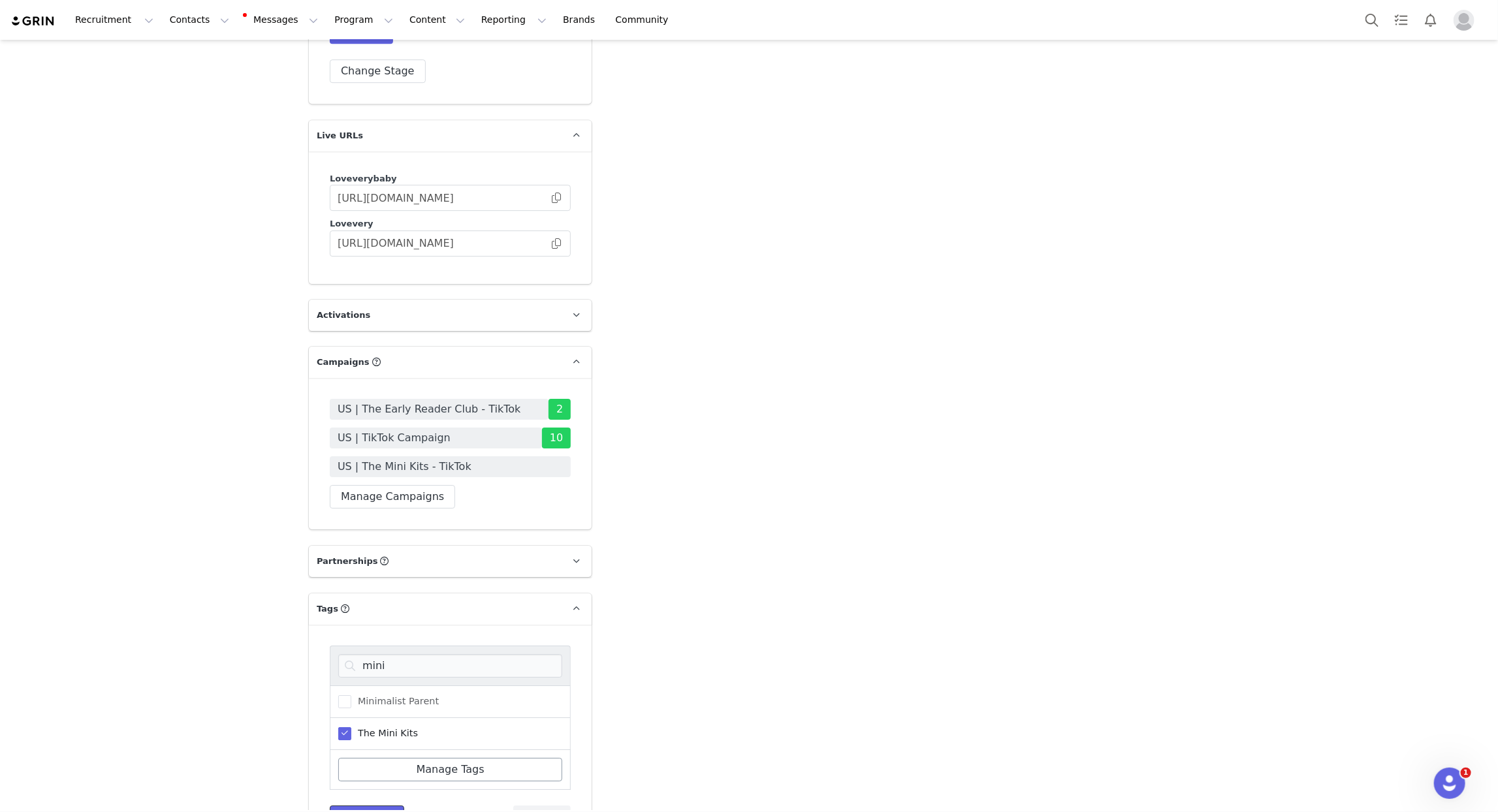
drag, startPoint x: 380, startPoint y: 794, endPoint x: 426, endPoint y: 738, distance: 72.5
click at [380, 806] on button "Save Tags" at bounding box center [367, 817] width 74 height 24
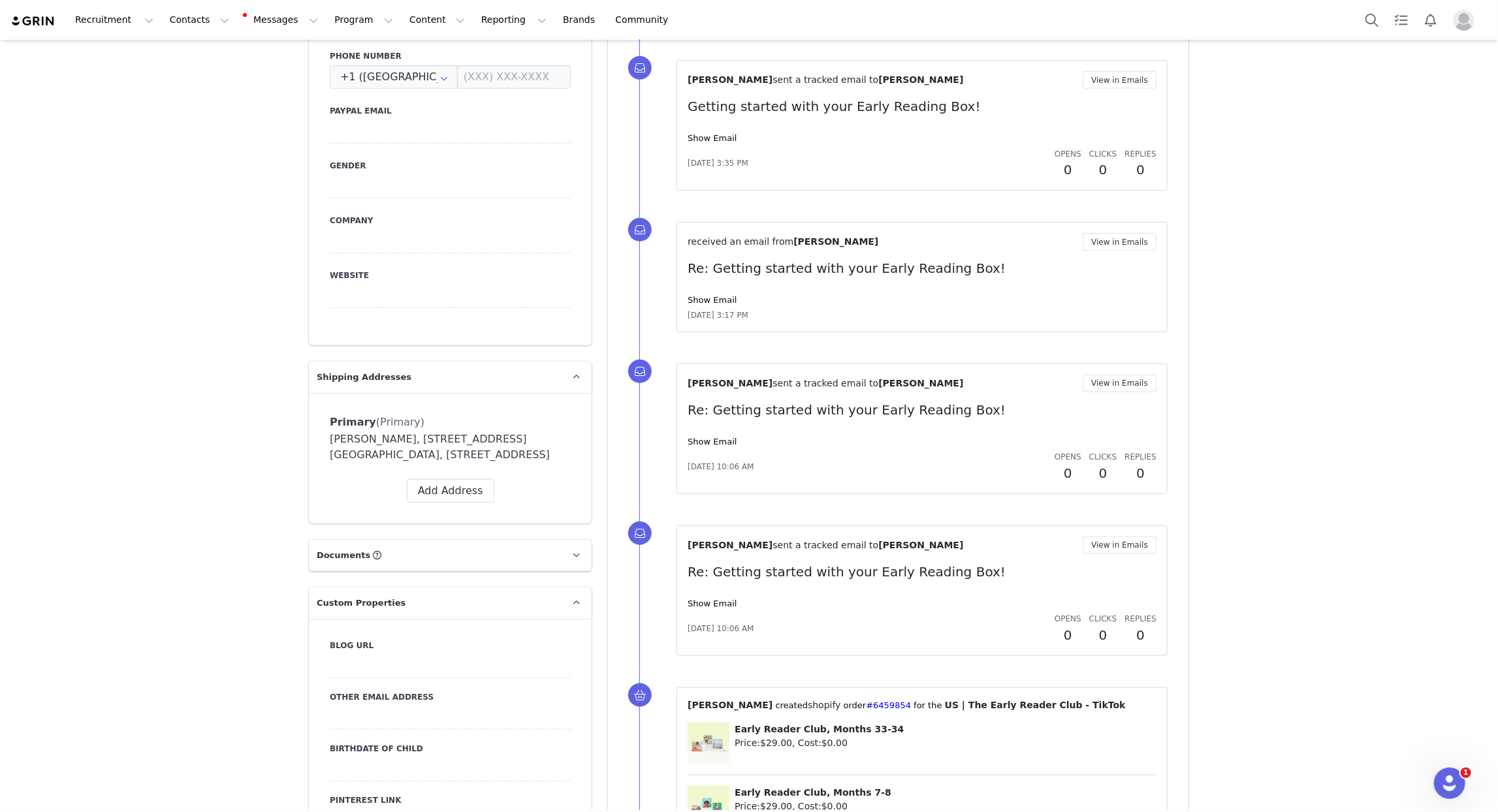
scroll to position [0, 0]
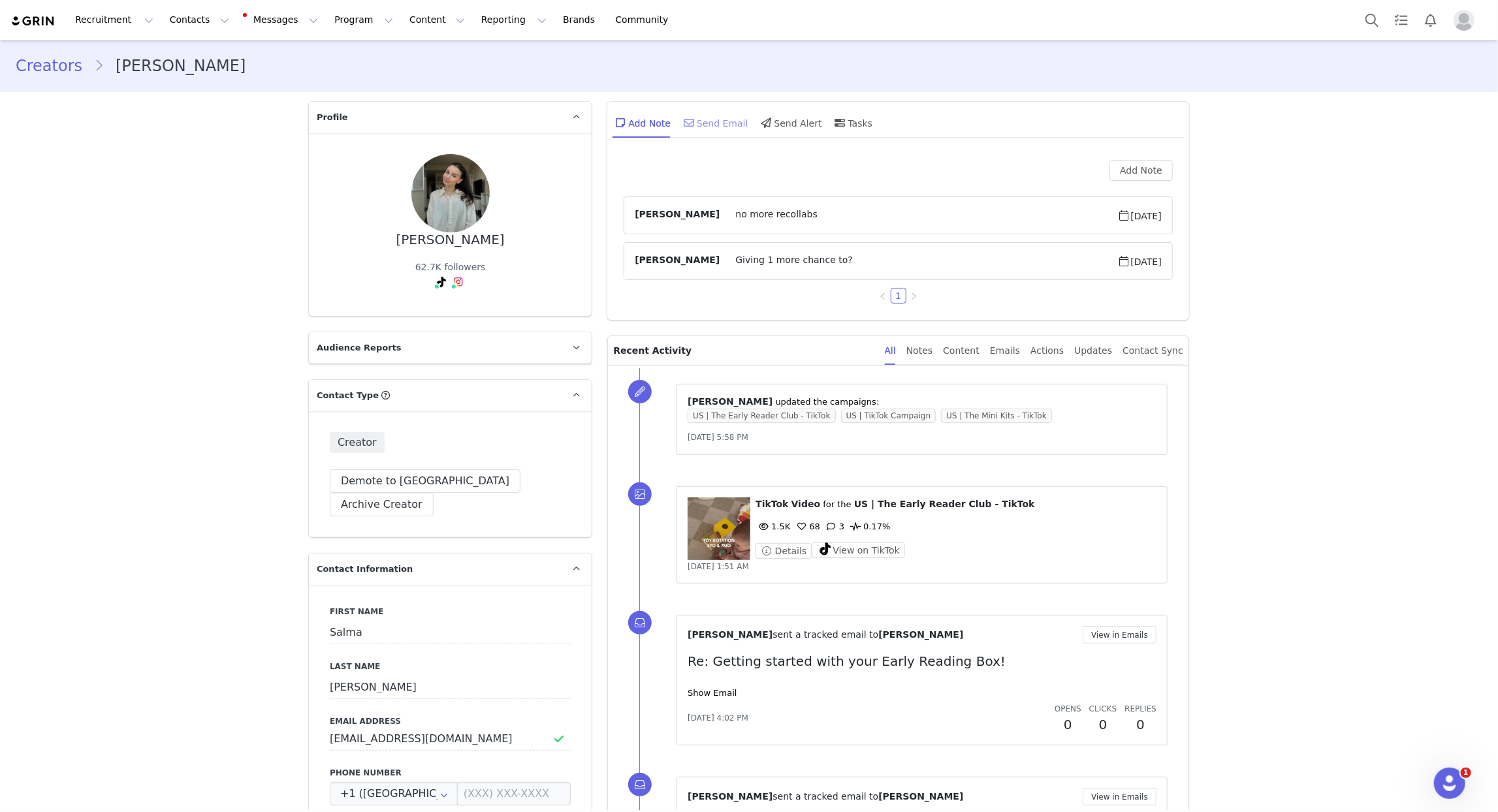
click at [711, 126] on div "Send Email" at bounding box center [715, 122] width 67 height 32
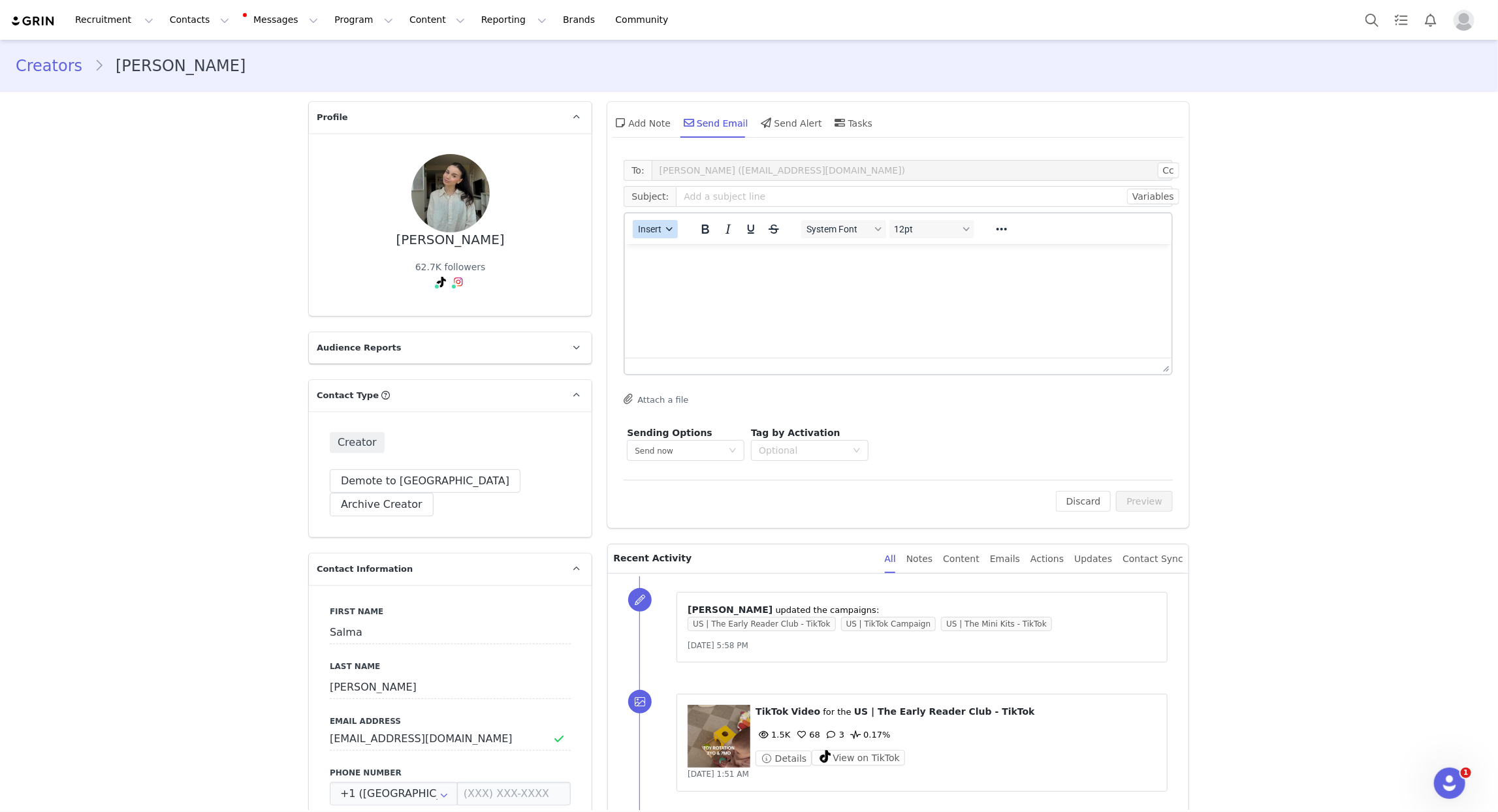
drag, startPoint x: 677, startPoint y: 228, endPoint x: 672, endPoint y: 235, distance: 8.6
click at [677, 228] on button "Insert" at bounding box center [655, 229] width 45 height 18
click at [672, 250] on div "Insert Template" at bounding box center [703, 251] width 118 height 15
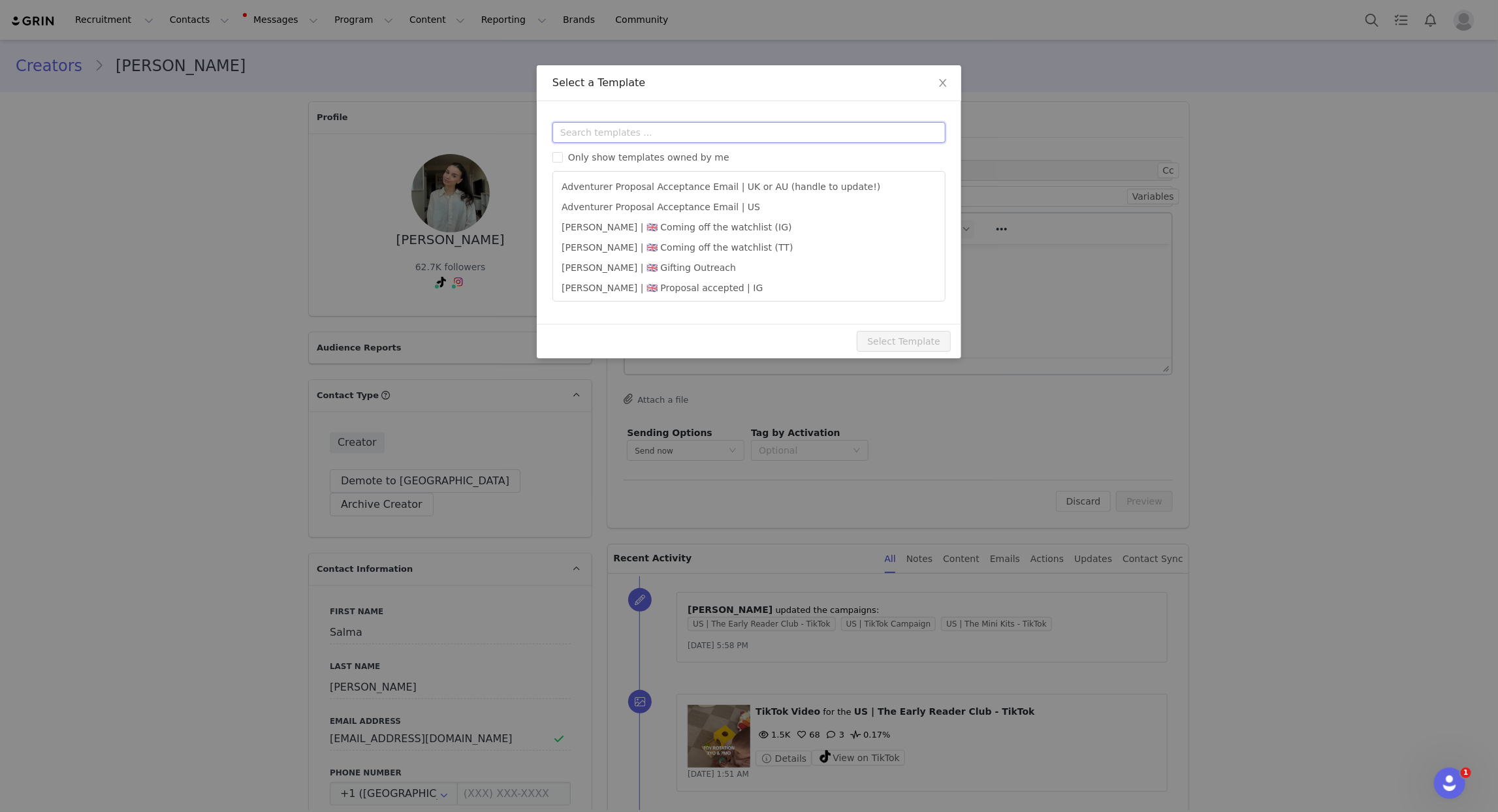
click at [694, 138] on input "text" at bounding box center [749, 132] width 393 height 21
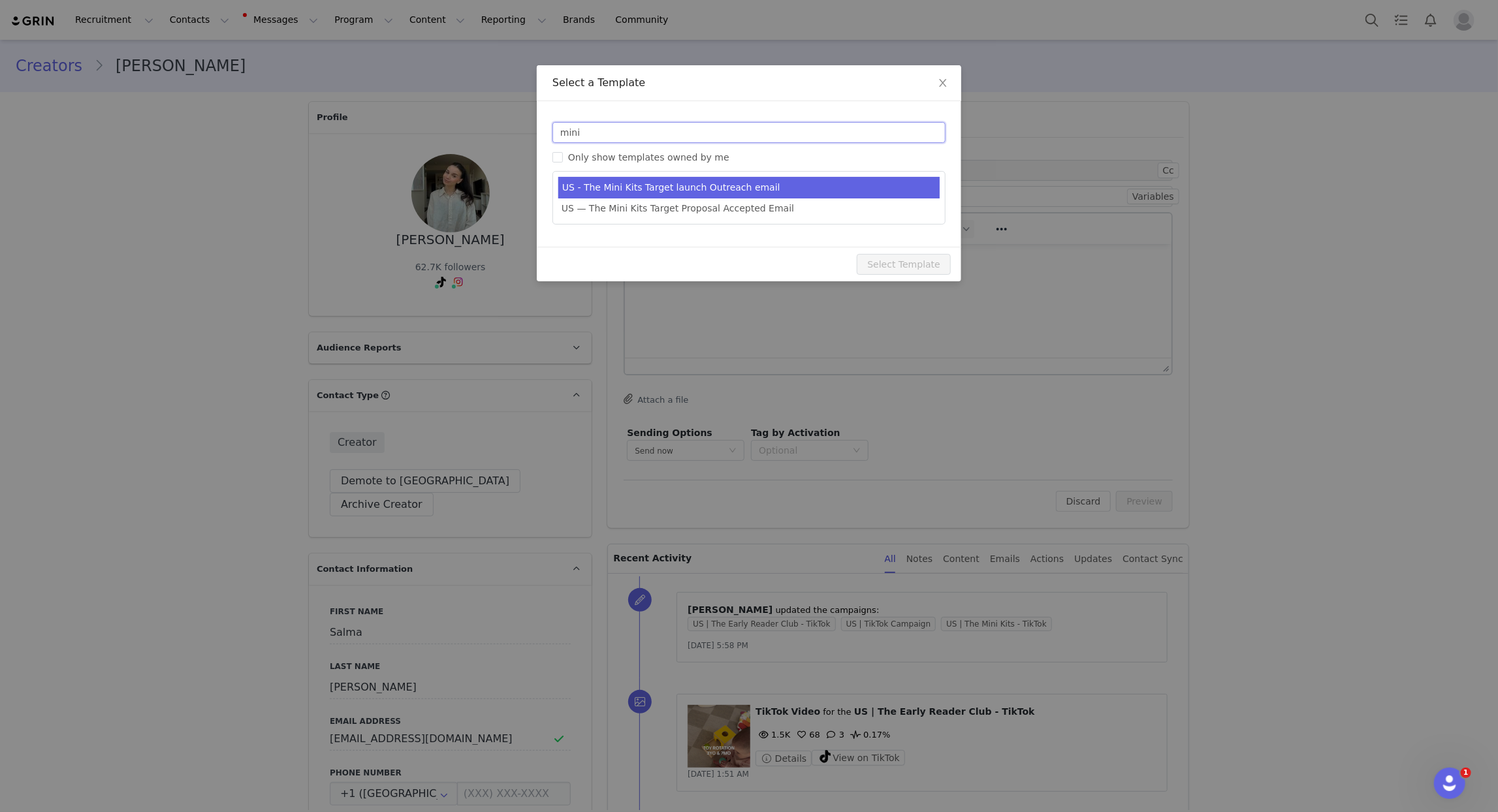
type input "mini"
type input "New! 9 new Mini Kits by Lovevery 🎉"
drag, startPoint x: 738, startPoint y: 186, endPoint x: 742, endPoint y: 194, distance: 8.9
click at [738, 186] on li "US - The Mini Kits Target launch Outreach email" at bounding box center [749, 188] width 382 height 22
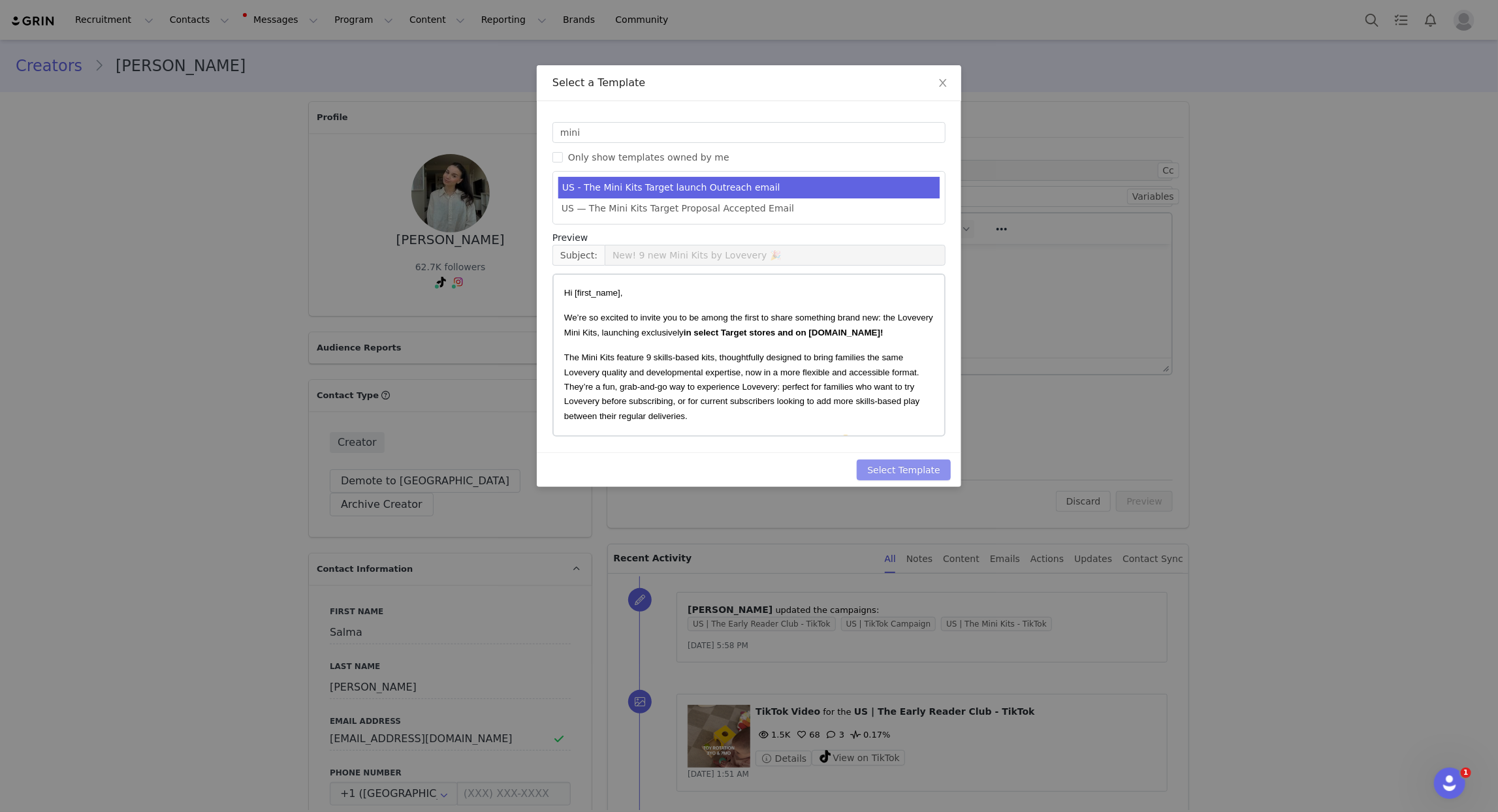
click at [902, 469] on button "Select Template" at bounding box center [904, 469] width 94 height 21
type input "New! 9 new Mini Kits by Lovevery 🎉"
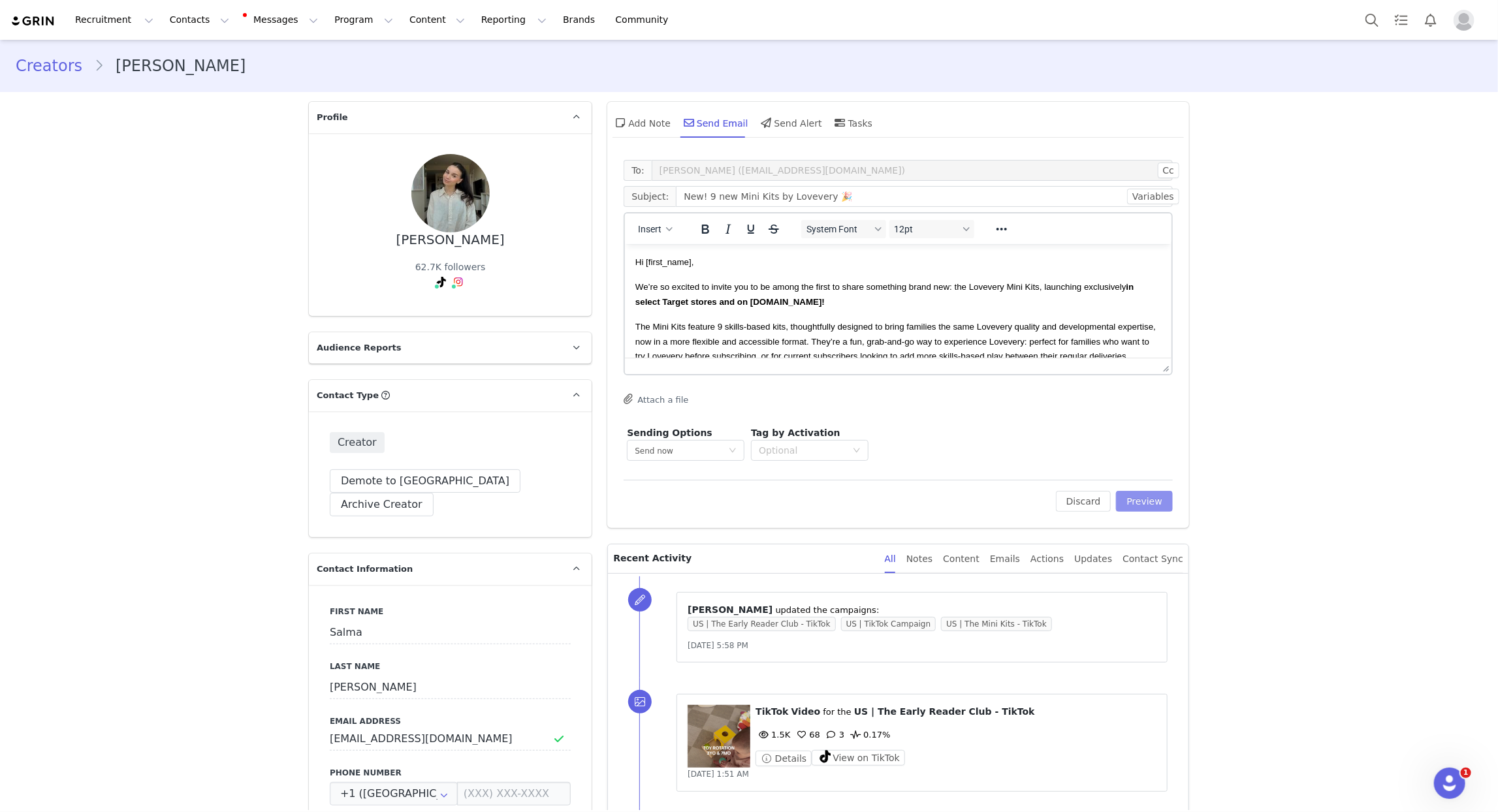
drag, startPoint x: 1140, startPoint y: 502, endPoint x: 1126, endPoint y: 522, distance: 24.4
click at [1140, 502] on button "Preview" at bounding box center [1145, 501] width 57 height 21
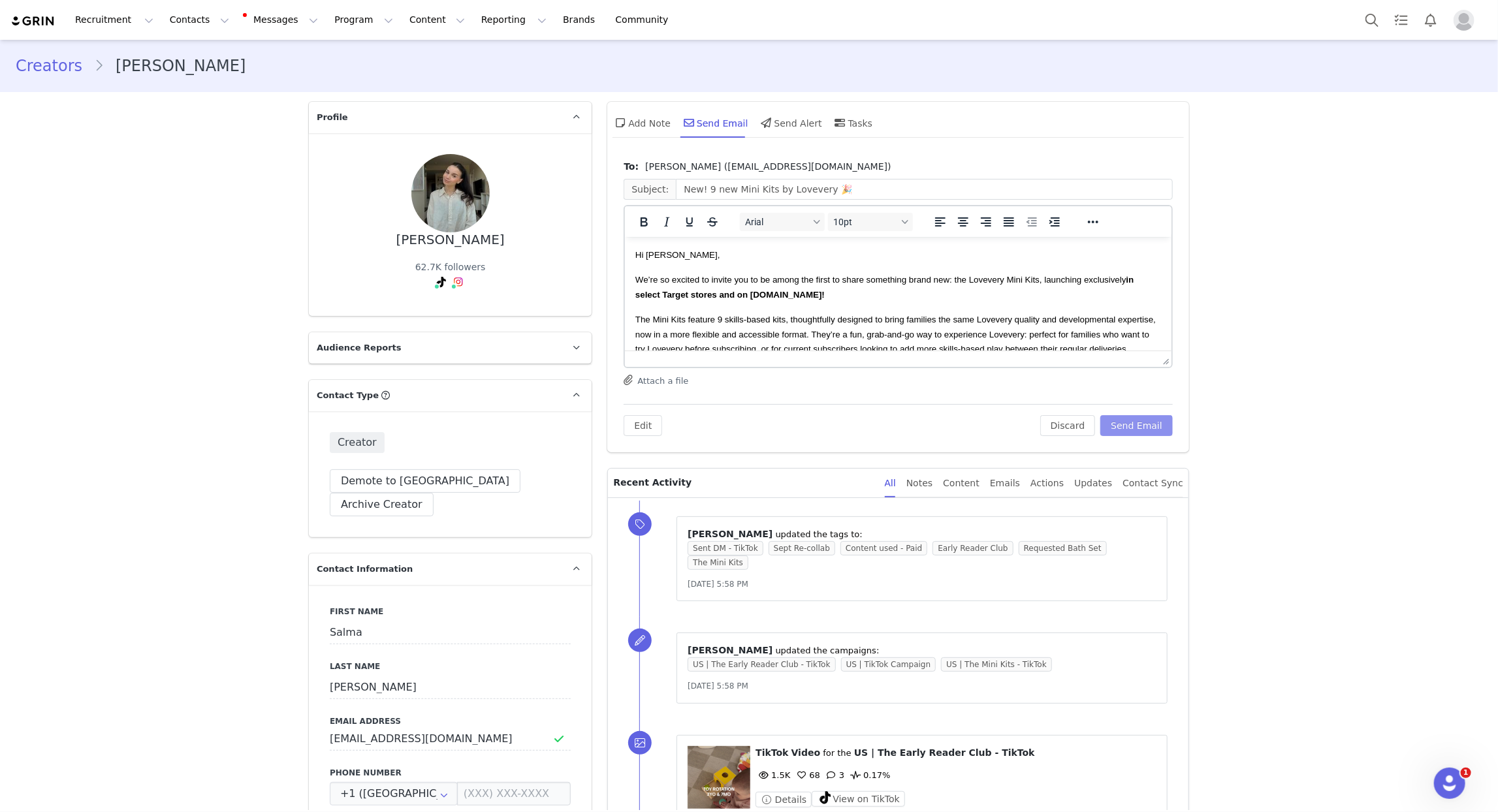
click at [1135, 418] on button "Send Email" at bounding box center [1136, 425] width 72 height 21
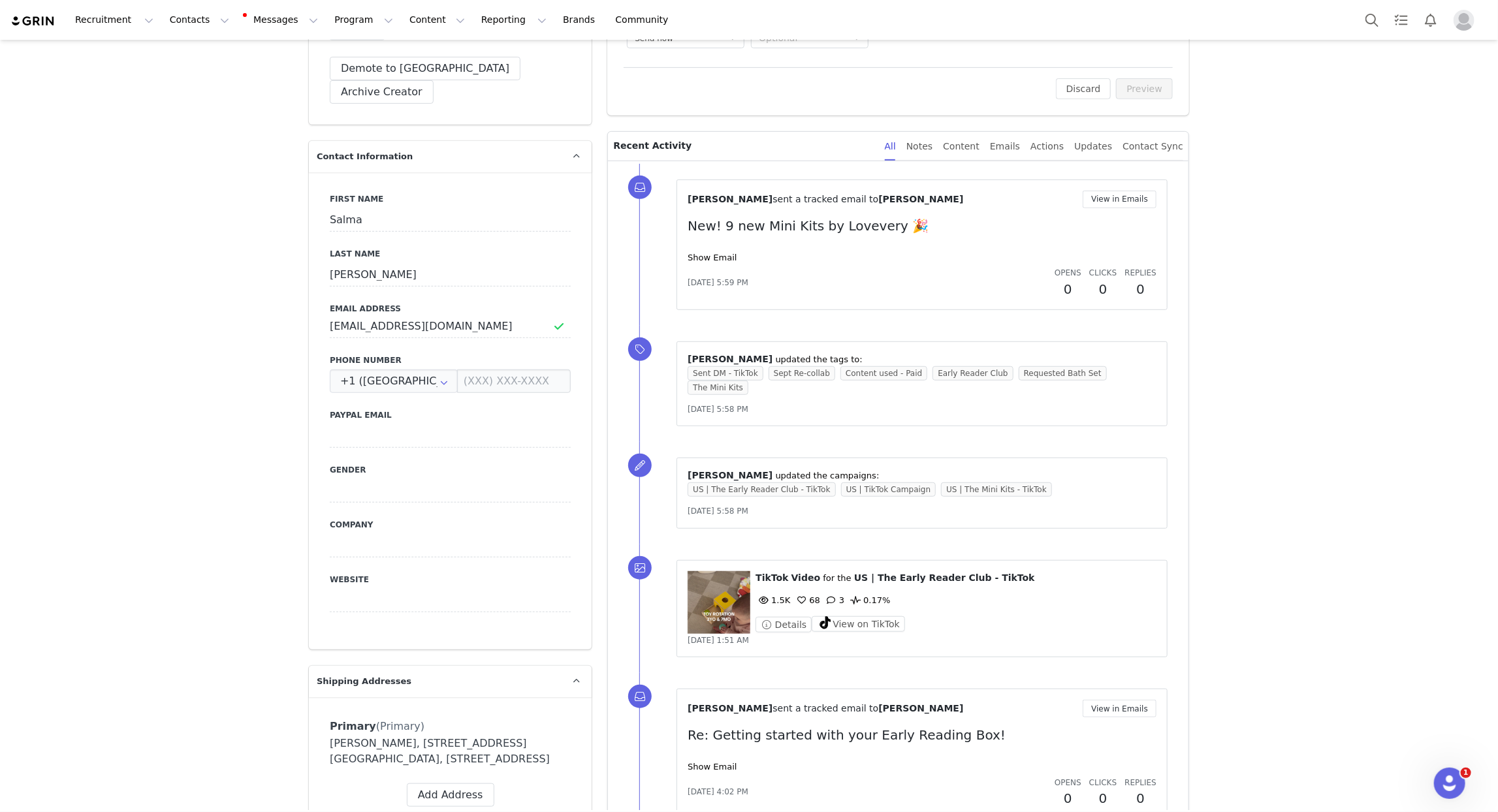
scroll to position [420, 0]
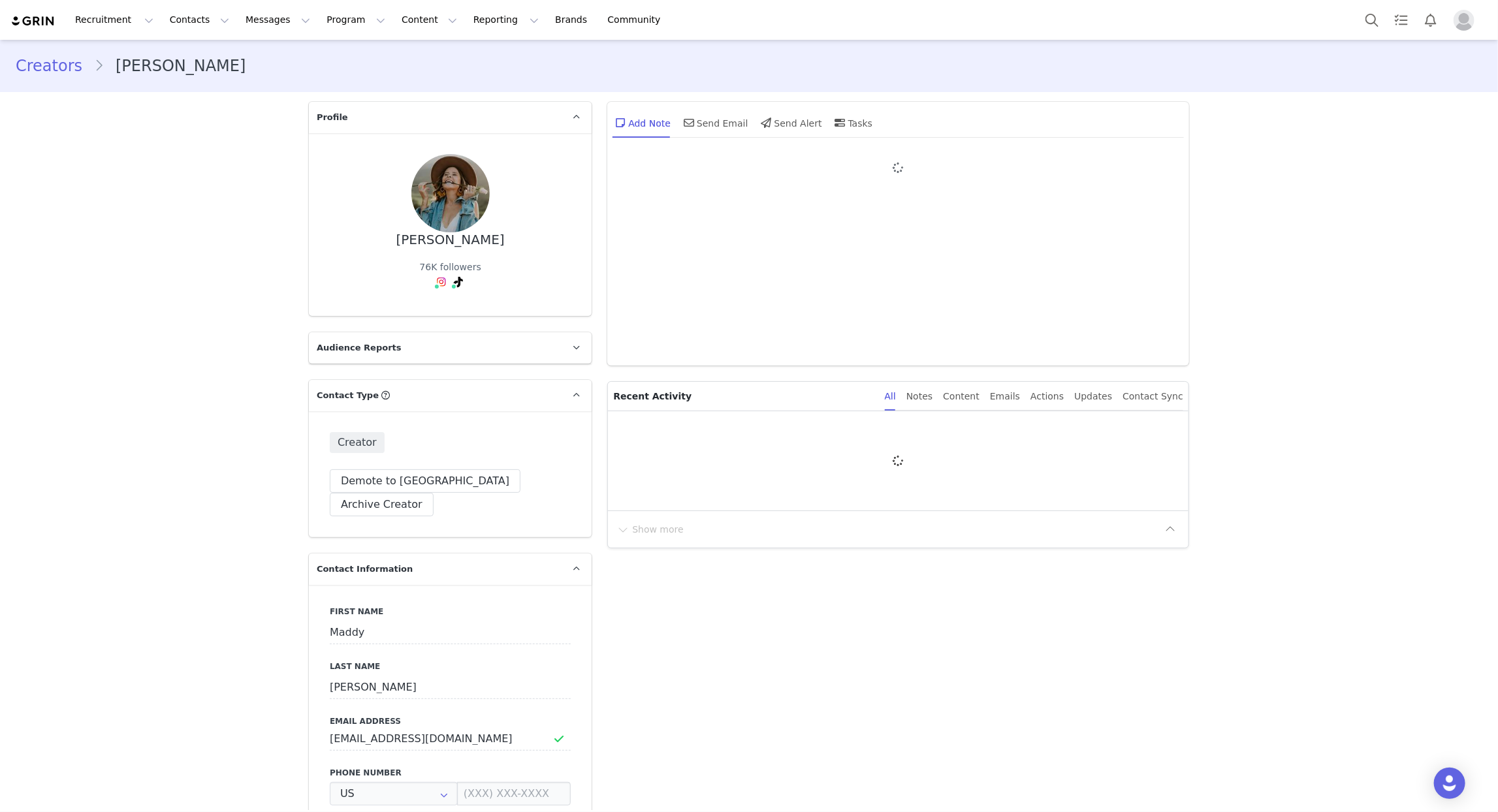
type input "+1 ([GEOGRAPHIC_DATA])"
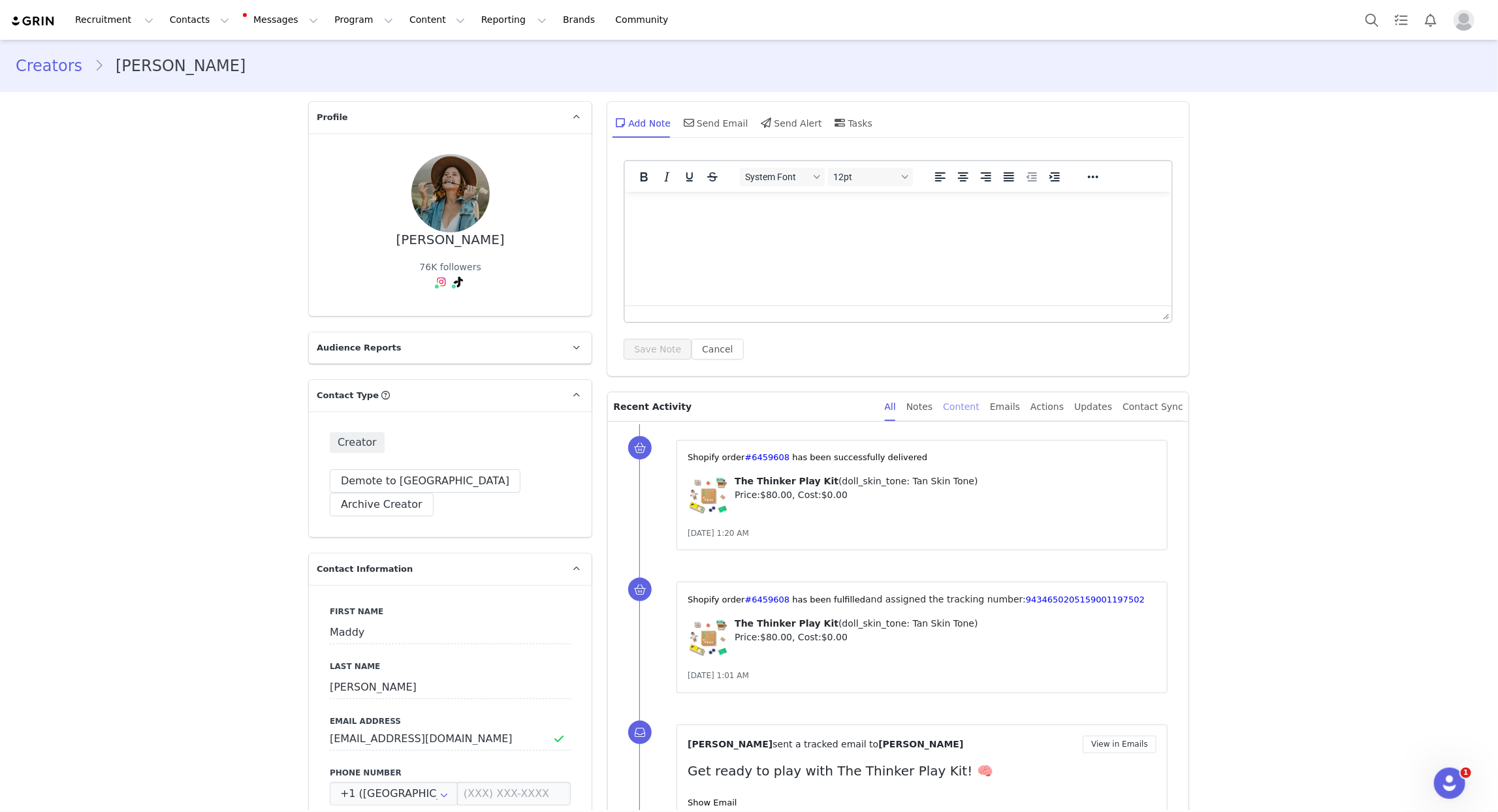
click at [963, 411] on div "Content" at bounding box center [962, 407] width 36 height 29
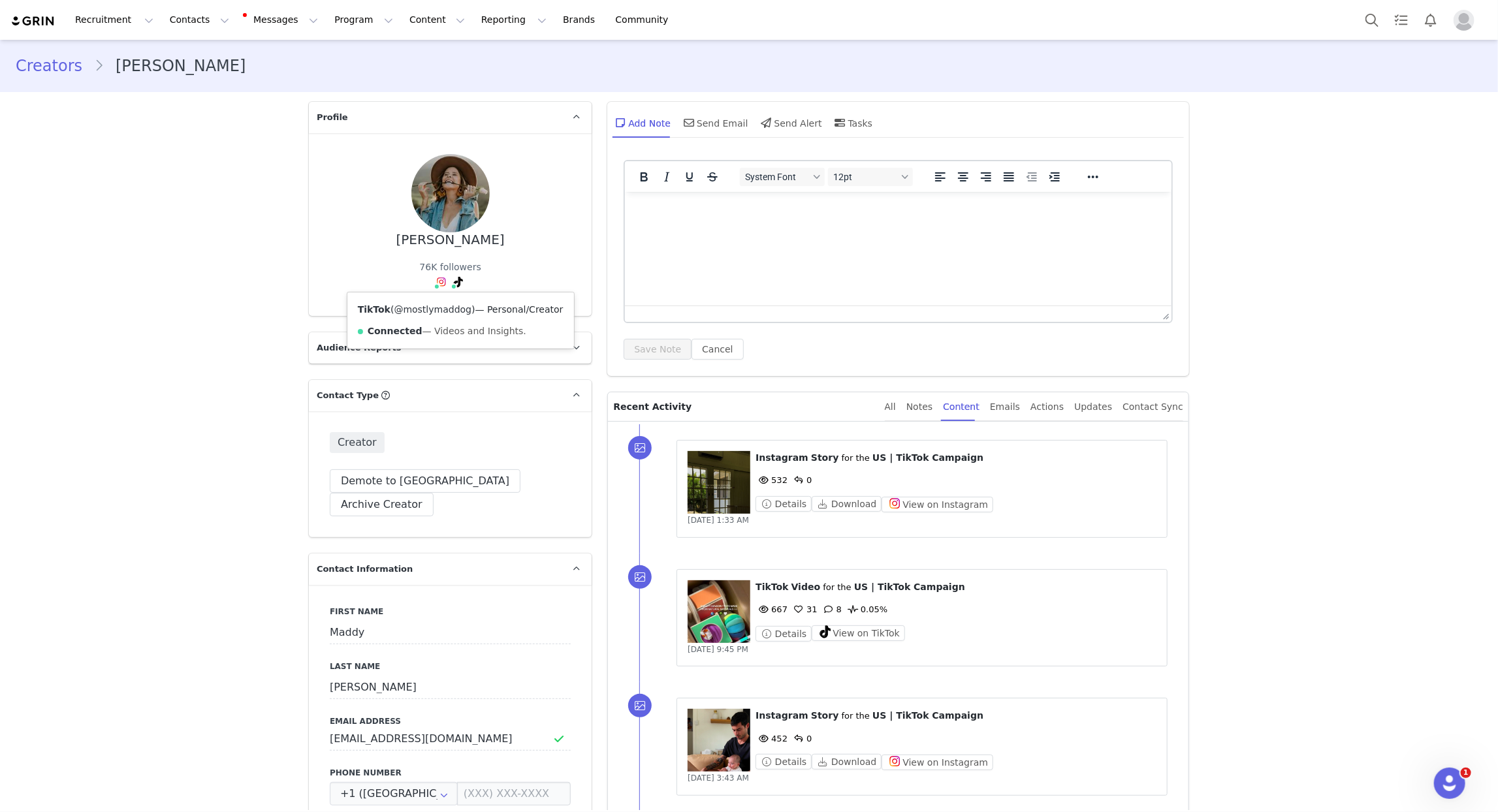
click at [442, 307] on link "@mostlymaddog" at bounding box center [433, 310] width 78 height 11
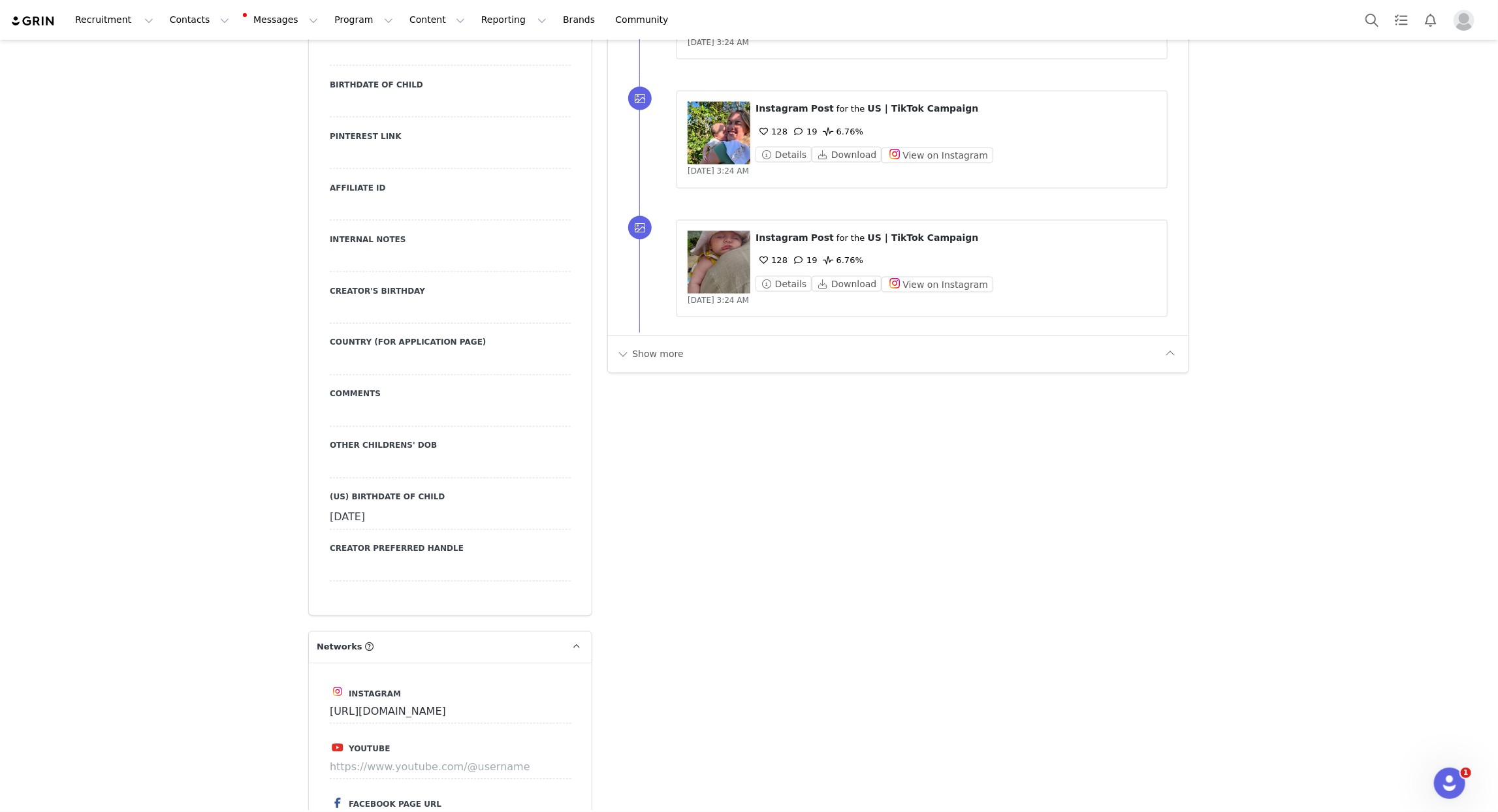
scroll to position [1380, 0]
click at [668, 352] on button "Show more" at bounding box center [651, 355] width 69 height 21
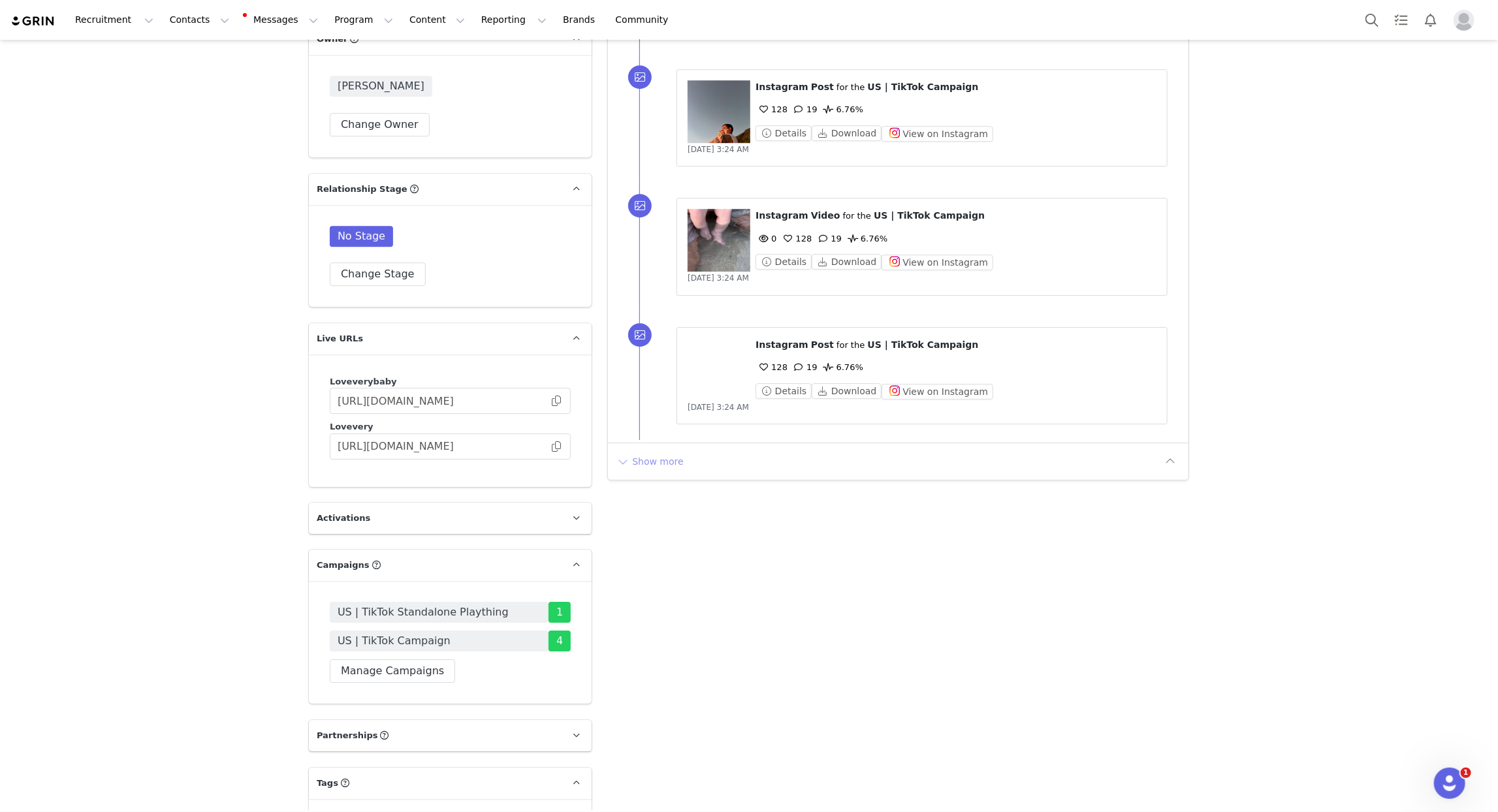
scroll to position [2576, 0]
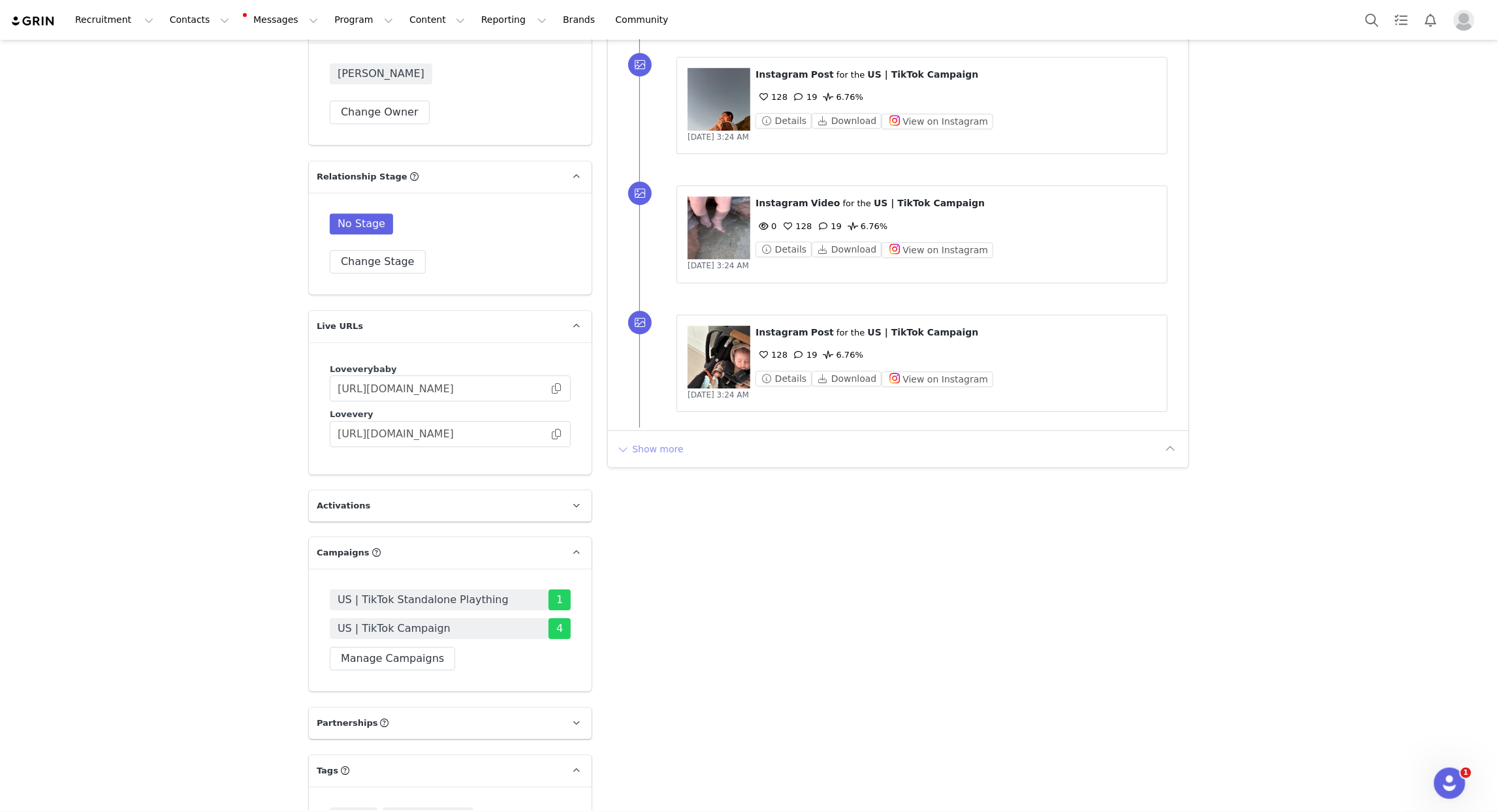
click at [641, 455] on button "Show more" at bounding box center [651, 449] width 69 height 21
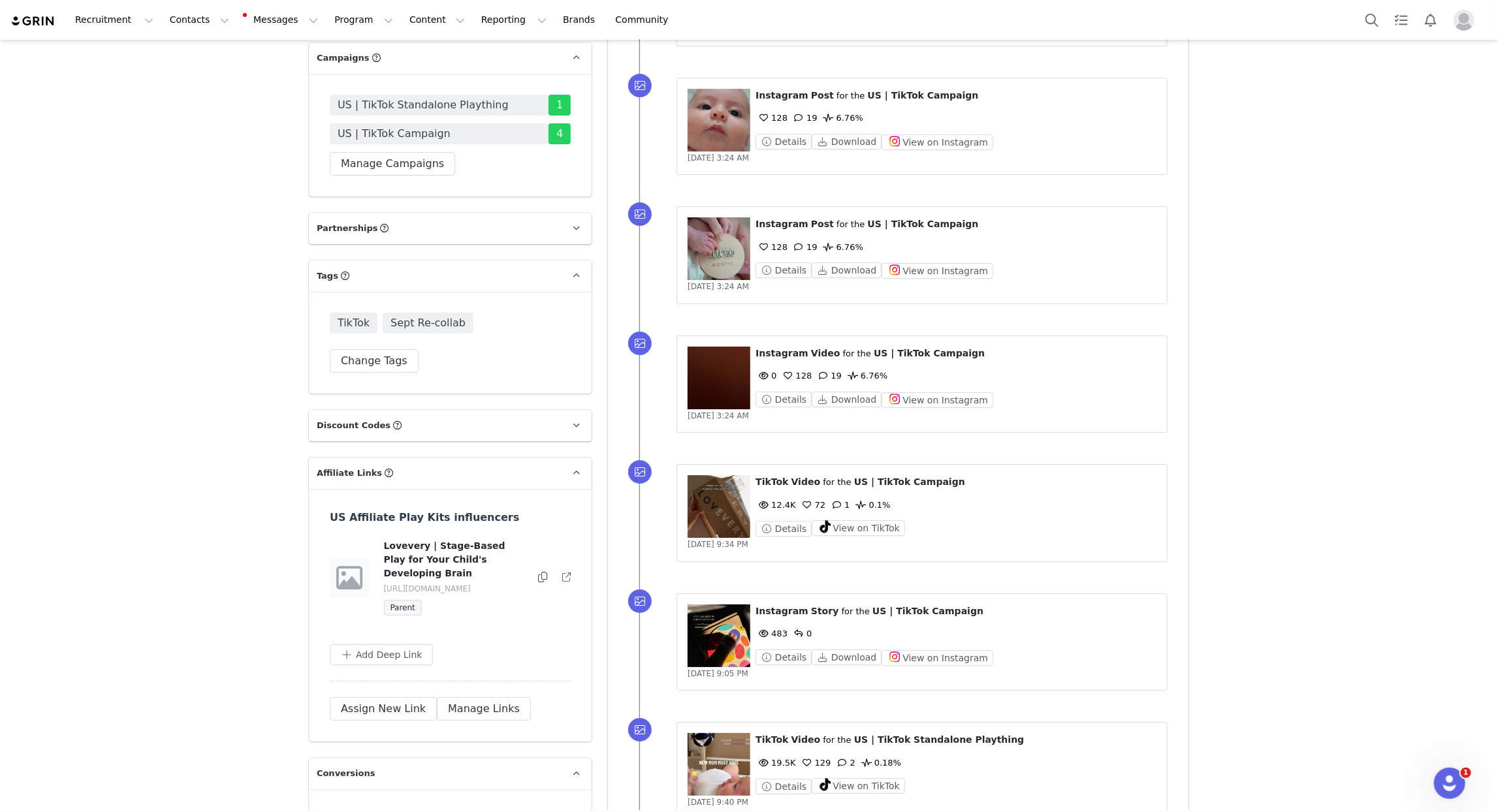
scroll to position [3067, 0]
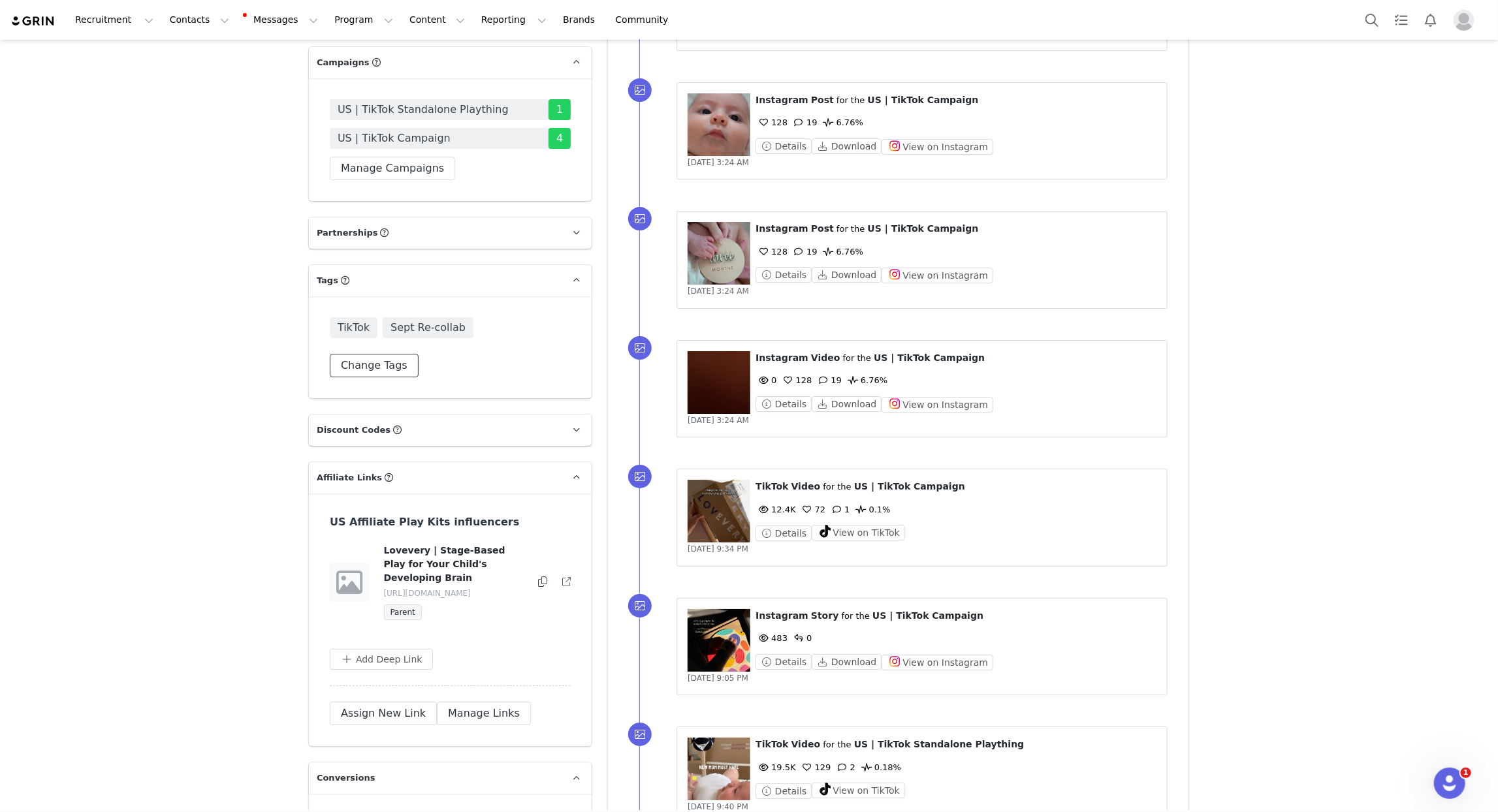
click at [396, 354] on button "Change Tags" at bounding box center [374, 366] width 89 height 24
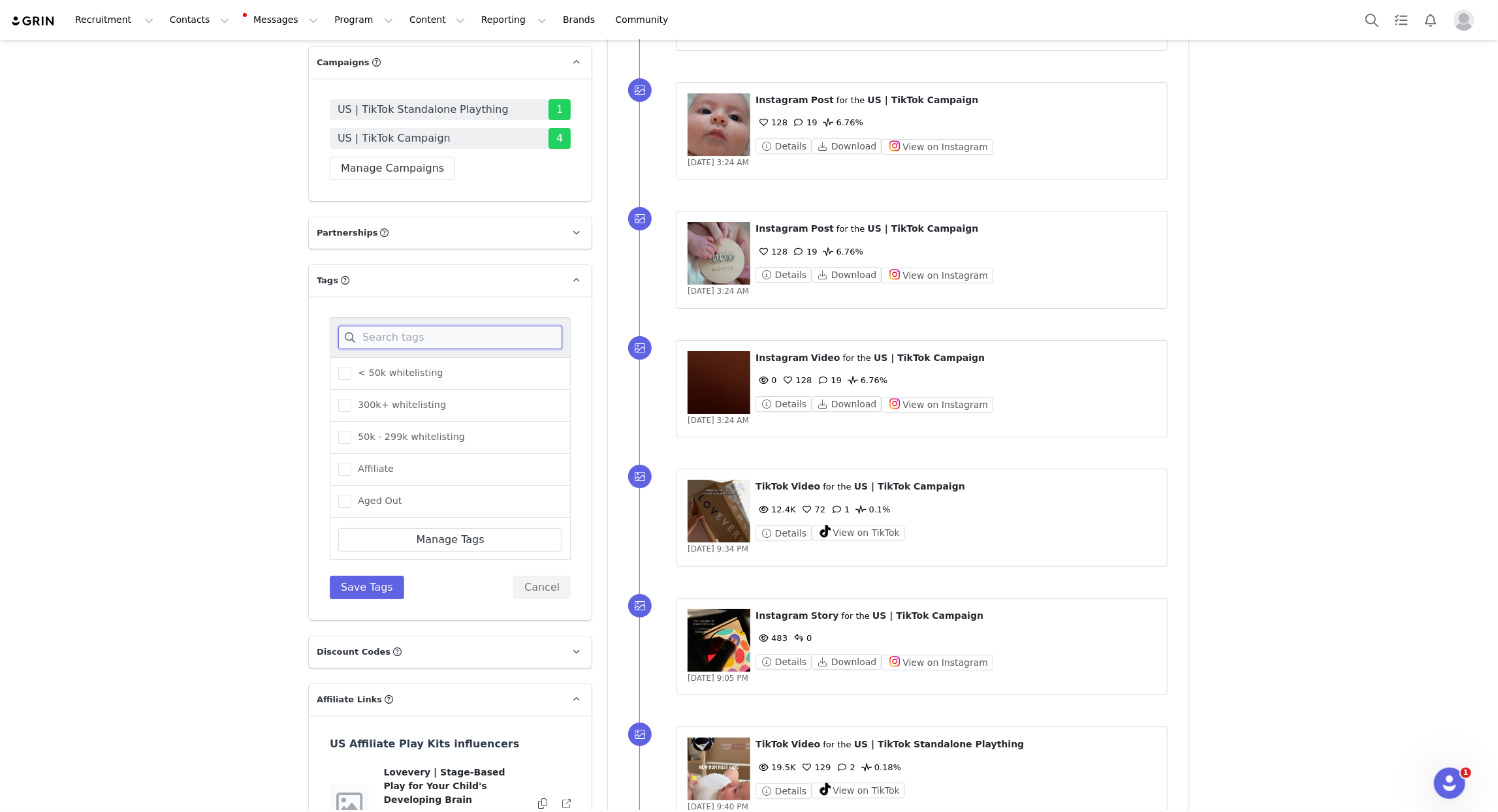
click at [400, 326] on input at bounding box center [449, 338] width 224 height 24
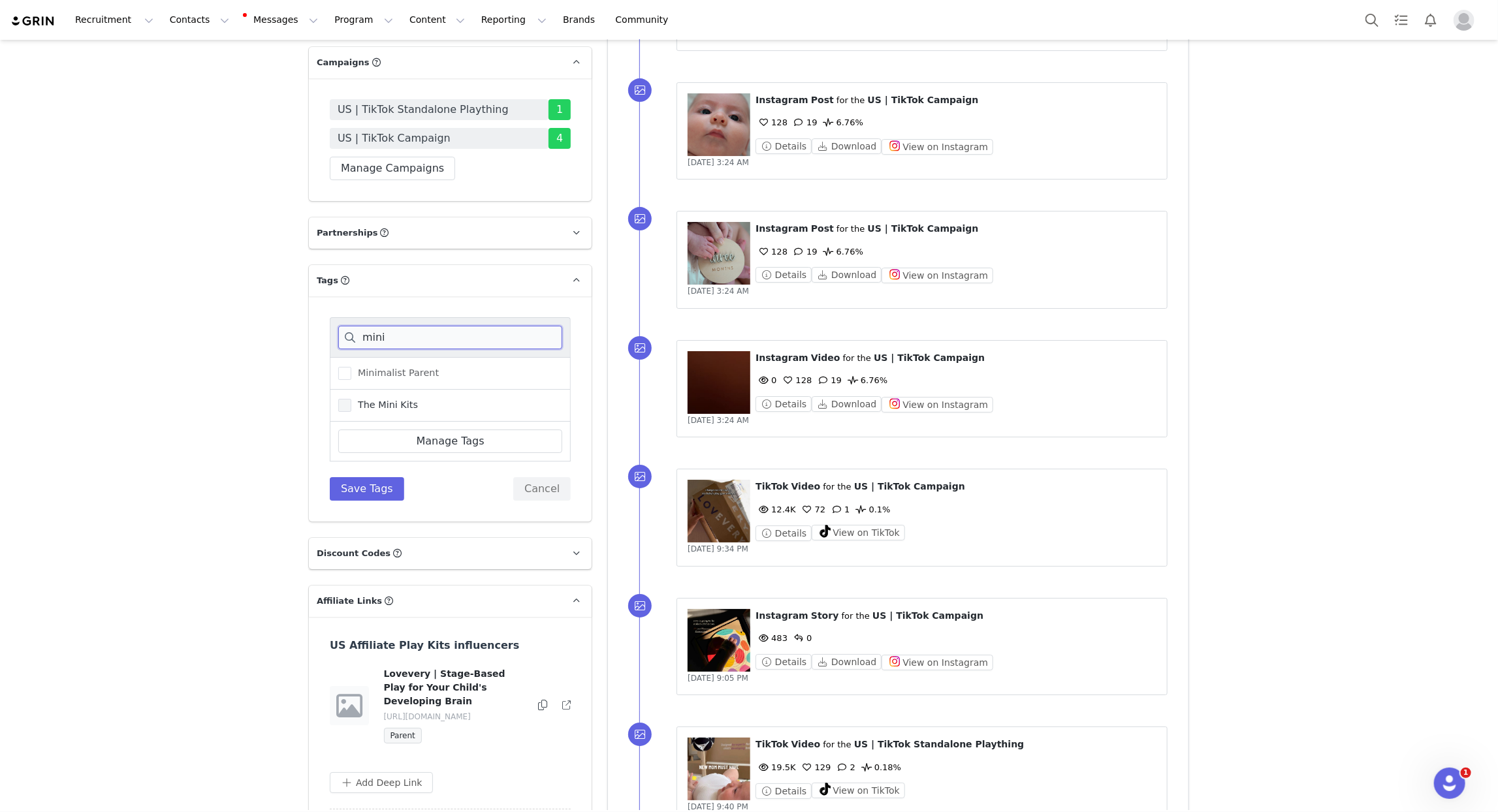
type input "mini"
drag, startPoint x: 395, startPoint y: 378, endPoint x: 390, endPoint y: 407, distance: 29.4
click at [395, 399] on span "The Mini Kits" at bounding box center [385, 405] width 67 height 13
click at [352, 399] on input "The Mini Kits" at bounding box center [352, 399] width 0 height 0
click at [369, 478] on button "Save Tags" at bounding box center [367, 489] width 74 height 24
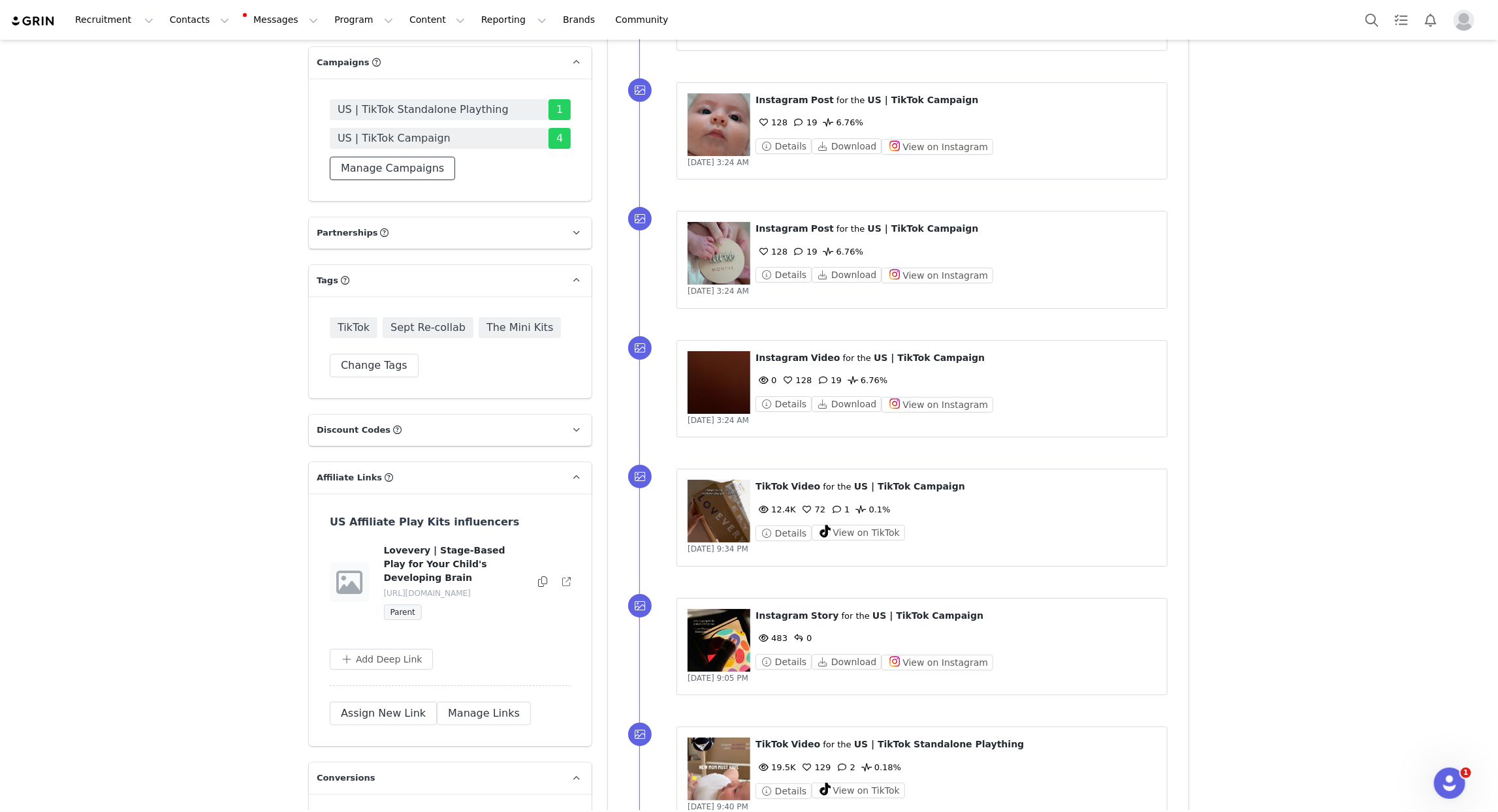
click at [416, 157] on button "Manage Campaigns" at bounding box center [392, 169] width 125 height 24
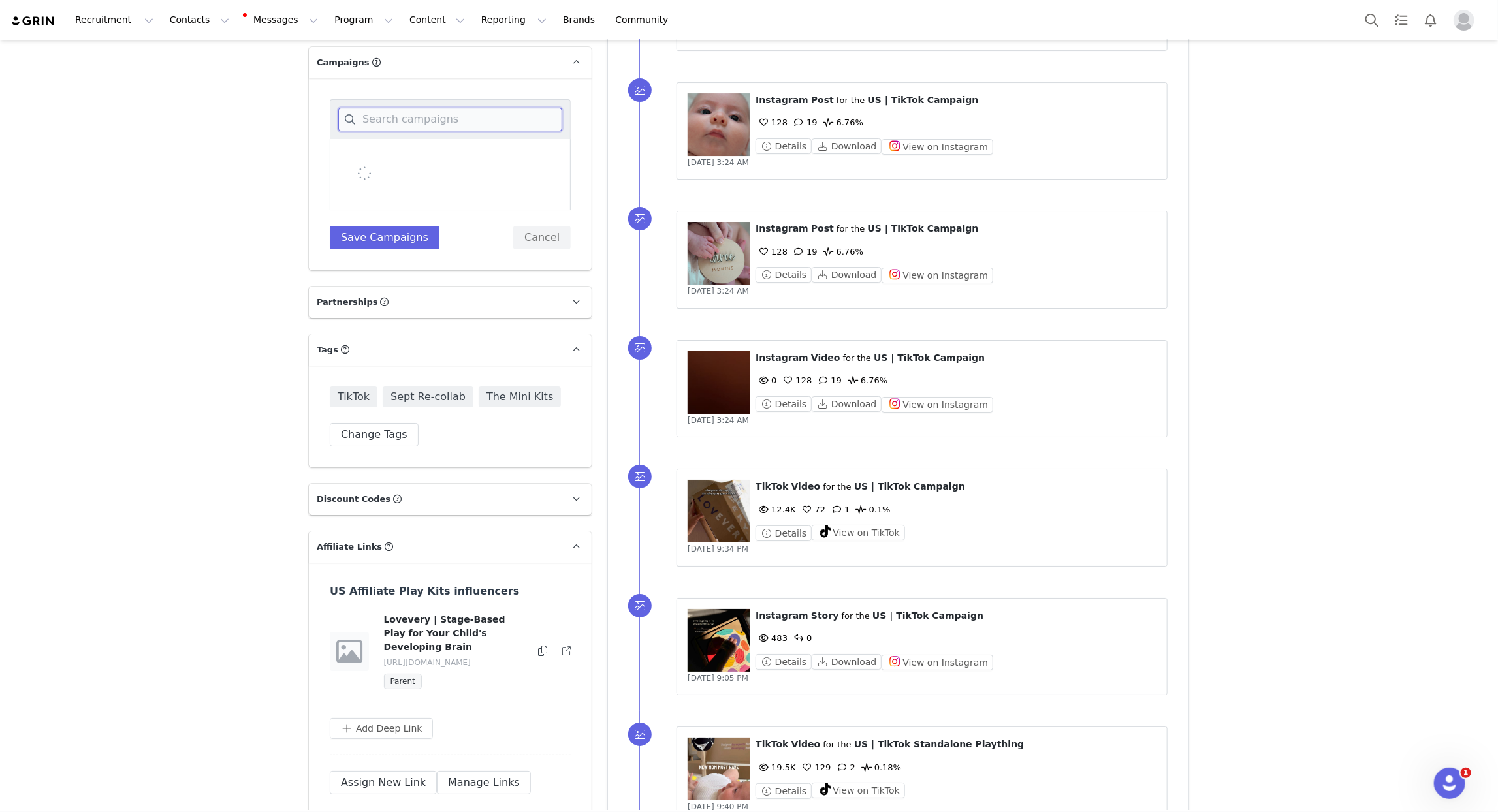
click at [425, 108] on input at bounding box center [449, 120] width 224 height 24
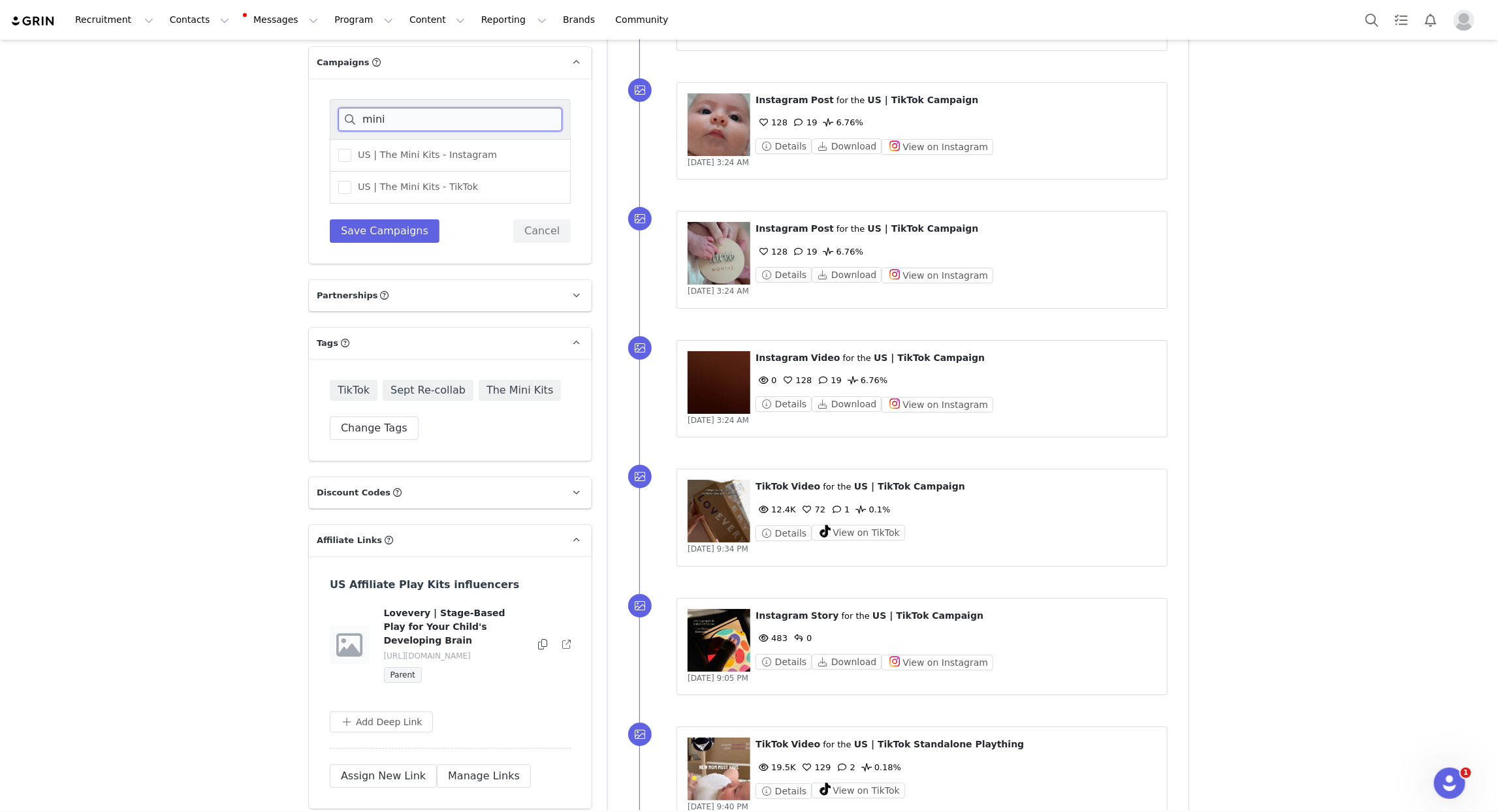
scroll to position [3066, 0]
type input "mini"
click at [441, 181] on span "US | The Mini Kits - TikTok" at bounding box center [415, 188] width 127 height 13
click at [352, 181] on input "US | The Mini Kits - TikTok" at bounding box center [352, 181] width 0 height 0
click at [417, 220] on button "Save Campaigns" at bounding box center [384, 232] width 110 height 24
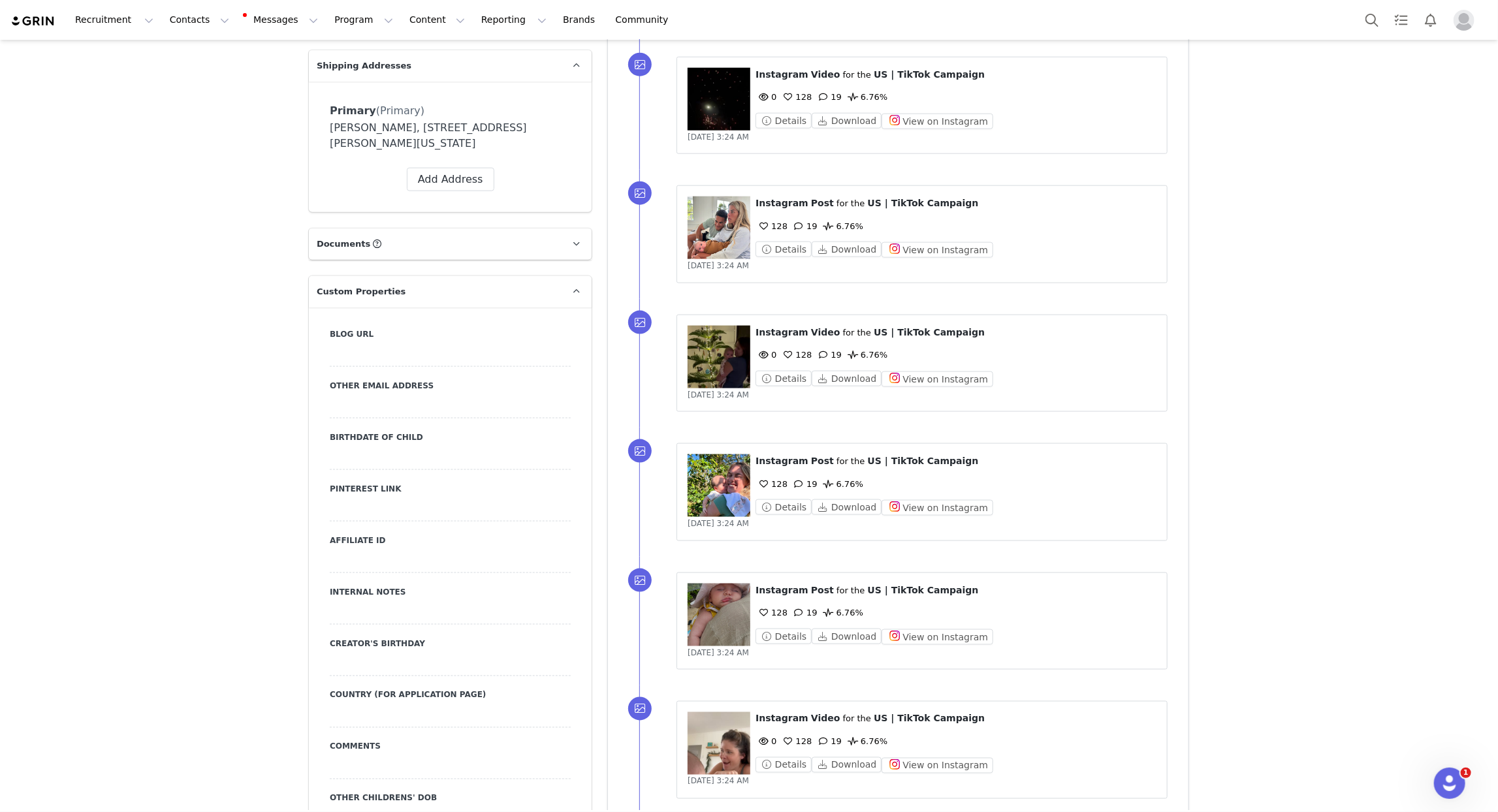
scroll to position [0, 0]
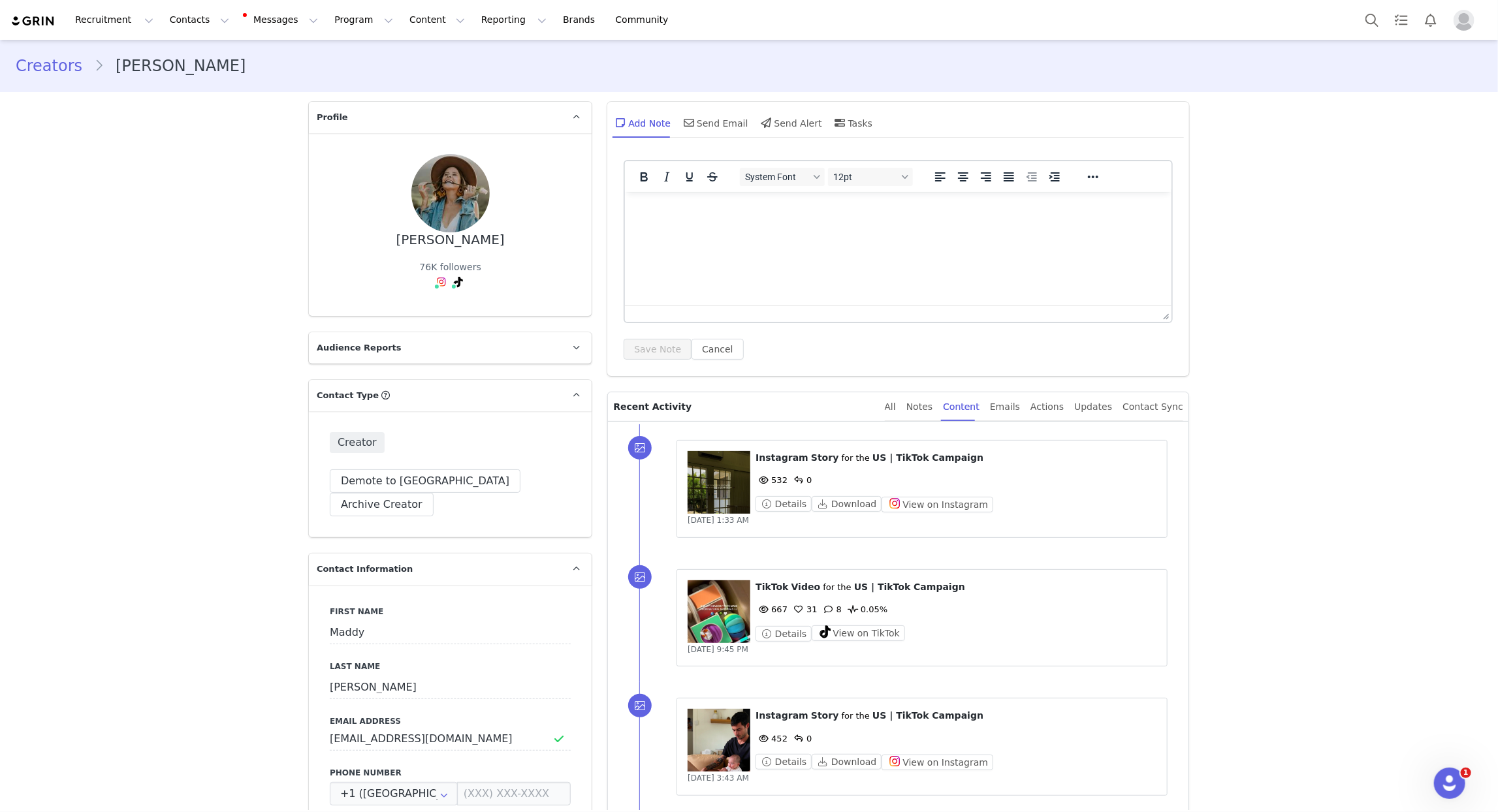
click at [896, 408] on div "All" at bounding box center [890, 407] width 11 height 29
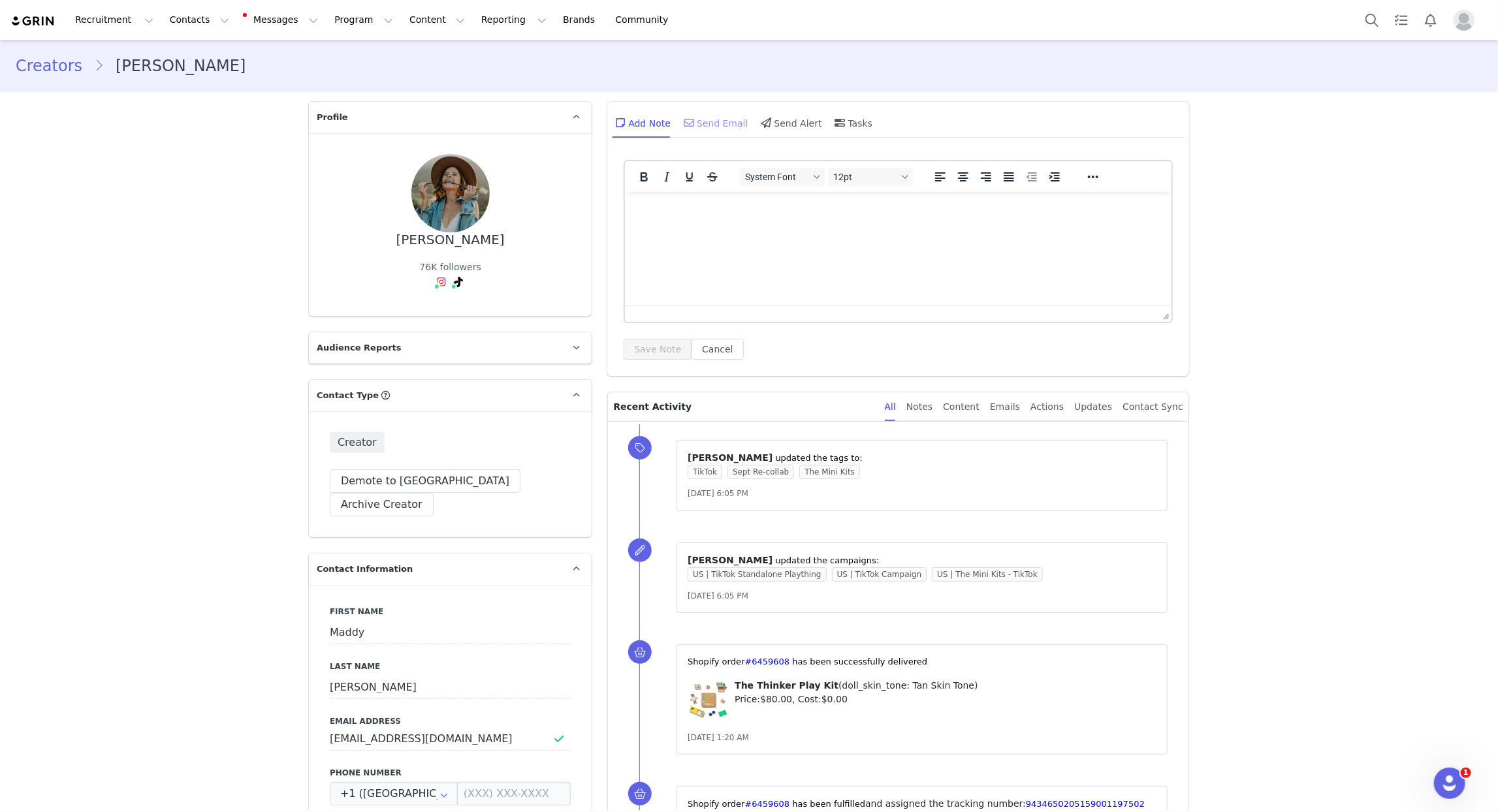
click at [710, 119] on div "Send Email" at bounding box center [715, 122] width 67 height 32
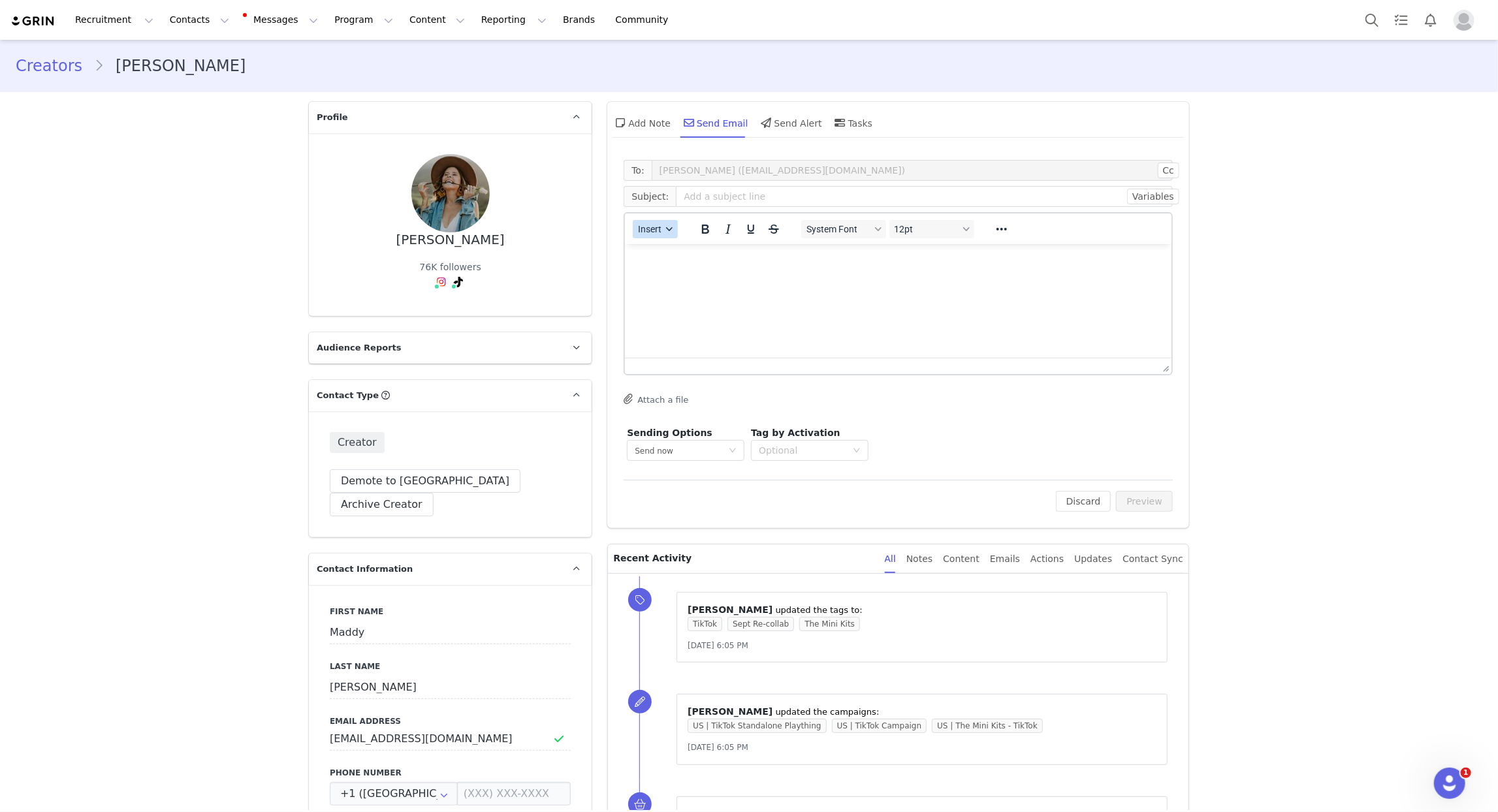
click at [662, 232] on button "Insert" at bounding box center [655, 229] width 45 height 18
click at [674, 250] on div "Insert Template" at bounding box center [703, 251] width 118 height 15
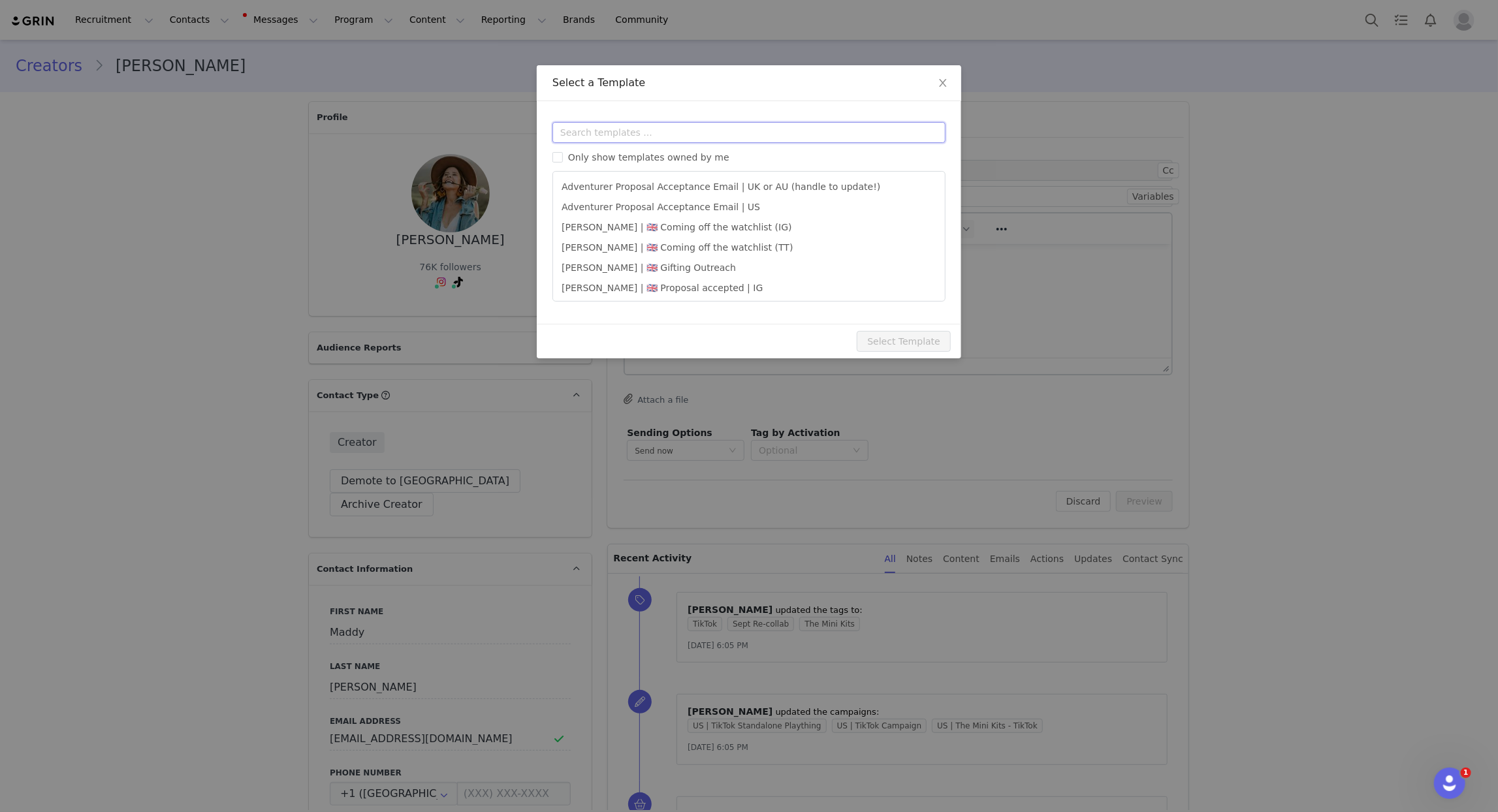
click at [672, 134] on input "text" at bounding box center [749, 132] width 393 height 21
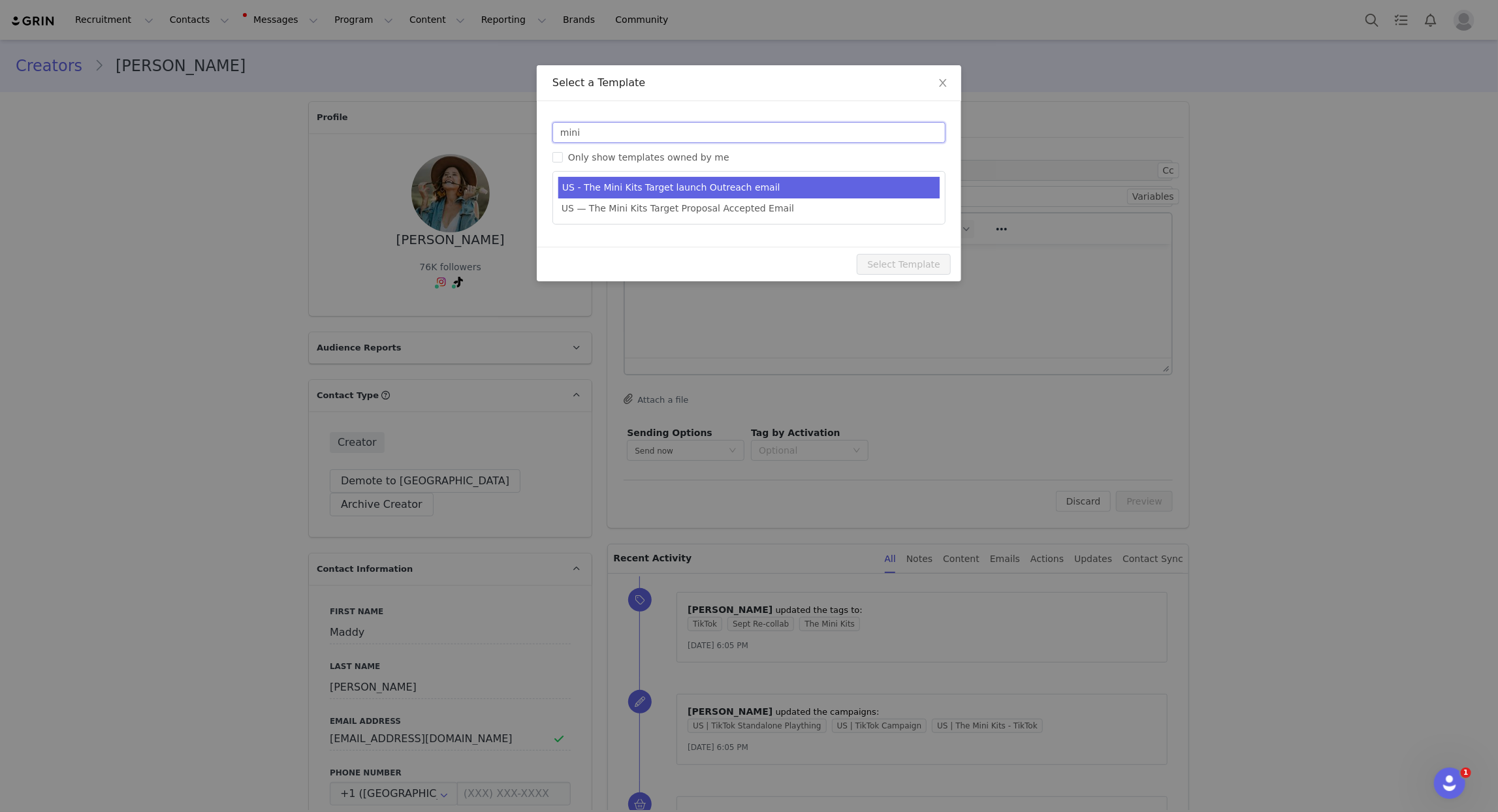
type input "mini"
type input "New! 9 new Mini Kits by Lovevery 🎉"
click at [730, 184] on li "US - The Mini Kits Target launch Outreach email" at bounding box center [749, 188] width 382 height 22
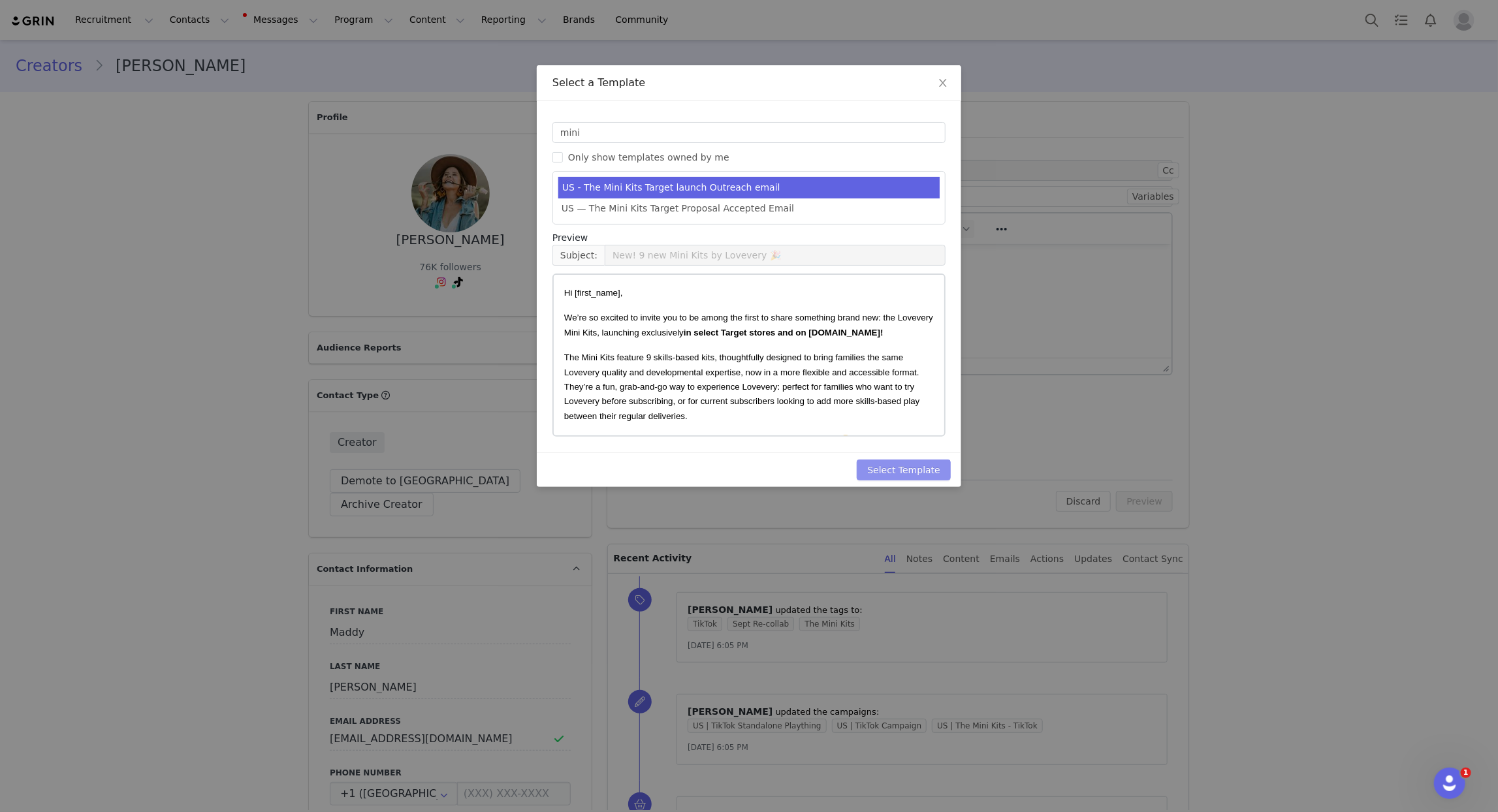
click at [875, 469] on button "Select Template" at bounding box center [904, 469] width 94 height 21
type input "New! 9 new Mini Kits by Lovevery 🎉"
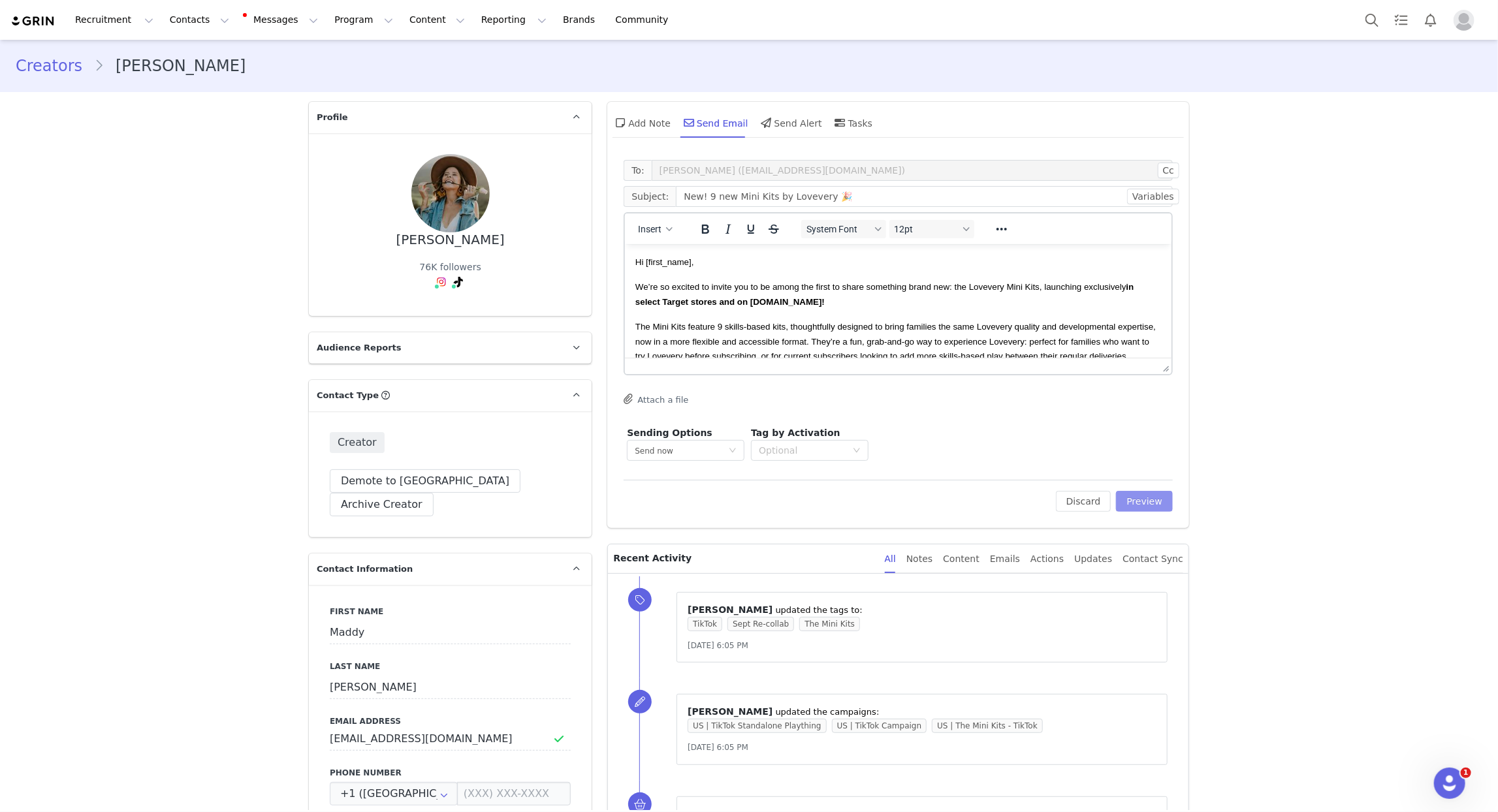
click at [1152, 506] on button "Preview" at bounding box center [1145, 501] width 57 height 21
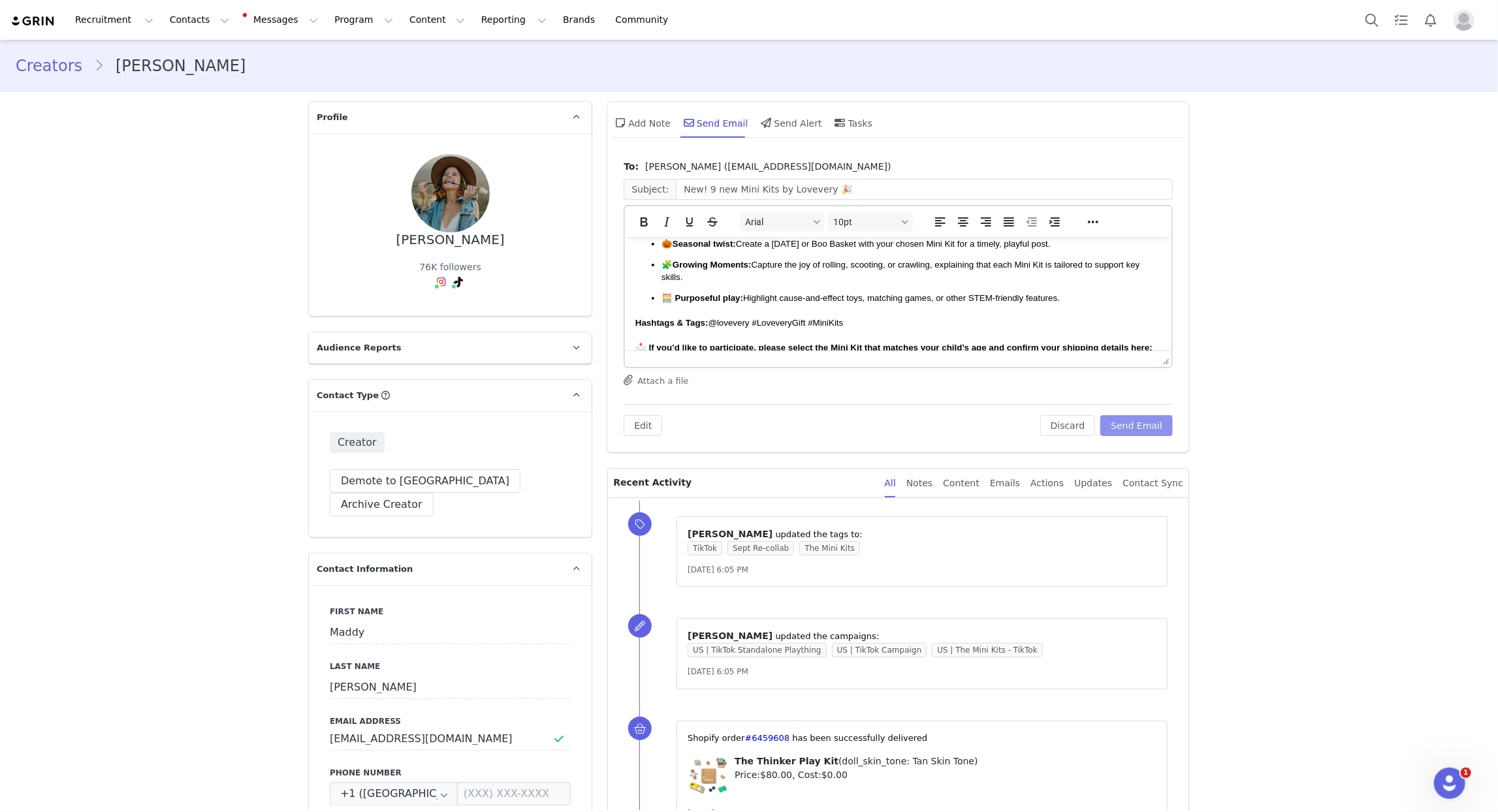
scroll to position [378, 0]
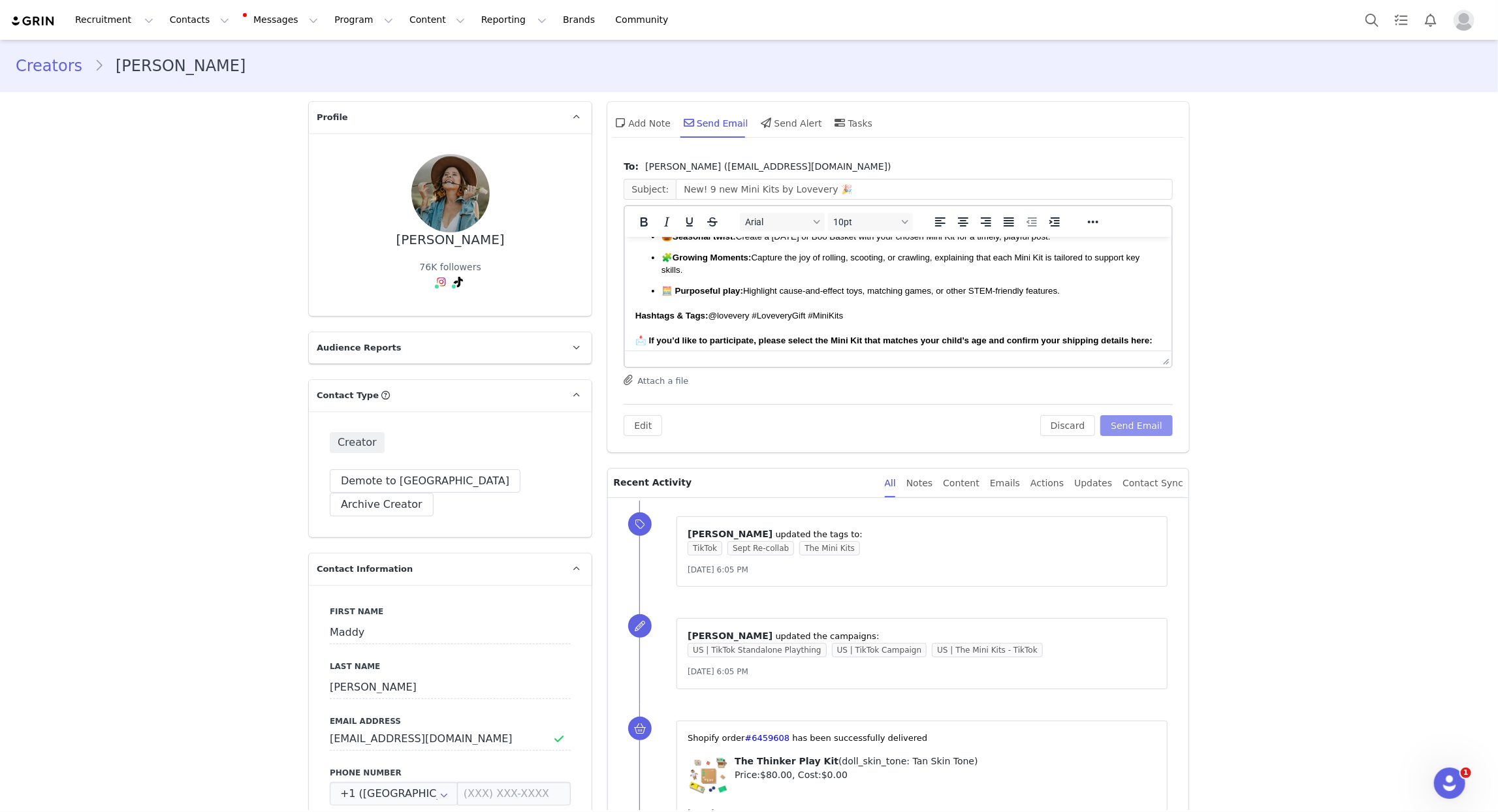
click at [1124, 426] on button "Send Email" at bounding box center [1136, 425] width 72 height 21
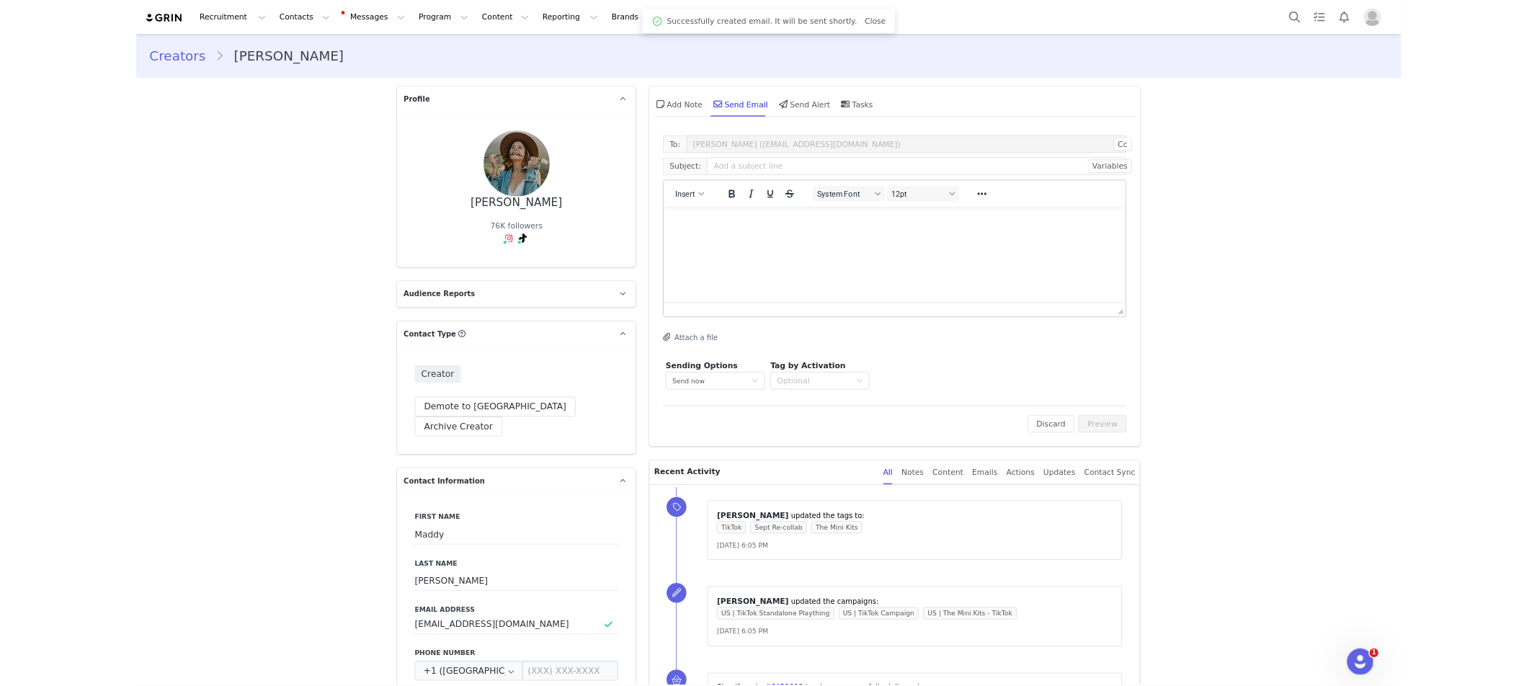
scroll to position [0, 0]
